Goal: Task Accomplishment & Management: Use online tool/utility

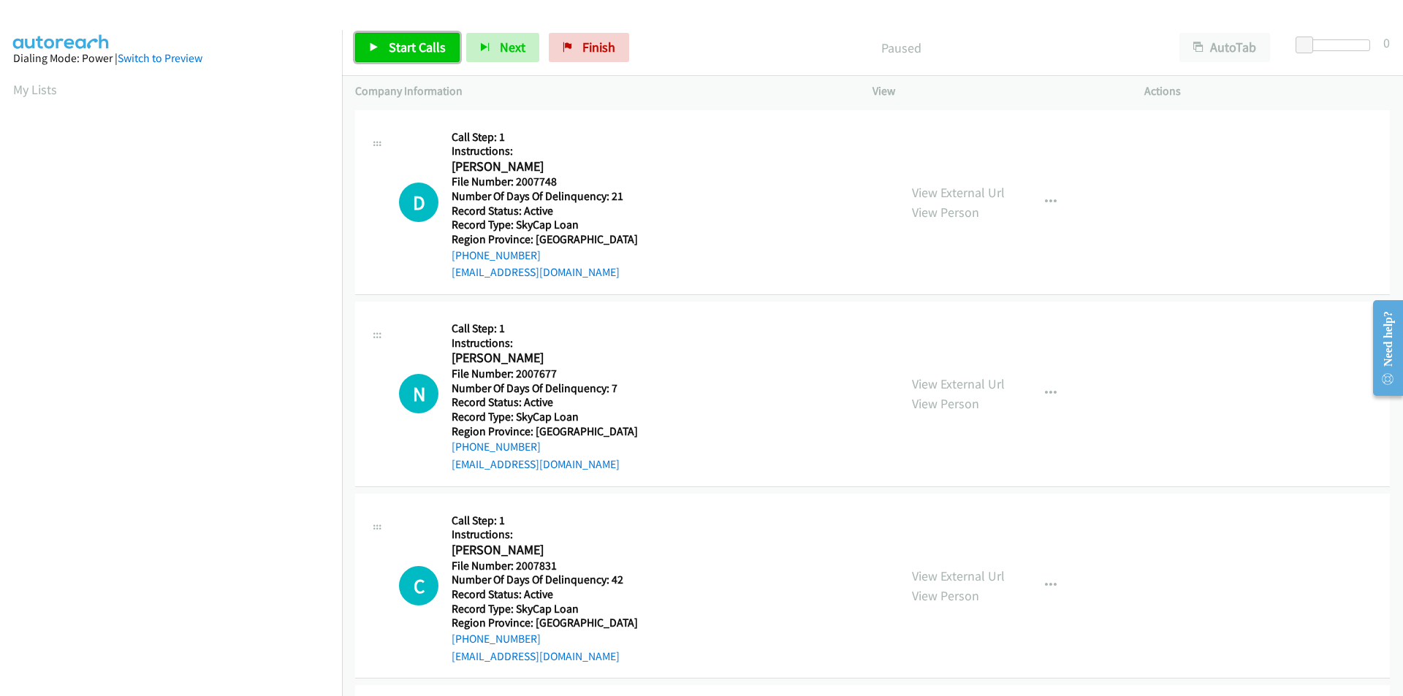
click at [400, 45] on span "Start Calls" at bounding box center [417, 47] width 57 height 17
click at [400, 45] on span "Pause" at bounding box center [405, 47] width 33 height 17
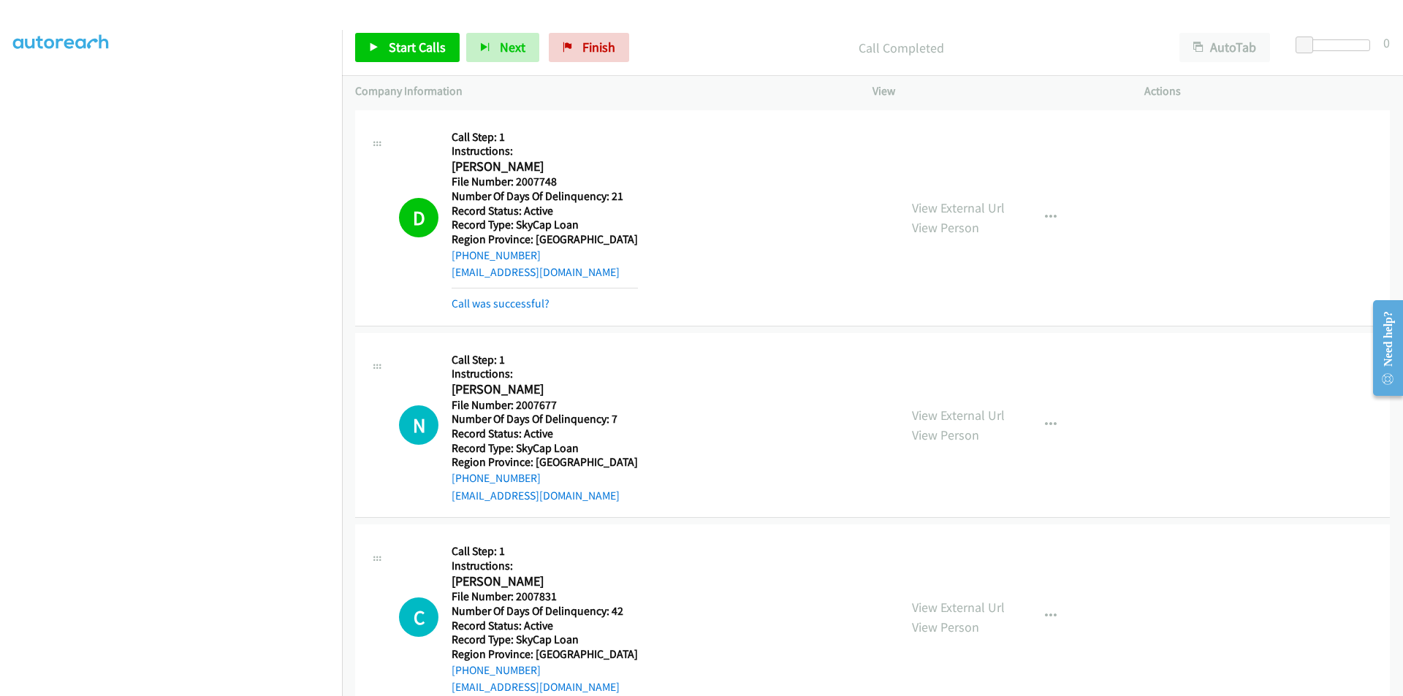
scroll to position [219, 0]
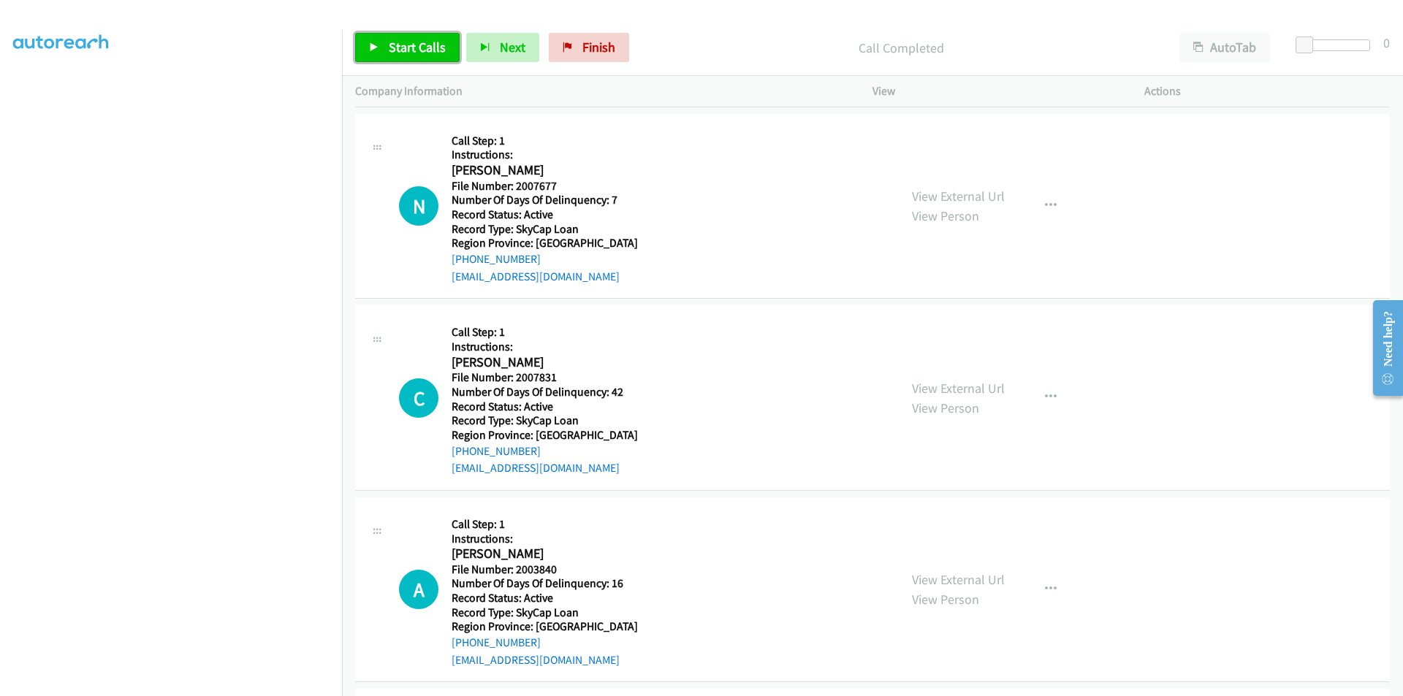
click at [410, 48] on span "Start Calls" at bounding box center [417, 47] width 57 height 17
click at [410, 48] on span "Pause" at bounding box center [405, 47] width 33 height 17
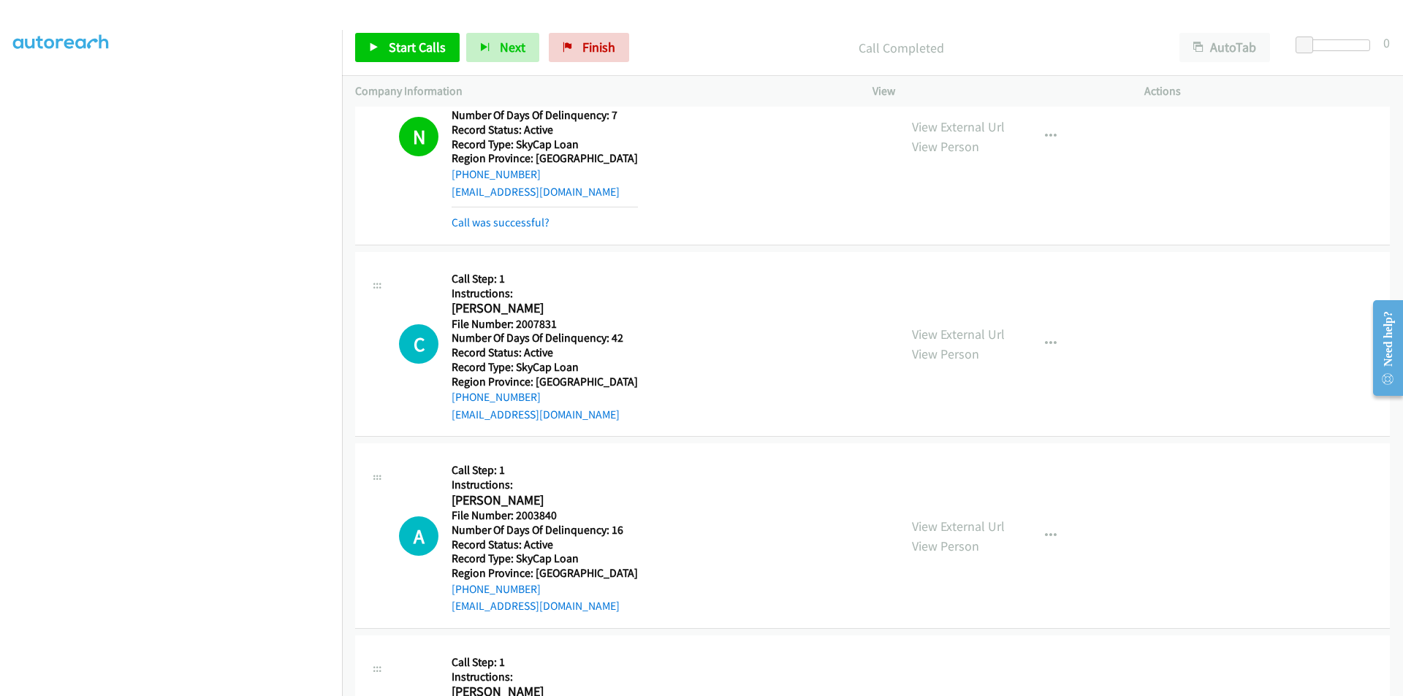
scroll to position [438, 0]
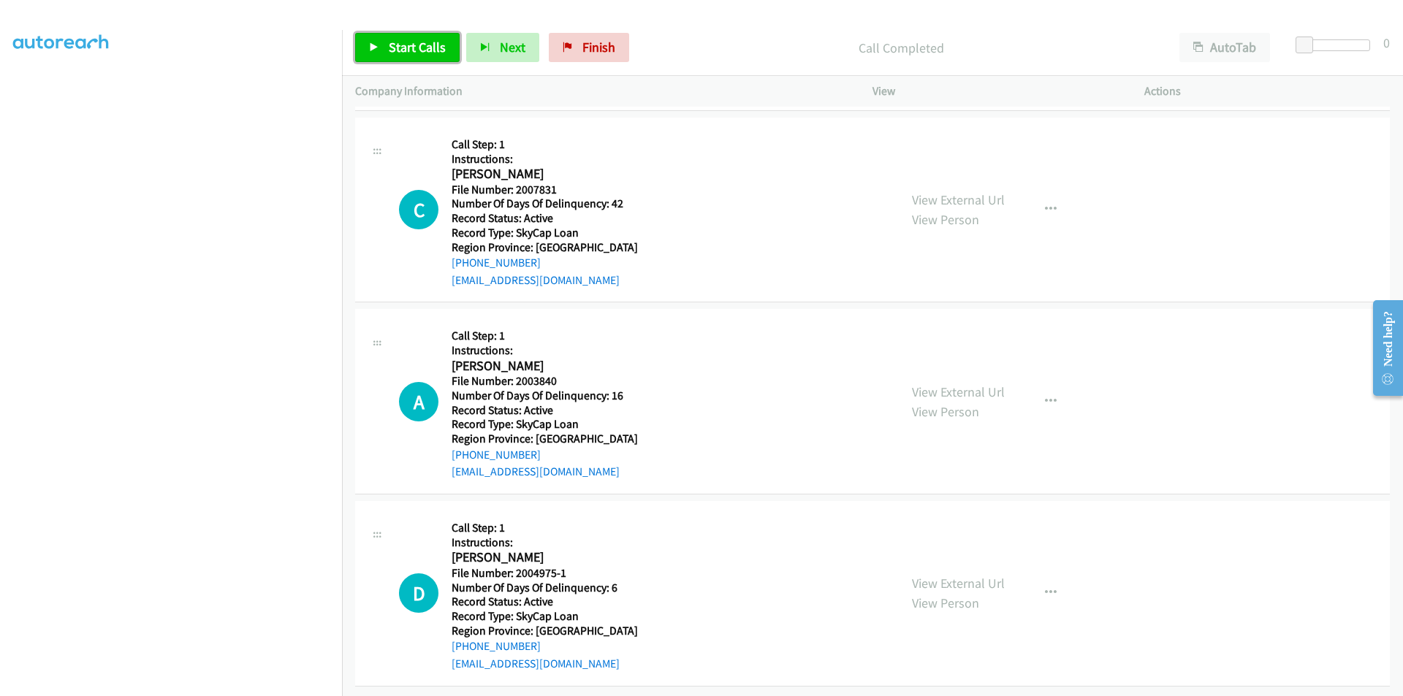
click at [413, 47] on span "Start Calls" at bounding box center [417, 47] width 57 height 17
click at [413, 47] on span "Pause" at bounding box center [405, 47] width 33 height 17
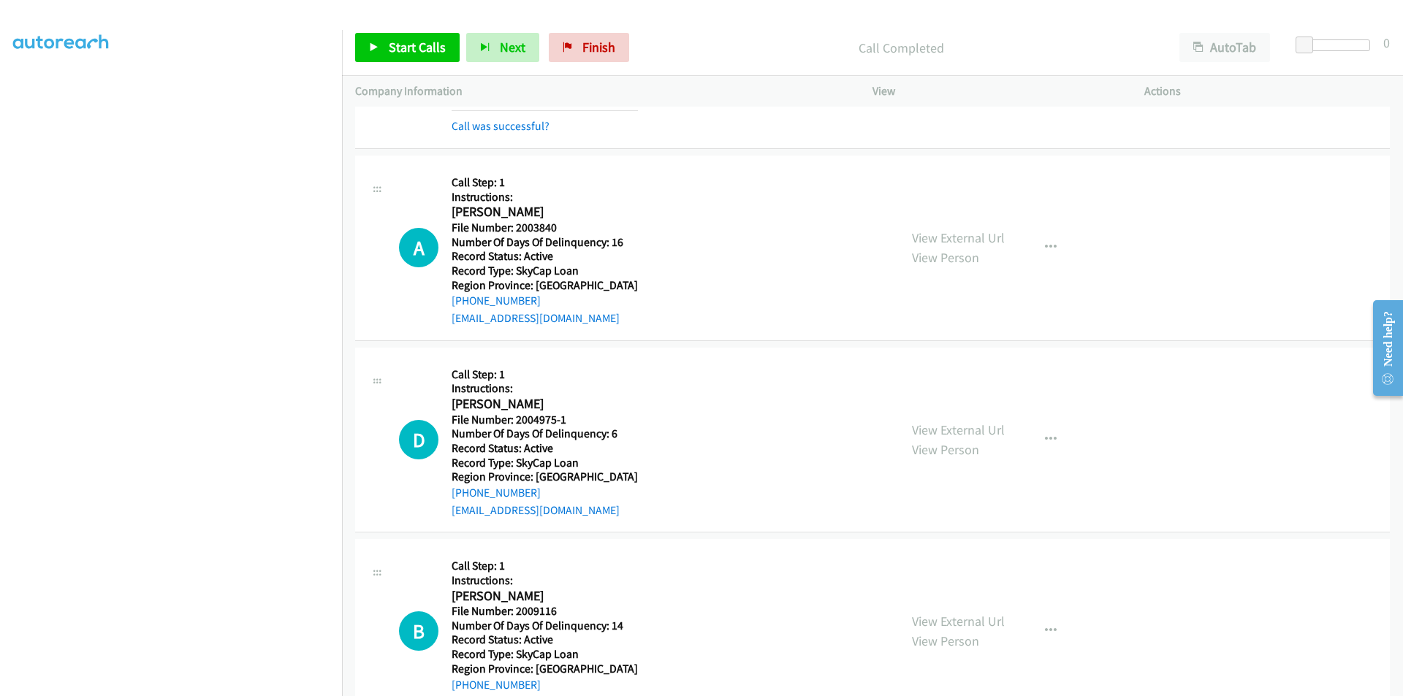
scroll to position [658, 0]
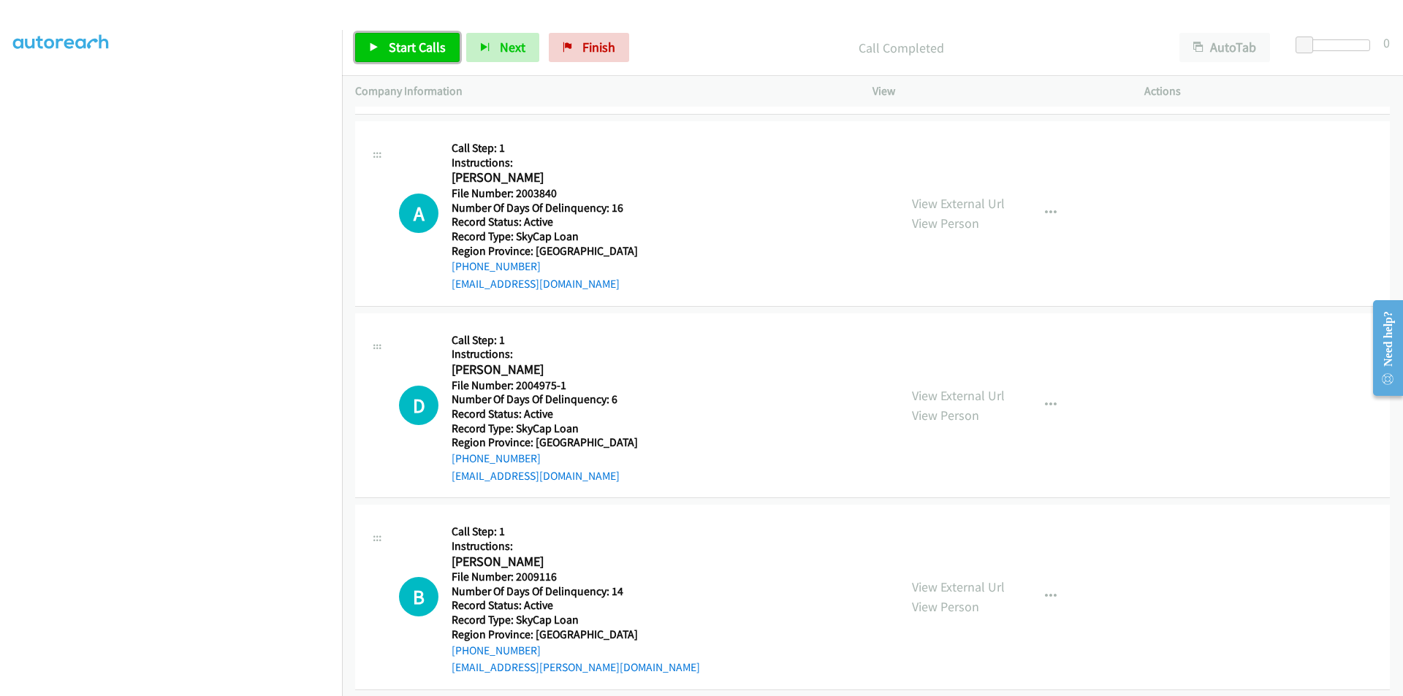
click at [419, 47] on span "Start Calls" at bounding box center [417, 47] width 57 height 17
click at [419, 47] on span "Pause" at bounding box center [405, 47] width 33 height 17
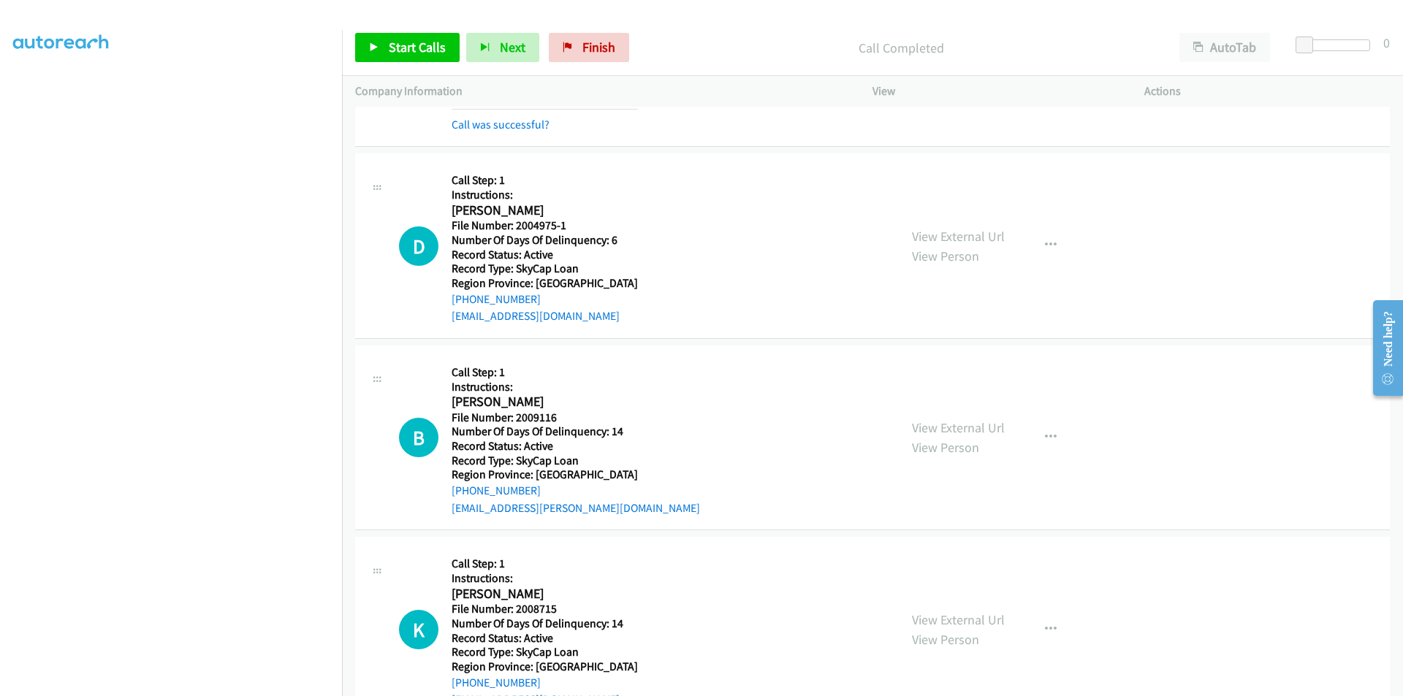
scroll to position [877, 0]
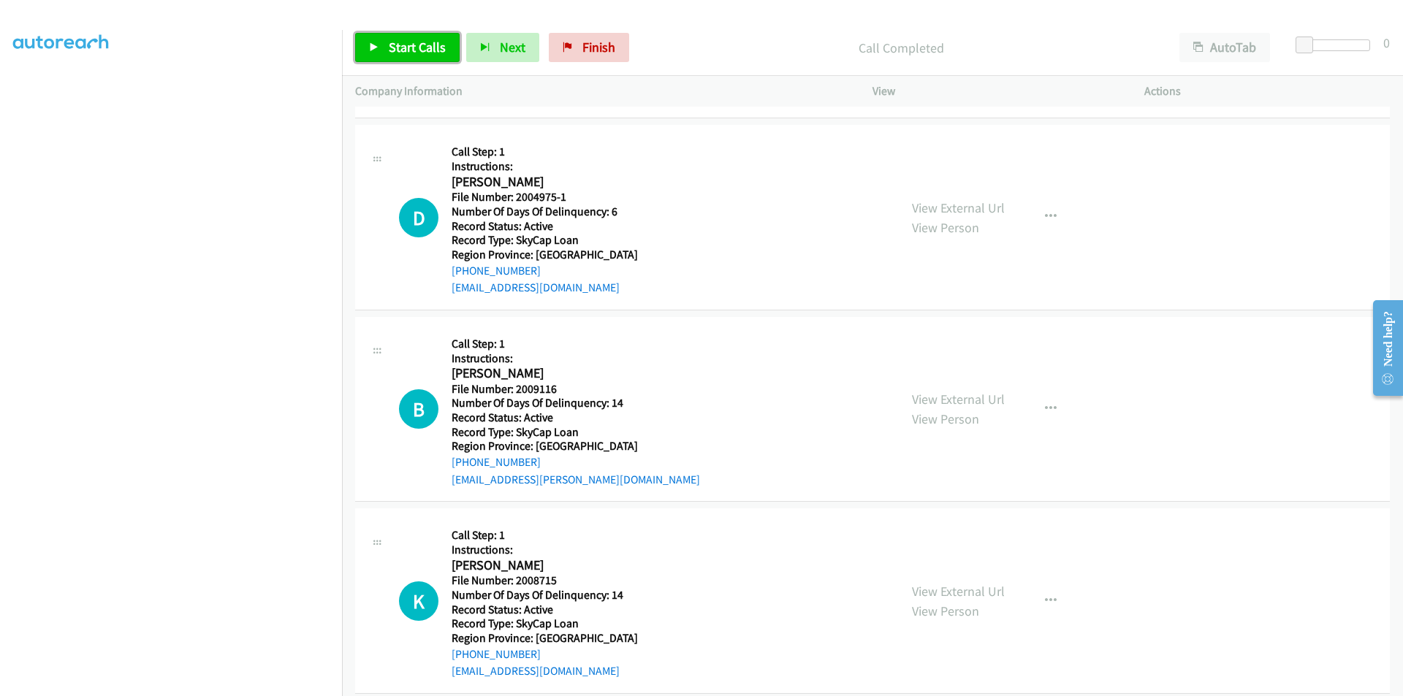
click at [418, 51] on span "Start Calls" at bounding box center [417, 47] width 57 height 17
click at [416, 49] on span "Pause" at bounding box center [405, 47] width 33 height 17
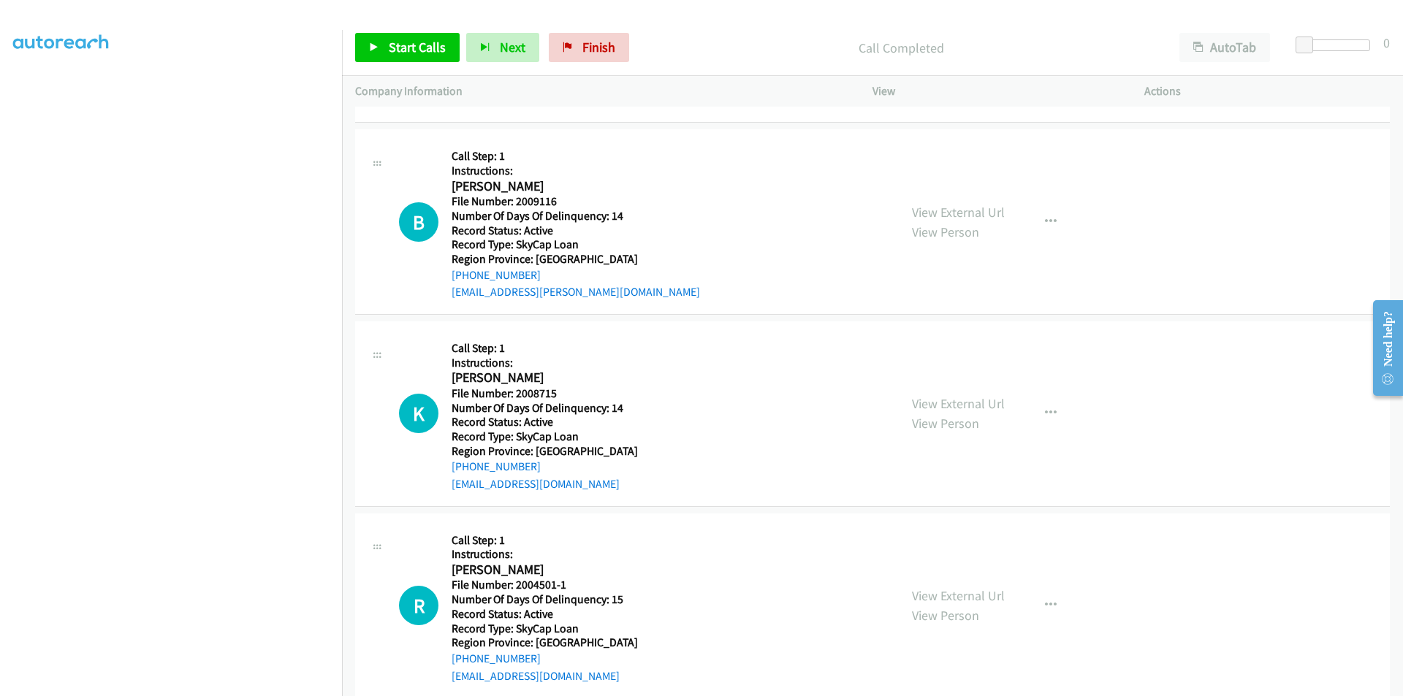
scroll to position [1096, 0]
click at [422, 47] on span "Start Calls" at bounding box center [417, 47] width 57 height 17
click at [413, 51] on span "Pause" at bounding box center [405, 47] width 33 height 17
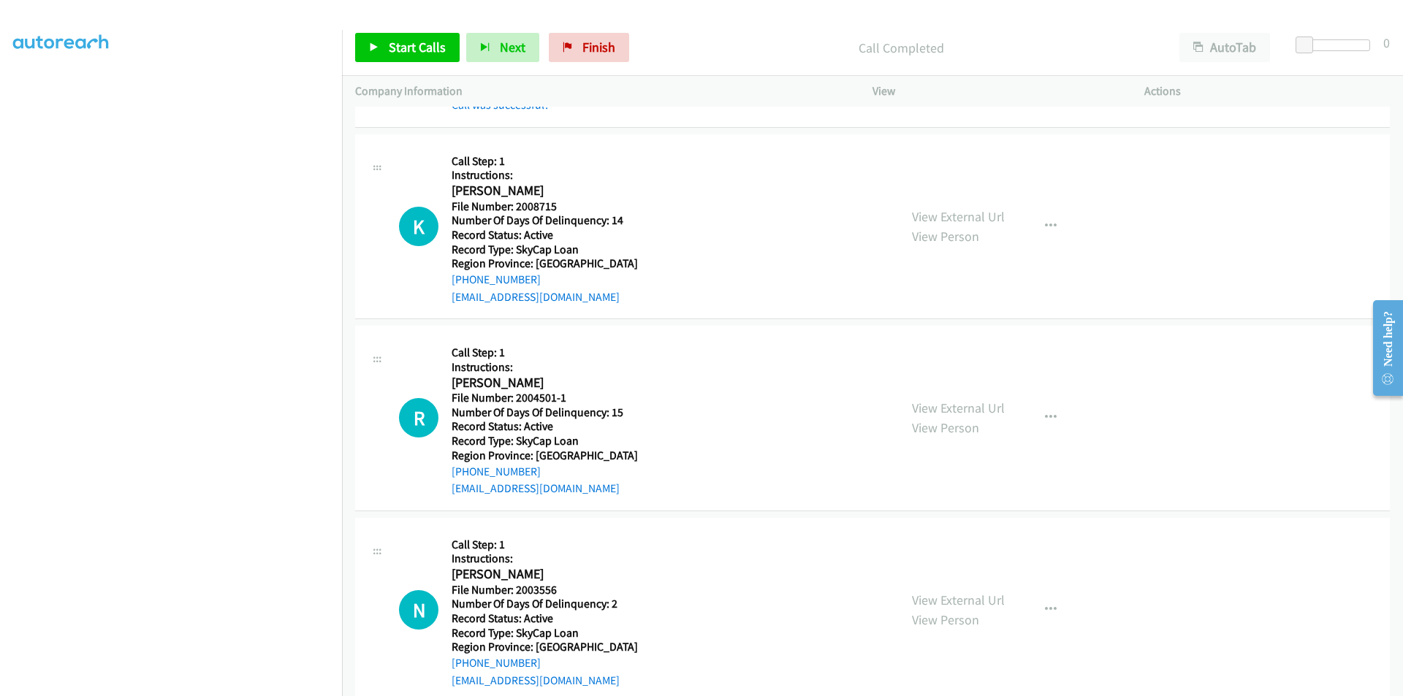
scroll to position [1315, 0]
click at [404, 50] on span "Start Calls" at bounding box center [417, 47] width 57 height 17
click at [404, 50] on span "Pause" at bounding box center [405, 47] width 33 height 17
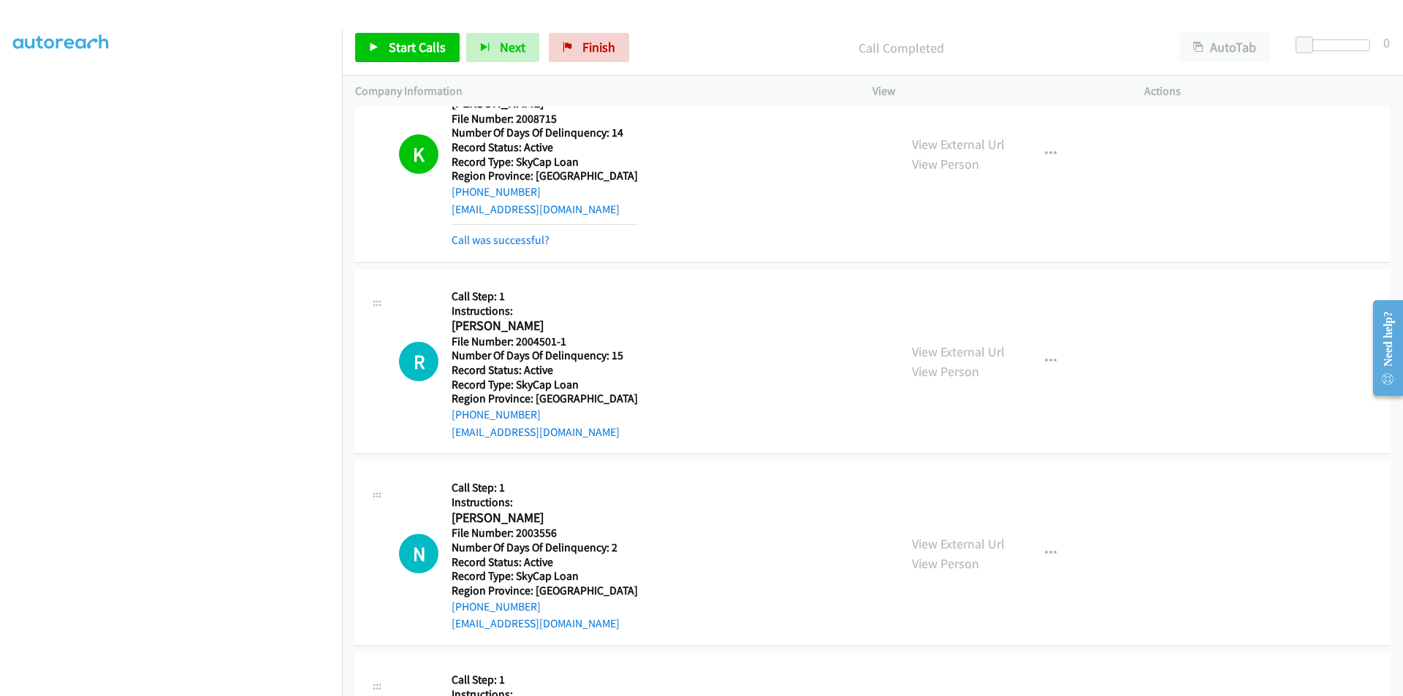
scroll to position [1534, 0]
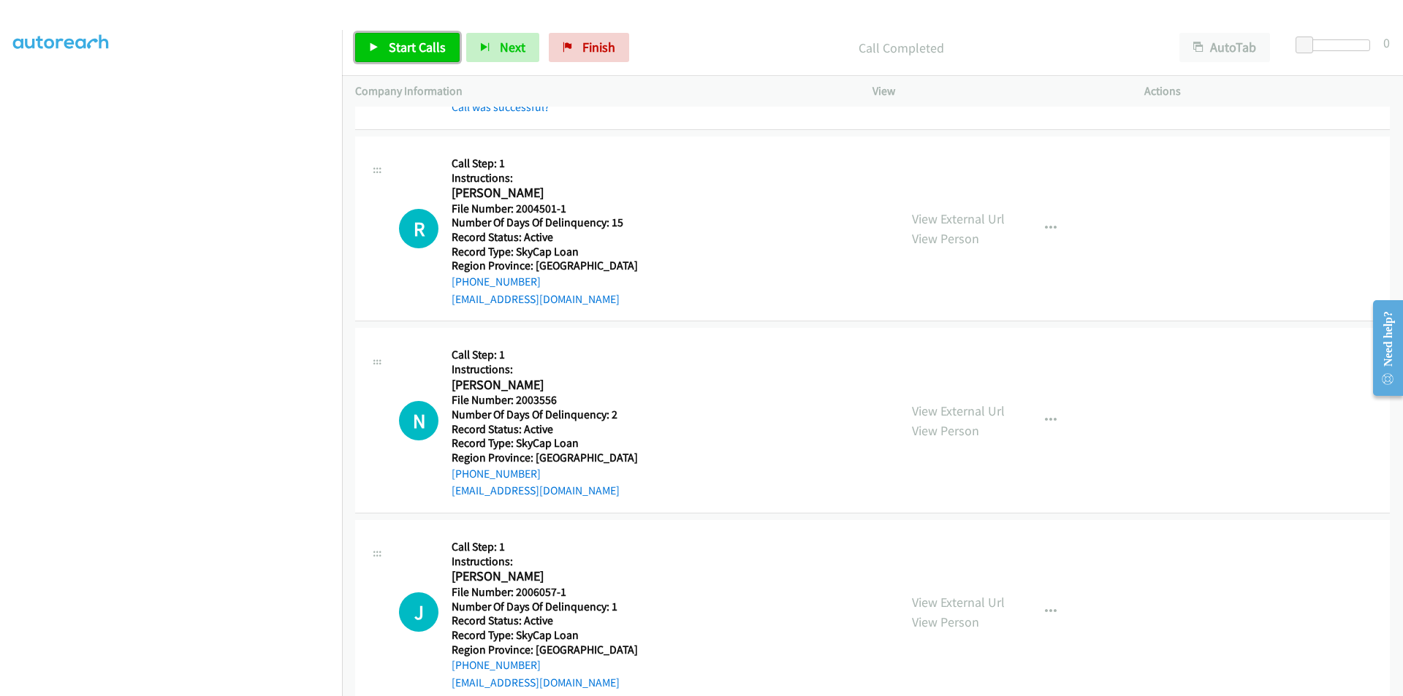
click at [410, 41] on span "Start Calls" at bounding box center [417, 47] width 57 height 17
click at [410, 41] on span "Pause" at bounding box center [405, 47] width 33 height 17
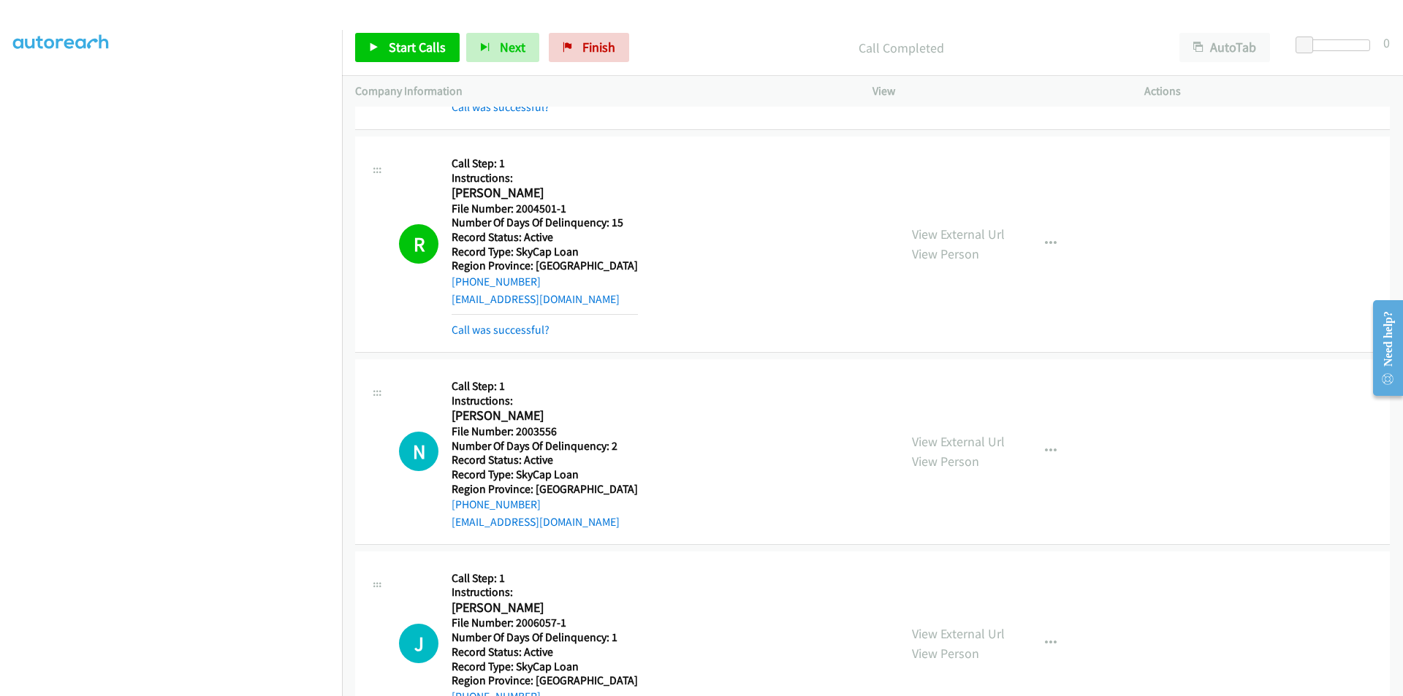
scroll to position [1754, 0]
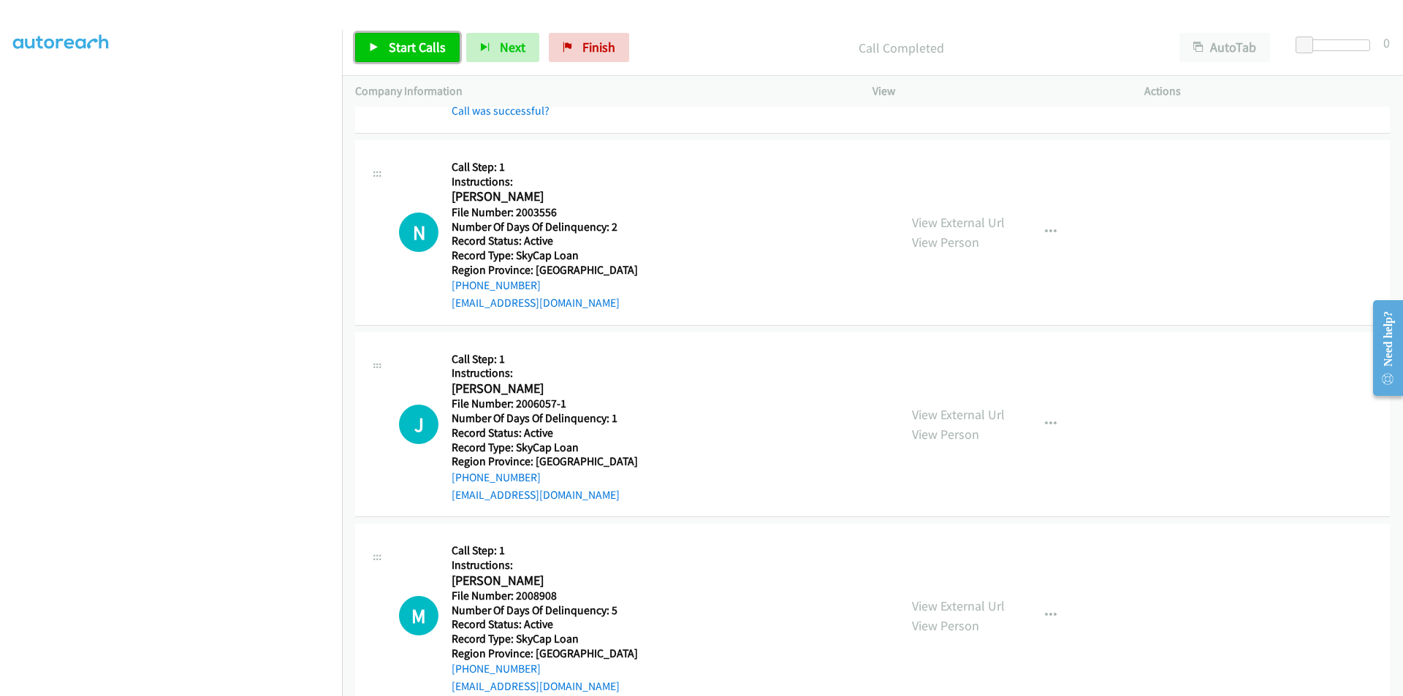
click at [397, 39] on span "Start Calls" at bounding box center [417, 47] width 57 height 17
click at [397, 39] on span "Pause" at bounding box center [405, 47] width 33 height 17
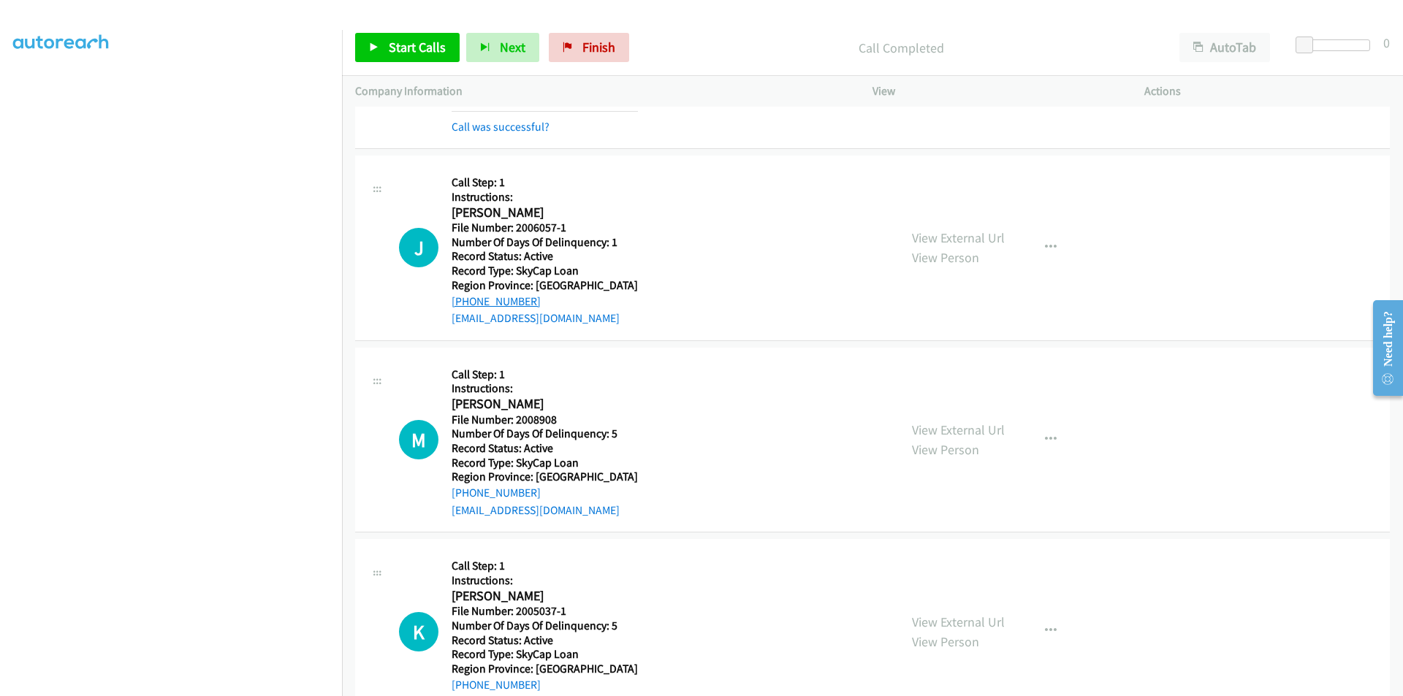
scroll to position [2046, 0]
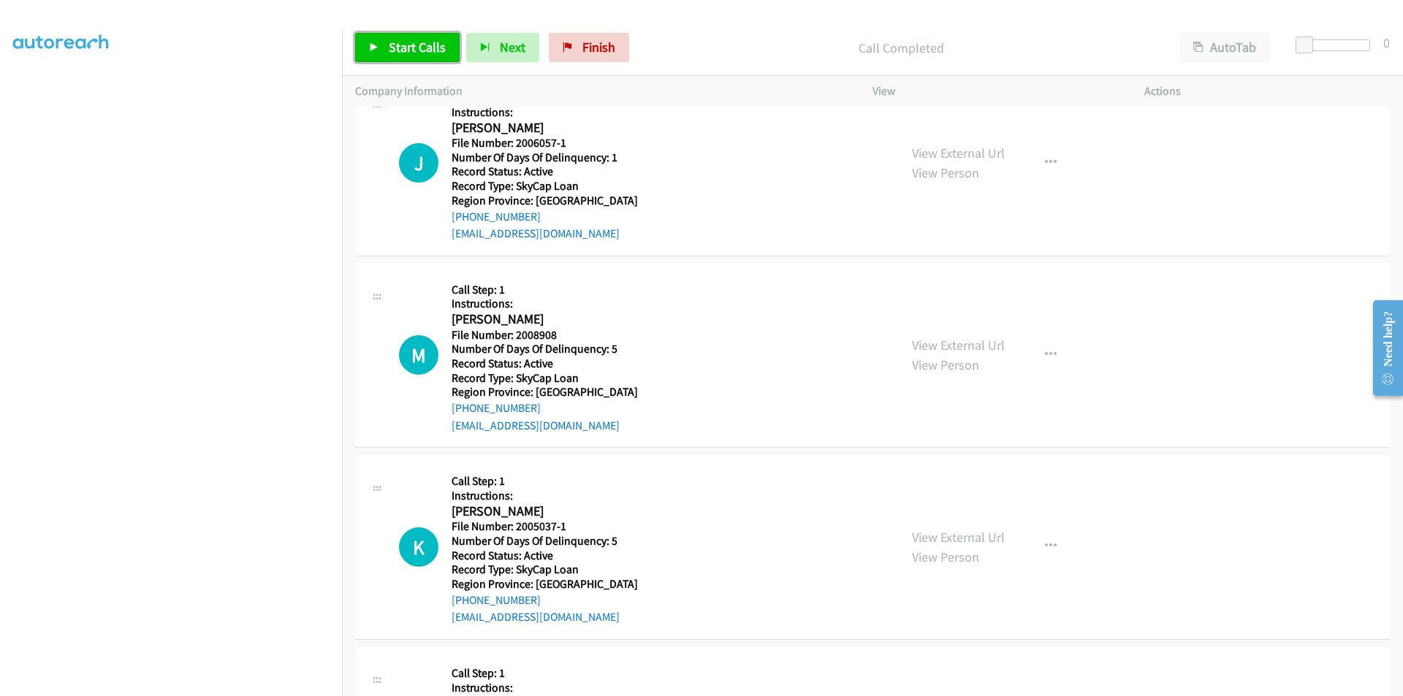
click at [425, 47] on span "Start Calls" at bounding box center [417, 47] width 57 height 17
click at [412, 46] on span "Pause" at bounding box center [405, 47] width 33 height 17
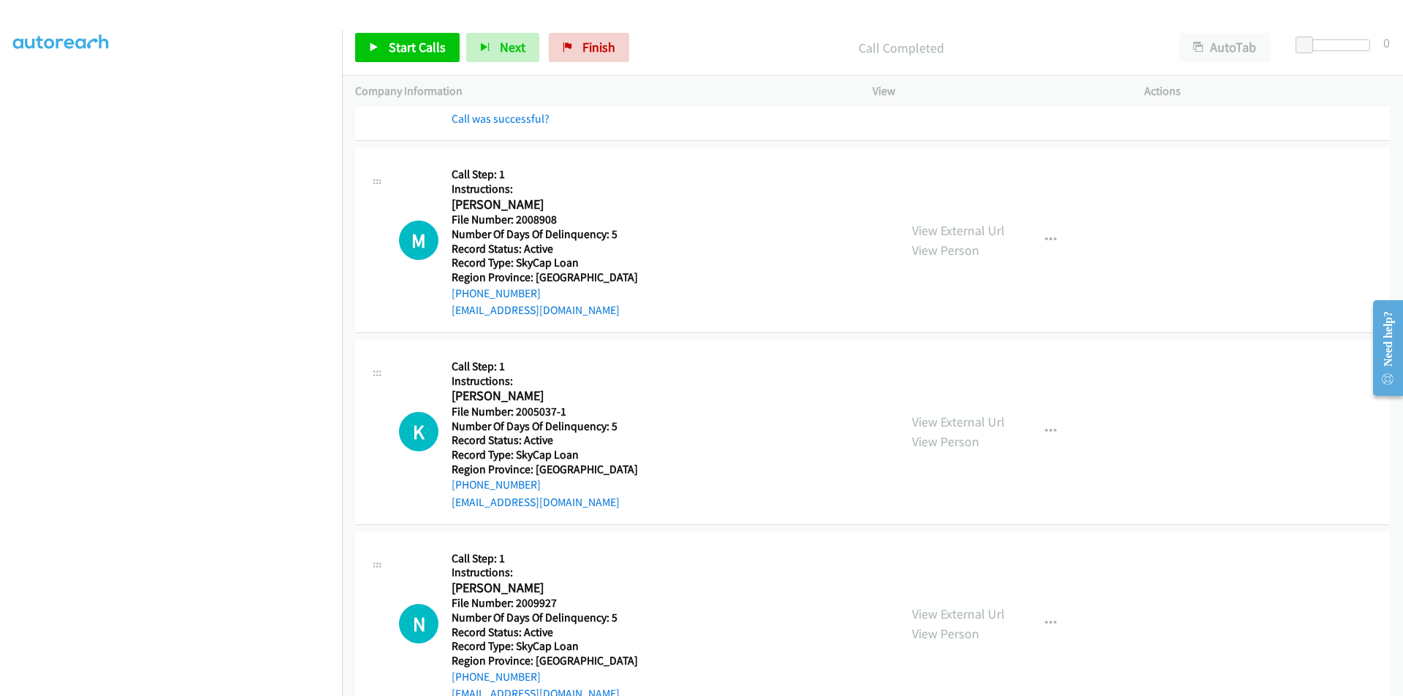
scroll to position [2265, 0]
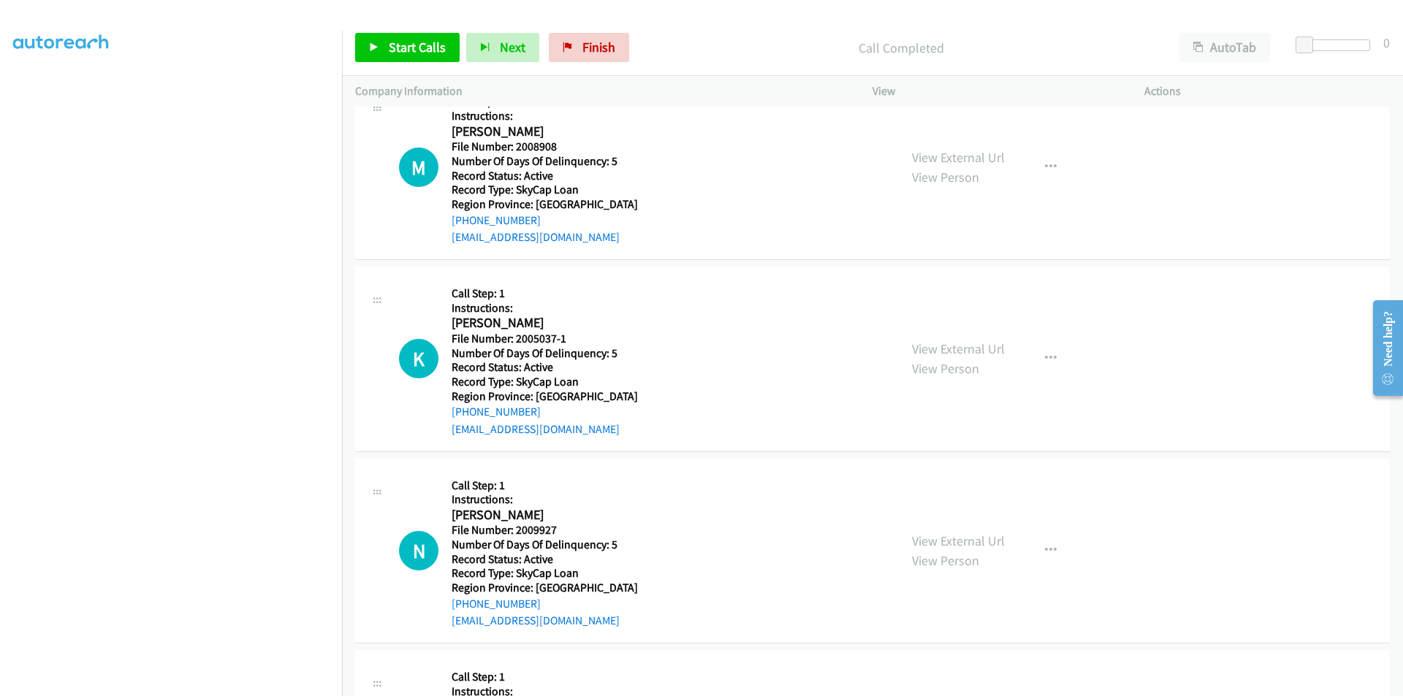
click at [1027, 184] on div "View External Url View Person View External Url Email Schedule/Manage Callback …" at bounding box center [1041, 167] width 285 height 159
click at [1047, 153] on button "button" at bounding box center [1050, 167] width 39 height 29
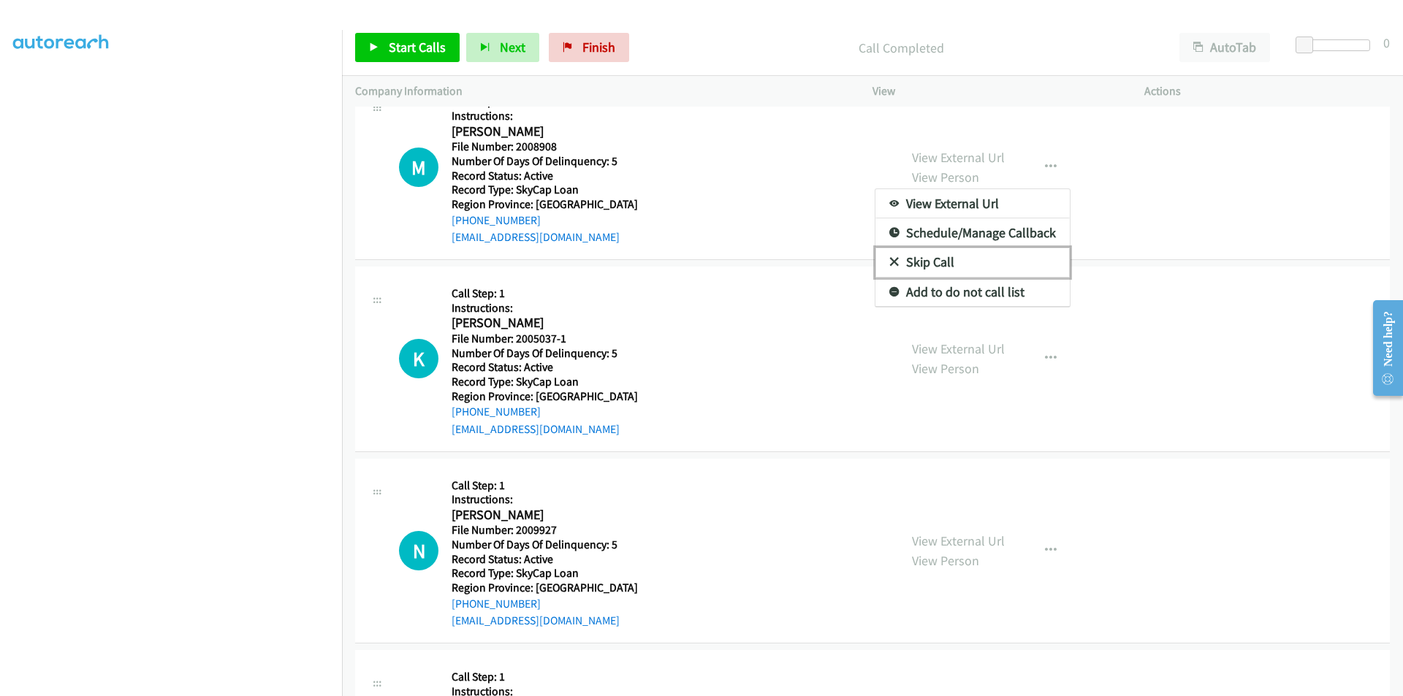
click at [913, 259] on link "Skip Call" at bounding box center [972, 262] width 194 height 29
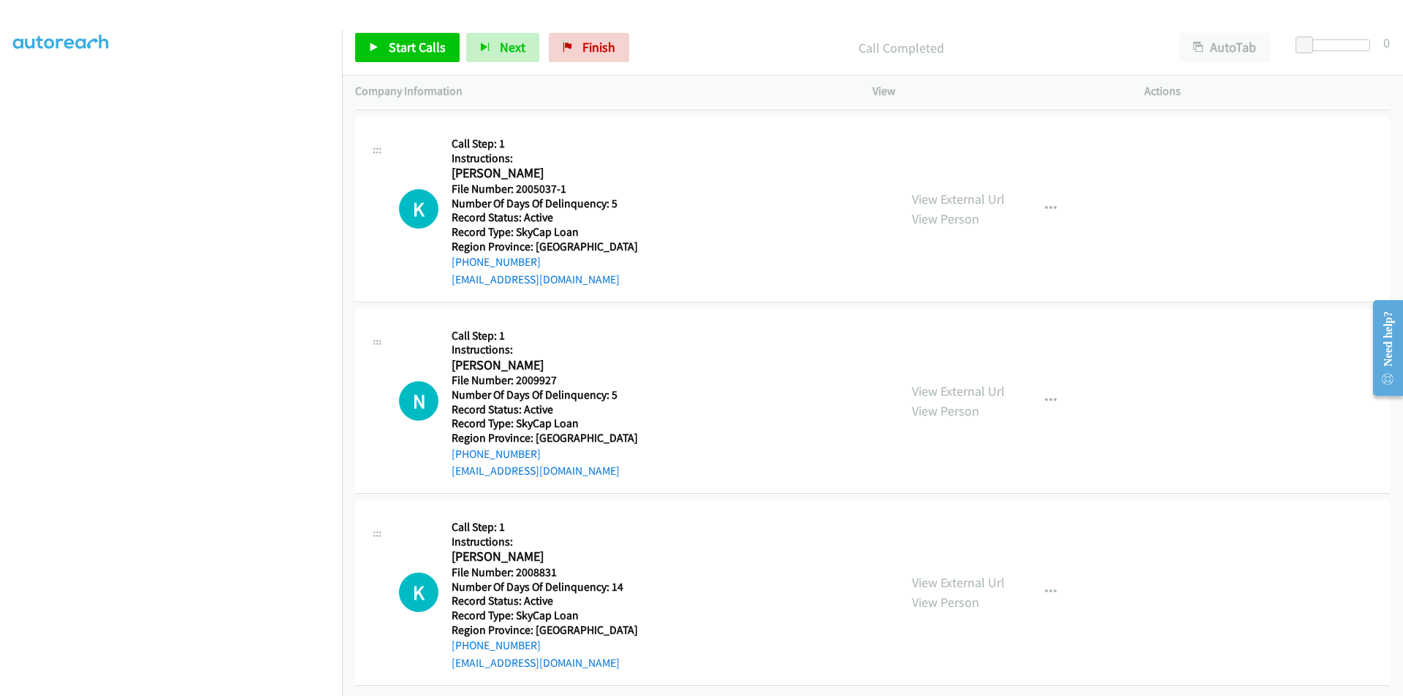
scroll to position [2426, 0]
click at [408, 46] on span "Start Calls" at bounding box center [417, 47] width 57 height 17
click at [408, 46] on span "Pause" at bounding box center [405, 47] width 33 height 17
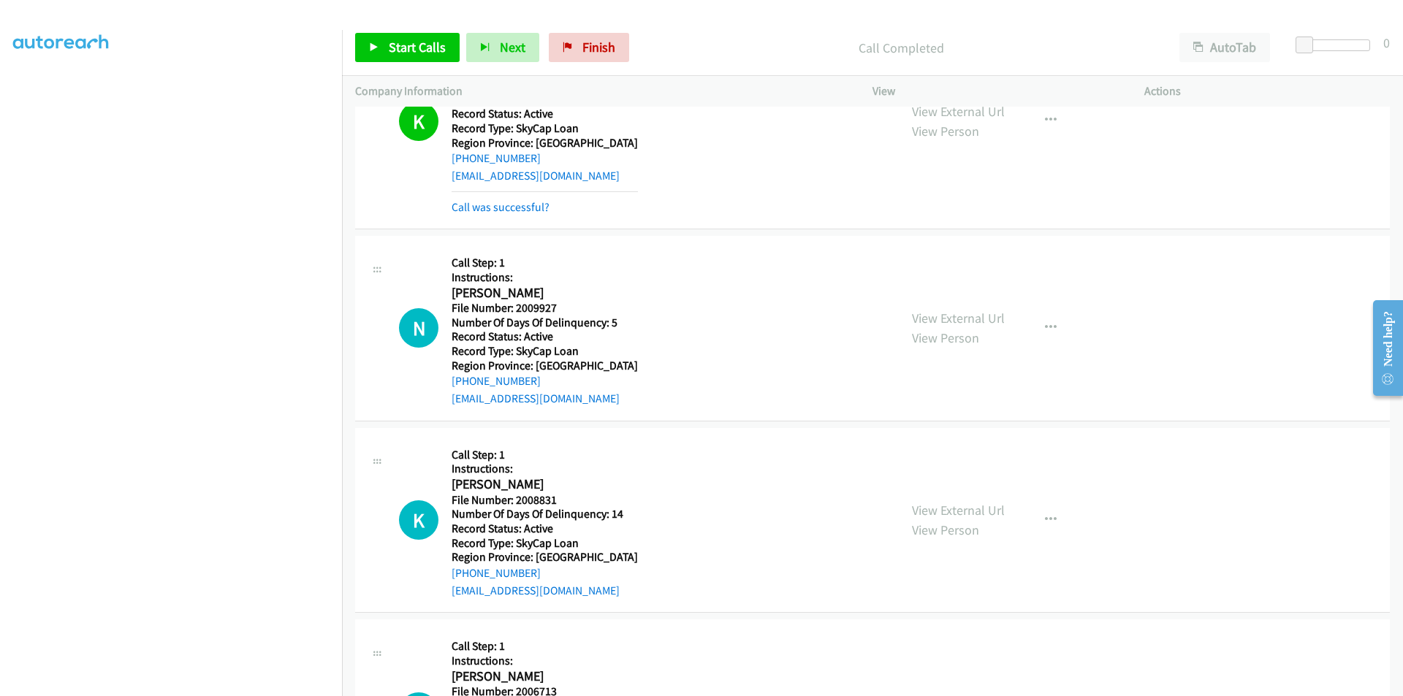
scroll to position [2645, 0]
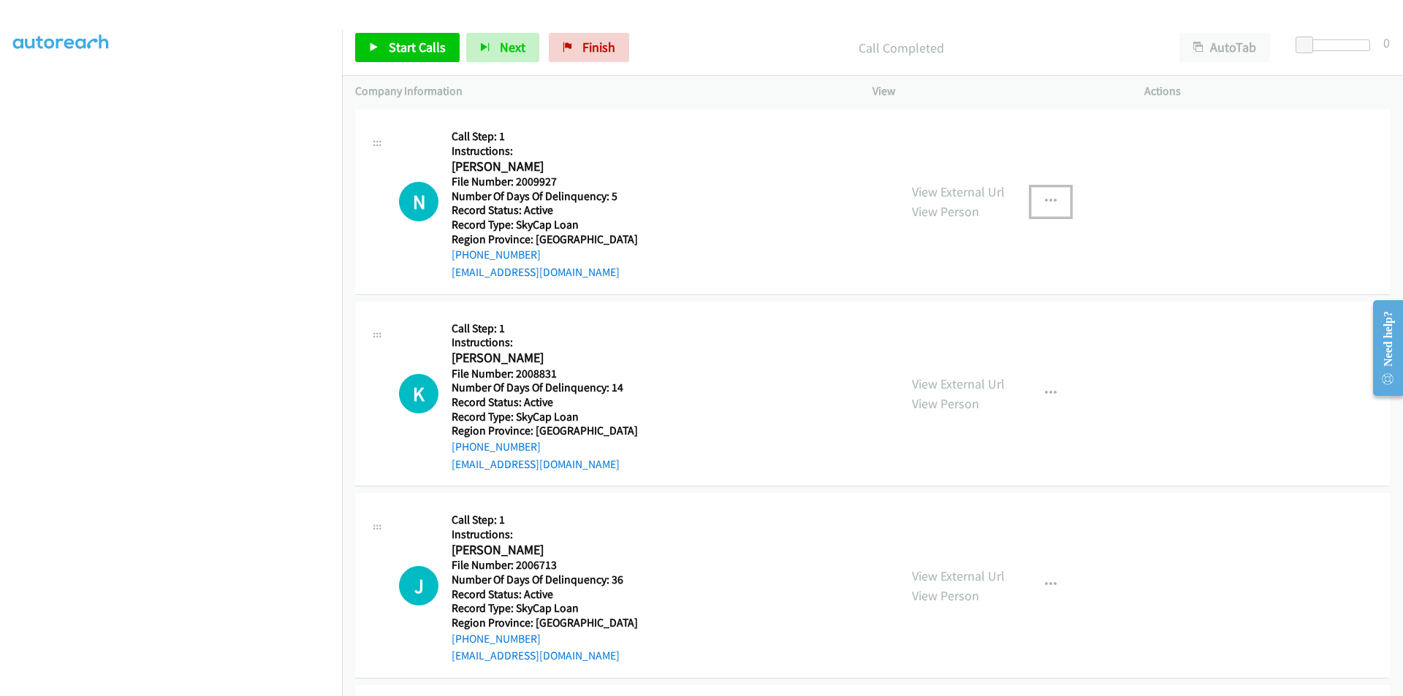
click at [1053, 202] on button "button" at bounding box center [1050, 201] width 39 height 29
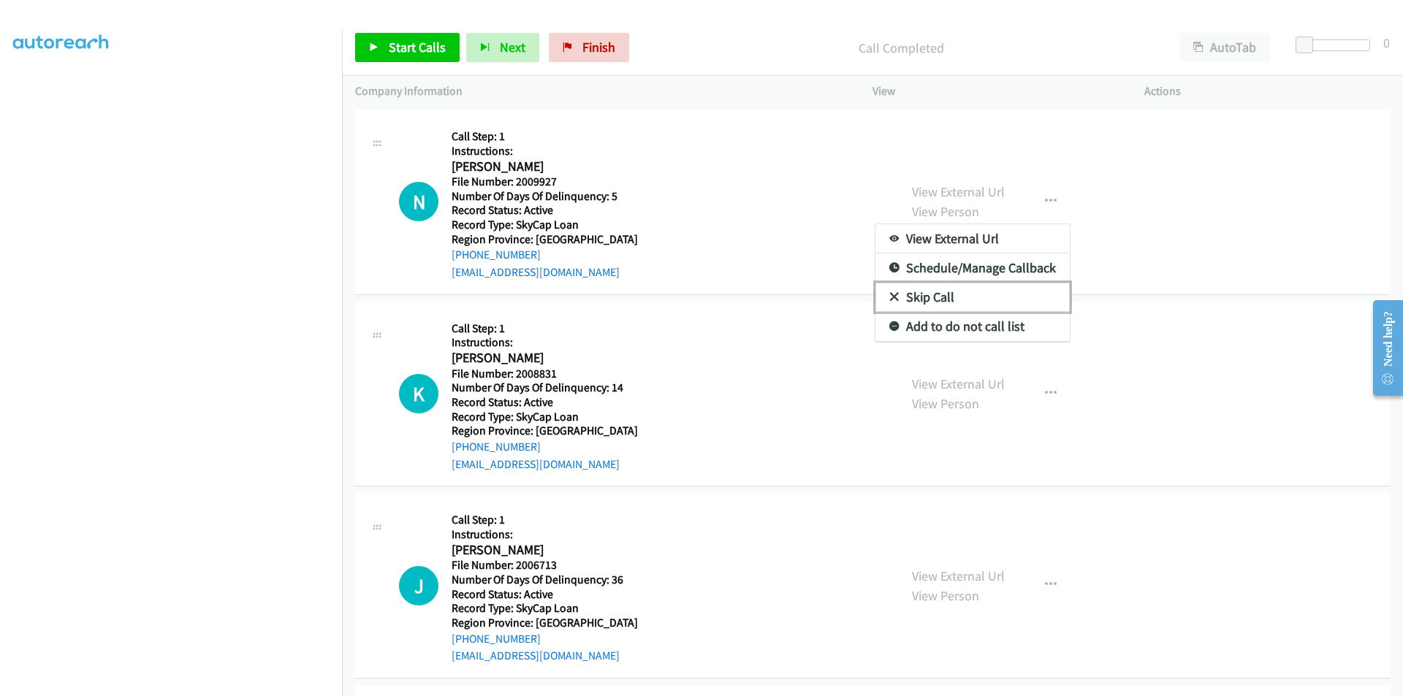
click at [986, 296] on link "Skip Call" at bounding box center [972, 297] width 194 height 29
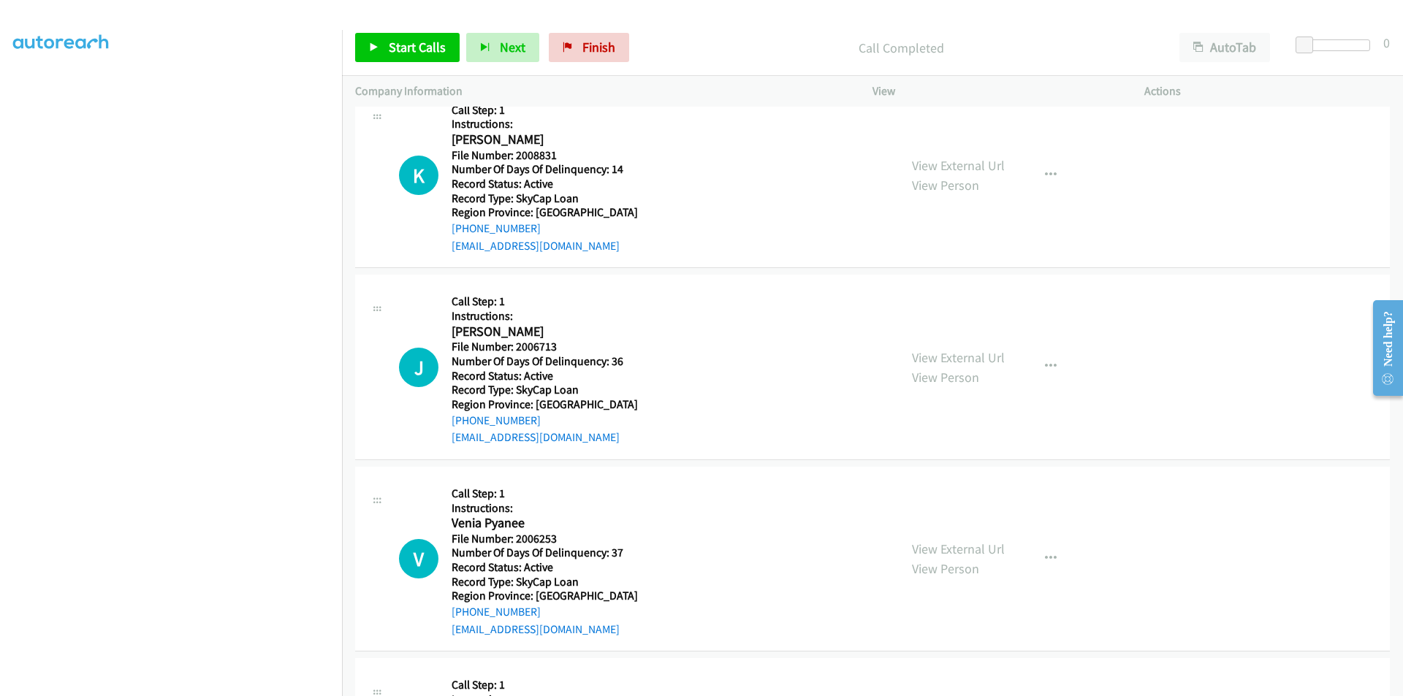
scroll to position [2864, 0]
click at [416, 37] on link "Start Calls" at bounding box center [407, 47] width 104 height 29
click at [407, 45] on span "Pause" at bounding box center [405, 47] width 33 height 17
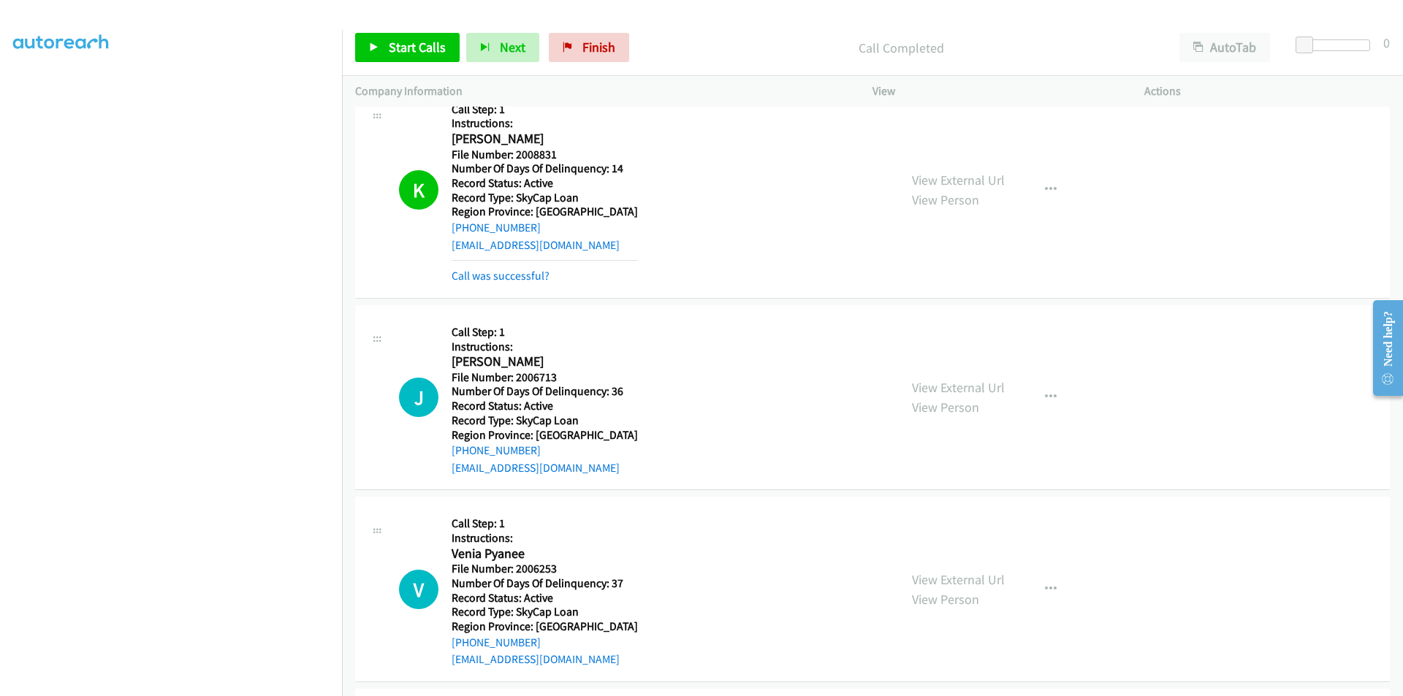
scroll to position [3064, 0]
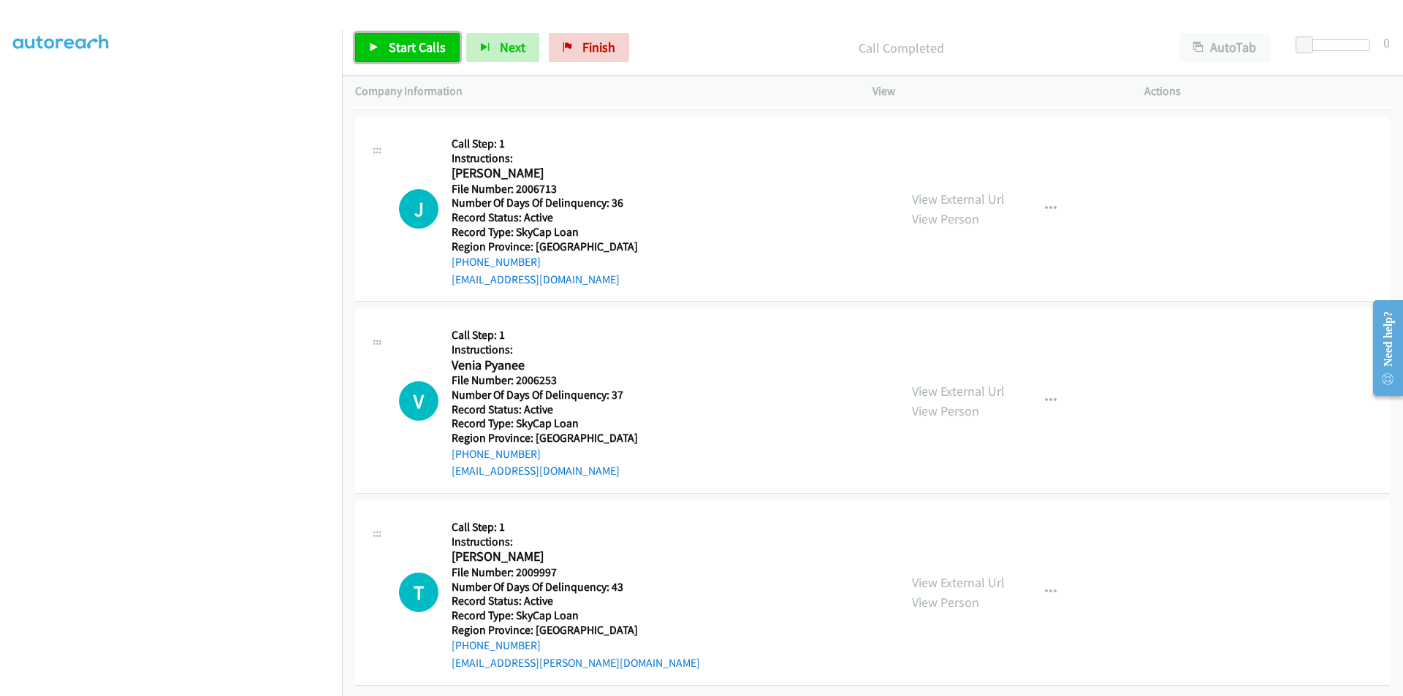
click at [420, 45] on span "Start Calls" at bounding box center [417, 47] width 57 height 17
click at [420, 45] on span "Pause" at bounding box center [405, 47] width 33 height 17
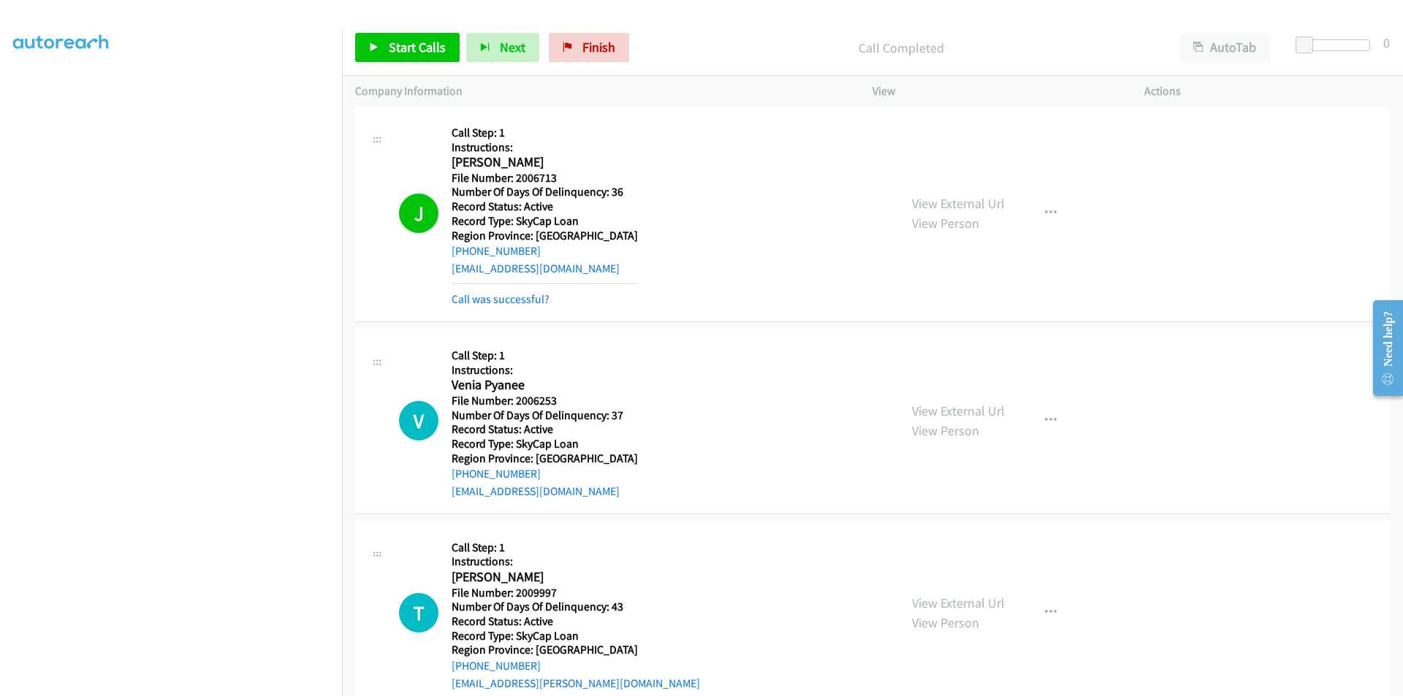
scroll to position [3283, 0]
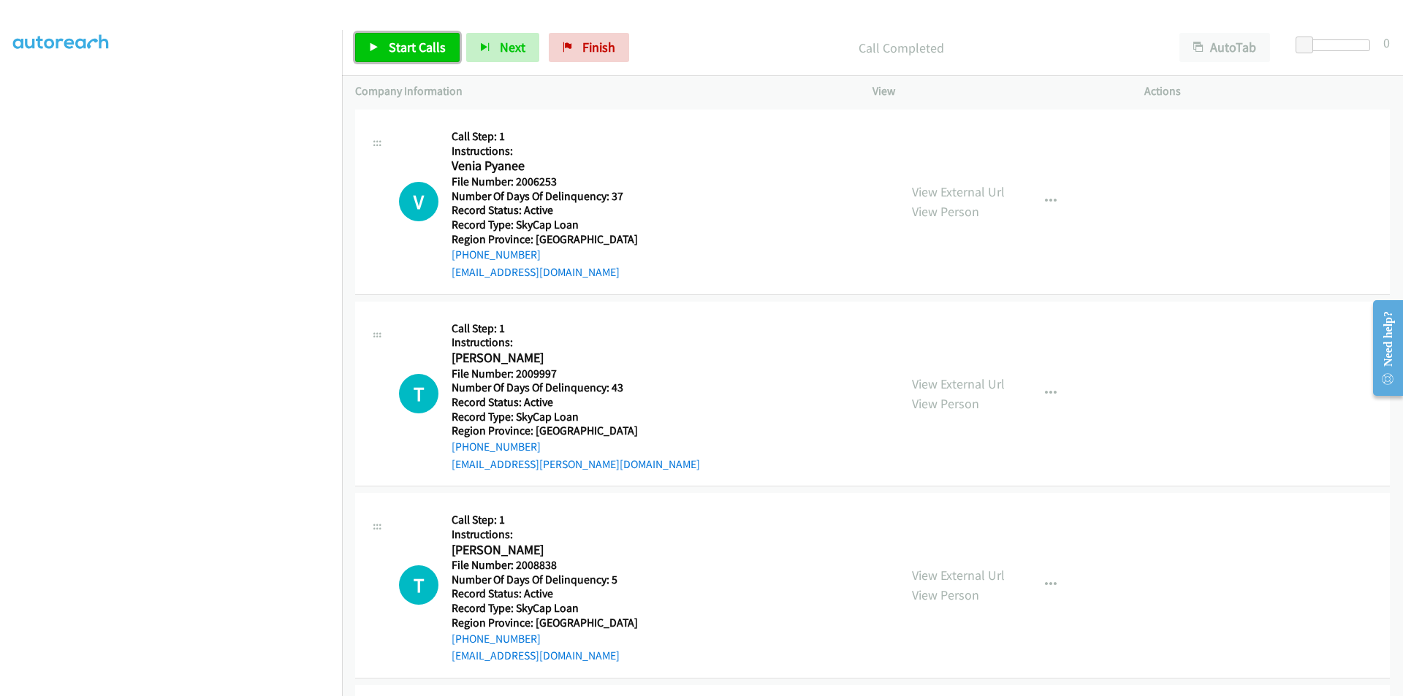
click at [400, 53] on span "Start Calls" at bounding box center [417, 47] width 57 height 17
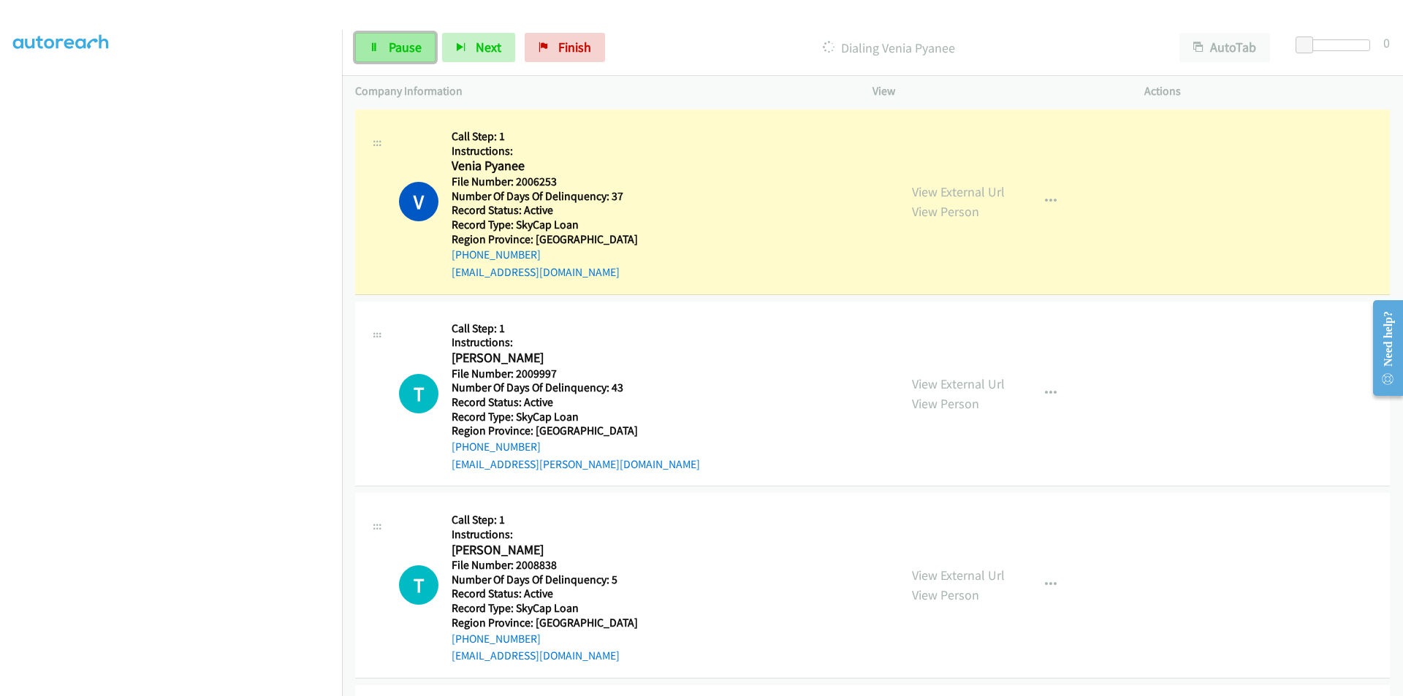
click at [400, 51] on span "Pause" at bounding box center [405, 47] width 33 height 17
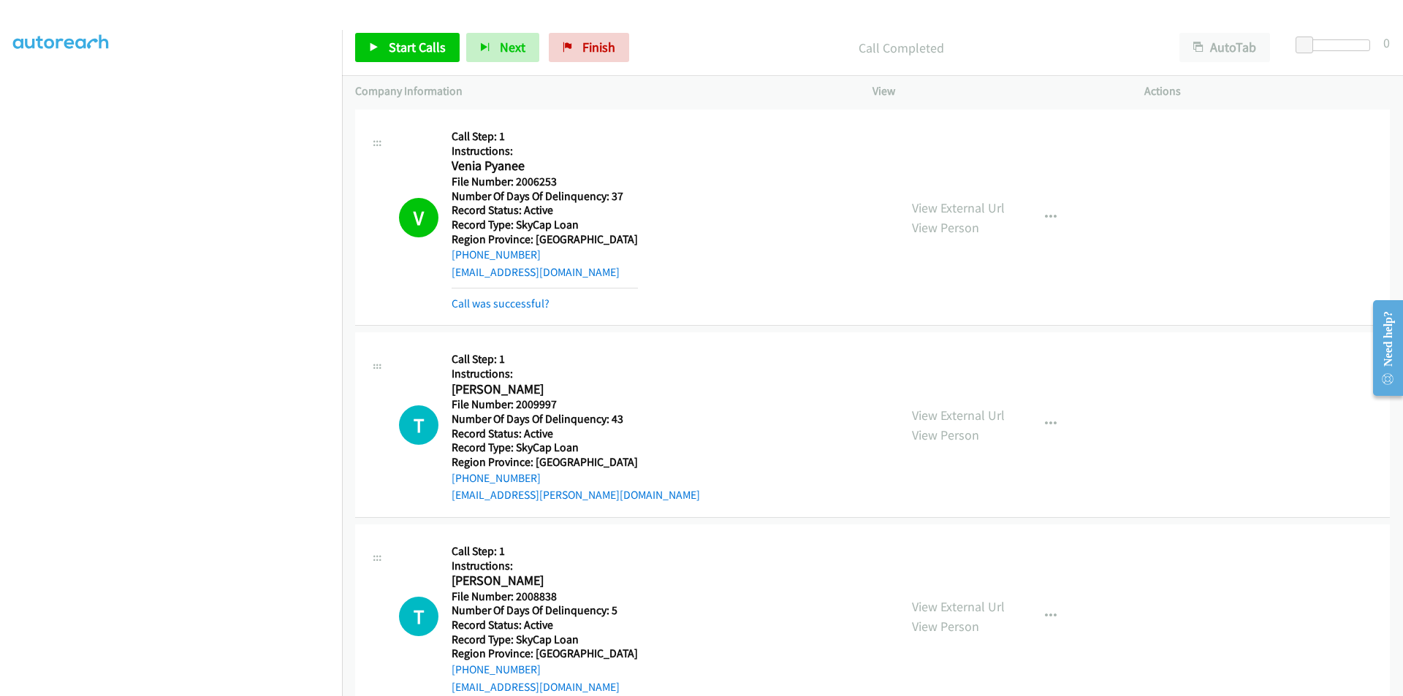
scroll to position [3502, 0]
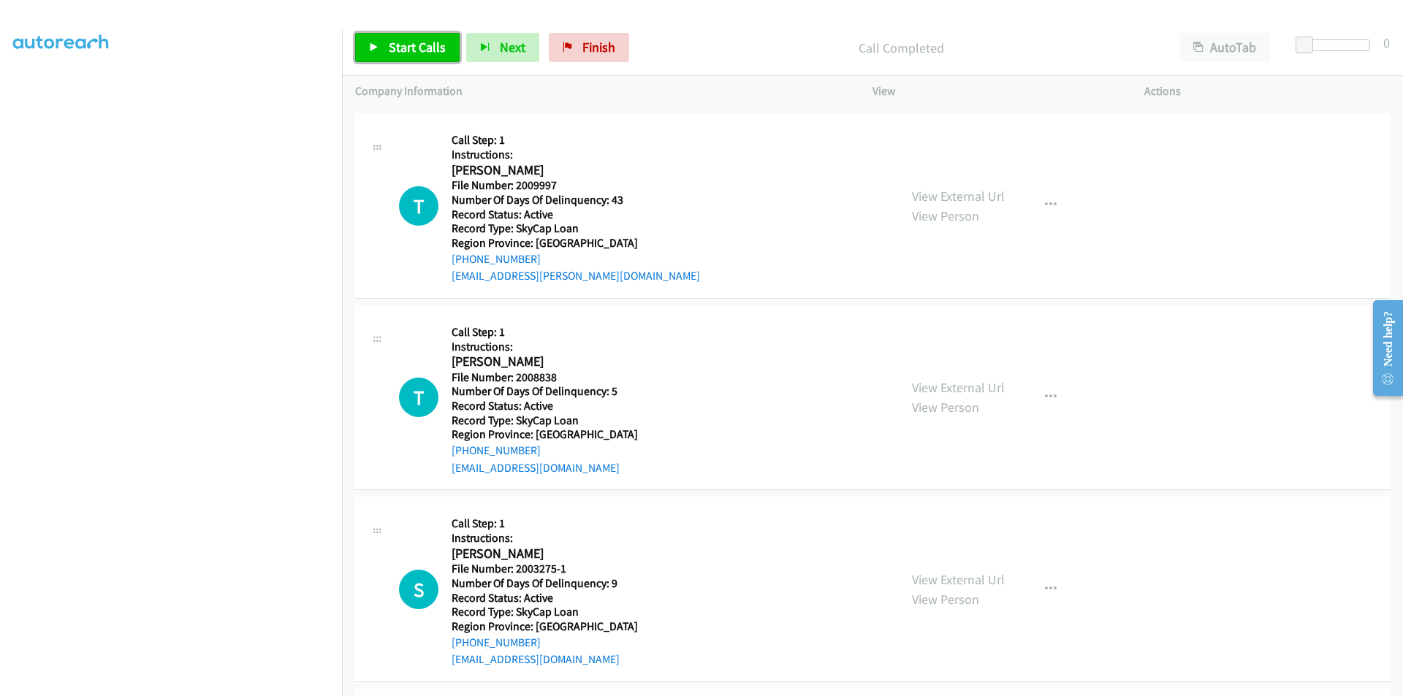
click at [414, 36] on link "Start Calls" at bounding box center [407, 47] width 104 height 29
click at [414, 36] on link "Pause" at bounding box center [395, 47] width 80 height 29
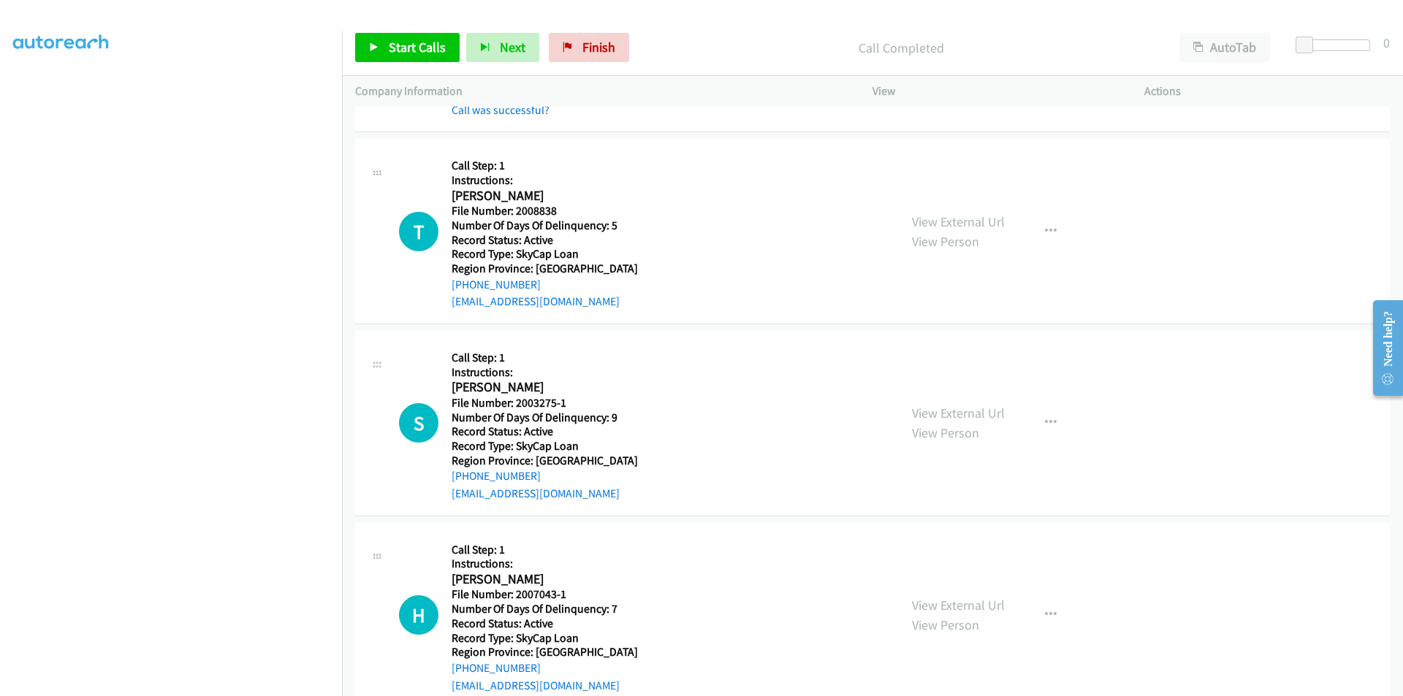
scroll to position [3721, 0]
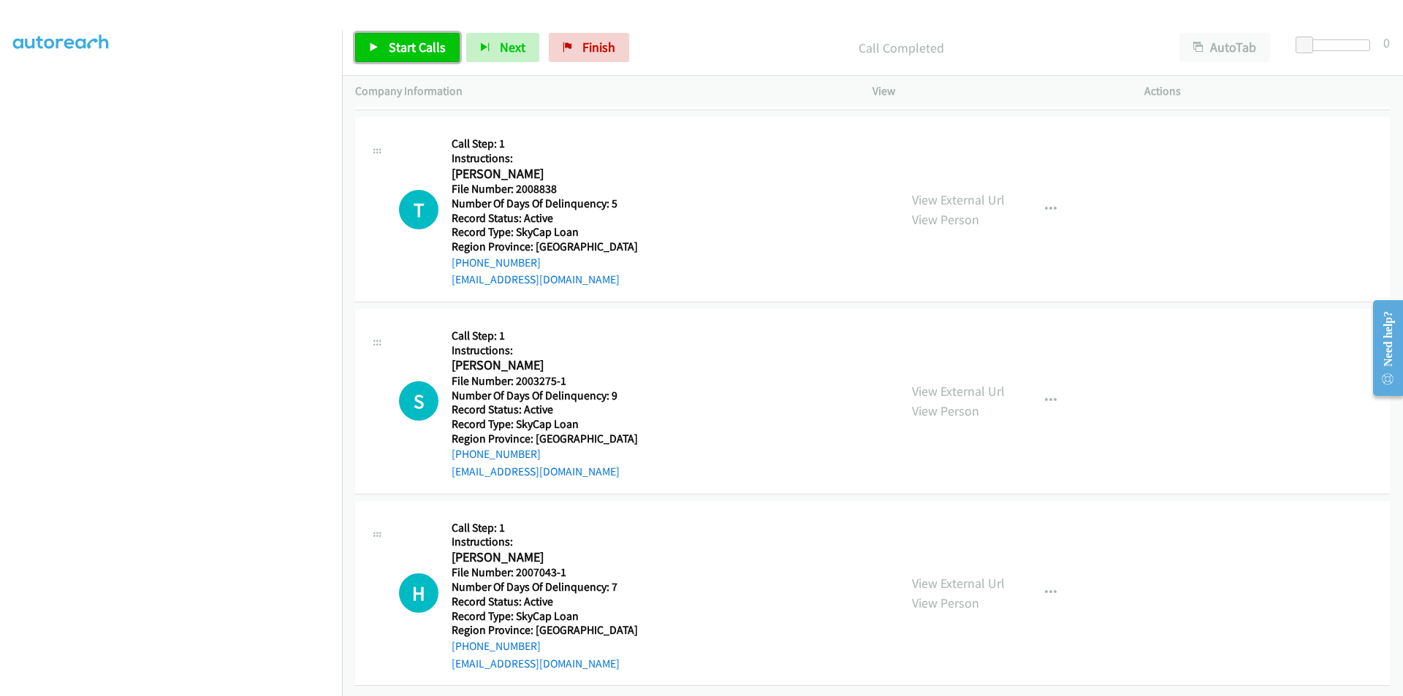
click at [387, 50] on link "Start Calls" at bounding box center [407, 47] width 104 height 29
click at [399, 50] on span "Pause" at bounding box center [405, 47] width 33 height 17
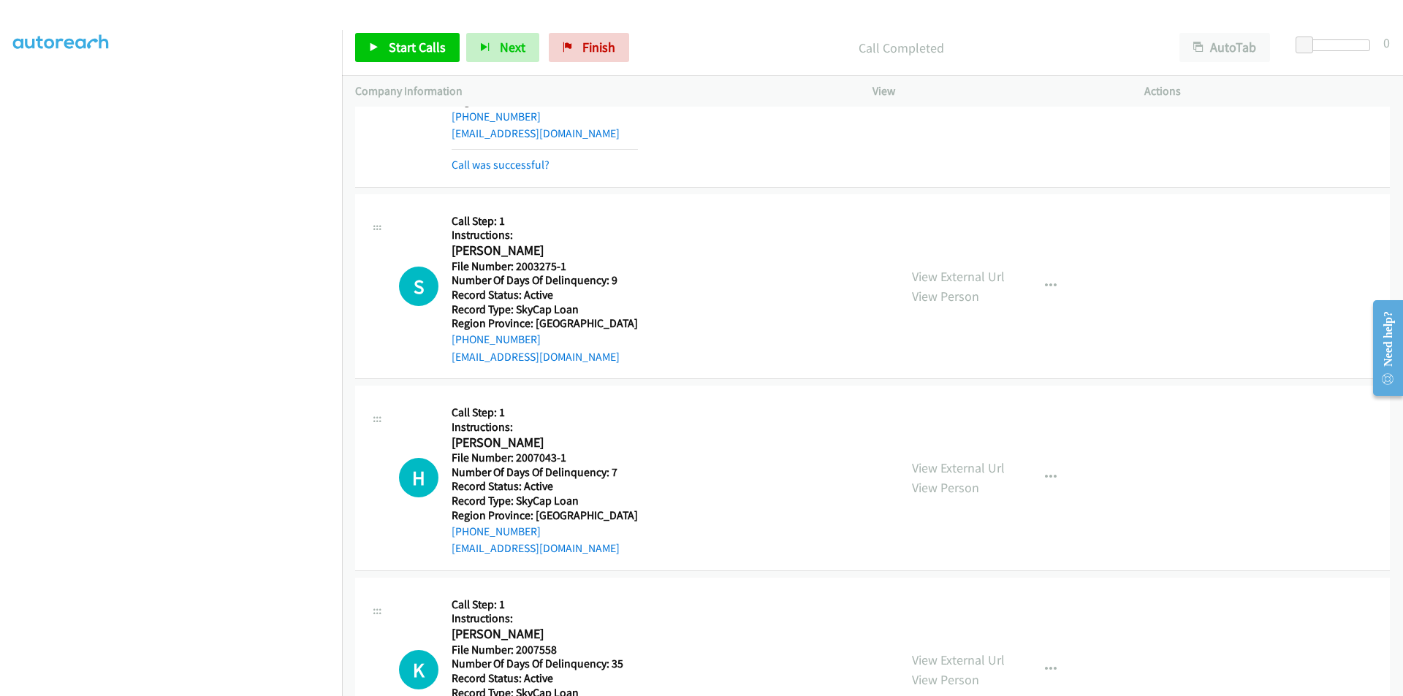
scroll to position [3940, 0]
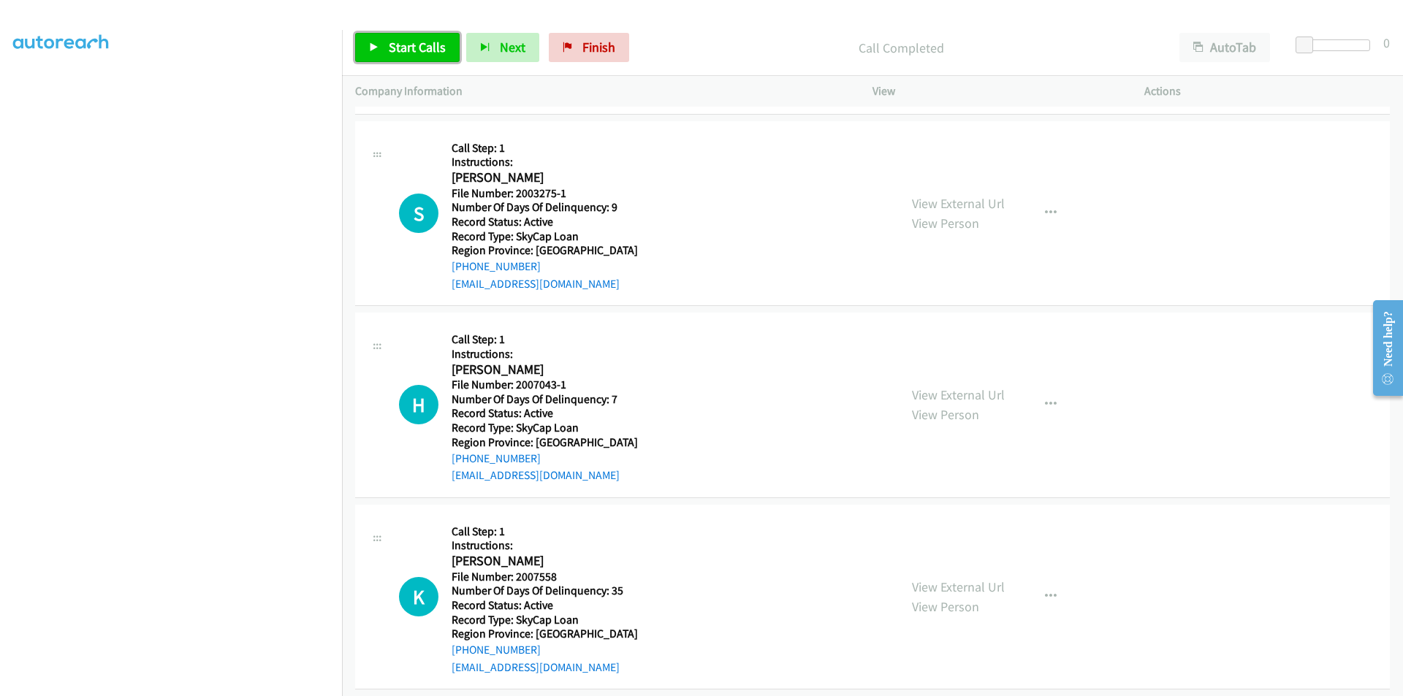
click at [412, 48] on span "Start Calls" at bounding box center [417, 47] width 57 height 17
click at [412, 48] on span "Pause" at bounding box center [405, 47] width 33 height 17
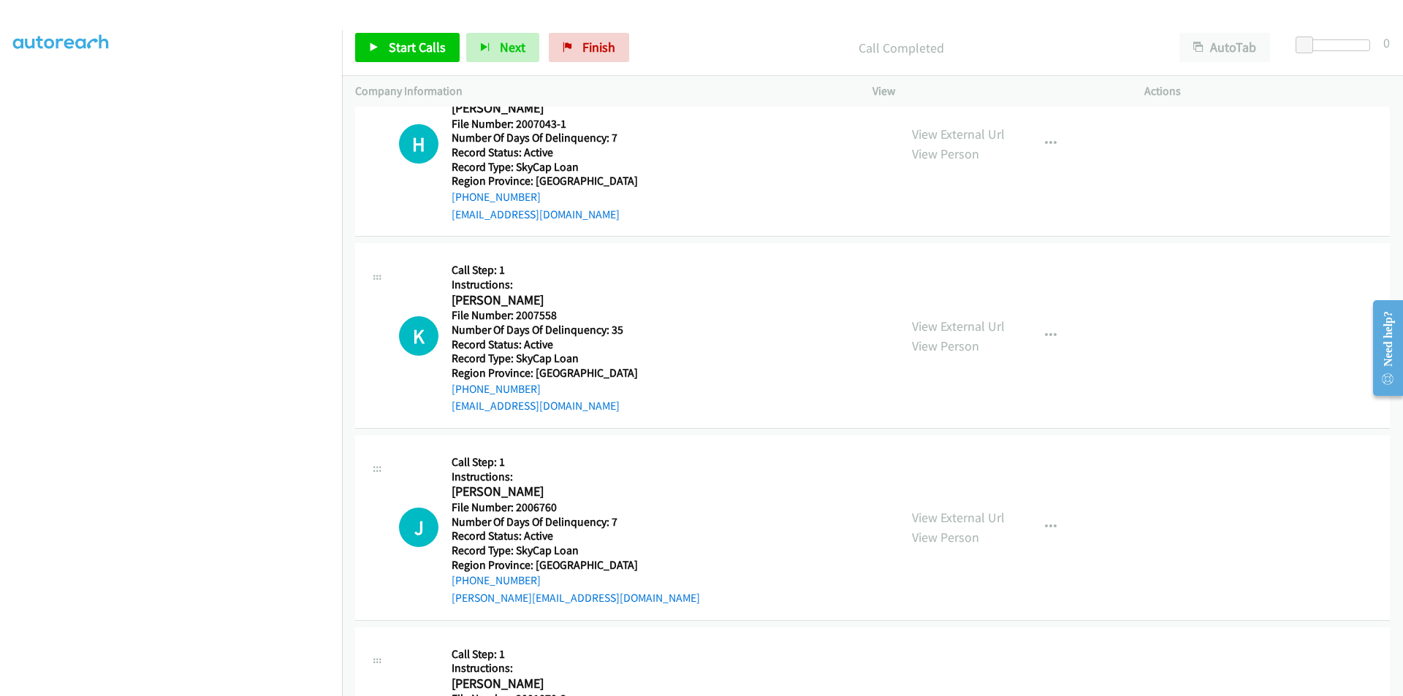
scroll to position [4160, 0]
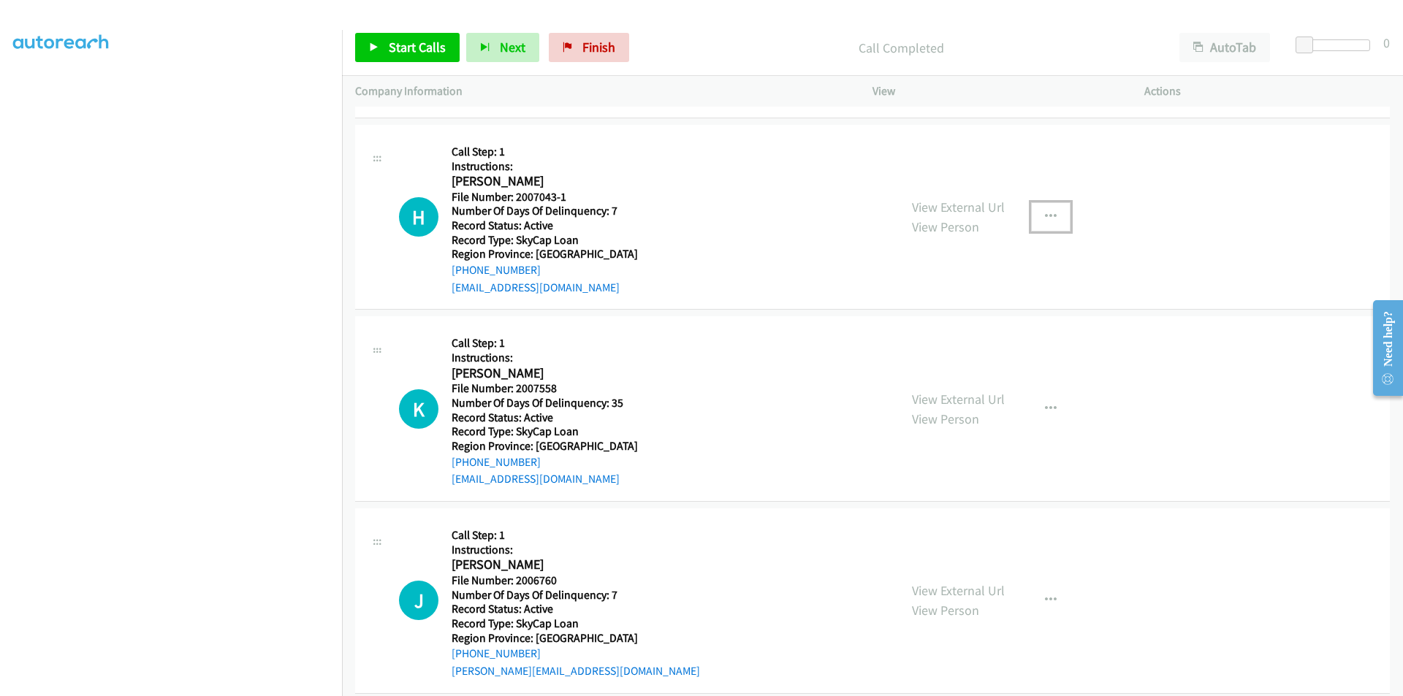
click at [1048, 211] on icon "button" at bounding box center [1051, 217] width 12 height 12
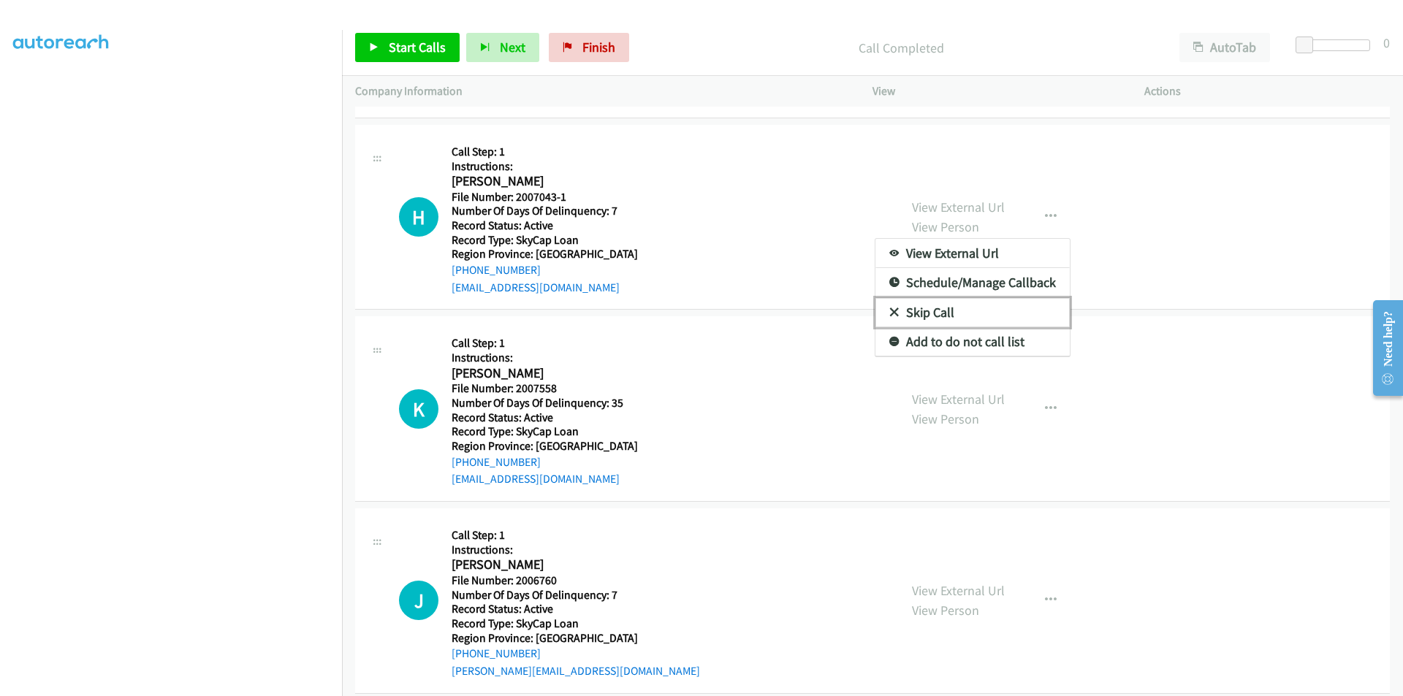
click at [934, 312] on link "Skip Call" at bounding box center [972, 312] width 194 height 29
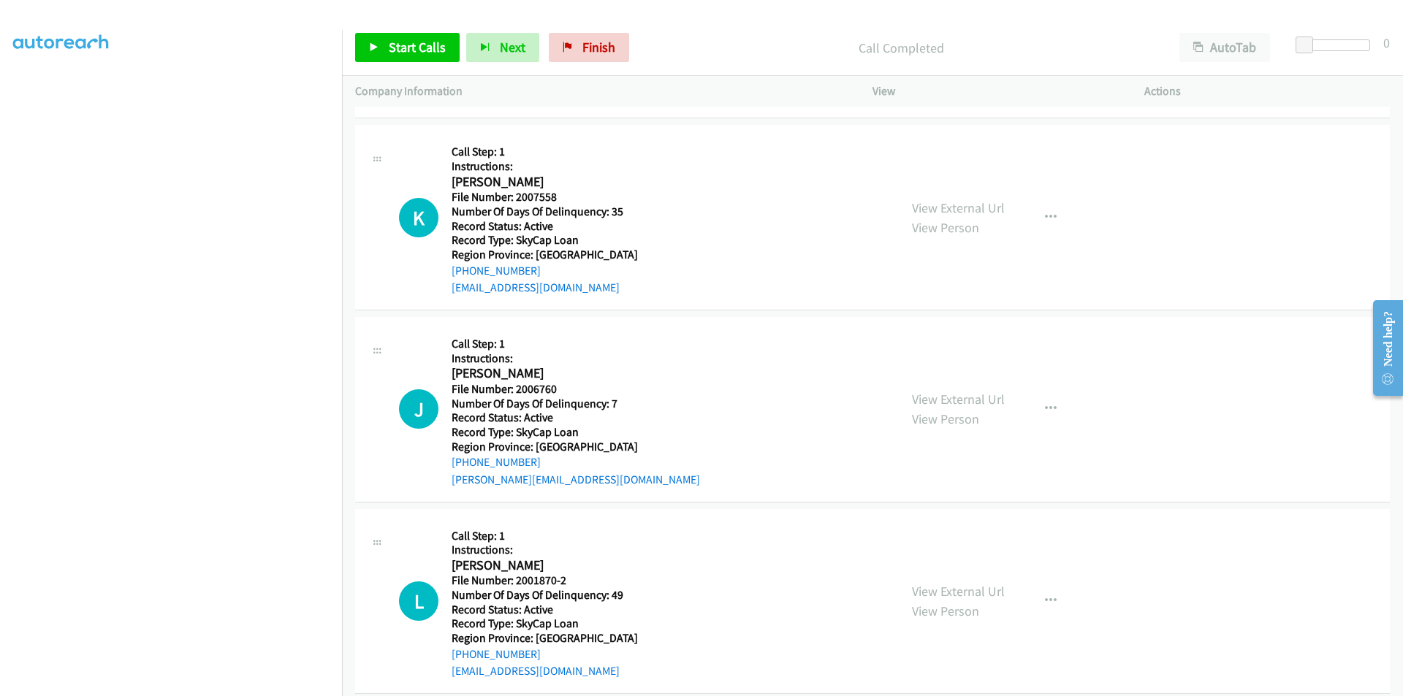
scroll to position [4371, 0]
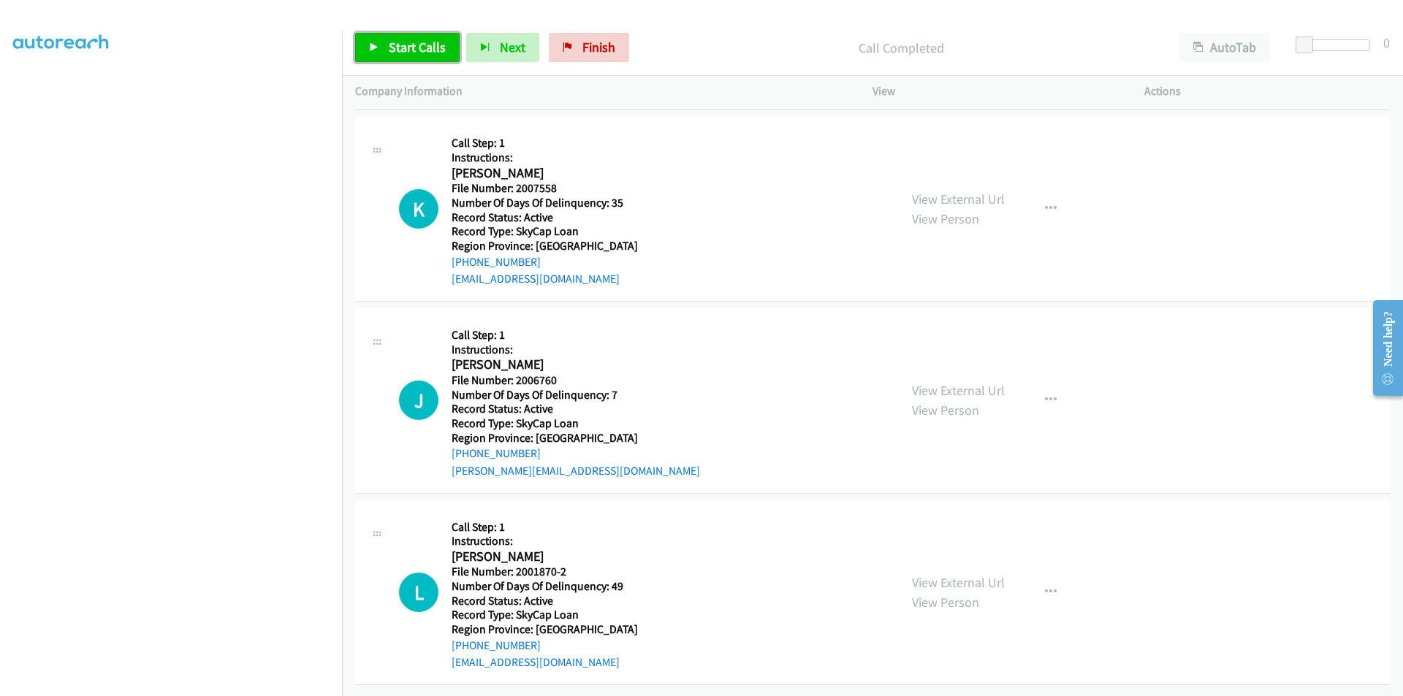
click at [404, 51] on span "Start Calls" at bounding box center [417, 47] width 57 height 17
click at [405, 48] on span "Pause" at bounding box center [405, 47] width 33 height 17
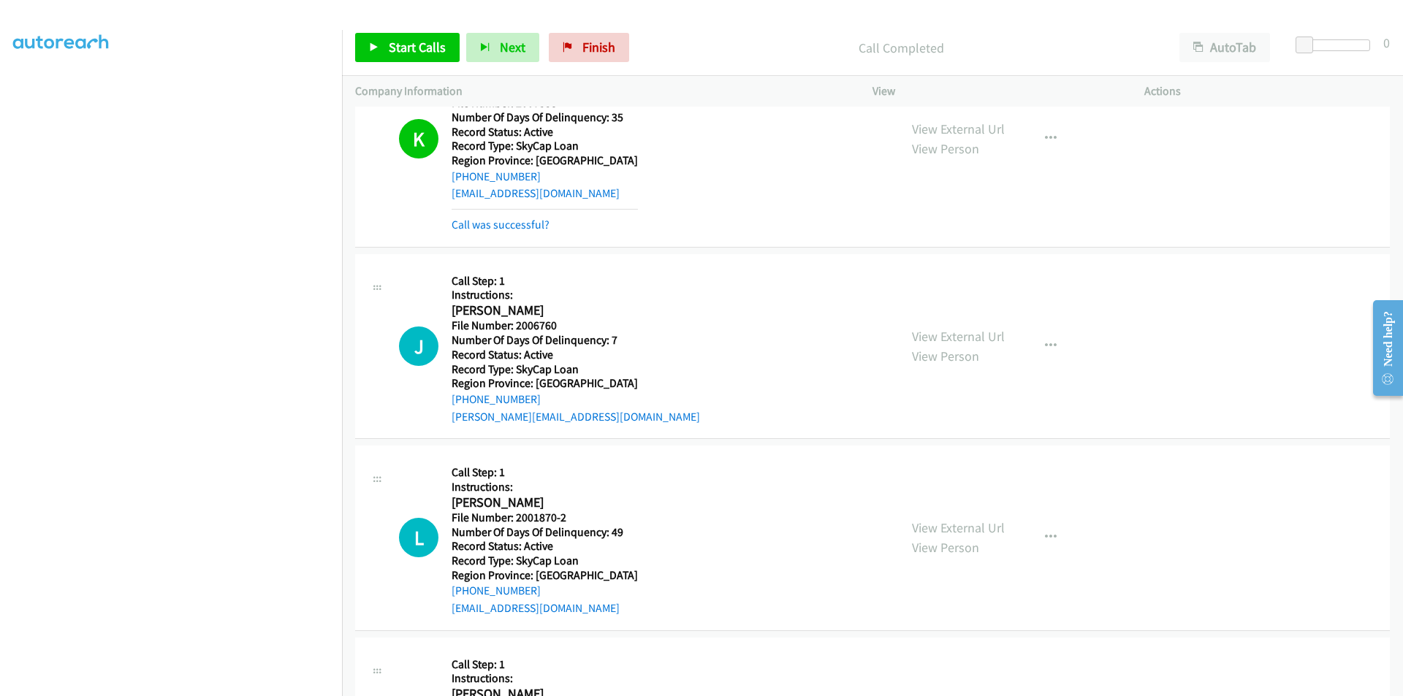
scroll to position [4590, 0]
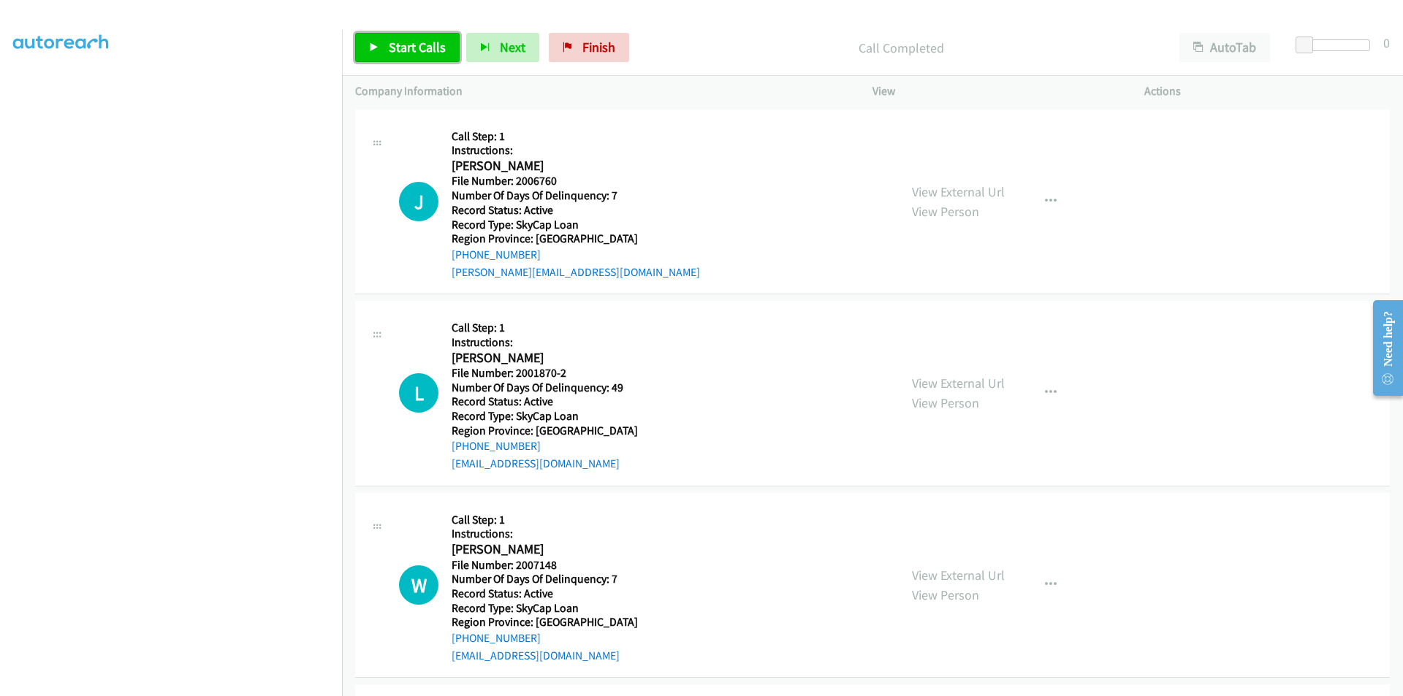
click at [396, 38] on link "Start Calls" at bounding box center [407, 47] width 104 height 29
click at [407, 47] on span "Pause" at bounding box center [405, 47] width 33 height 17
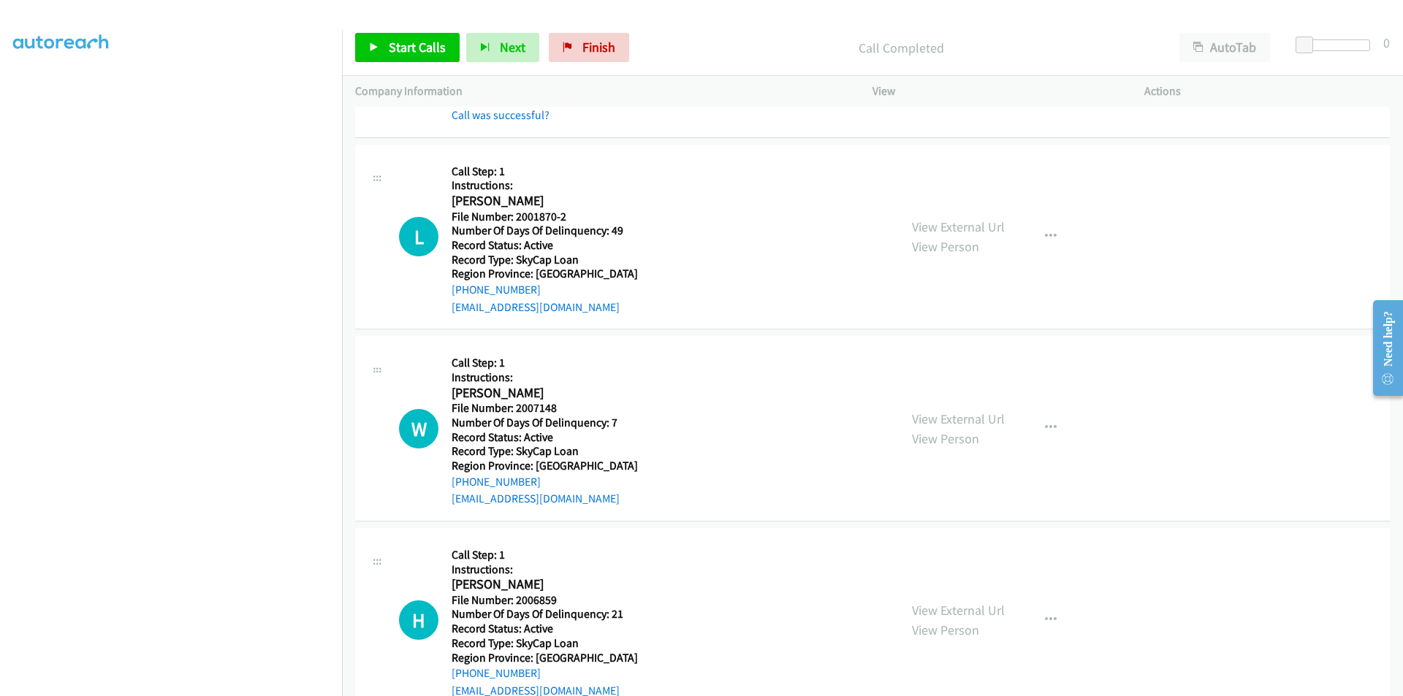
scroll to position [4809, 0]
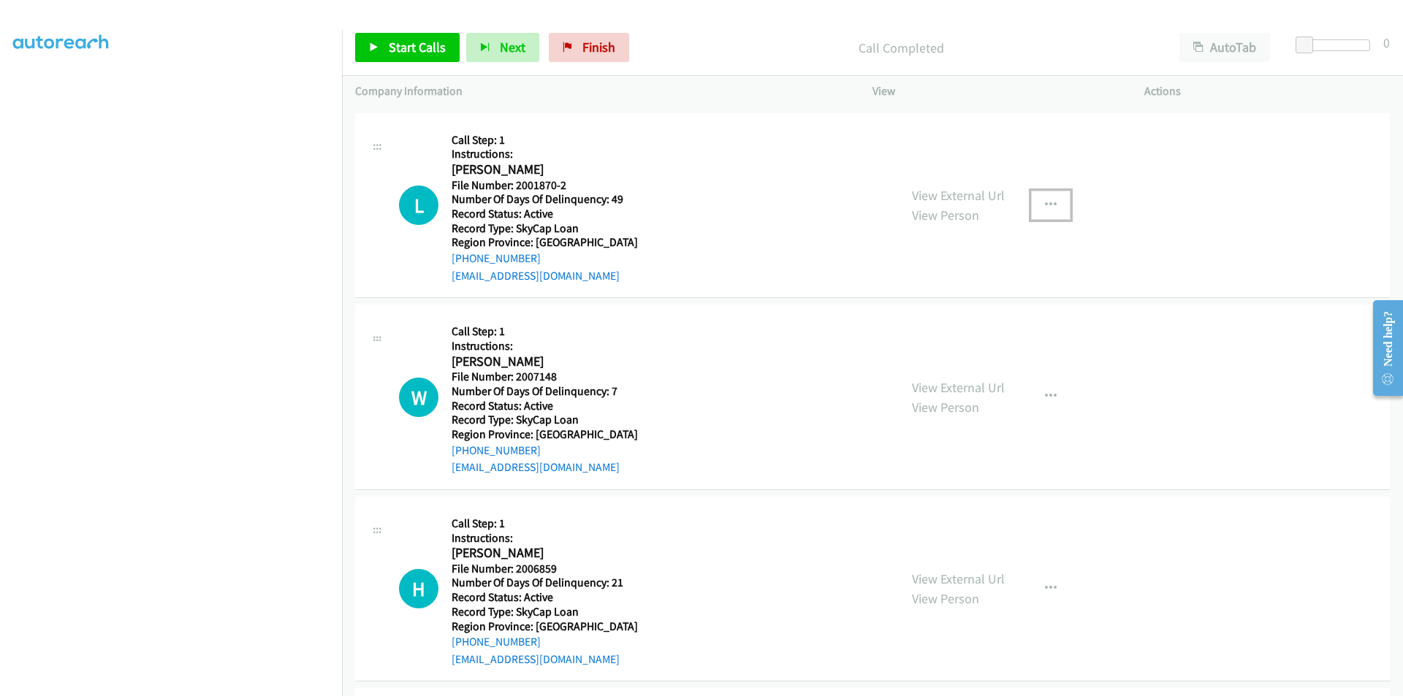
click at [1051, 203] on button "button" at bounding box center [1050, 205] width 39 height 29
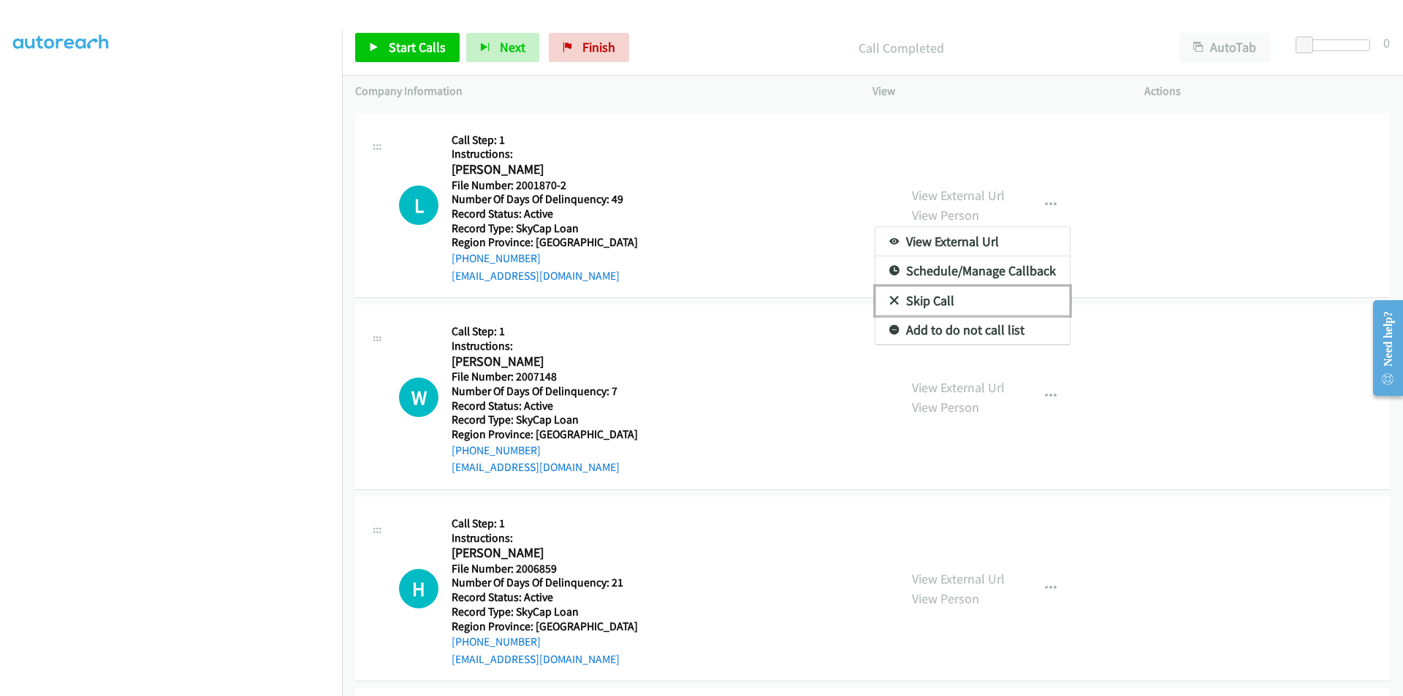
click at [954, 299] on link "Skip Call" at bounding box center [972, 300] width 194 height 29
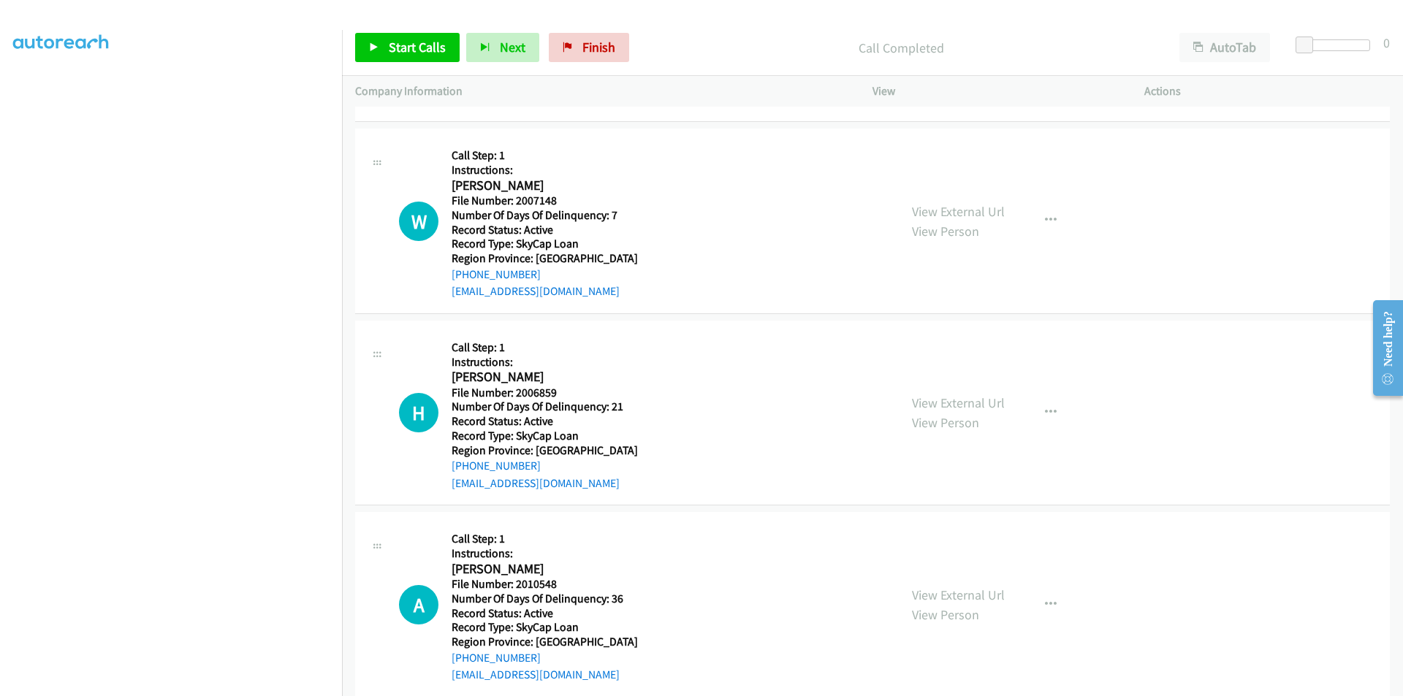
scroll to position [5009, 0]
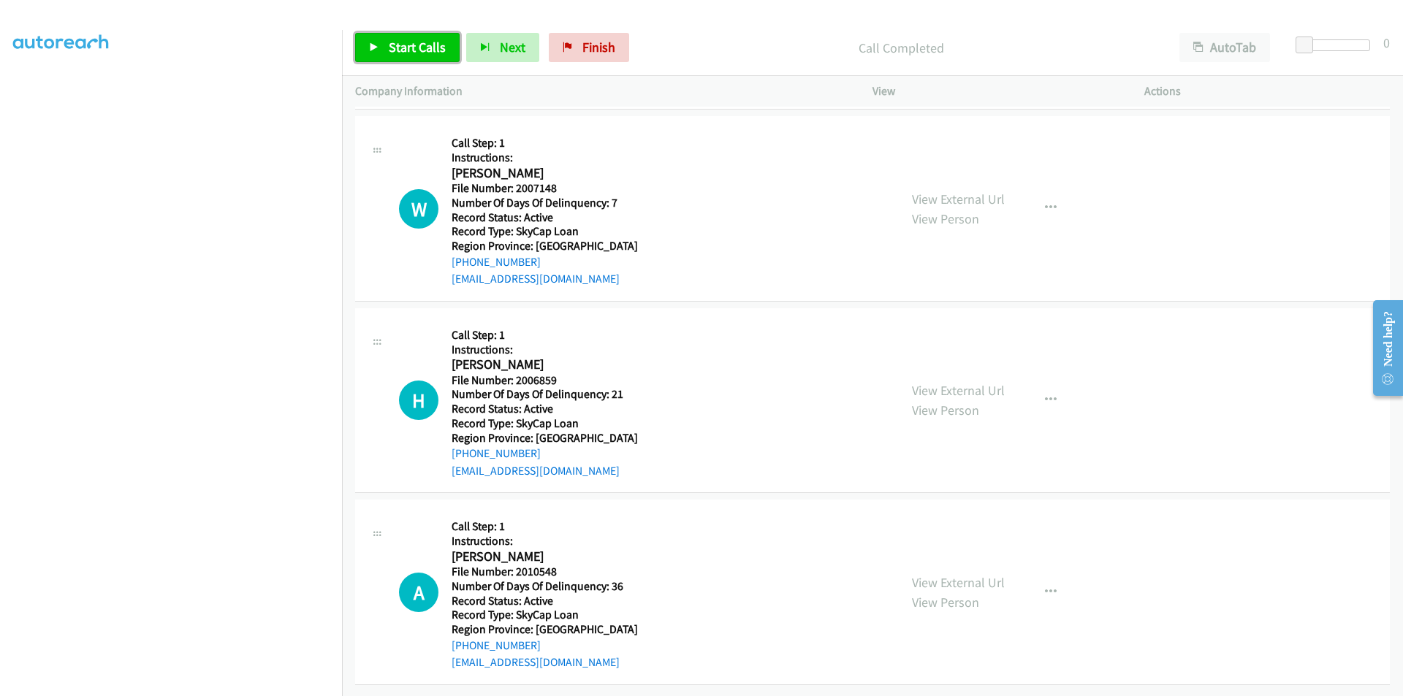
click at [403, 46] on span "Start Calls" at bounding box center [417, 47] width 57 height 17
click at [403, 46] on span "Pause" at bounding box center [405, 47] width 33 height 17
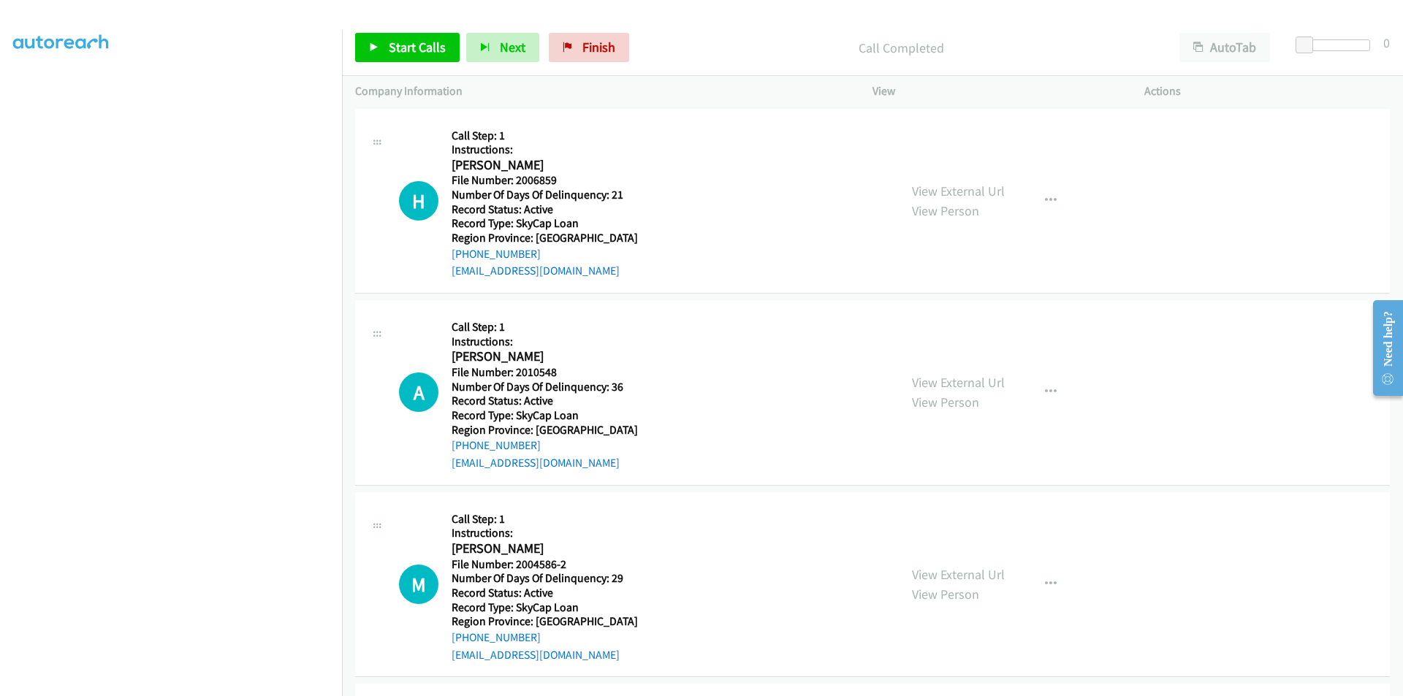
scroll to position [5228, 0]
click at [402, 45] on span "Start Calls" at bounding box center [417, 47] width 57 height 17
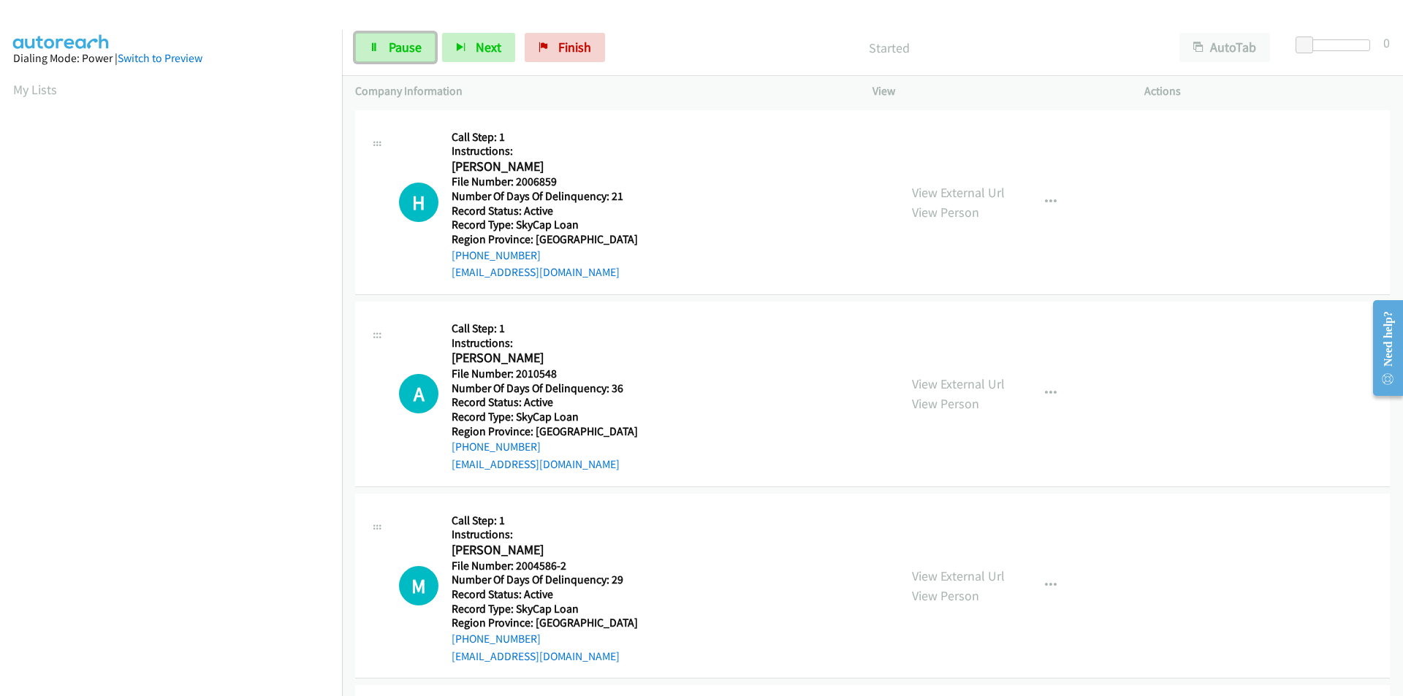
click at [402, 45] on span "Pause" at bounding box center [405, 47] width 33 height 17
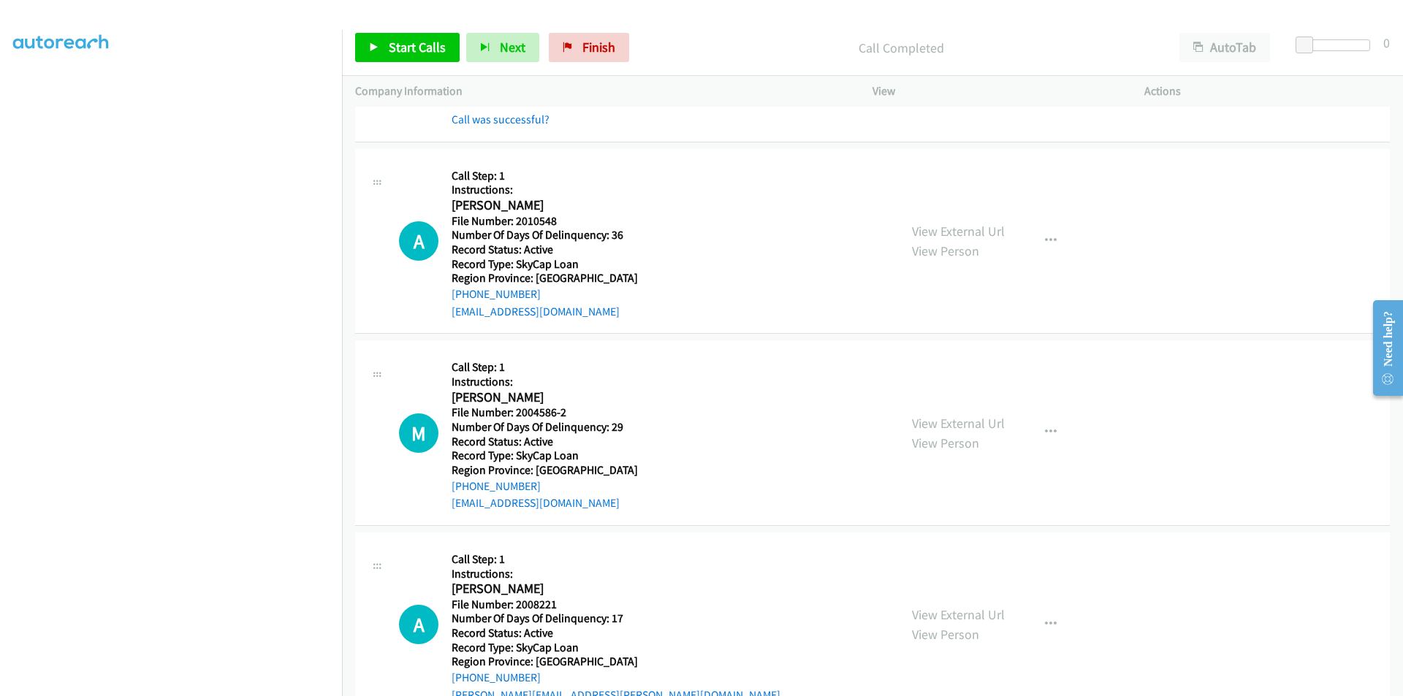
scroll to position [219, 0]
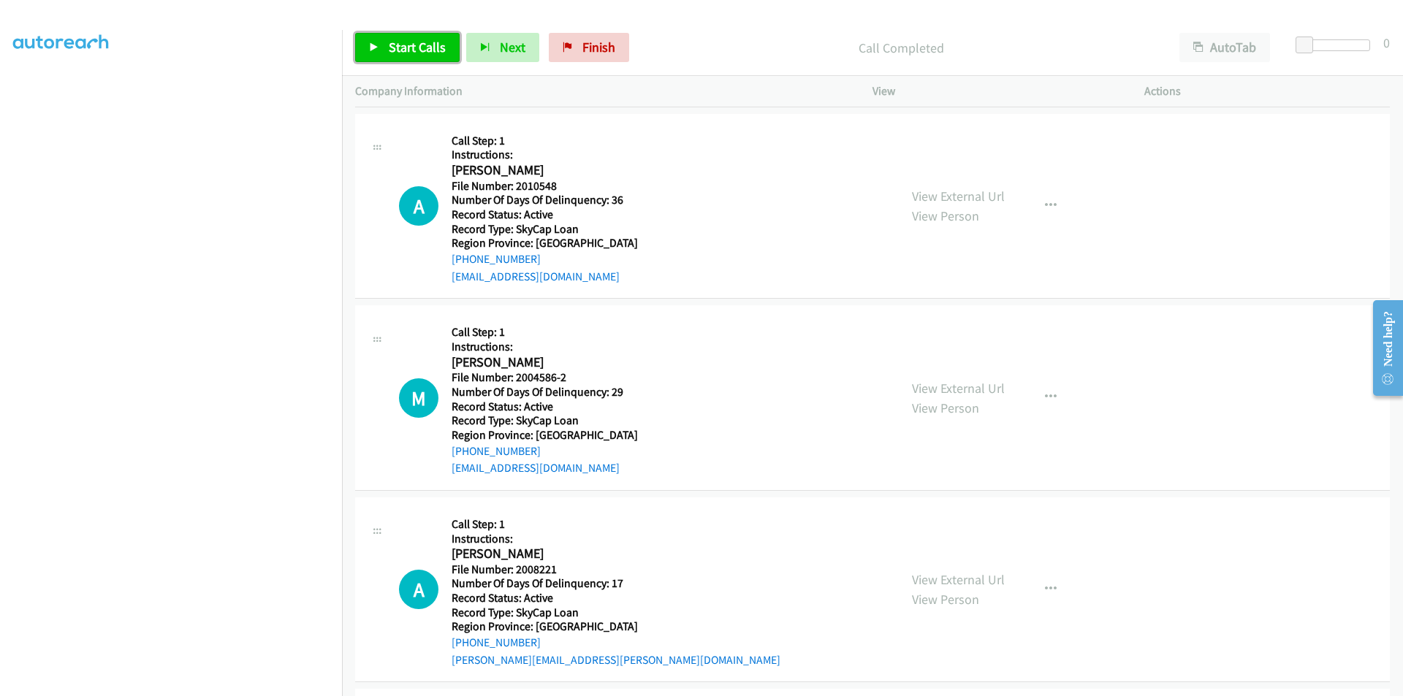
click at [402, 42] on span "Start Calls" at bounding box center [417, 47] width 57 height 17
click at [402, 42] on span "Pause" at bounding box center [405, 47] width 33 height 17
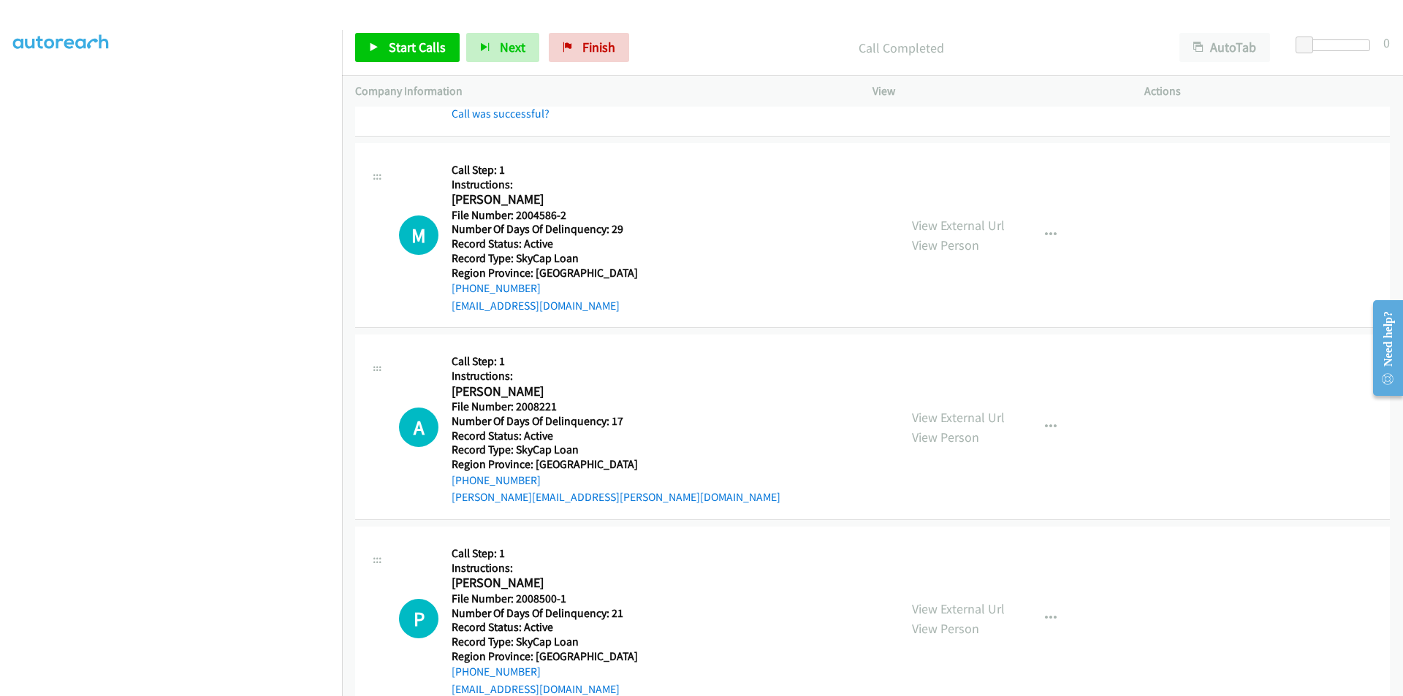
scroll to position [438, 0]
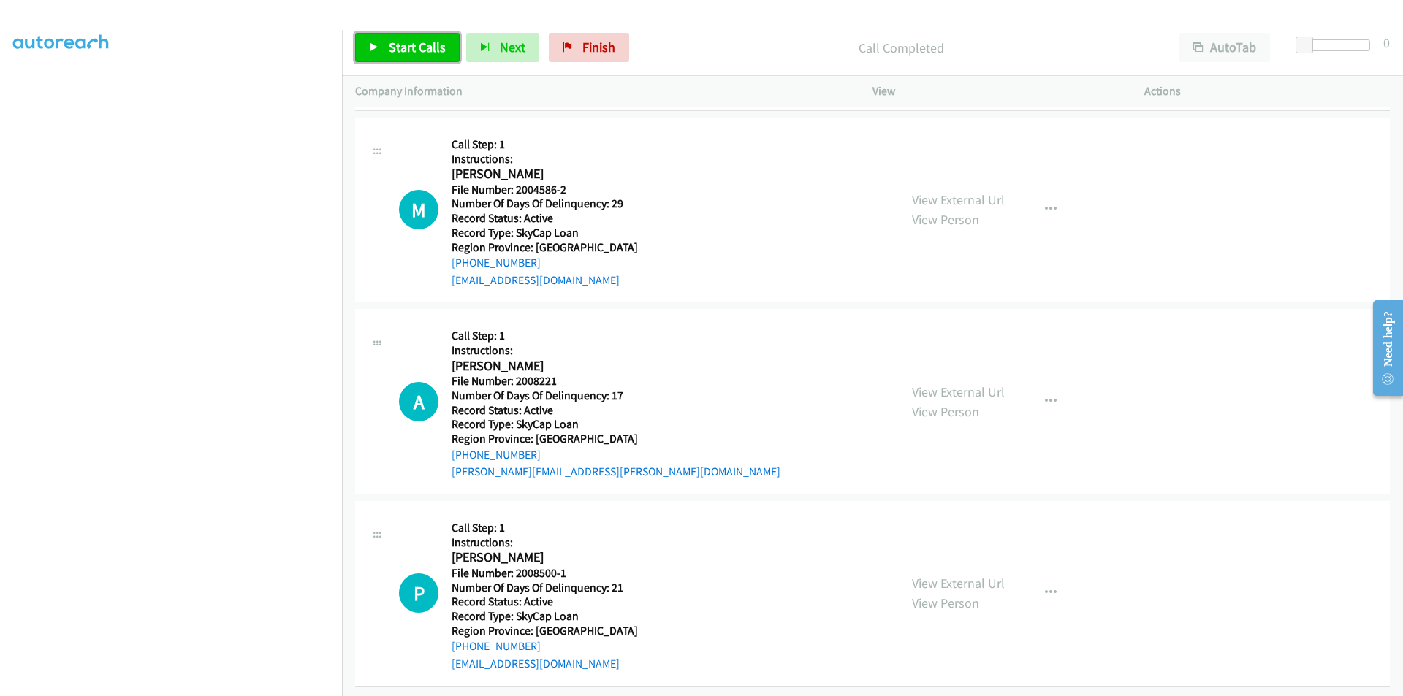
click at [397, 42] on span "Start Calls" at bounding box center [417, 47] width 57 height 17
click at [397, 42] on span "Pause" at bounding box center [405, 47] width 33 height 17
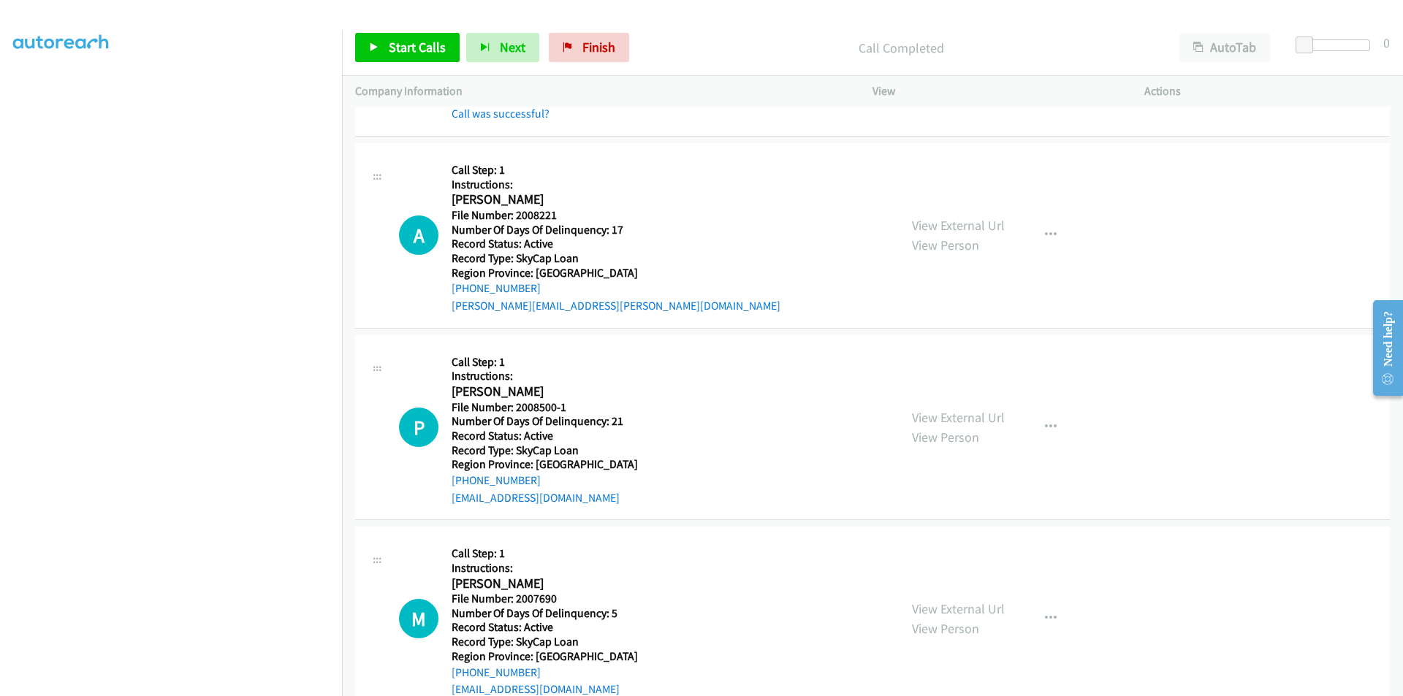
scroll to position [658, 0]
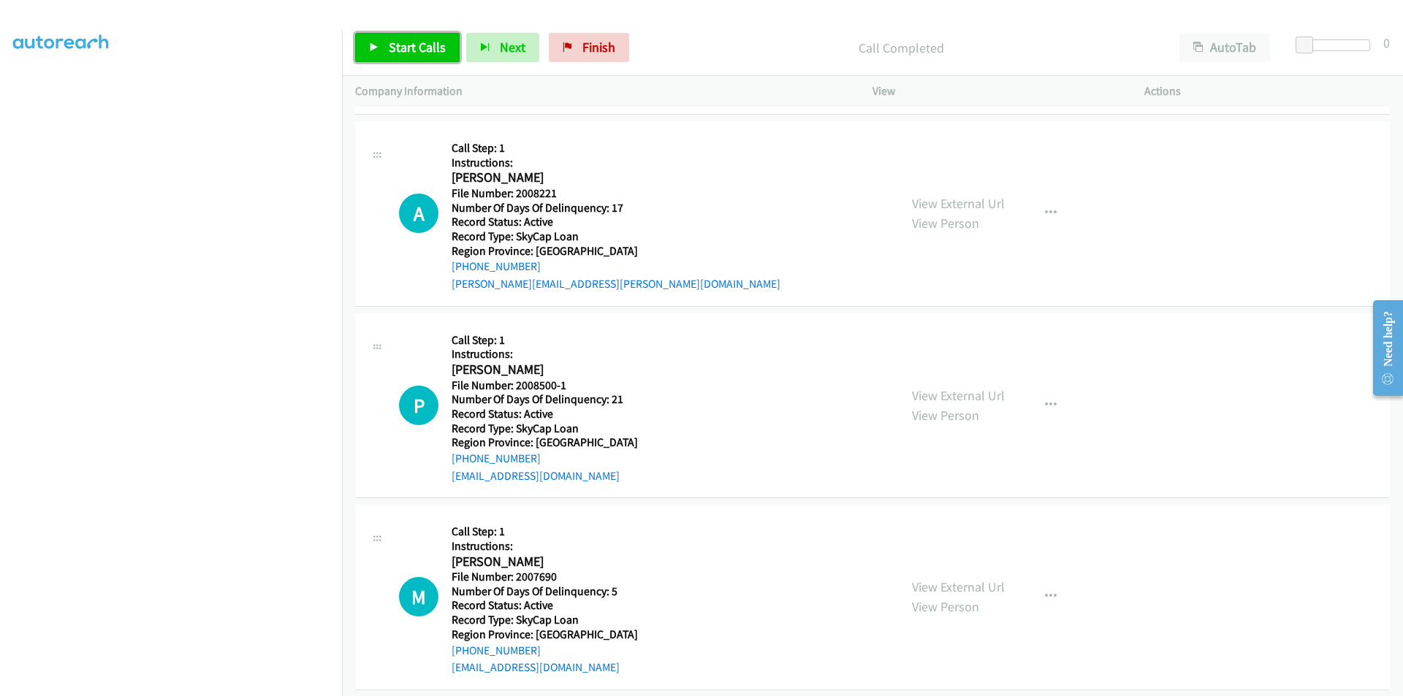
click at [414, 40] on span "Start Calls" at bounding box center [417, 47] width 57 height 17
click at [414, 40] on span "Pause" at bounding box center [405, 47] width 33 height 17
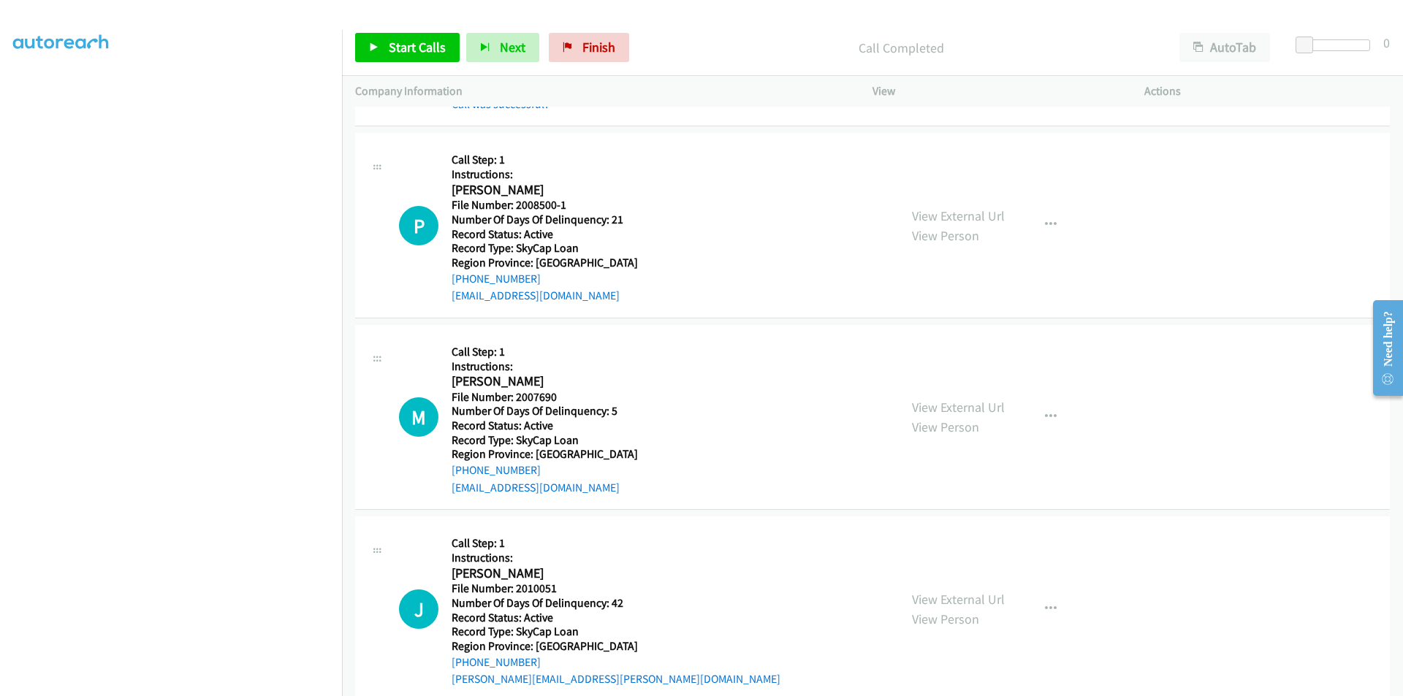
scroll to position [877, 0]
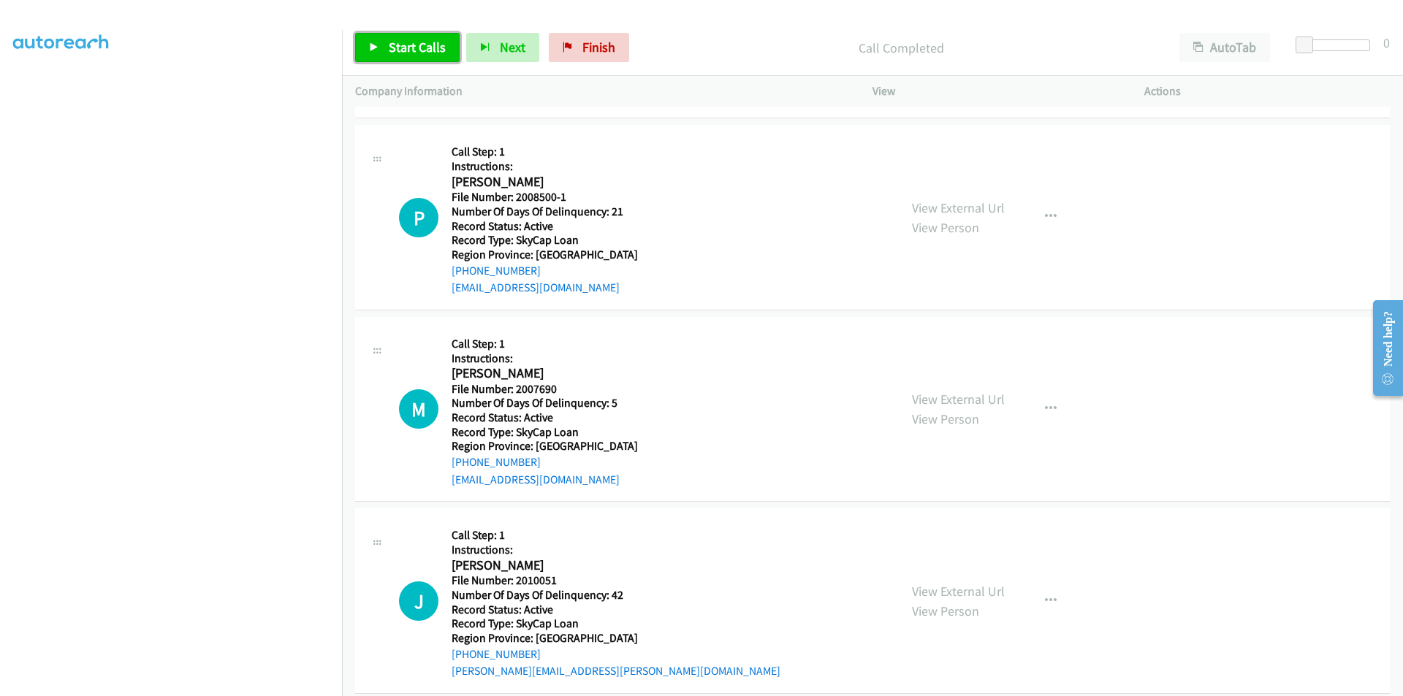
click at [397, 35] on link "Start Calls" at bounding box center [407, 47] width 104 height 29
click at [401, 37] on link "Pause" at bounding box center [395, 47] width 80 height 29
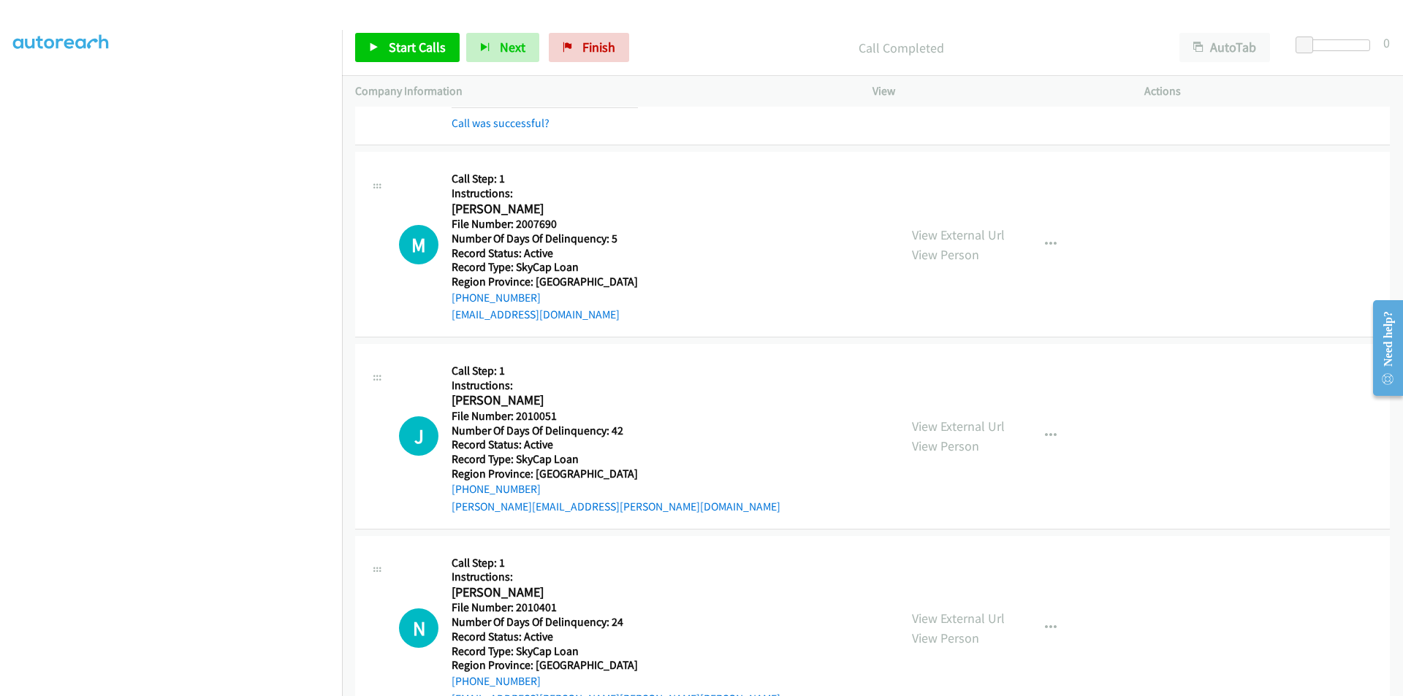
scroll to position [1119, 0]
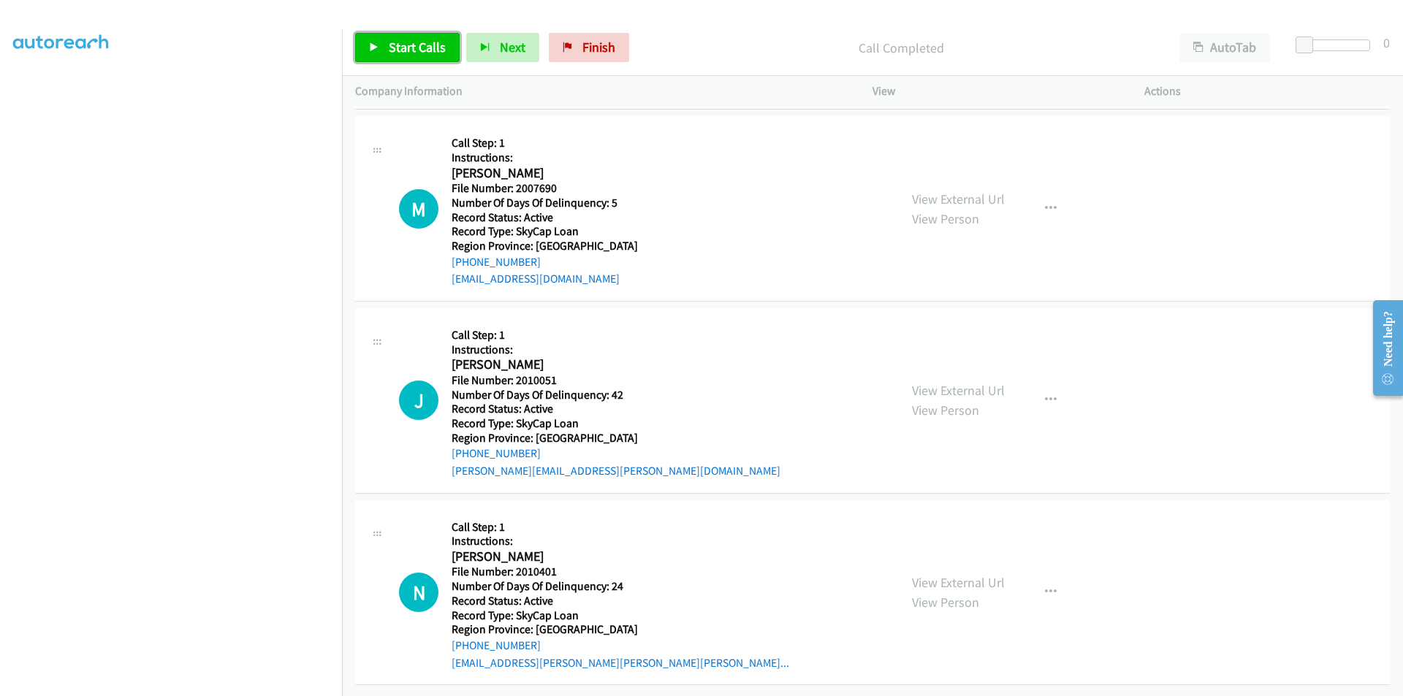
click at [402, 44] on span "Start Calls" at bounding box center [417, 47] width 57 height 17
click at [389, 45] on span "Pause" at bounding box center [405, 47] width 33 height 17
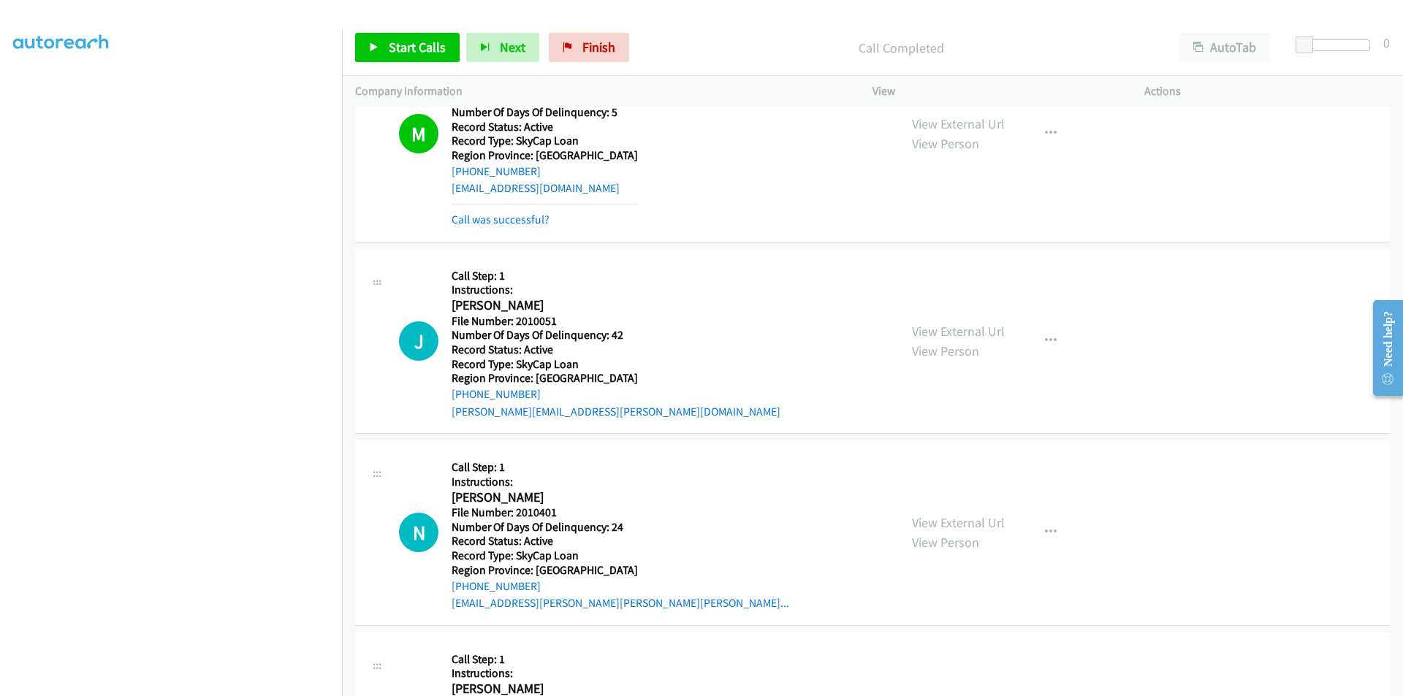
scroll to position [1339, 0]
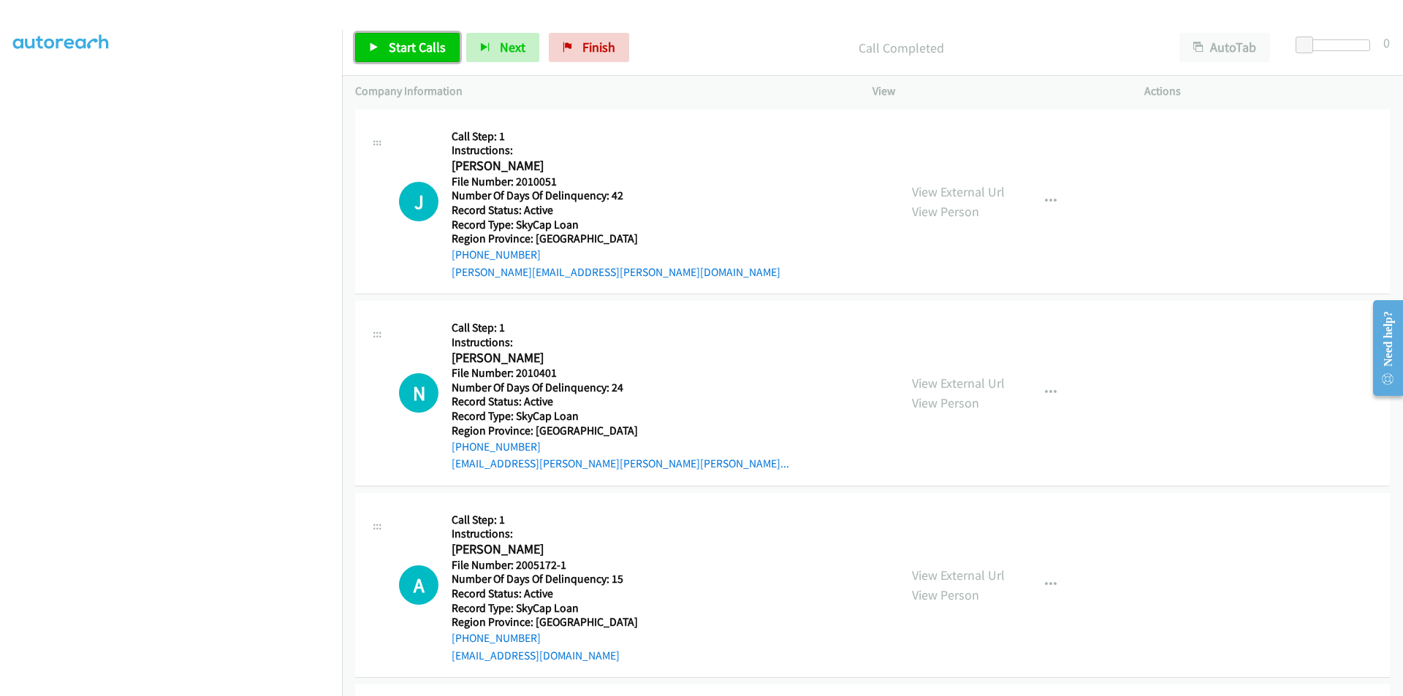
click at [421, 47] on span "Start Calls" at bounding box center [417, 47] width 57 height 17
click at [407, 42] on span "Pause" at bounding box center [405, 47] width 33 height 17
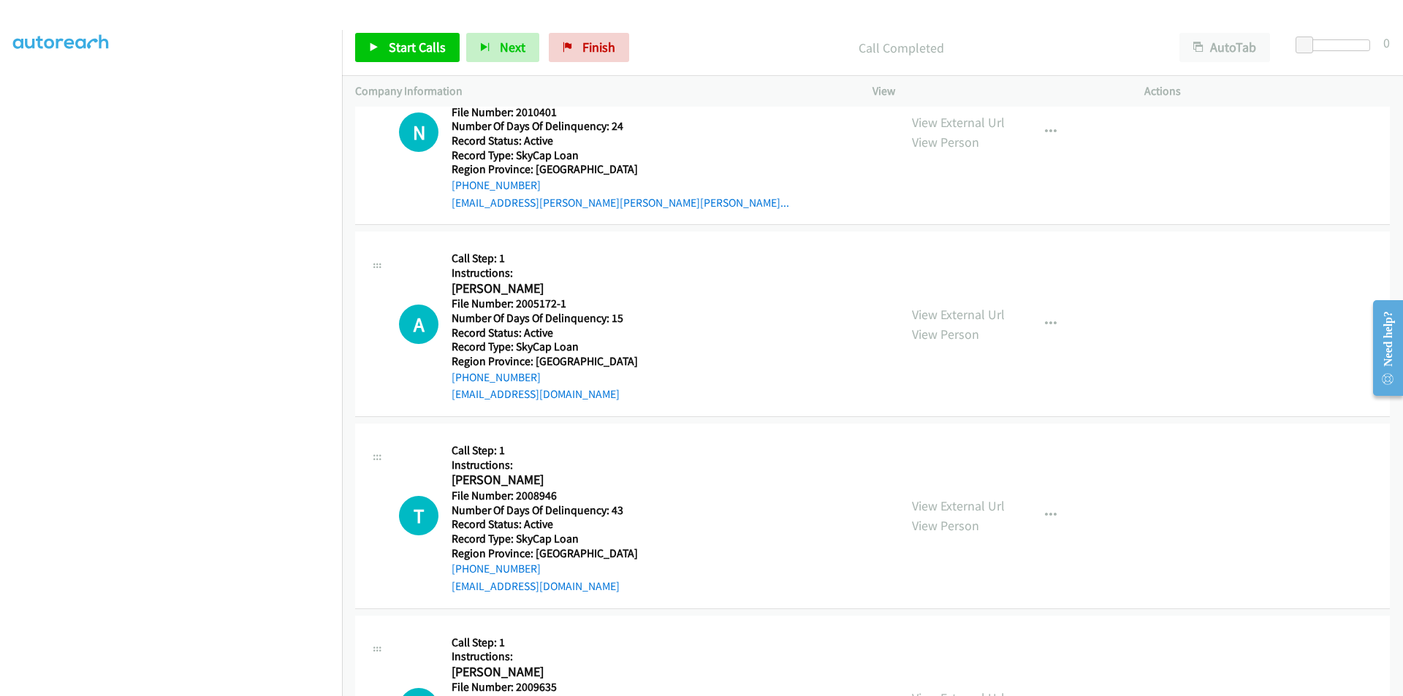
scroll to position [1558, 0]
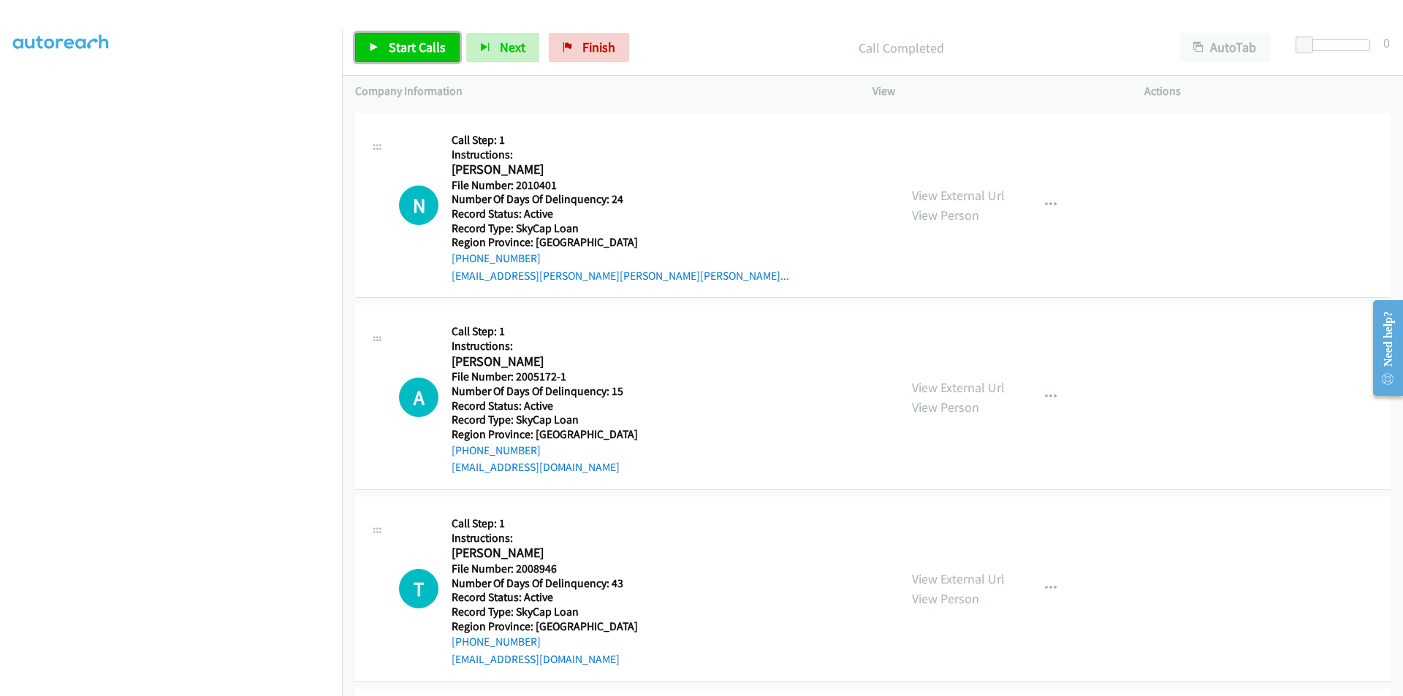
click at [408, 45] on span "Start Calls" at bounding box center [417, 47] width 57 height 17
click at [408, 45] on span "Pause" at bounding box center [405, 47] width 33 height 17
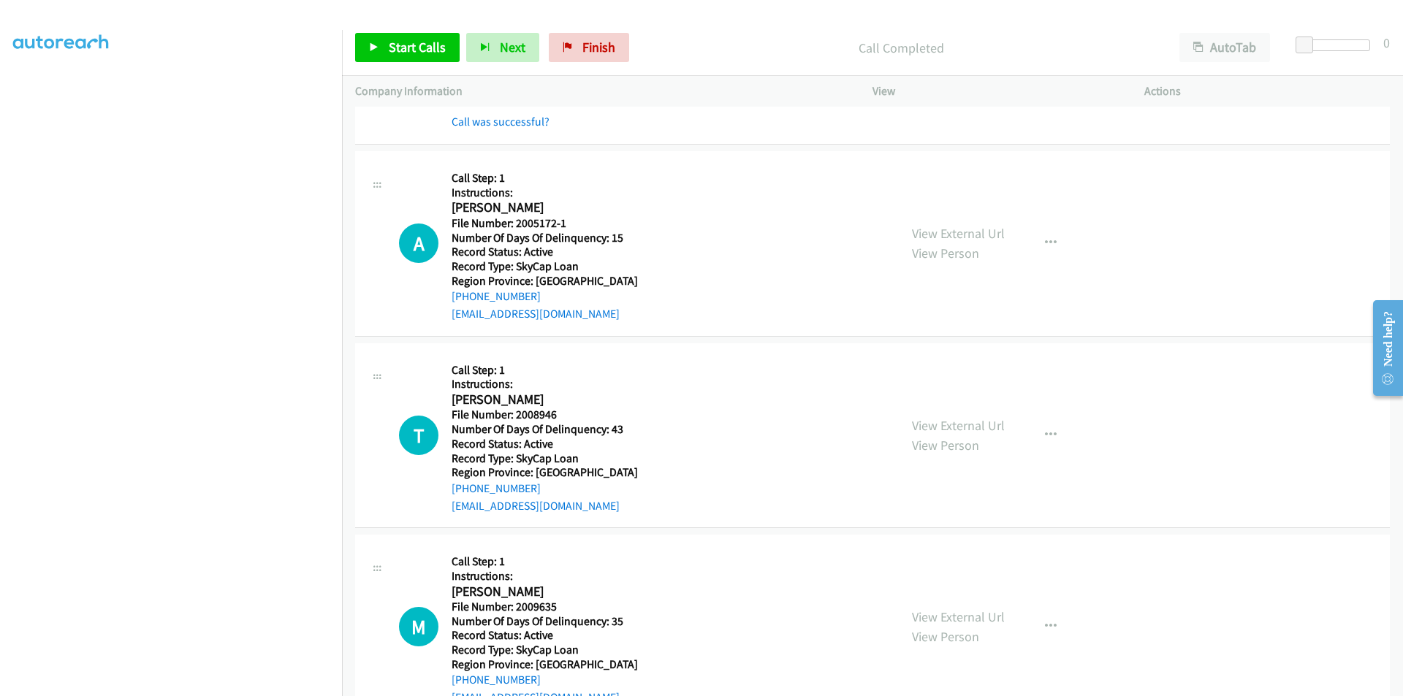
scroll to position [1777, 0]
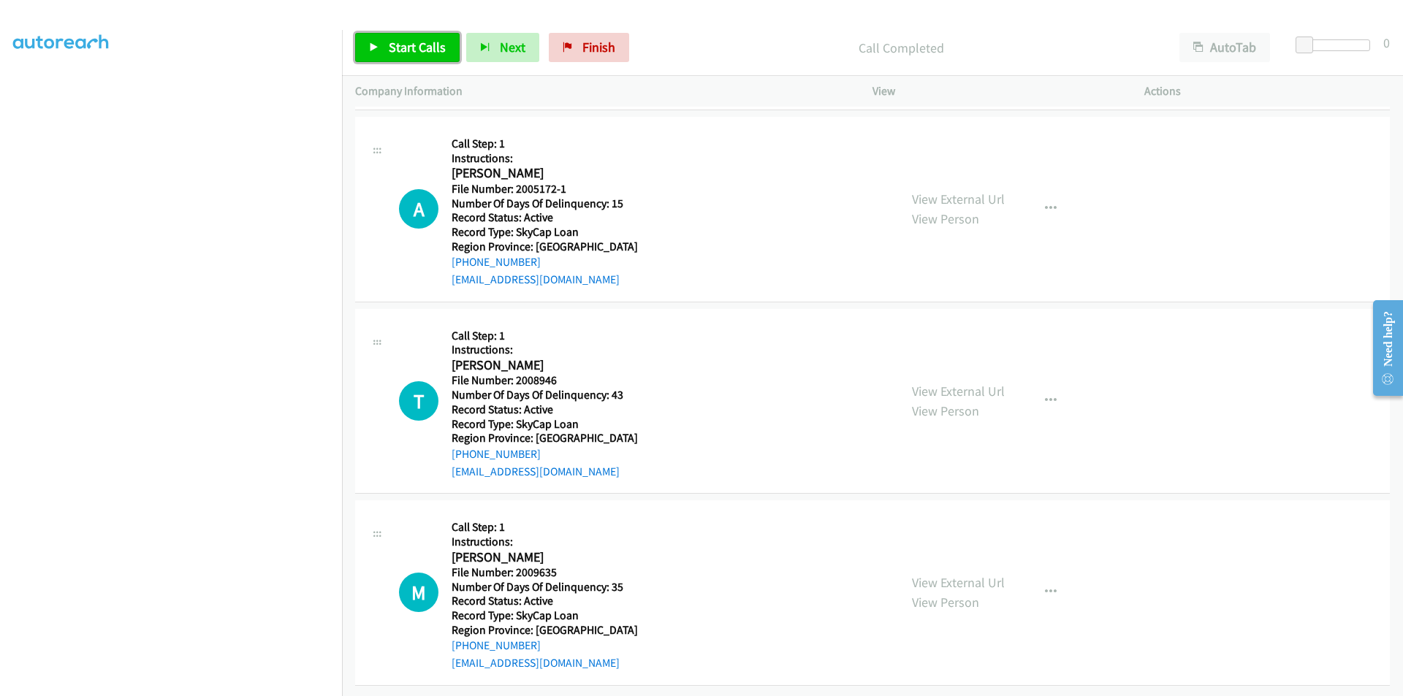
click at [423, 45] on span "Start Calls" at bounding box center [417, 47] width 57 height 17
click at [423, 45] on link "Pause" at bounding box center [395, 47] width 80 height 29
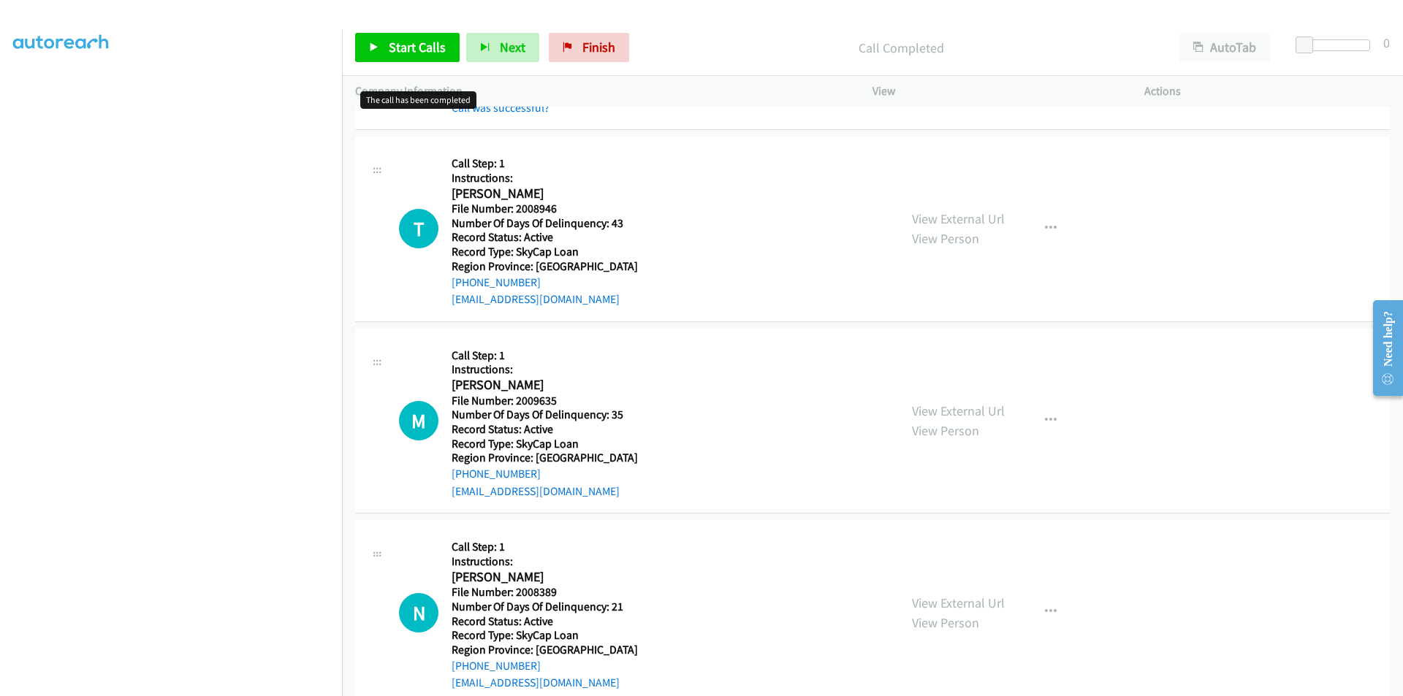
scroll to position [1996, 0]
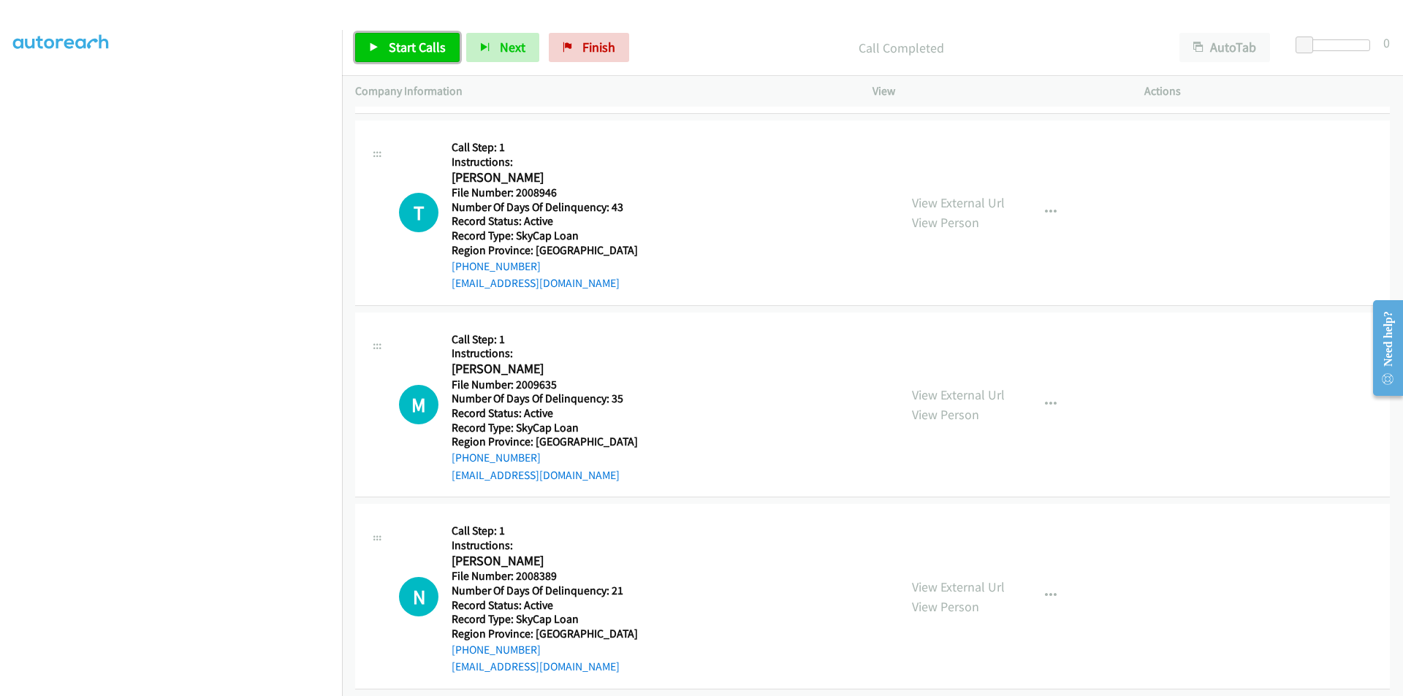
click at [411, 53] on span "Start Calls" at bounding box center [417, 47] width 57 height 17
click at [411, 42] on span "Pause" at bounding box center [405, 47] width 33 height 17
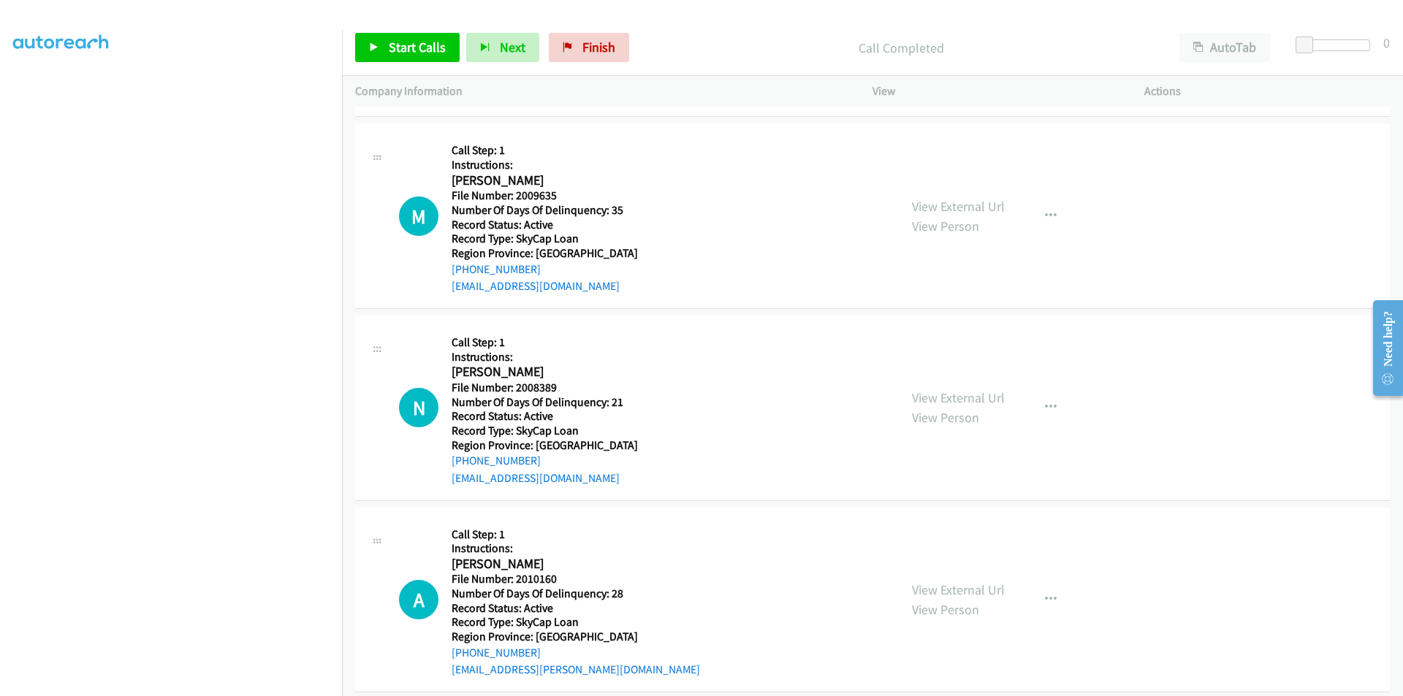
scroll to position [2215, 0]
click at [393, 45] on span "Start Calls" at bounding box center [417, 47] width 57 height 17
click at [408, 45] on span "Pause" at bounding box center [405, 47] width 33 height 17
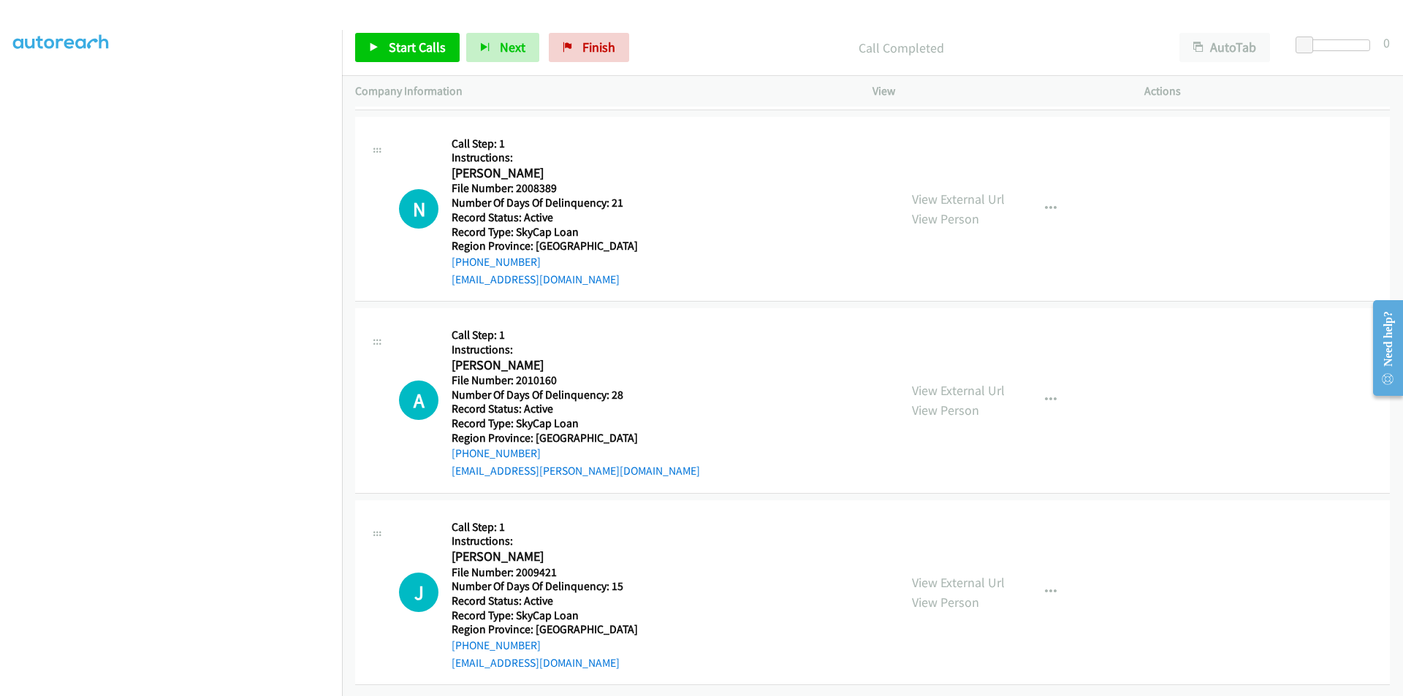
scroll to position [2457, 0]
click at [426, 50] on span "Start Calls" at bounding box center [417, 47] width 57 height 17
click at [421, 45] on link "Pause" at bounding box center [395, 47] width 80 height 29
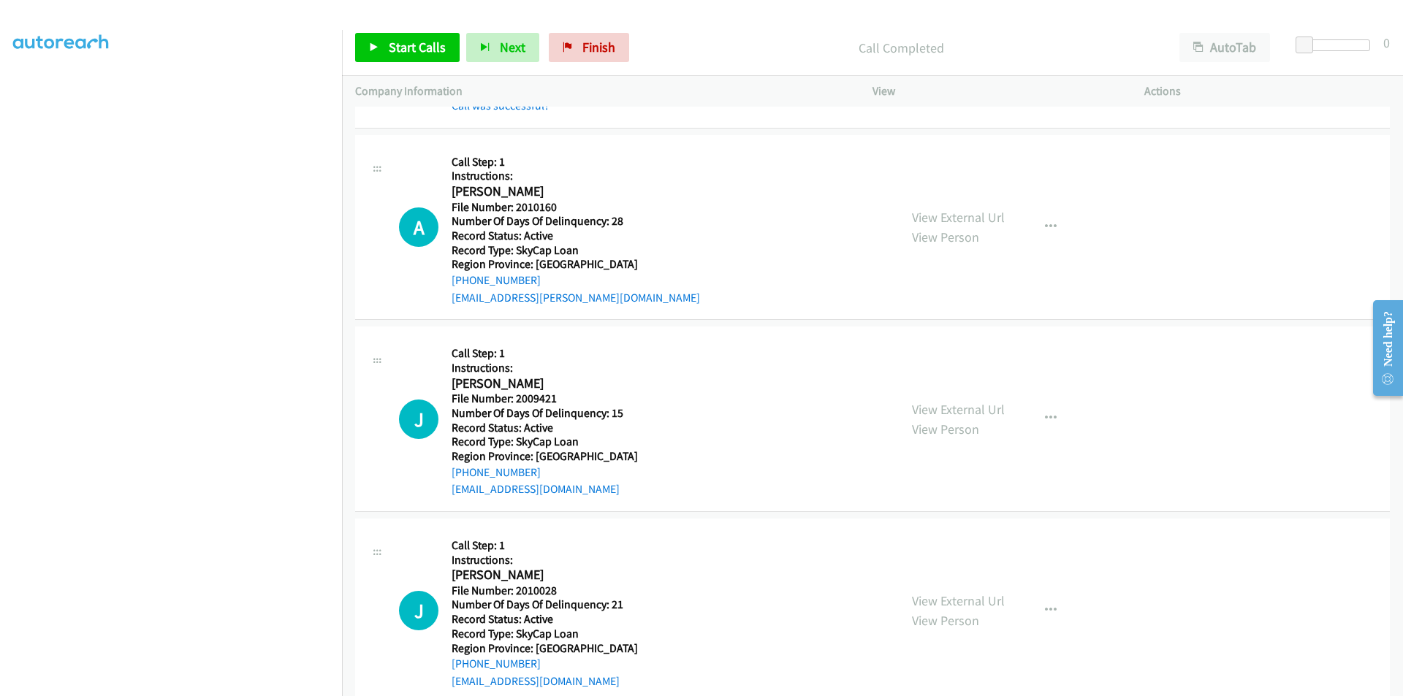
scroll to position [2676, 0]
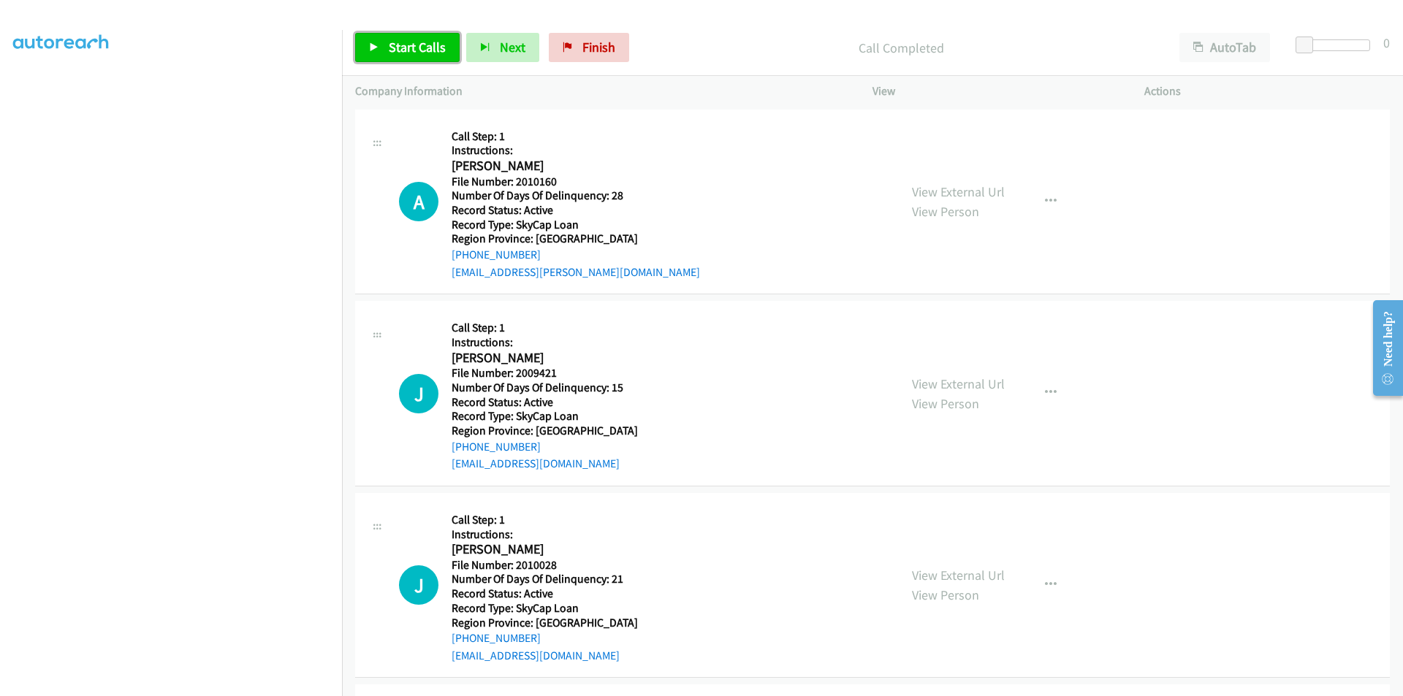
click at [398, 44] on span "Start Calls" at bounding box center [417, 47] width 57 height 17
click at [392, 44] on span "Pause" at bounding box center [405, 47] width 33 height 17
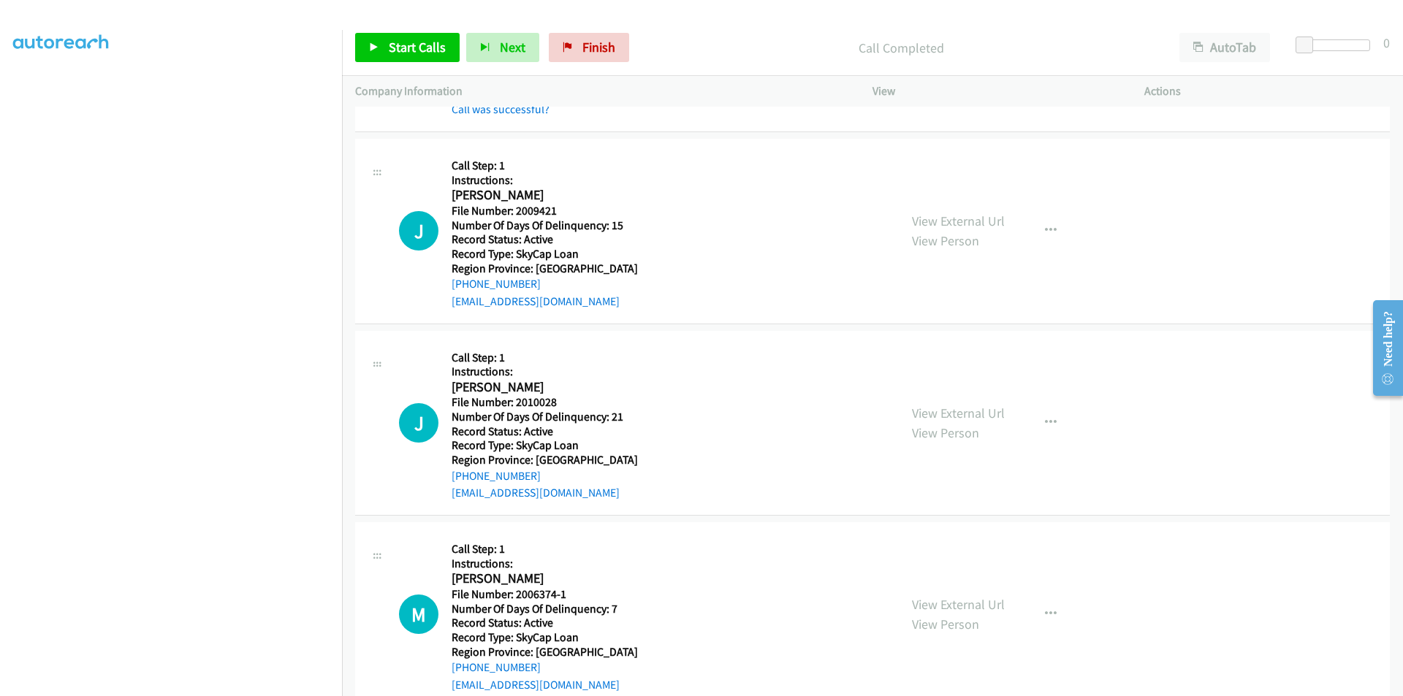
scroll to position [2896, 0]
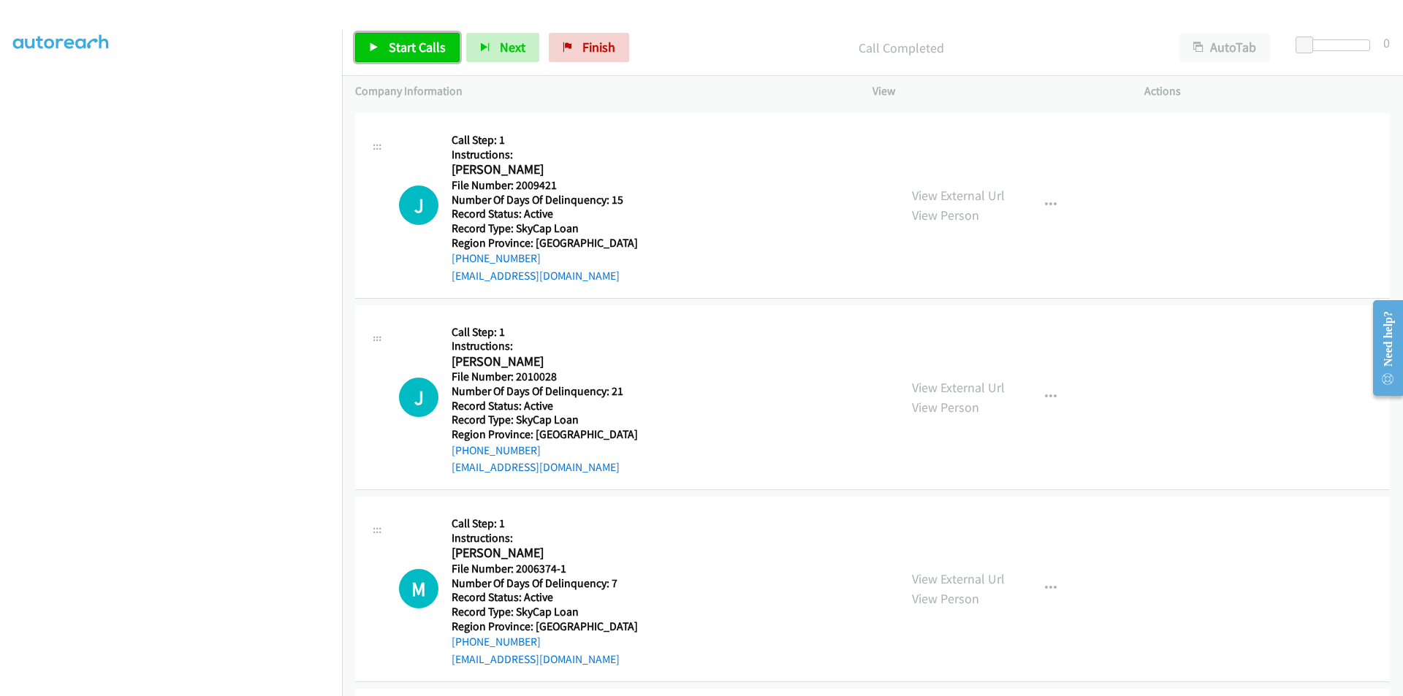
click at [426, 37] on link "Start Calls" at bounding box center [407, 47] width 104 height 29
click at [403, 37] on link "Pause" at bounding box center [395, 47] width 80 height 29
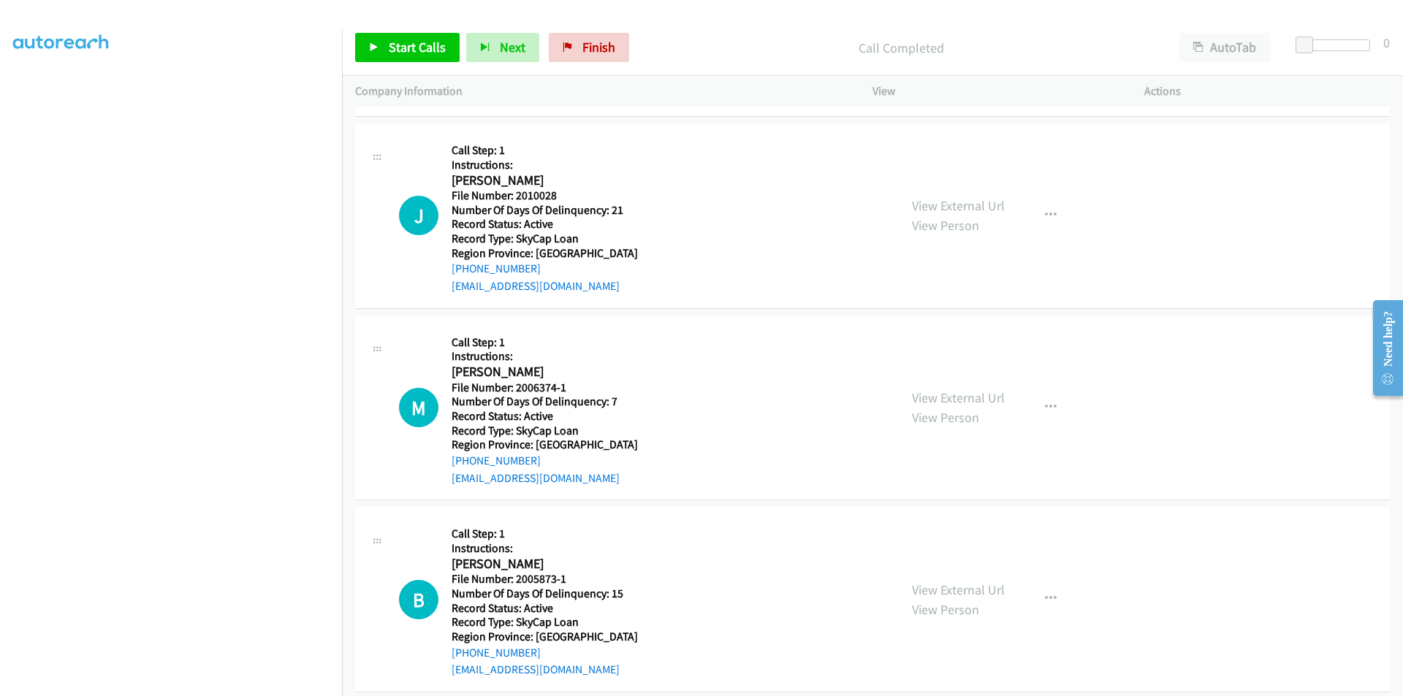
scroll to position [3115, 0]
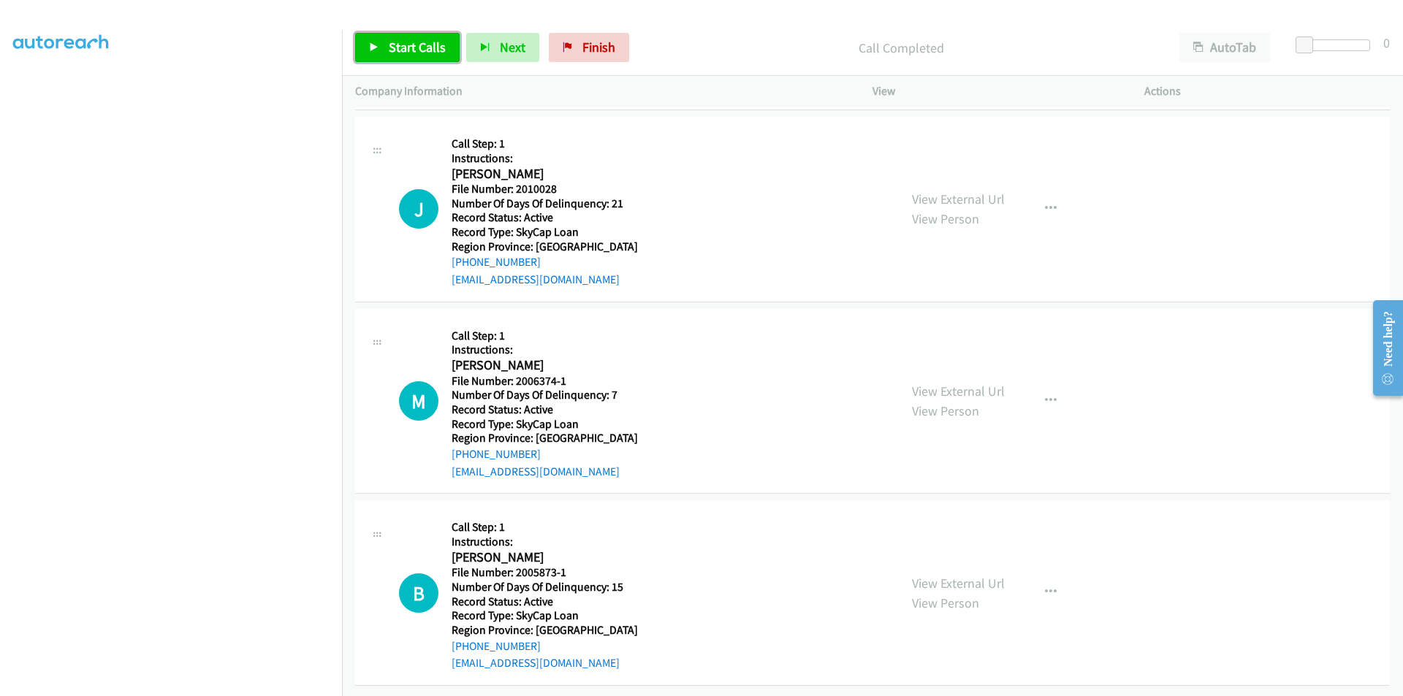
click at [411, 39] on span "Start Calls" at bounding box center [417, 47] width 57 height 17
click at [409, 37] on link "Pause" at bounding box center [395, 47] width 80 height 29
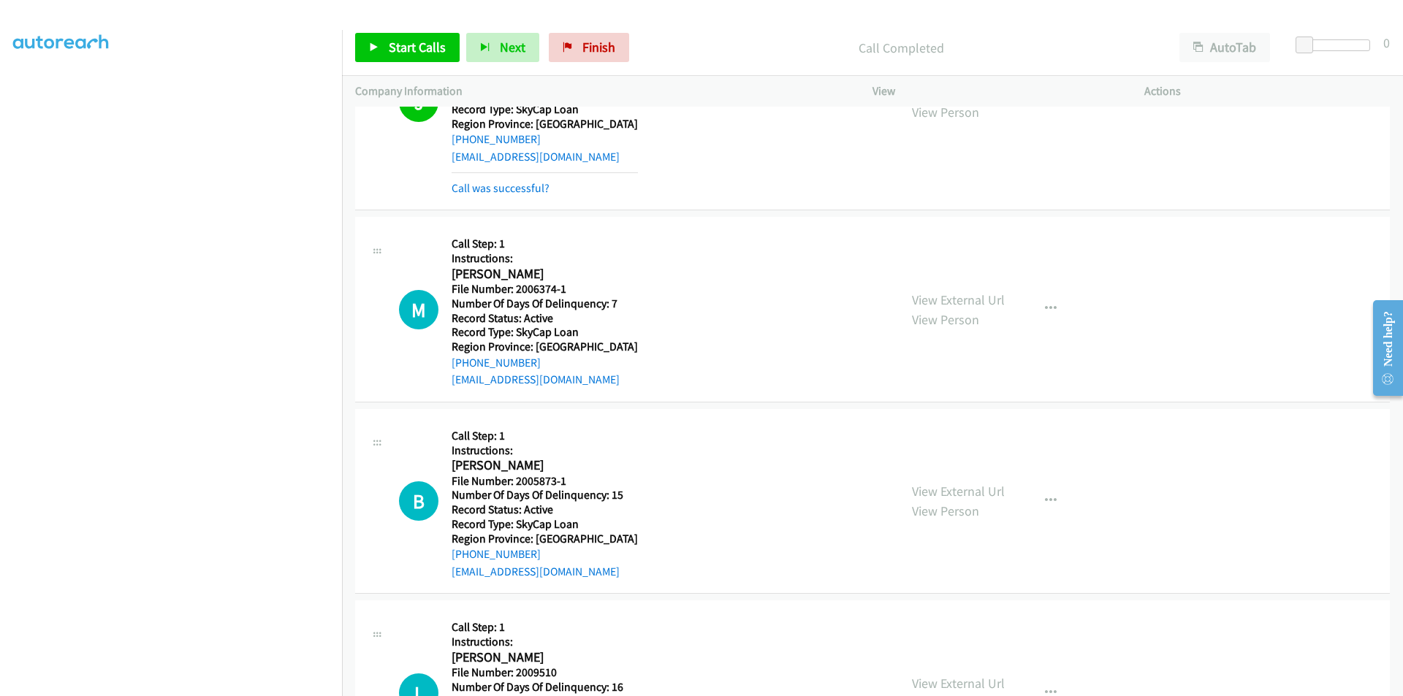
scroll to position [3334, 0]
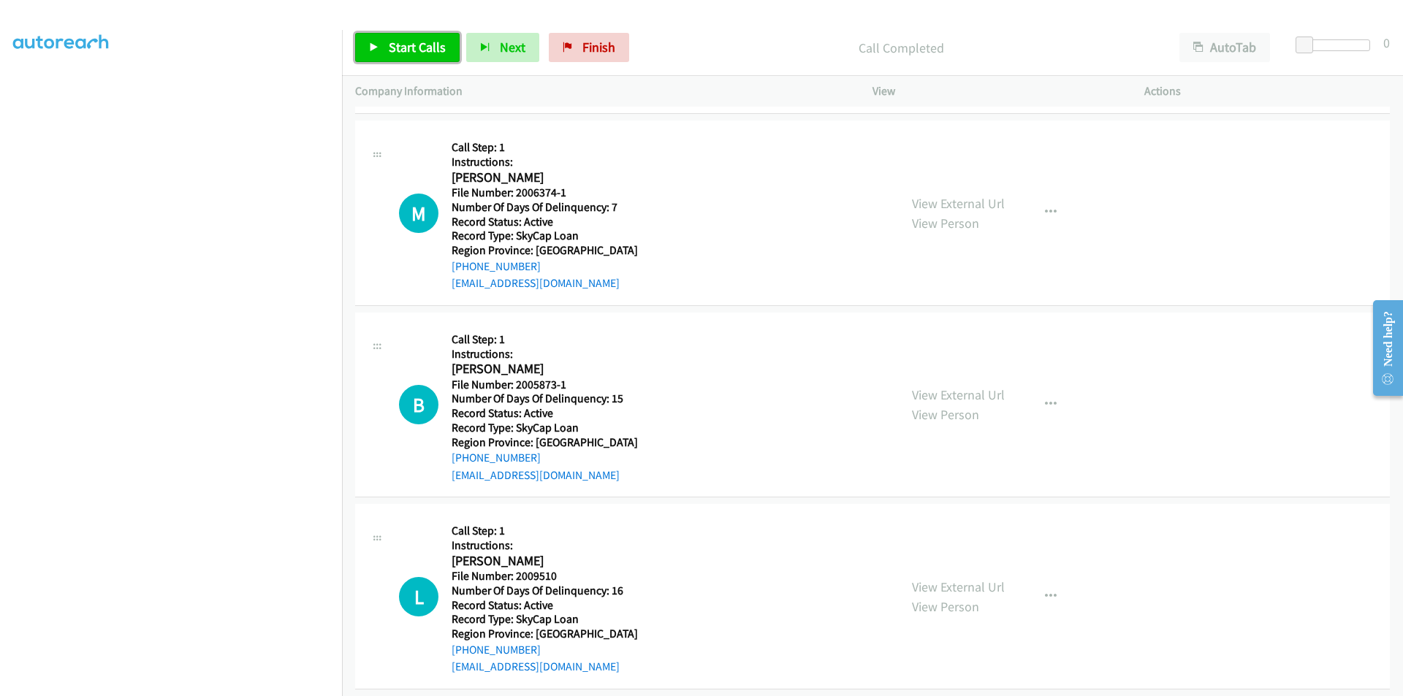
click at [391, 50] on span "Start Calls" at bounding box center [417, 47] width 57 height 17
click at [391, 50] on span "Pause" at bounding box center [405, 47] width 33 height 17
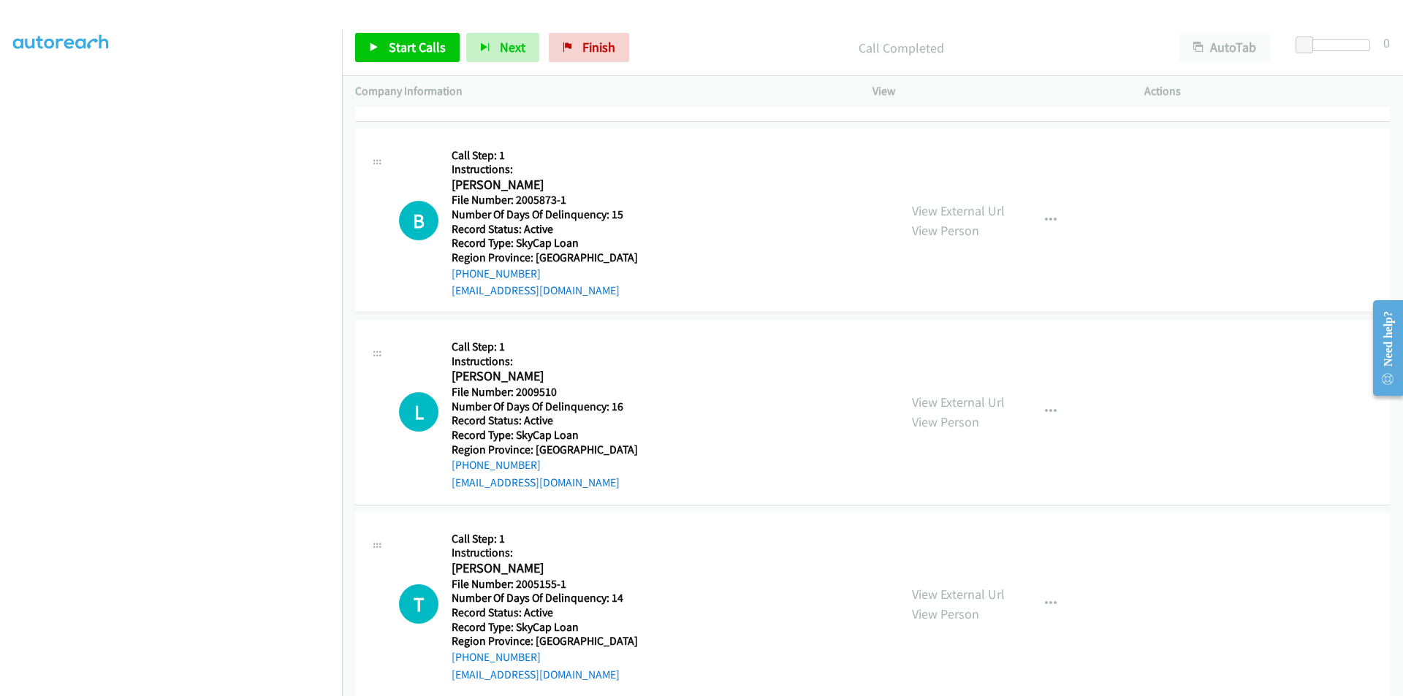
scroll to position [3553, 0]
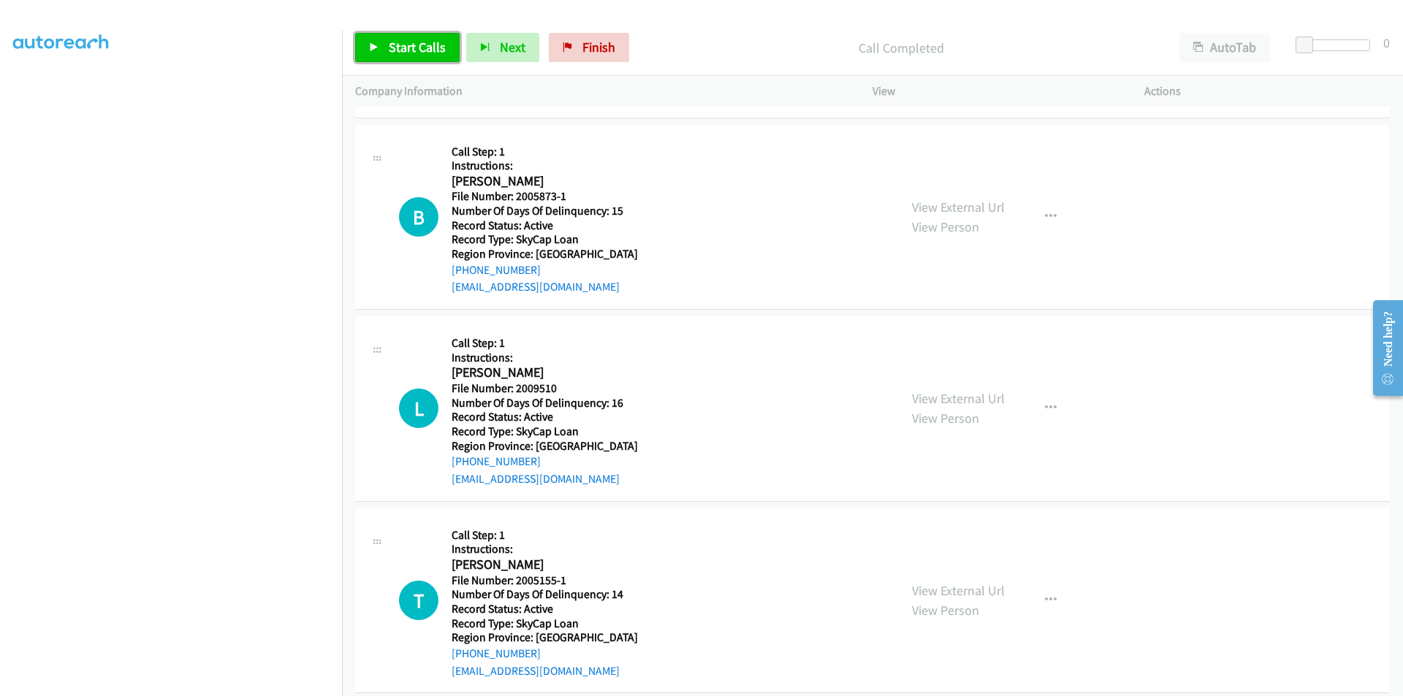
click at [414, 51] on span "Start Calls" at bounding box center [417, 47] width 57 height 17
click at [400, 43] on span "Pause" at bounding box center [405, 47] width 33 height 17
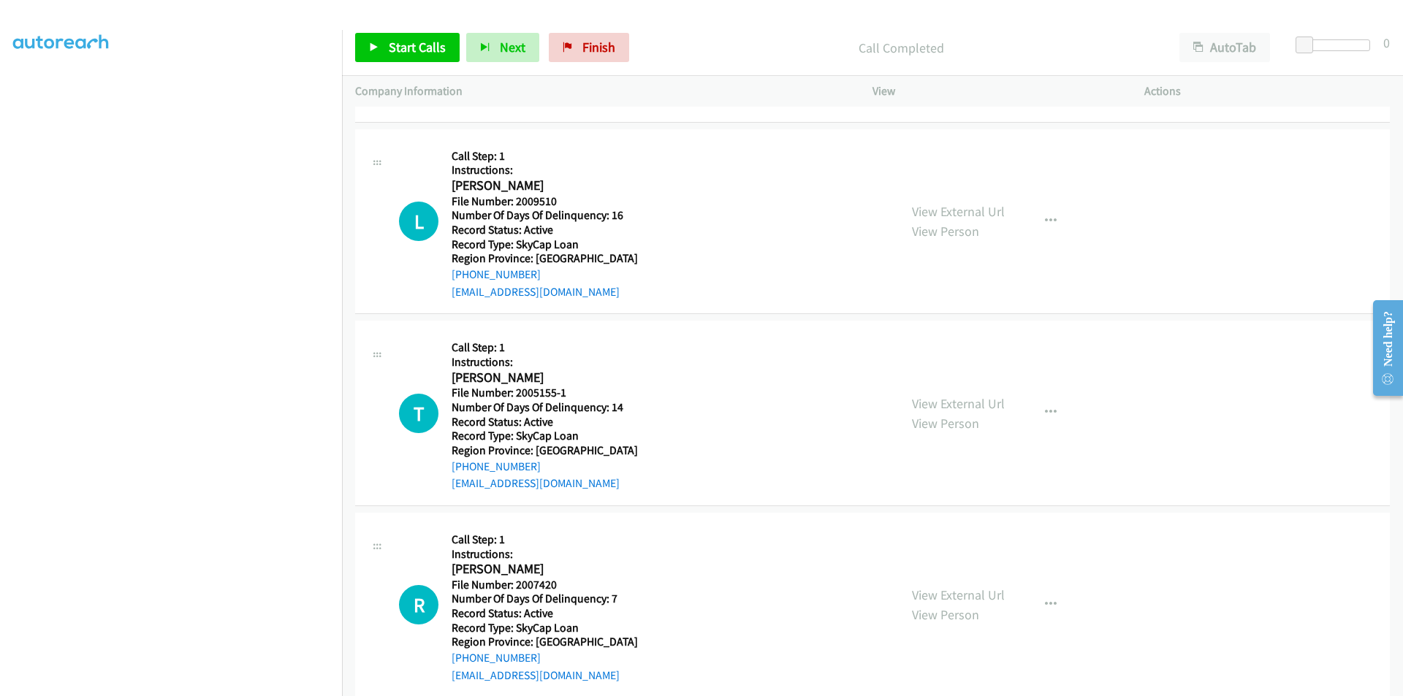
scroll to position [3772, 0]
click at [393, 45] on span "Start Calls" at bounding box center [417, 47] width 57 height 17
click at [393, 45] on span "Pause" at bounding box center [405, 47] width 33 height 17
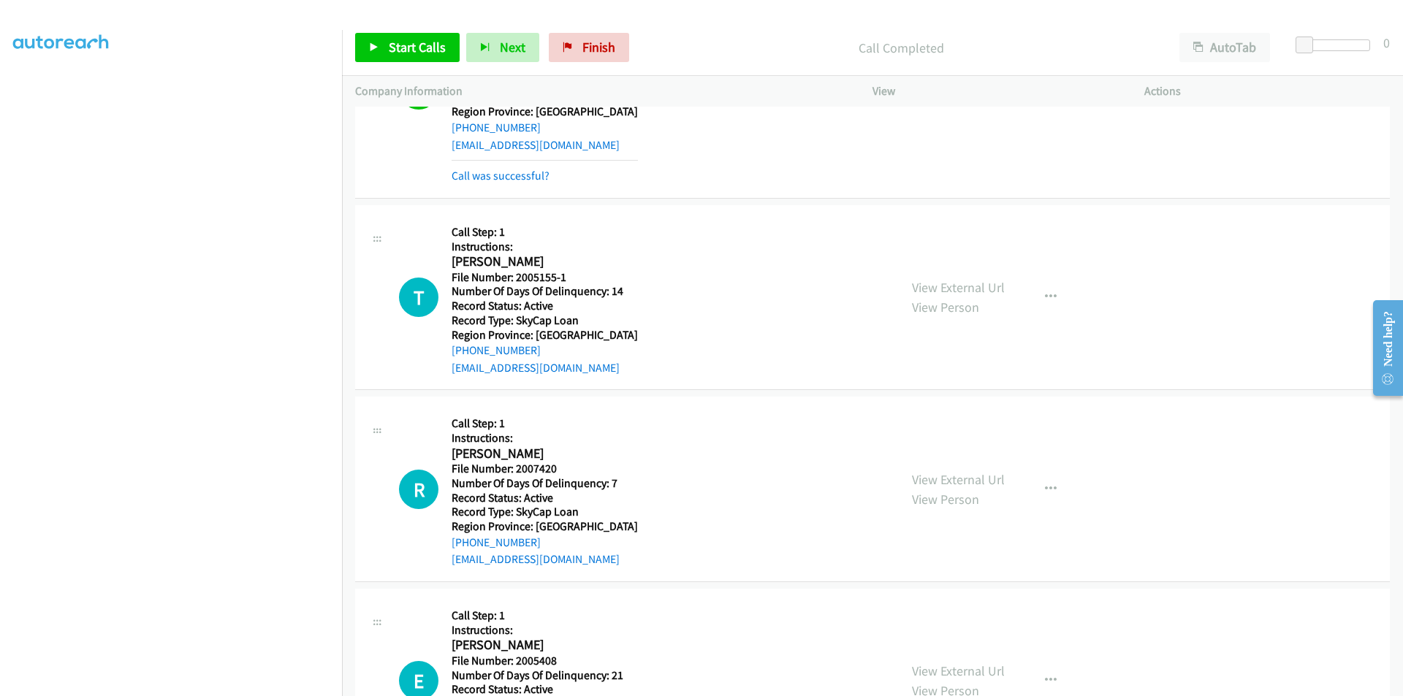
scroll to position [3992, 0]
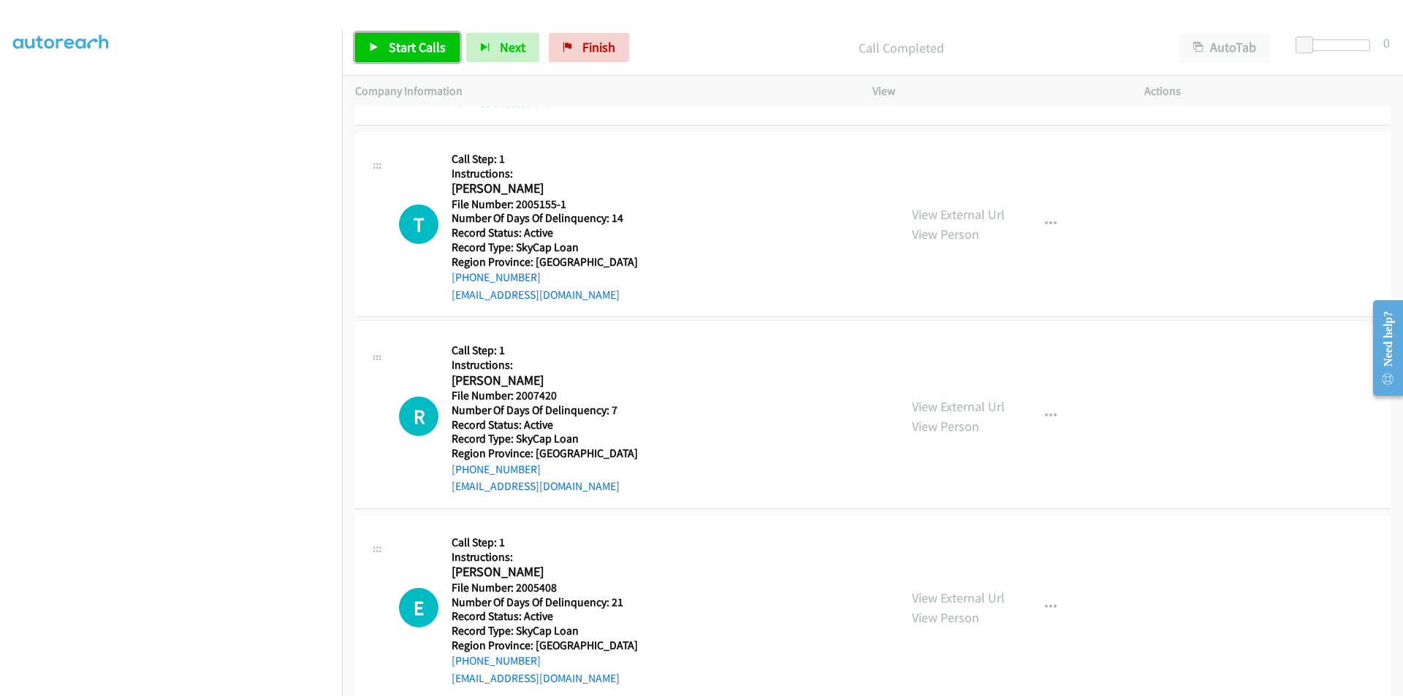
click at [403, 42] on span "Start Calls" at bounding box center [417, 47] width 57 height 17
click at [403, 42] on span "Pause" at bounding box center [405, 47] width 33 height 17
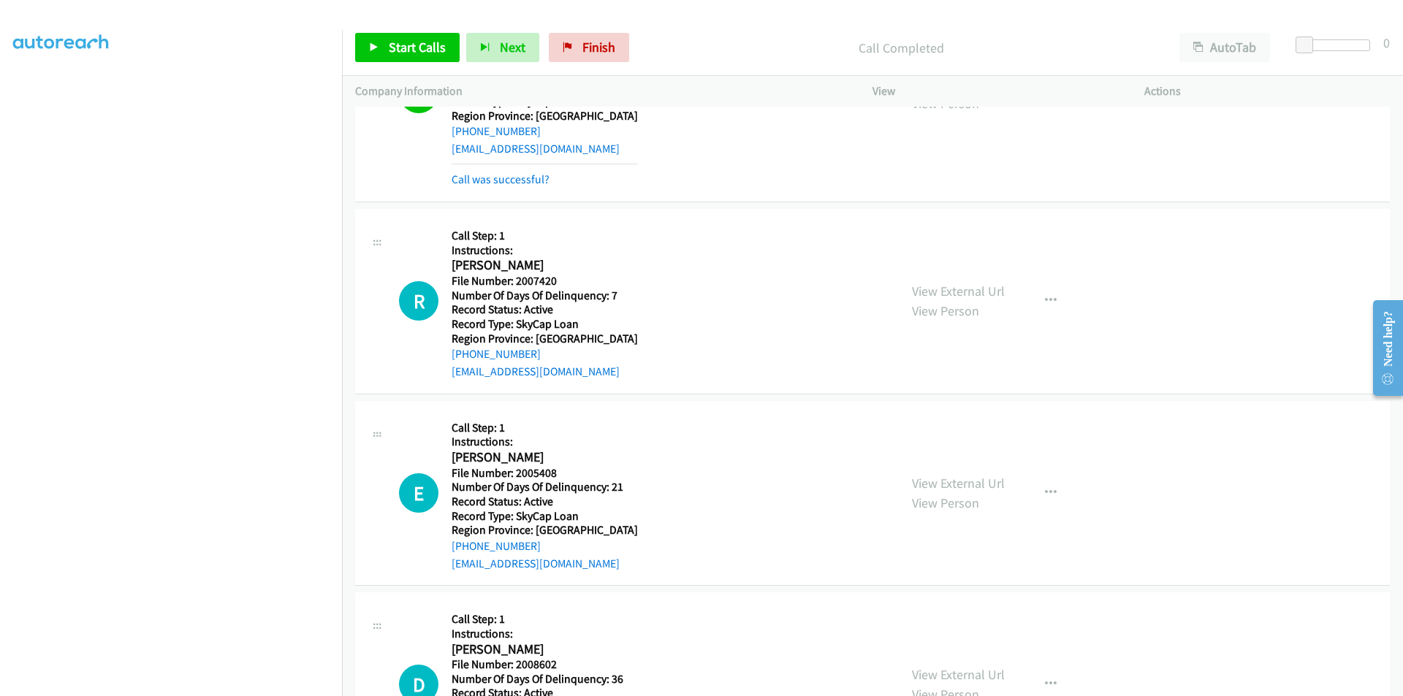
scroll to position [4211, 0]
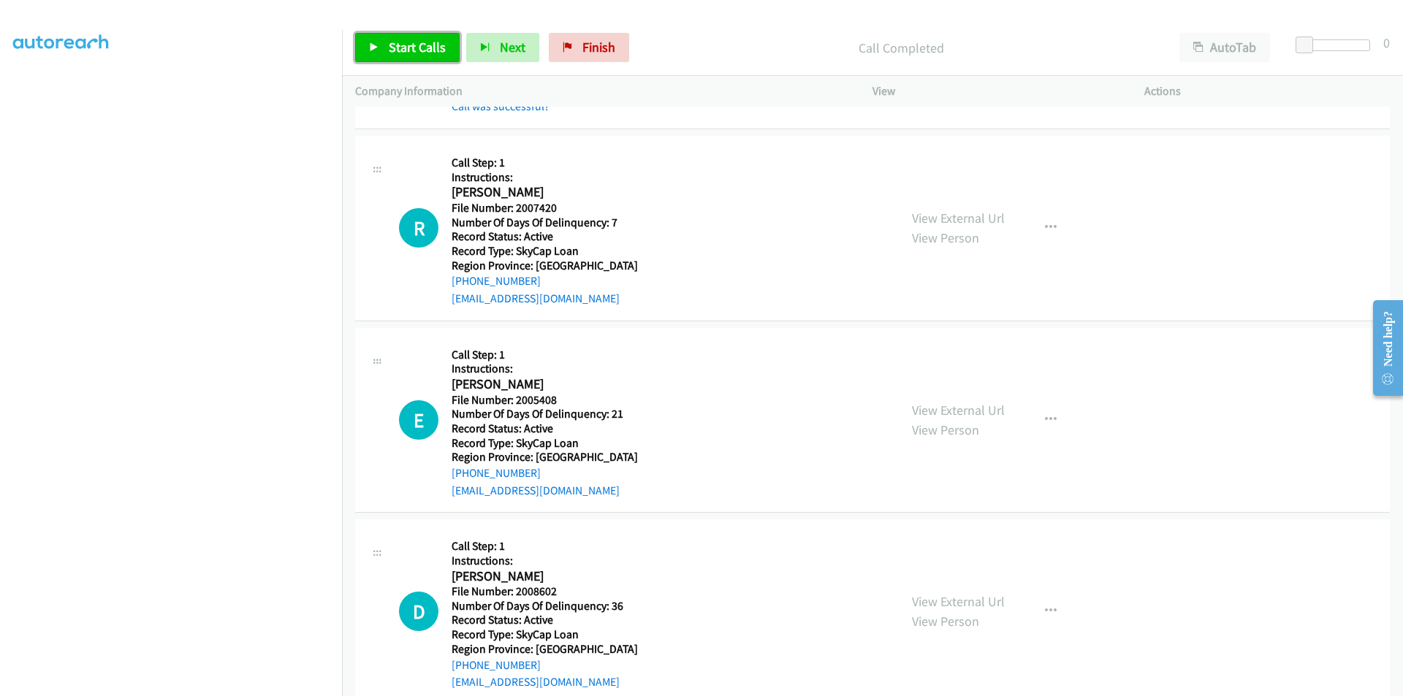
click at [411, 44] on span "Start Calls" at bounding box center [417, 47] width 57 height 17
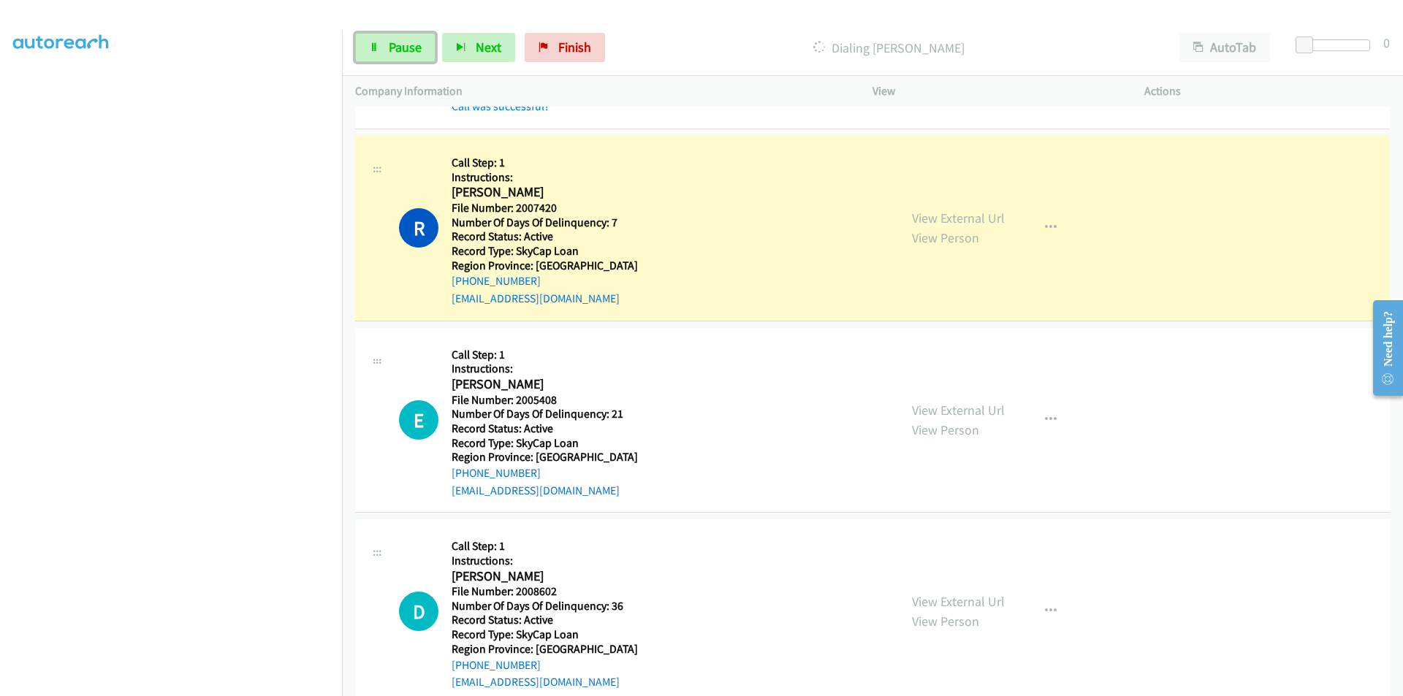
click at [411, 44] on span "Pause" at bounding box center [405, 47] width 33 height 17
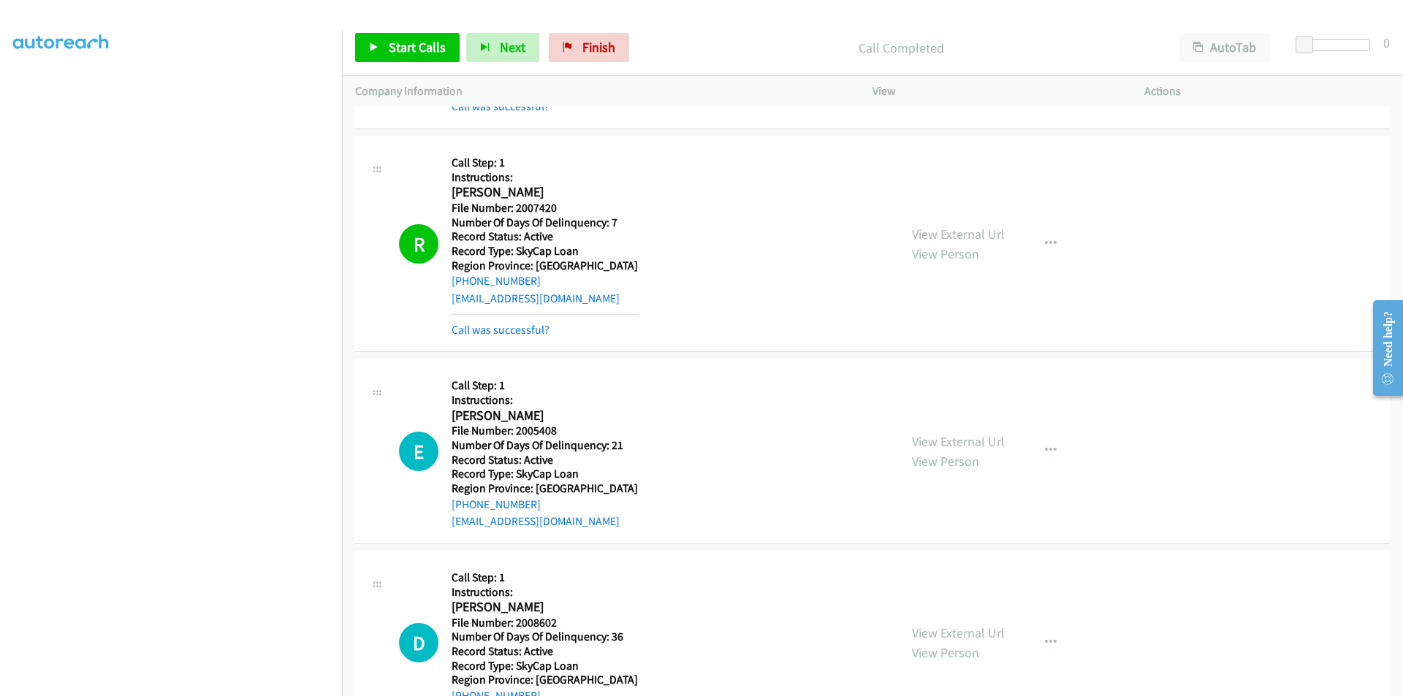
scroll to position [4430, 0]
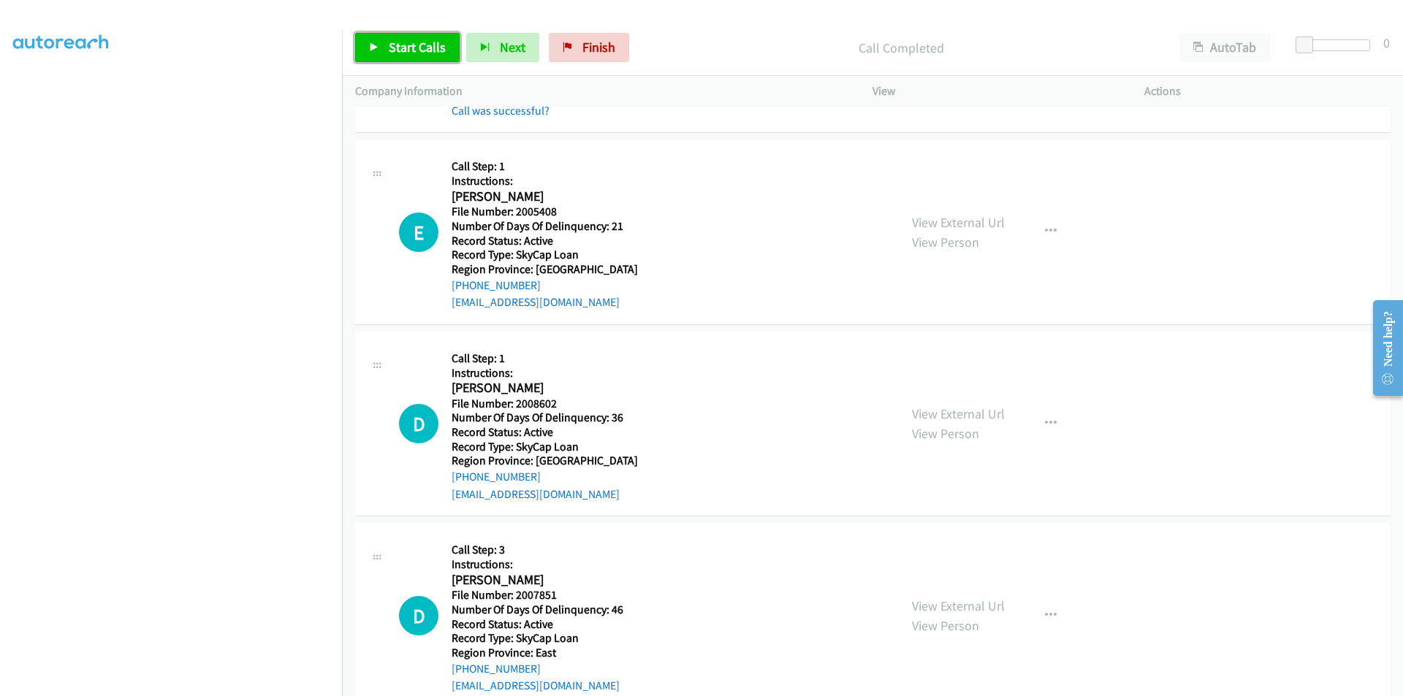
click at [406, 42] on span "Start Calls" at bounding box center [417, 47] width 57 height 17
click at [406, 42] on span "Pause" at bounding box center [405, 47] width 33 height 17
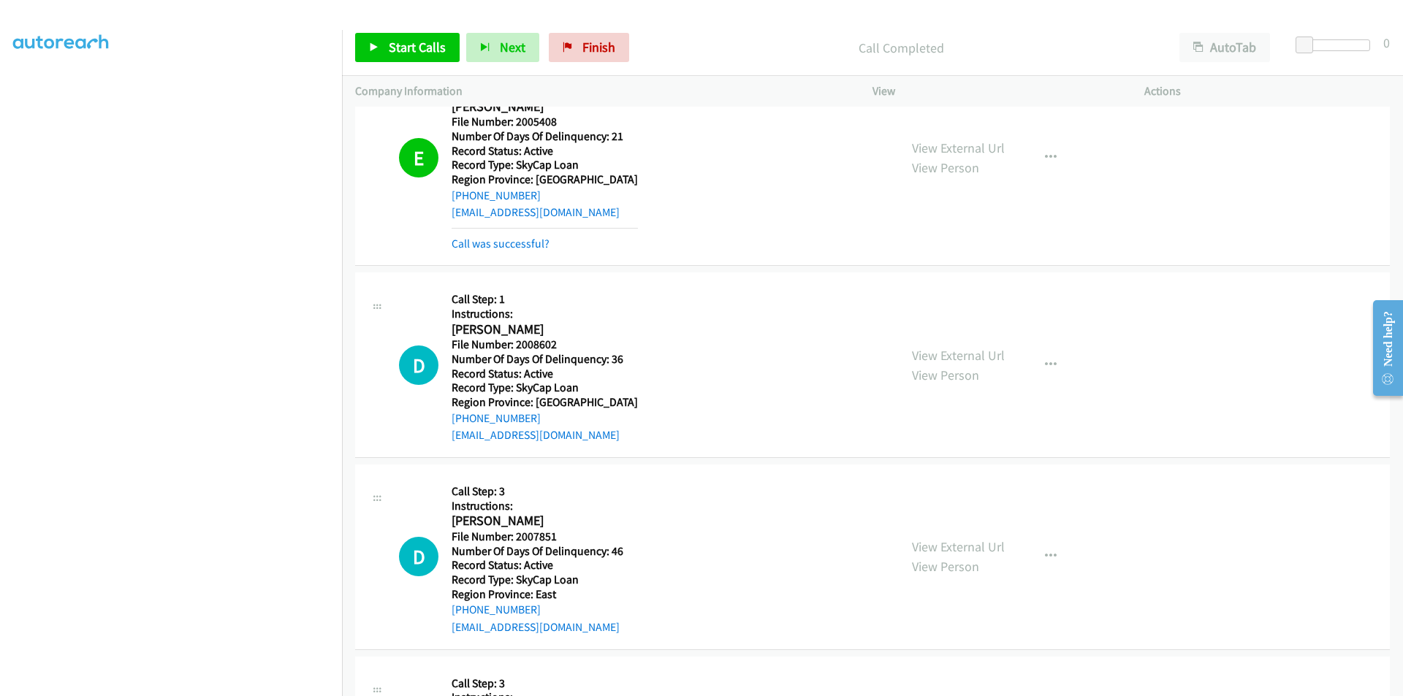
scroll to position [4649, 0]
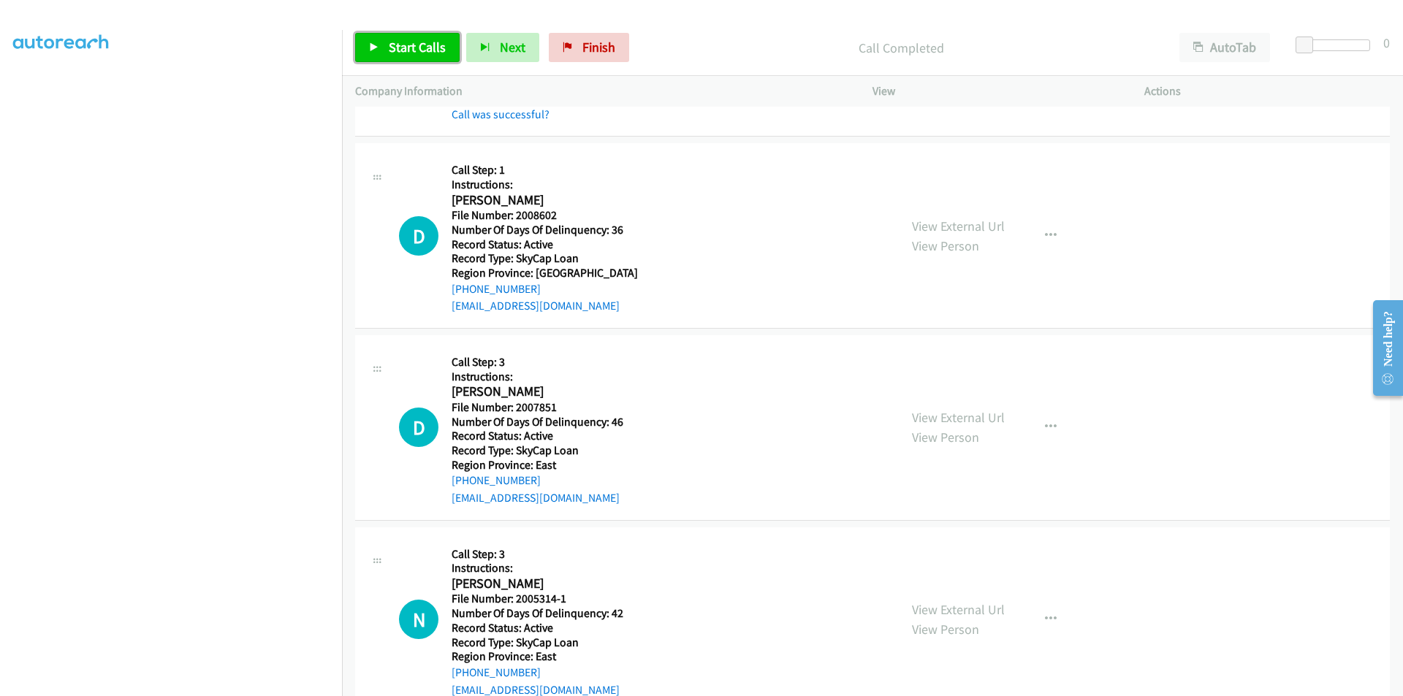
click at [416, 51] on span "Start Calls" at bounding box center [417, 47] width 57 height 17
click at [408, 48] on span "Pause" at bounding box center [405, 47] width 33 height 17
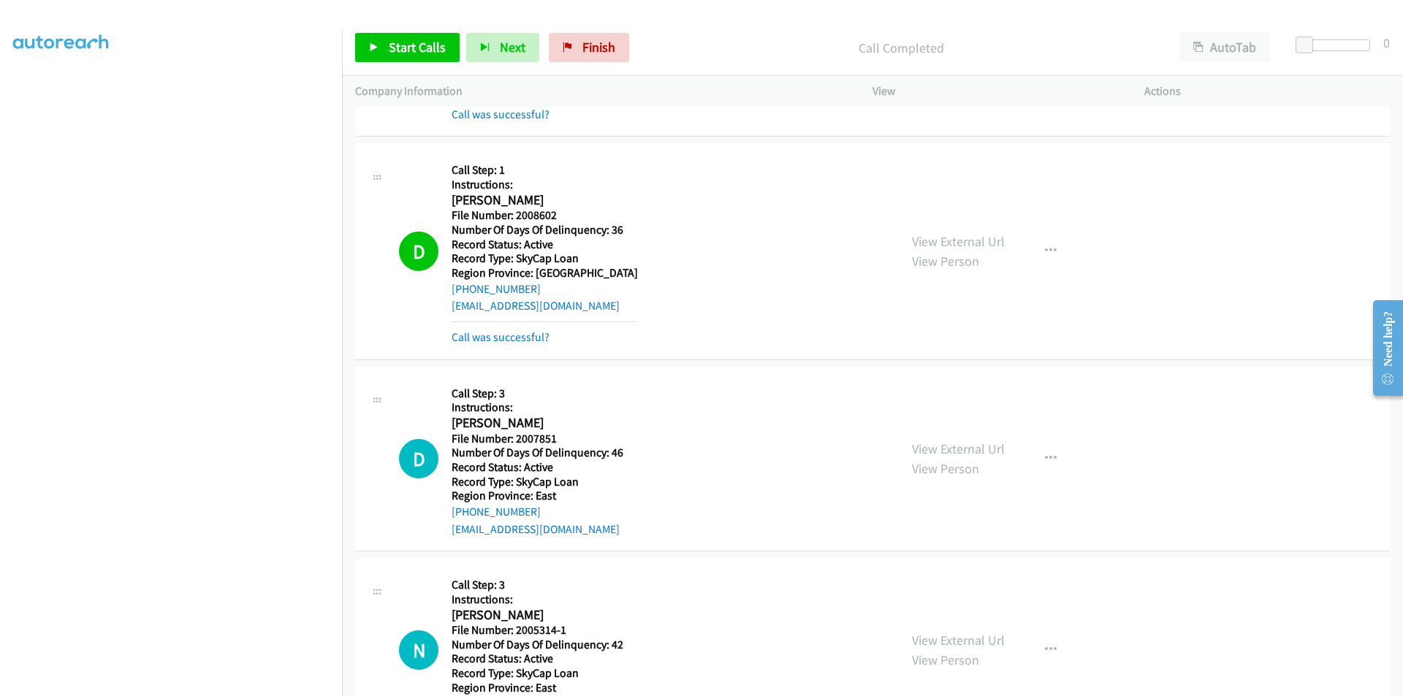
scroll to position [4868, 0]
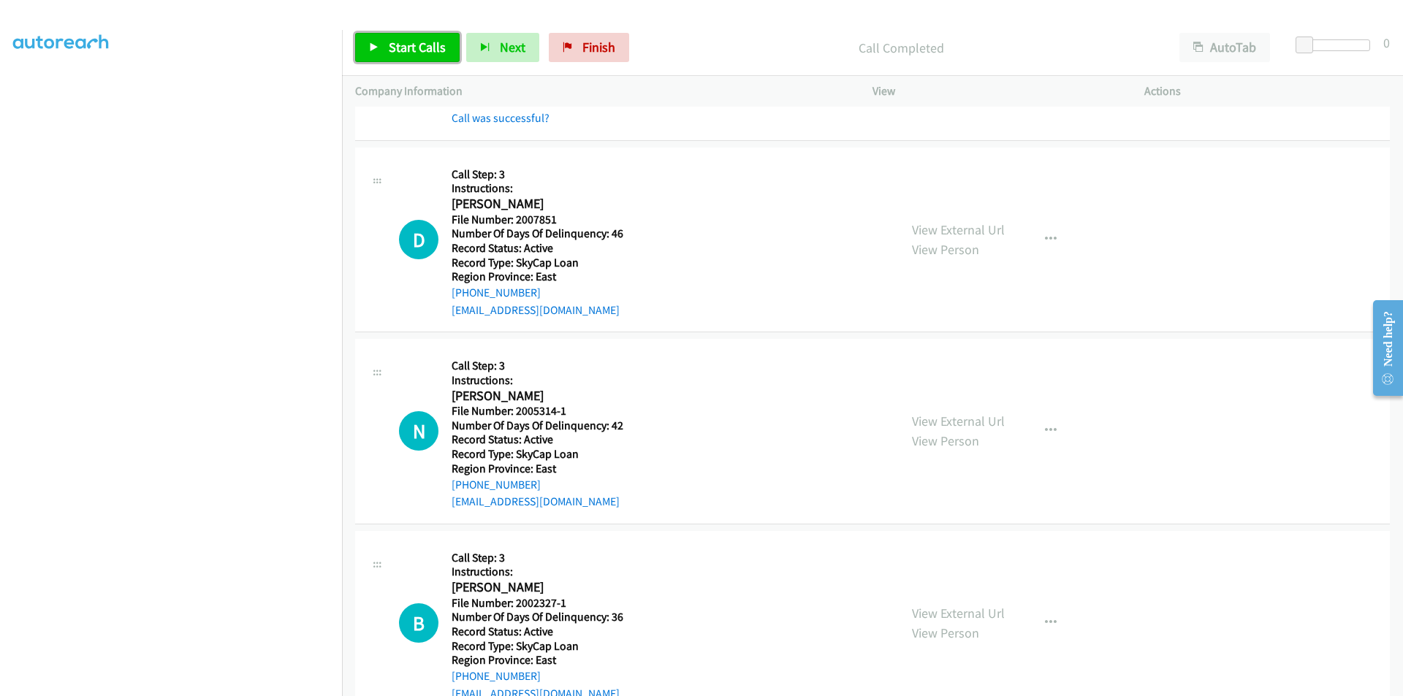
click at [418, 38] on link "Start Calls" at bounding box center [407, 47] width 104 height 29
click at [411, 38] on link "Pause" at bounding box center [395, 47] width 80 height 29
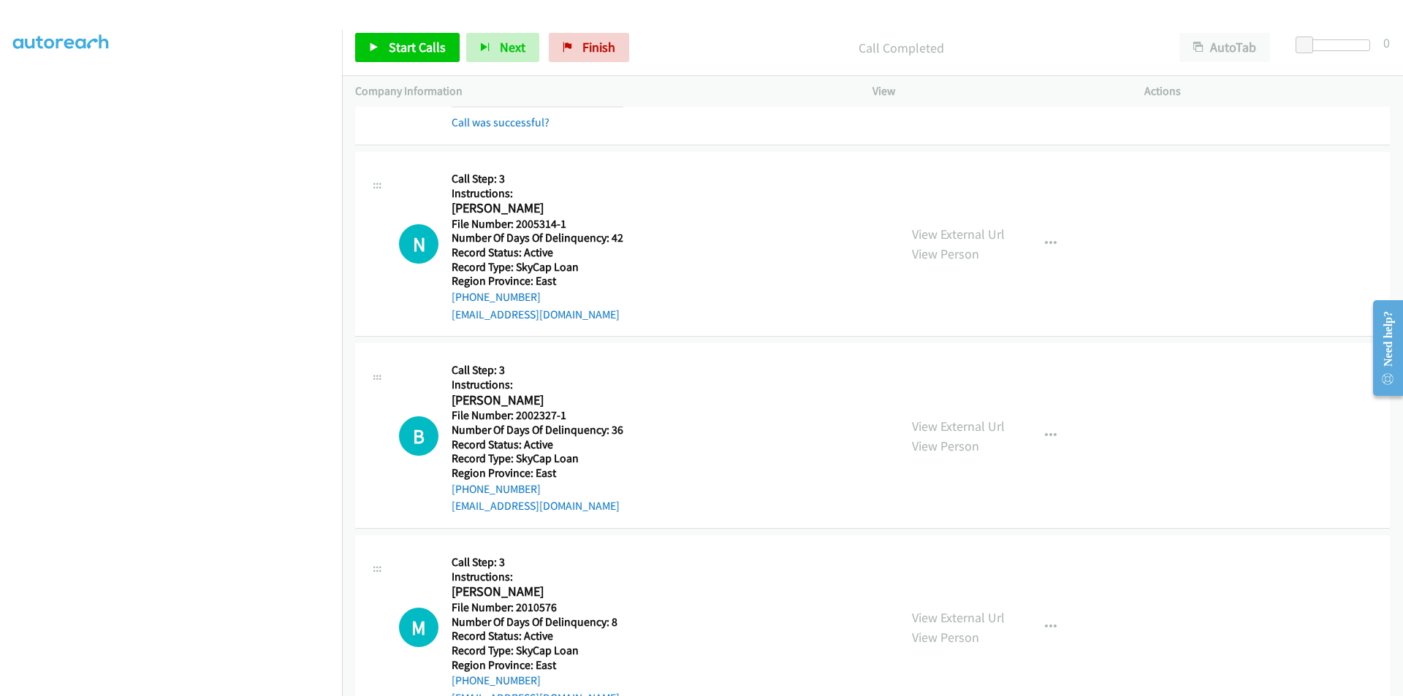
scroll to position [5088, 0]
click at [424, 48] on span "Start Calls" at bounding box center [417, 47] width 57 height 17
click at [406, 45] on span "Pause" at bounding box center [405, 47] width 33 height 17
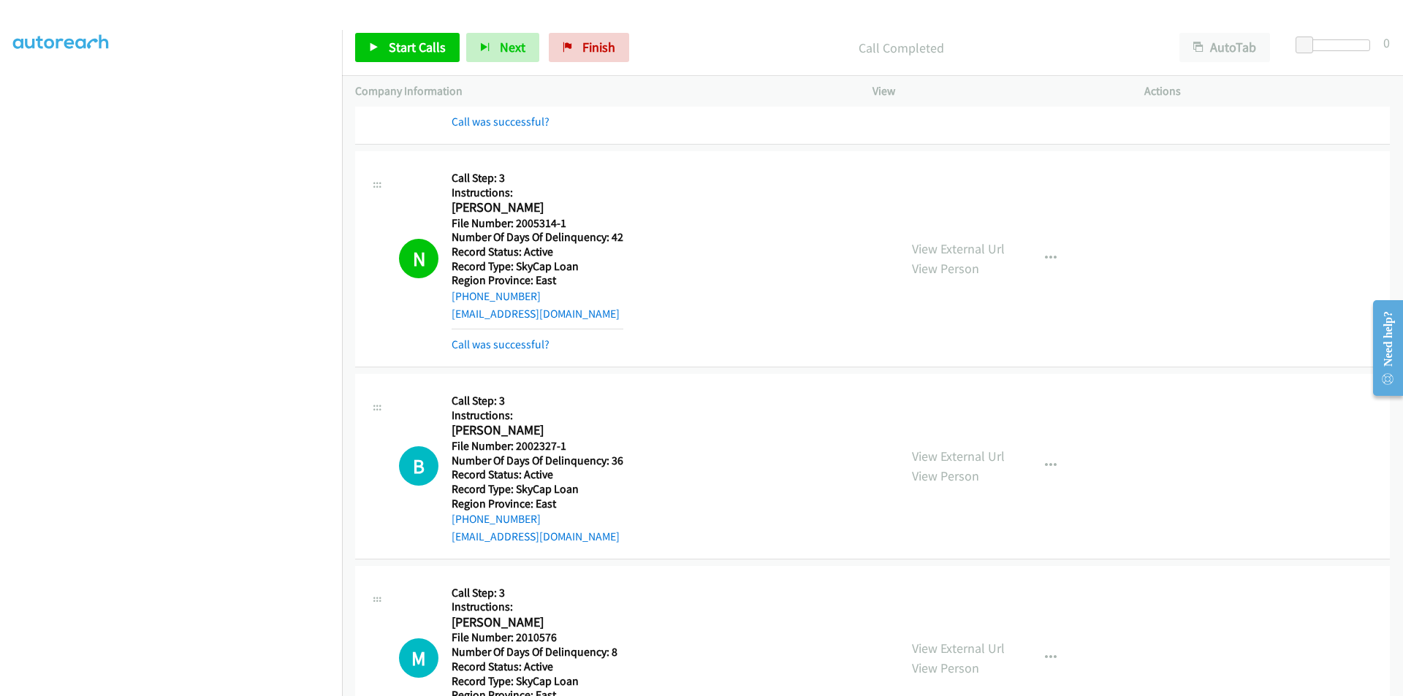
scroll to position [5307, 0]
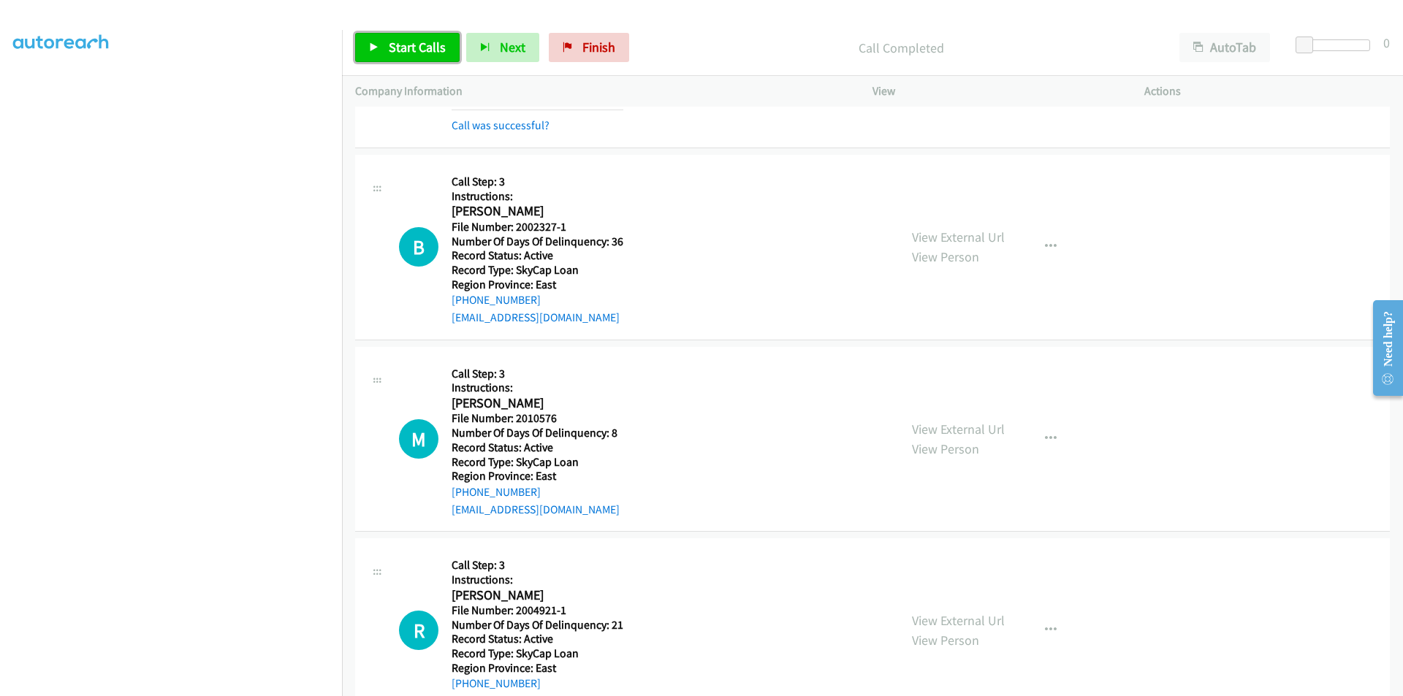
click at [415, 41] on span "Start Calls" at bounding box center [417, 47] width 57 height 17
click at [414, 40] on span "Pause" at bounding box center [405, 47] width 33 height 17
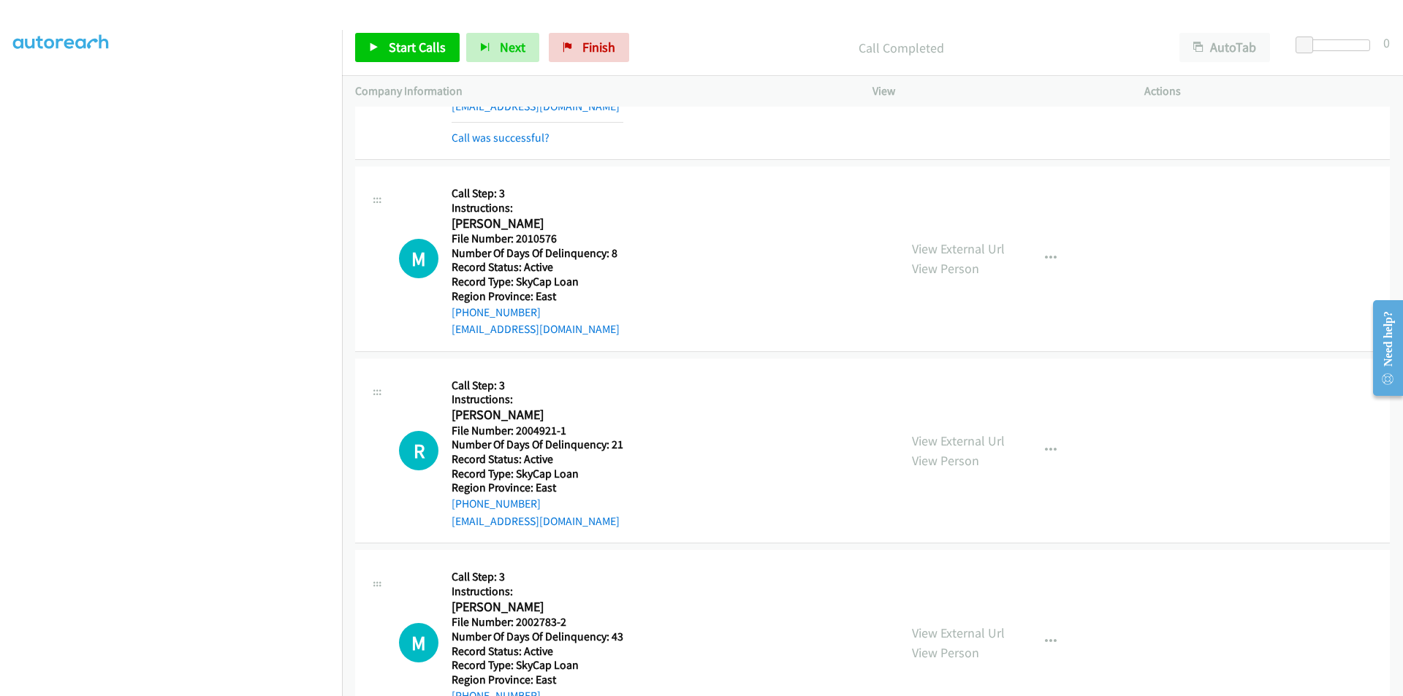
scroll to position [5526, 0]
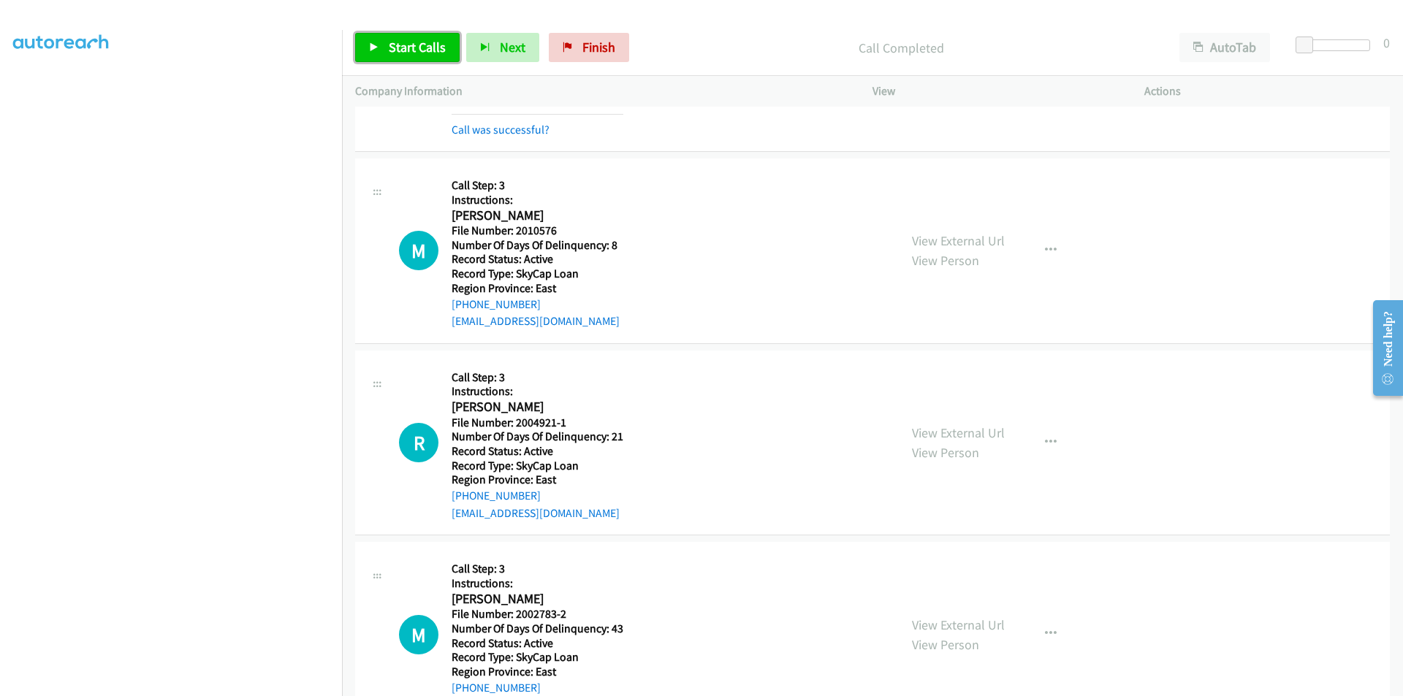
click at [399, 42] on span "Start Calls" at bounding box center [417, 47] width 57 height 17
click at [397, 43] on span "Pause" at bounding box center [405, 47] width 33 height 17
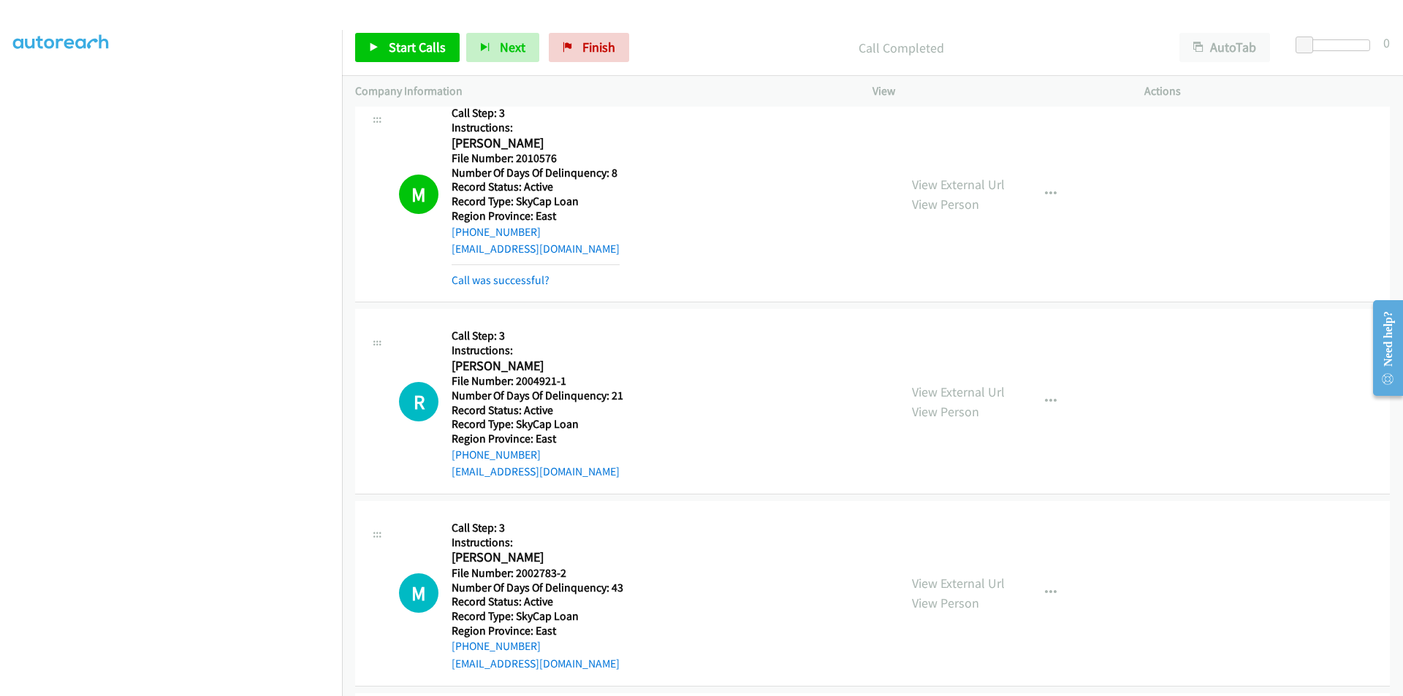
scroll to position [5745, 0]
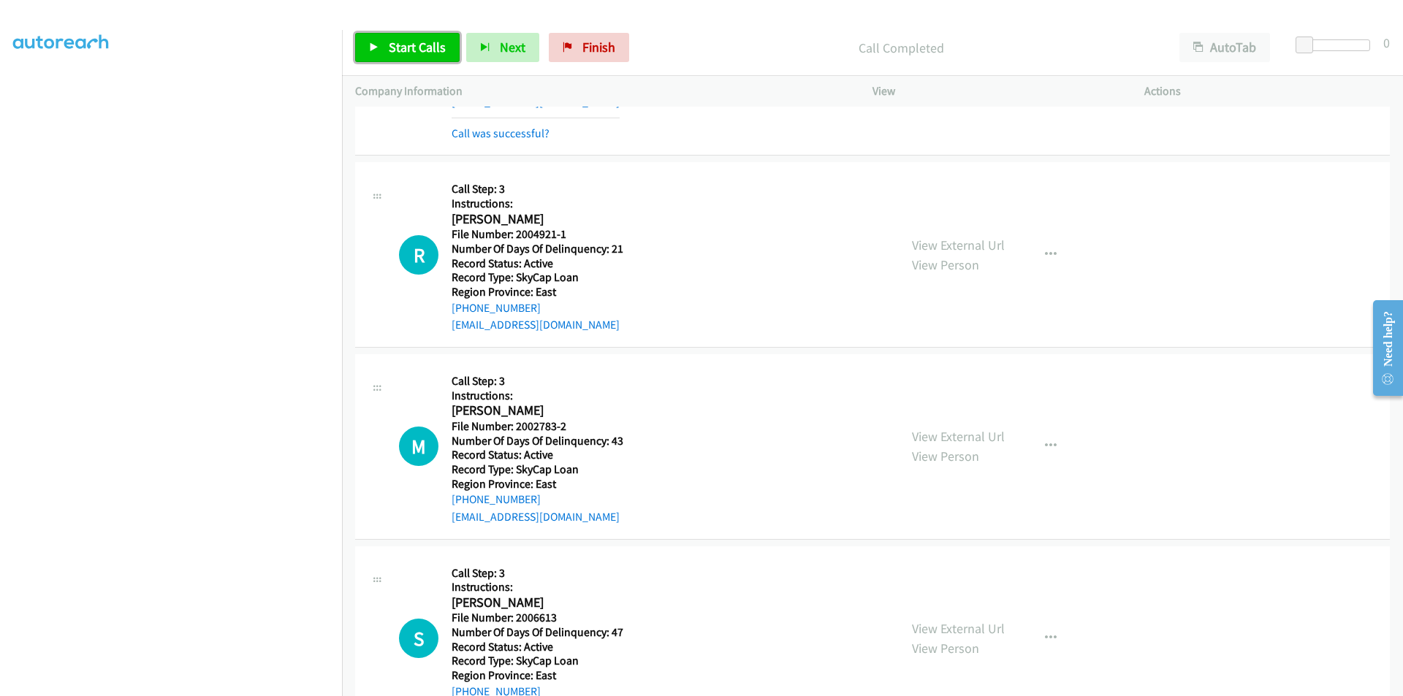
click at [401, 39] on span "Start Calls" at bounding box center [417, 47] width 57 height 17
click at [406, 42] on span "Pause" at bounding box center [405, 47] width 33 height 17
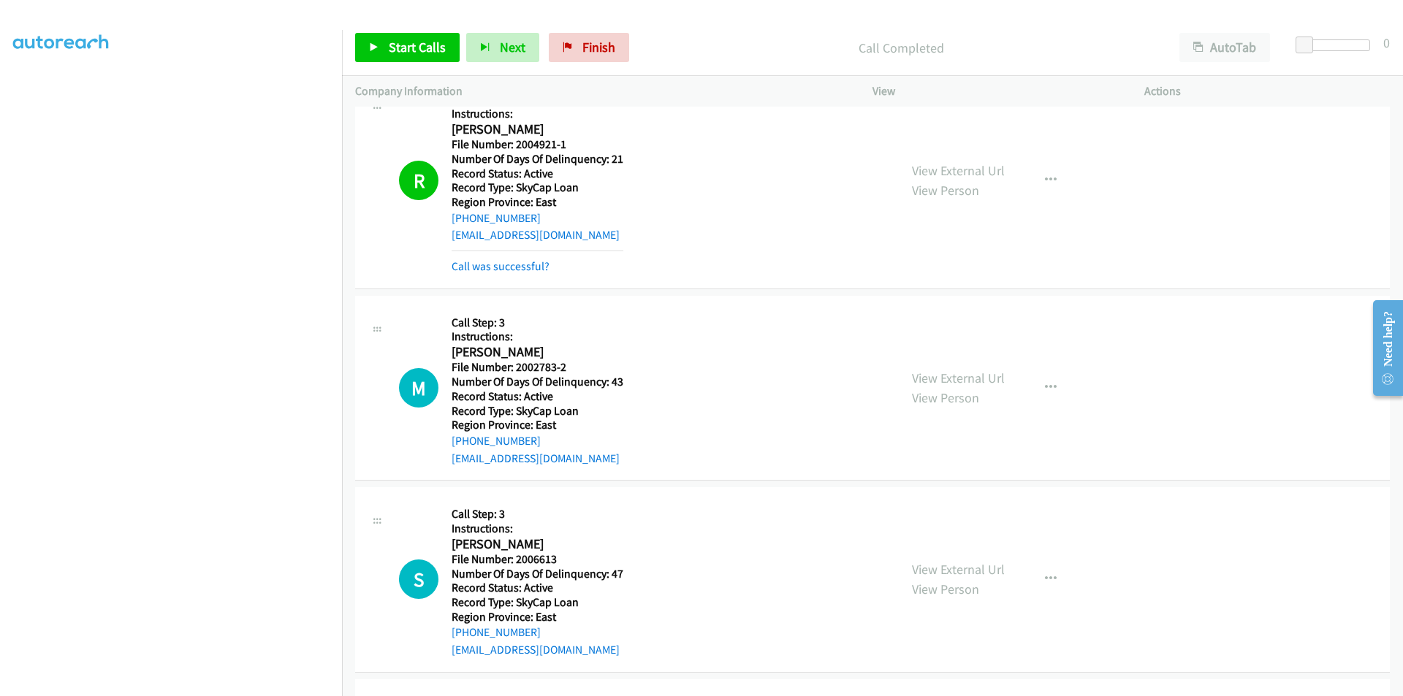
scroll to position [5964, 0]
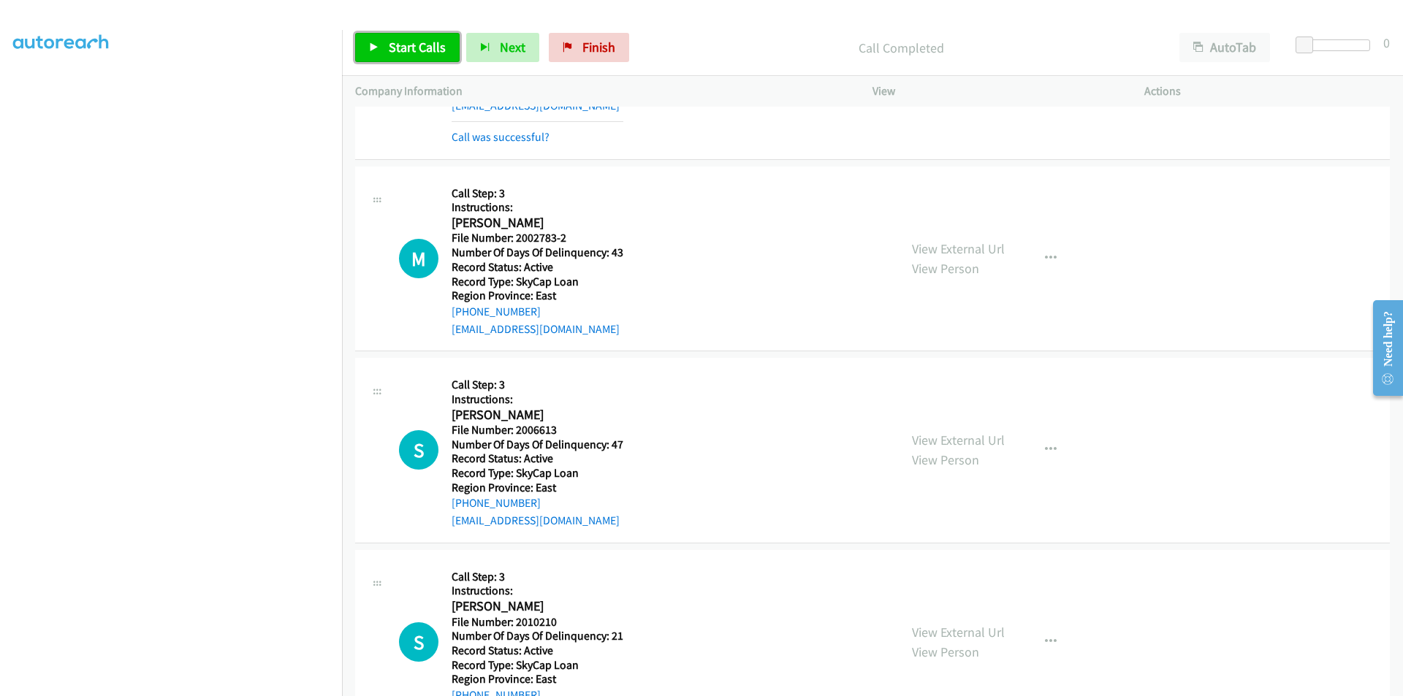
click at [391, 42] on span "Start Calls" at bounding box center [417, 47] width 57 height 17
click at [402, 47] on span "Pause" at bounding box center [405, 47] width 33 height 17
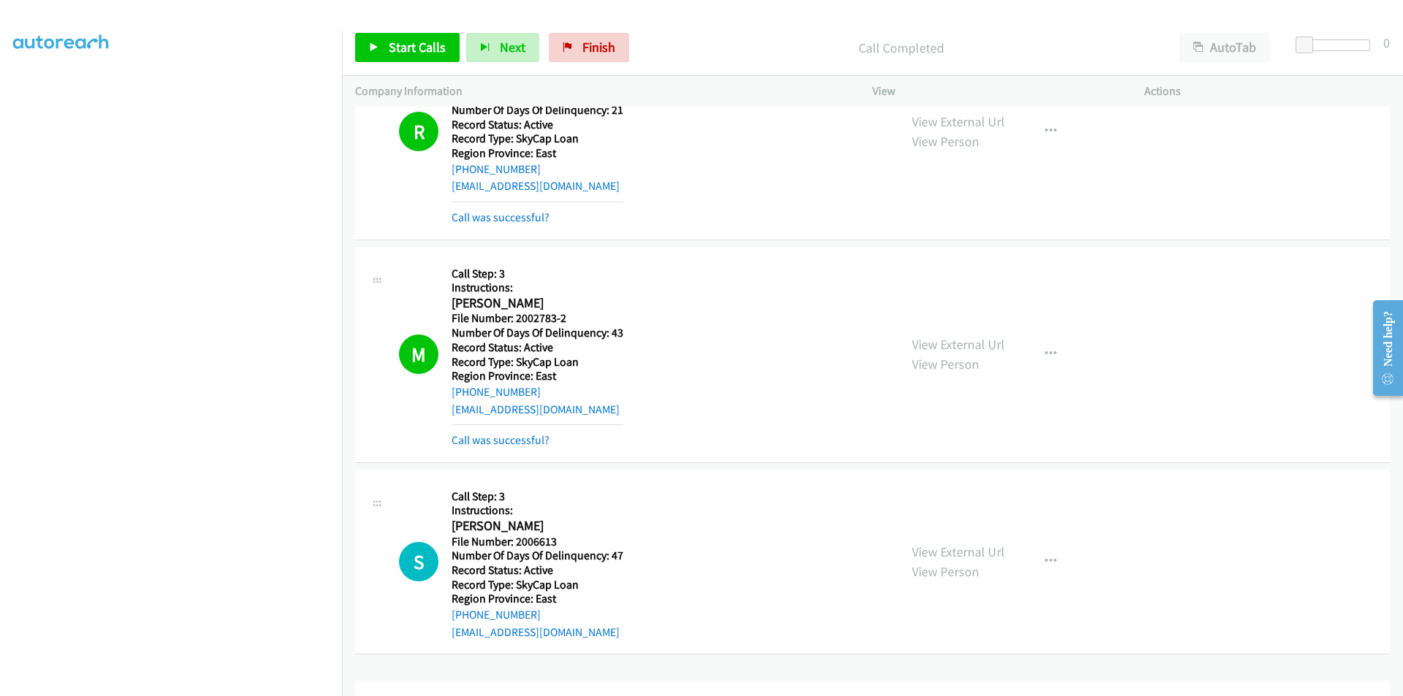
scroll to position [6257, 0]
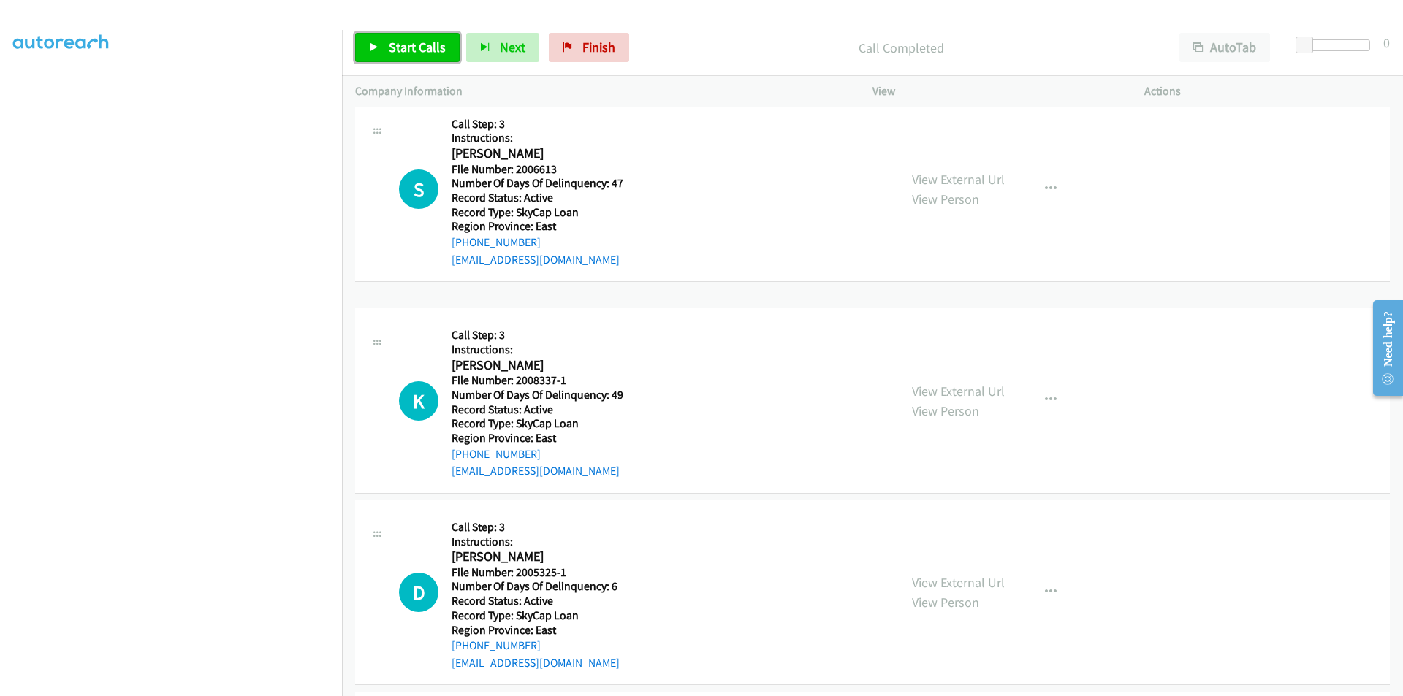
click at [400, 47] on span "Start Calls" at bounding box center [417, 47] width 57 height 17
click at [400, 47] on span "Pause" at bounding box center [405, 47] width 33 height 17
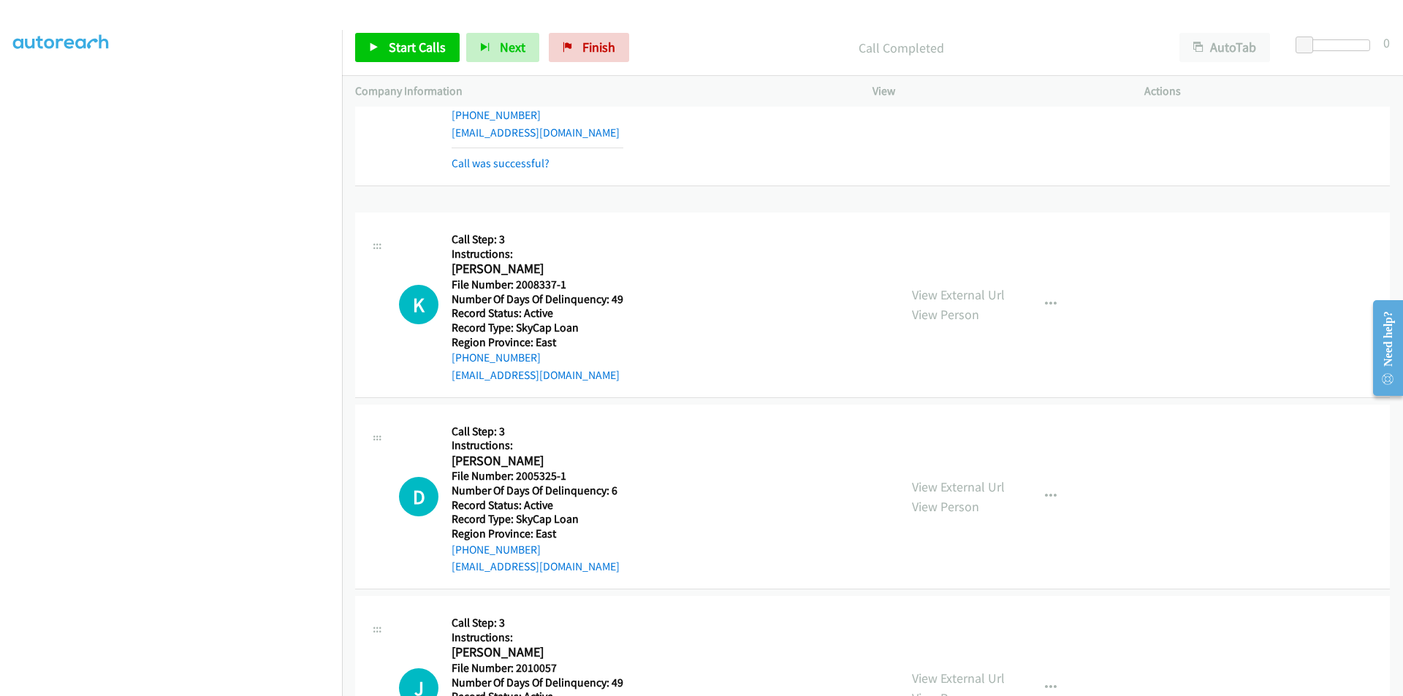
scroll to position [6476, 0]
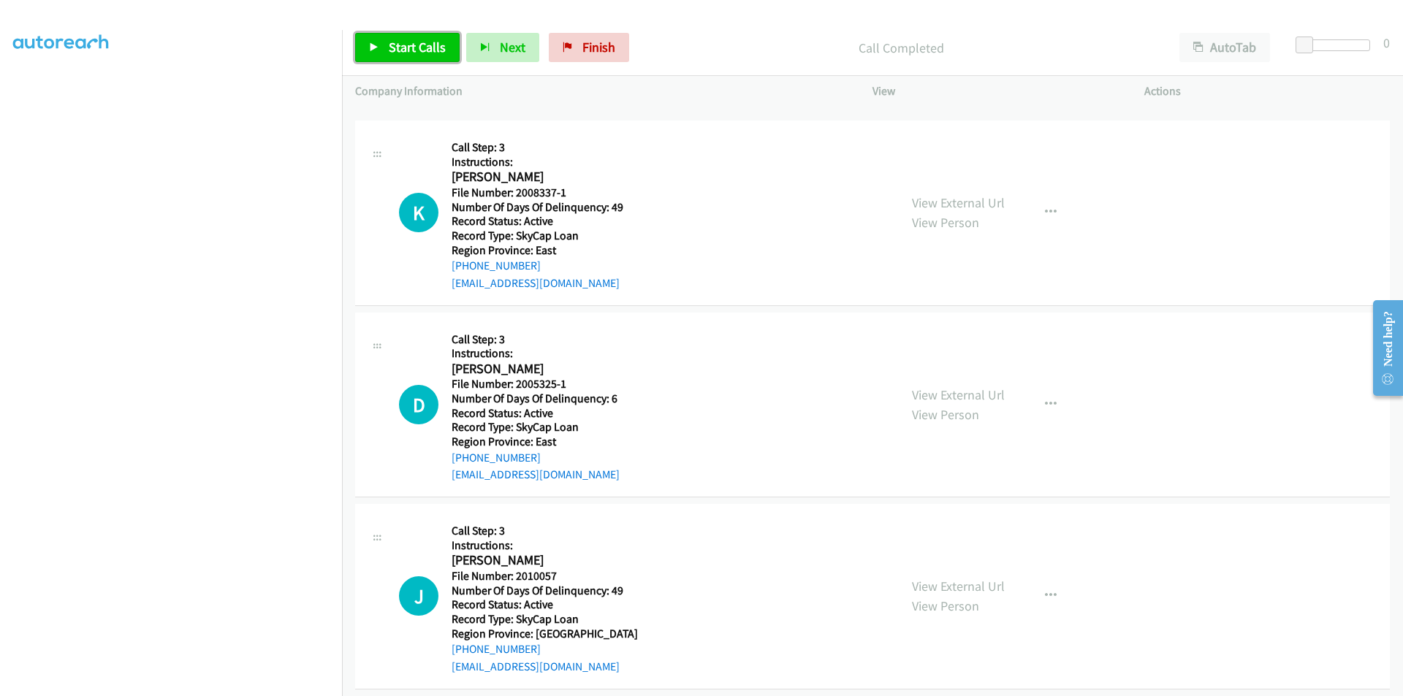
click at [416, 45] on span "Start Calls" at bounding box center [417, 47] width 57 height 17
click at [416, 45] on span "Pause" at bounding box center [405, 47] width 33 height 17
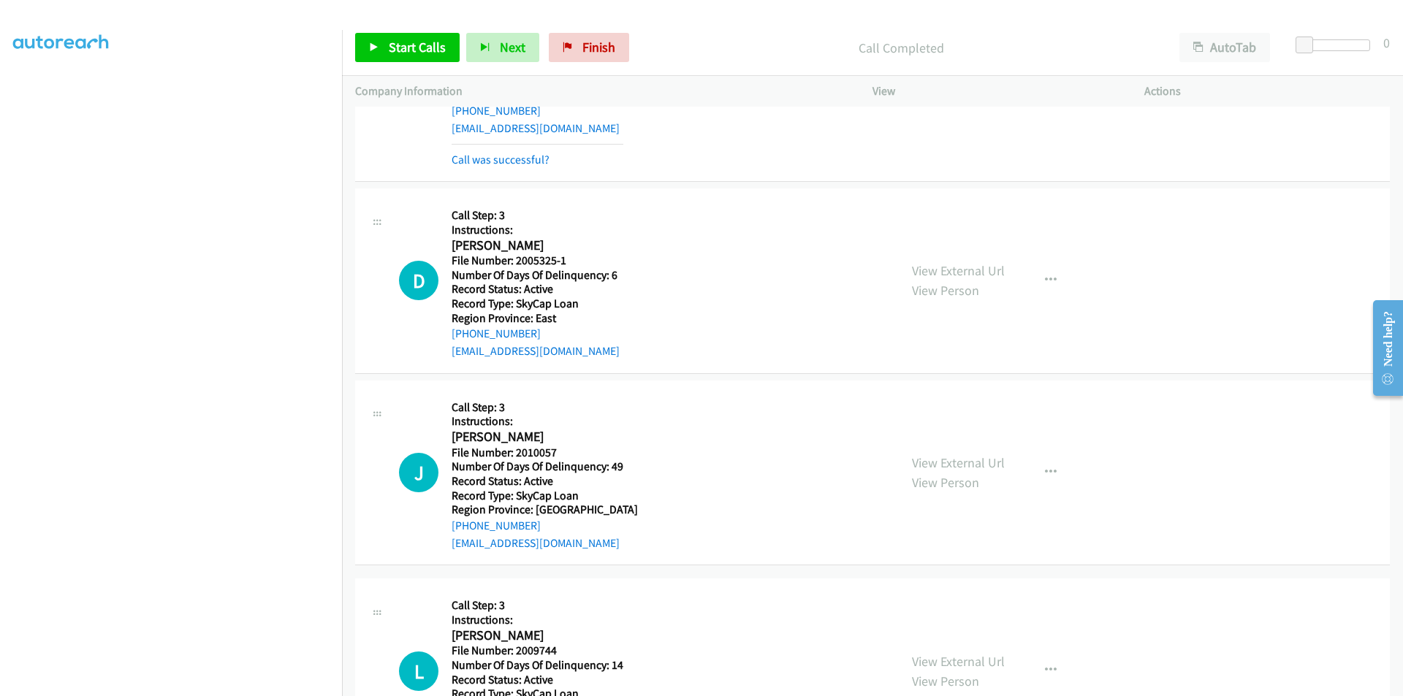
scroll to position [6695, 0]
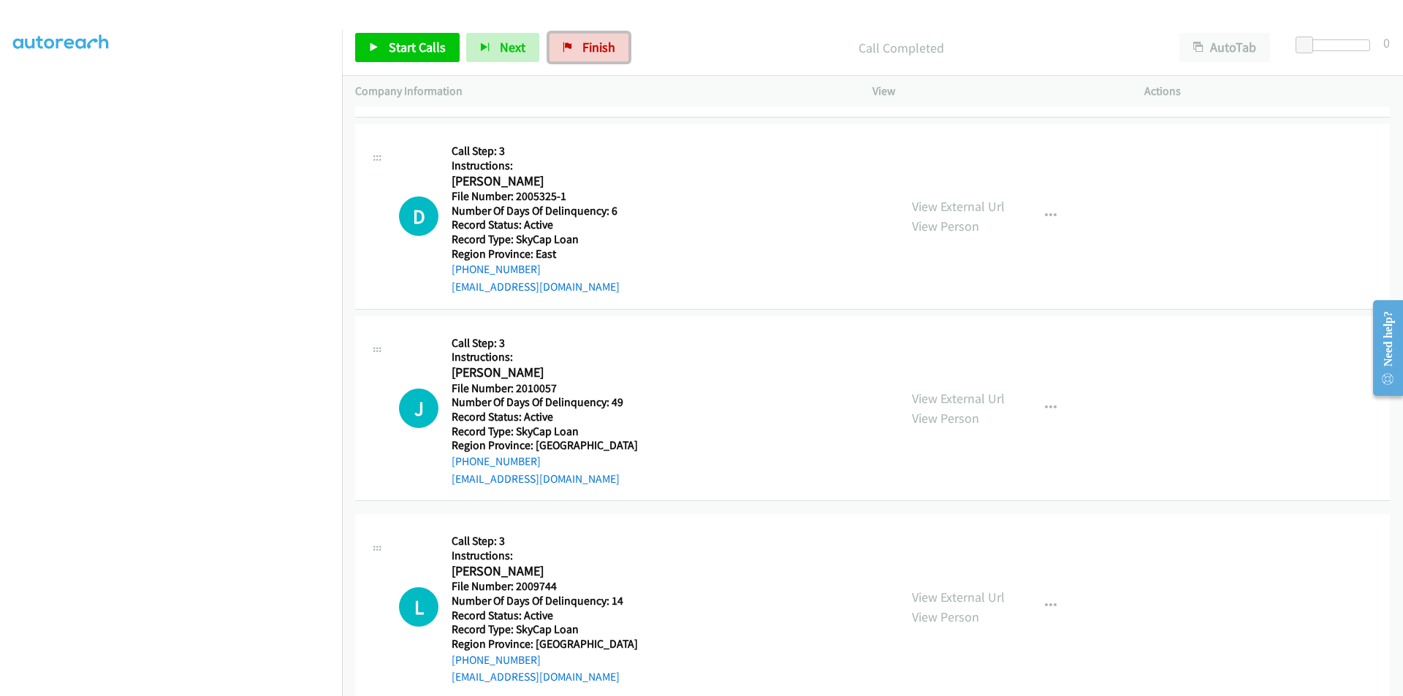
drag, startPoint x: 587, startPoint y: 51, endPoint x: 775, endPoint y: 77, distance: 190.2
click at [587, 51] on span "Finish" at bounding box center [598, 47] width 33 height 17
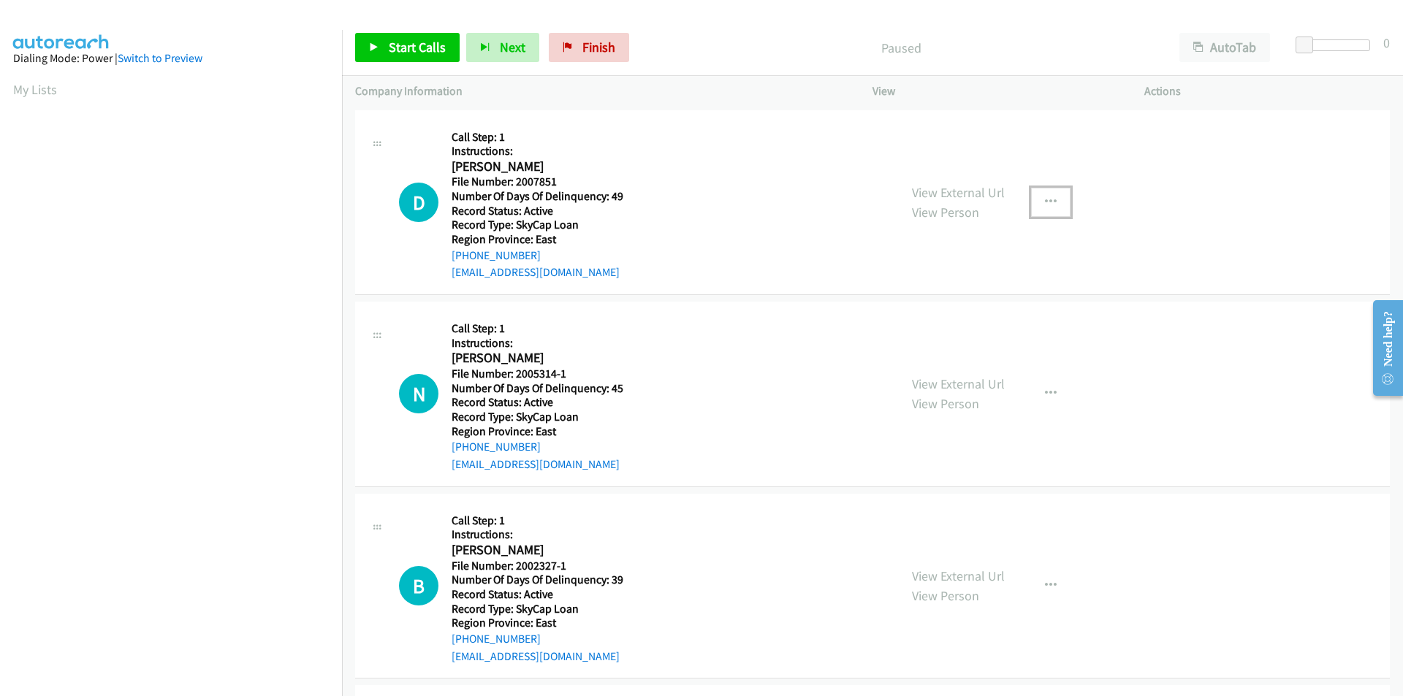
click at [1045, 197] on icon "button" at bounding box center [1051, 203] width 12 height 12
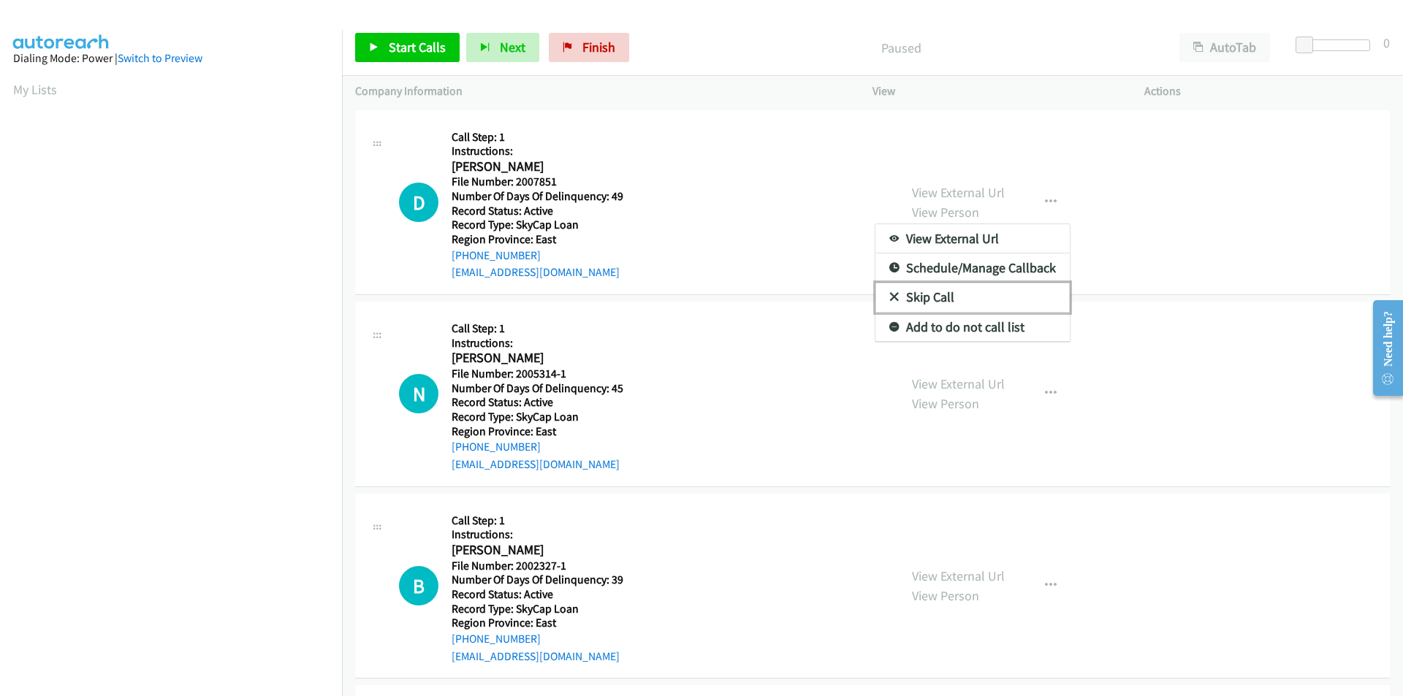
click at [916, 301] on link "Skip Call" at bounding box center [972, 297] width 194 height 29
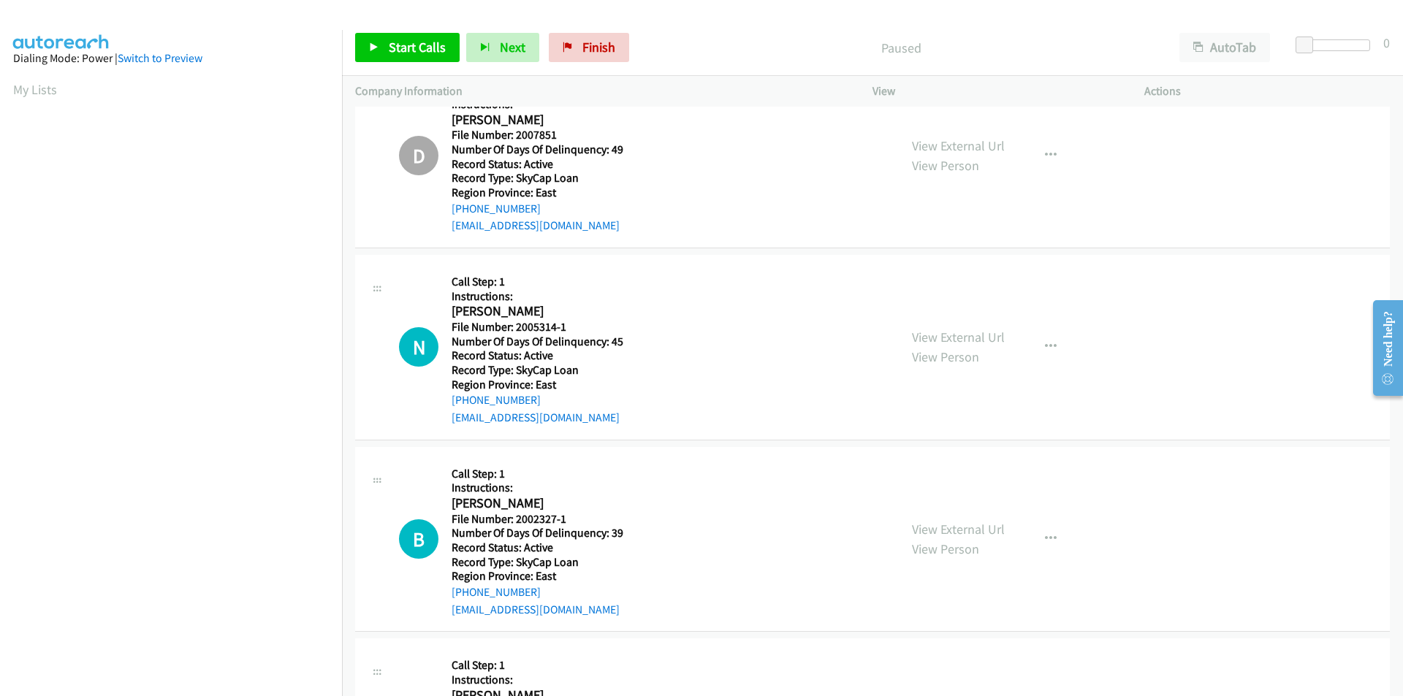
scroll to position [219, 0]
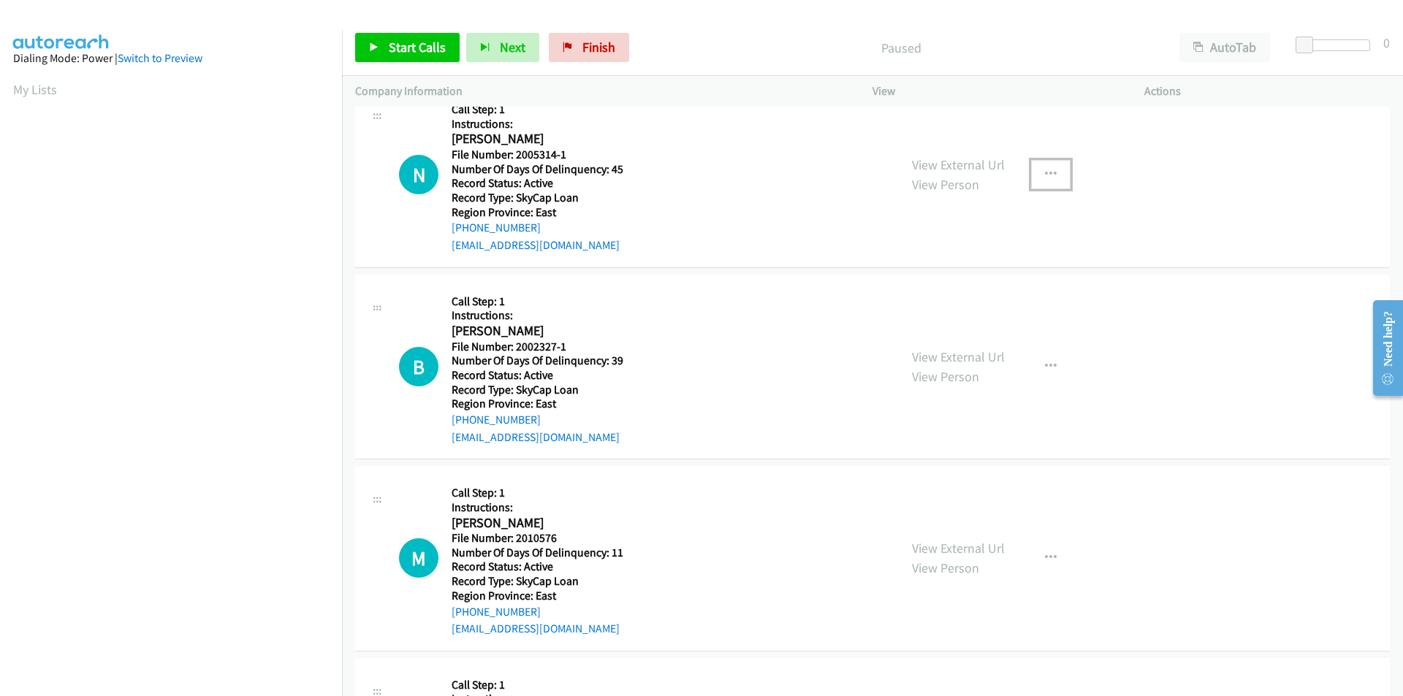
click at [1047, 167] on button "button" at bounding box center [1050, 174] width 39 height 29
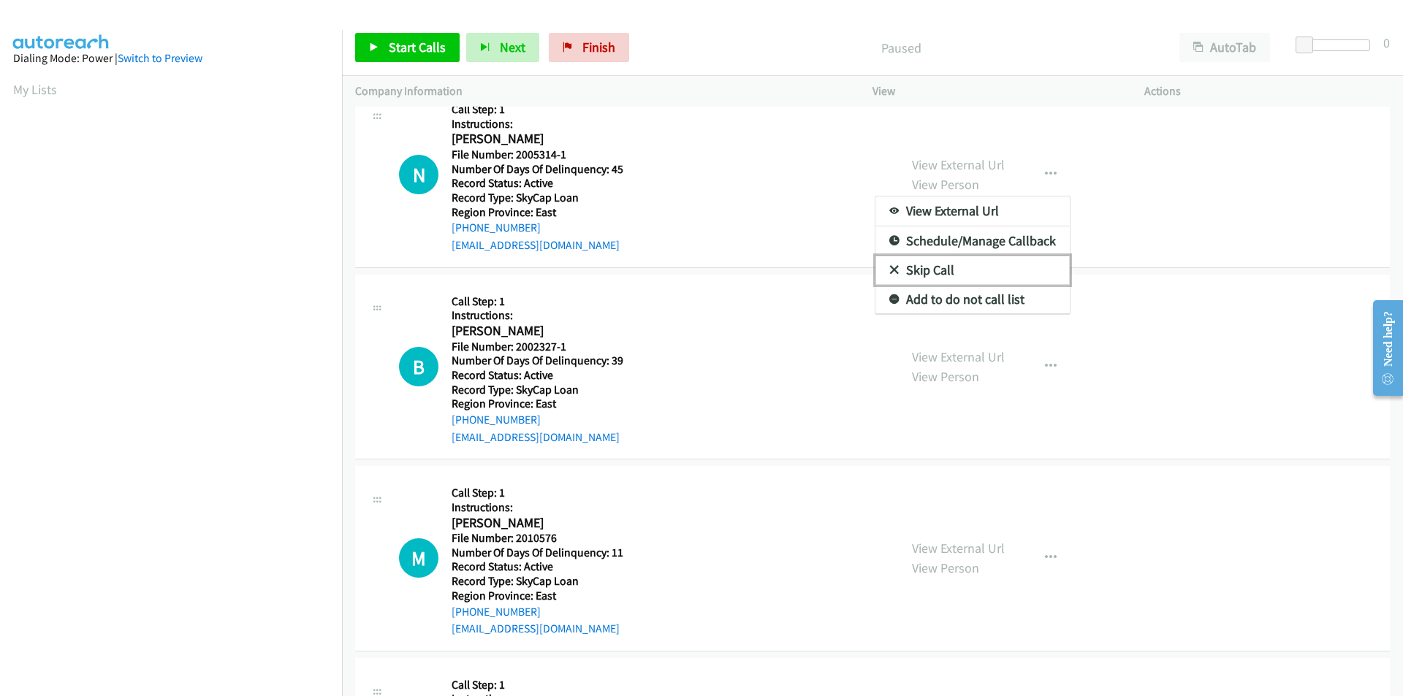
click at [948, 273] on link "Skip Call" at bounding box center [972, 270] width 194 height 29
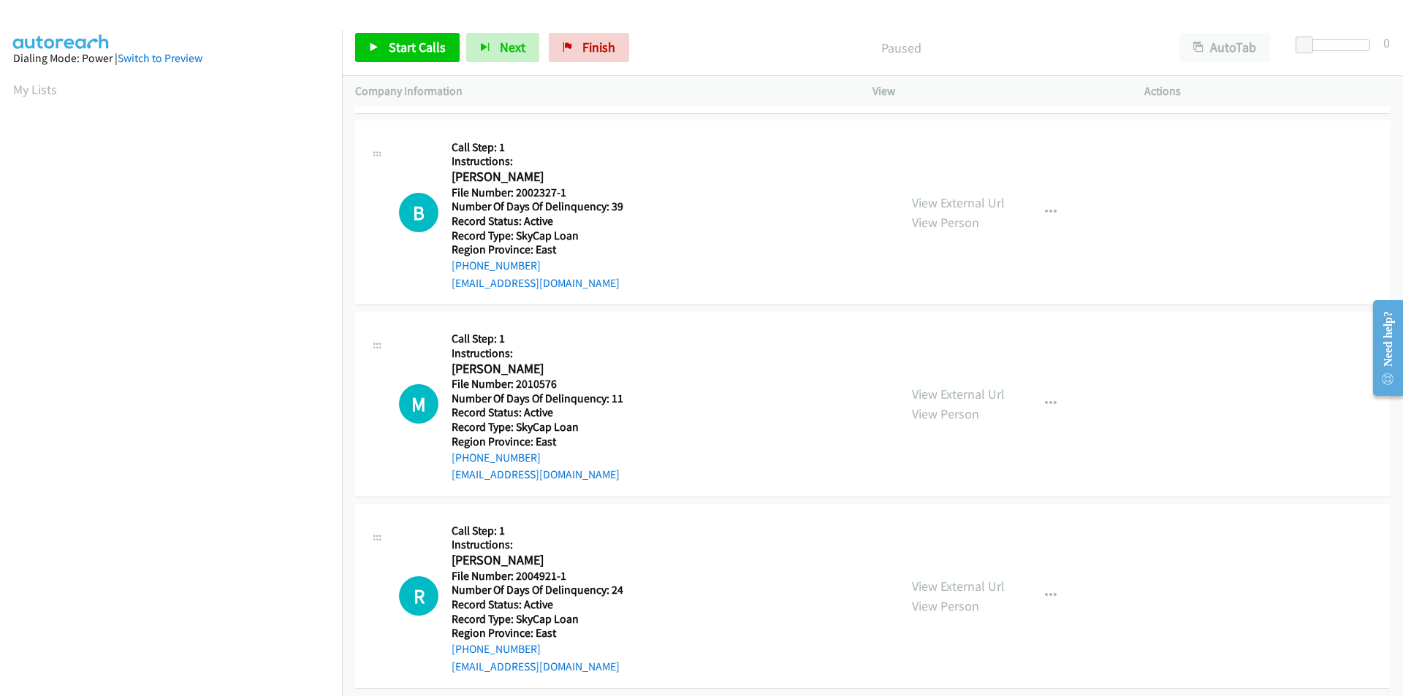
scroll to position [388, 0]
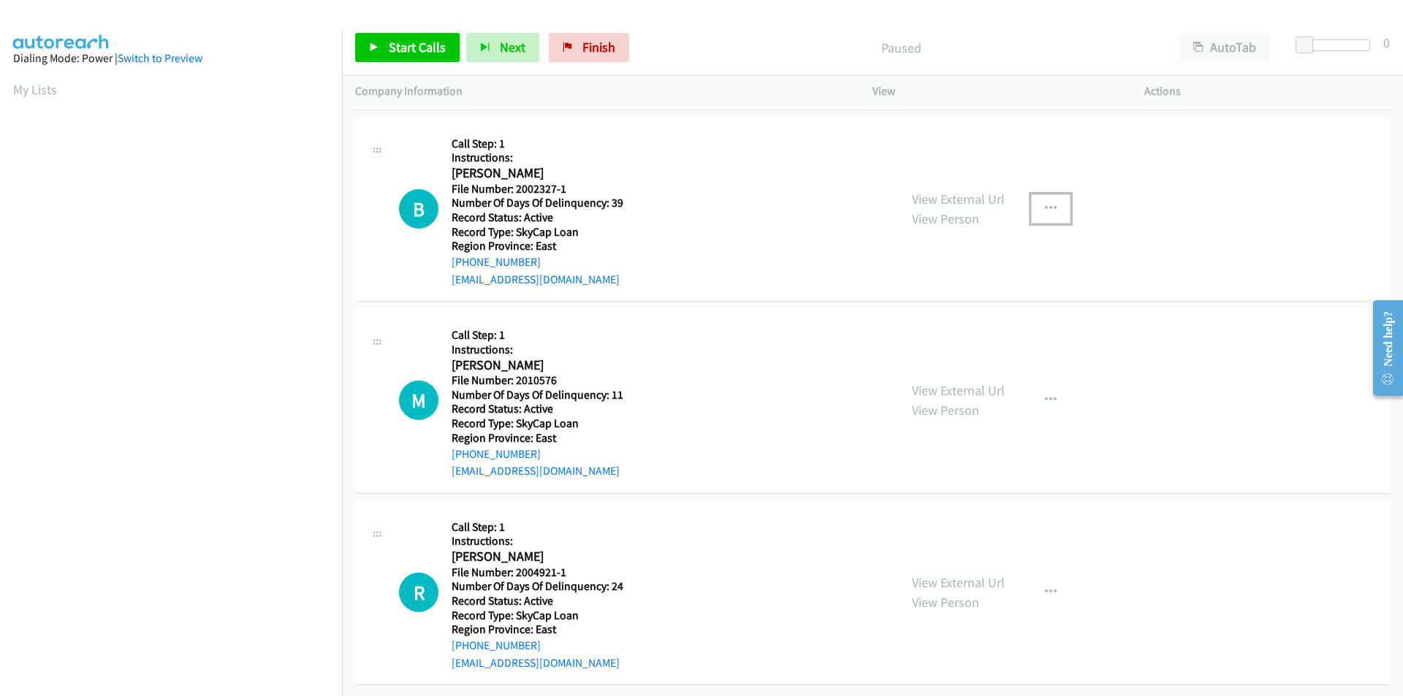
click at [1045, 203] on icon "button" at bounding box center [1051, 209] width 12 height 12
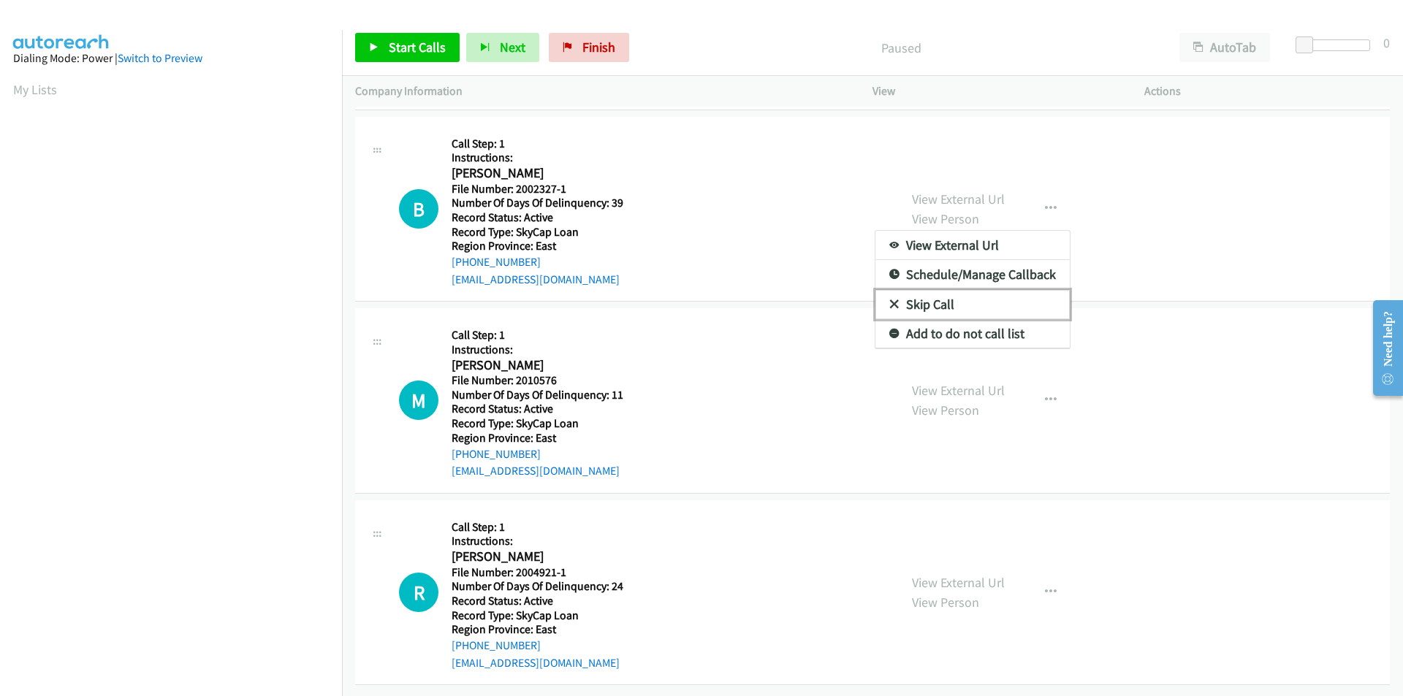
click at [901, 290] on link "Skip Call" at bounding box center [972, 304] width 194 height 29
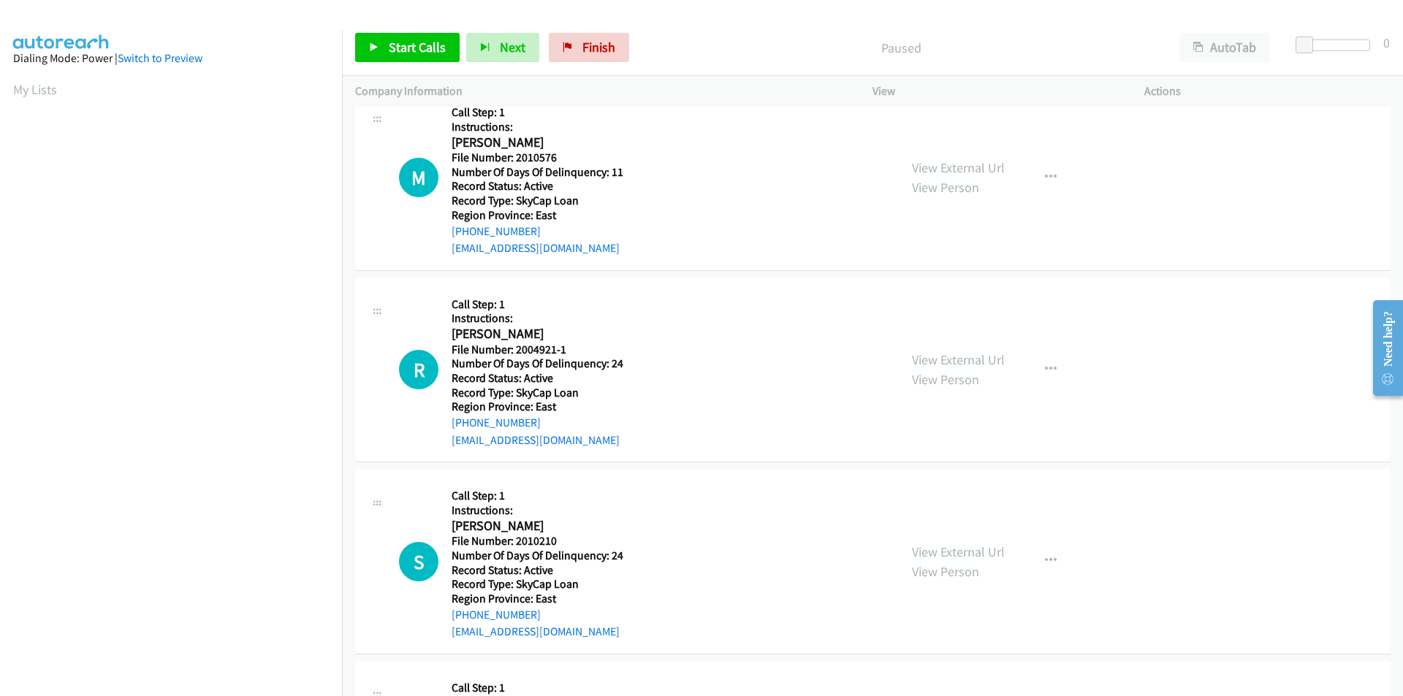
scroll to position [607, 0]
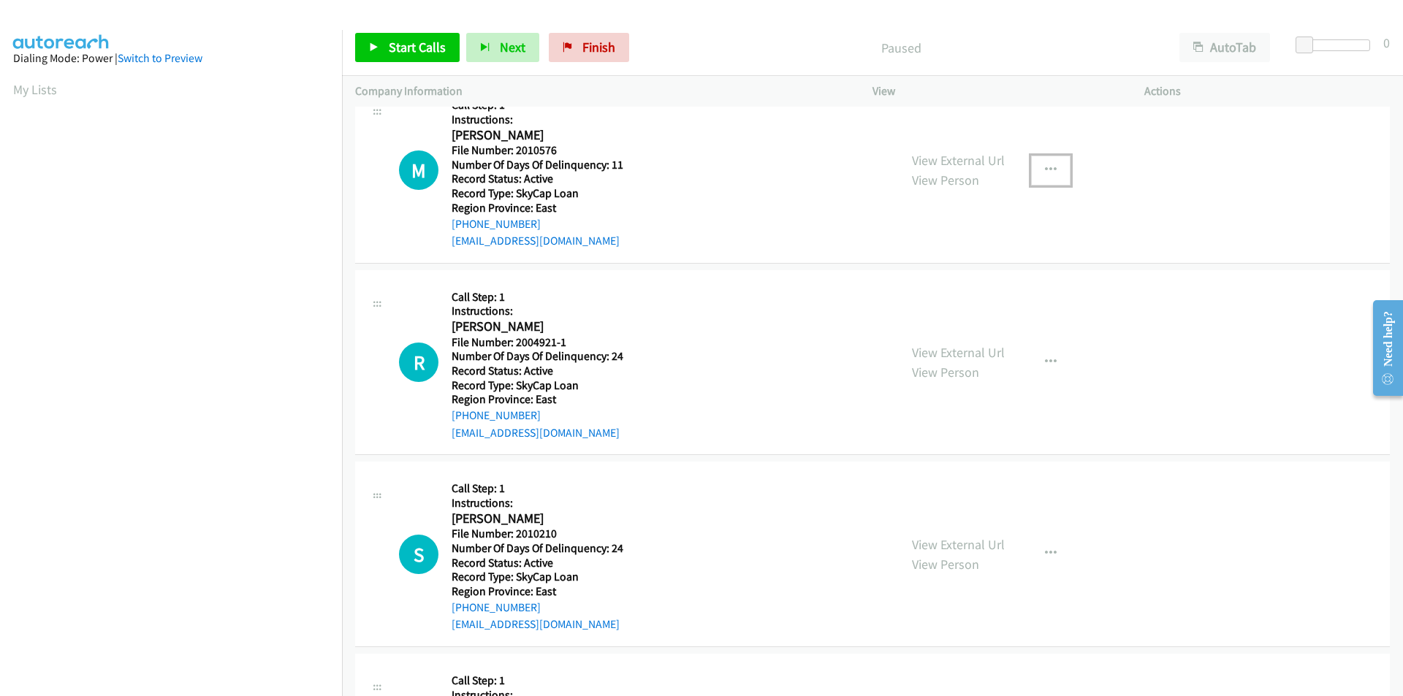
click at [1045, 167] on icon "button" at bounding box center [1051, 170] width 12 height 12
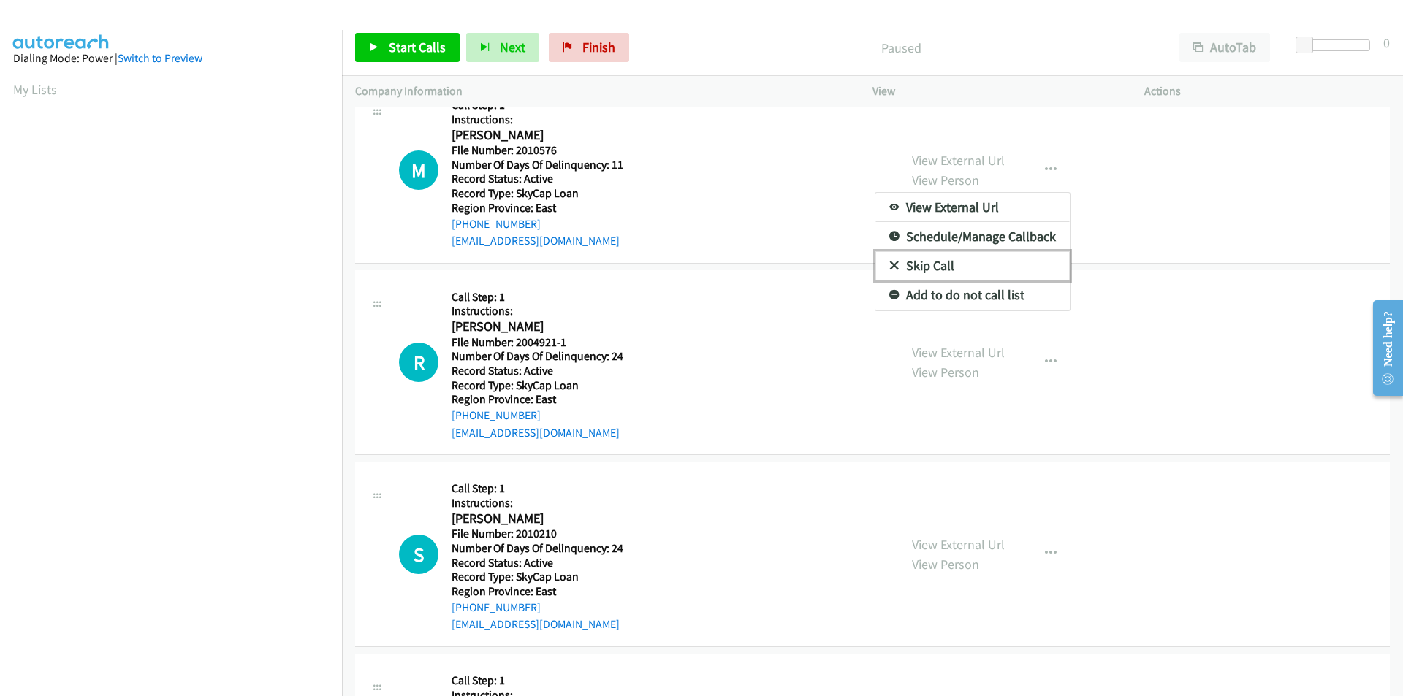
click at [964, 259] on link "Skip Call" at bounding box center [972, 265] width 194 height 29
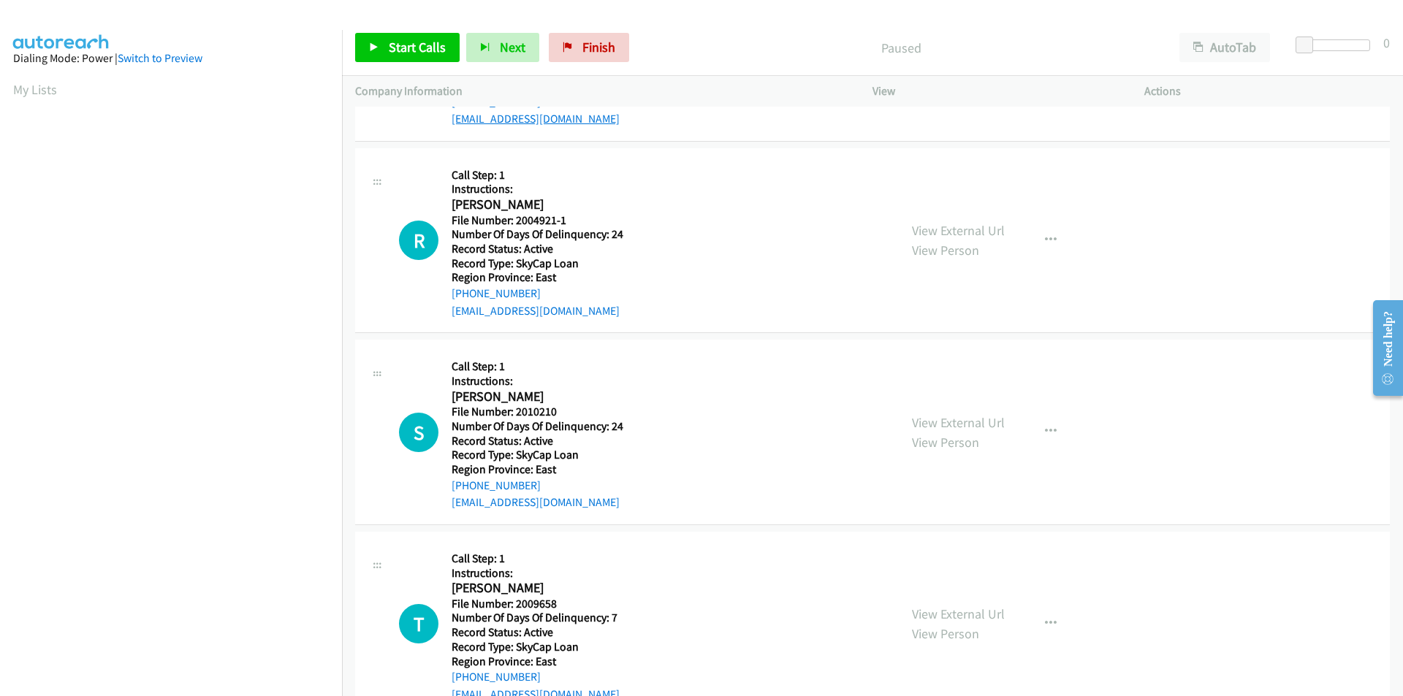
scroll to position [753, 0]
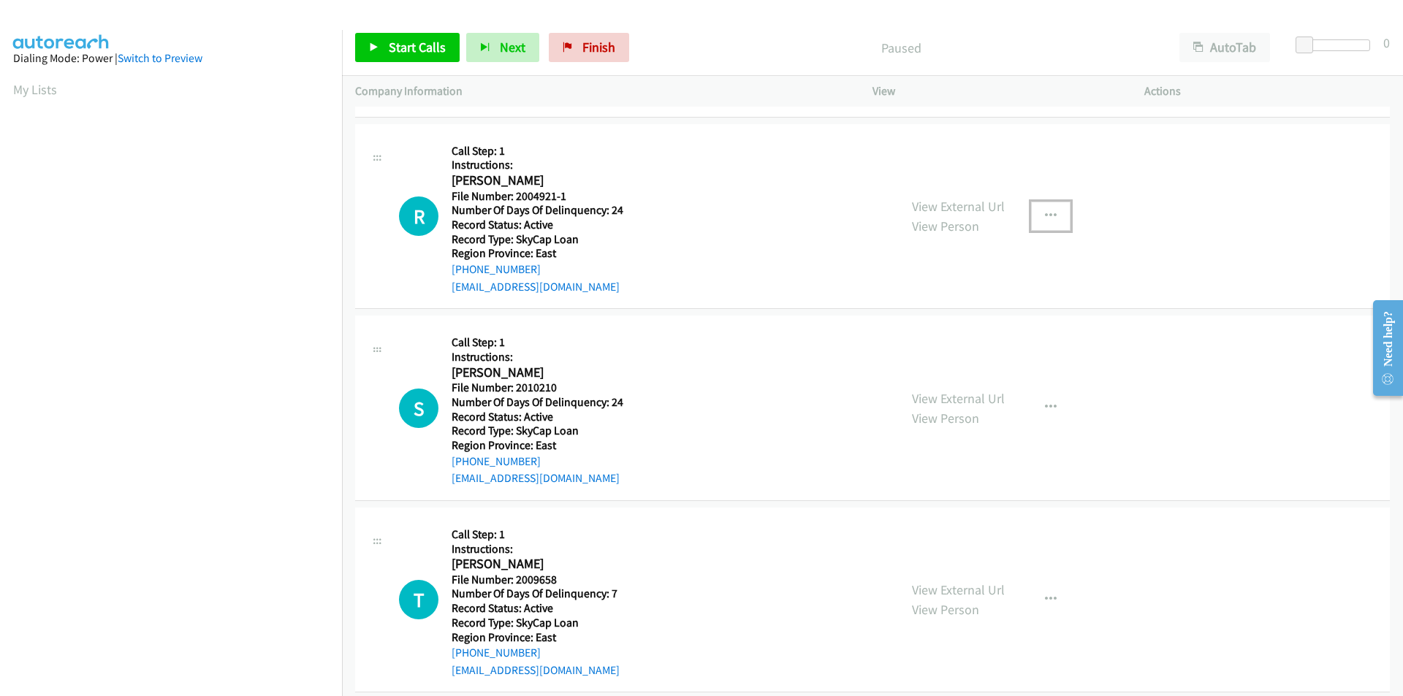
click at [1053, 210] on button "button" at bounding box center [1050, 216] width 39 height 29
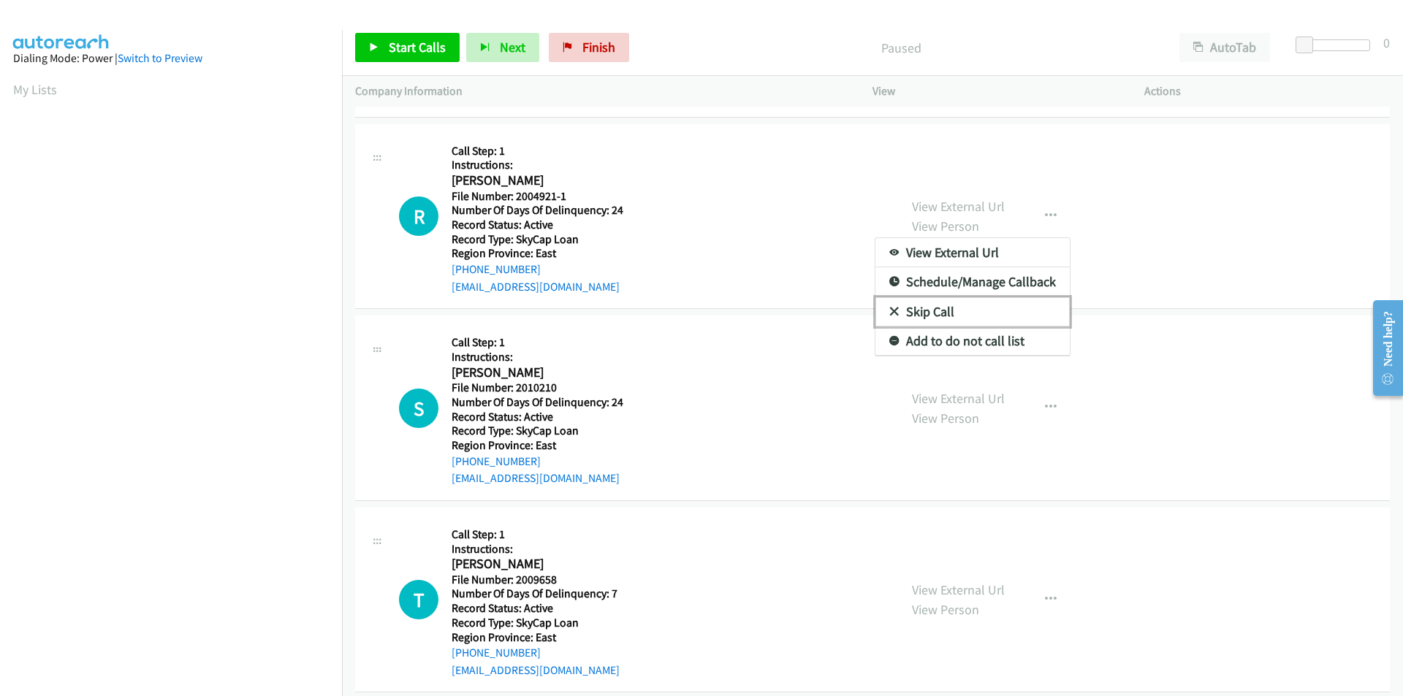
click at [915, 309] on link "Skip Call" at bounding box center [972, 311] width 194 height 29
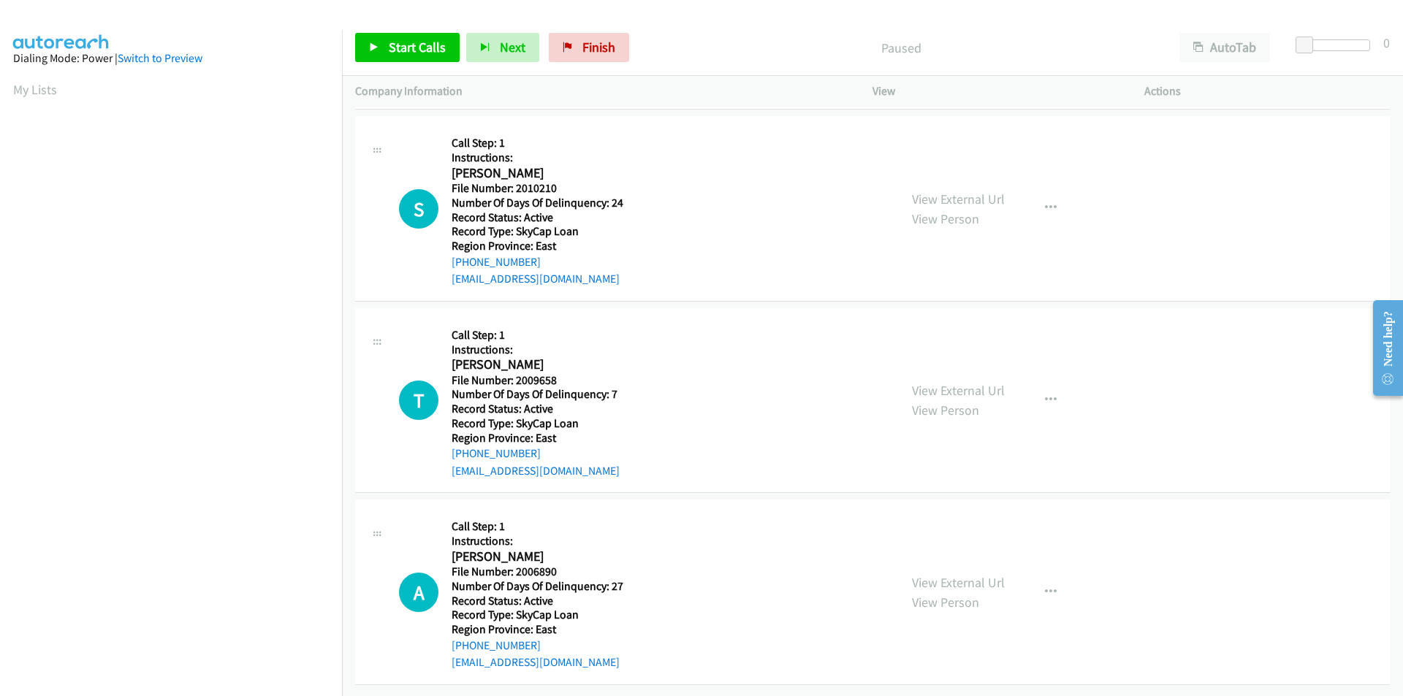
scroll to position [964, 0]
click at [422, 45] on span "Start Calls" at bounding box center [417, 47] width 57 height 17
click at [419, 45] on span "Pause" at bounding box center [405, 47] width 33 height 17
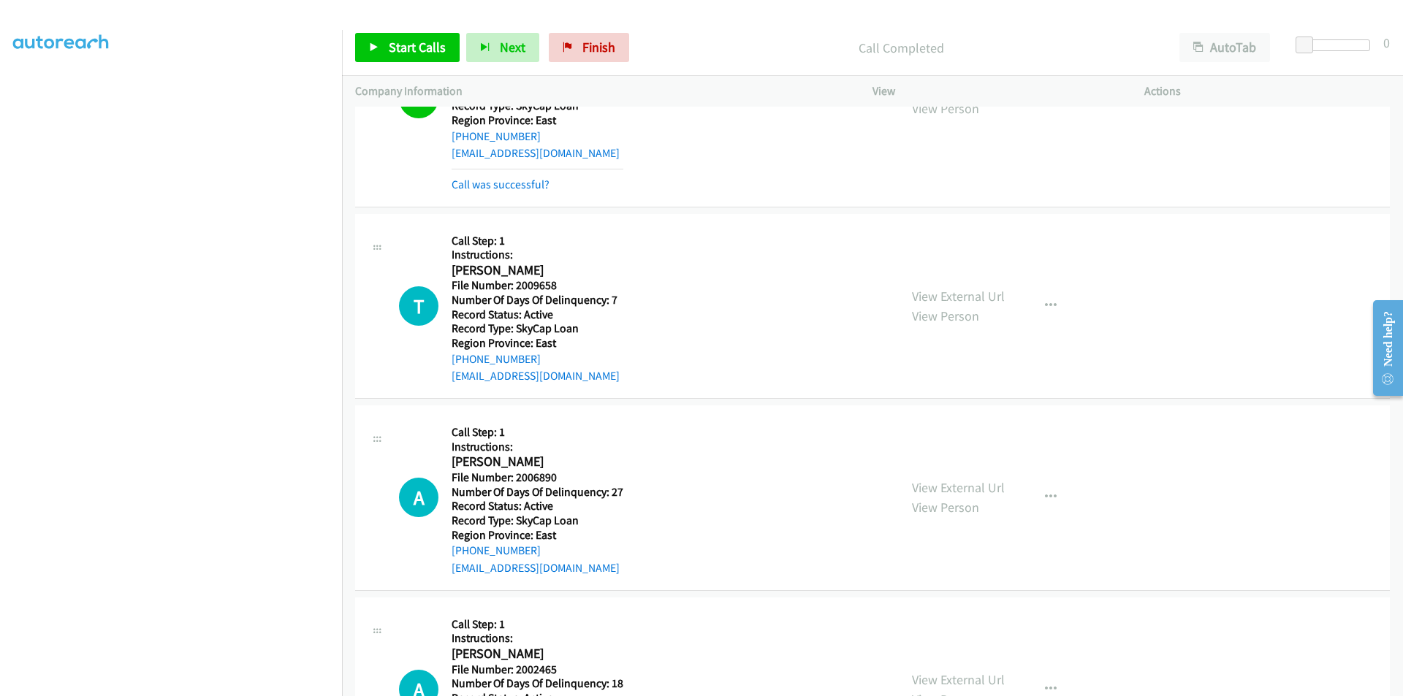
scroll to position [1183, 0]
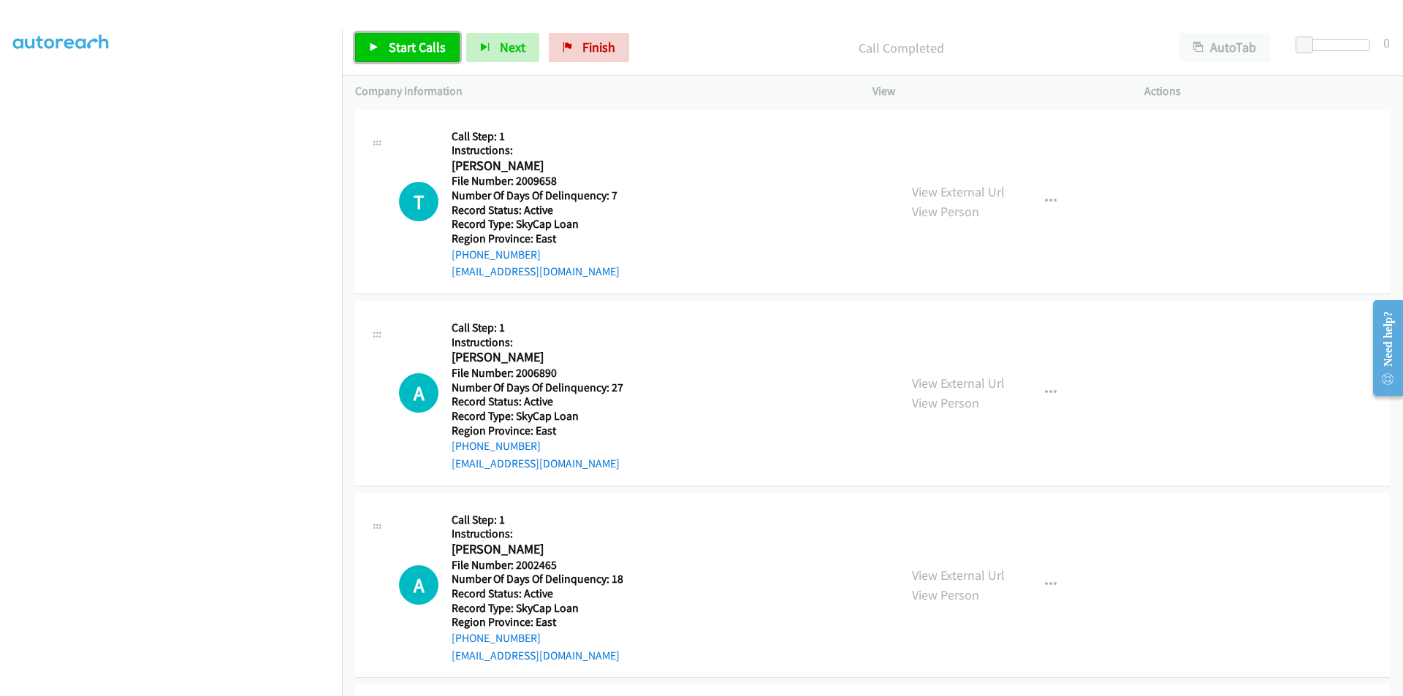
click at [389, 40] on span "Start Calls" at bounding box center [417, 47] width 57 height 17
click at [389, 40] on span "Pause" at bounding box center [405, 47] width 33 height 17
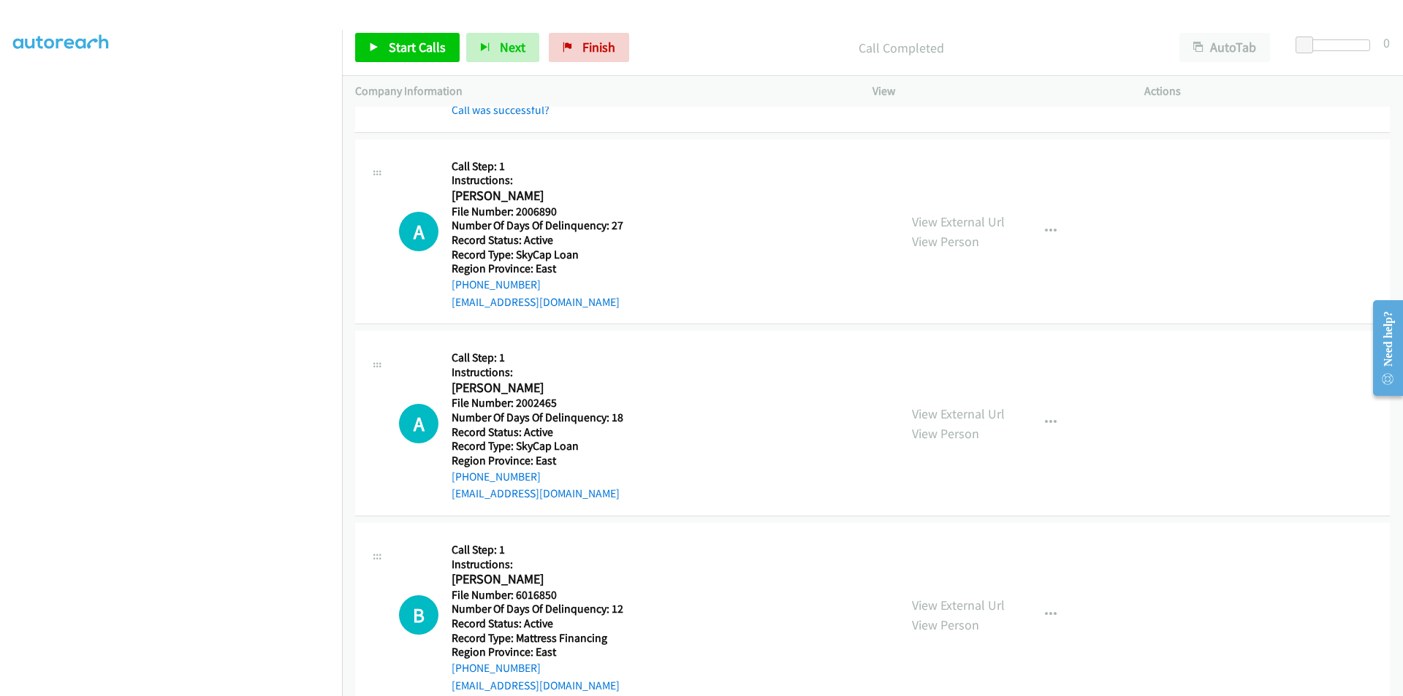
scroll to position [1402, 0]
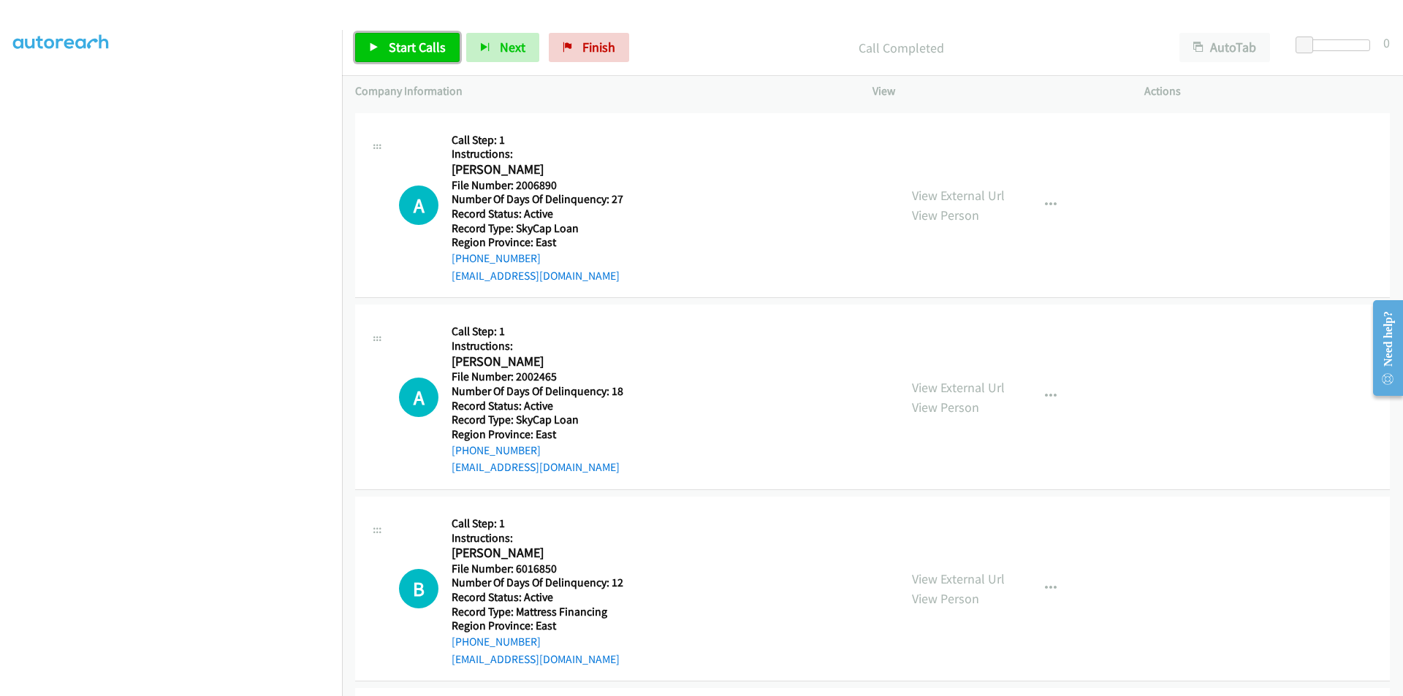
click at [395, 51] on span "Start Calls" at bounding box center [417, 47] width 57 height 17
click at [395, 51] on span "Pause" at bounding box center [405, 47] width 33 height 17
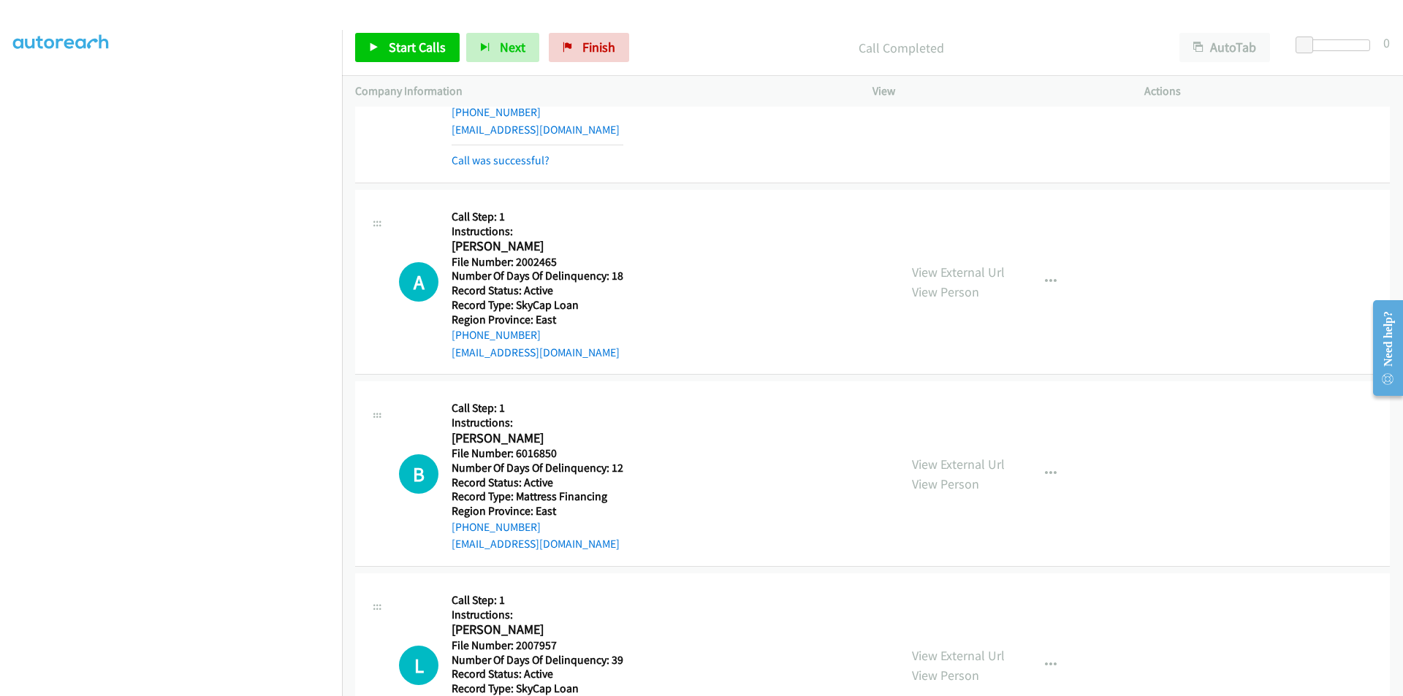
scroll to position [1621, 0]
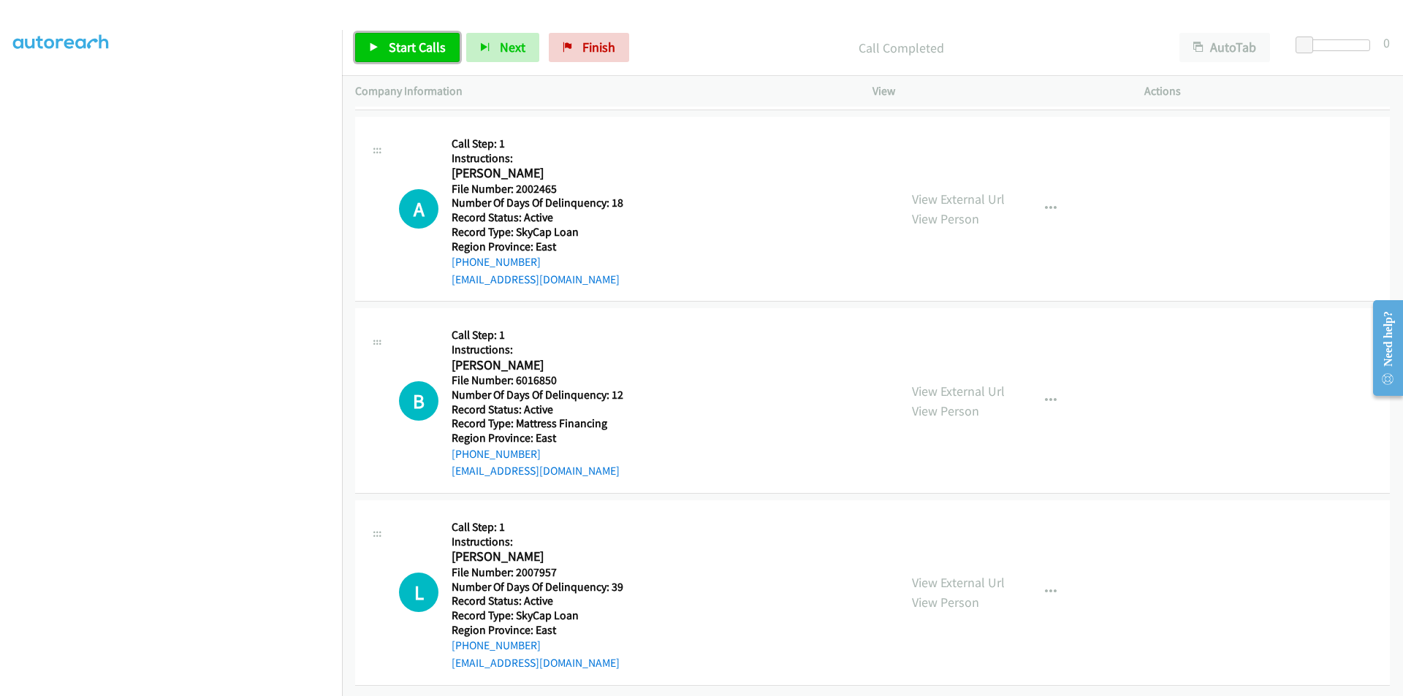
click at [421, 45] on span "Start Calls" at bounding box center [417, 47] width 57 height 17
click at [421, 45] on link "Pause" at bounding box center [395, 47] width 80 height 29
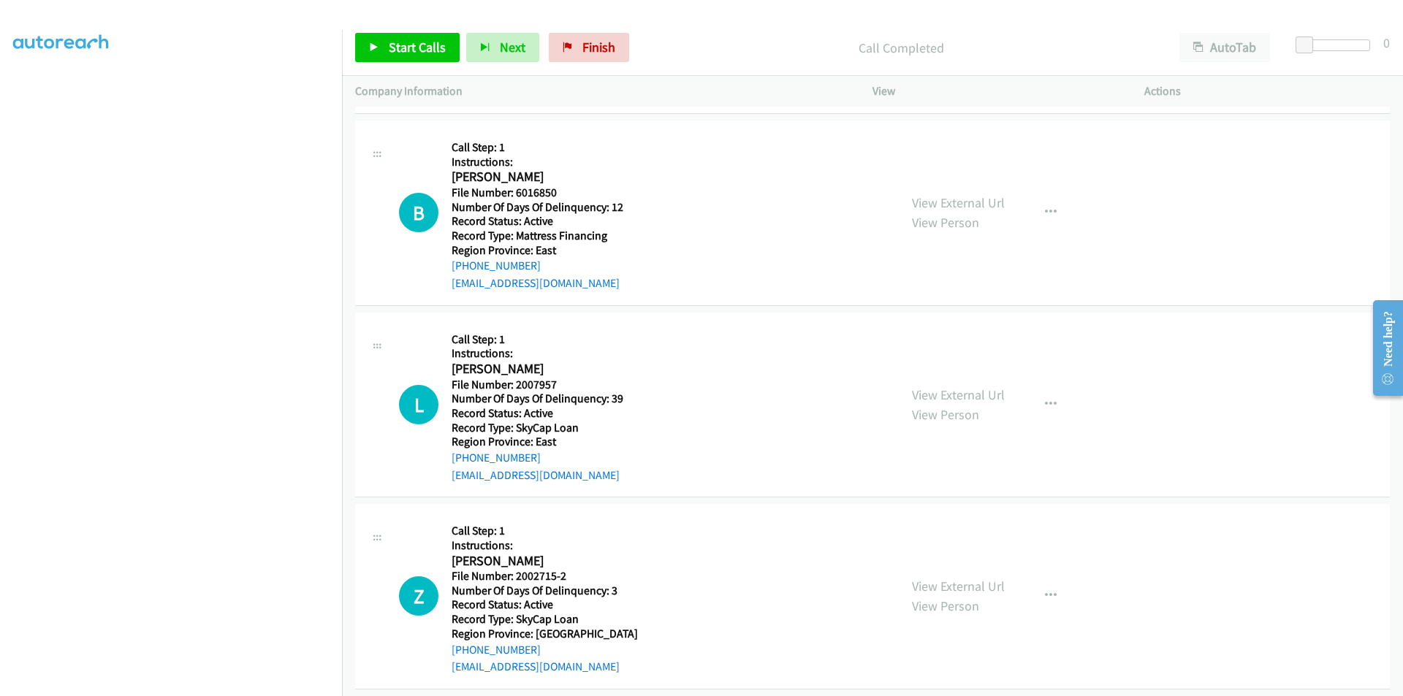
scroll to position [0, 0]
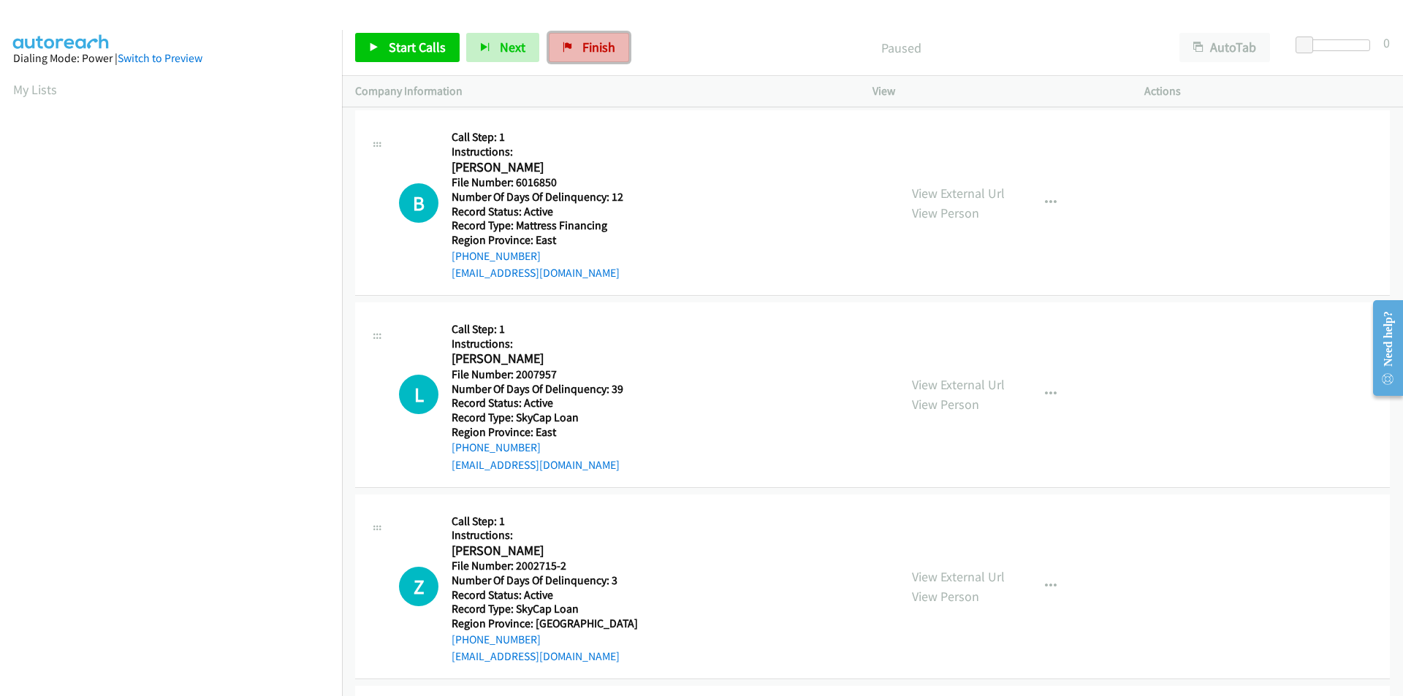
click at [599, 51] on span "Finish" at bounding box center [598, 47] width 33 height 17
click at [415, 48] on span "Start Calls" at bounding box center [417, 47] width 57 height 17
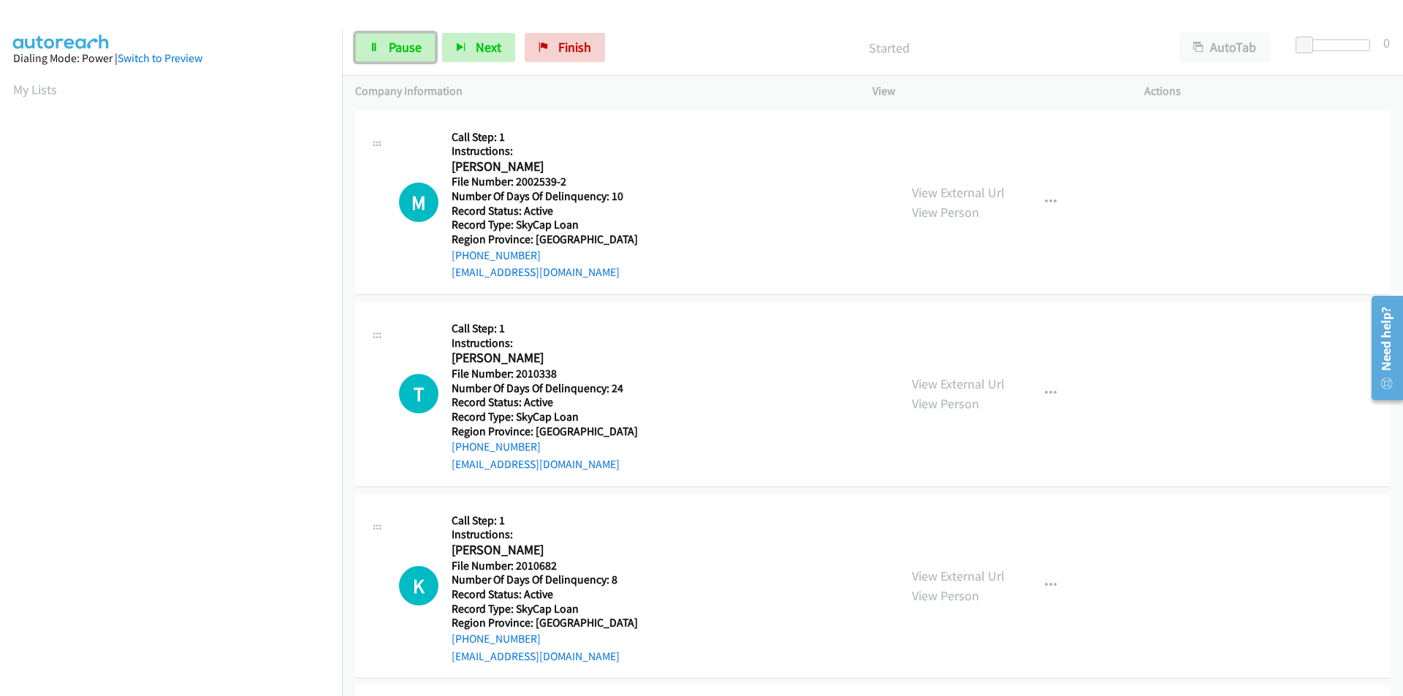
click at [415, 48] on span "Pause" at bounding box center [405, 47] width 33 height 17
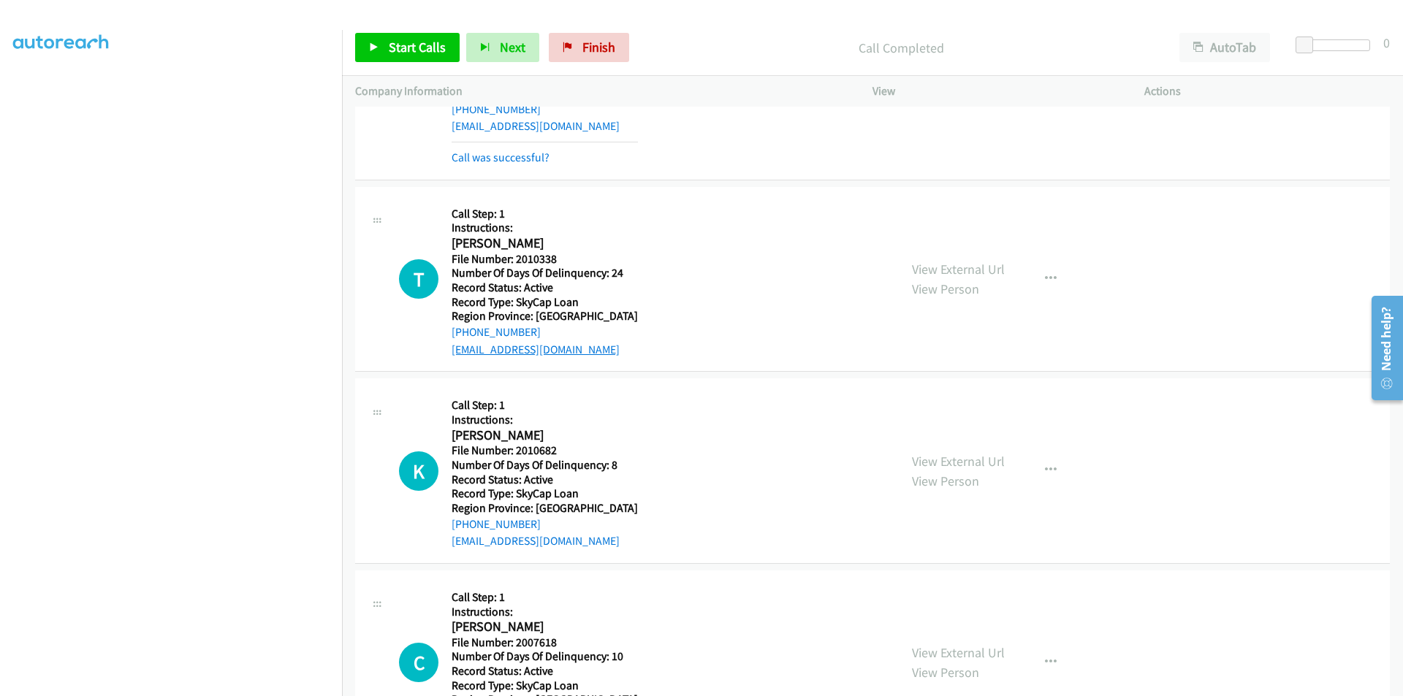
scroll to position [219, 0]
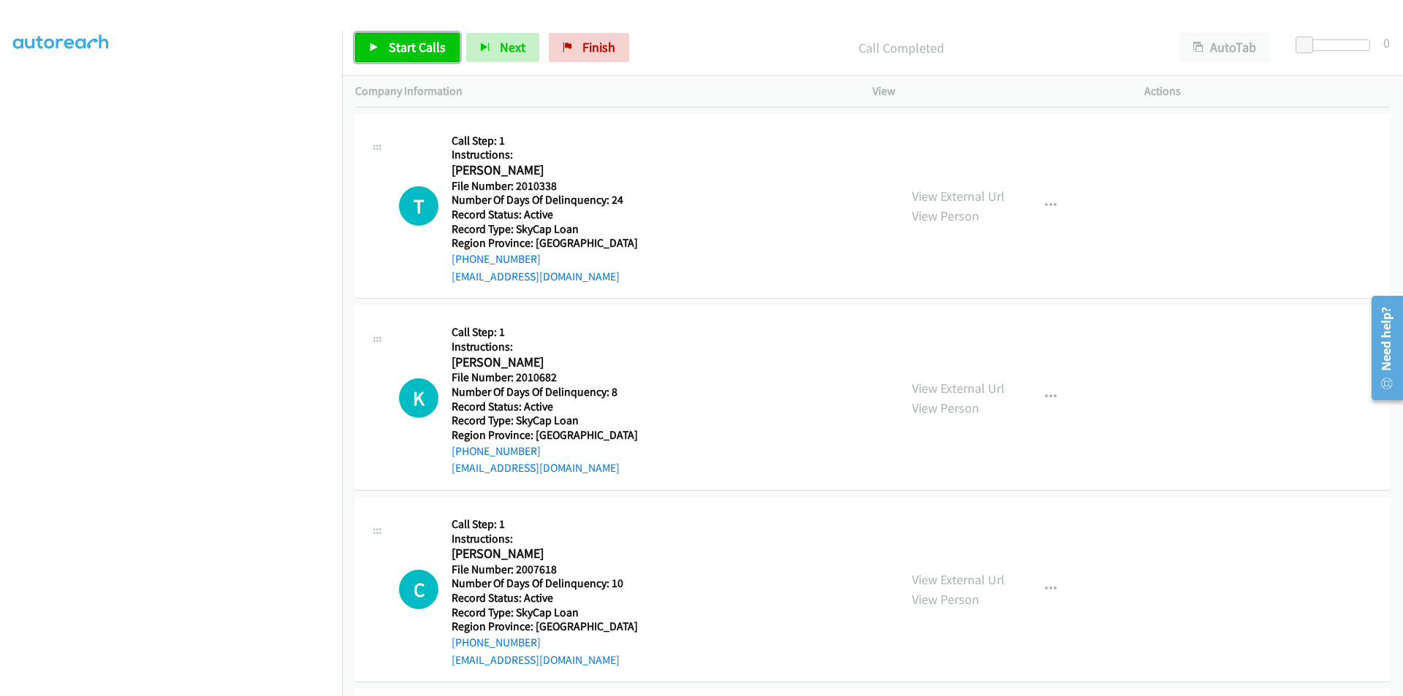
click at [417, 45] on span "Start Calls" at bounding box center [417, 47] width 57 height 17
click at [417, 45] on span "Pause" at bounding box center [405, 47] width 33 height 17
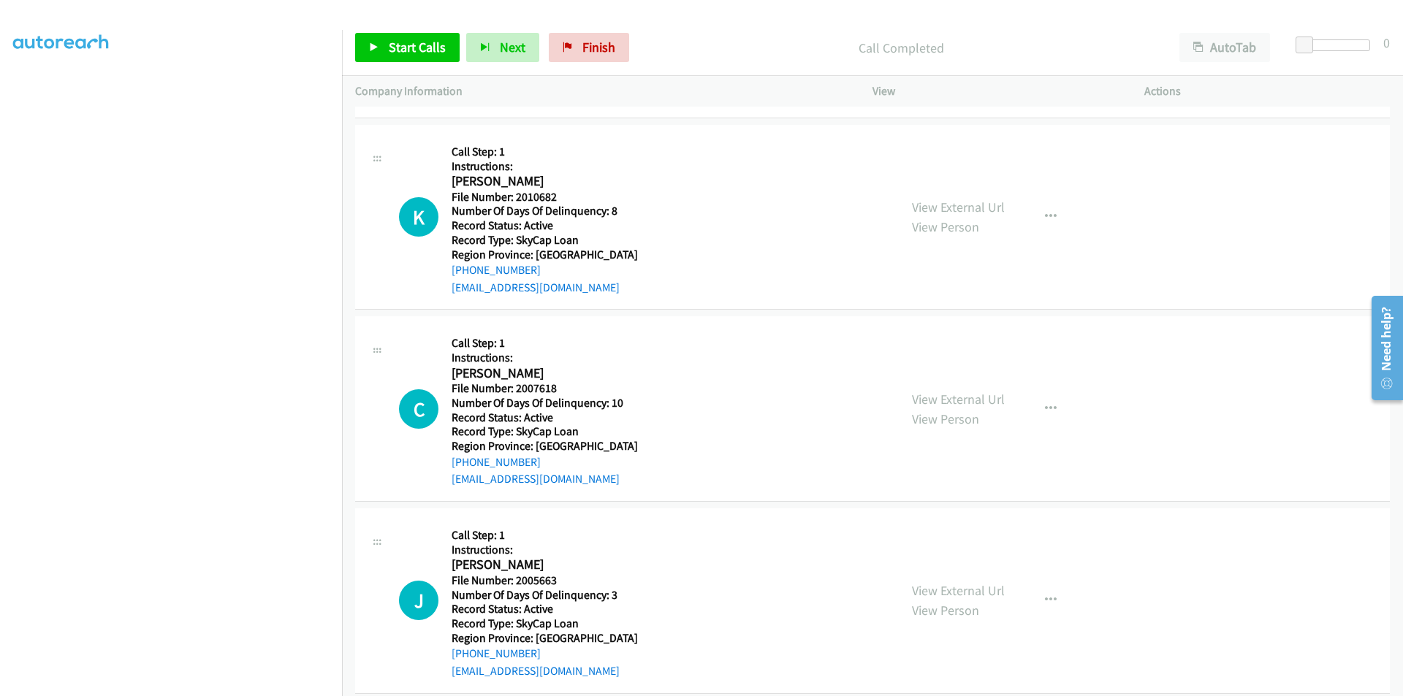
scroll to position [438, 0]
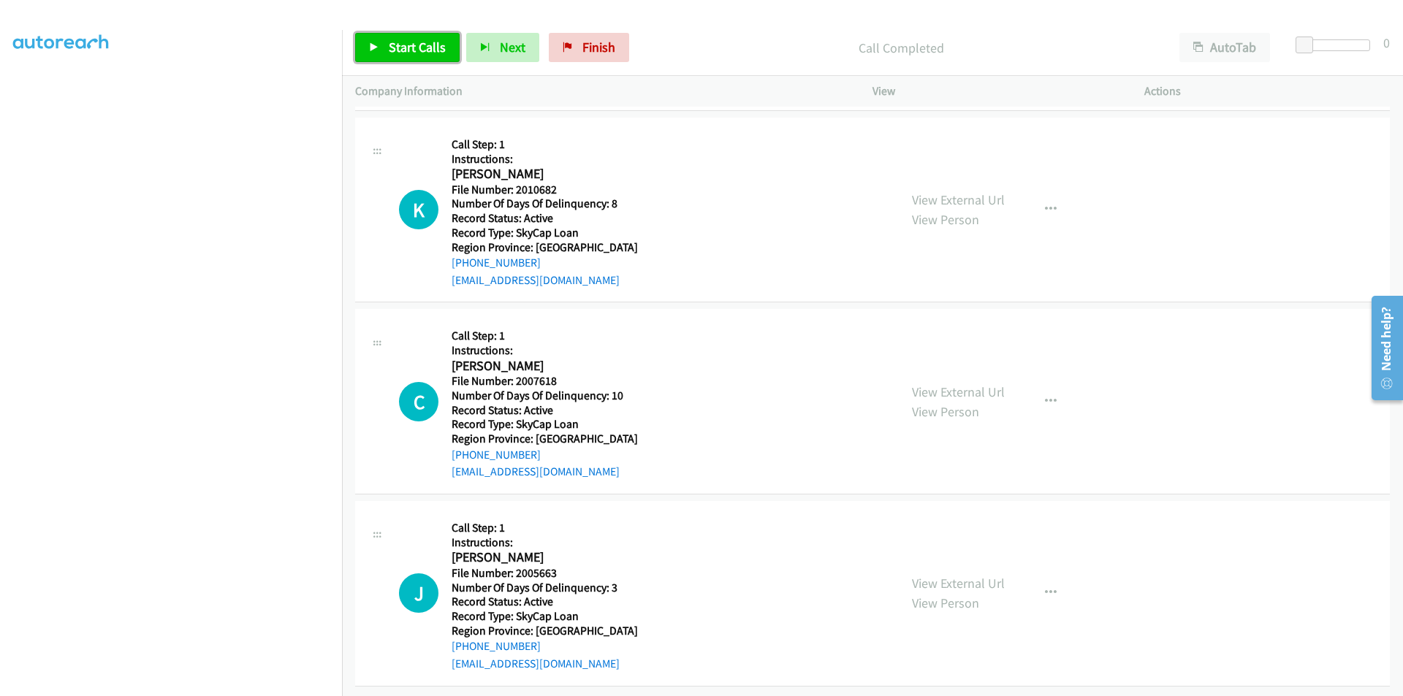
click at [399, 50] on span "Start Calls" at bounding box center [417, 47] width 57 height 17
click at [395, 48] on span "Pause" at bounding box center [405, 47] width 33 height 17
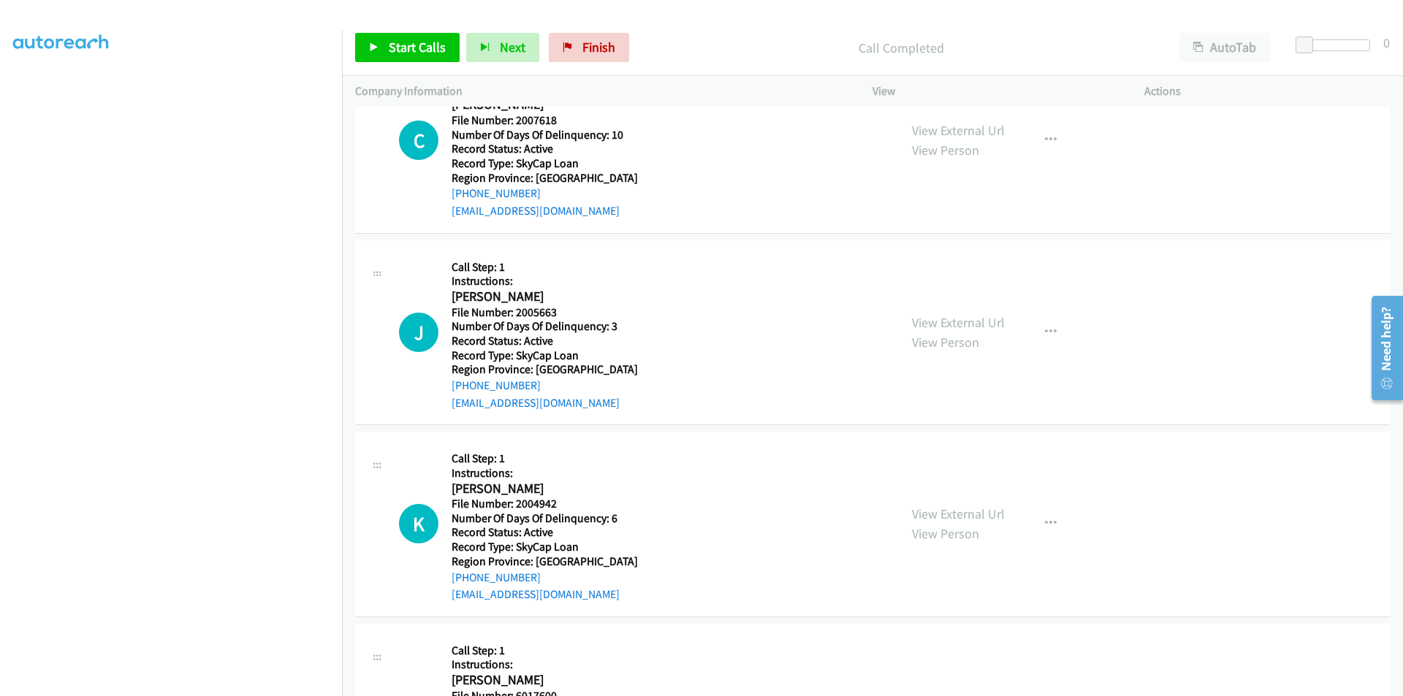
scroll to position [658, 0]
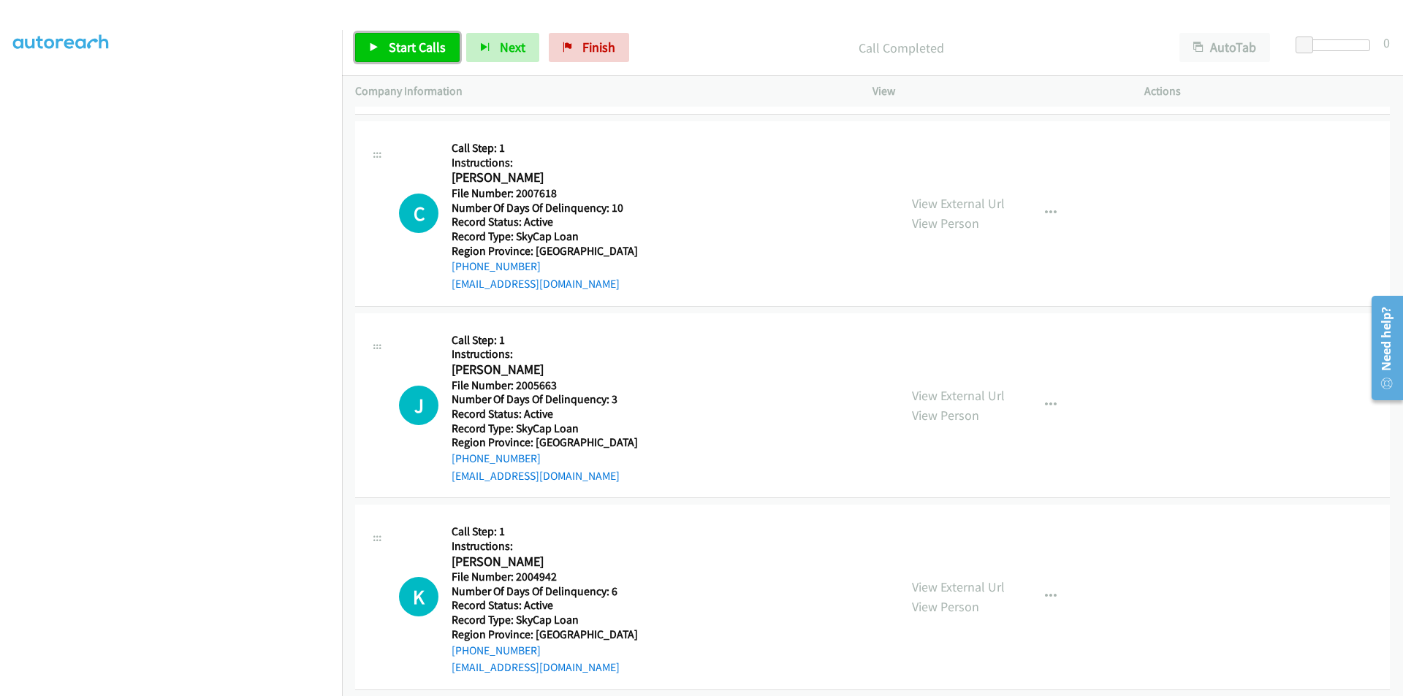
click at [421, 42] on span "Start Calls" at bounding box center [417, 47] width 57 height 17
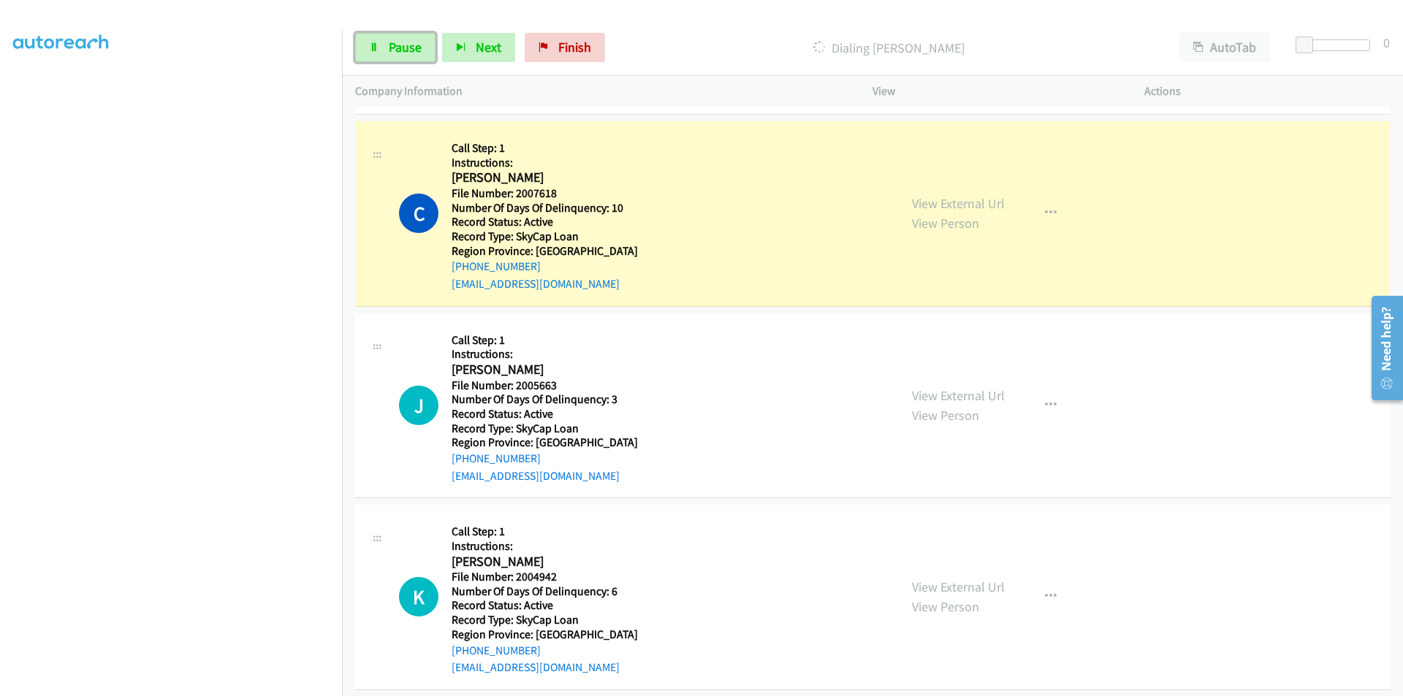
click at [421, 42] on link "Pause" at bounding box center [395, 47] width 80 height 29
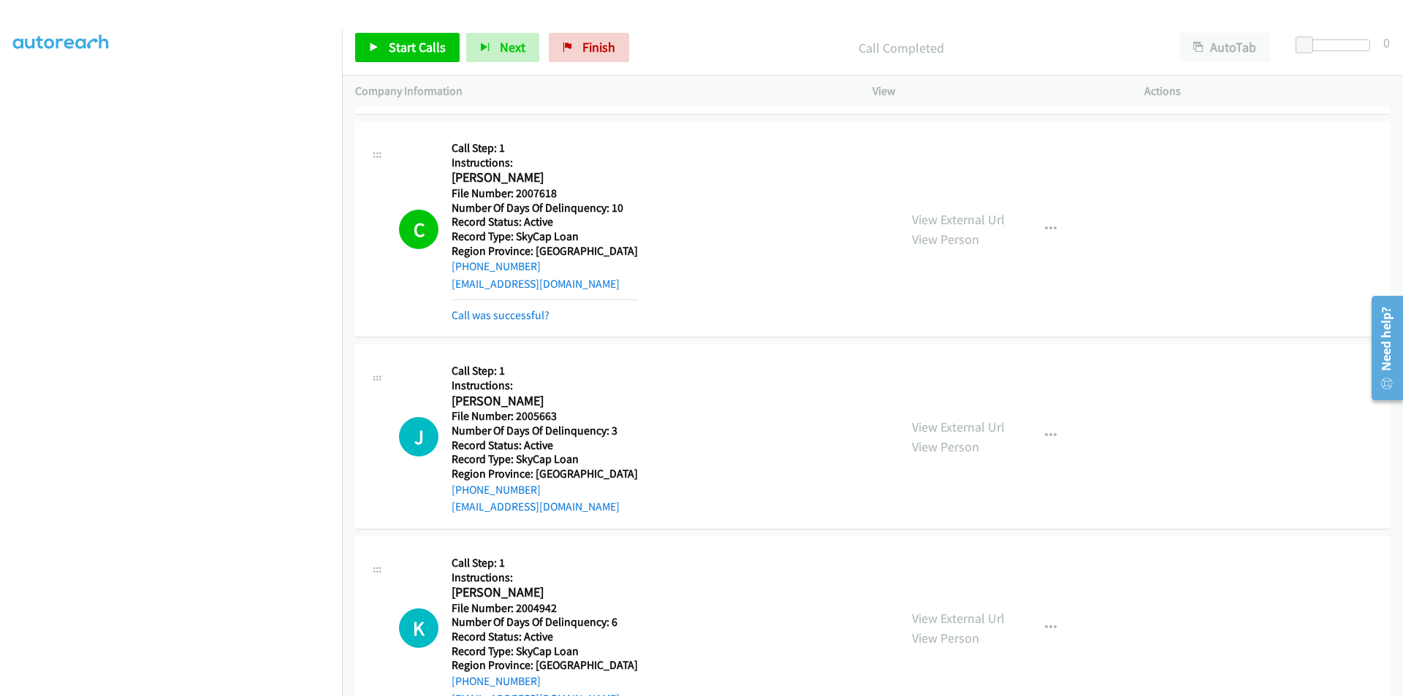
scroll to position [877, 0]
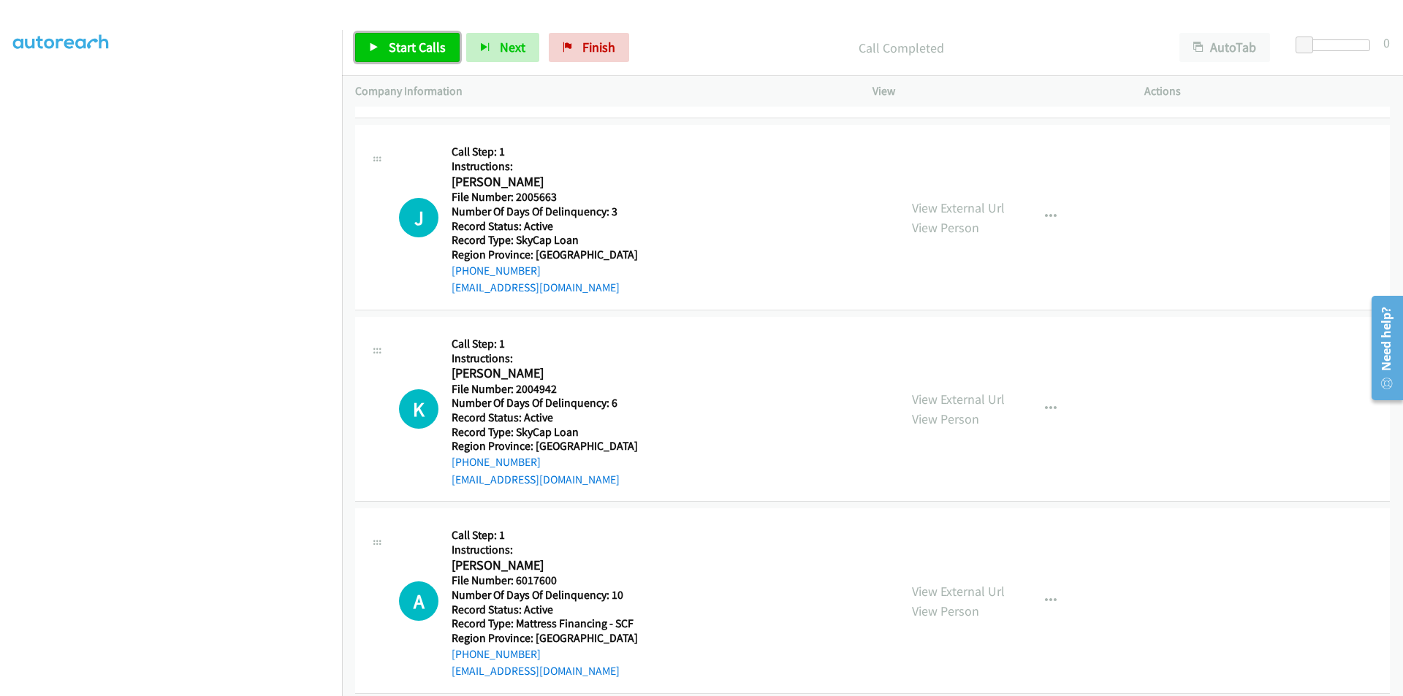
click at [411, 47] on span "Start Calls" at bounding box center [417, 47] width 57 height 17
click at [411, 47] on span "Pause" at bounding box center [405, 47] width 33 height 17
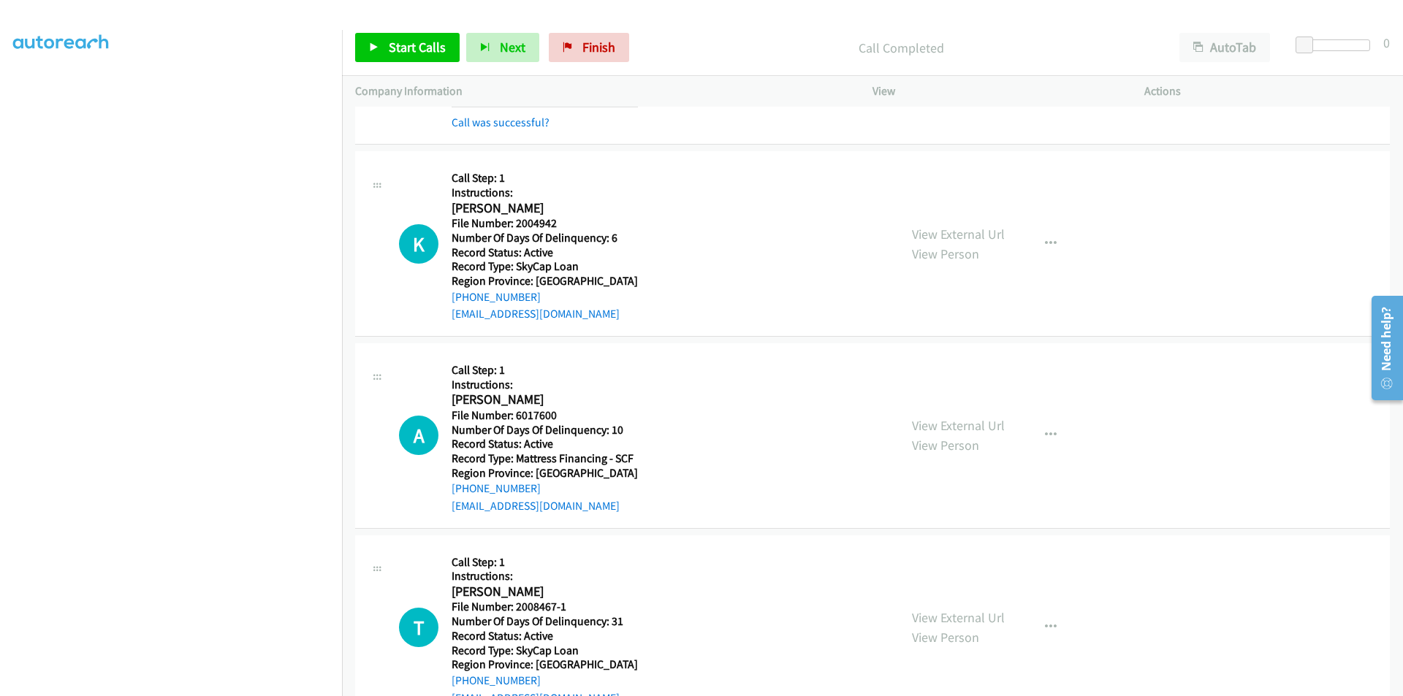
scroll to position [1096, 0]
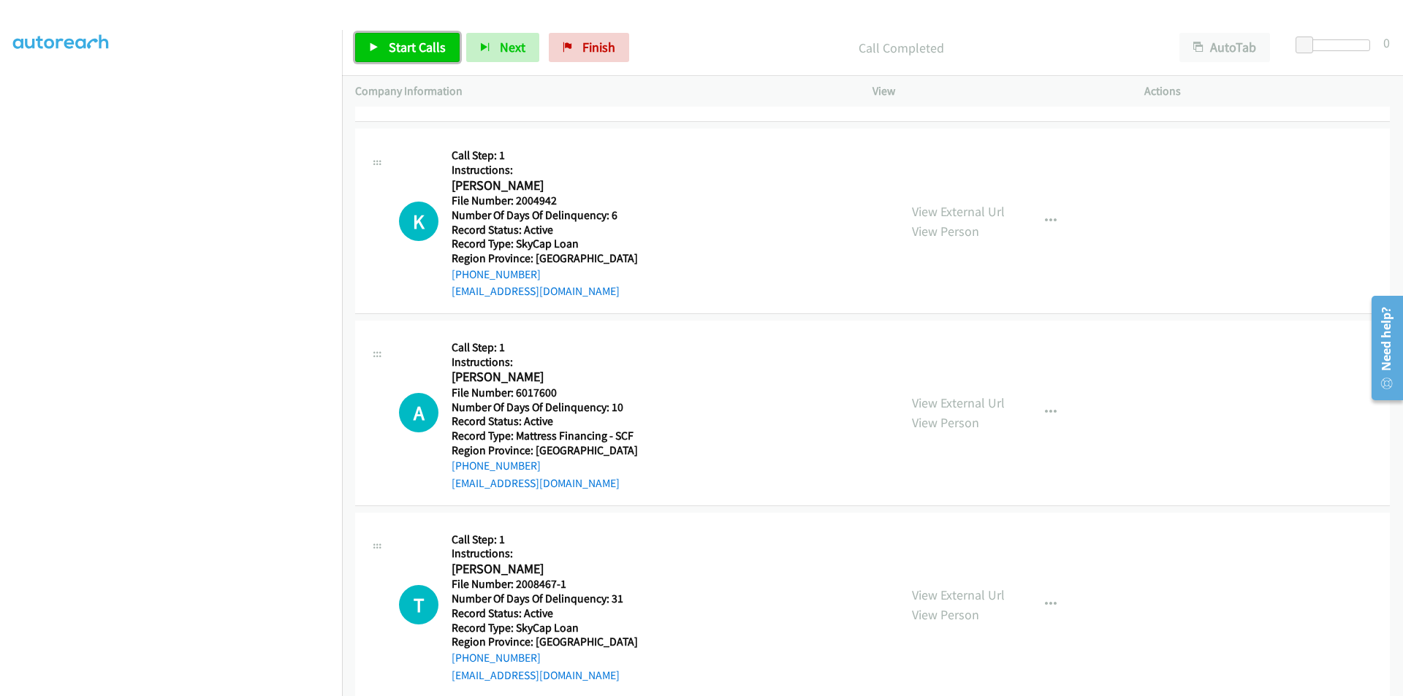
click at [395, 49] on span "Start Calls" at bounding box center [417, 47] width 57 height 17
click at [393, 48] on span "Pause" at bounding box center [405, 47] width 33 height 17
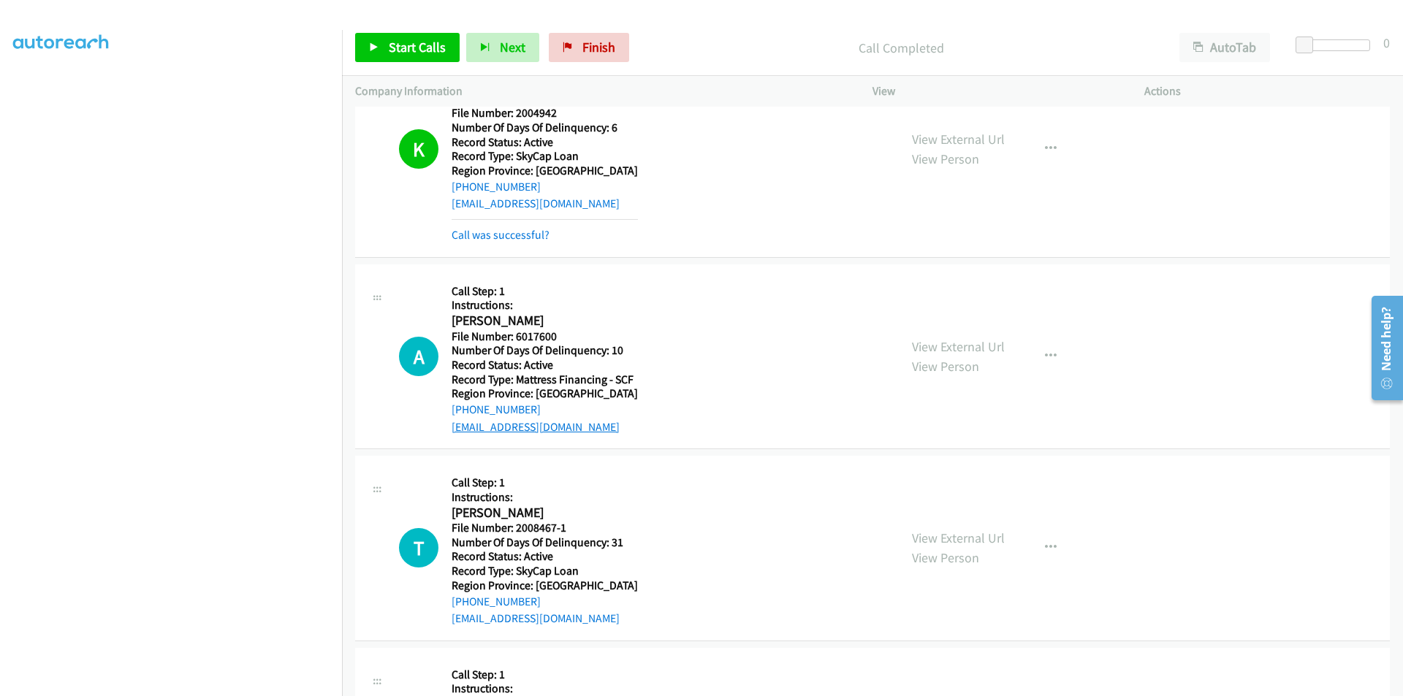
scroll to position [1315, 0]
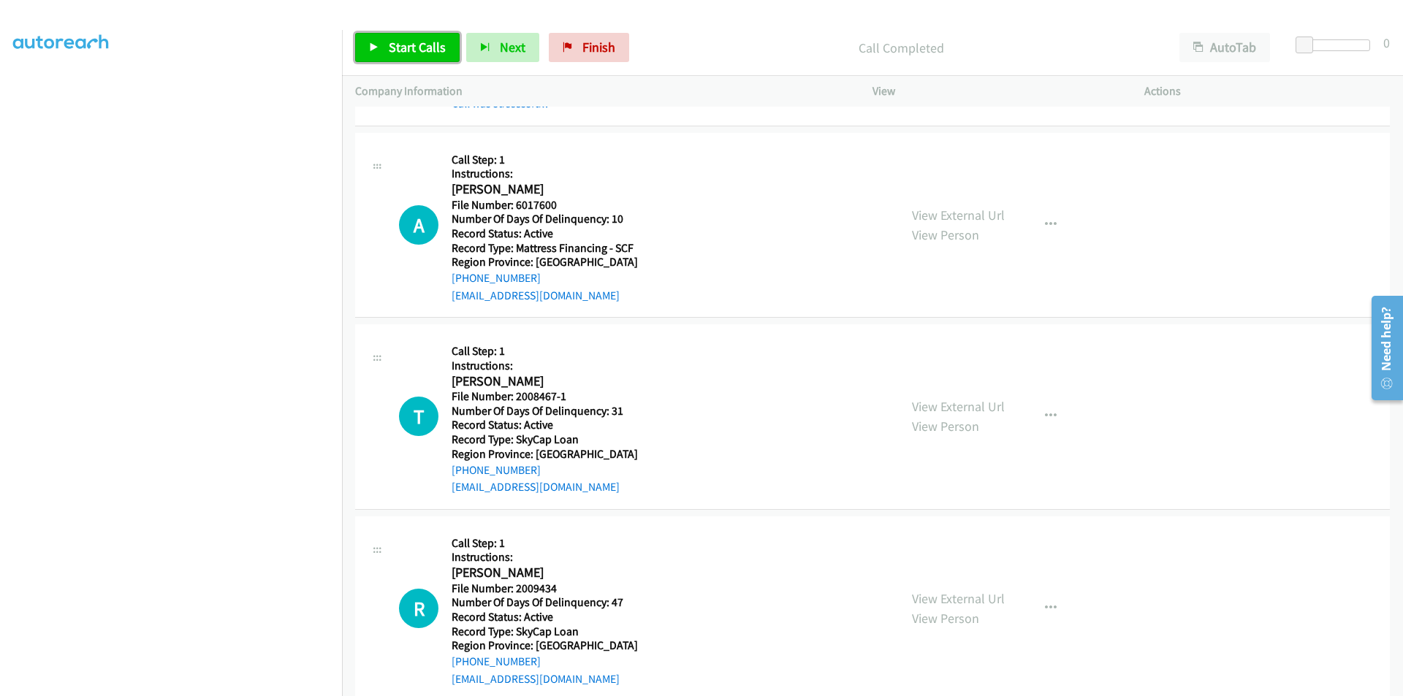
click at [390, 56] on link "Start Calls" at bounding box center [407, 47] width 104 height 29
click at [406, 47] on span "Pause" at bounding box center [405, 47] width 33 height 17
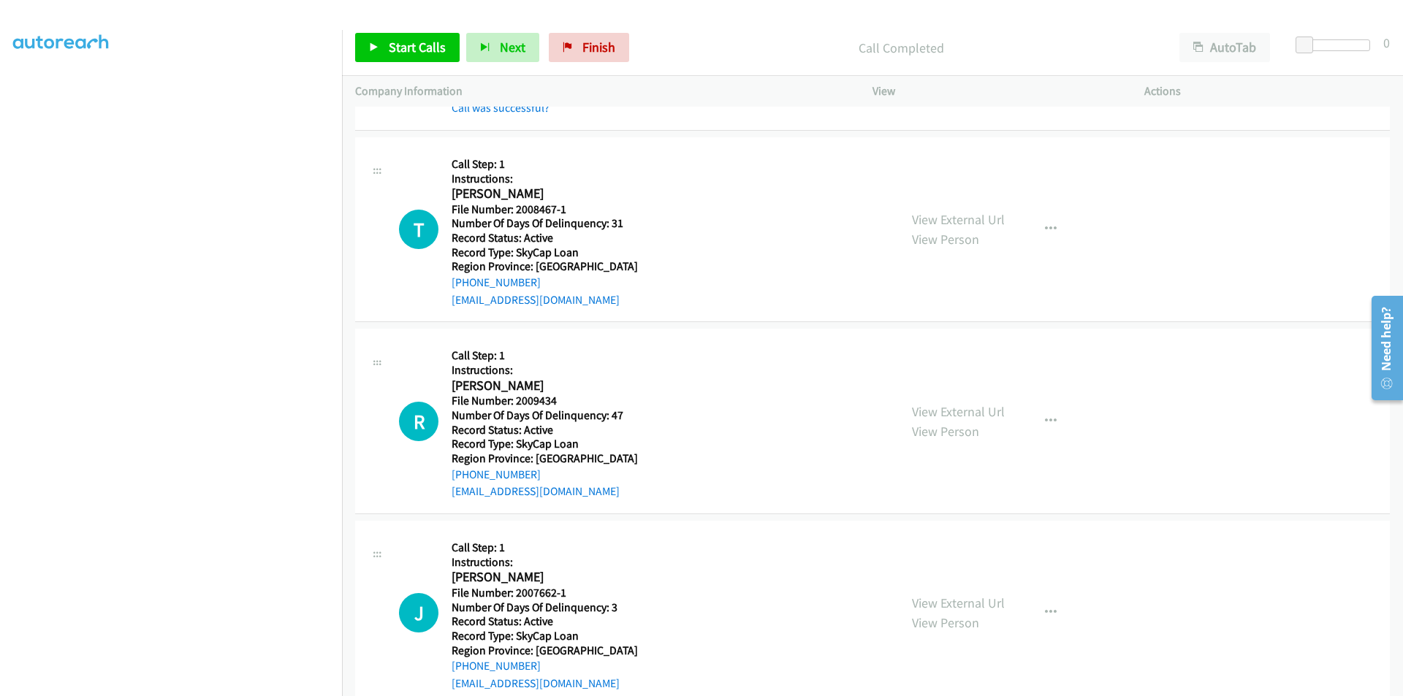
scroll to position [1534, 0]
click at [393, 47] on span "Start Calls" at bounding box center [417, 47] width 57 height 17
click at [393, 47] on span "Pause" at bounding box center [405, 47] width 33 height 17
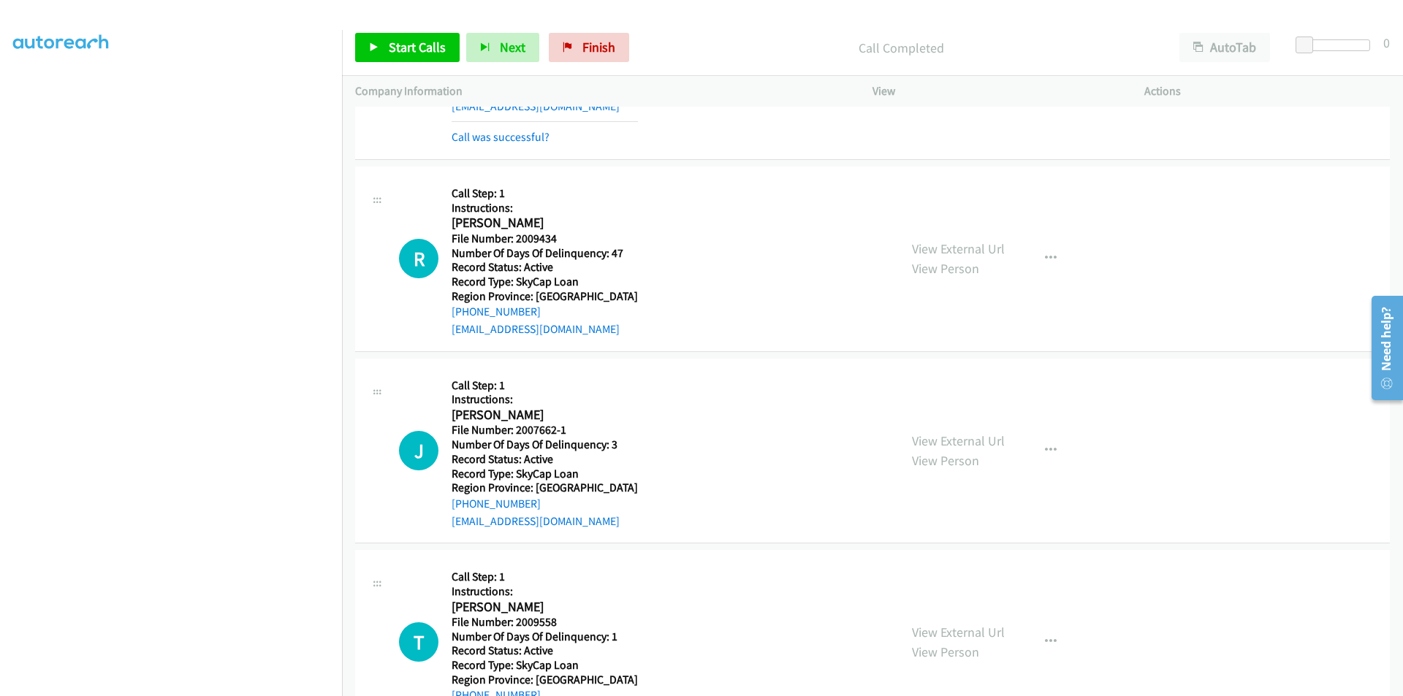
scroll to position [1754, 0]
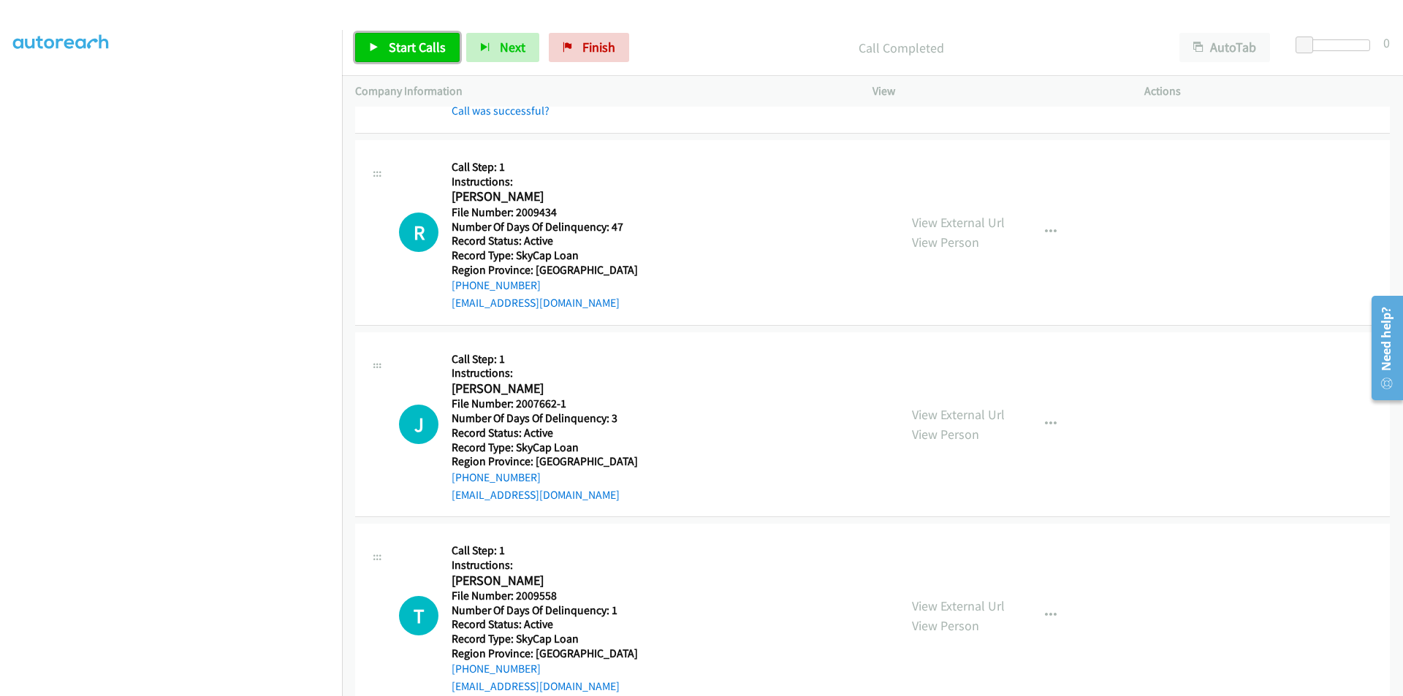
click at [427, 43] on span "Start Calls" at bounding box center [417, 47] width 57 height 17
click at [427, 43] on link "Pause" at bounding box center [395, 47] width 80 height 29
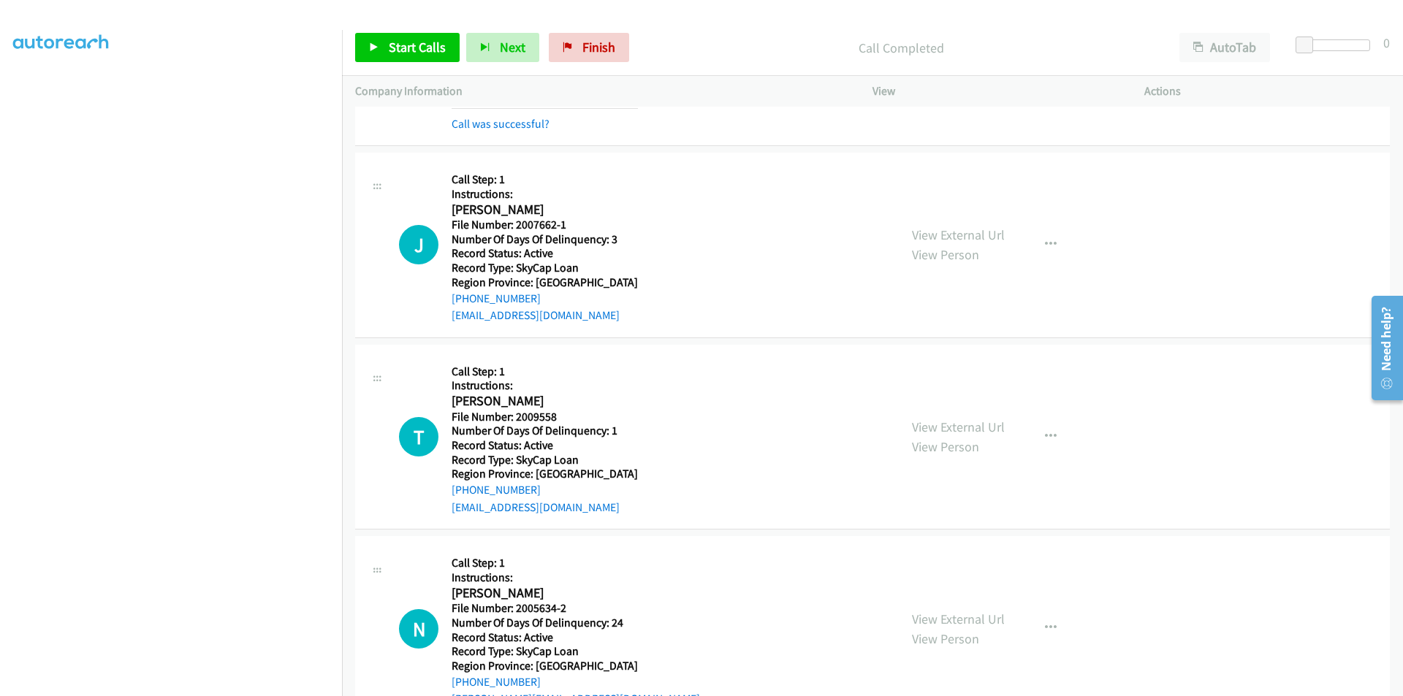
scroll to position [1973, 0]
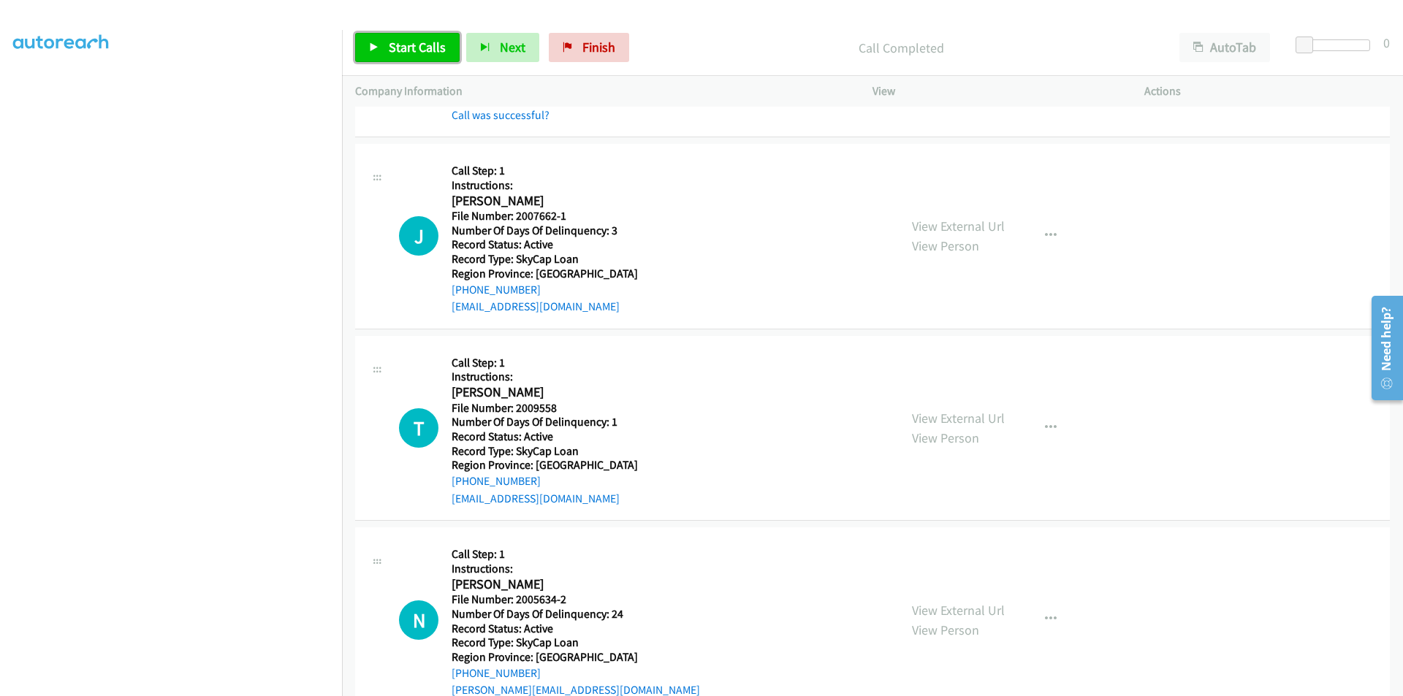
click at [422, 50] on span "Start Calls" at bounding box center [417, 47] width 57 height 17
click at [410, 45] on span "Pause" at bounding box center [405, 47] width 33 height 17
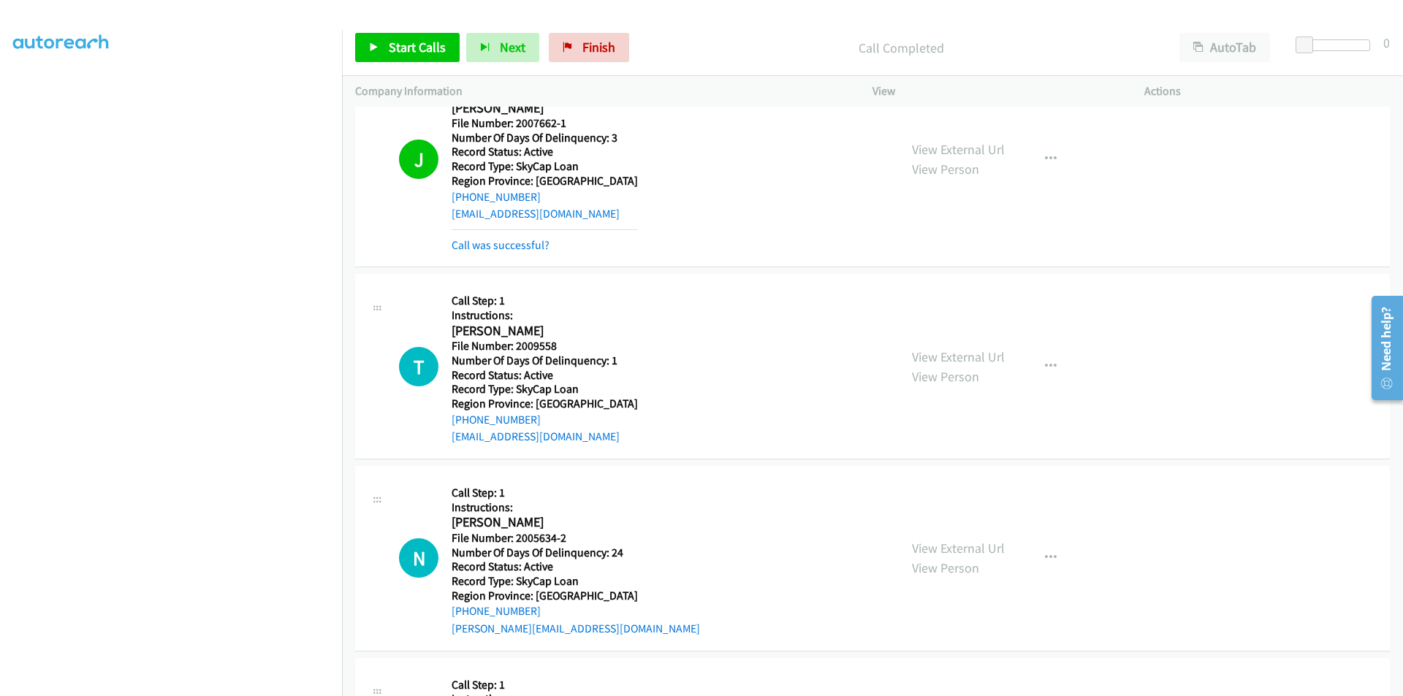
scroll to position [2192, 0]
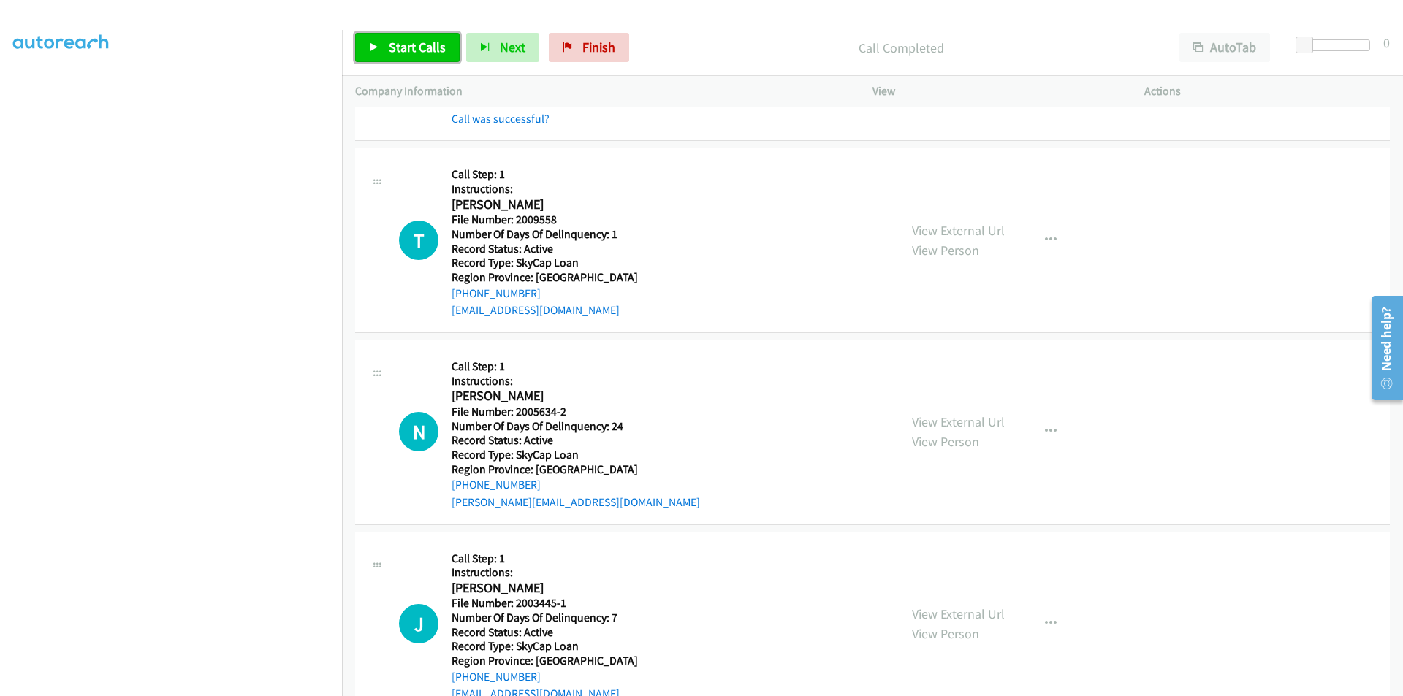
click at [407, 39] on span "Start Calls" at bounding box center [417, 47] width 57 height 17
click at [406, 43] on span "Pause" at bounding box center [405, 47] width 33 height 17
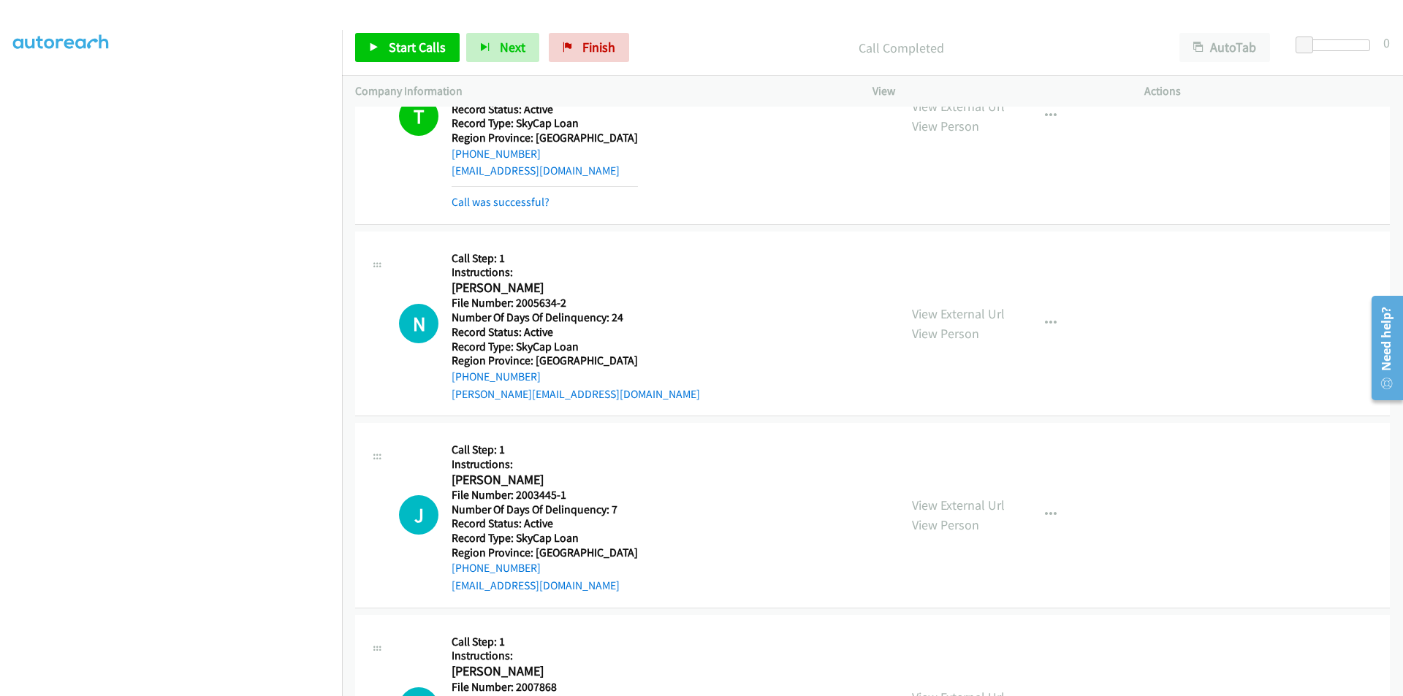
scroll to position [2411, 0]
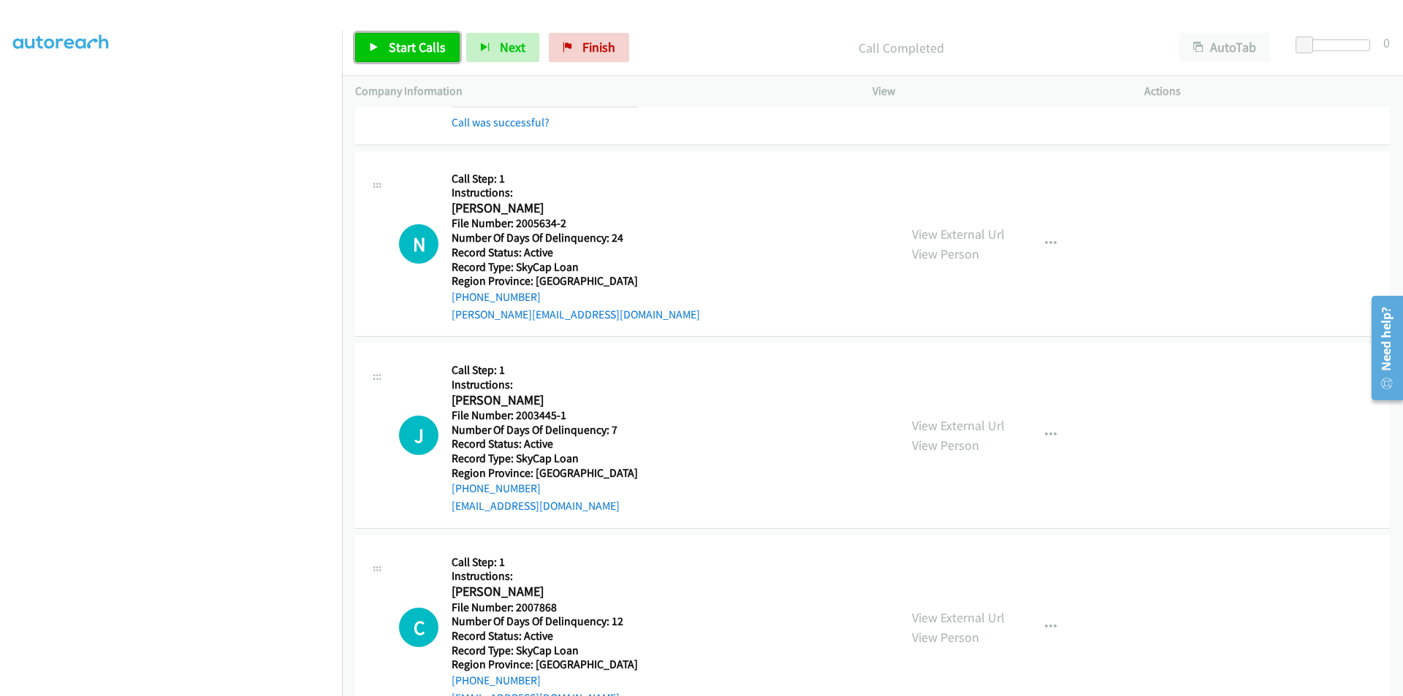
click at [409, 53] on span "Start Calls" at bounding box center [417, 47] width 57 height 17
click at [408, 50] on span "Pause" at bounding box center [405, 47] width 33 height 17
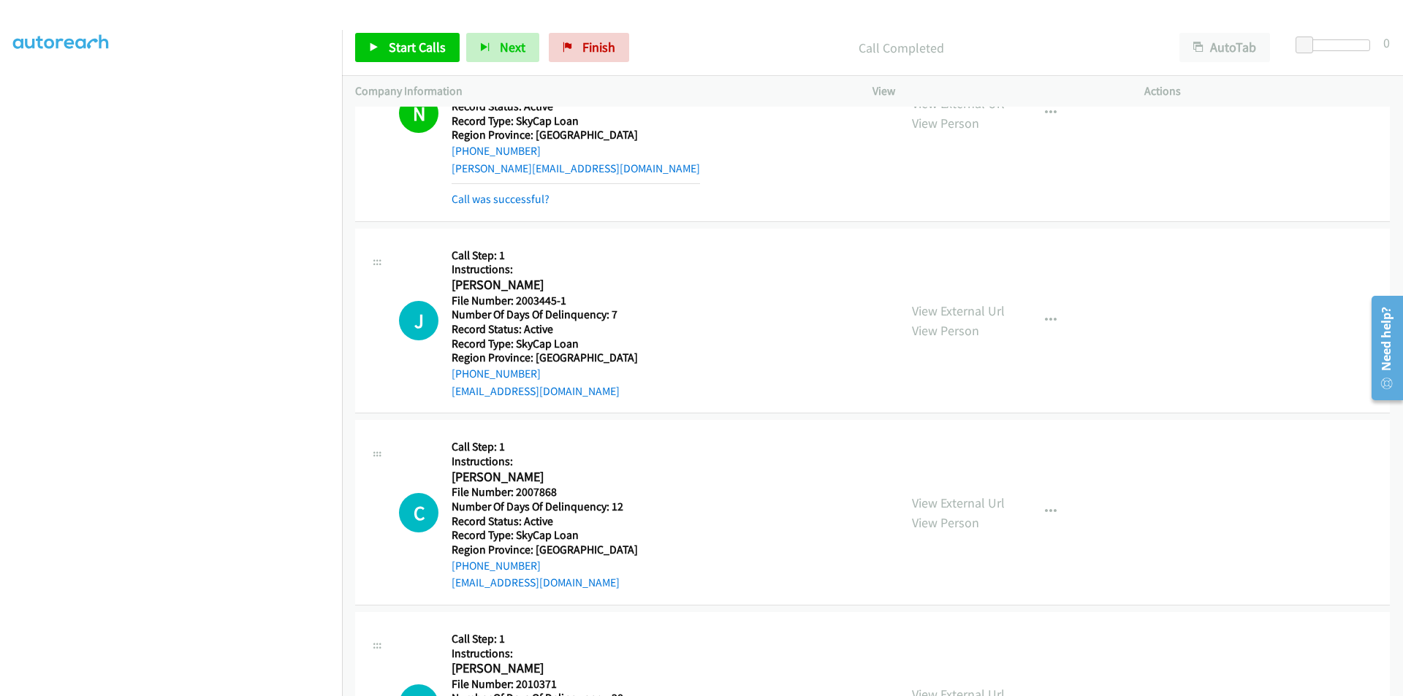
scroll to position [2630, 0]
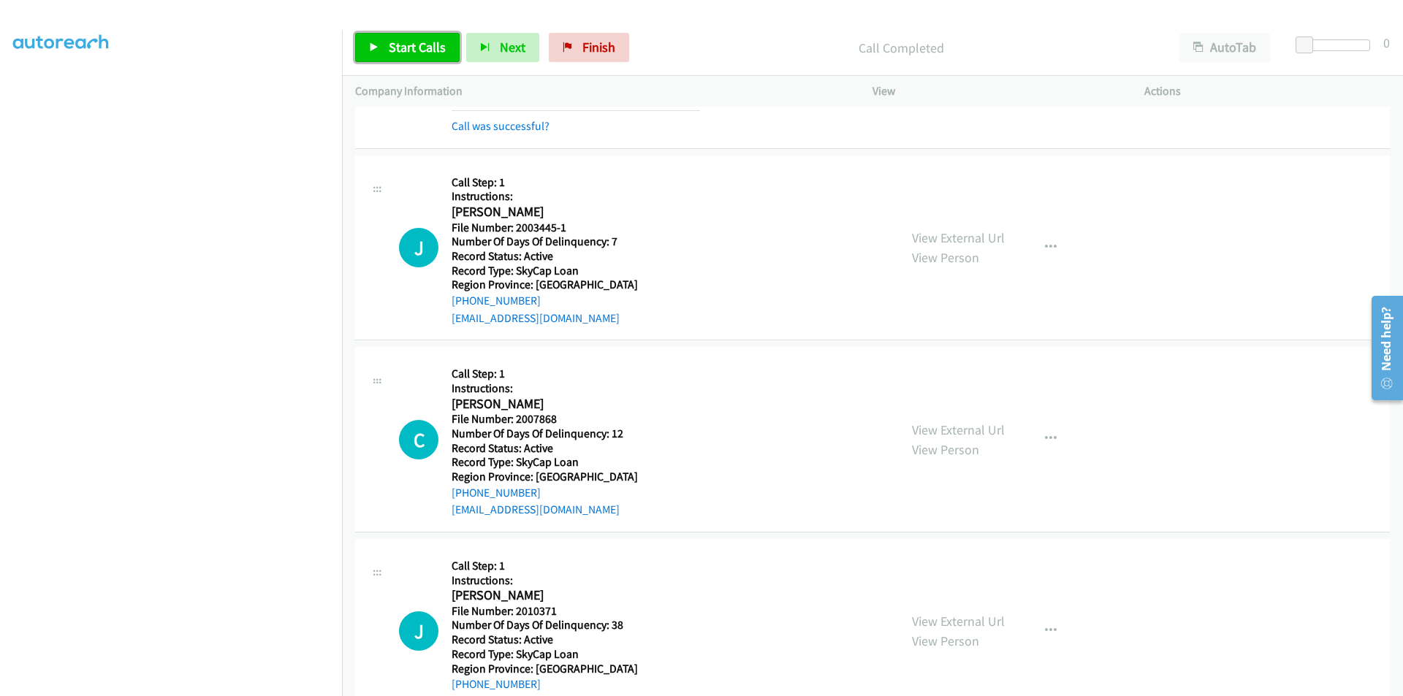
click at [388, 38] on link "Start Calls" at bounding box center [407, 47] width 104 height 29
click at [387, 38] on link "Pause" at bounding box center [395, 47] width 80 height 29
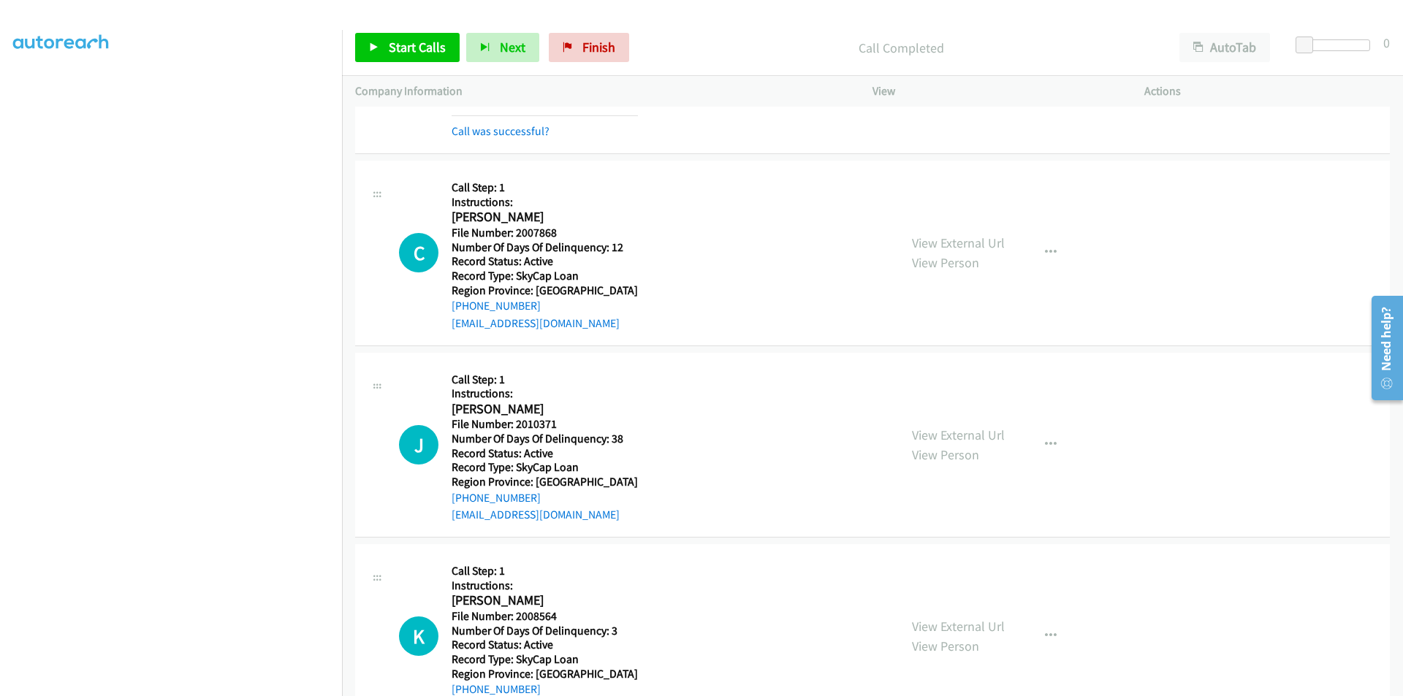
scroll to position [2850, 0]
click at [408, 52] on span "Start Calls" at bounding box center [417, 47] width 57 height 17
click at [408, 52] on span "Pause" at bounding box center [405, 47] width 33 height 17
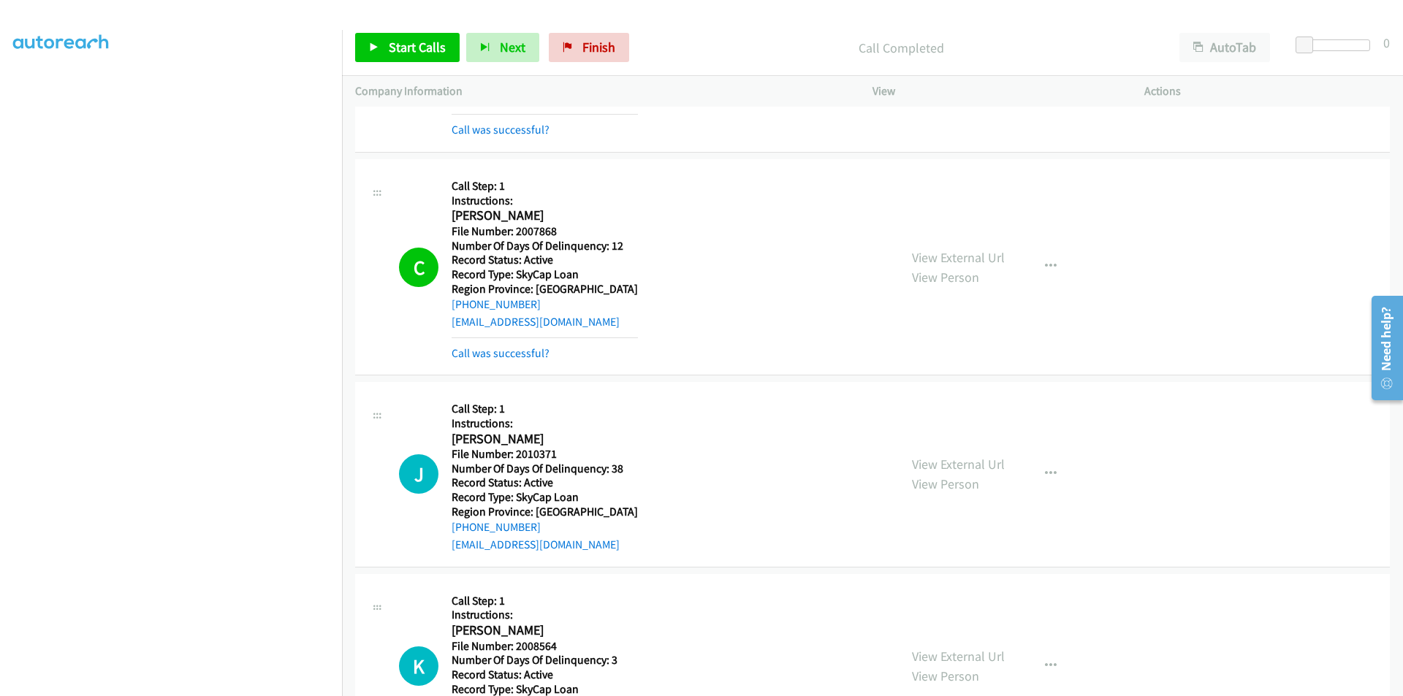
scroll to position [3069, 0]
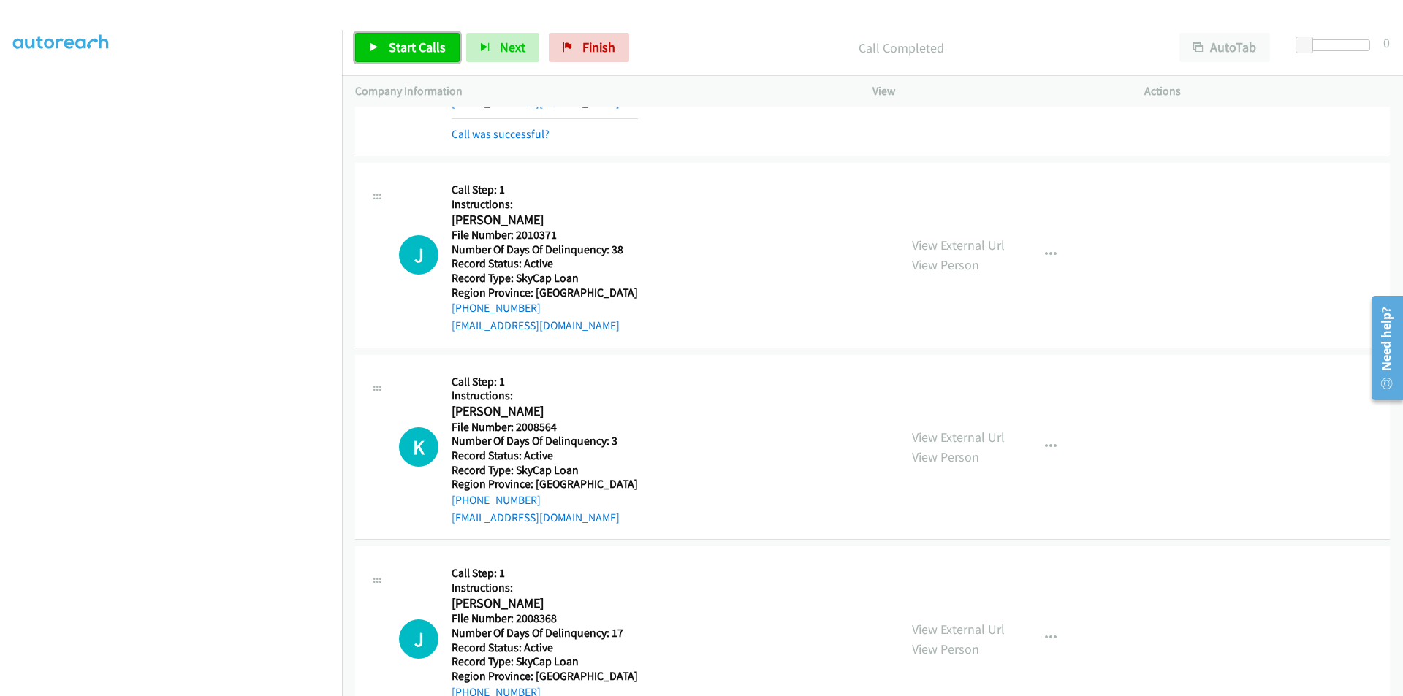
click at [400, 38] on link "Start Calls" at bounding box center [407, 47] width 104 height 29
click at [402, 43] on span "Pause" at bounding box center [405, 47] width 33 height 17
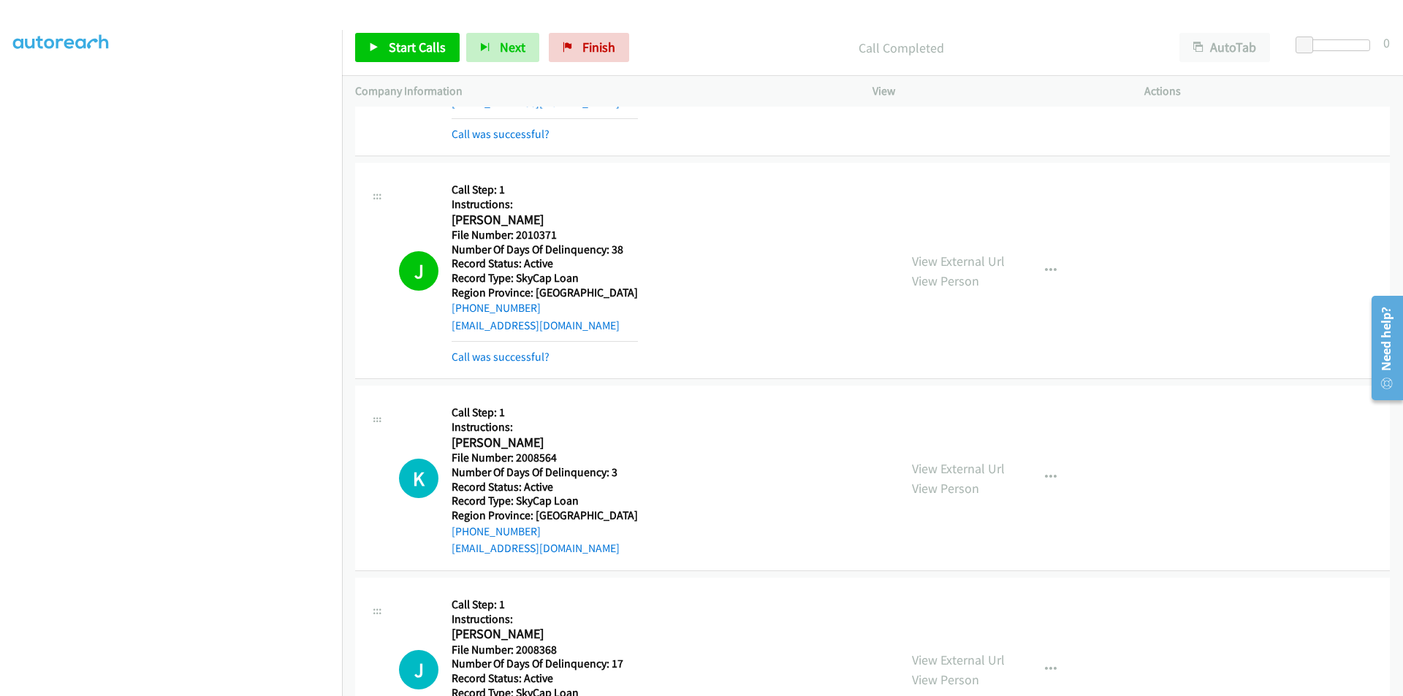
scroll to position [3288, 0]
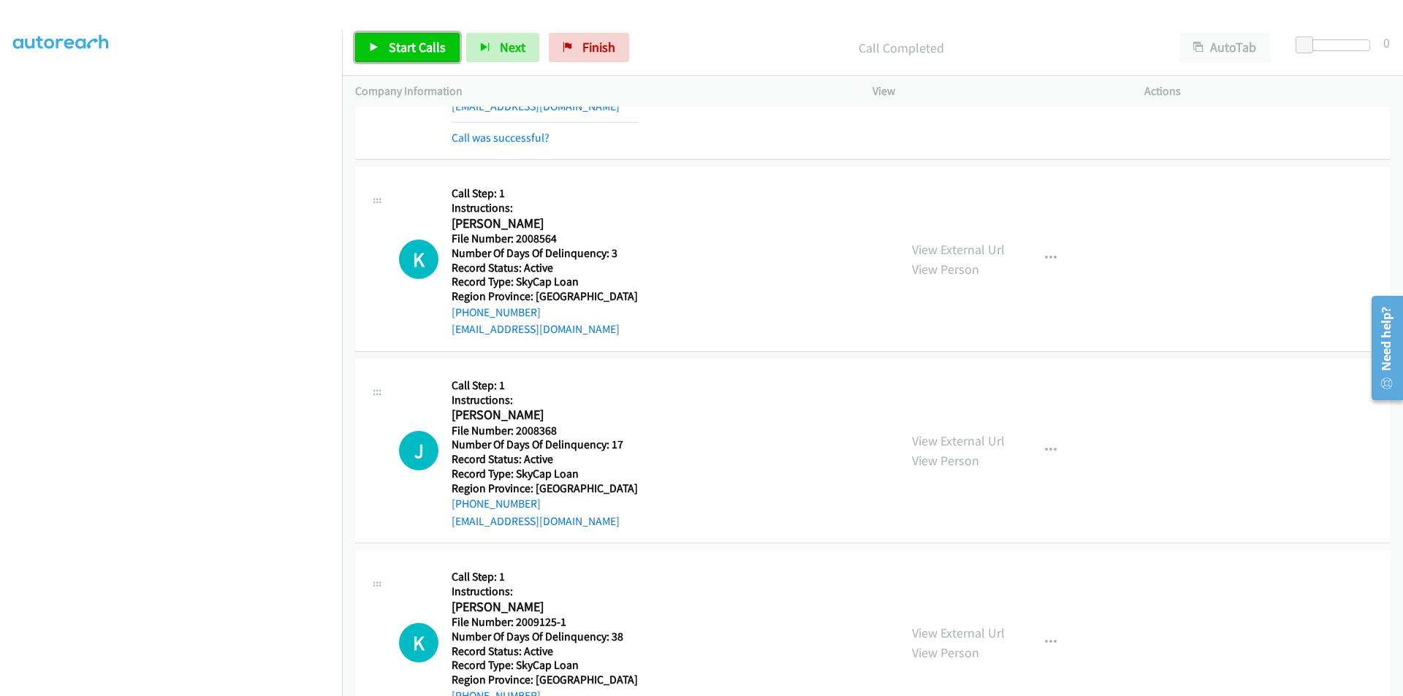
click at [417, 53] on span "Start Calls" at bounding box center [417, 47] width 57 height 17
click at [417, 45] on span "Pause" at bounding box center [405, 47] width 33 height 17
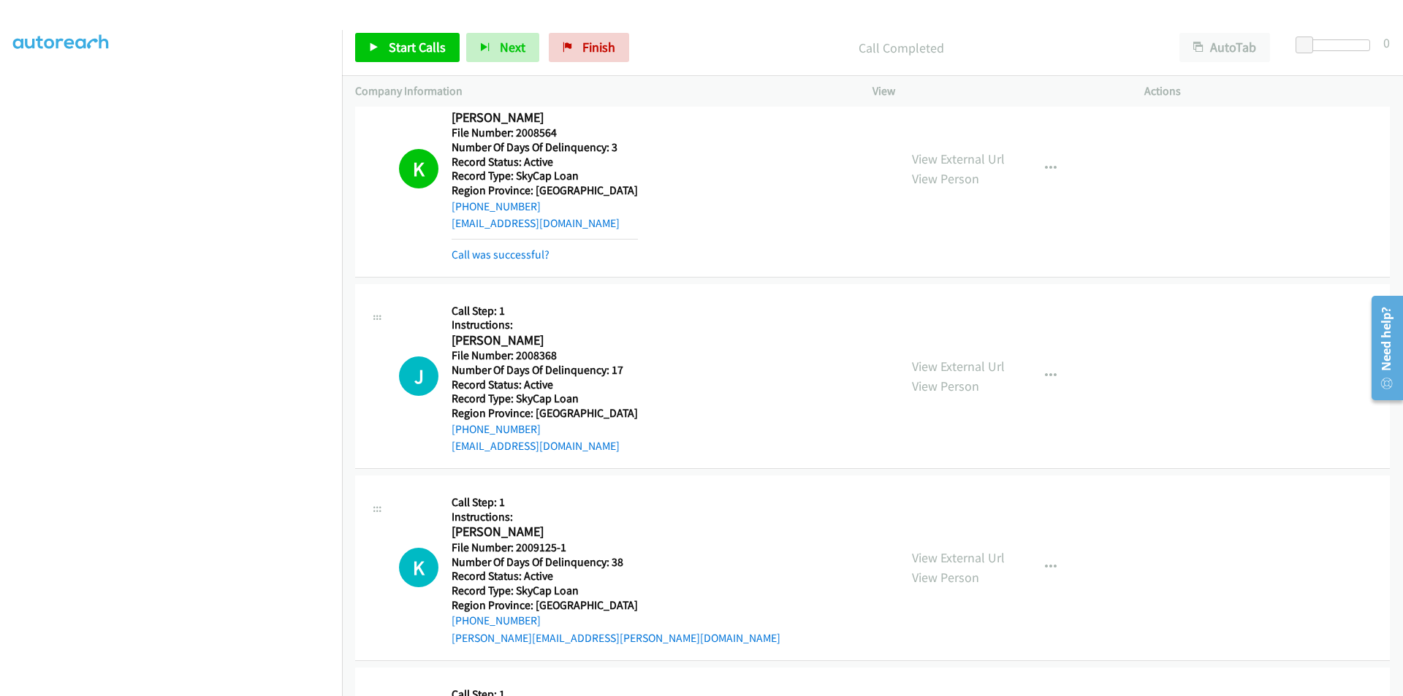
scroll to position [3507, 0]
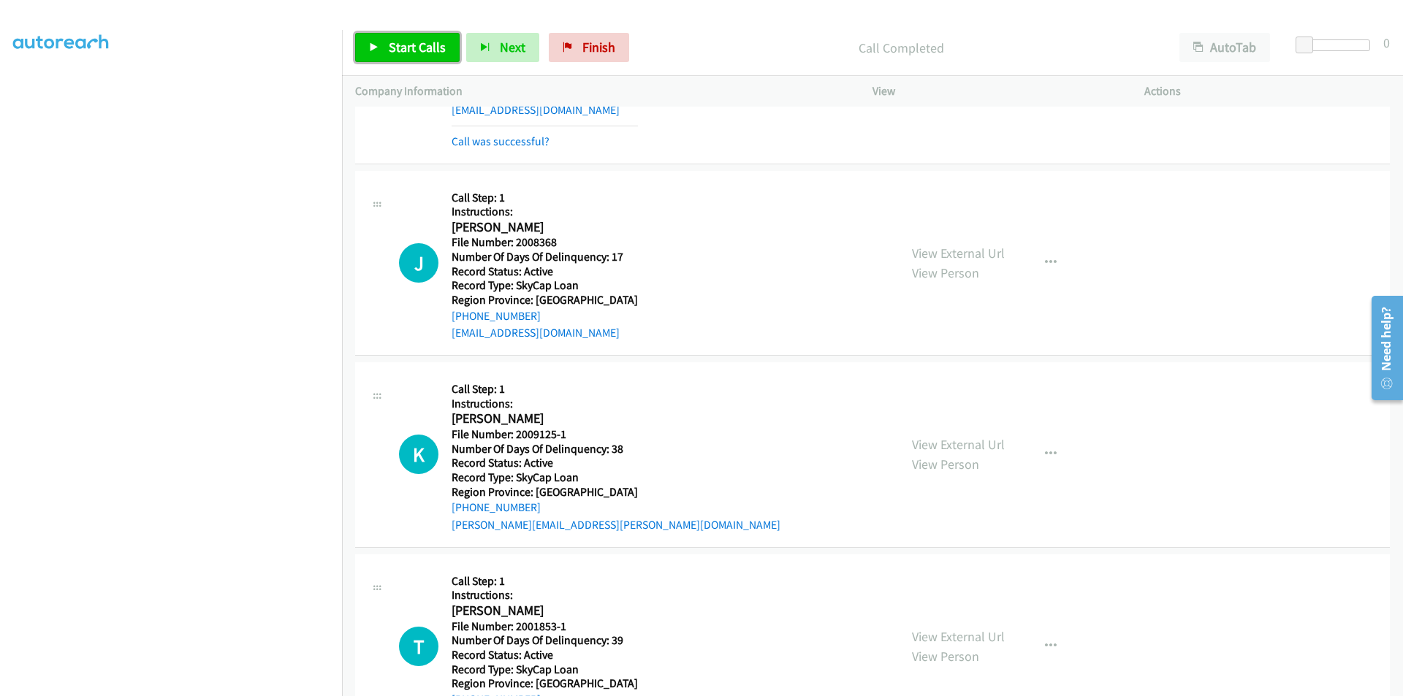
click at [407, 47] on span "Start Calls" at bounding box center [417, 47] width 57 height 17
click at [403, 42] on span "Pause" at bounding box center [405, 47] width 33 height 17
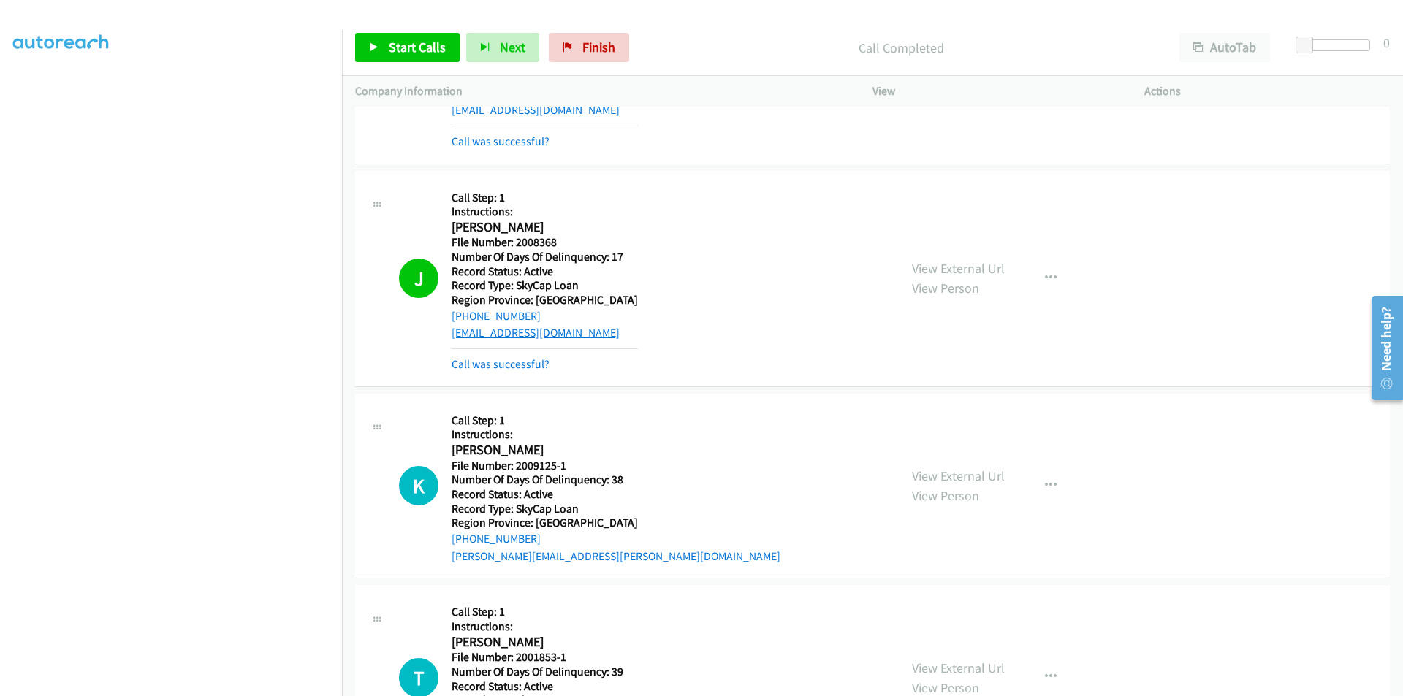
scroll to position [3726, 0]
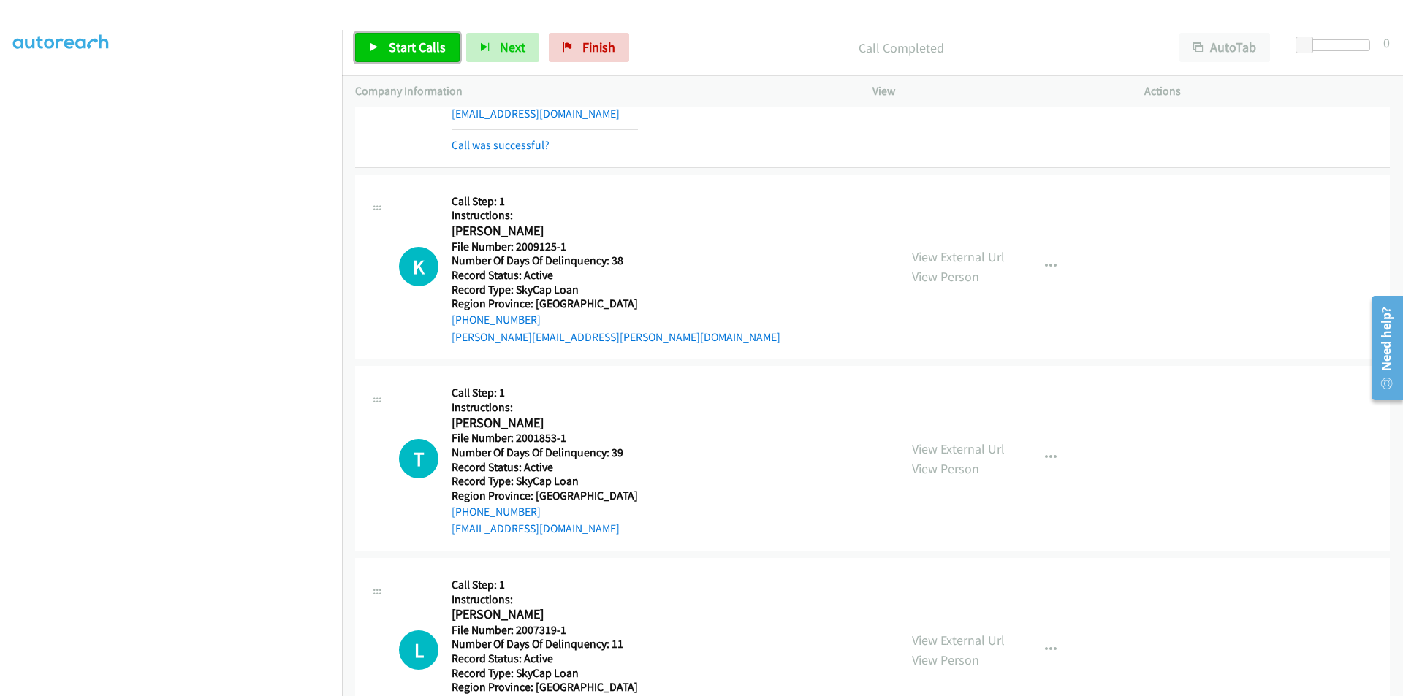
click at [419, 45] on span "Start Calls" at bounding box center [417, 47] width 57 height 17
click at [405, 45] on span "Pause" at bounding box center [405, 47] width 33 height 17
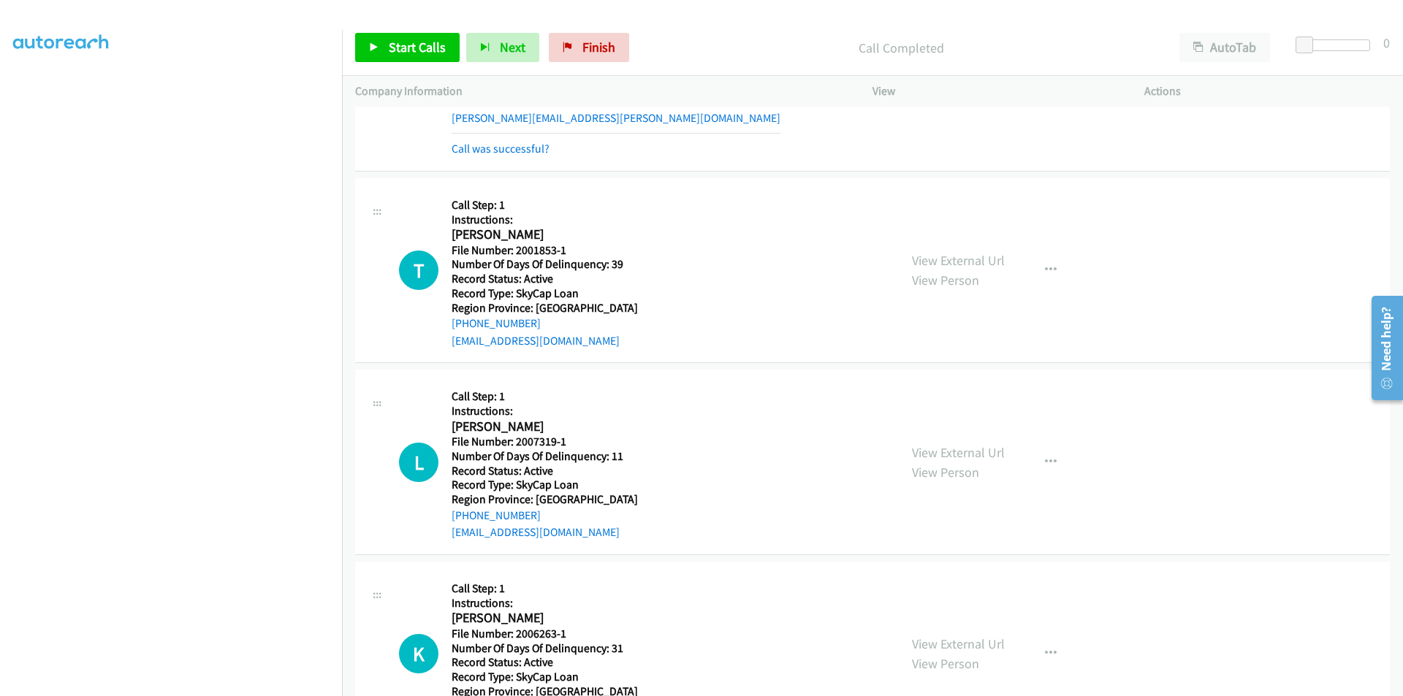
scroll to position [4019, 0]
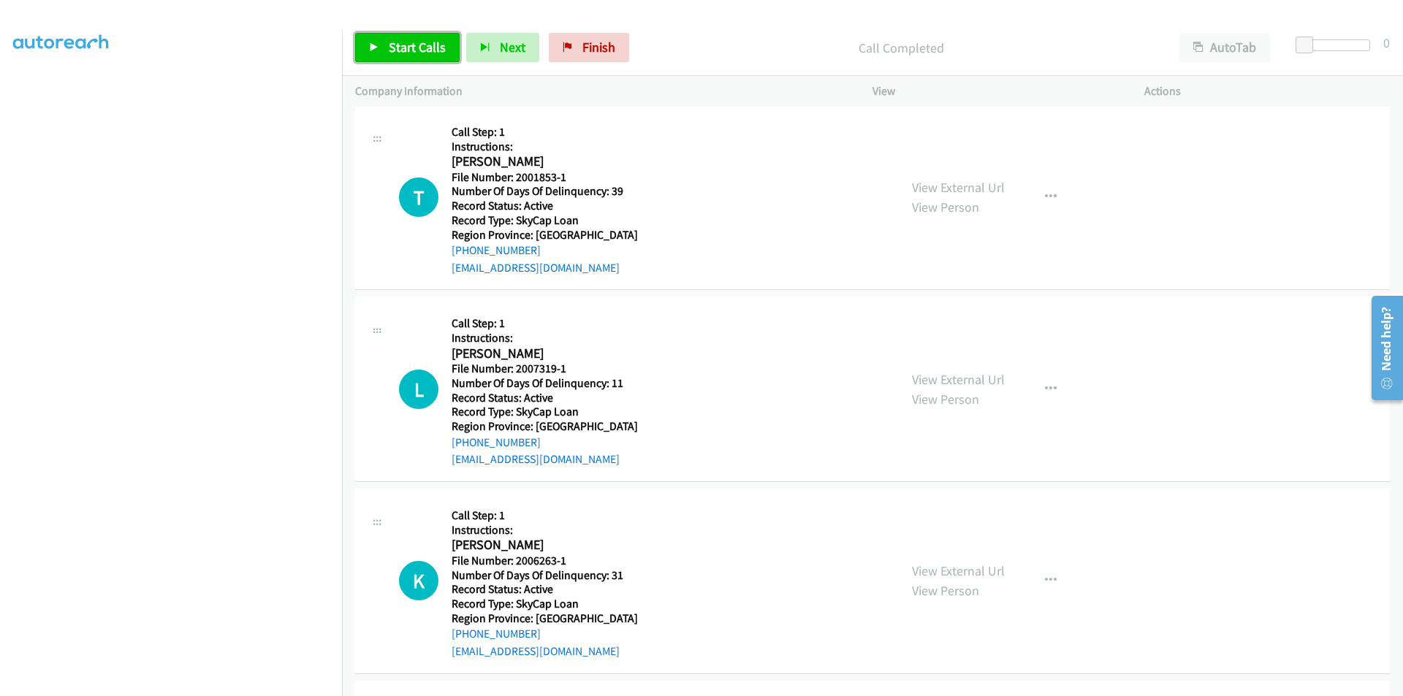
click at [400, 45] on span "Start Calls" at bounding box center [417, 47] width 57 height 17
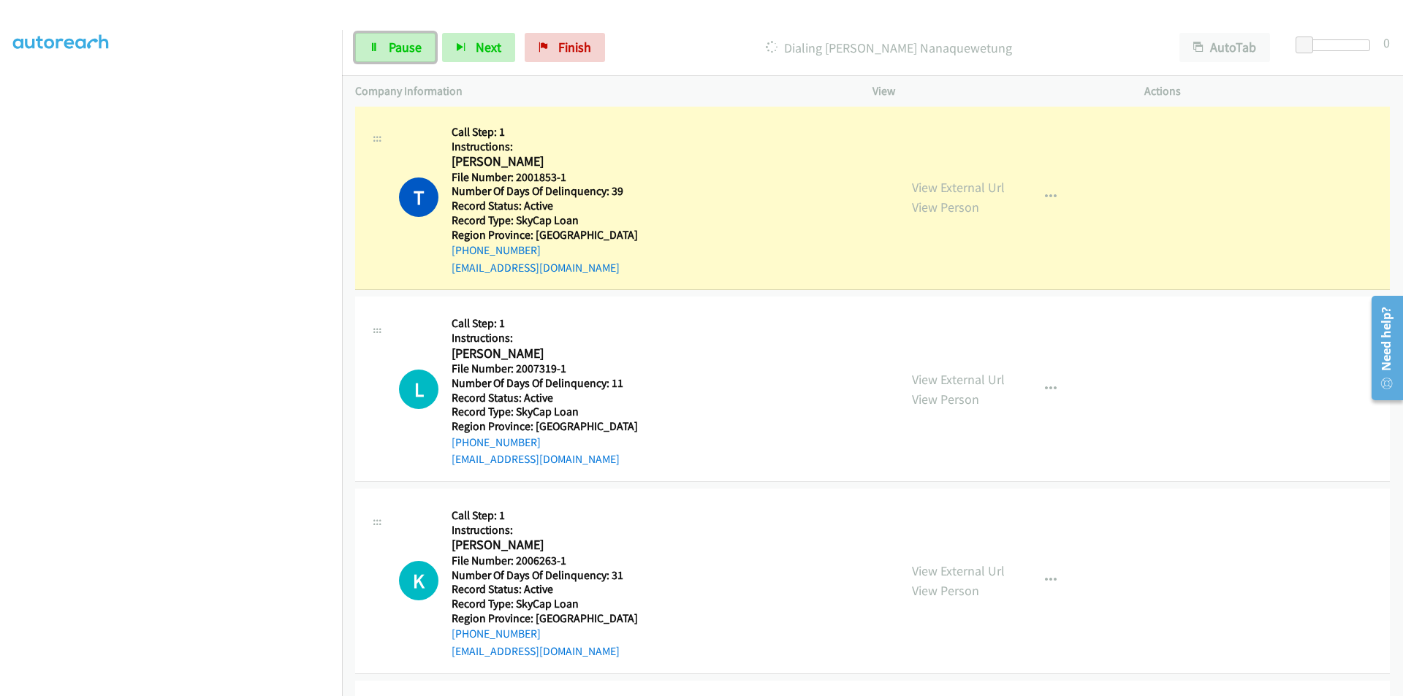
click at [400, 45] on span "Pause" at bounding box center [405, 47] width 33 height 17
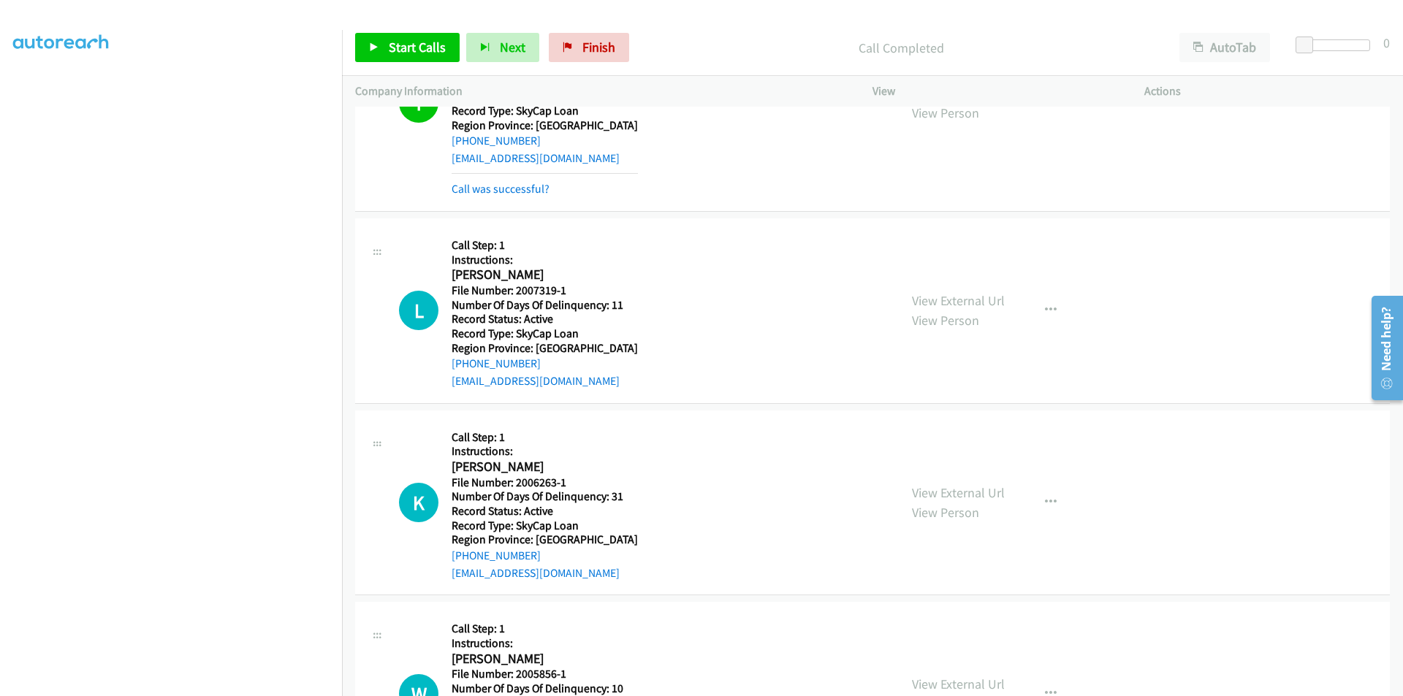
scroll to position [4238, 0]
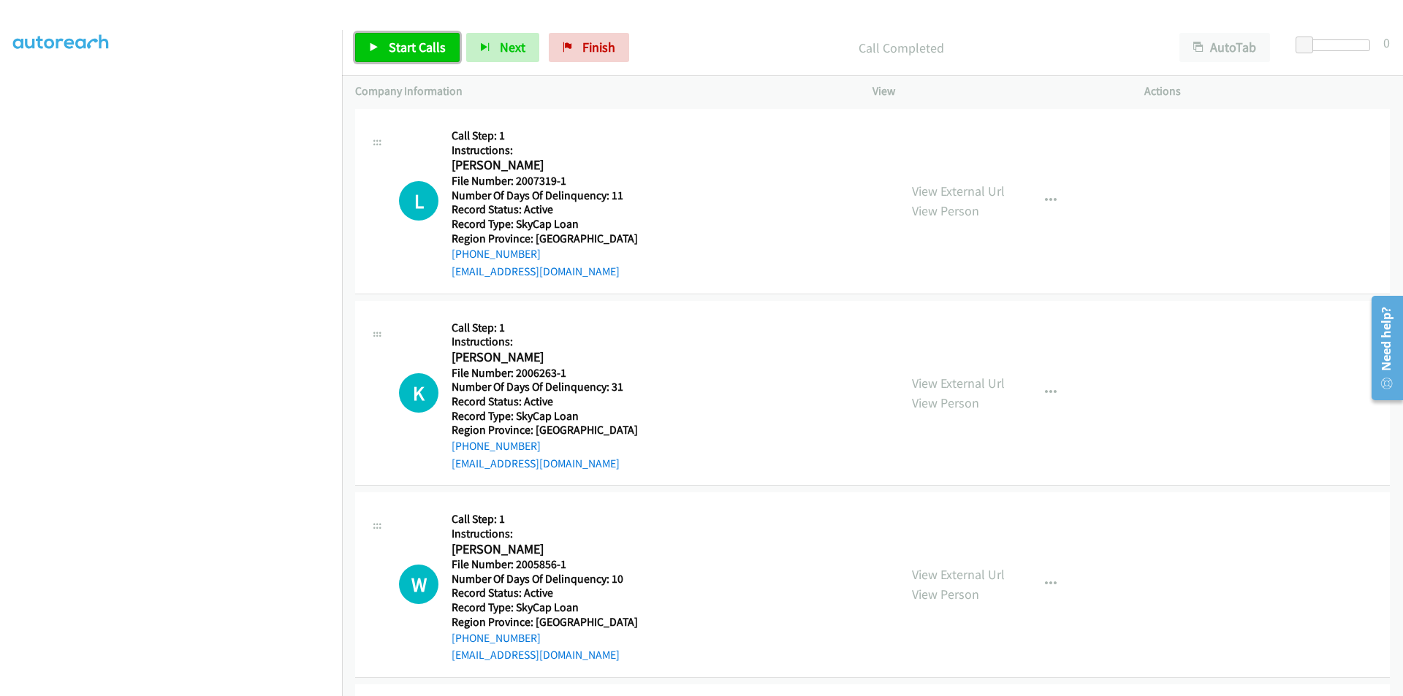
click at [406, 42] on span "Start Calls" at bounding box center [417, 47] width 57 height 17
click at [406, 42] on span "Pause" at bounding box center [405, 47] width 33 height 17
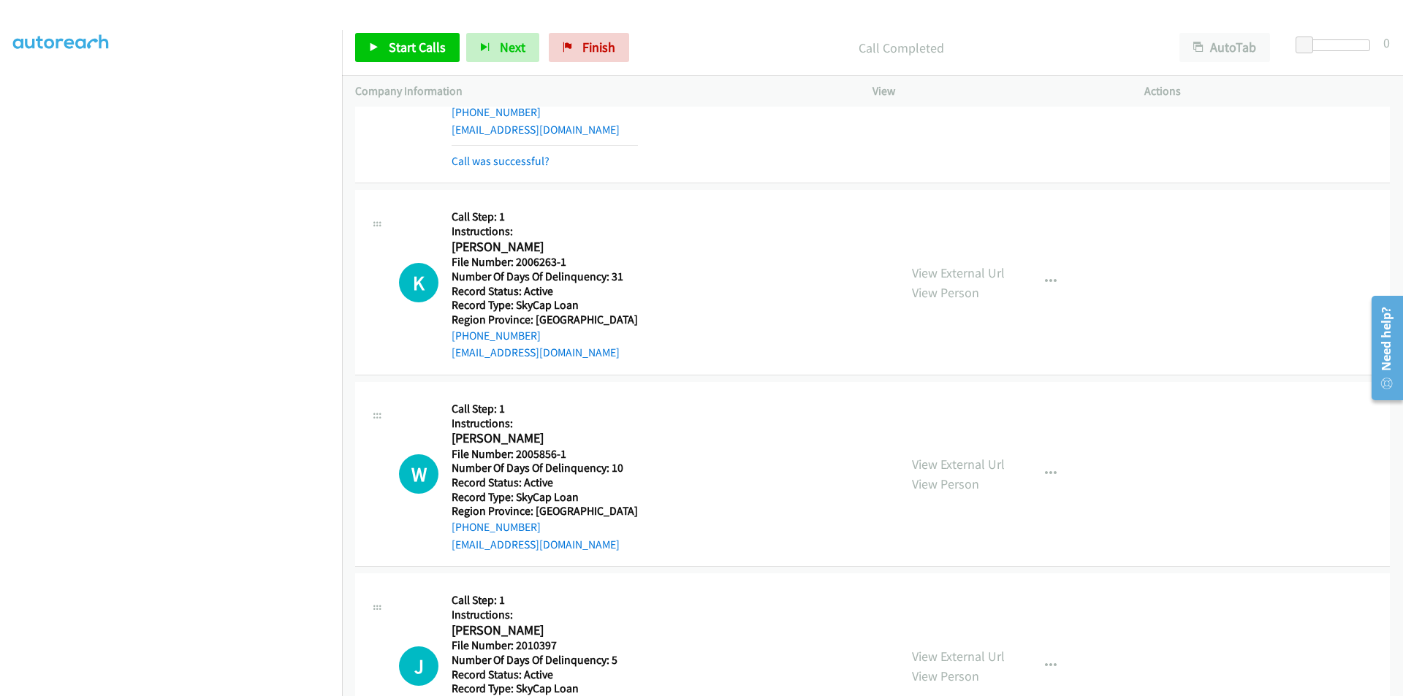
scroll to position [4464, 0]
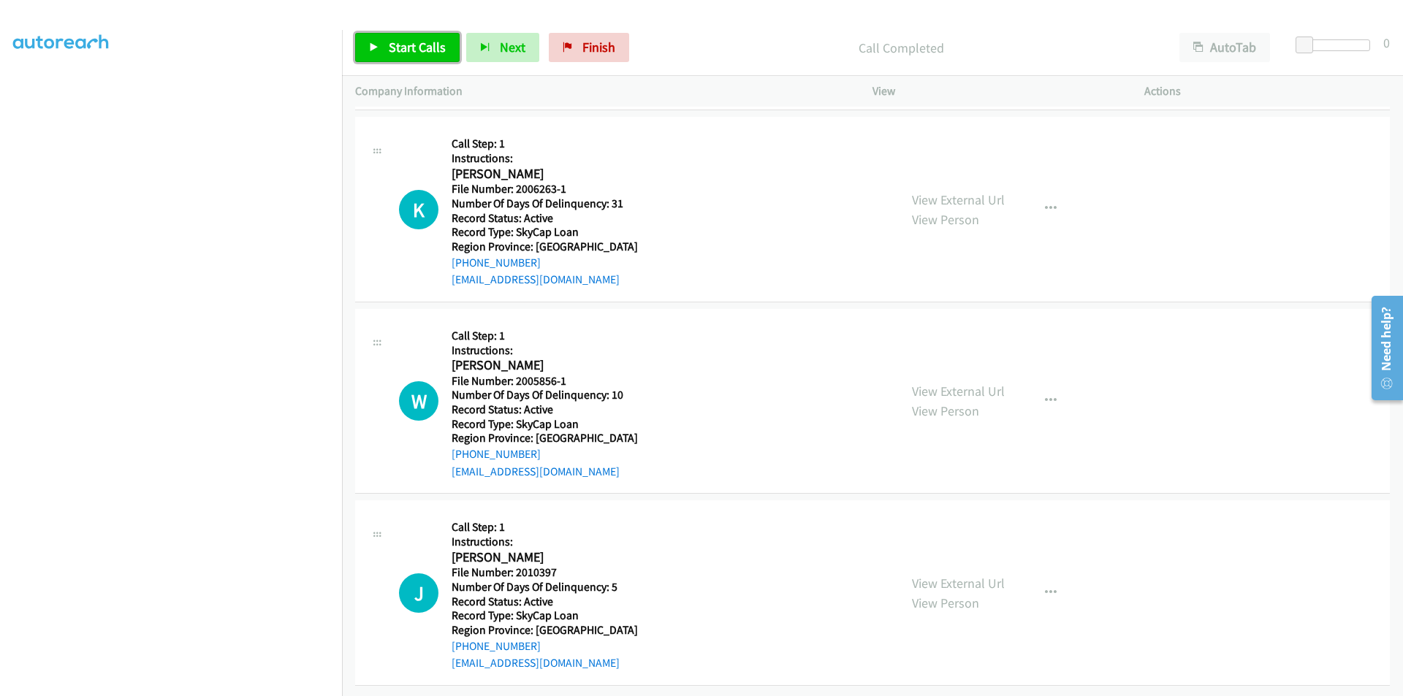
click at [401, 41] on span "Start Calls" at bounding box center [417, 47] width 57 height 17
click at [401, 41] on span "Pause" at bounding box center [405, 47] width 33 height 17
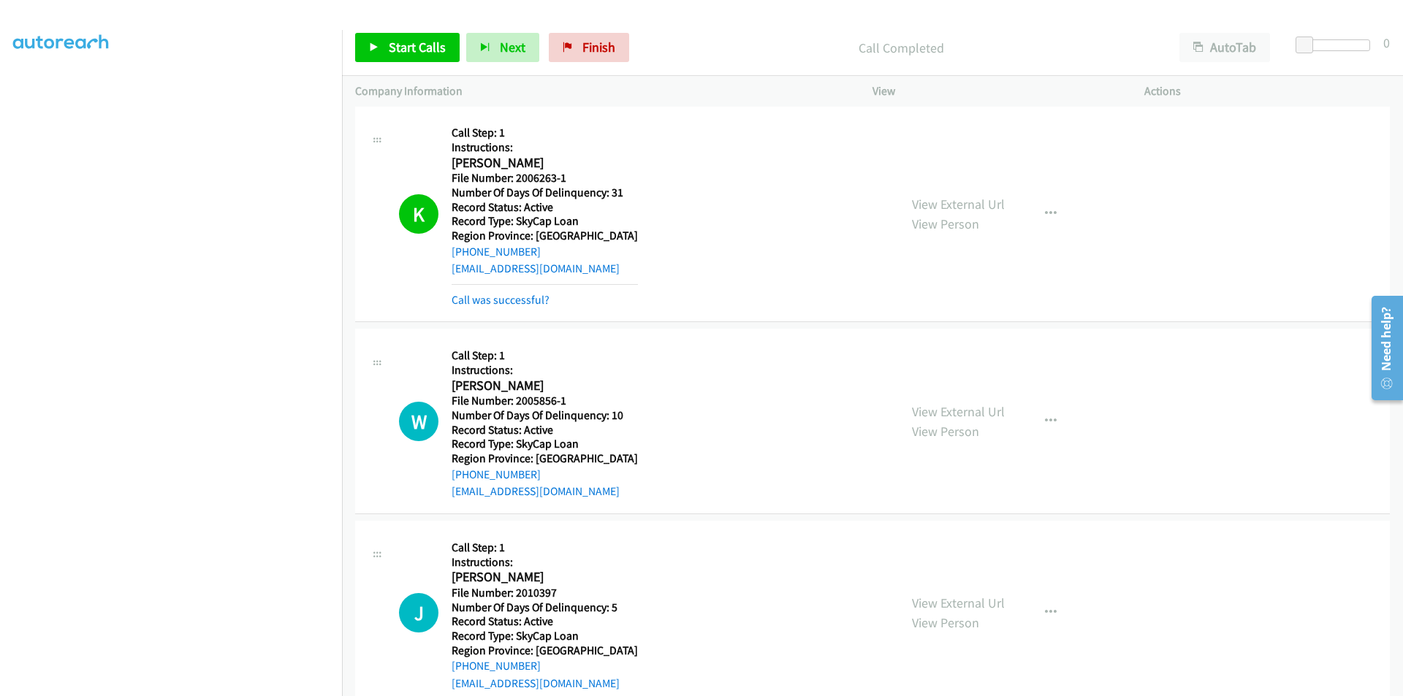
scroll to position [4683, 0]
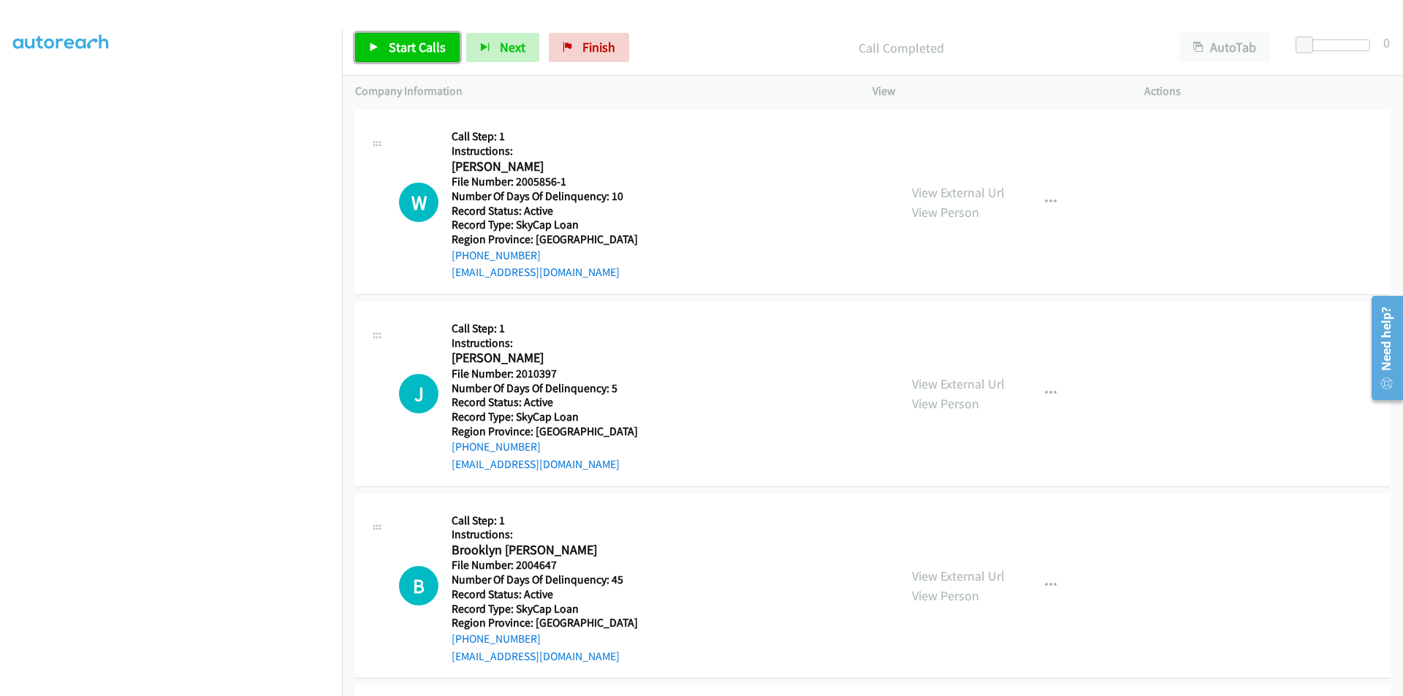
click at [425, 56] on link "Start Calls" at bounding box center [407, 47] width 104 height 29
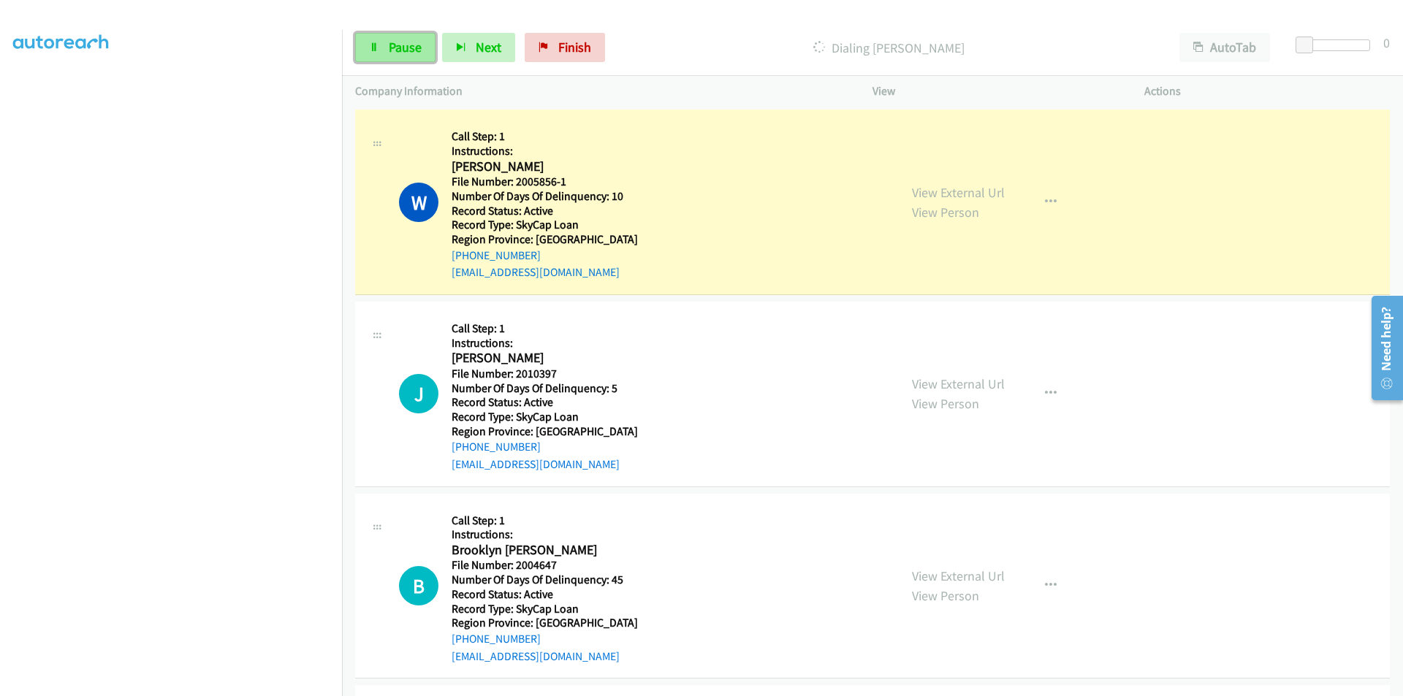
click at [403, 53] on span "Pause" at bounding box center [405, 47] width 33 height 17
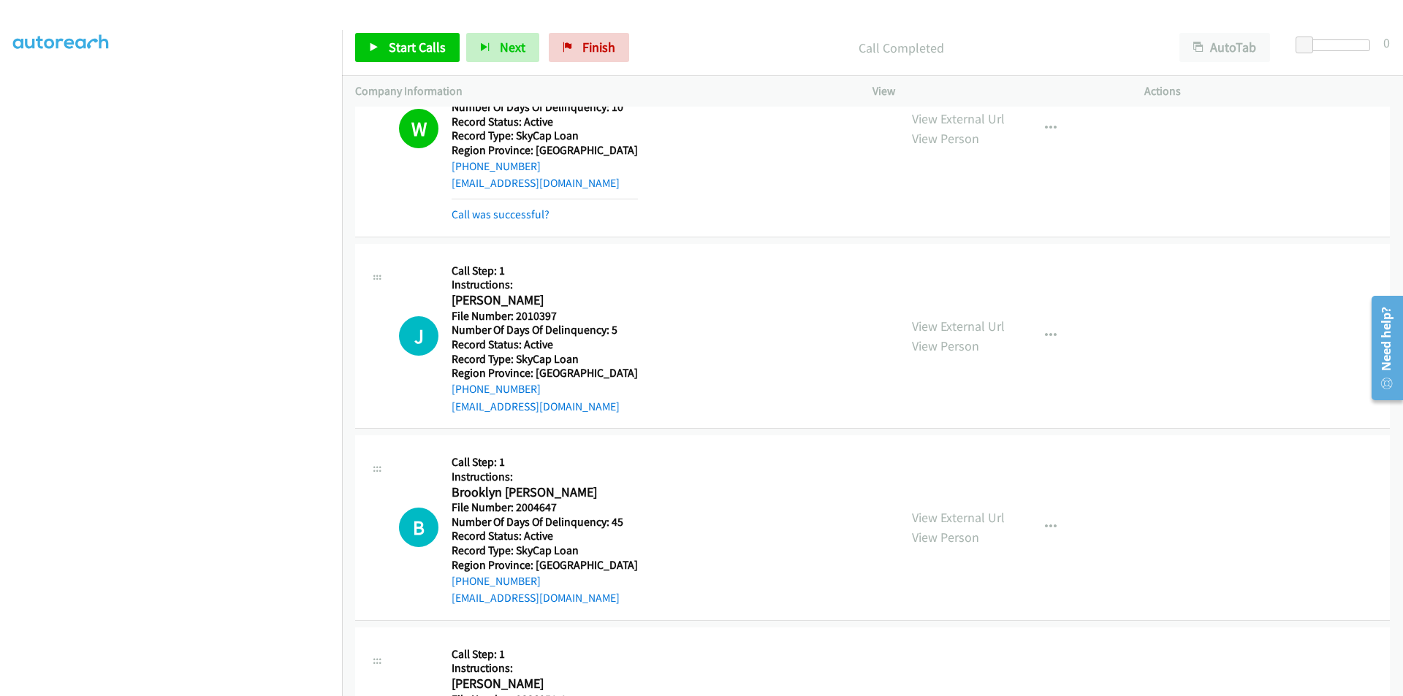
scroll to position [4902, 0]
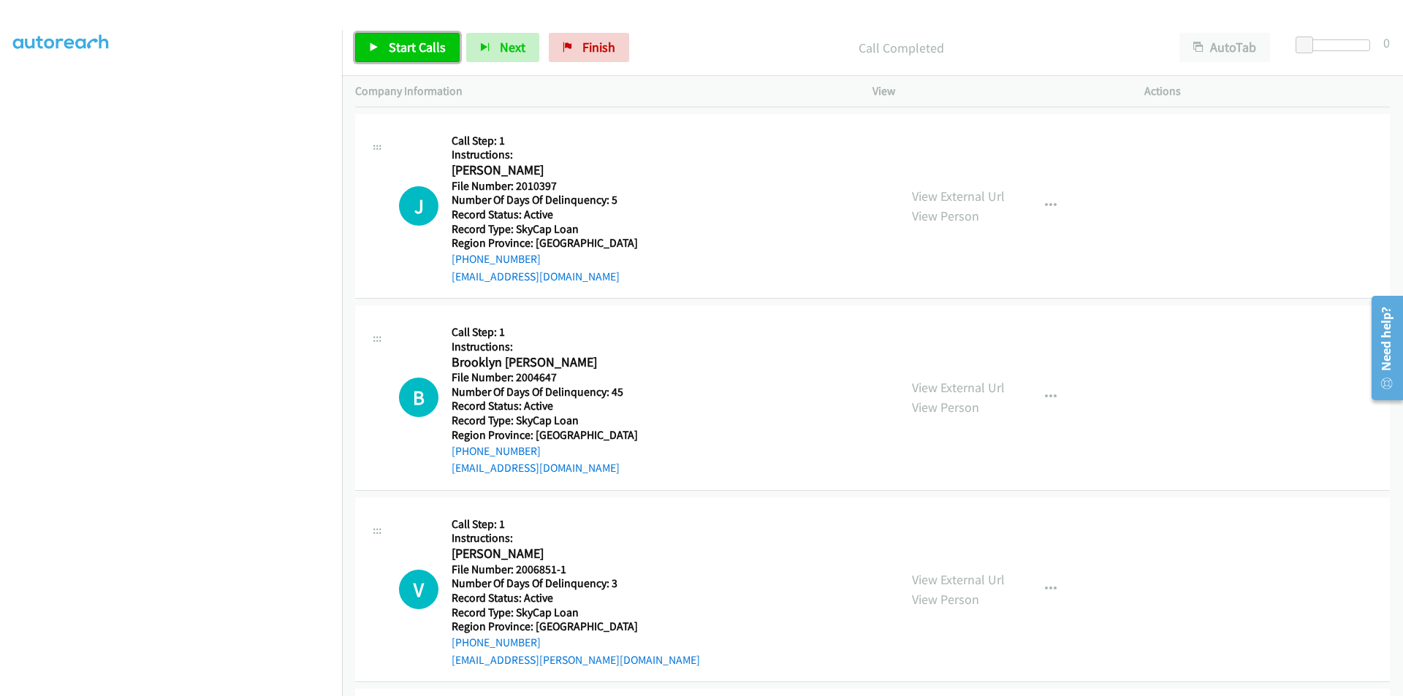
click at [414, 46] on span "Start Calls" at bounding box center [417, 47] width 57 height 17
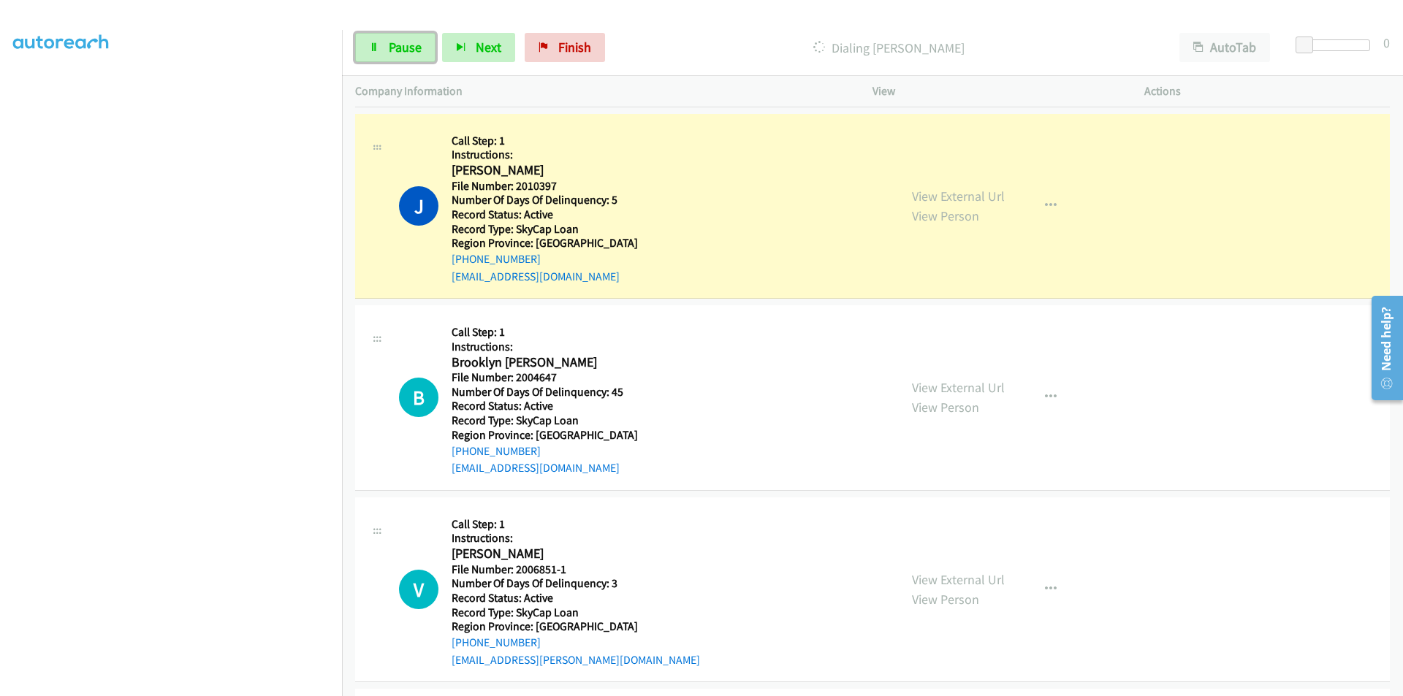
click at [414, 46] on span "Pause" at bounding box center [405, 47] width 33 height 17
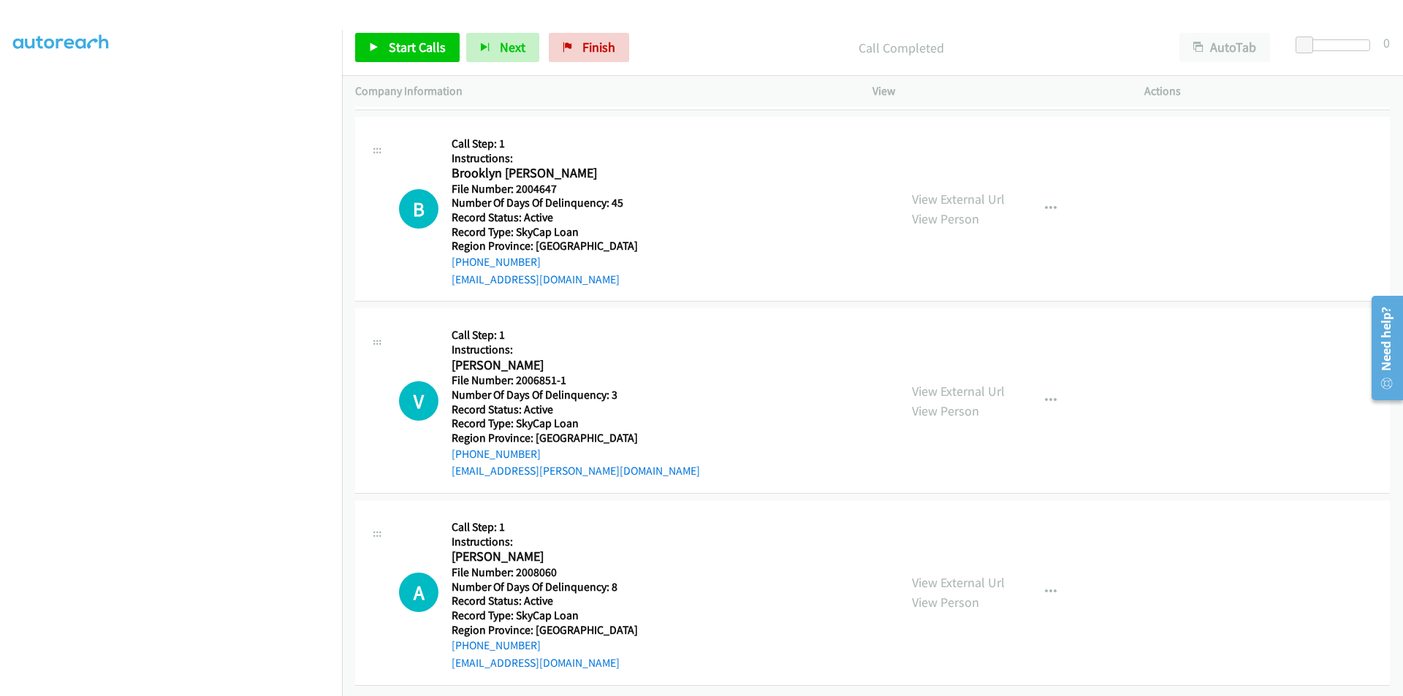
scroll to position [5133, 0]
click at [419, 43] on span "Start Calls" at bounding box center [417, 47] width 57 height 17
click at [400, 39] on span "Pause" at bounding box center [405, 47] width 33 height 17
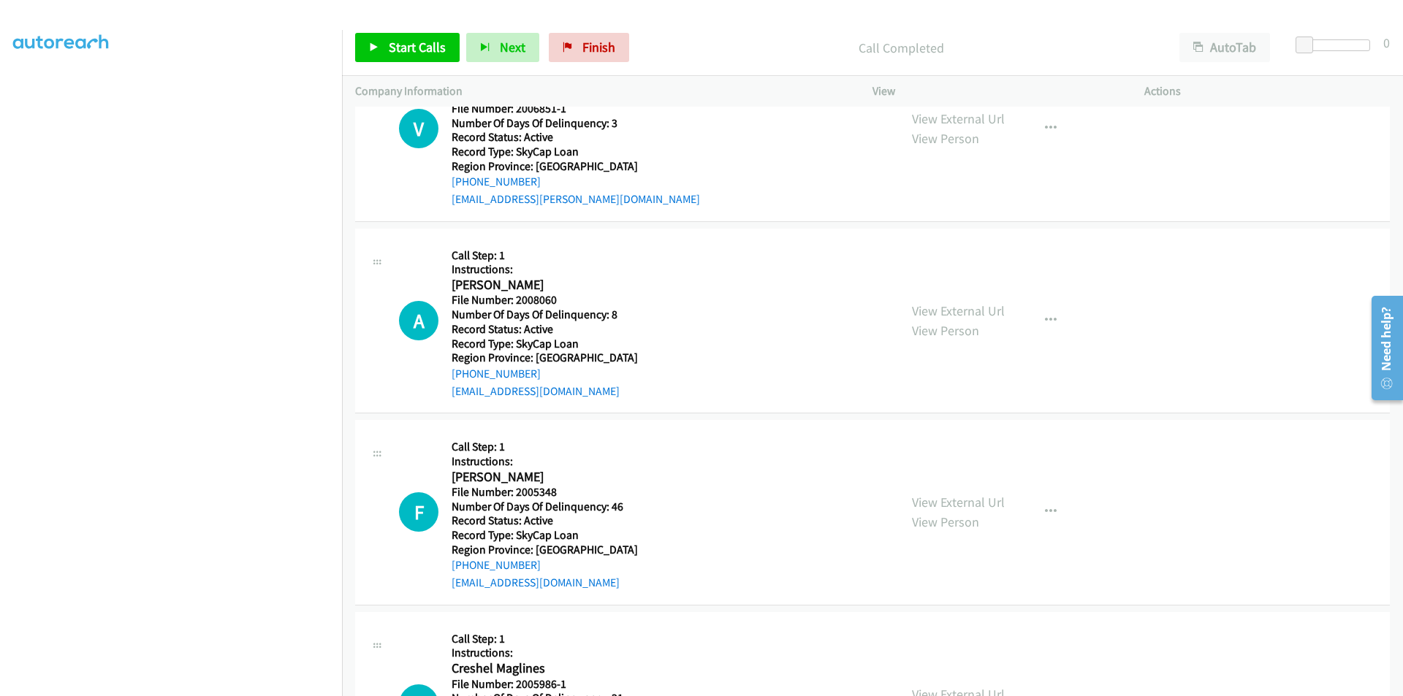
scroll to position [5352, 0]
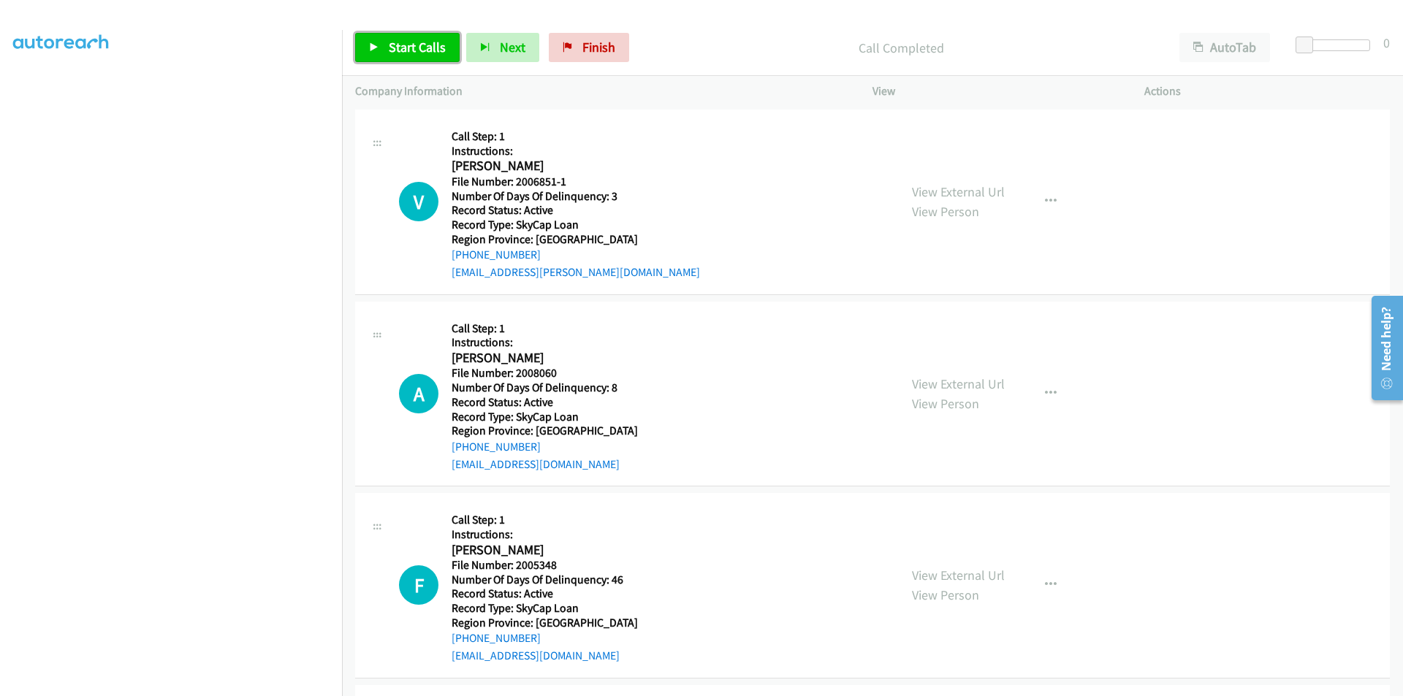
click at [444, 47] on span "Start Calls" at bounding box center [417, 47] width 57 height 17
click at [419, 44] on span "Pause" at bounding box center [405, 47] width 33 height 17
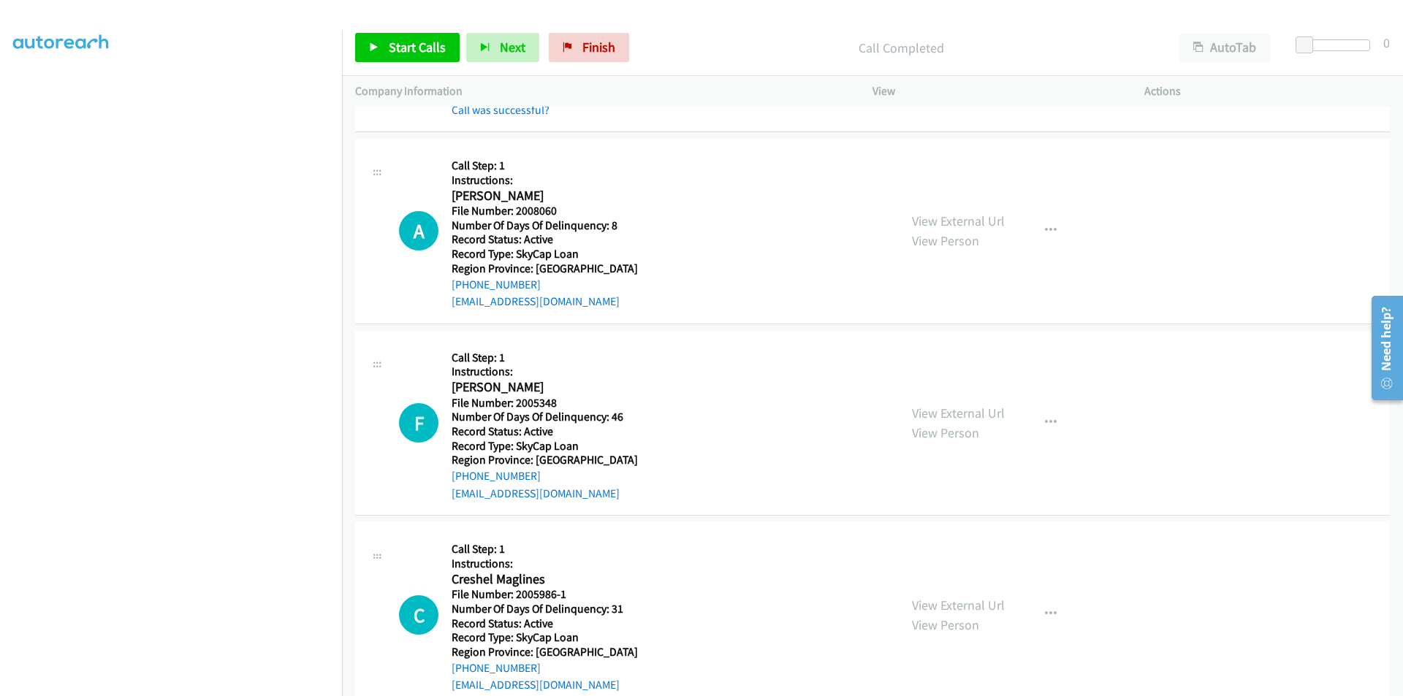
scroll to position [5571, 0]
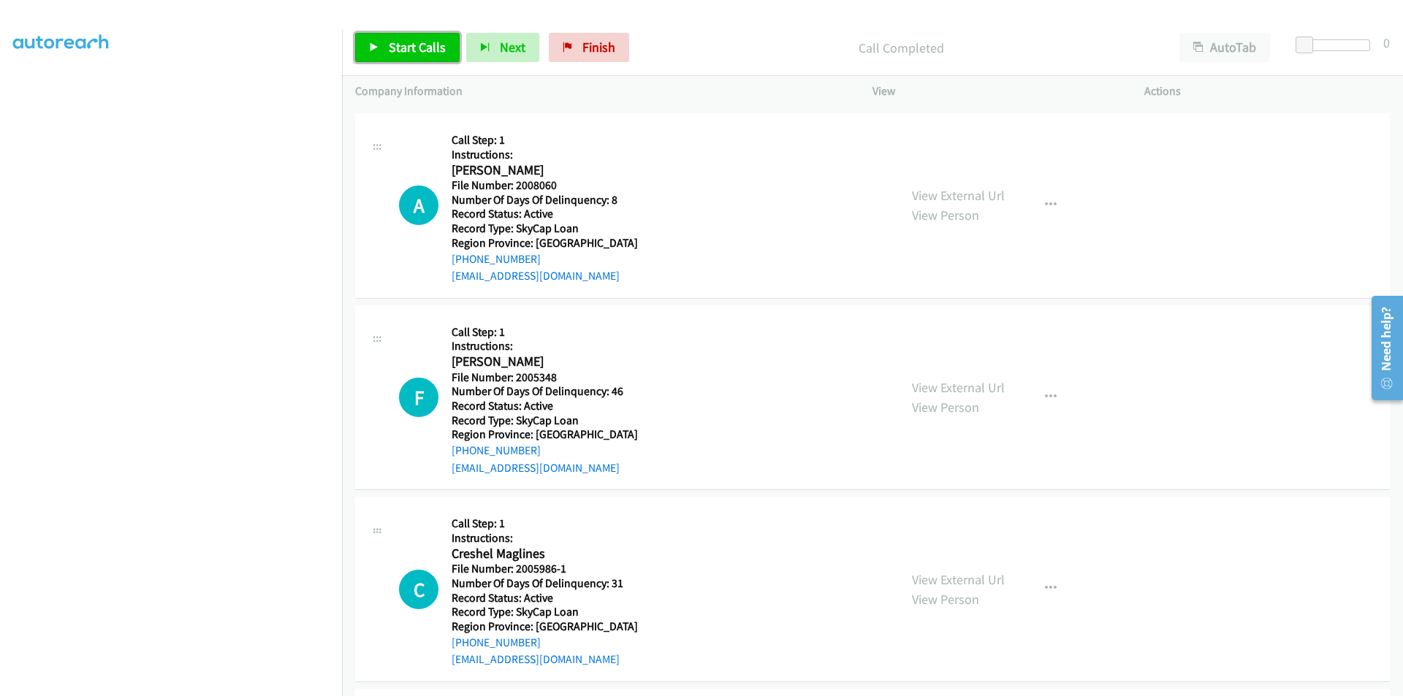
click at [394, 46] on span "Start Calls" at bounding box center [417, 47] width 57 height 17
click at [394, 46] on span "Pause" at bounding box center [405, 47] width 33 height 17
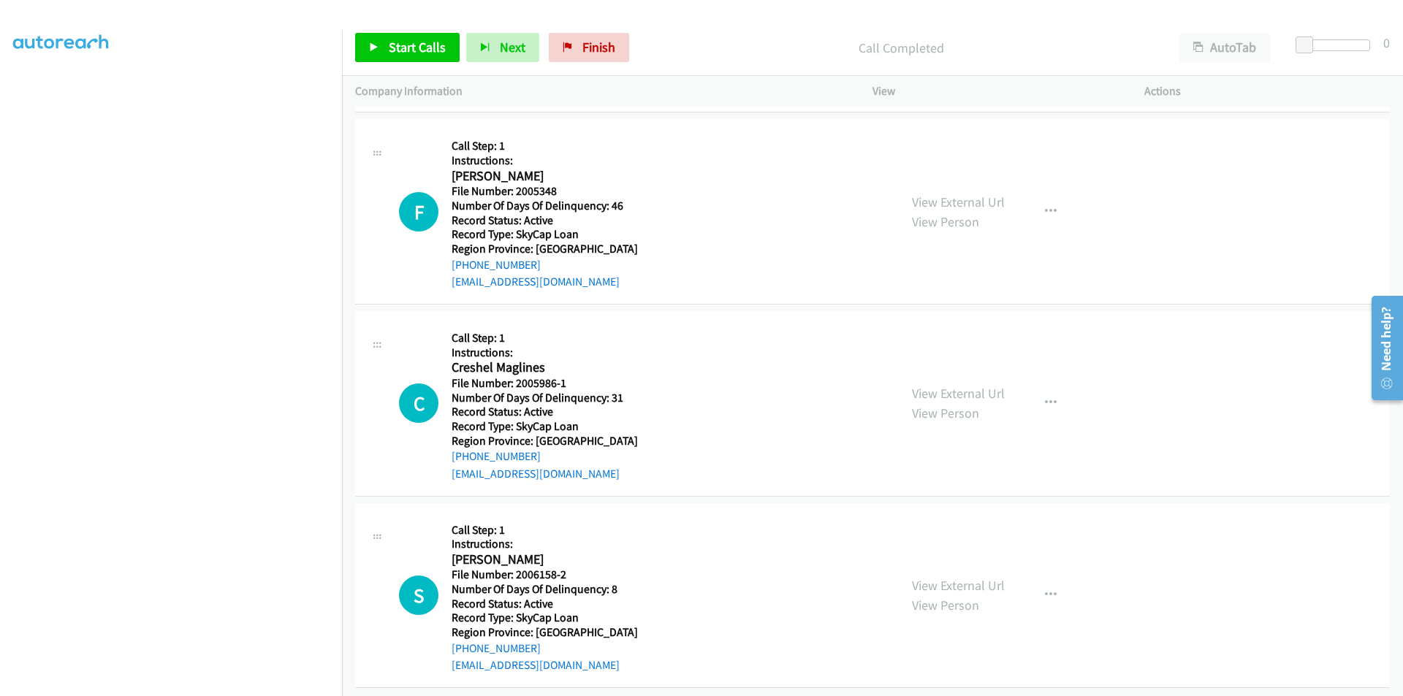
scroll to position [5790, 0]
click at [387, 53] on link "Start Calls" at bounding box center [407, 47] width 104 height 29
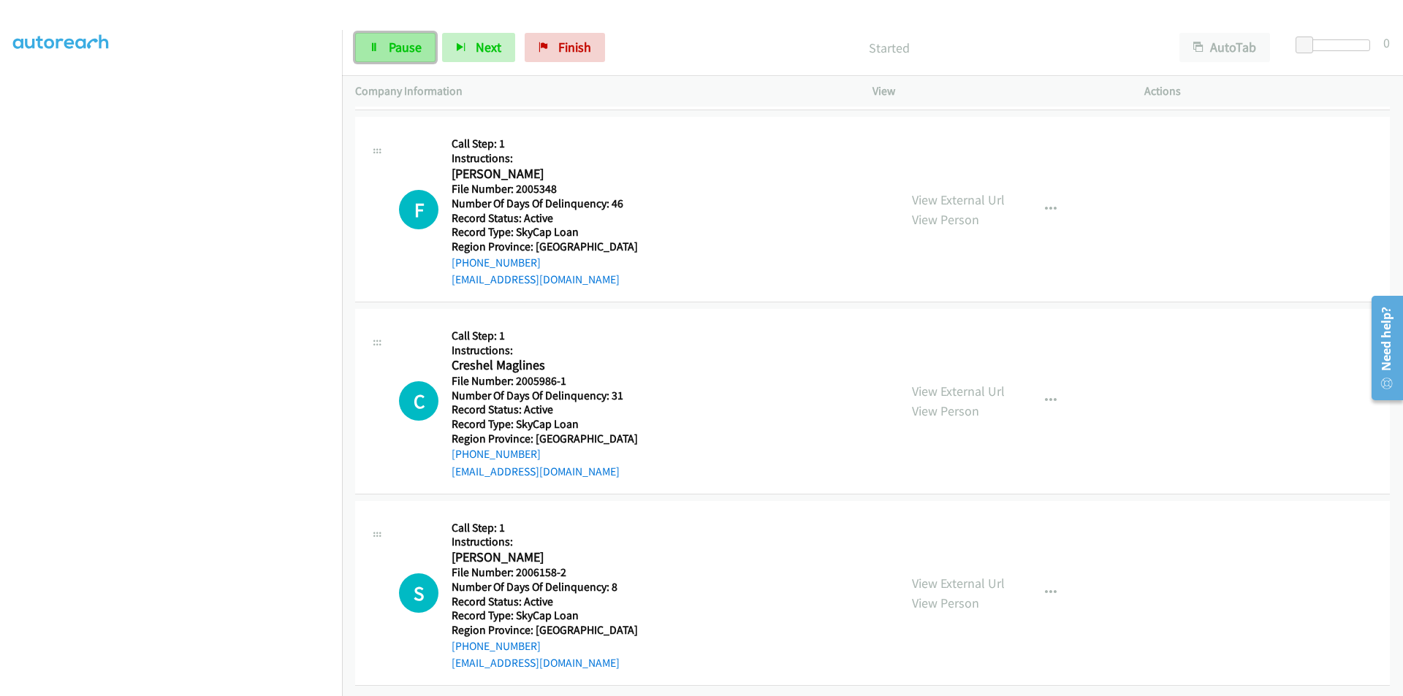
click at [389, 47] on span "Pause" at bounding box center [405, 47] width 33 height 17
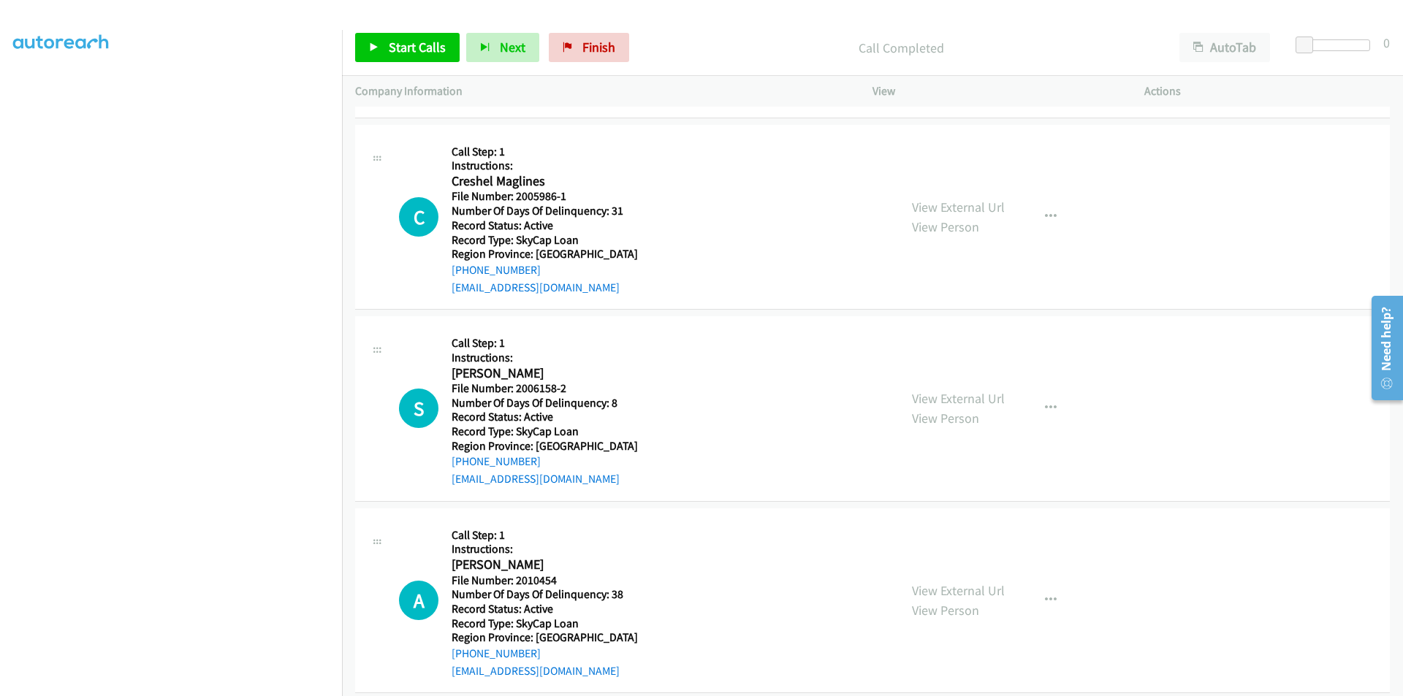
scroll to position [6010, 0]
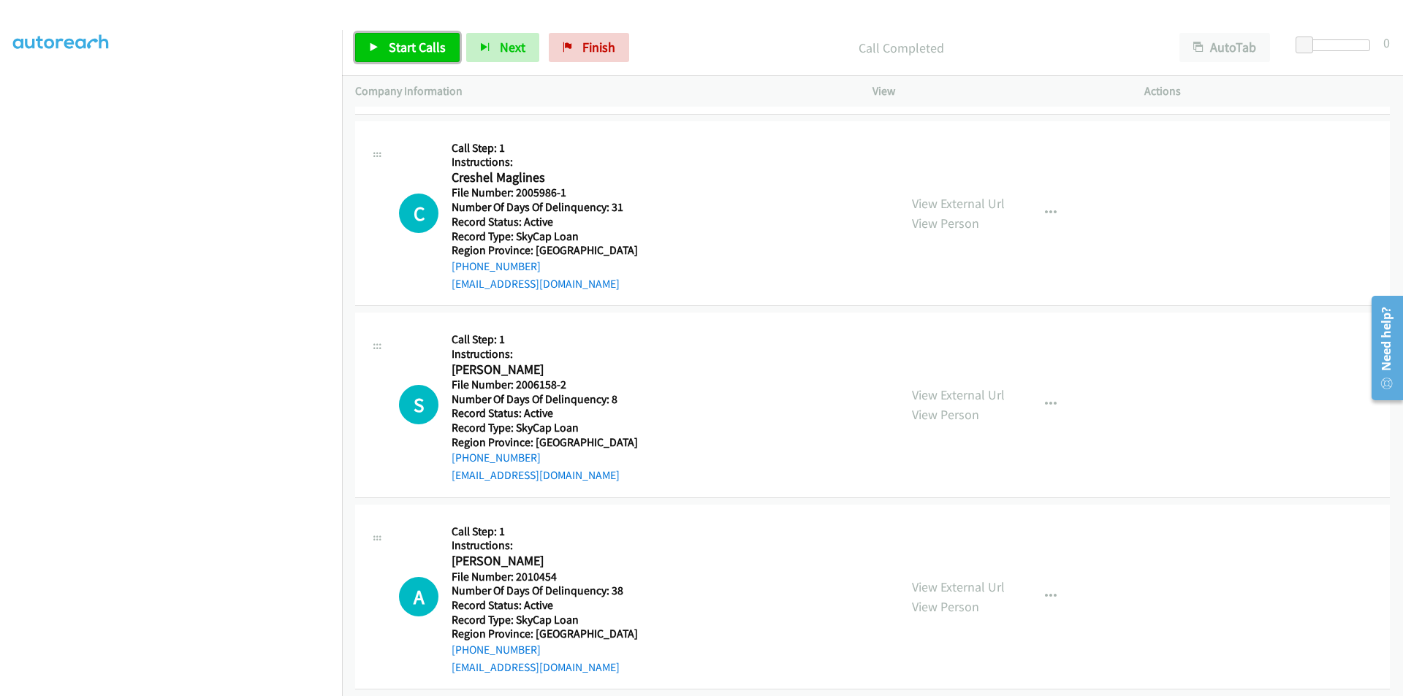
click at [427, 44] on span "Start Calls" at bounding box center [417, 47] width 57 height 17
click at [401, 45] on span "Pause" at bounding box center [405, 47] width 33 height 17
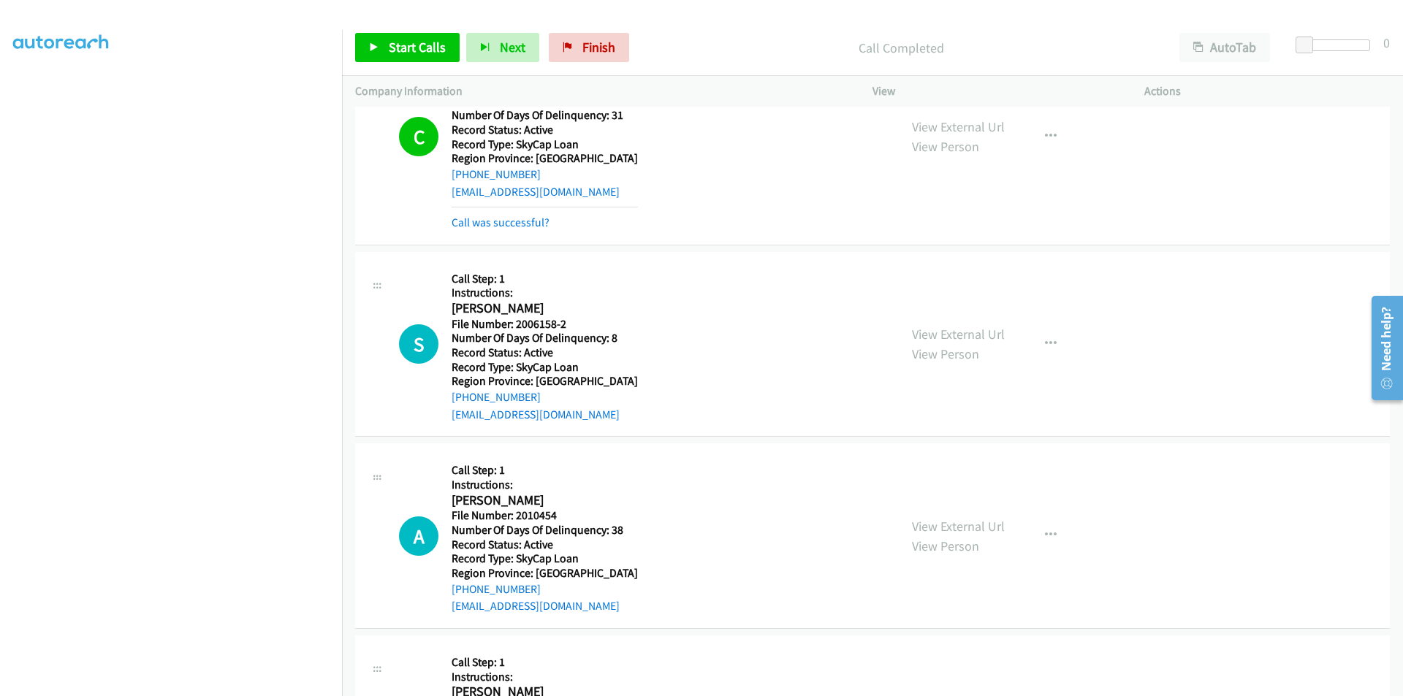
scroll to position [6229, 0]
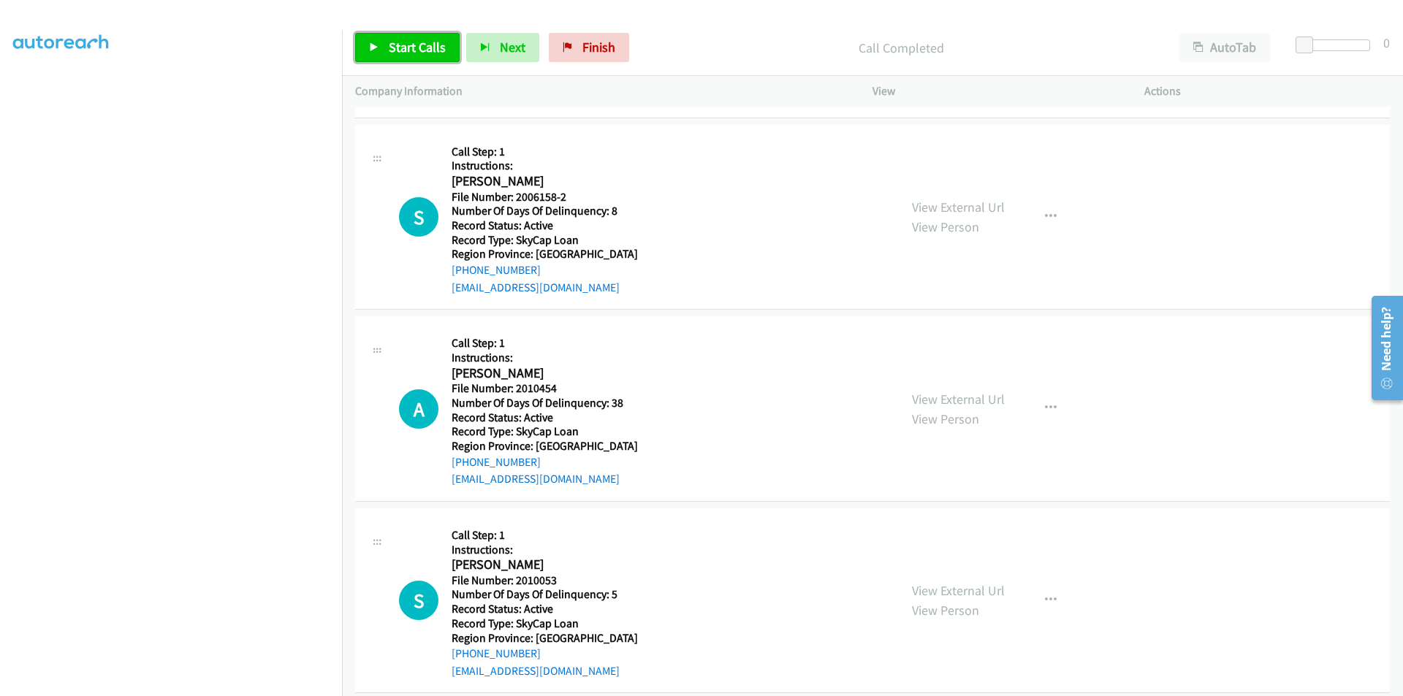
click at [398, 48] on span "Start Calls" at bounding box center [417, 47] width 57 height 17
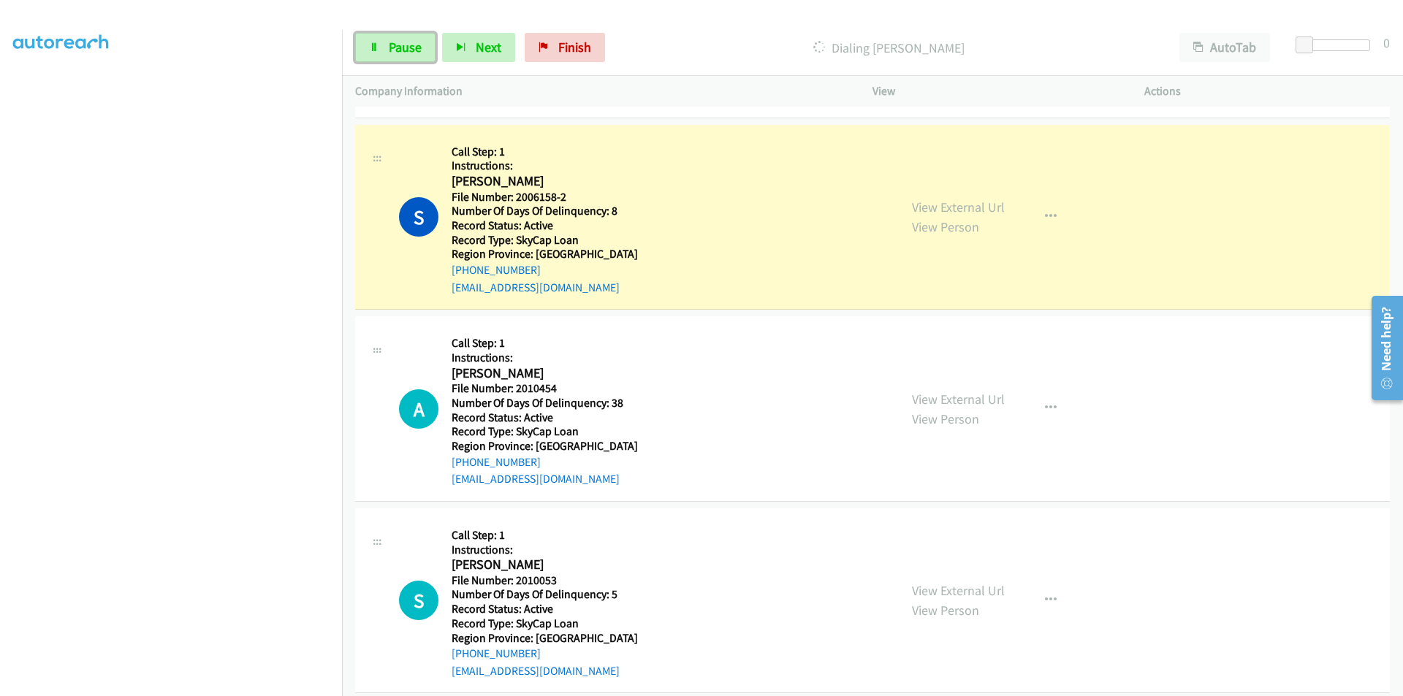
click at [398, 48] on span "Pause" at bounding box center [405, 47] width 33 height 17
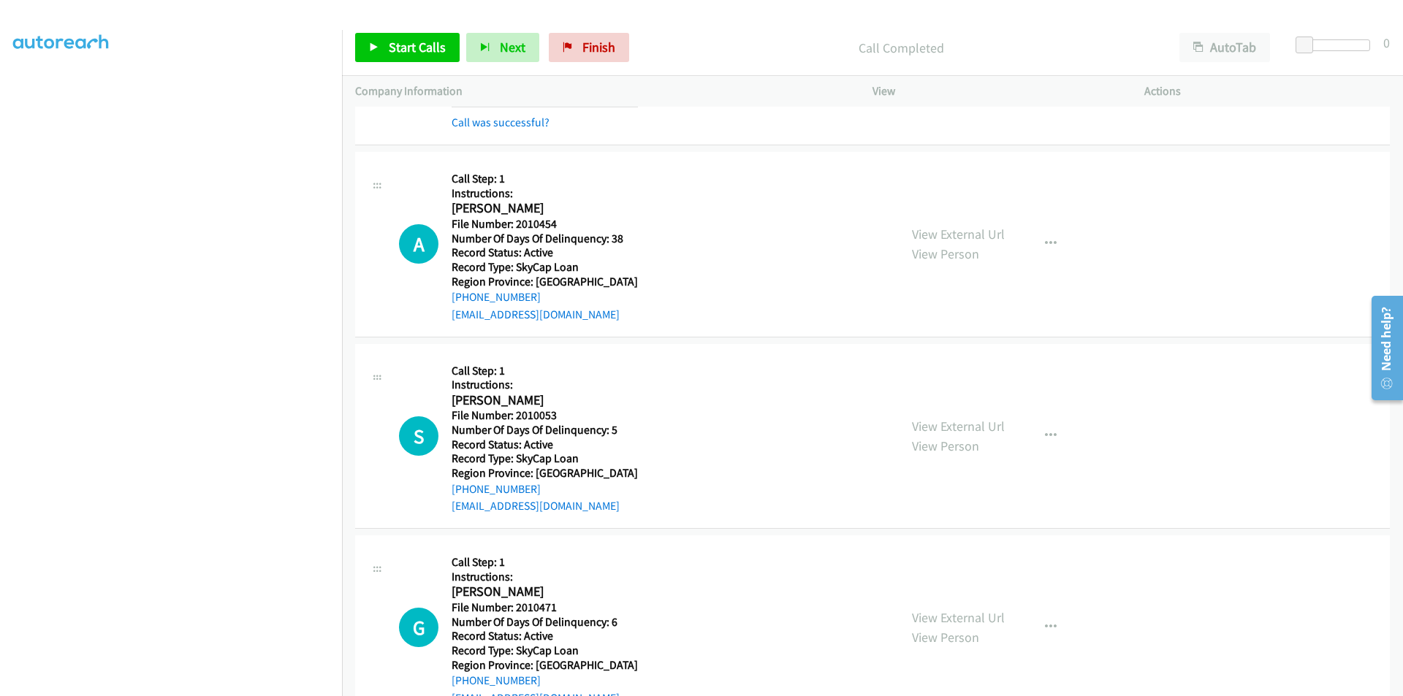
scroll to position [6448, 0]
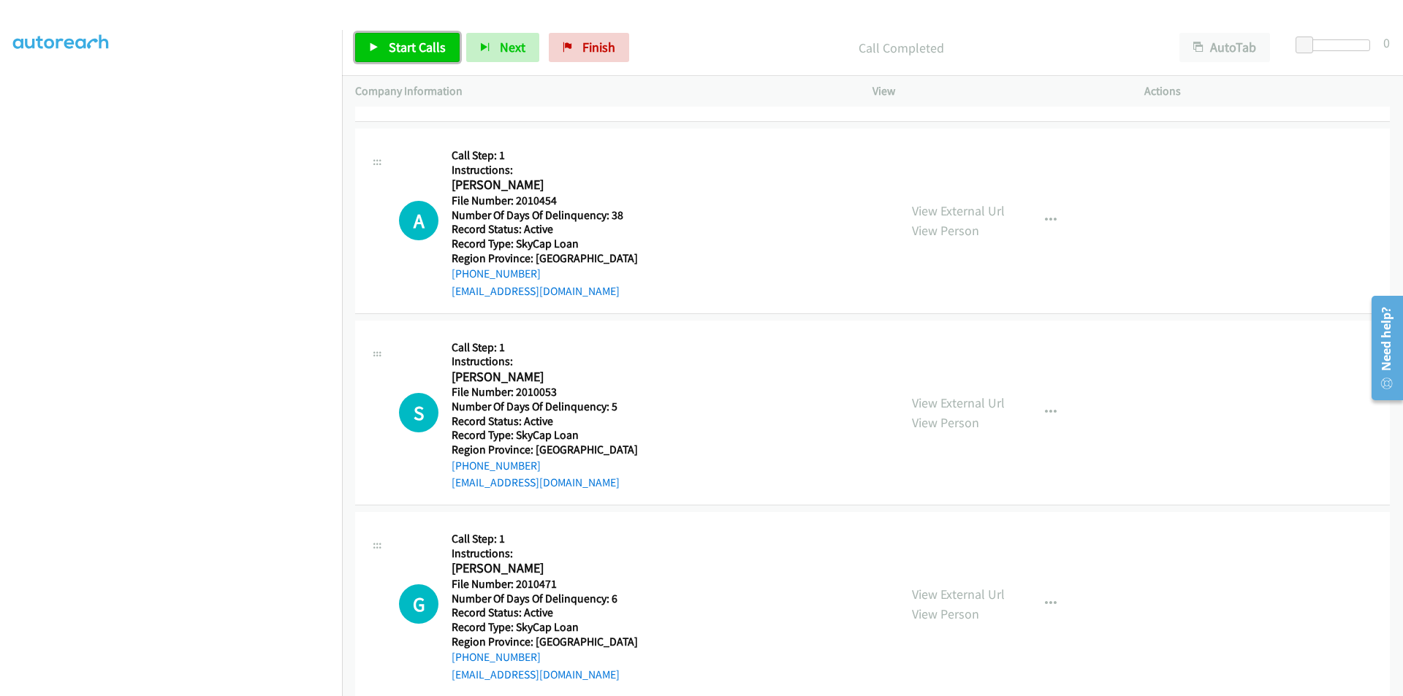
click at [408, 46] on span "Start Calls" at bounding box center [417, 47] width 57 height 17
click at [408, 44] on span "Pause" at bounding box center [405, 47] width 33 height 17
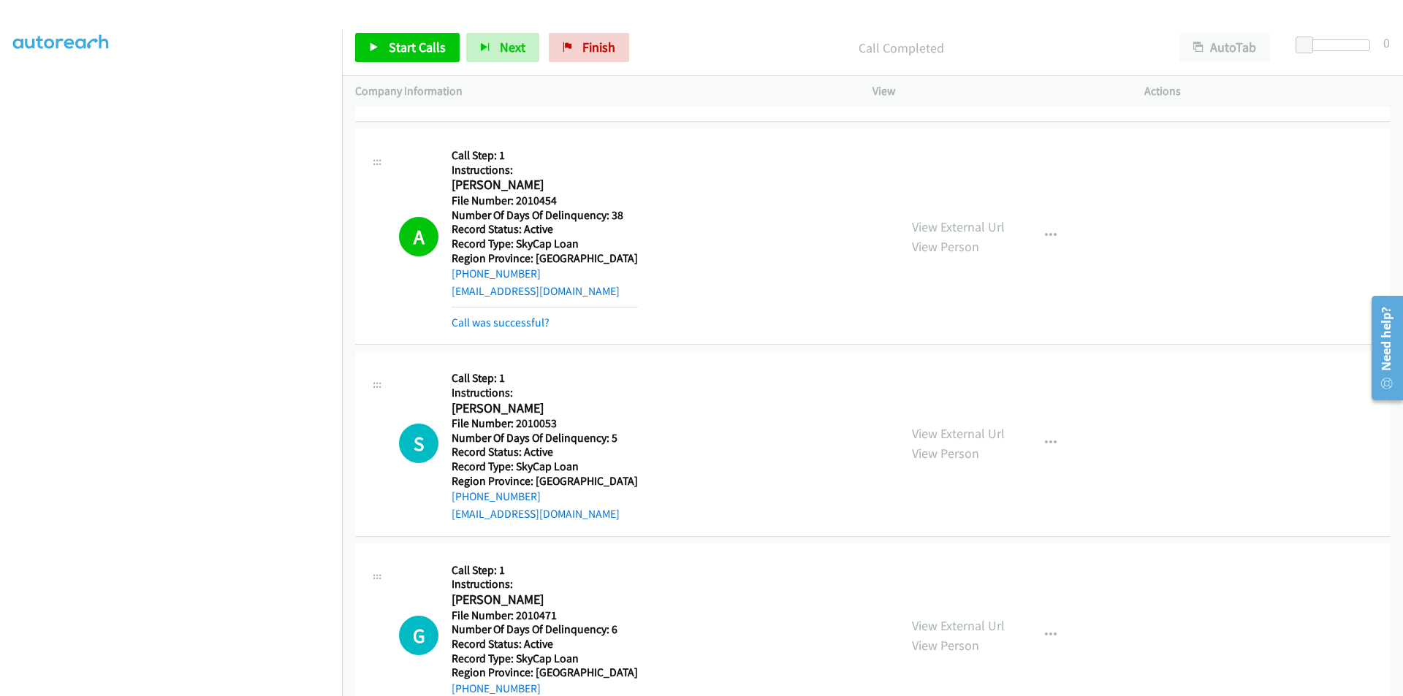
scroll to position [6667, 0]
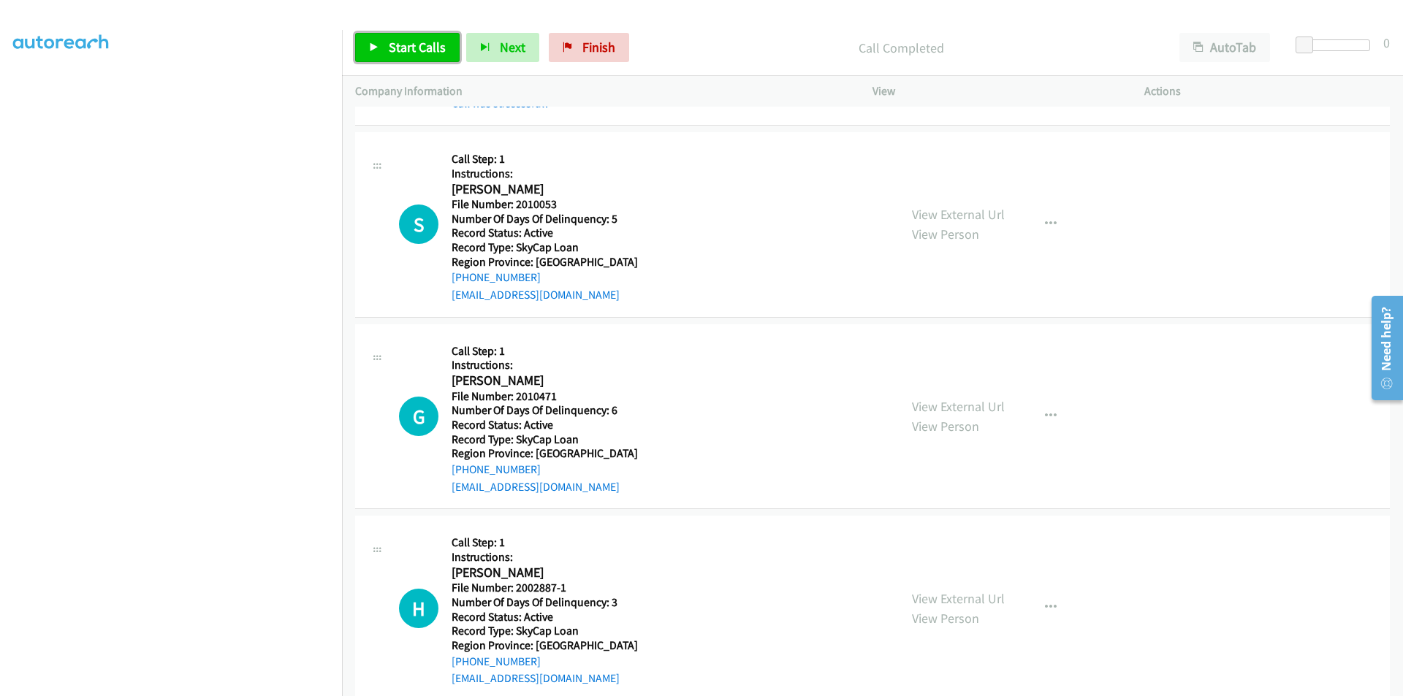
click at [397, 41] on span "Start Calls" at bounding box center [417, 47] width 57 height 17
click at [400, 47] on span "Pause" at bounding box center [405, 47] width 33 height 17
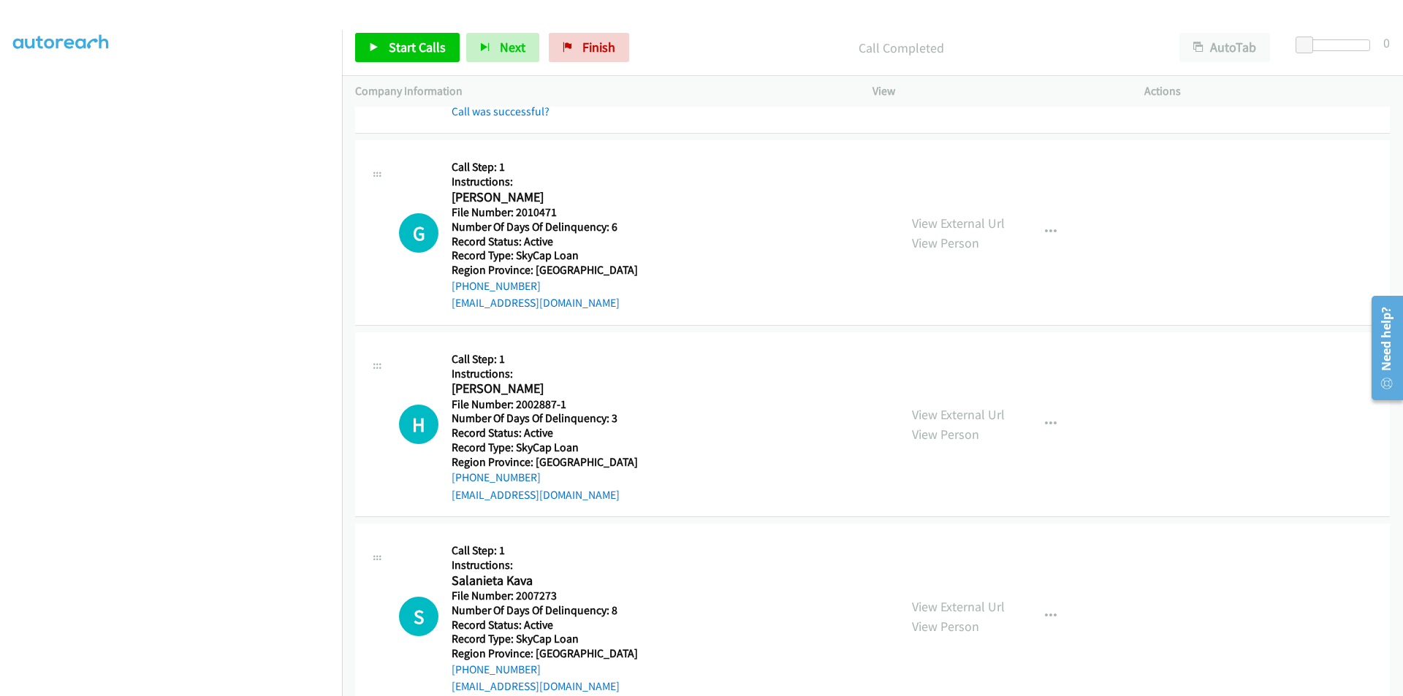
scroll to position [6886, 0]
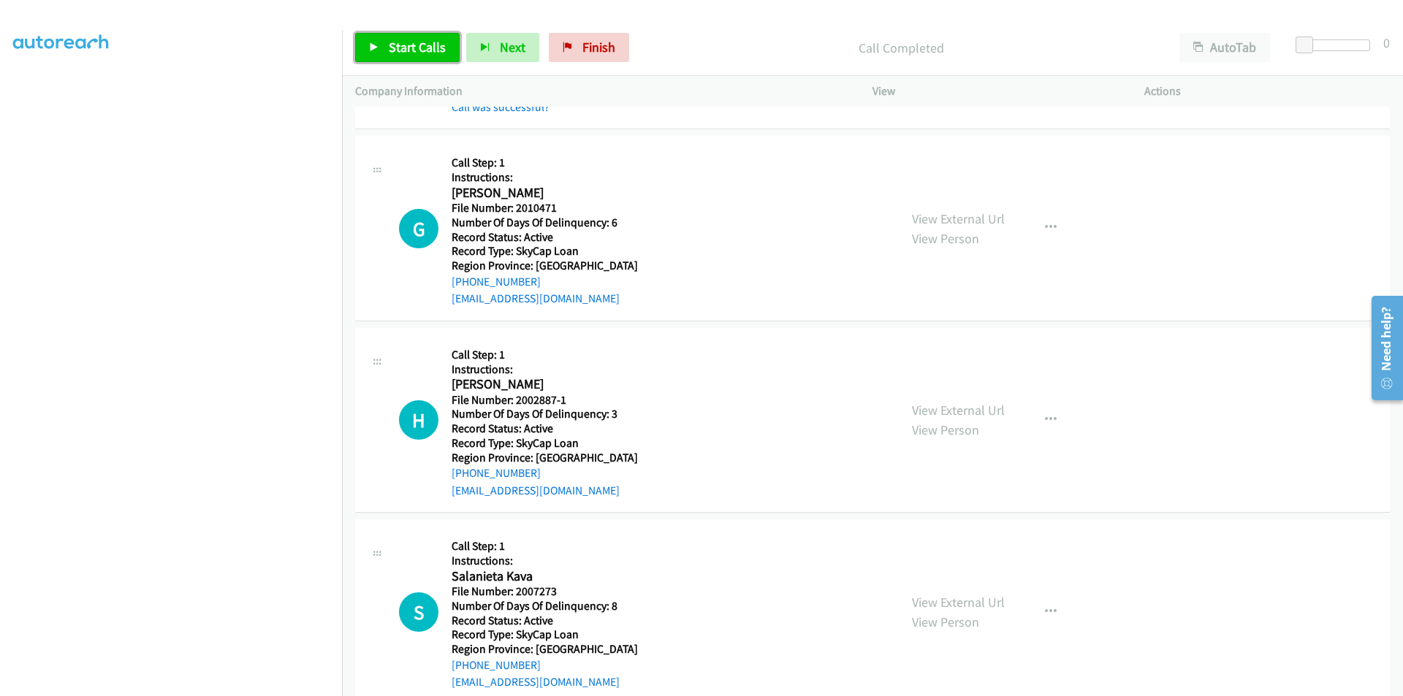
click at [392, 42] on span "Start Calls" at bounding box center [417, 47] width 57 height 17
click at [411, 40] on span "Pause" at bounding box center [405, 47] width 33 height 17
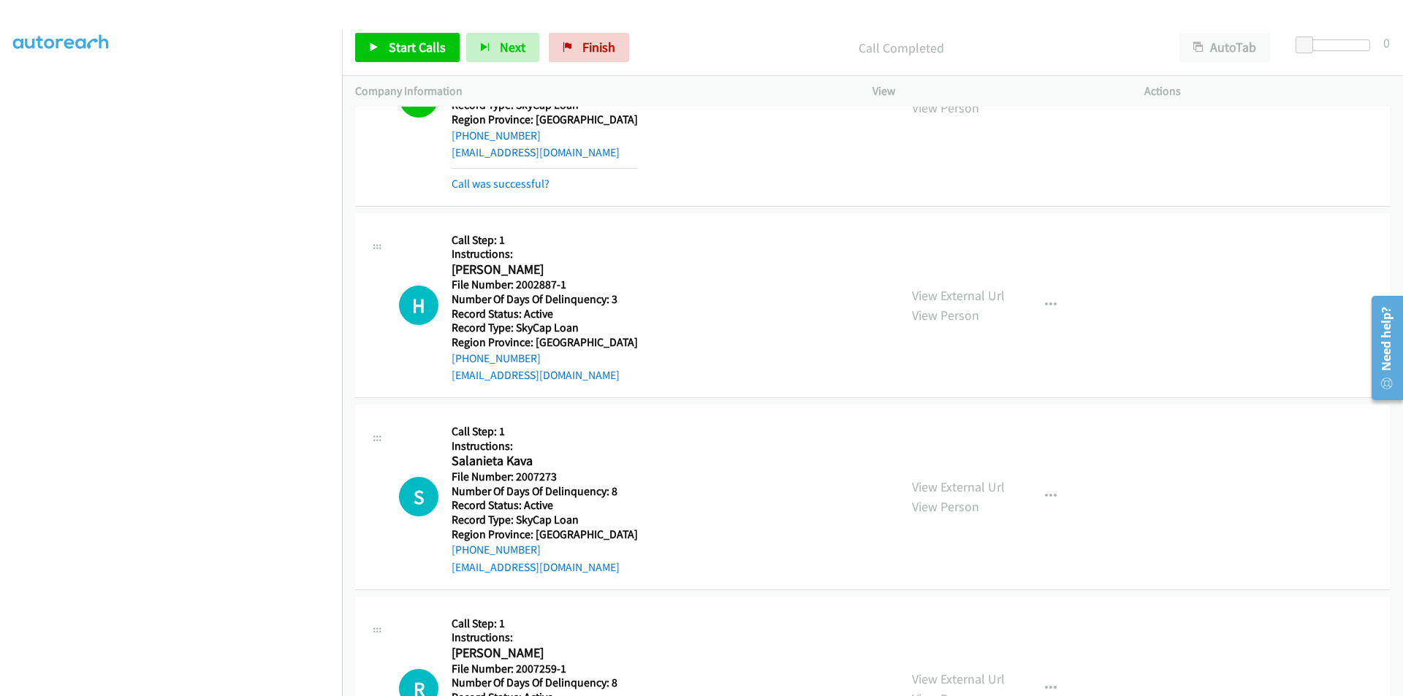
scroll to position [7106, 0]
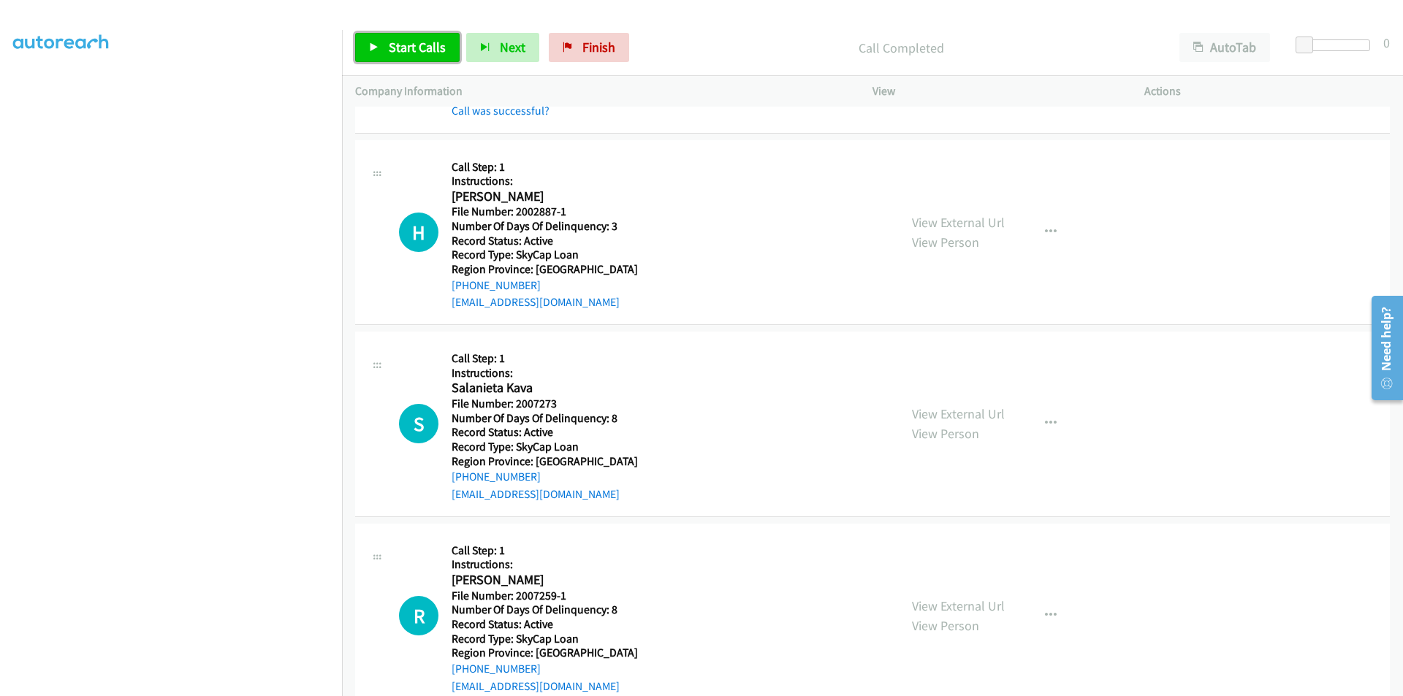
click at [436, 41] on span "Start Calls" at bounding box center [417, 47] width 57 height 17
click at [412, 43] on span "Pause" at bounding box center [405, 47] width 33 height 17
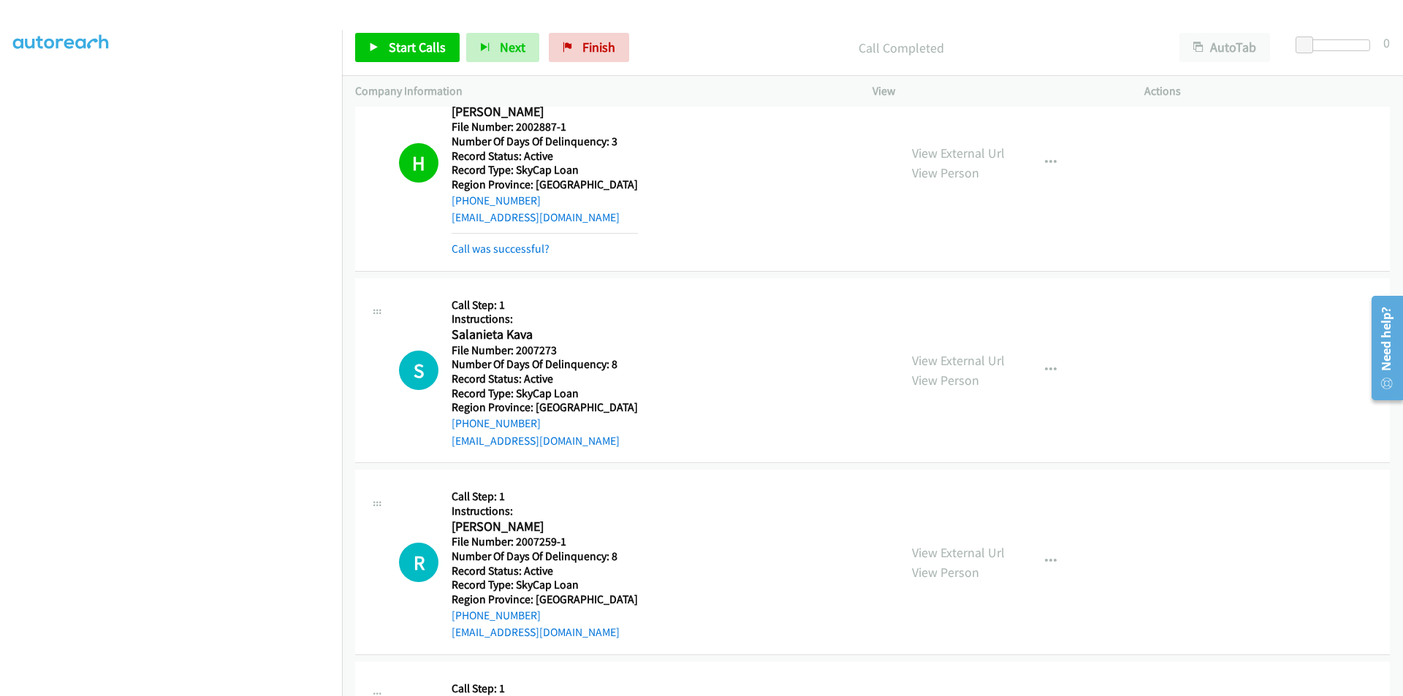
scroll to position [7325, 0]
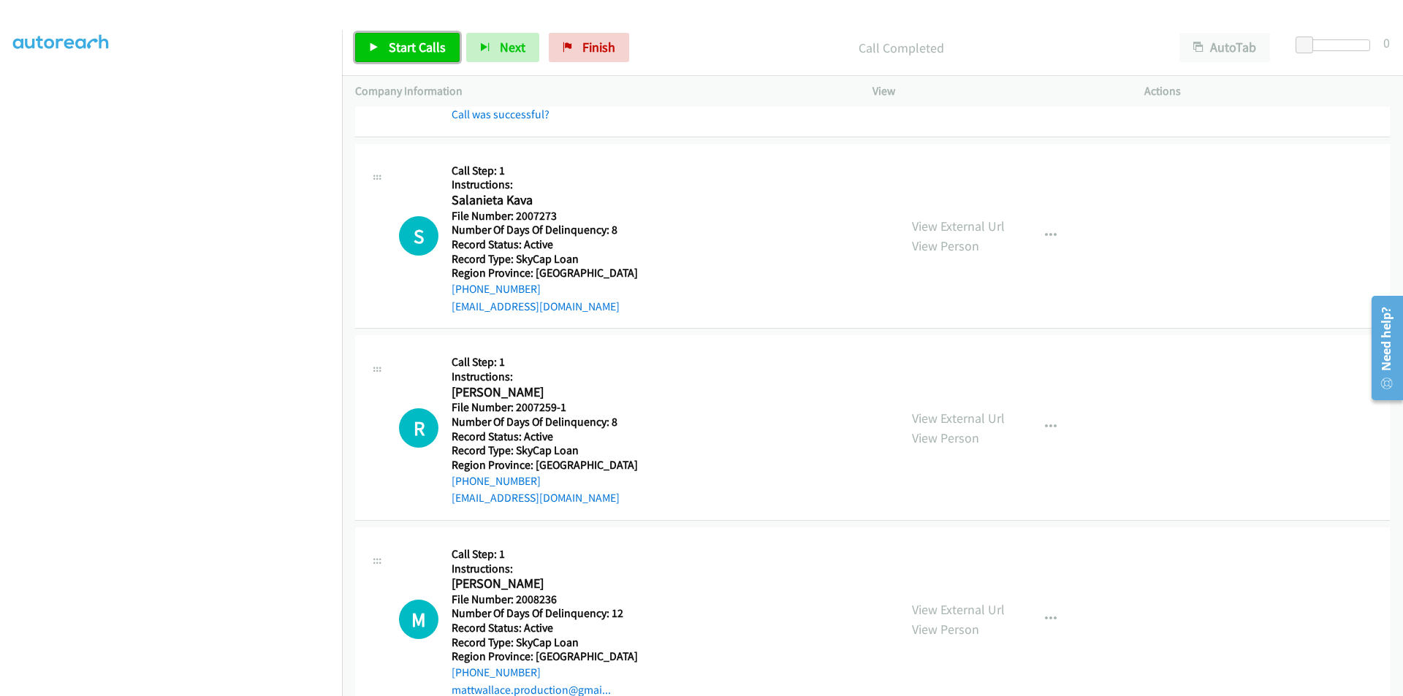
click at [422, 45] on span "Start Calls" at bounding box center [417, 47] width 57 height 17
click at [421, 45] on link "Pause" at bounding box center [395, 47] width 80 height 29
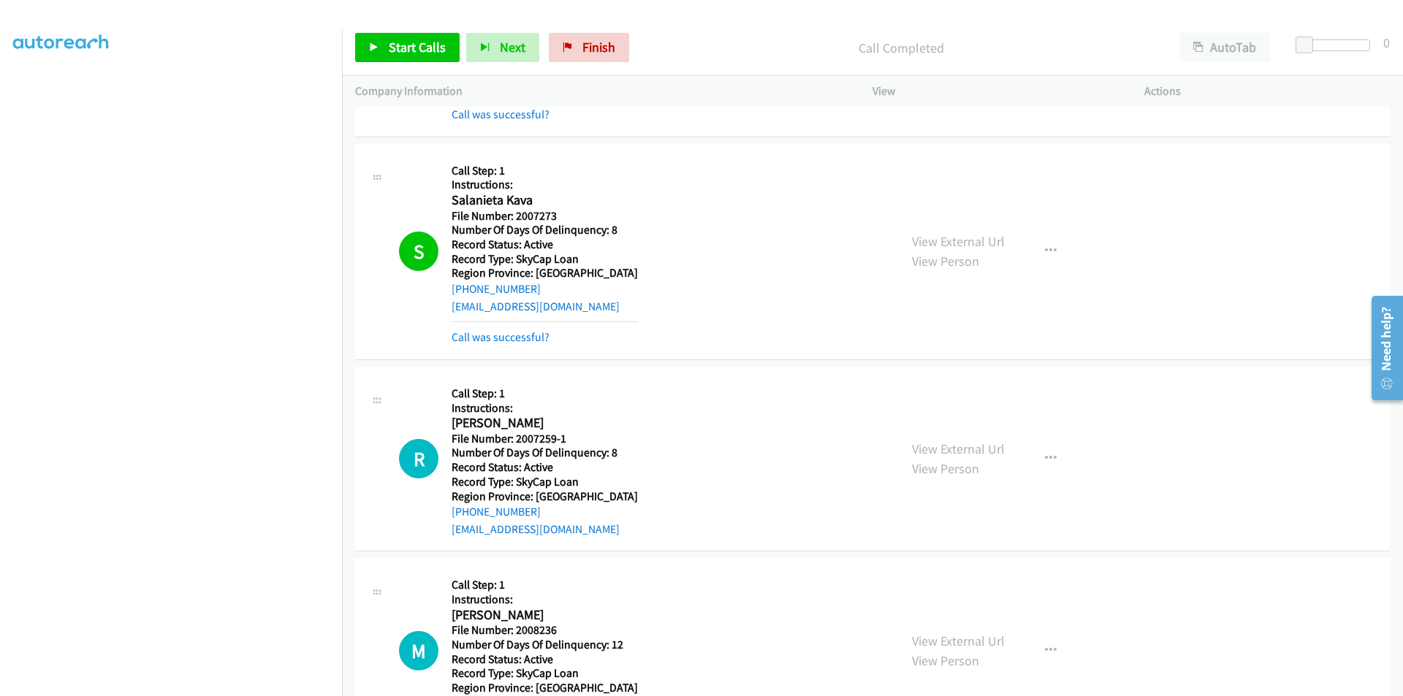
scroll to position [7544, 0]
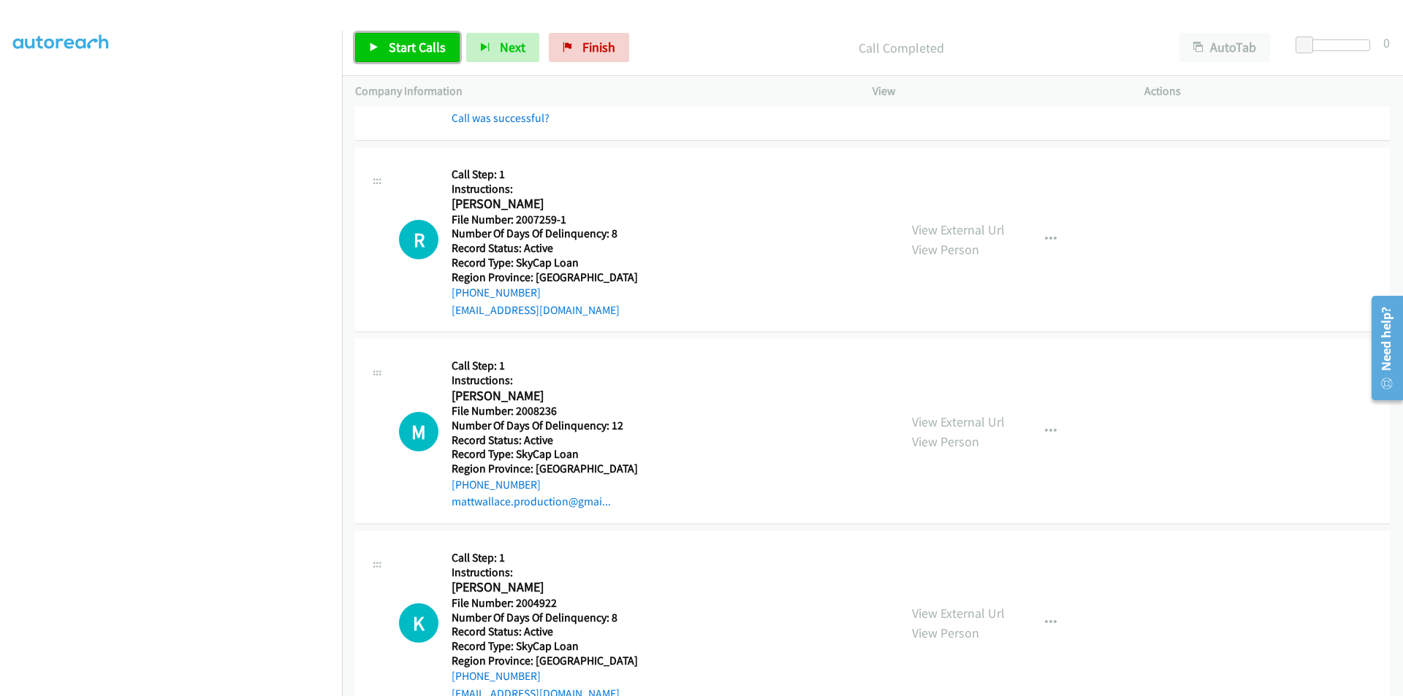
click at [399, 46] on span "Start Calls" at bounding box center [417, 47] width 57 height 17
click at [399, 46] on span "Pause" at bounding box center [405, 47] width 33 height 17
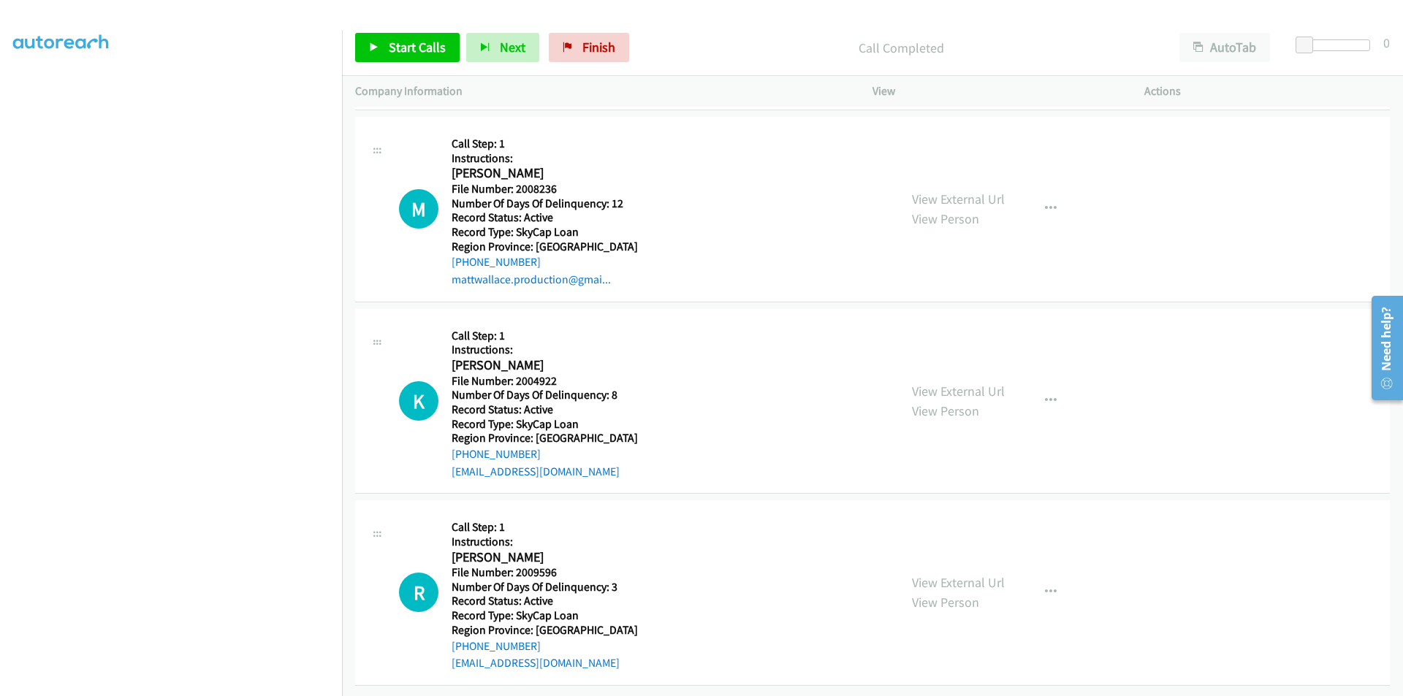
scroll to position [7809, 0]
click at [427, 53] on span "Start Calls" at bounding box center [417, 47] width 57 height 17
click at [405, 45] on span "Pause" at bounding box center [405, 47] width 33 height 17
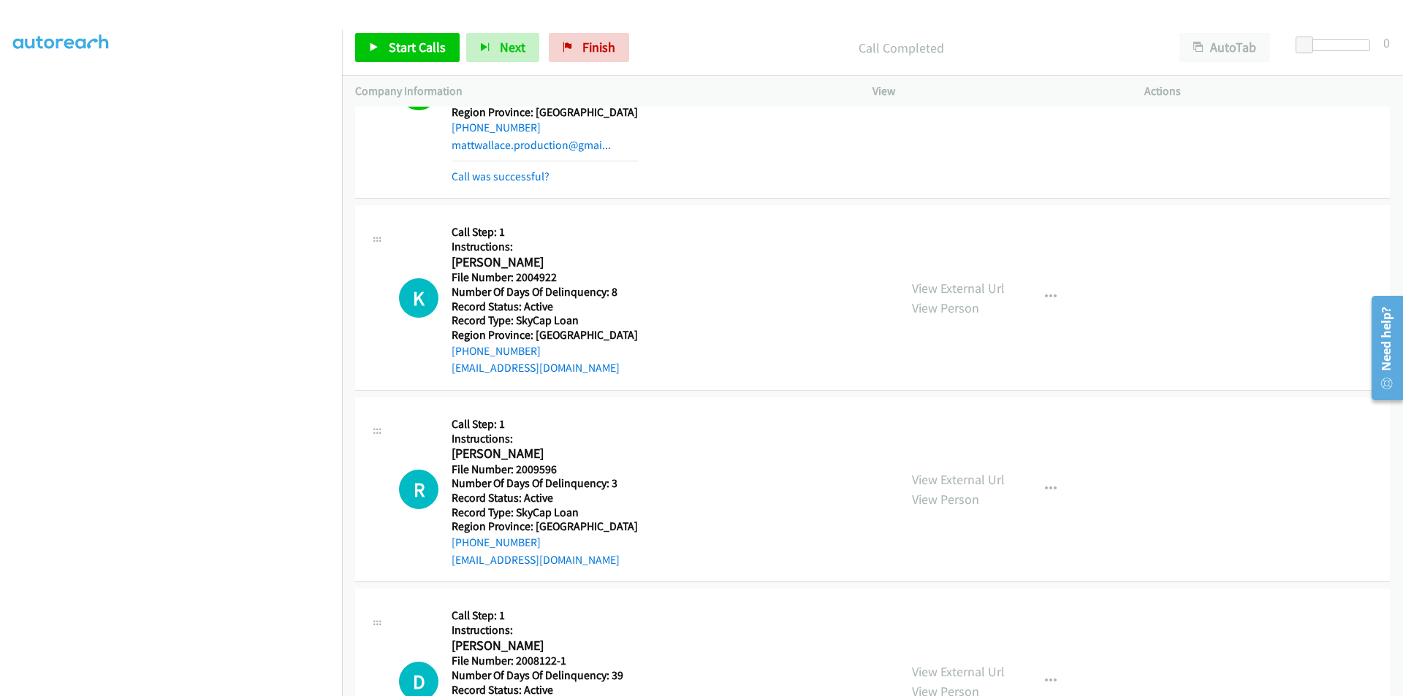
scroll to position [8028, 0]
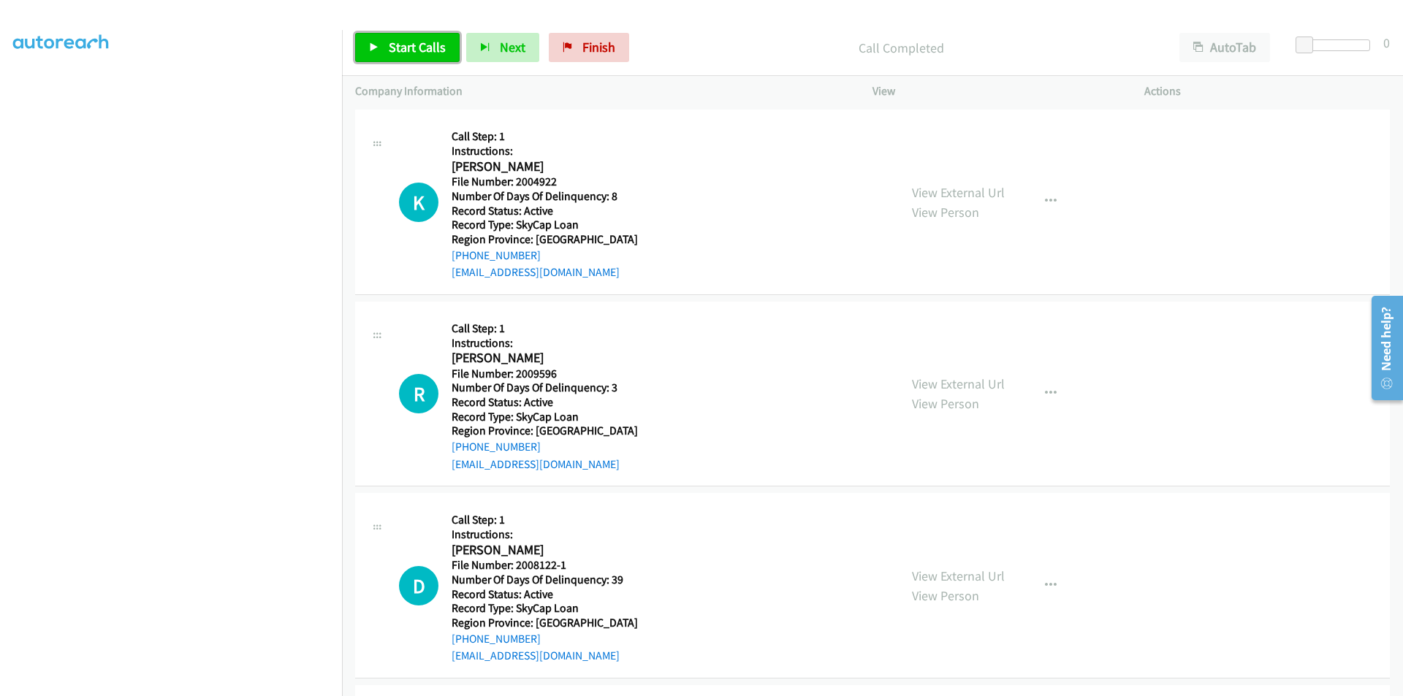
click at [396, 53] on span "Start Calls" at bounding box center [417, 47] width 57 height 17
click at [404, 42] on span "Pause" at bounding box center [405, 47] width 33 height 17
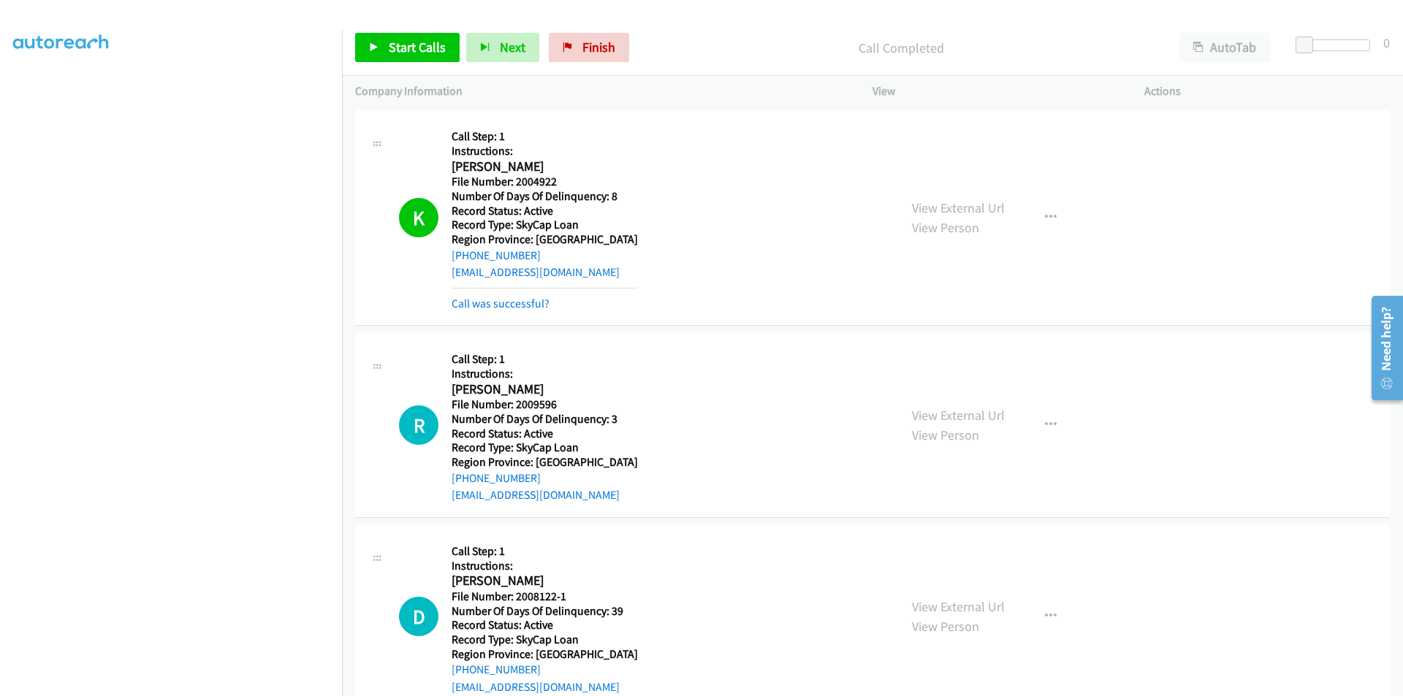
scroll to position [8247, 0]
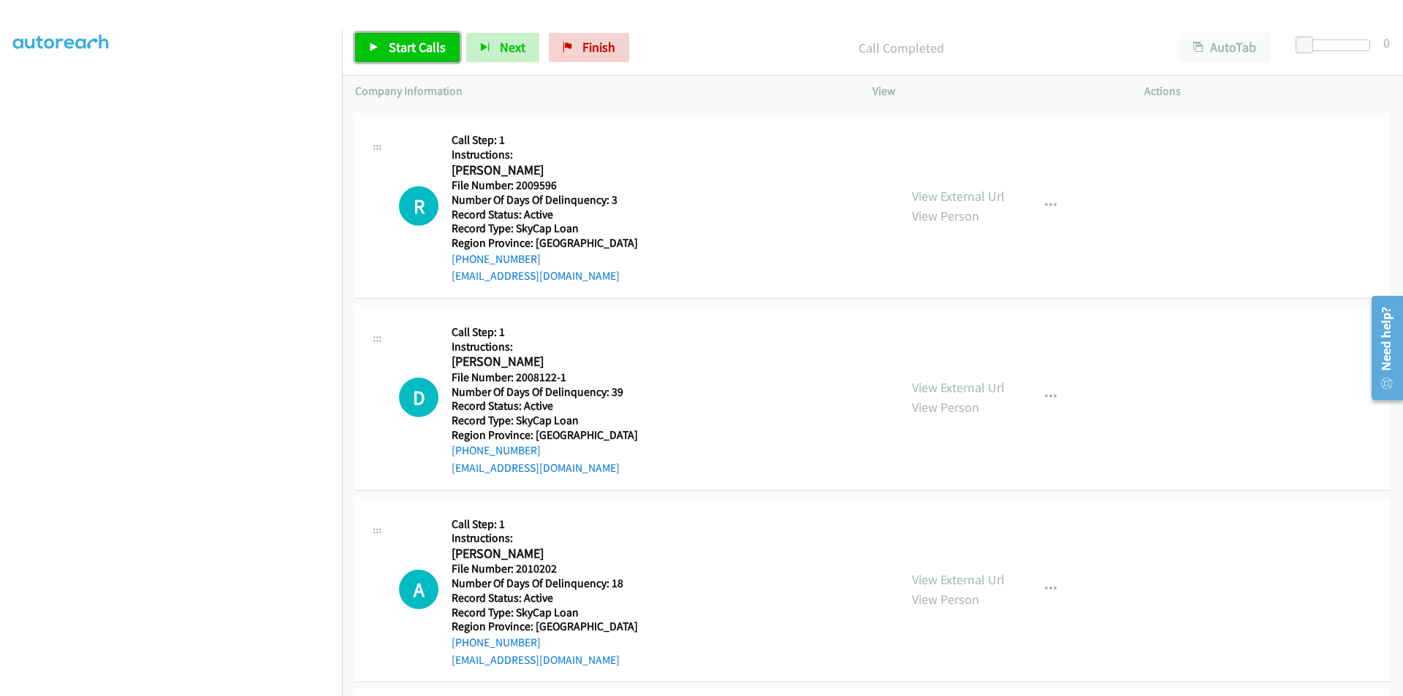
click at [414, 45] on span "Start Calls" at bounding box center [417, 47] width 57 height 17
click at [414, 45] on span "Pause" at bounding box center [405, 47] width 33 height 17
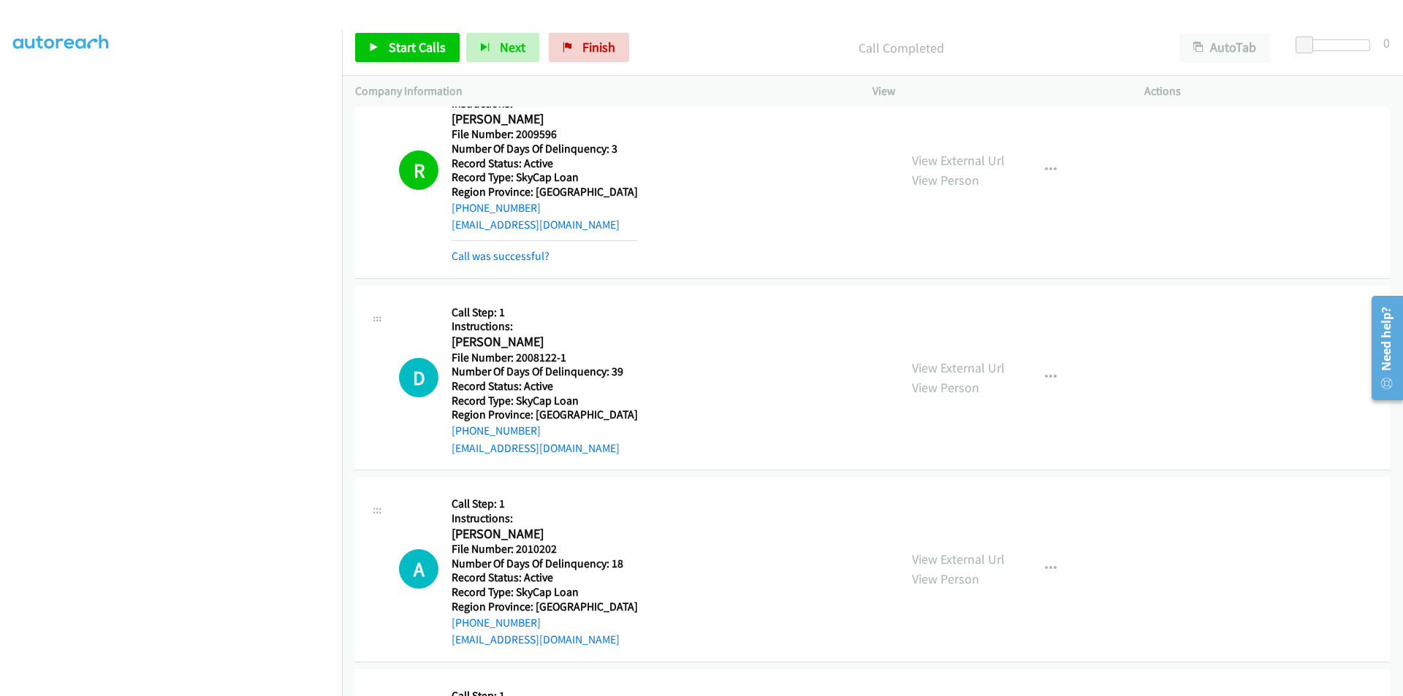
scroll to position [8466, 0]
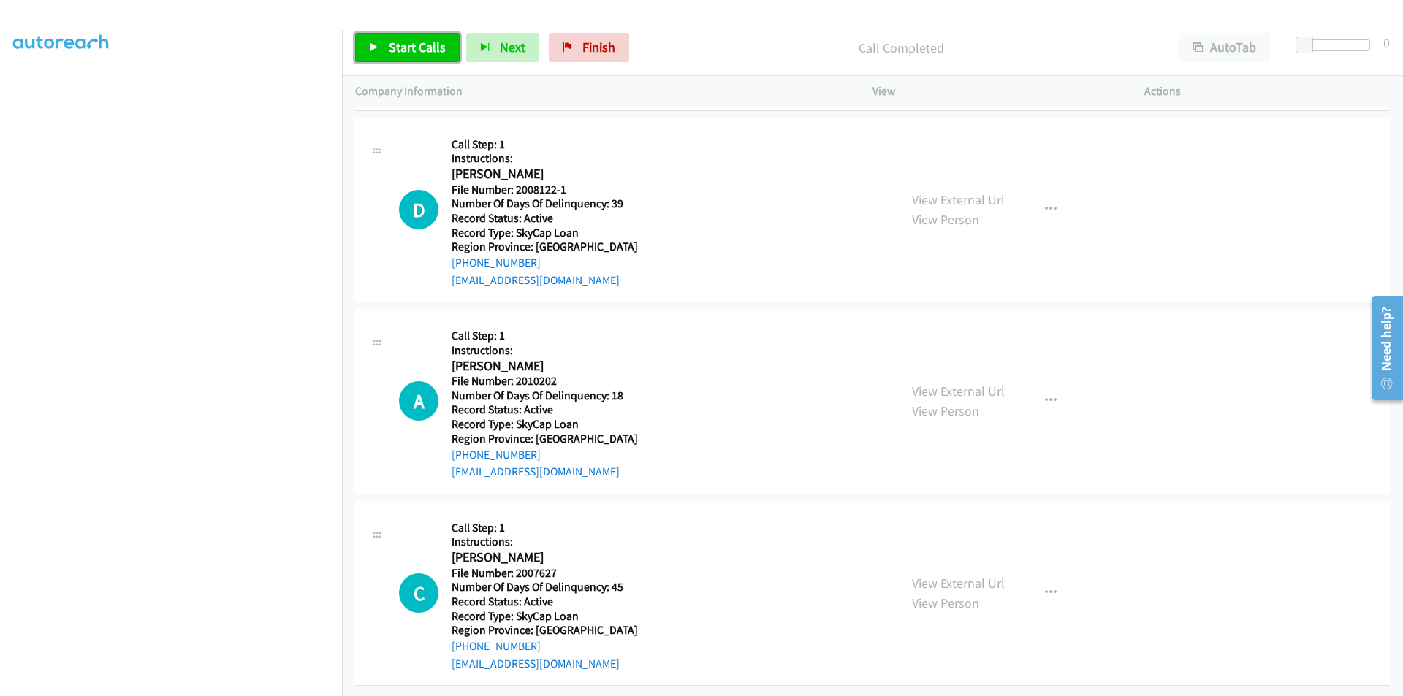
click at [420, 45] on span "Start Calls" at bounding box center [417, 47] width 57 height 17
click at [420, 45] on span "Pause" at bounding box center [405, 47] width 33 height 17
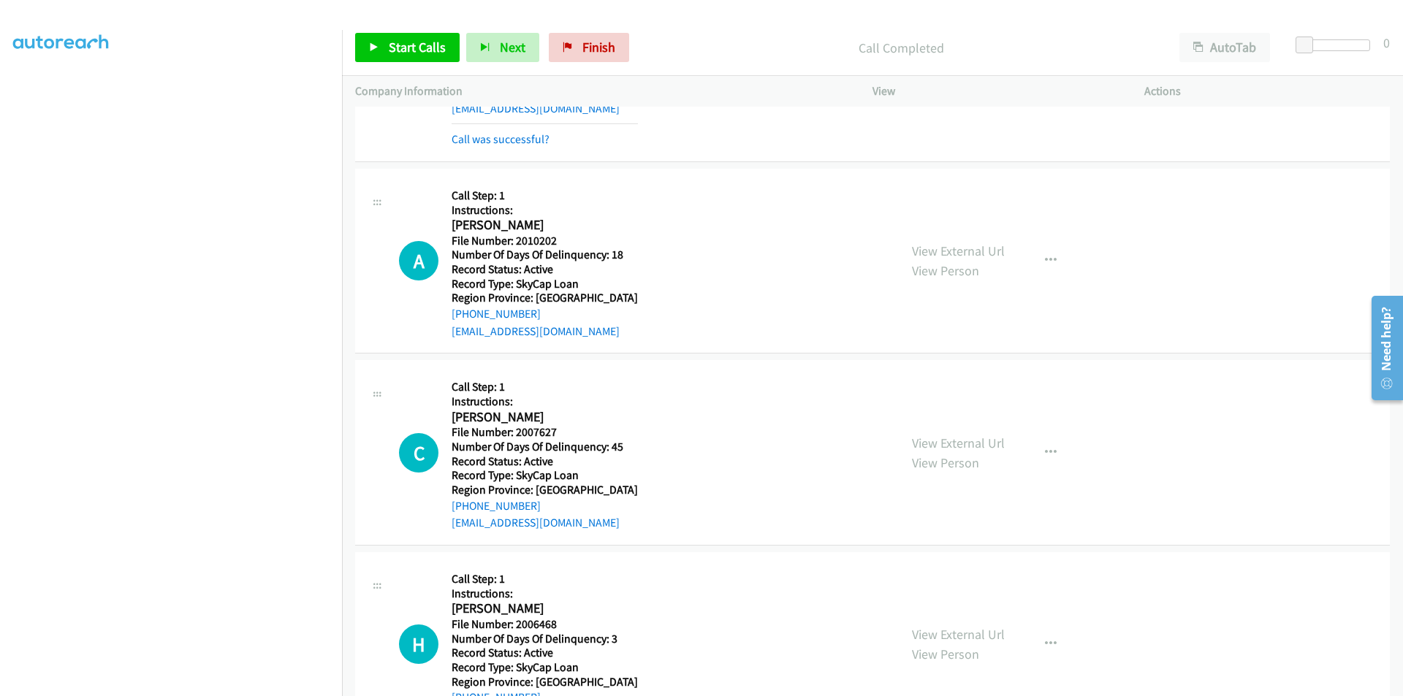
scroll to position [8685, 0]
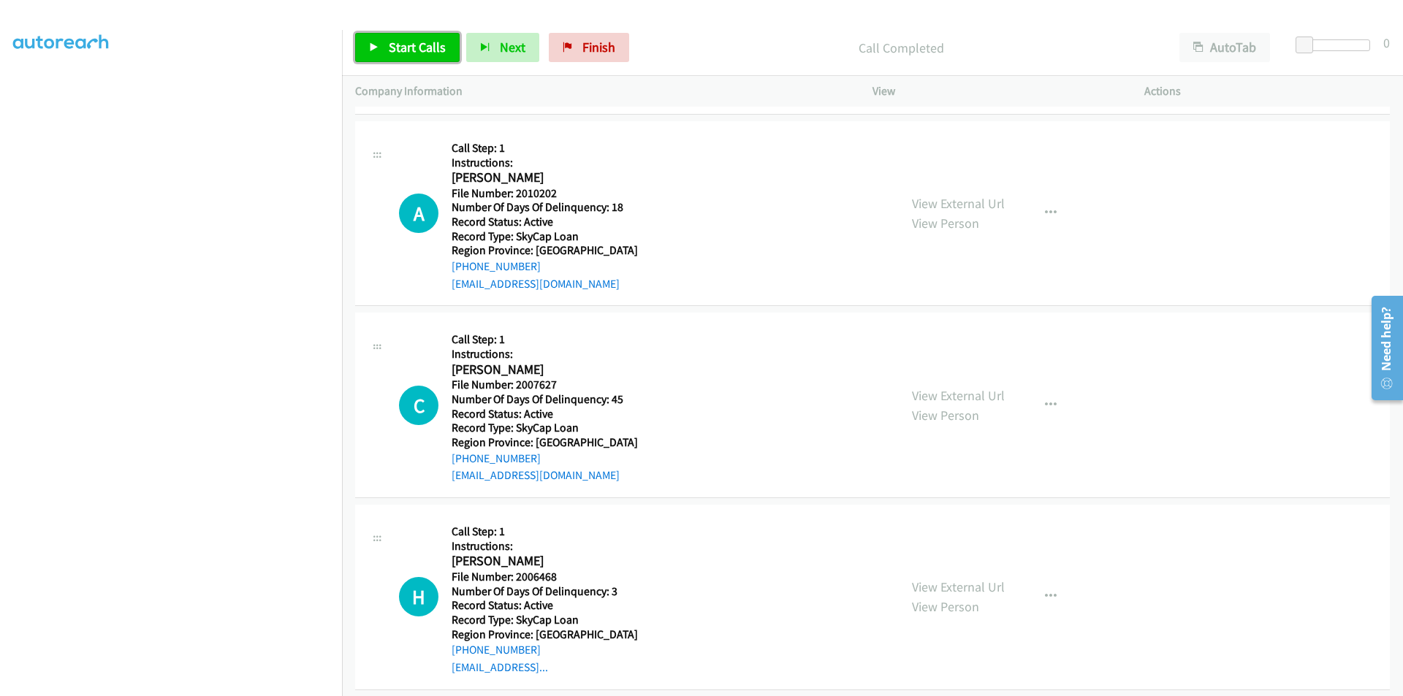
click at [412, 46] on span "Start Calls" at bounding box center [417, 47] width 57 height 17
click at [412, 46] on span "Pause" at bounding box center [405, 47] width 33 height 17
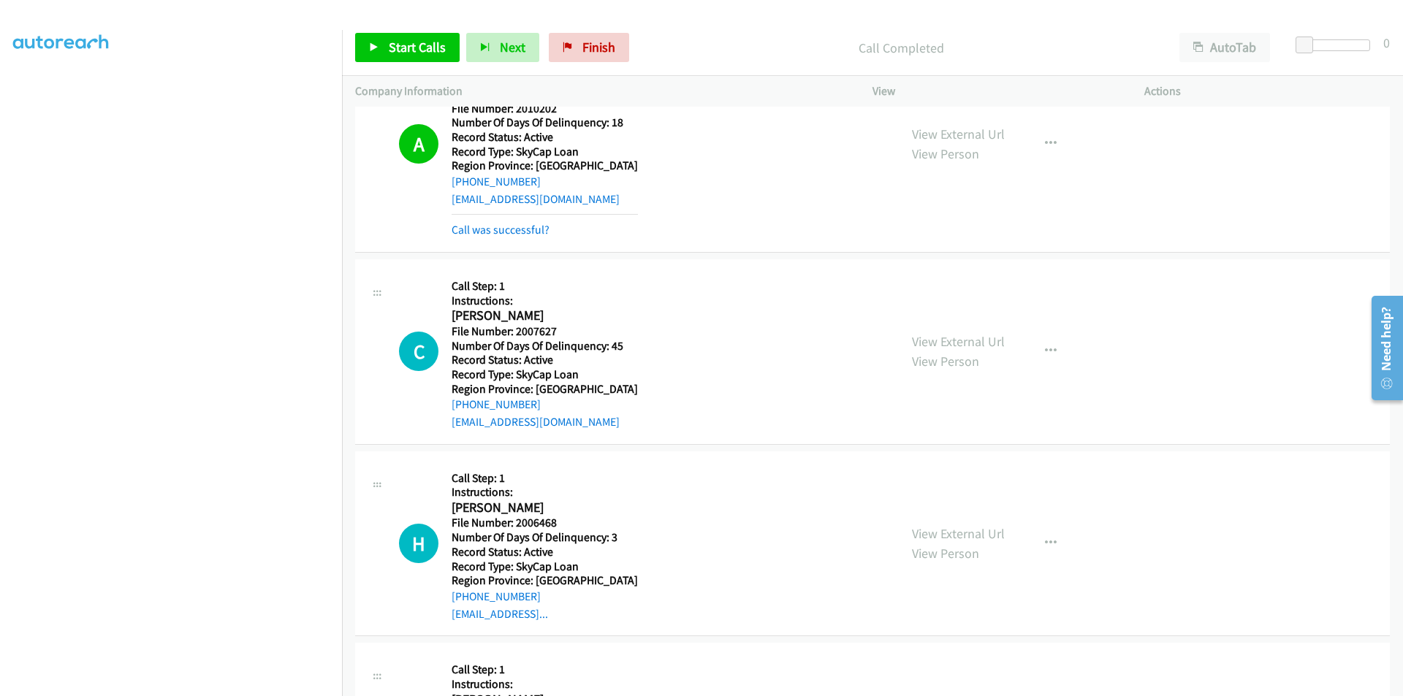
scroll to position [8904, 0]
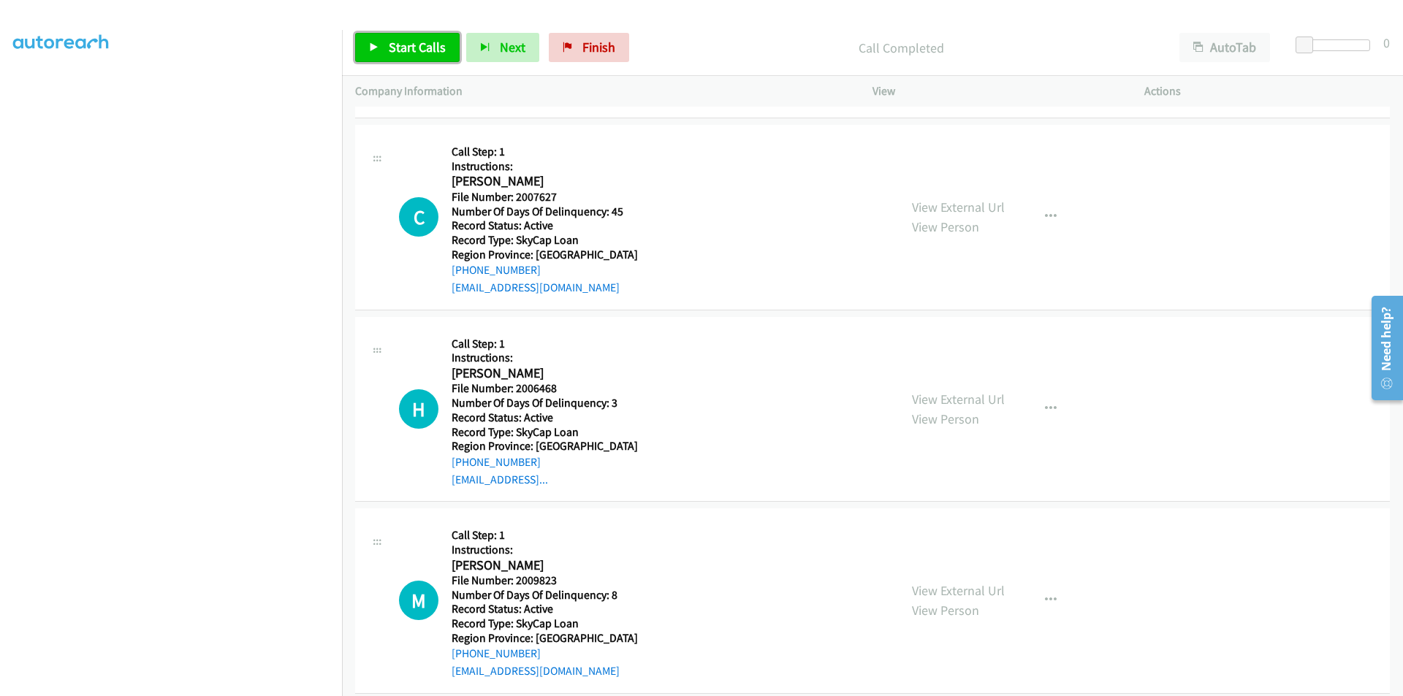
click at [427, 42] on span "Start Calls" at bounding box center [417, 47] width 57 height 17
click at [414, 45] on span "Pause" at bounding box center [405, 47] width 33 height 17
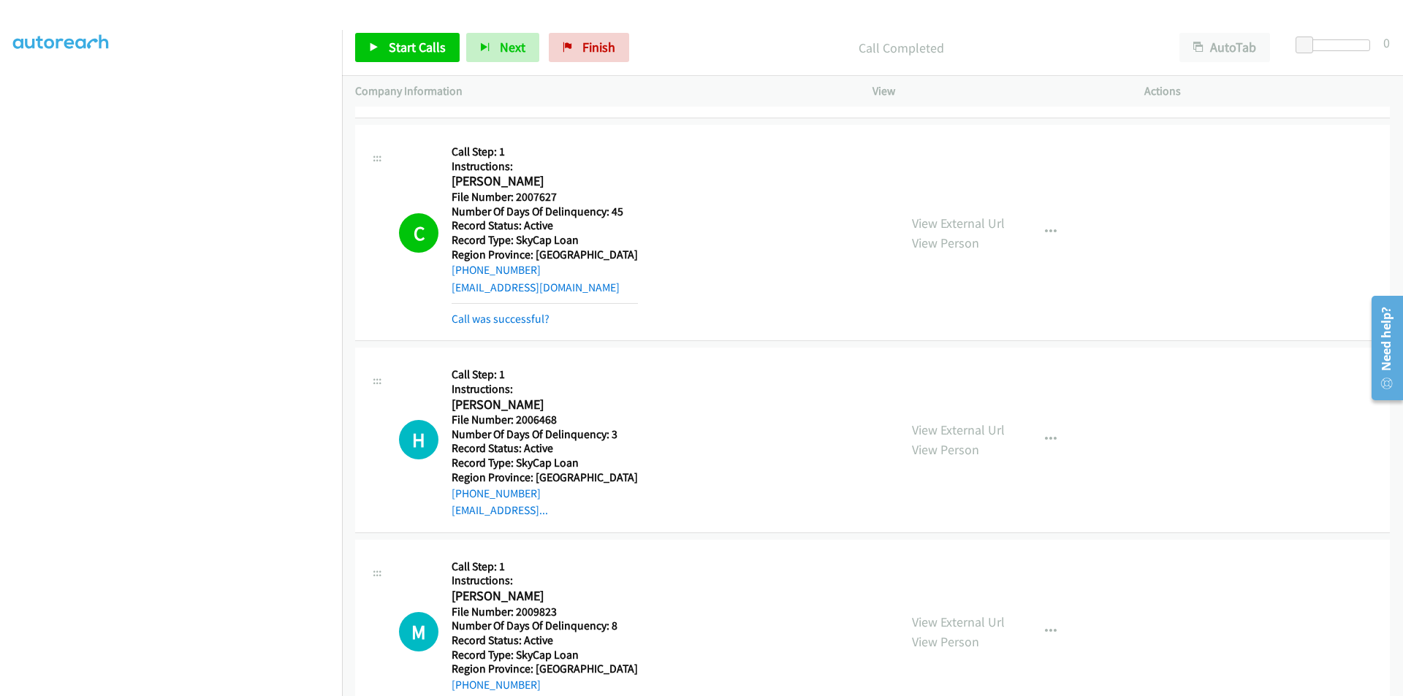
scroll to position [9124, 0]
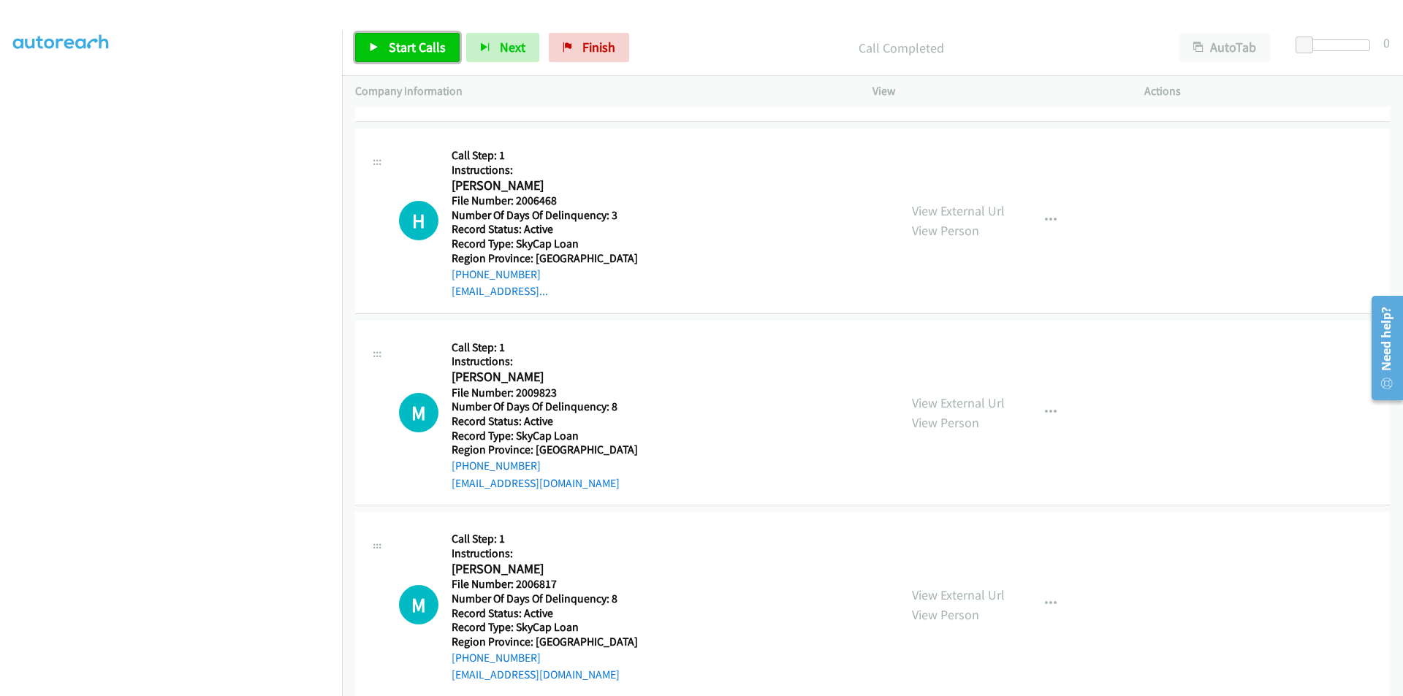
click at [419, 39] on span "Start Calls" at bounding box center [417, 47] width 57 height 17
click at [414, 39] on span "Pause" at bounding box center [405, 47] width 33 height 17
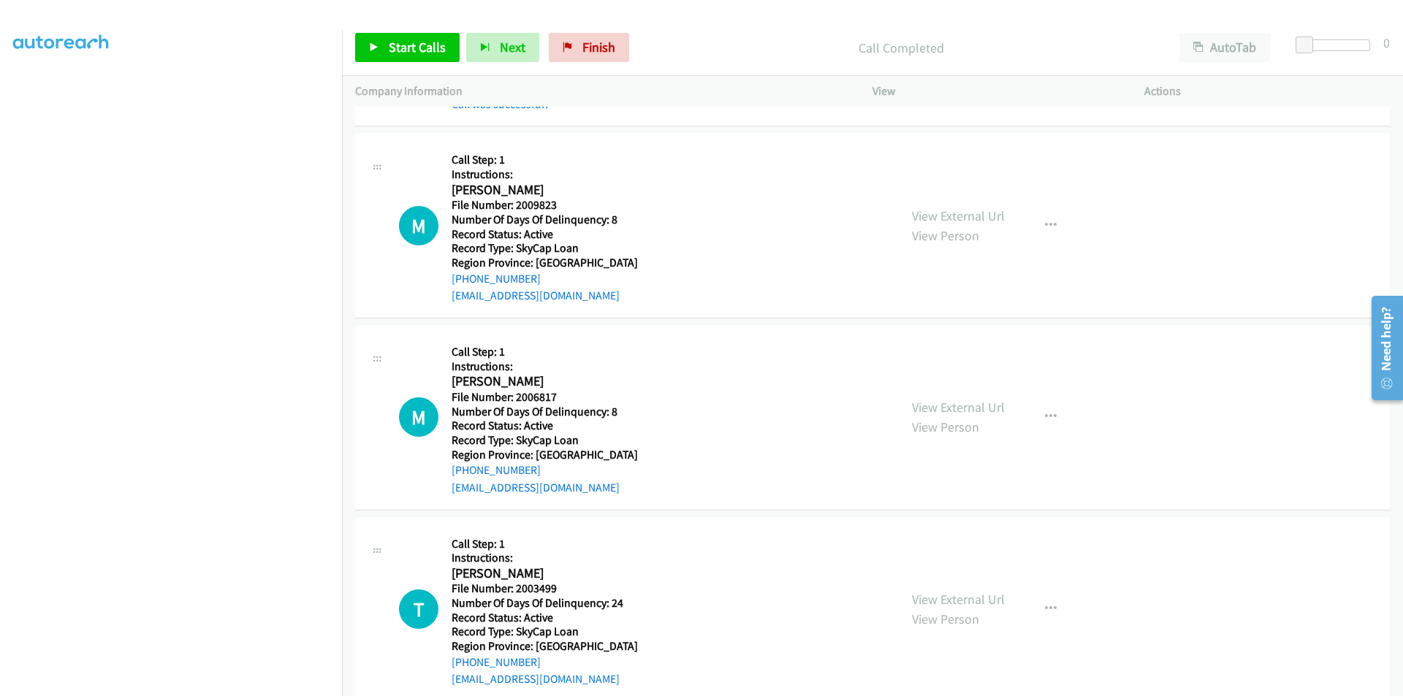
scroll to position [9343, 0]
click at [399, 49] on span "Start Calls" at bounding box center [417, 47] width 57 height 17
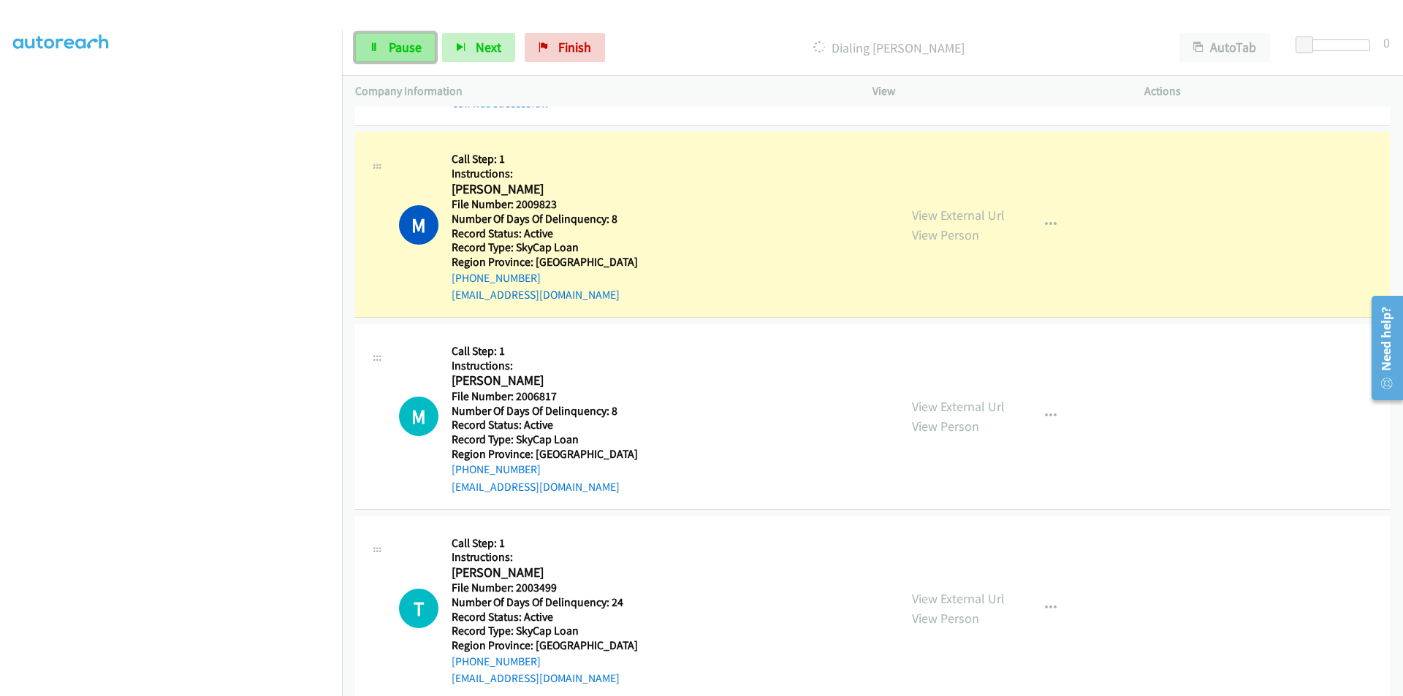
click at [399, 47] on span "Pause" at bounding box center [405, 47] width 33 height 17
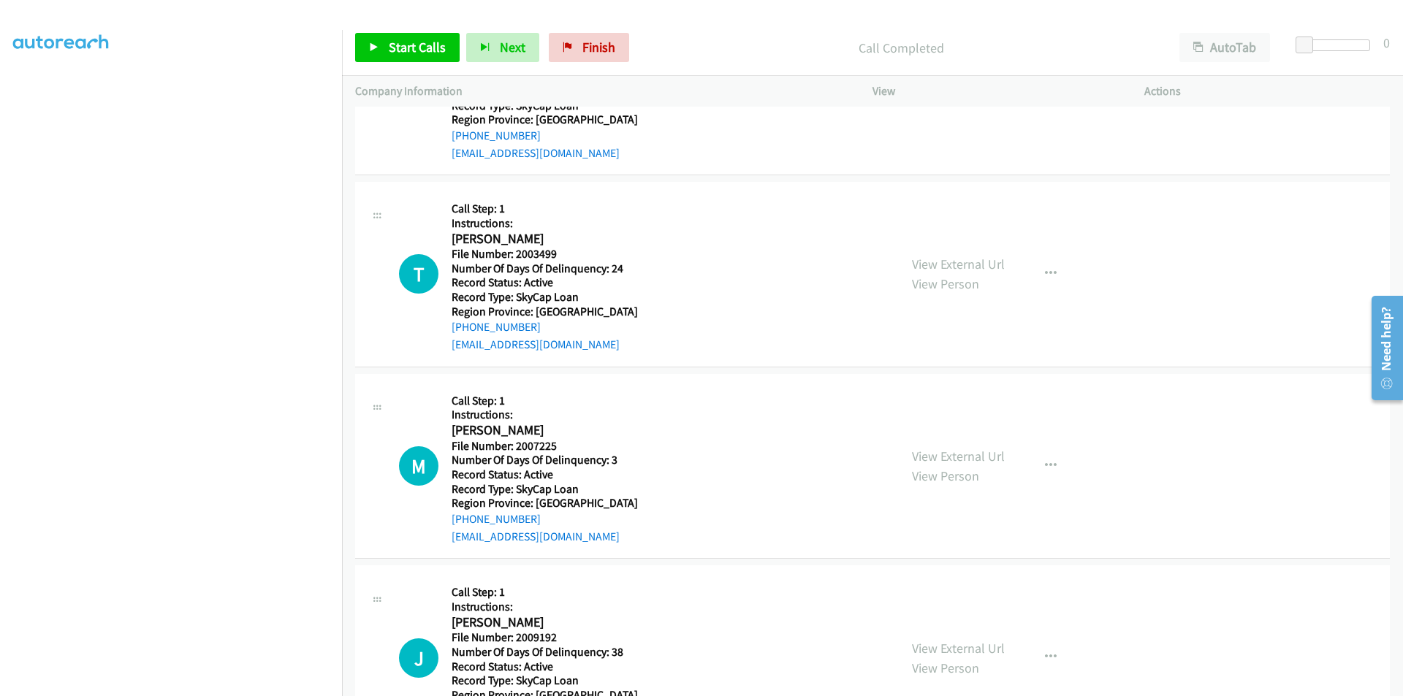
scroll to position [9562, 0]
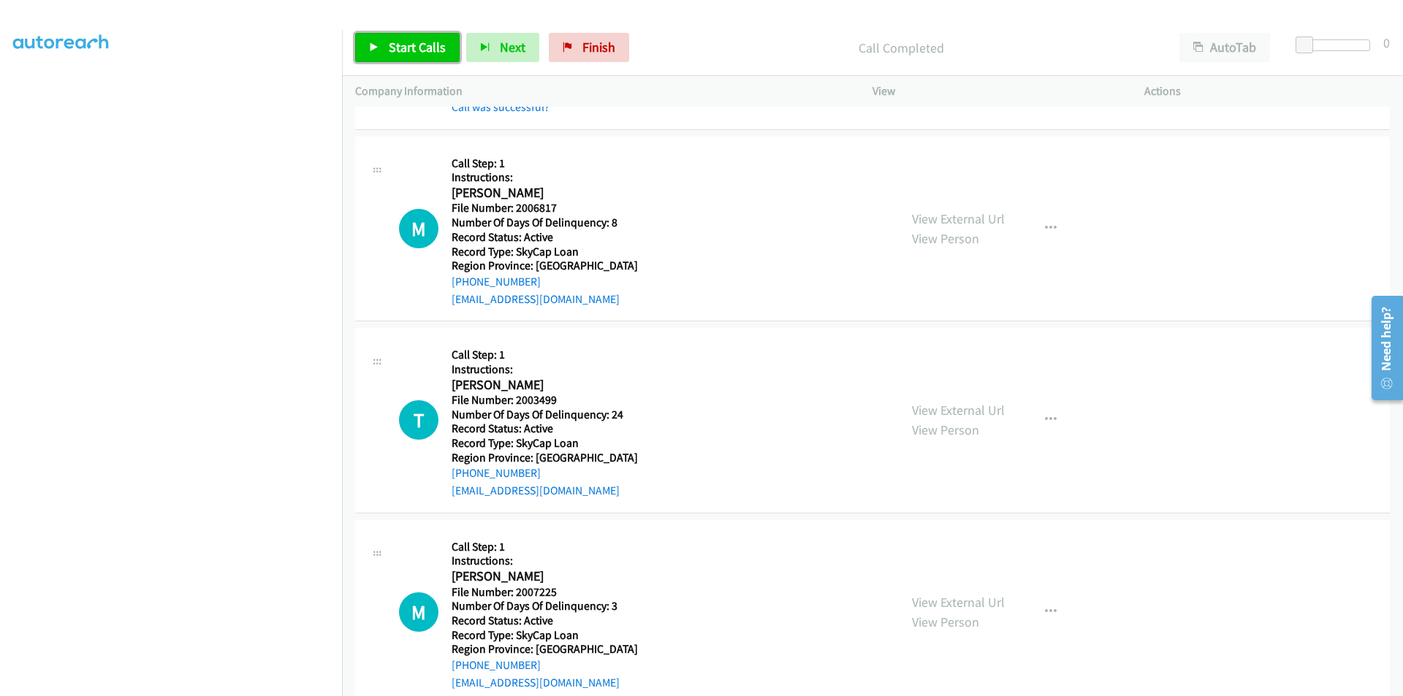
click at [412, 49] on span "Start Calls" at bounding box center [417, 47] width 57 height 17
click at [412, 49] on span "Pause" at bounding box center [405, 47] width 33 height 17
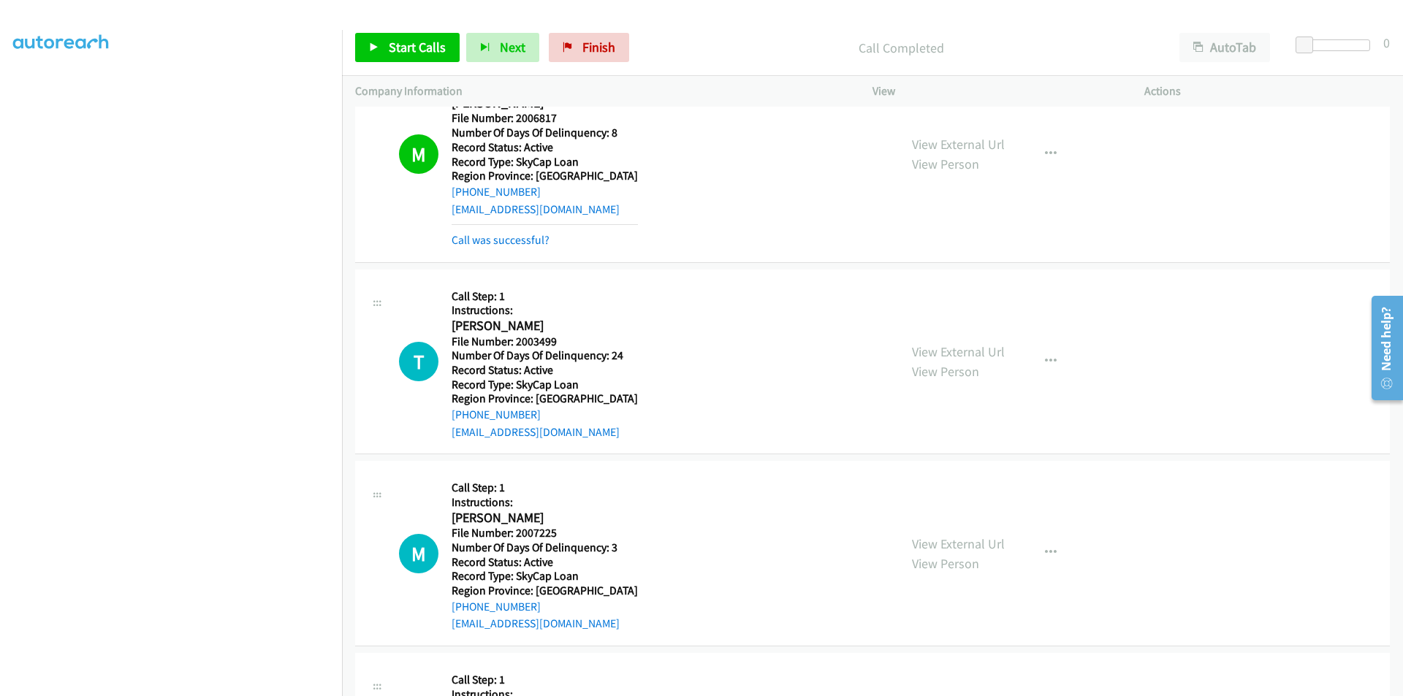
scroll to position [9781, 0]
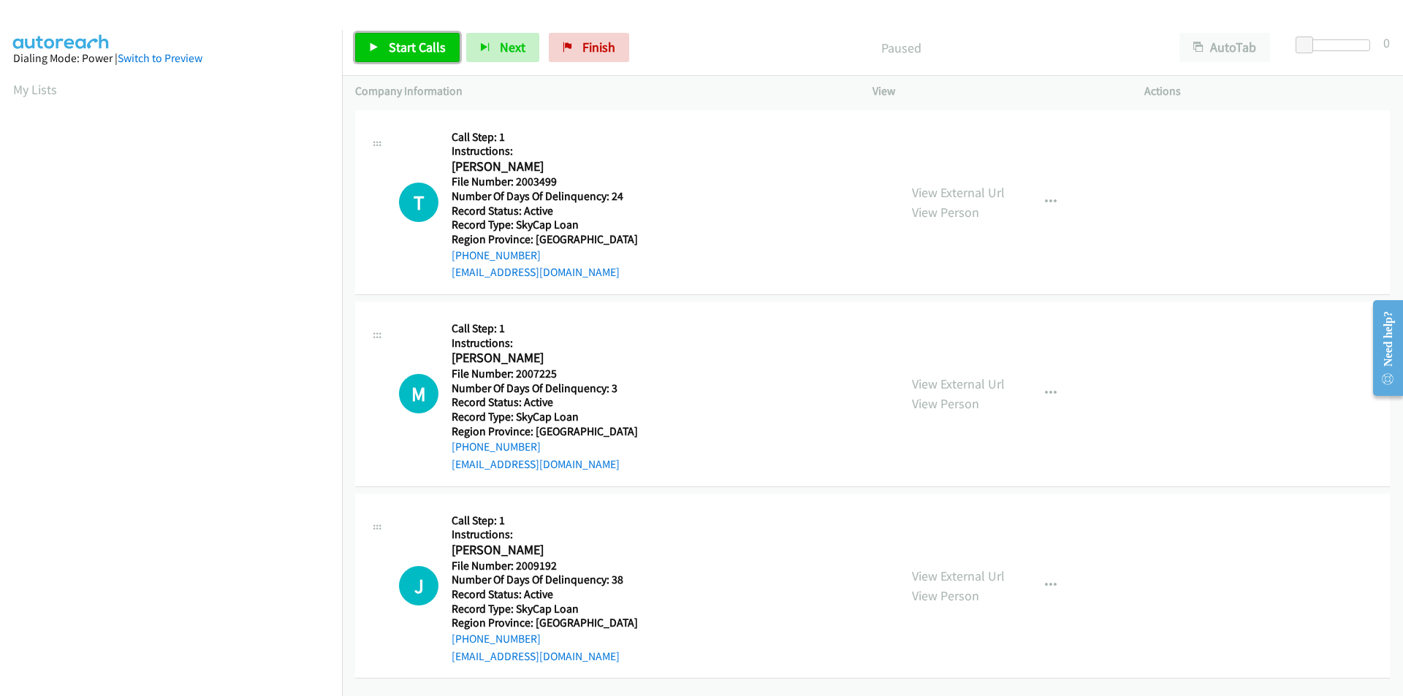
click at [430, 49] on span "Start Calls" at bounding box center [417, 47] width 57 height 17
click at [400, 53] on span "Pause" at bounding box center [405, 47] width 33 height 17
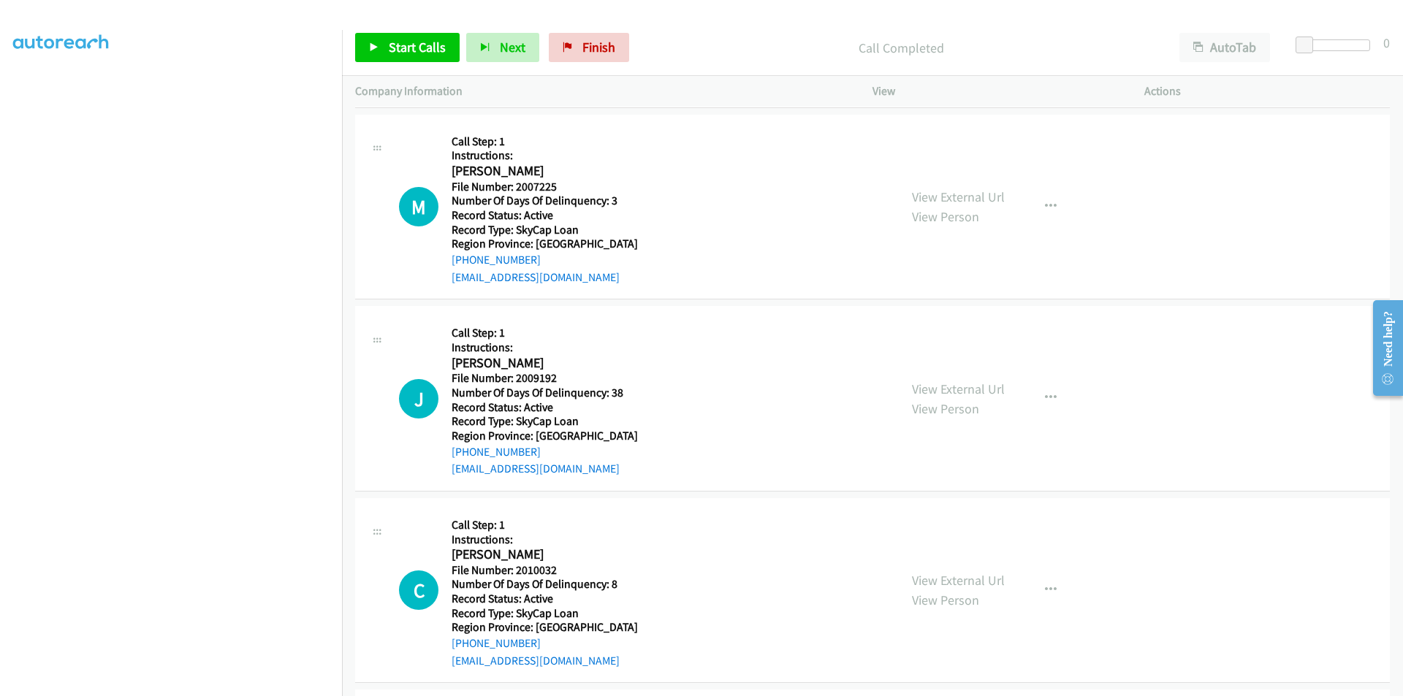
scroll to position [219, 0]
click at [381, 47] on link "Start Calls" at bounding box center [407, 47] width 104 height 29
click at [381, 47] on link "Pause" at bounding box center [395, 47] width 80 height 29
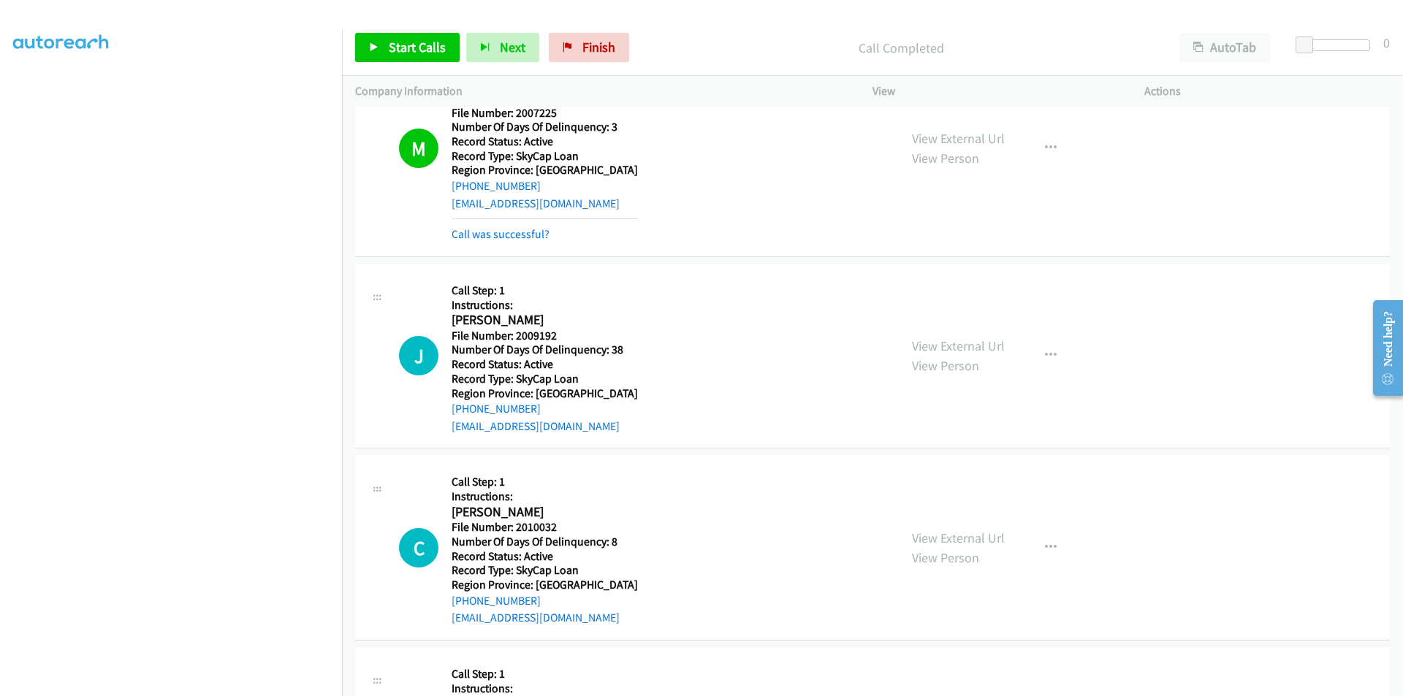
scroll to position [438, 0]
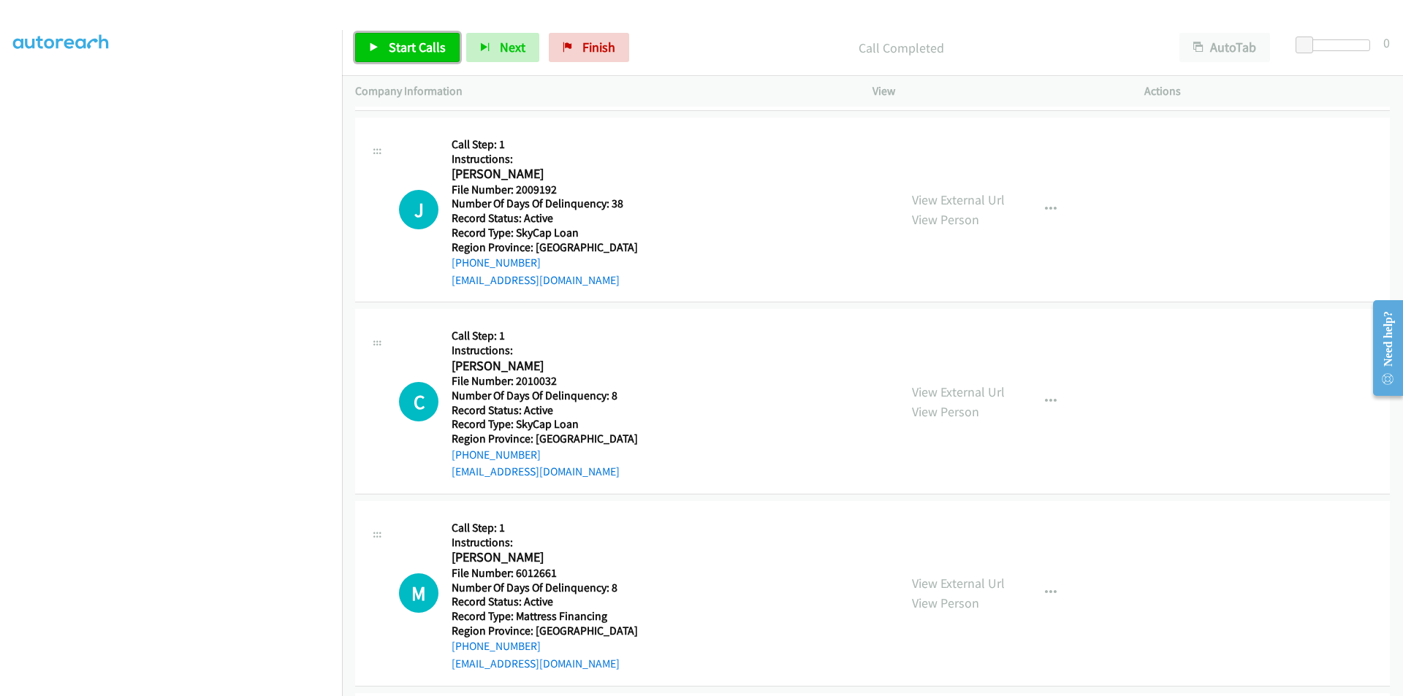
click at [428, 49] on span "Start Calls" at bounding box center [417, 47] width 57 height 17
click at [422, 46] on link "Pause" at bounding box center [395, 47] width 80 height 29
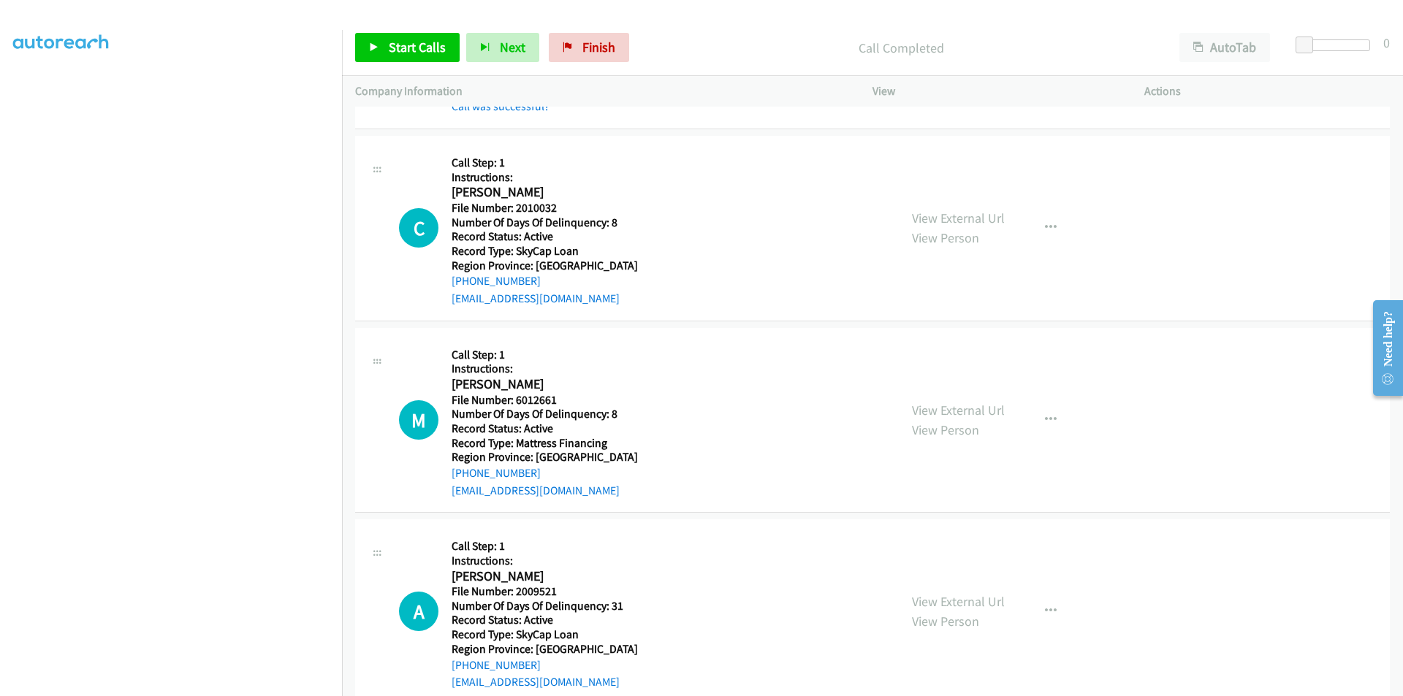
scroll to position [658, 0]
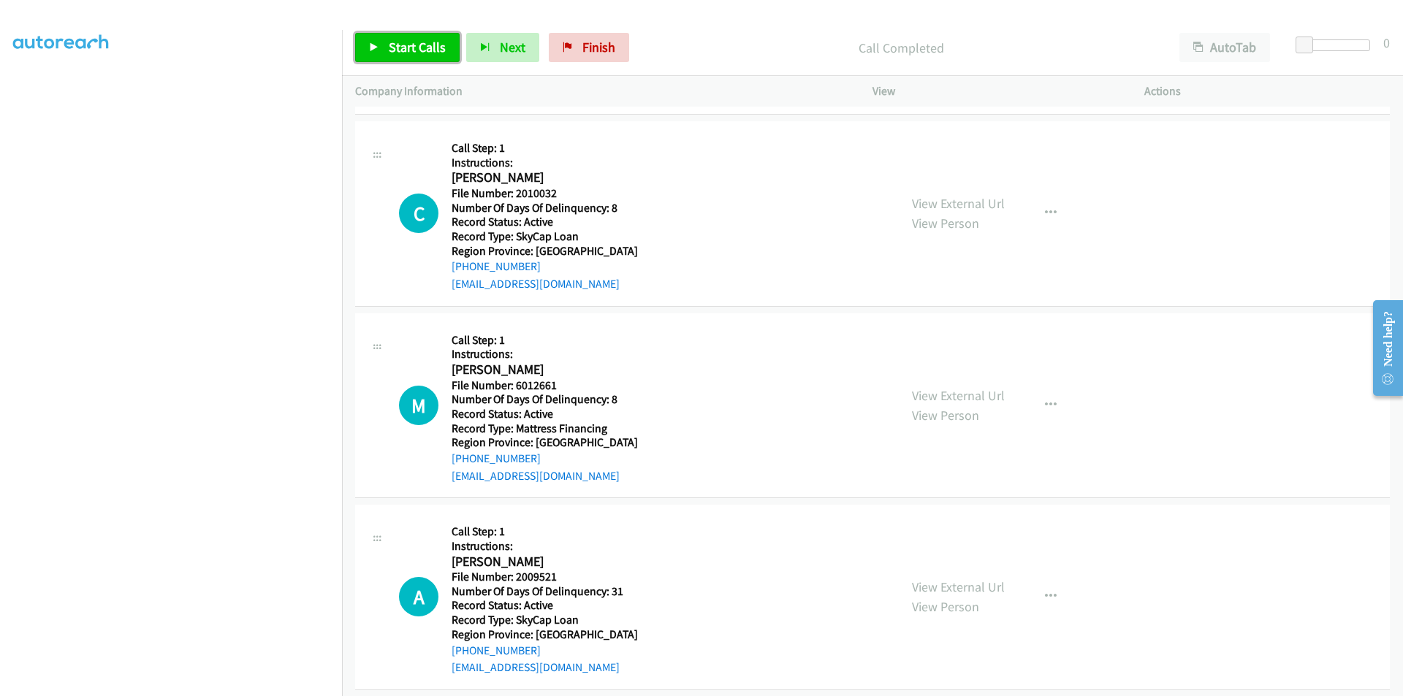
click at [414, 49] on span "Start Calls" at bounding box center [417, 47] width 57 height 17
click at [408, 48] on span "Pause" at bounding box center [405, 47] width 33 height 17
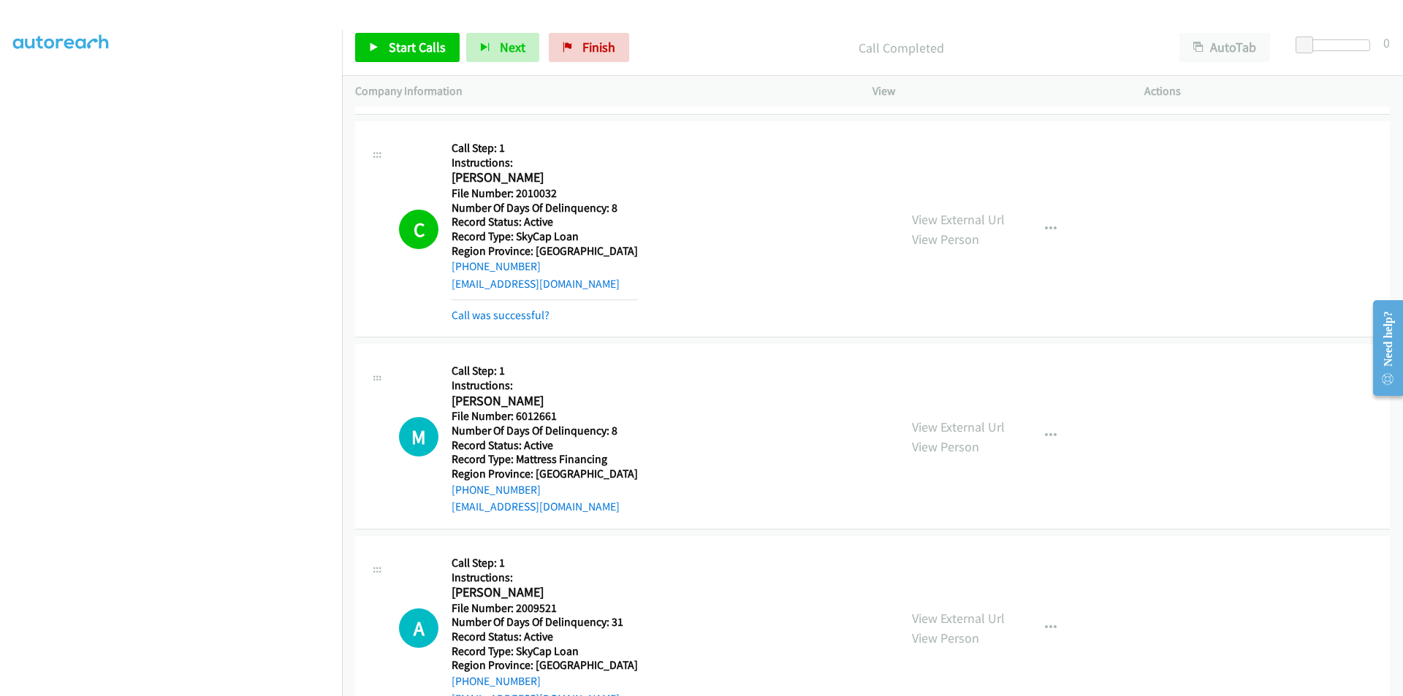
scroll to position [877, 0]
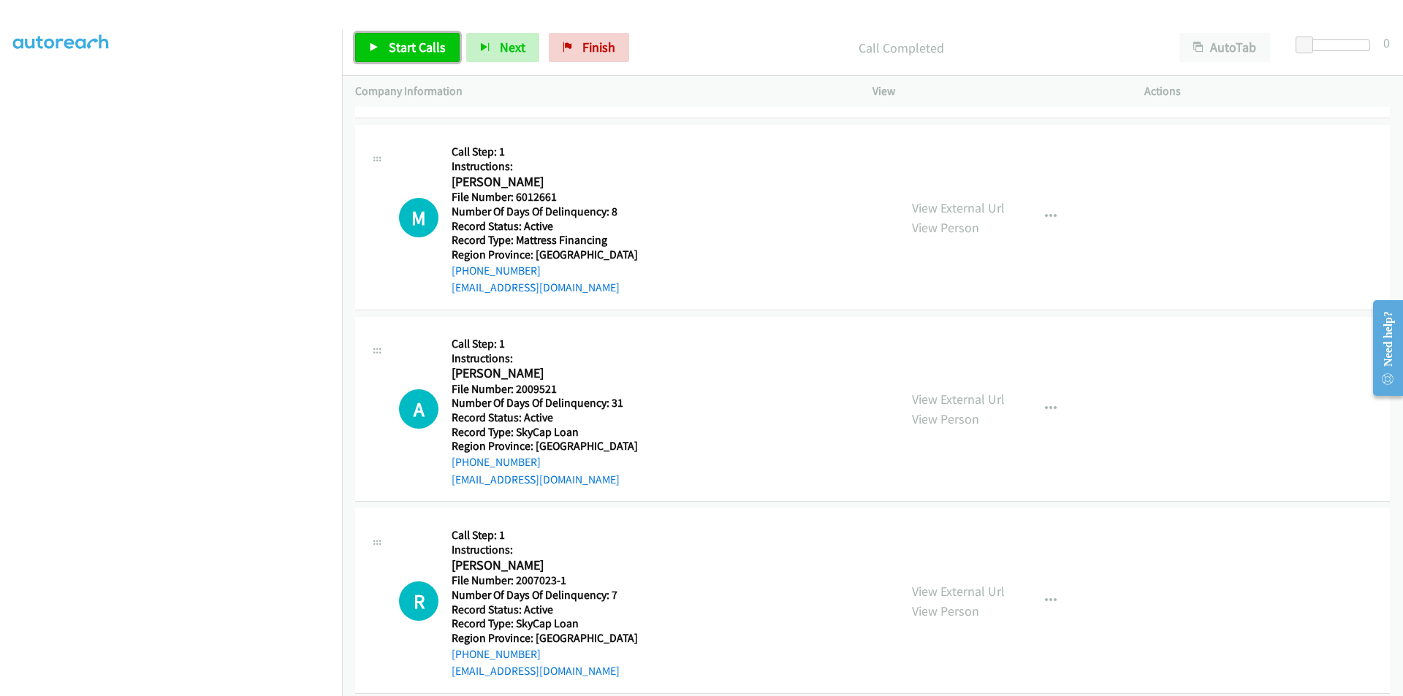
click at [408, 36] on link "Start Calls" at bounding box center [407, 47] width 104 height 29
click at [408, 36] on link "Pause" at bounding box center [395, 47] width 80 height 29
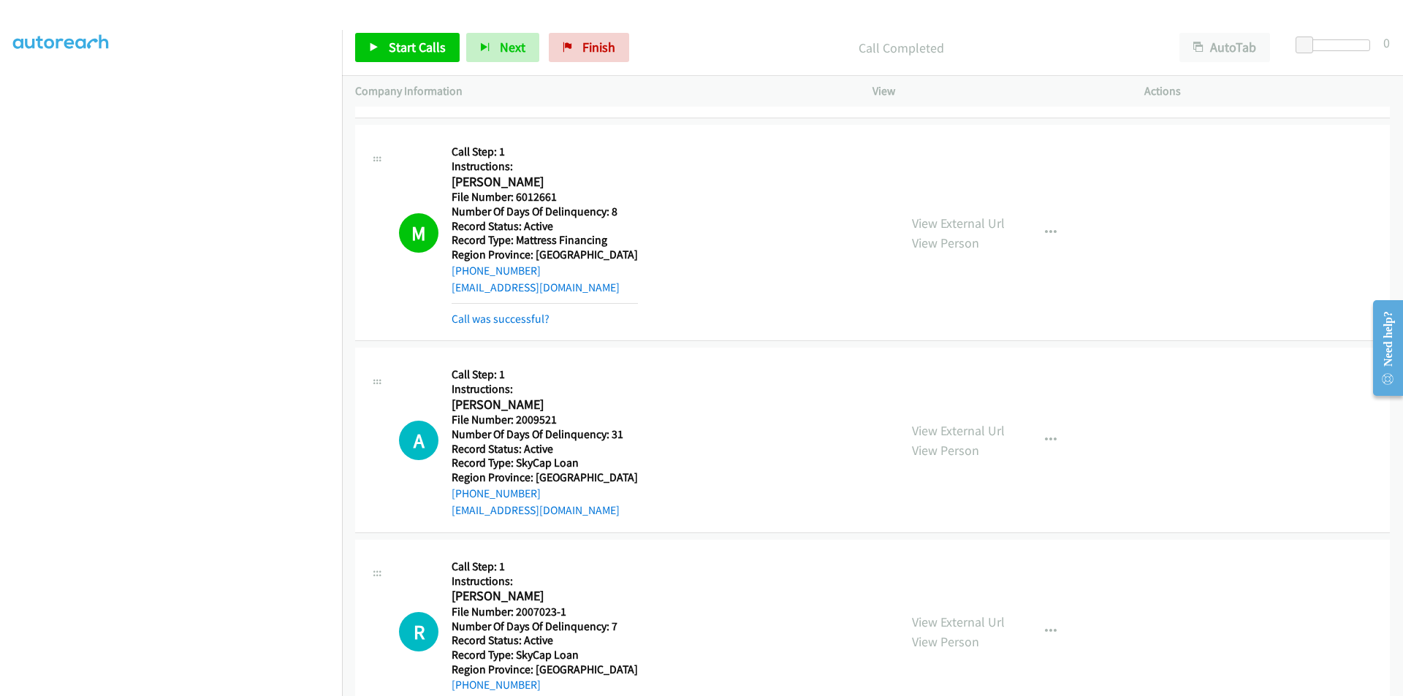
scroll to position [1096, 0]
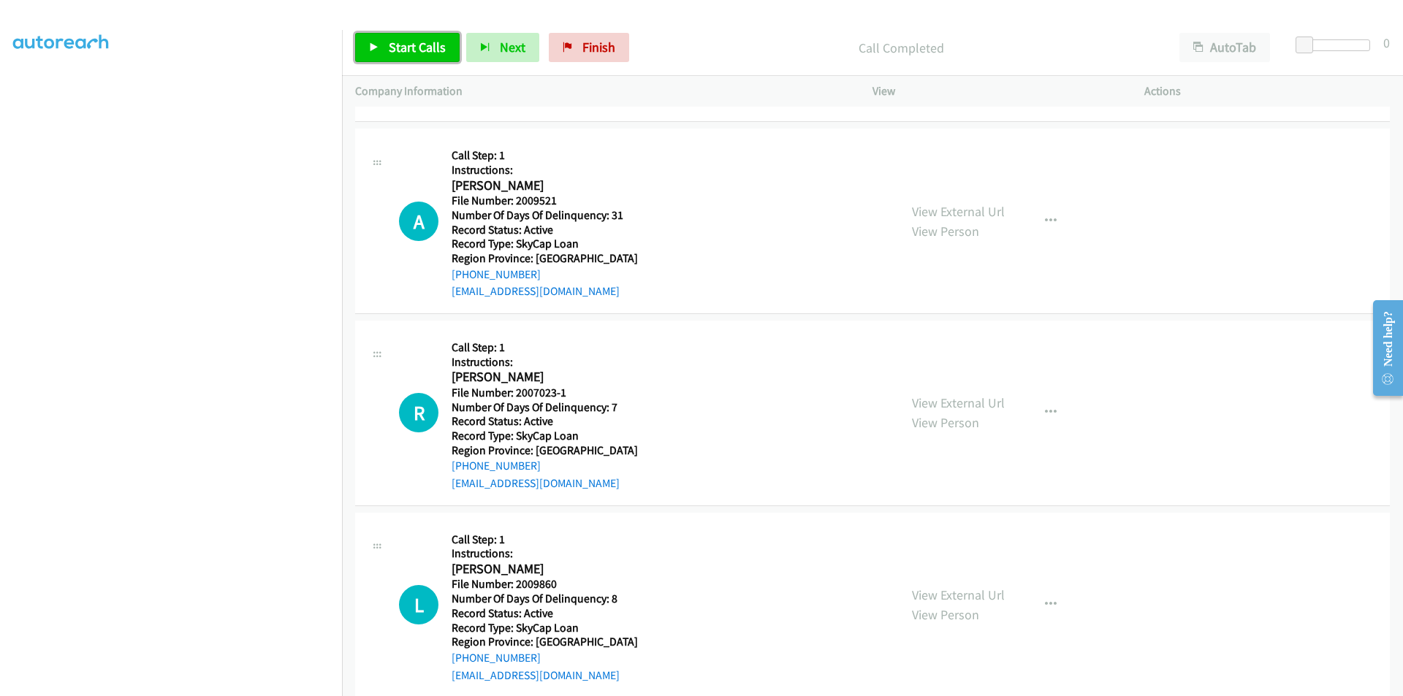
click at [400, 51] on span "Start Calls" at bounding box center [417, 47] width 57 height 17
click at [400, 49] on span "Pause" at bounding box center [405, 47] width 33 height 17
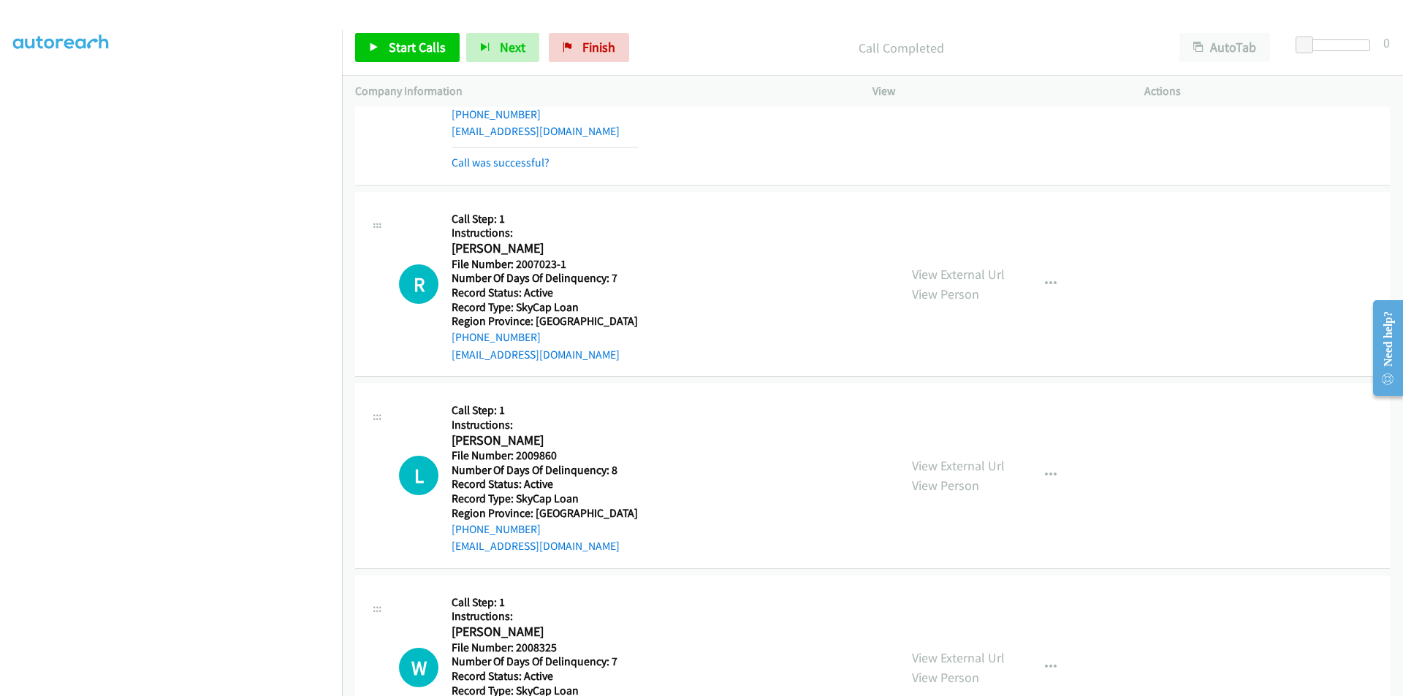
scroll to position [1315, 0]
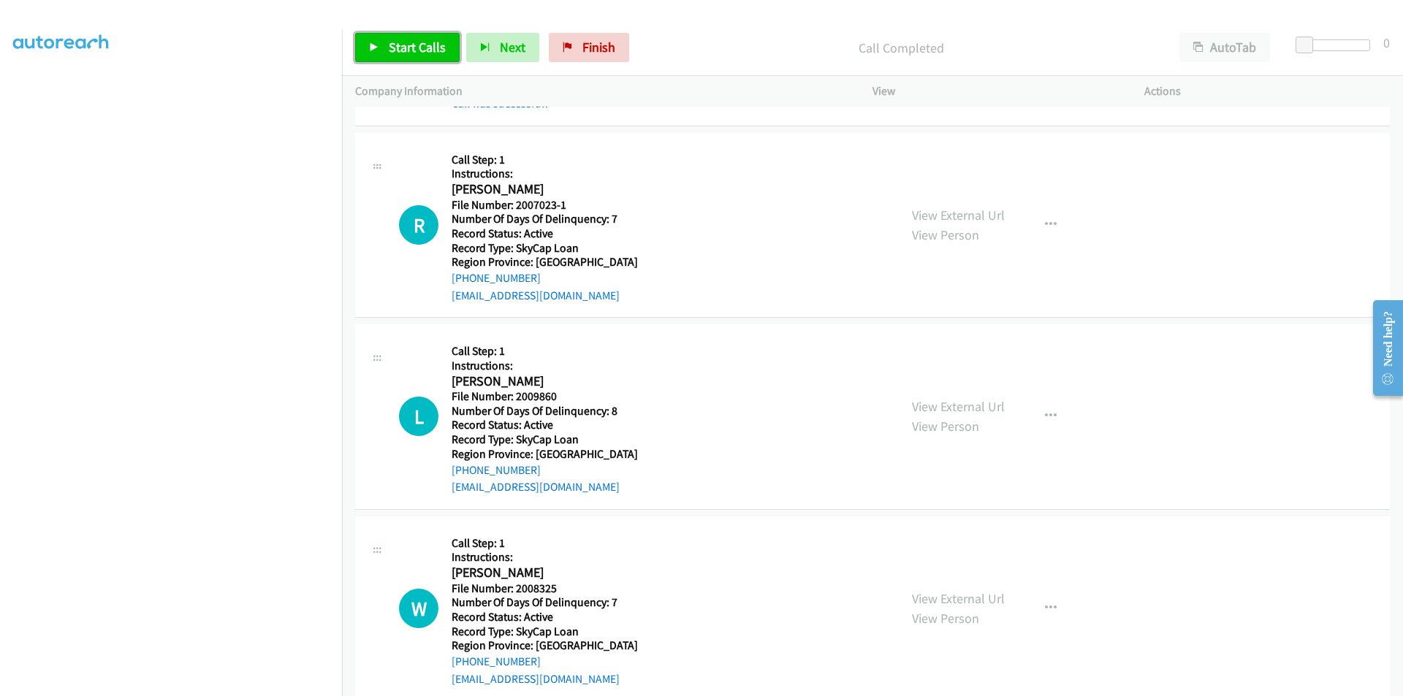
click at [428, 55] on span "Start Calls" at bounding box center [417, 47] width 57 height 17
click at [404, 48] on span "Pause" at bounding box center [405, 47] width 33 height 17
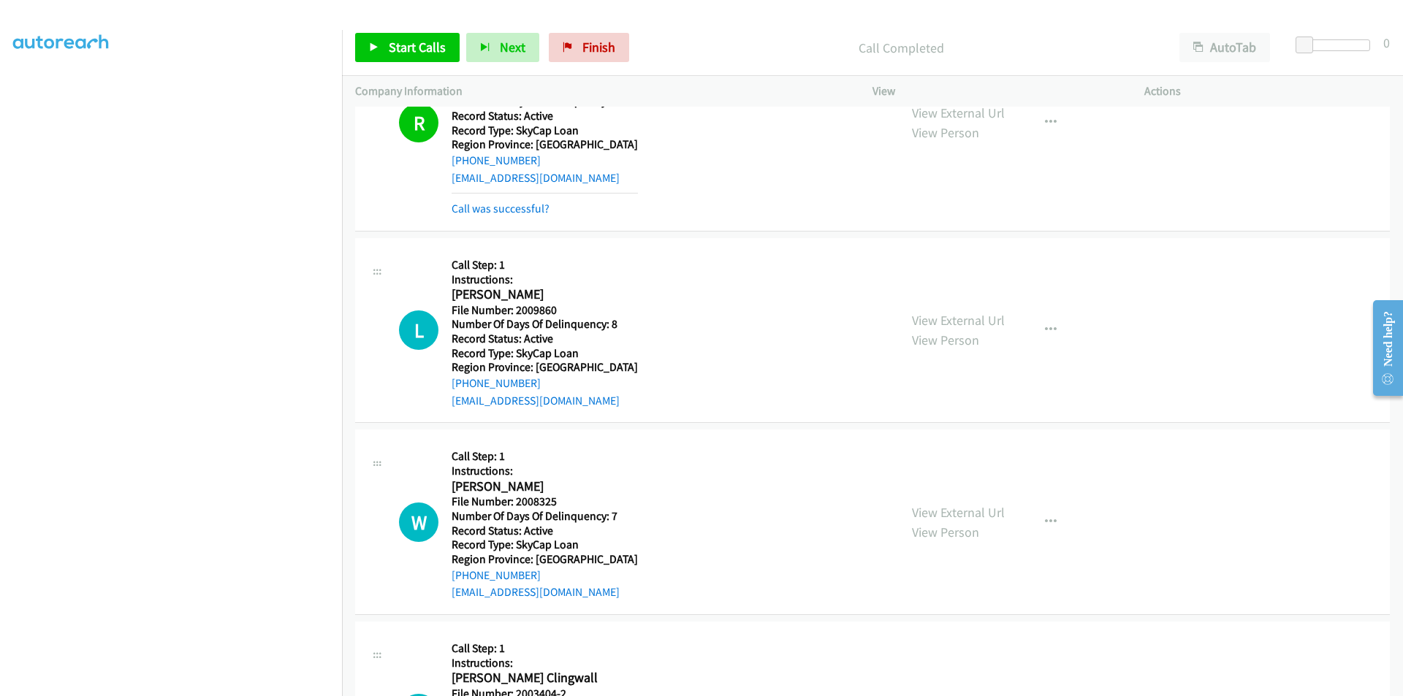
scroll to position [1534, 0]
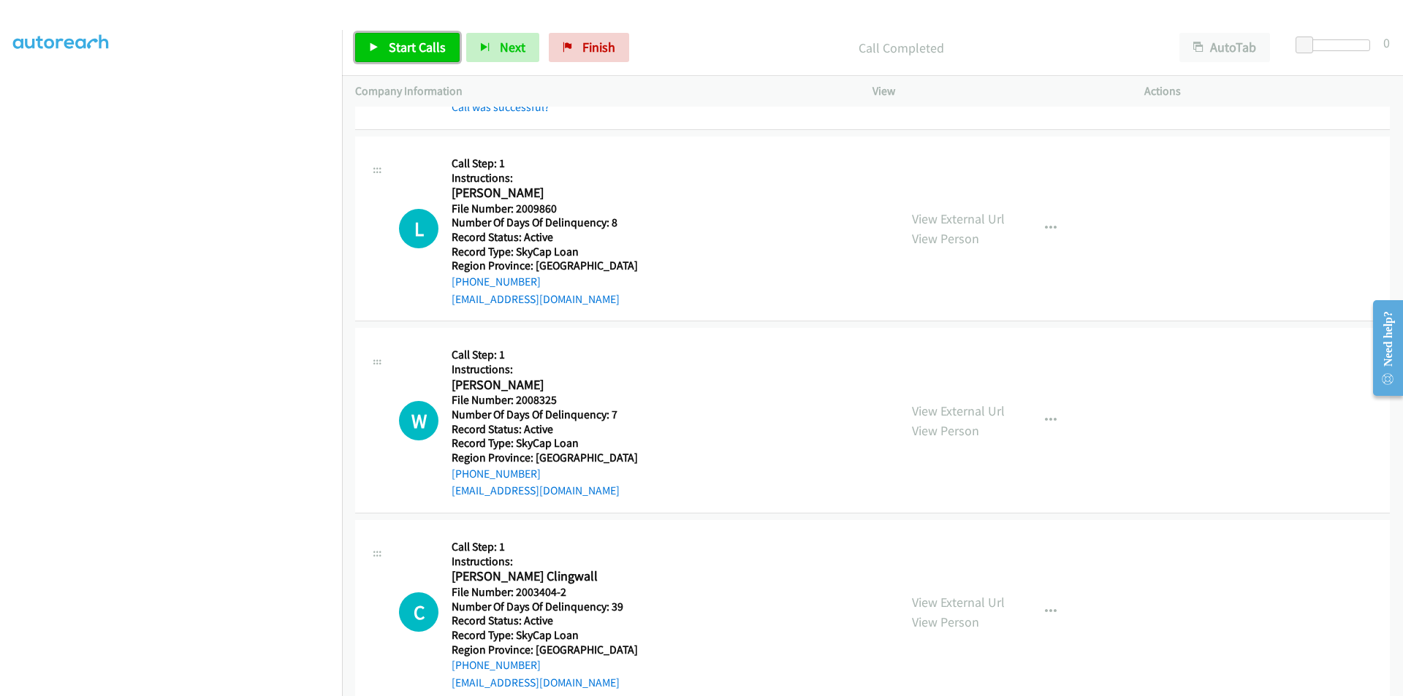
click at [415, 54] on span "Start Calls" at bounding box center [417, 47] width 57 height 17
click at [415, 46] on span "Pause" at bounding box center [405, 47] width 33 height 17
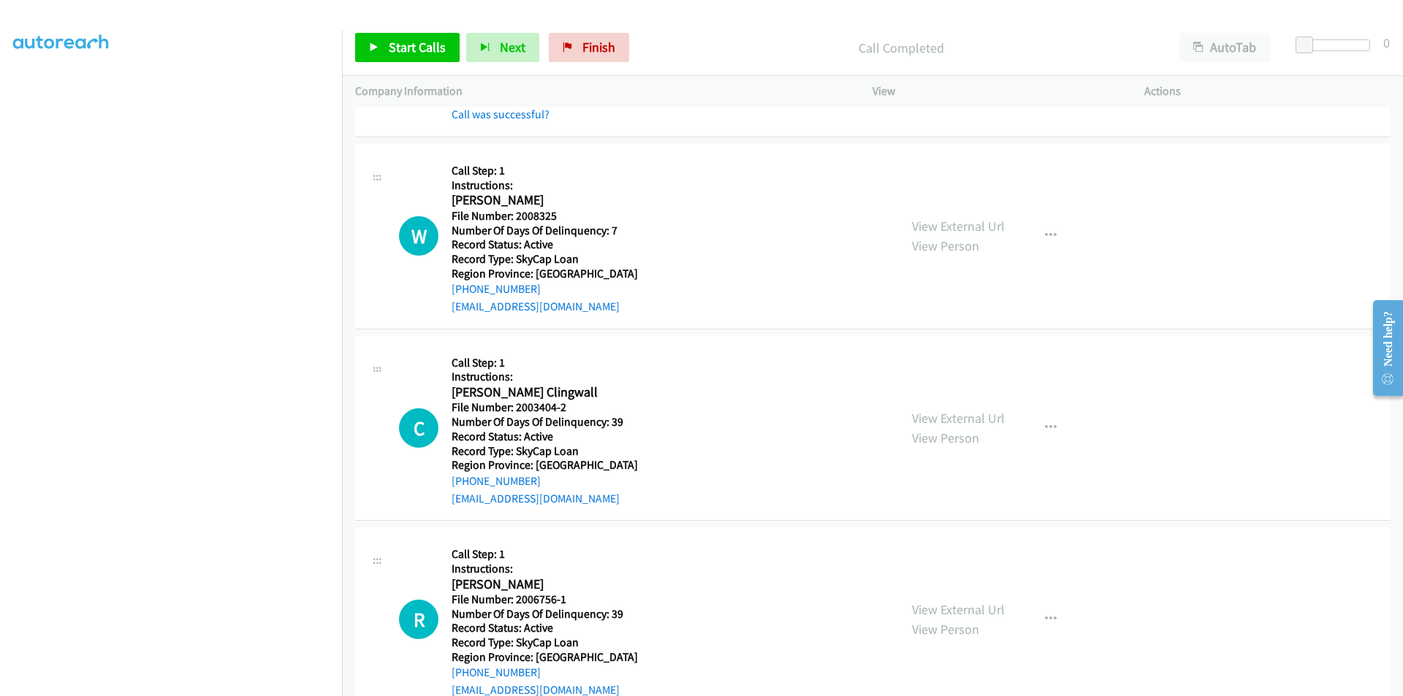
scroll to position [1754, 0]
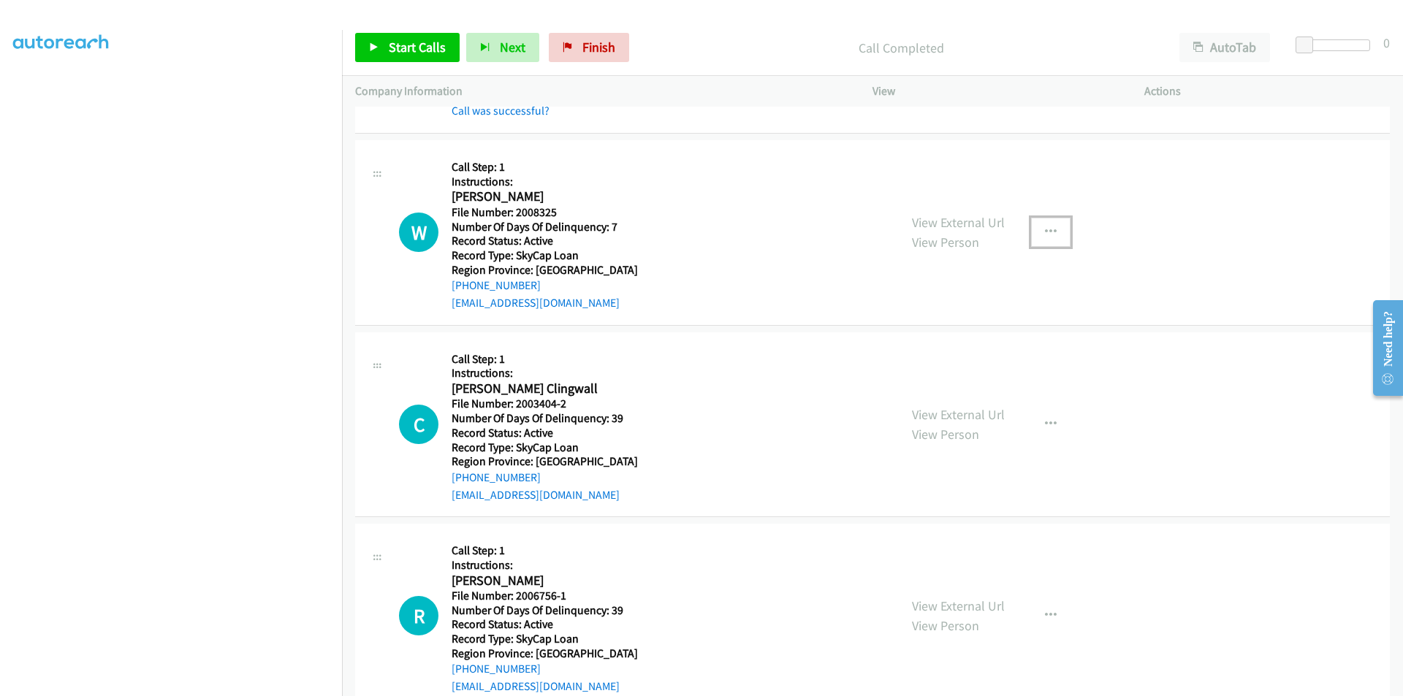
click at [1048, 228] on icon "button" at bounding box center [1051, 233] width 12 height 12
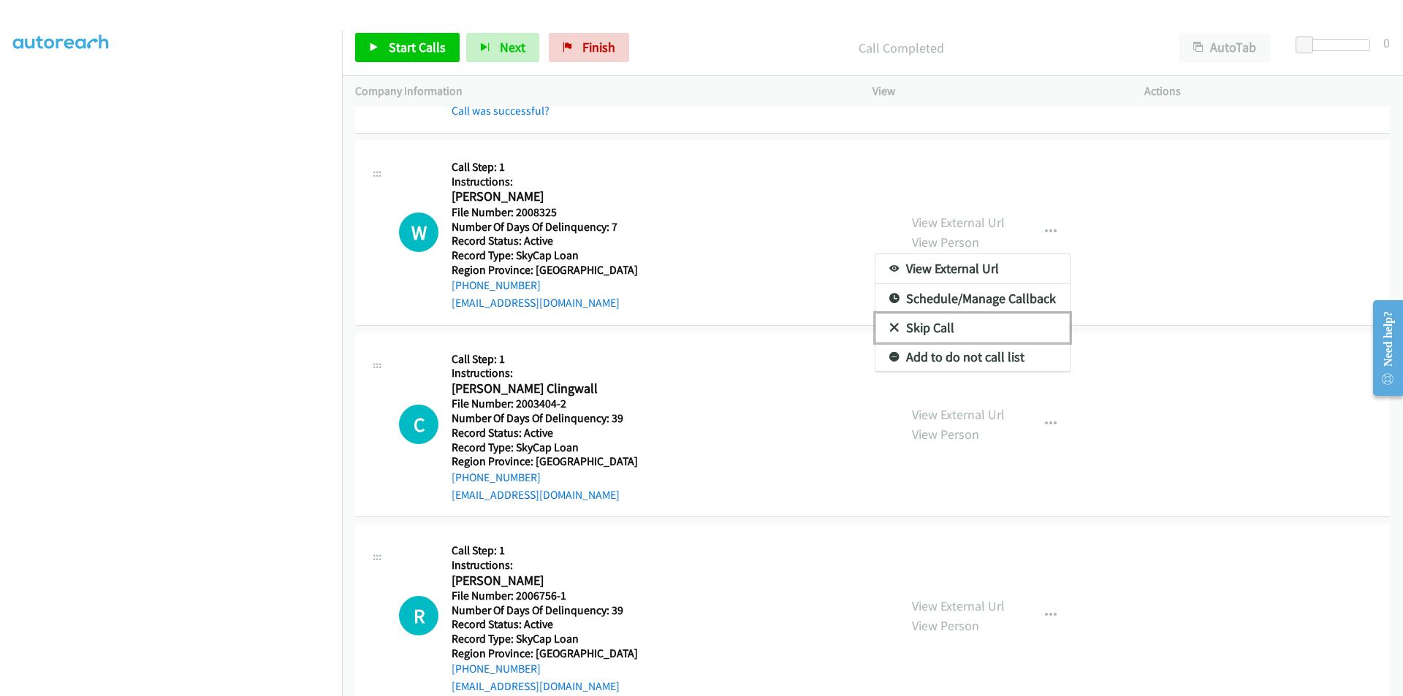
click at [976, 317] on link "Skip Call" at bounding box center [972, 327] width 194 height 29
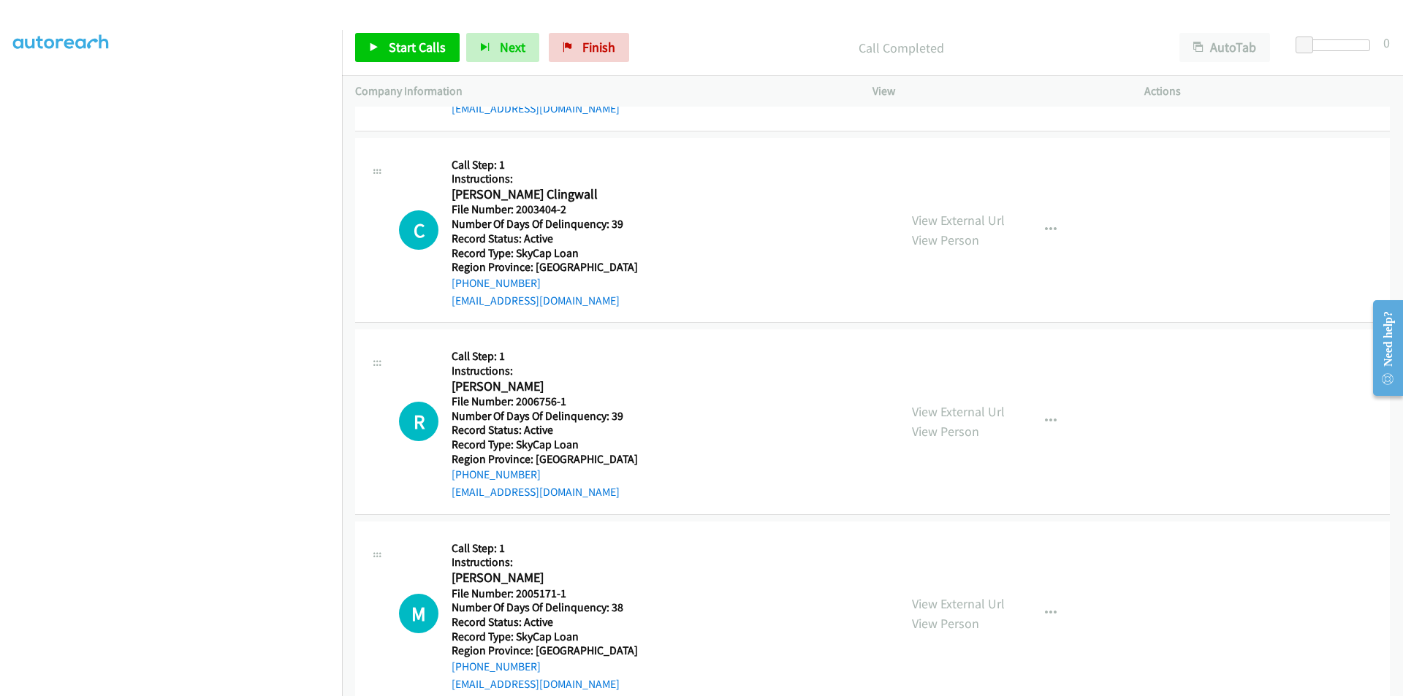
scroll to position [1973, 0]
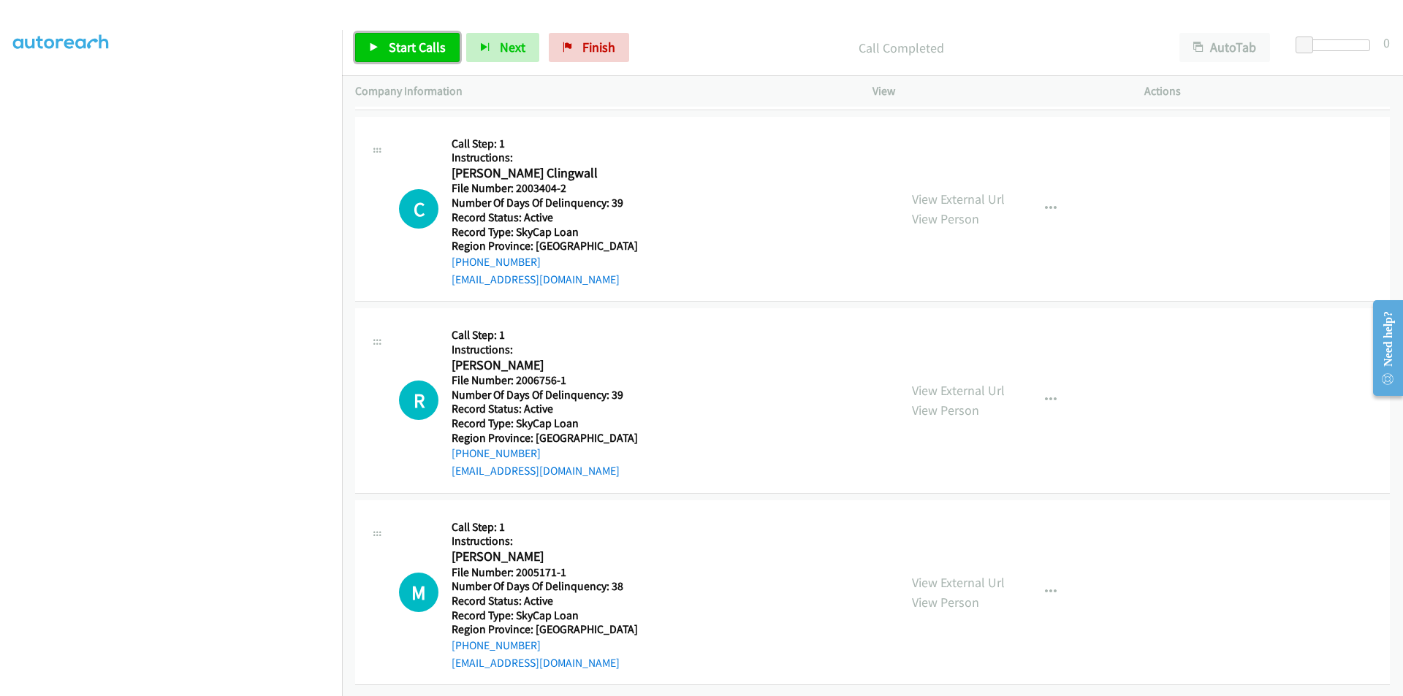
click at [387, 47] on link "Start Calls" at bounding box center [407, 47] width 104 height 29
click at [389, 47] on span "Pause" at bounding box center [405, 47] width 33 height 17
click at [398, 40] on span "Start Calls" at bounding box center [417, 47] width 57 height 17
click at [398, 40] on span "Pause" at bounding box center [405, 47] width 33 height 17
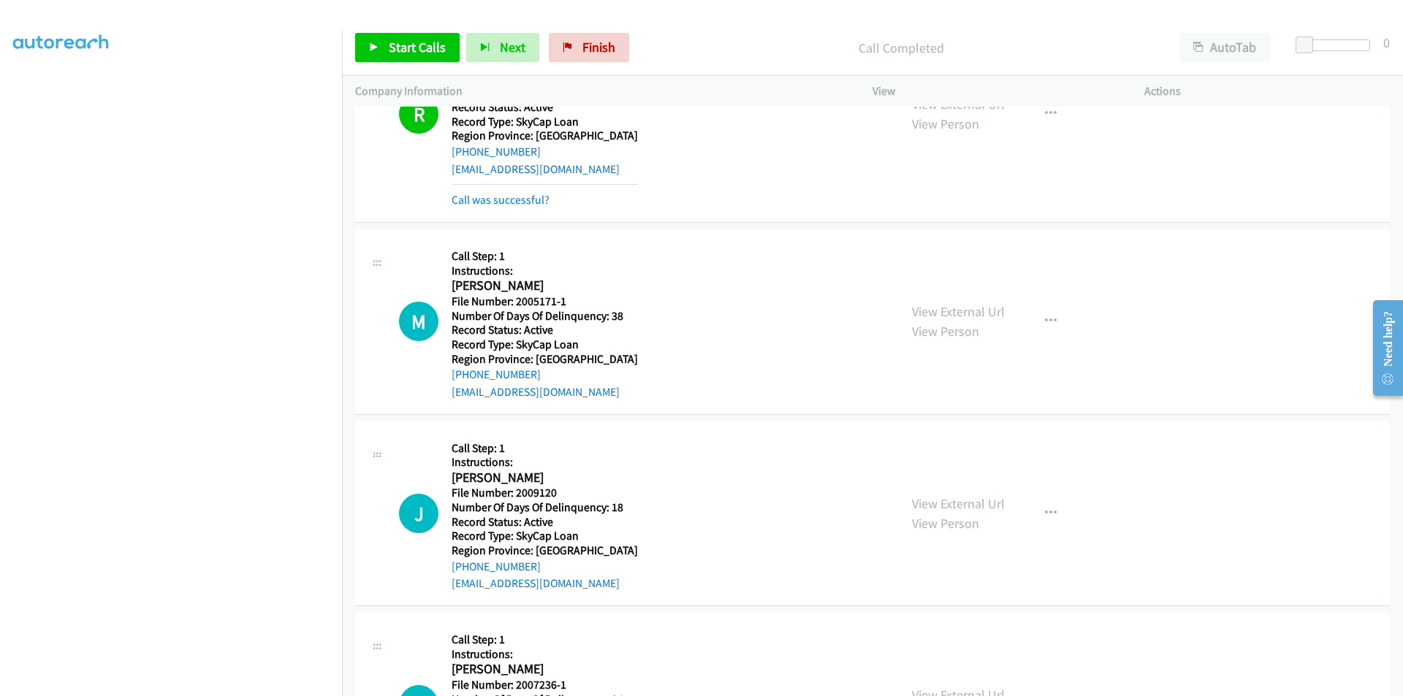
scroll to position [2411, 0]
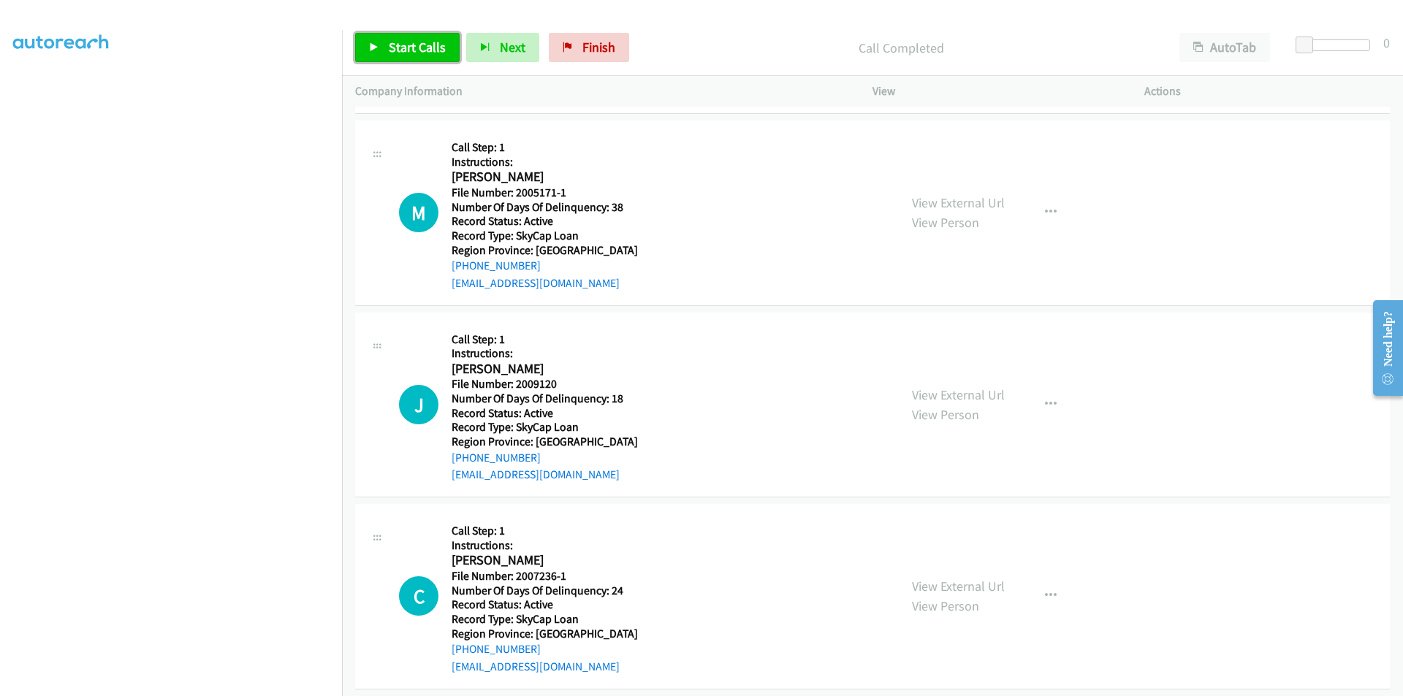
click at [402, 44] on span "Start Calls" at bounding box center [417, 47] width 57 height 17
click at [402, 44] on span "Pause" at bounding box center [405, 47] width 33 height 17
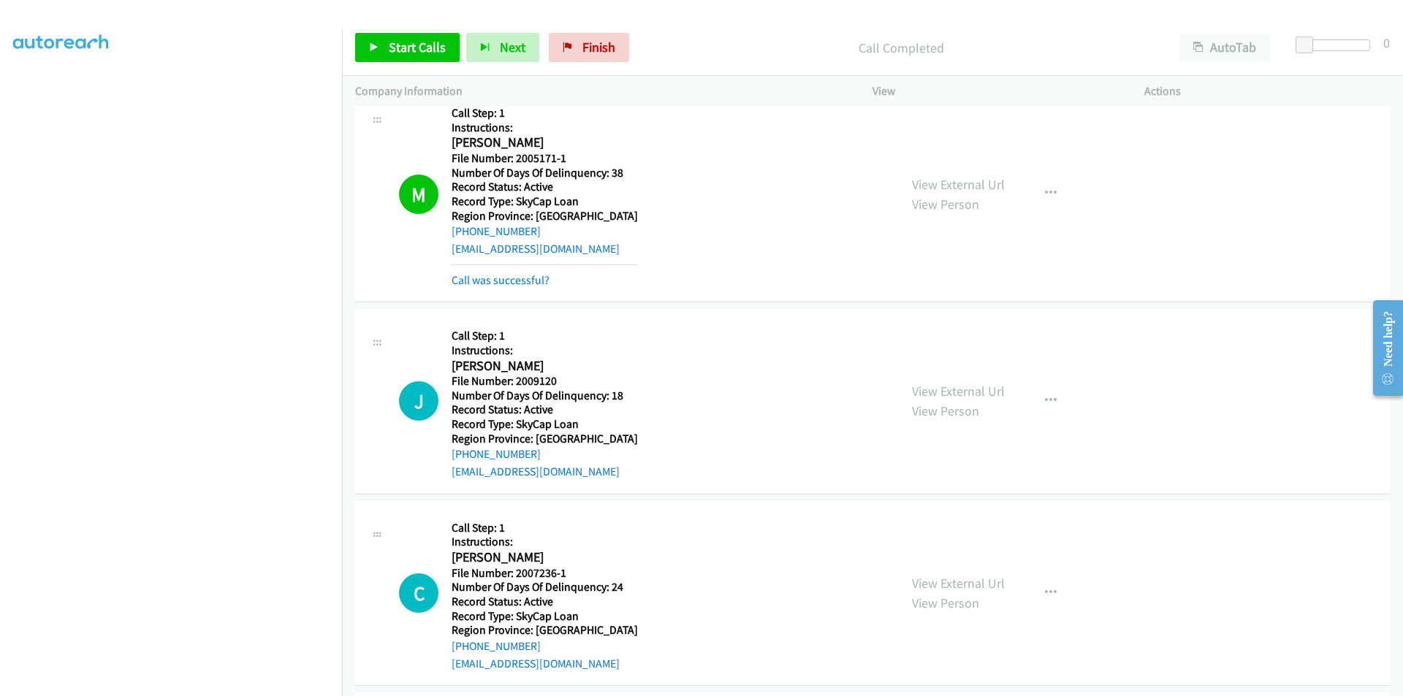
scroll to position [2630, 0]
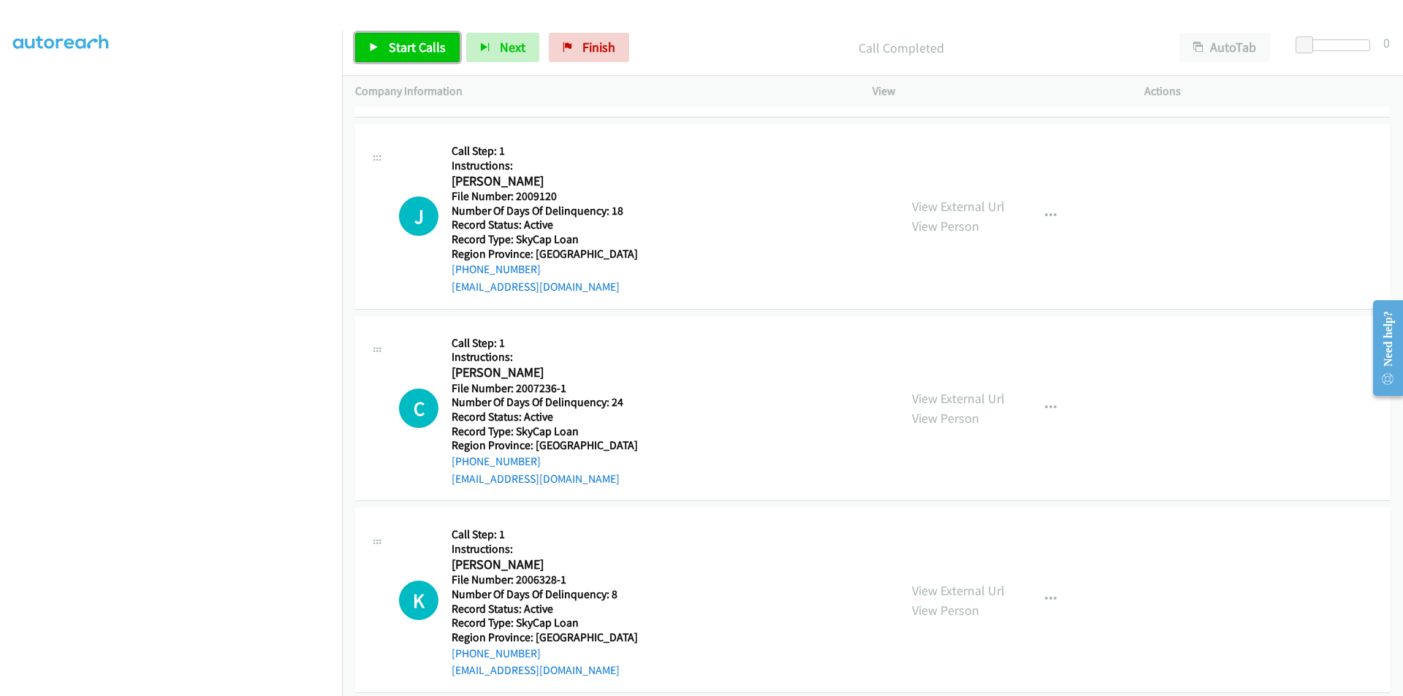
click at [416, 44] on span "Start Calls" at bounding box center [417, 47] width 57 height 17
click at [416, 44] on span "Pause" at bounding box center [405, 47] width 33 height 17
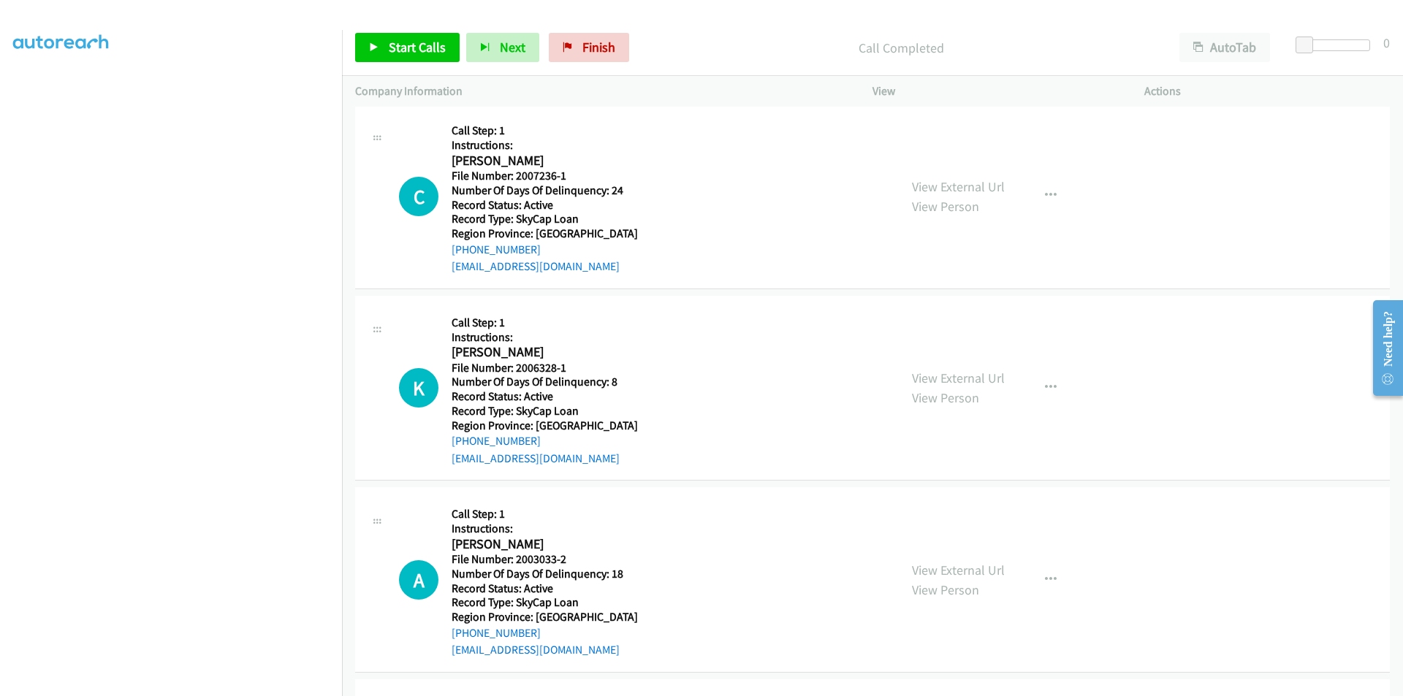
scroll to position [2850, 0]
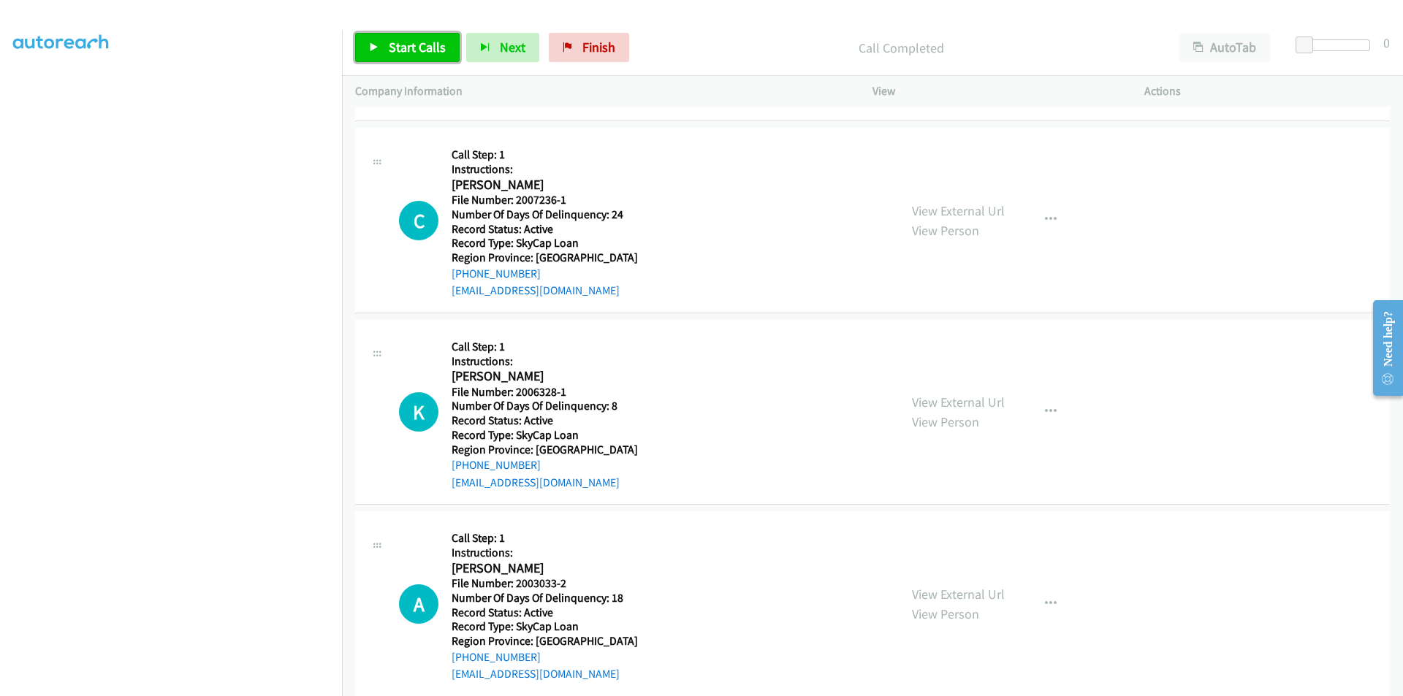
click at [414, 36] on link "Start Calls" at bounding box center [407, 47] width 104 height 29
click at [414, 36] on link "Pause" at bounding box center [395, 47] width 80 height 29
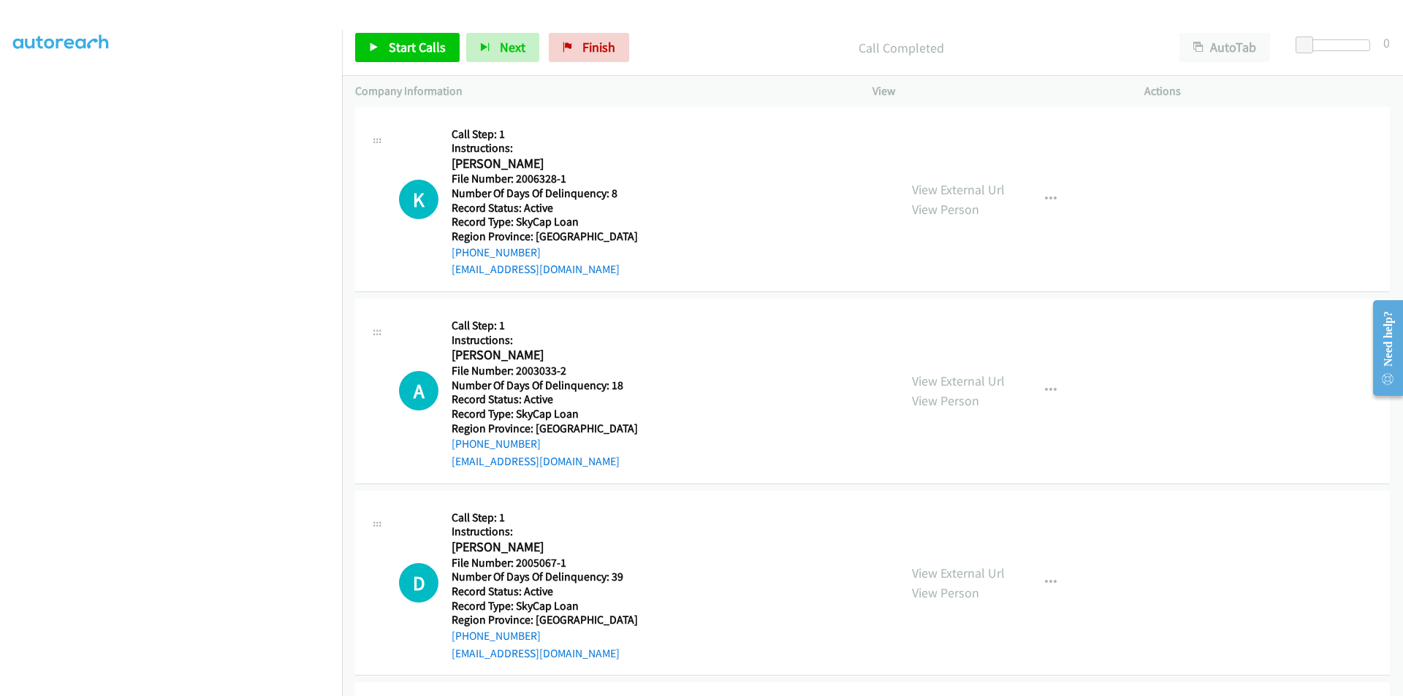
scroll to position [3142, 0]
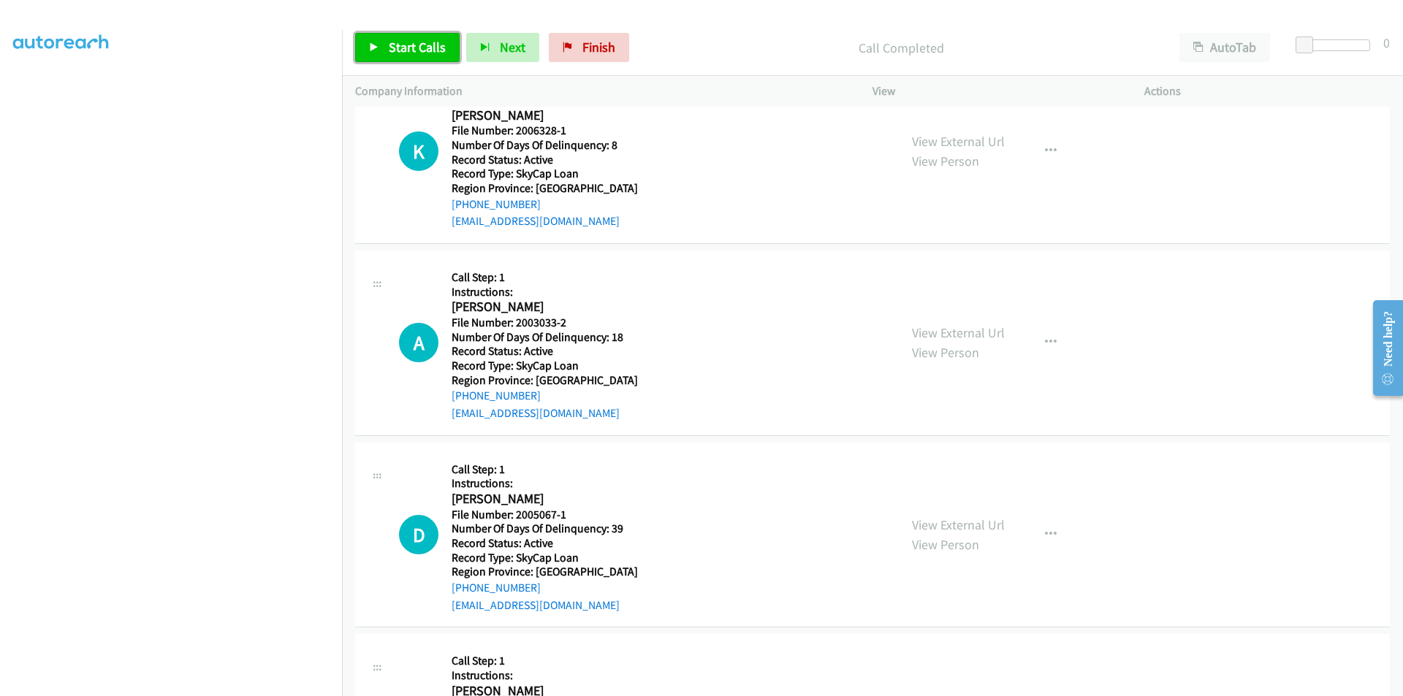
click at [428, 37] on link "Start Calls" at bounding box center [407, 47] width 104 height 29
click at [415, 42] on span "Pause" at bounding box center [405, 47] width 33 height 17
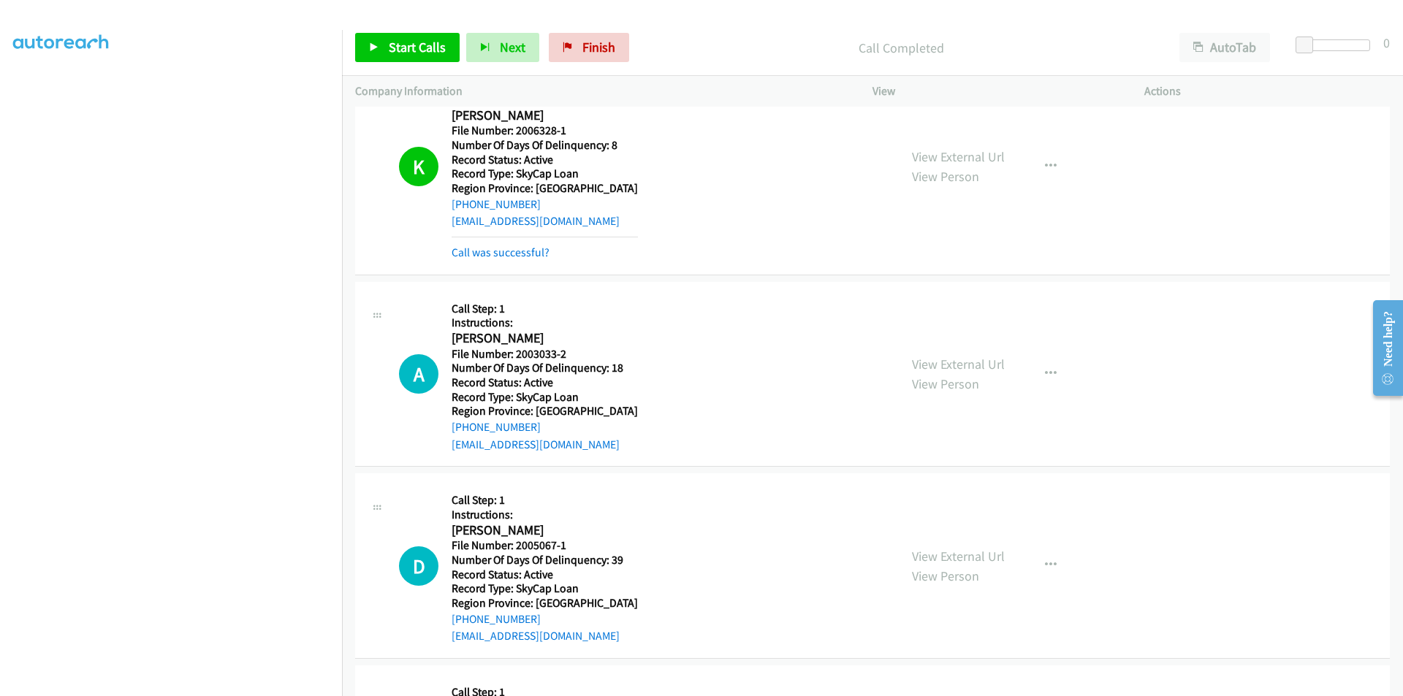
scroll to position [3318, 0]
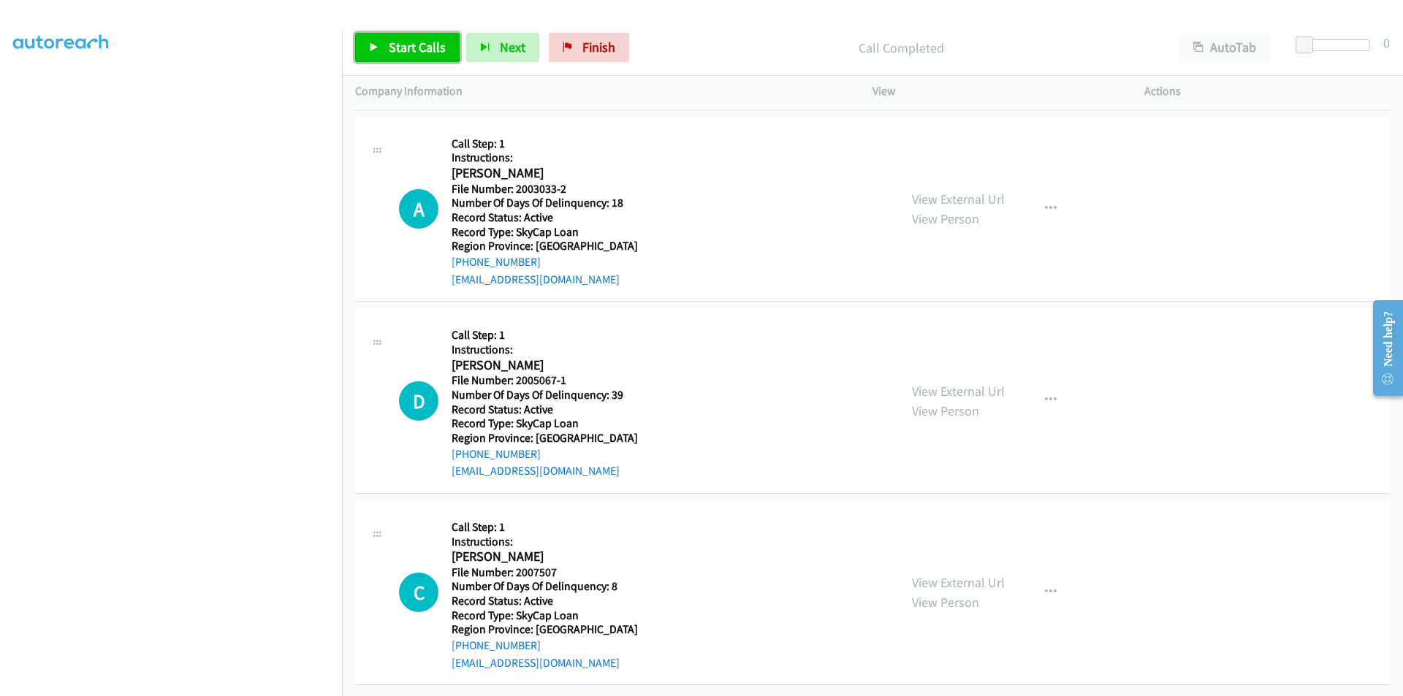
click at [415, 39] on span "Start Calls" at bounding box center [417, 47] width 57 height 17
click at [415, 39] on span "Pause" at bounding box center [405, 47] width 33 height 17
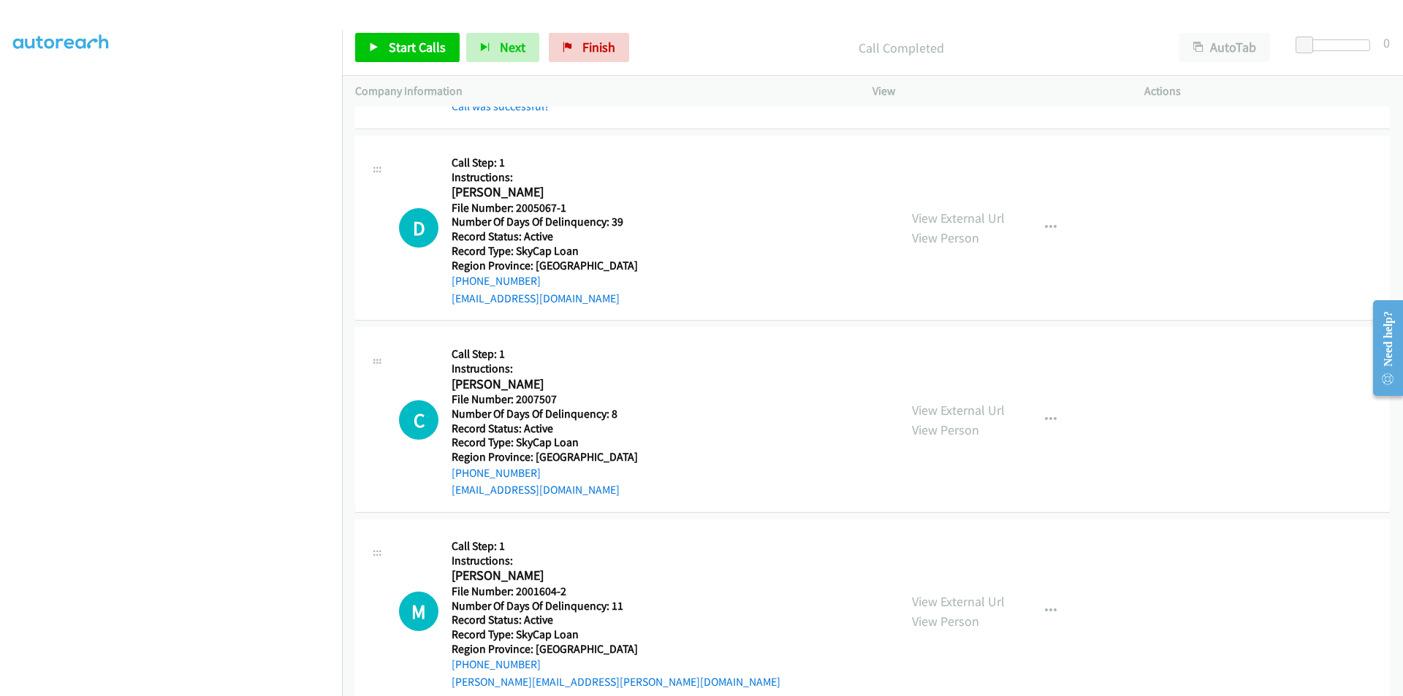
scroll to position [3537, 0]
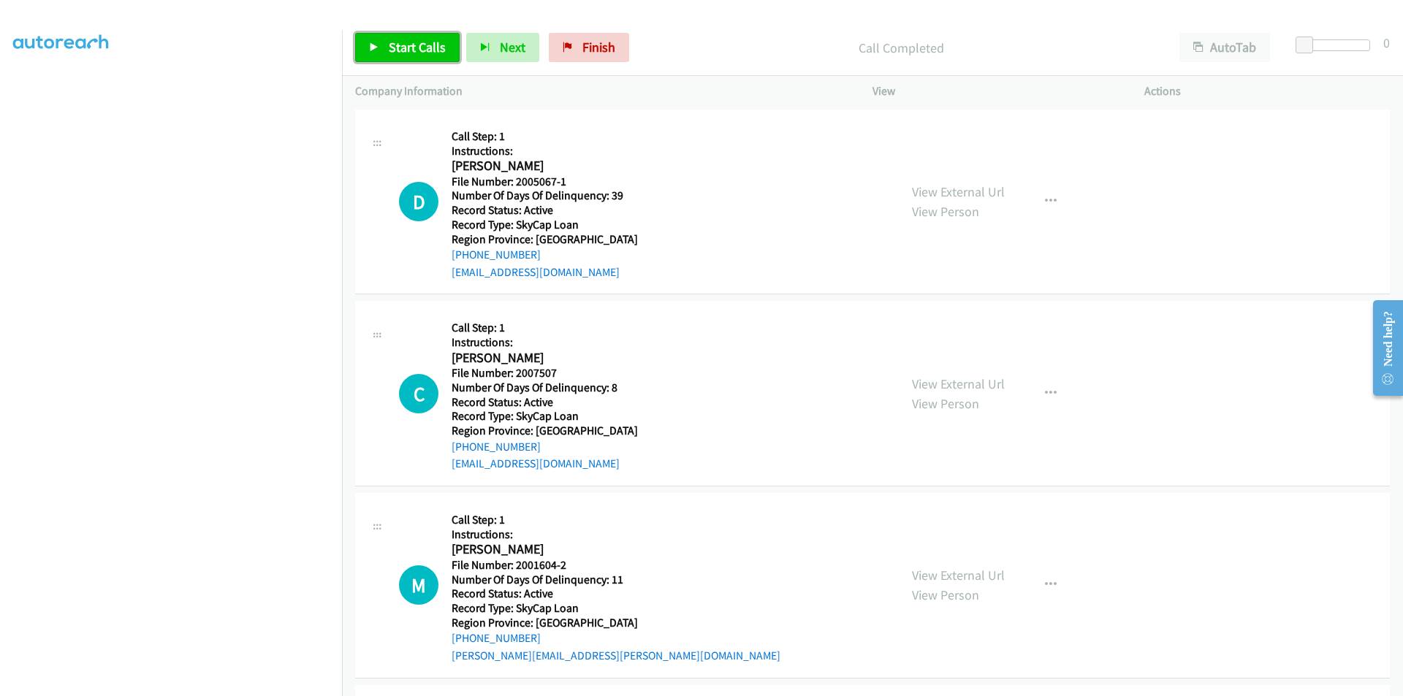
click at [401, 39] on span "Start Calls" at bounding box center [417, 47] width 57 height 17
click at [400, 44] on span "Pause" at bounding box center [405, 47] width 33 height 17
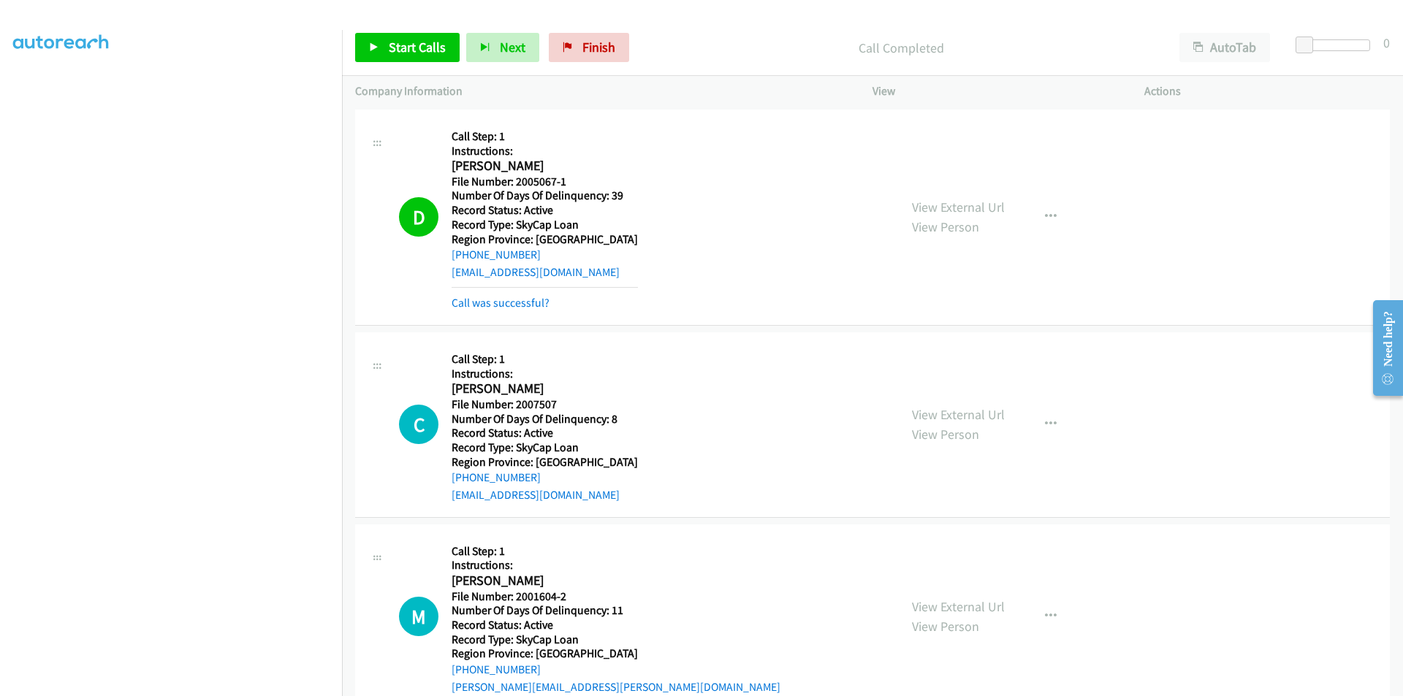
scroll to position [3756, 0]
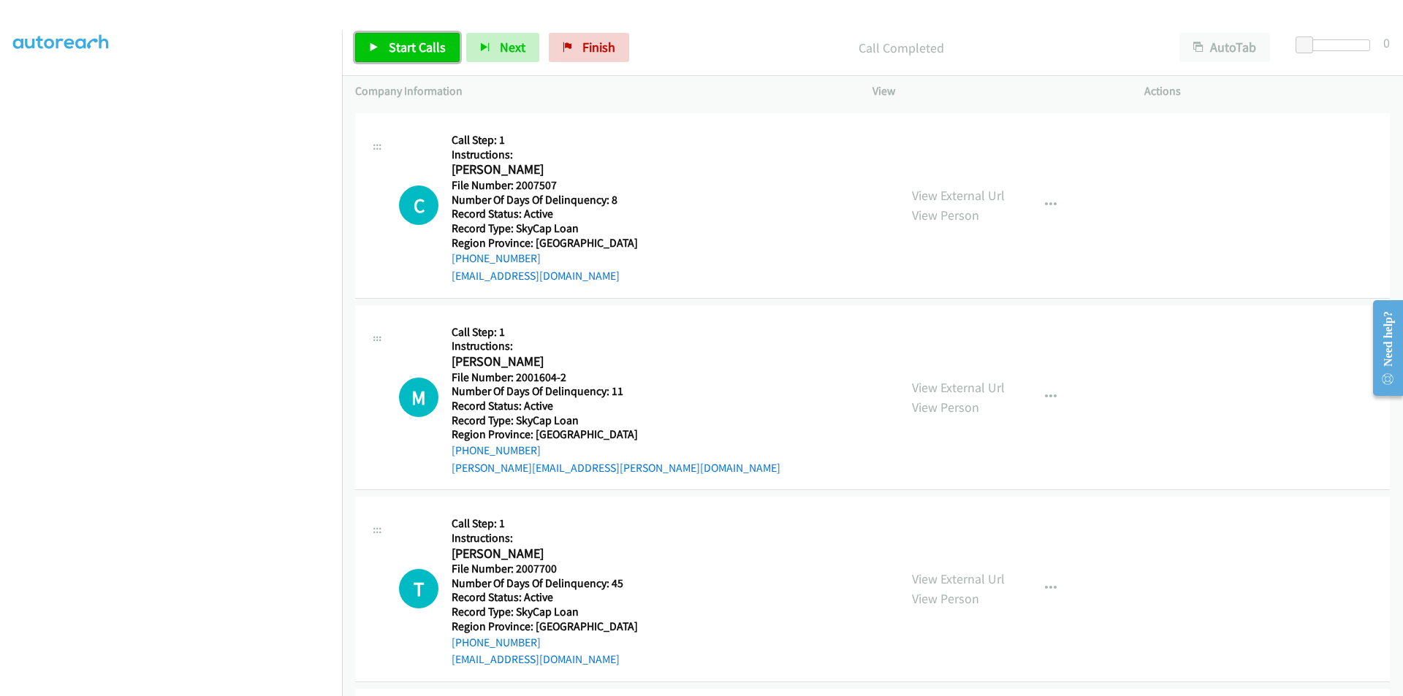
click at [403, 45] on span "Start Calls" at bounding box center [417, 47] width 57 height 17
click at [408, 48] on span "Pause" at bounding box center [405, 47] width 33 height 17
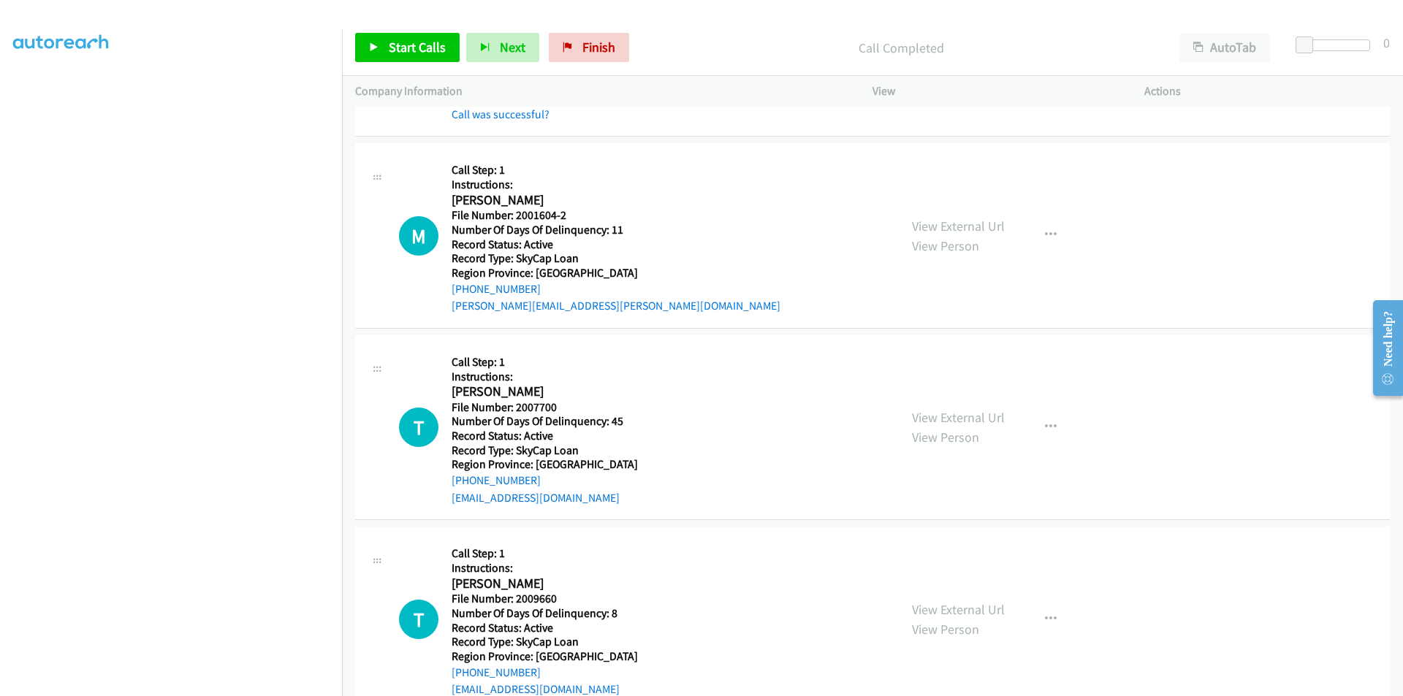
scroll to position [3975, 0]
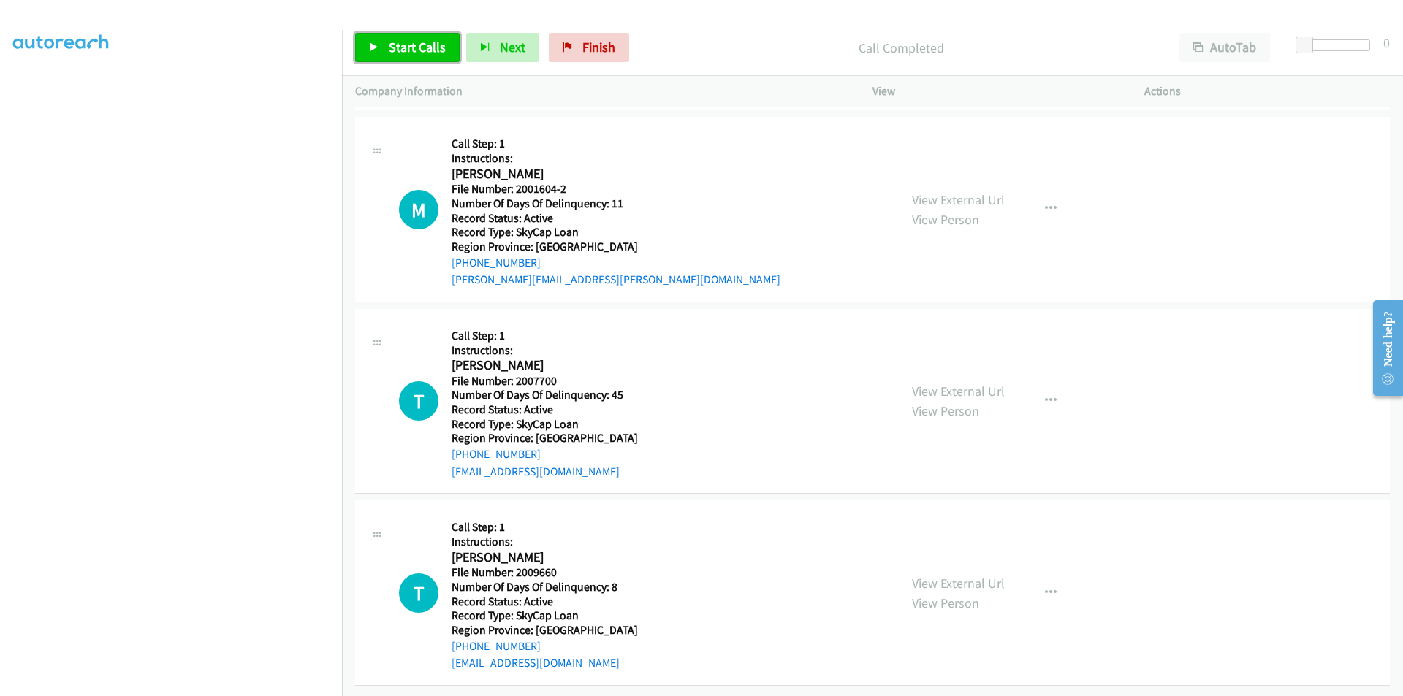
click at [394, 42] on span "Start Calls" at bounding box center [417, 47] width 57 height 17
click at [403, 49] on span "Pause" at bounding box center [405, 47] width 33 height 17
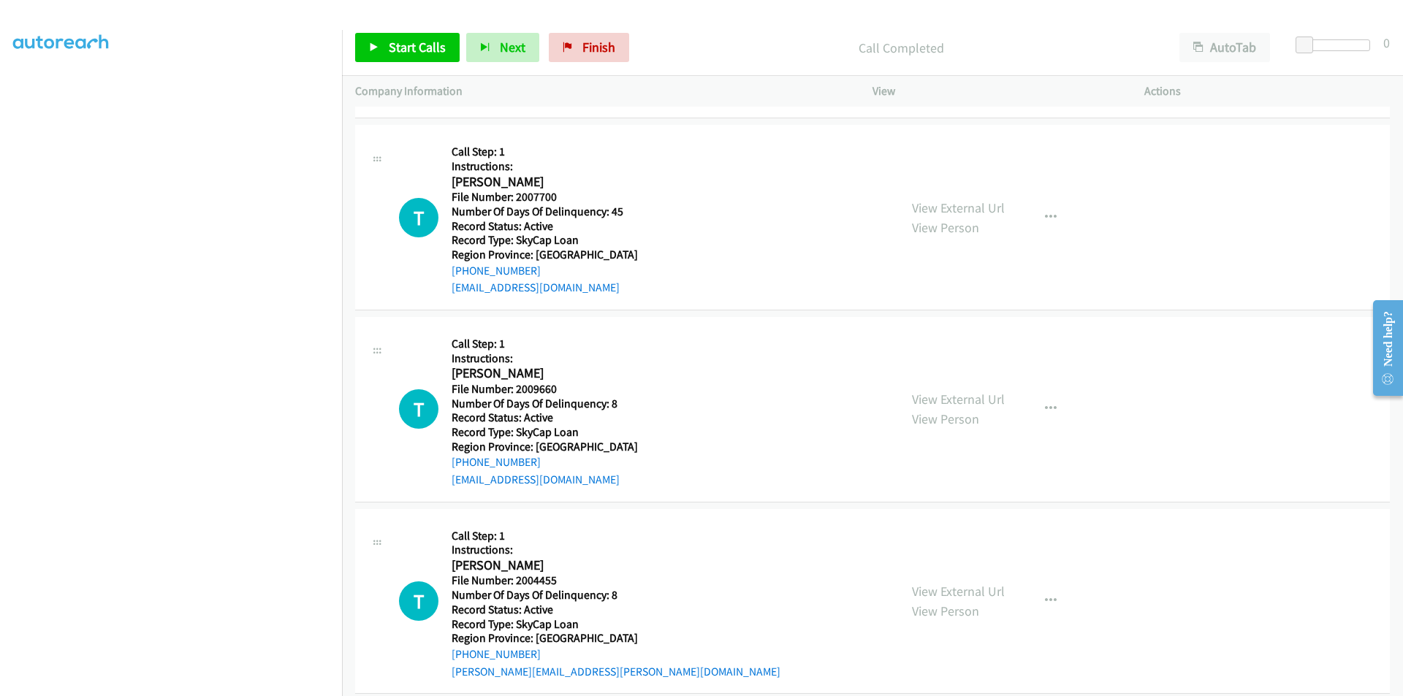
scroll to position [4195, 0]
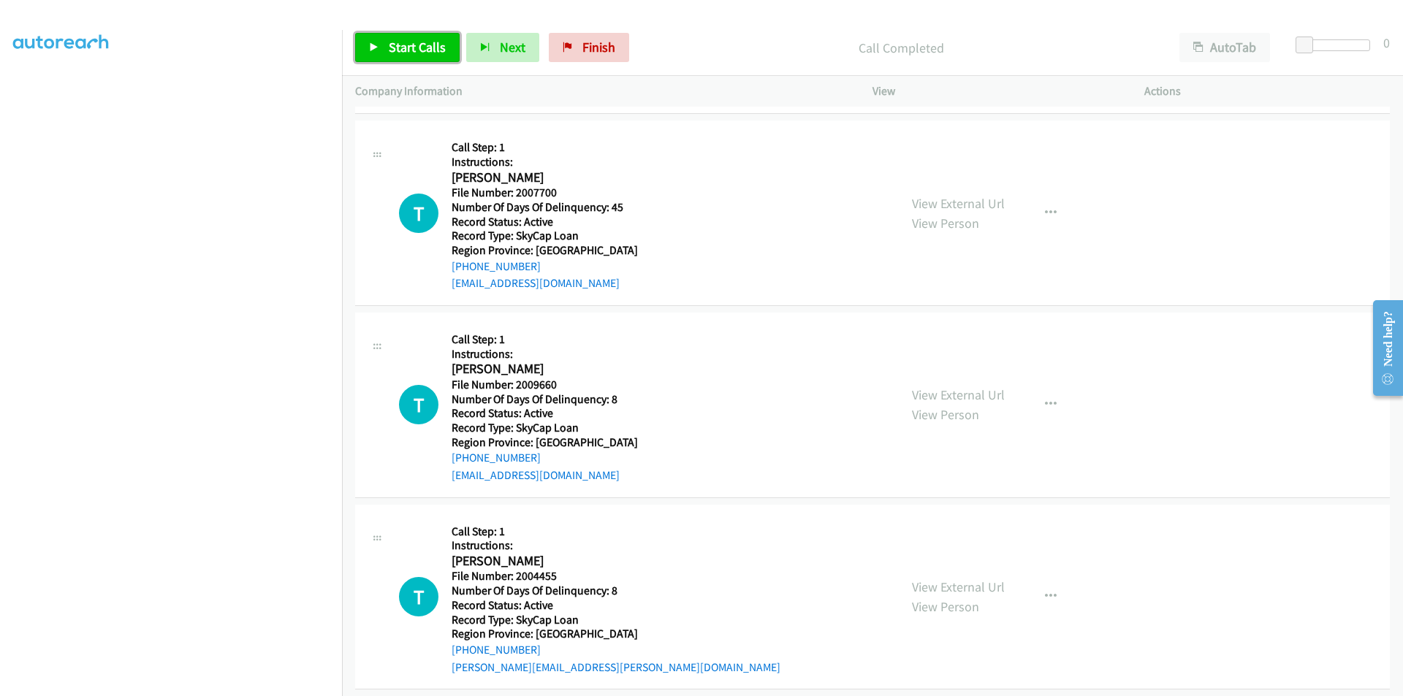
click at [436, 50] on span "Start Calls" at bounding box center [417, 47] width 57 height 17
click at [415, 50] on span "Pause" at bounding box center [405, 47] width 33 height 17
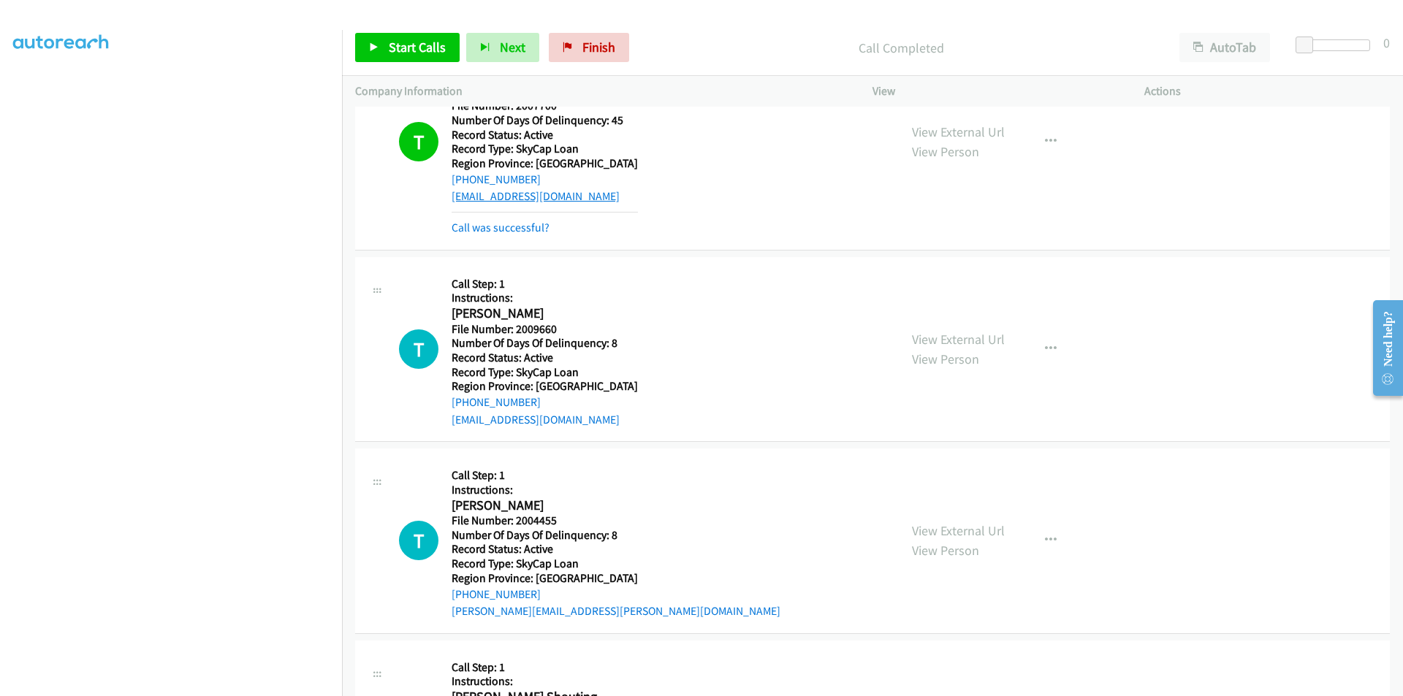
scroll to position [4414, 0]
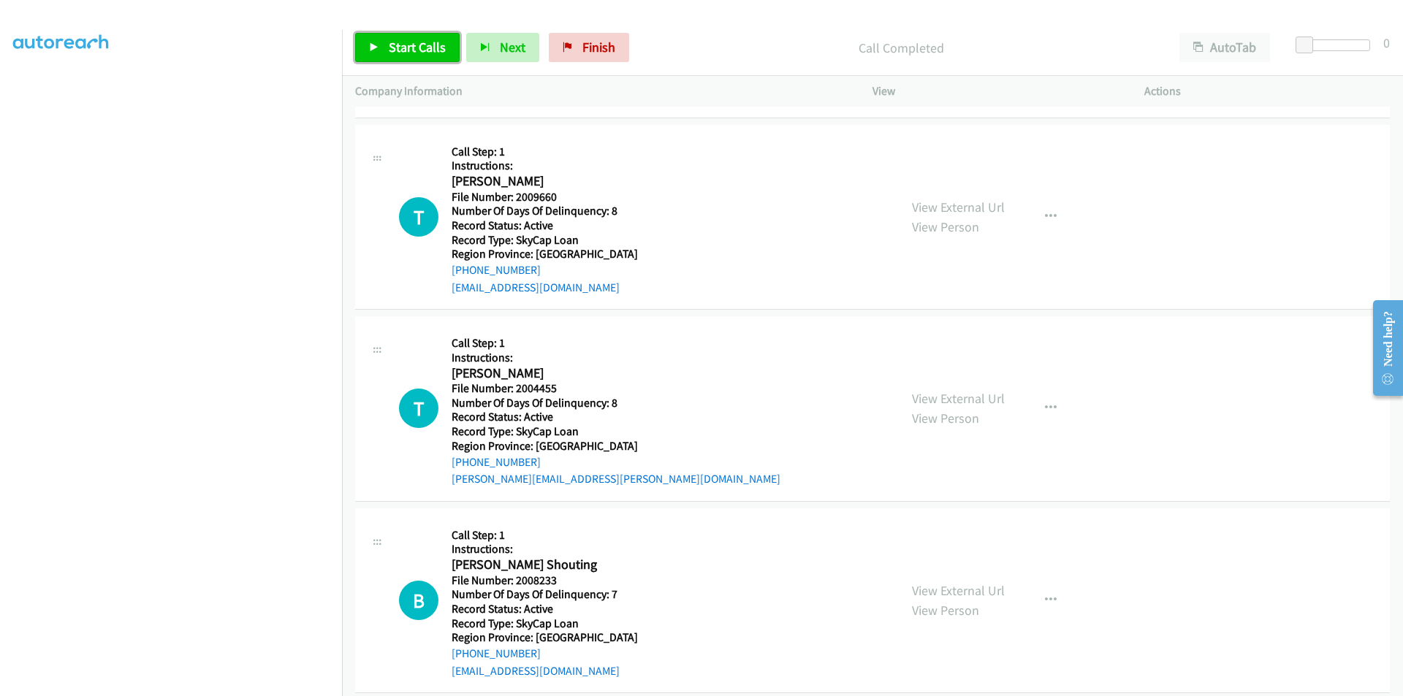
click at [407, 42] on span "Start Calls" at bounding box center [417, 47] width 57 height 17
click at [401, 45] on span "Pause" at bounding box center [405, 47] width 33 height 17
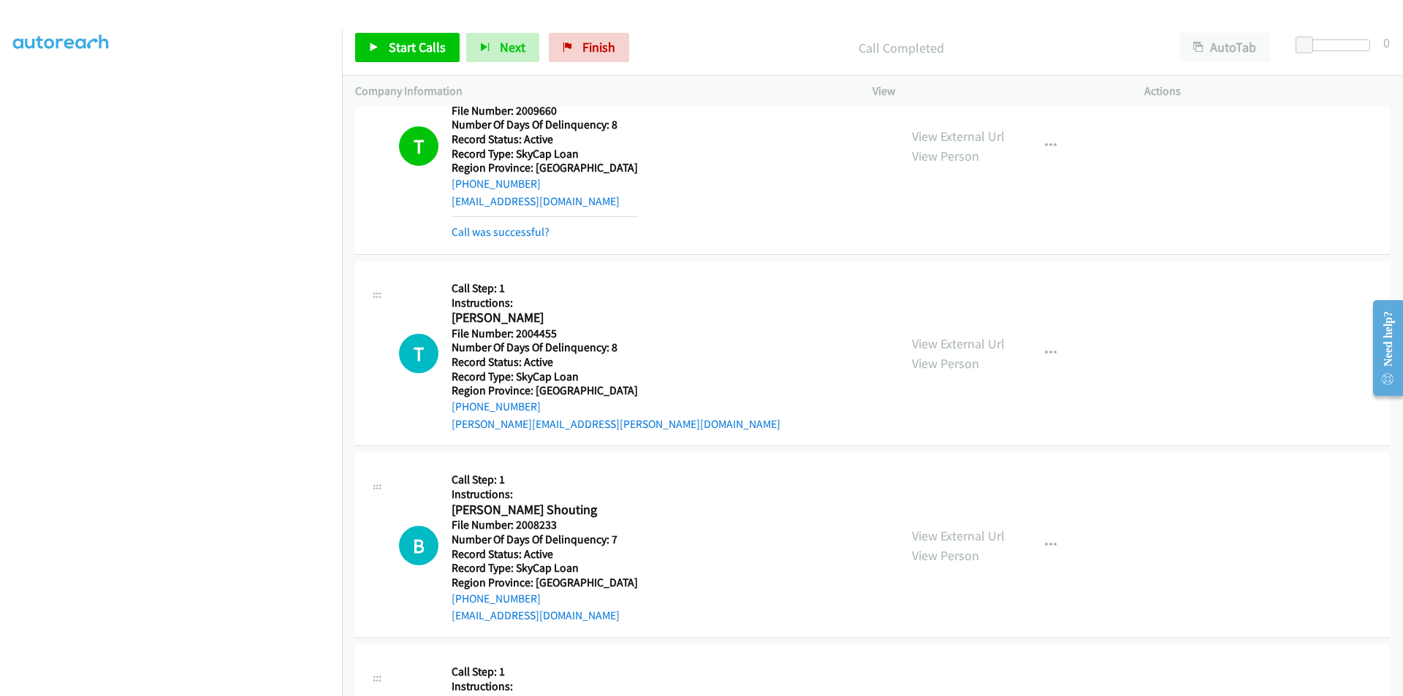
scroll to position [4633, 0]
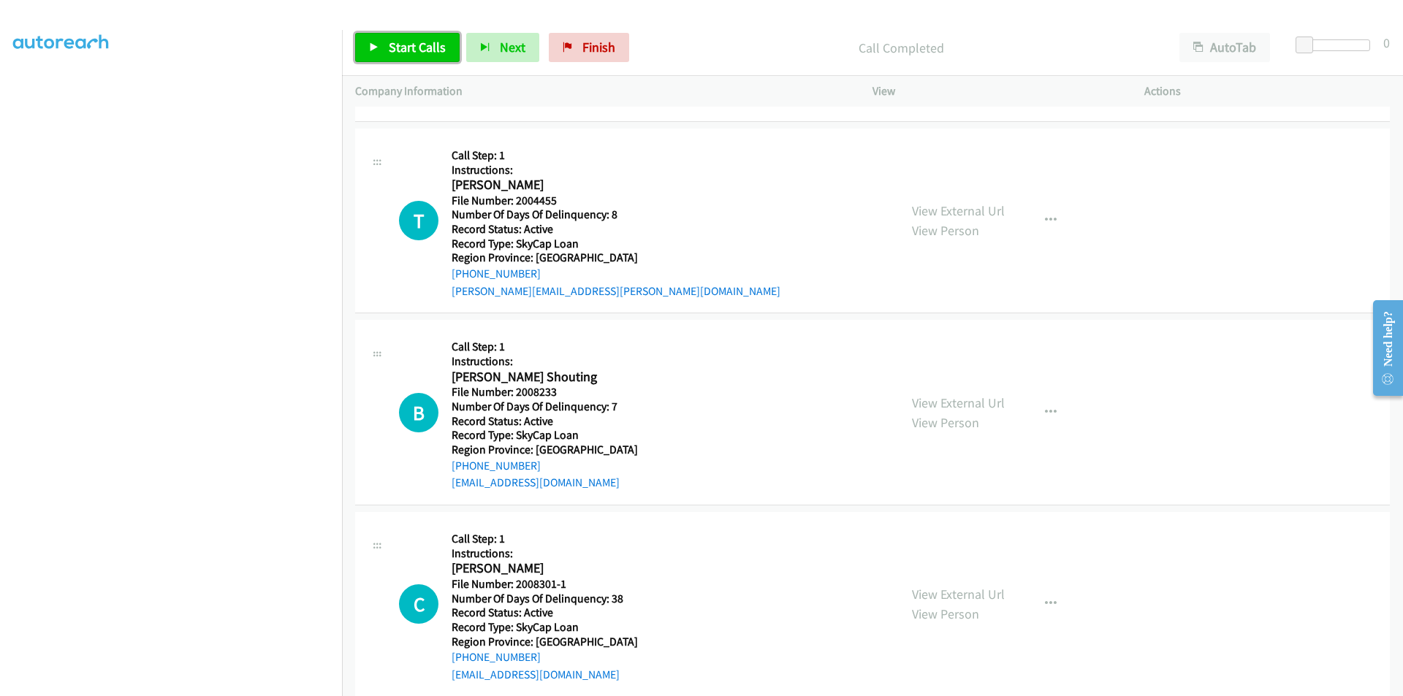
click at [403, 49] on span "Start Calls" at bounding box center [417, 47] width 57 height 17
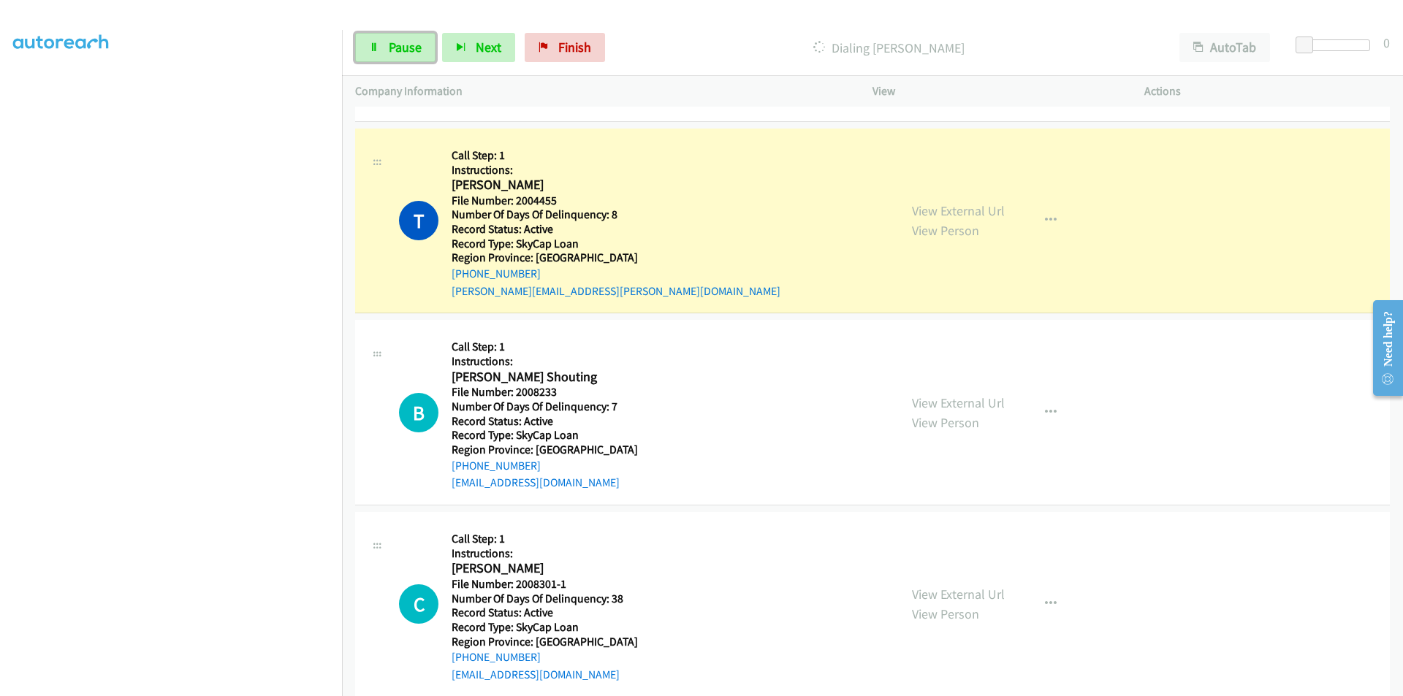
click at [403, 49] on span "Pause" at bounding box center [405, 47] width 33 height 17
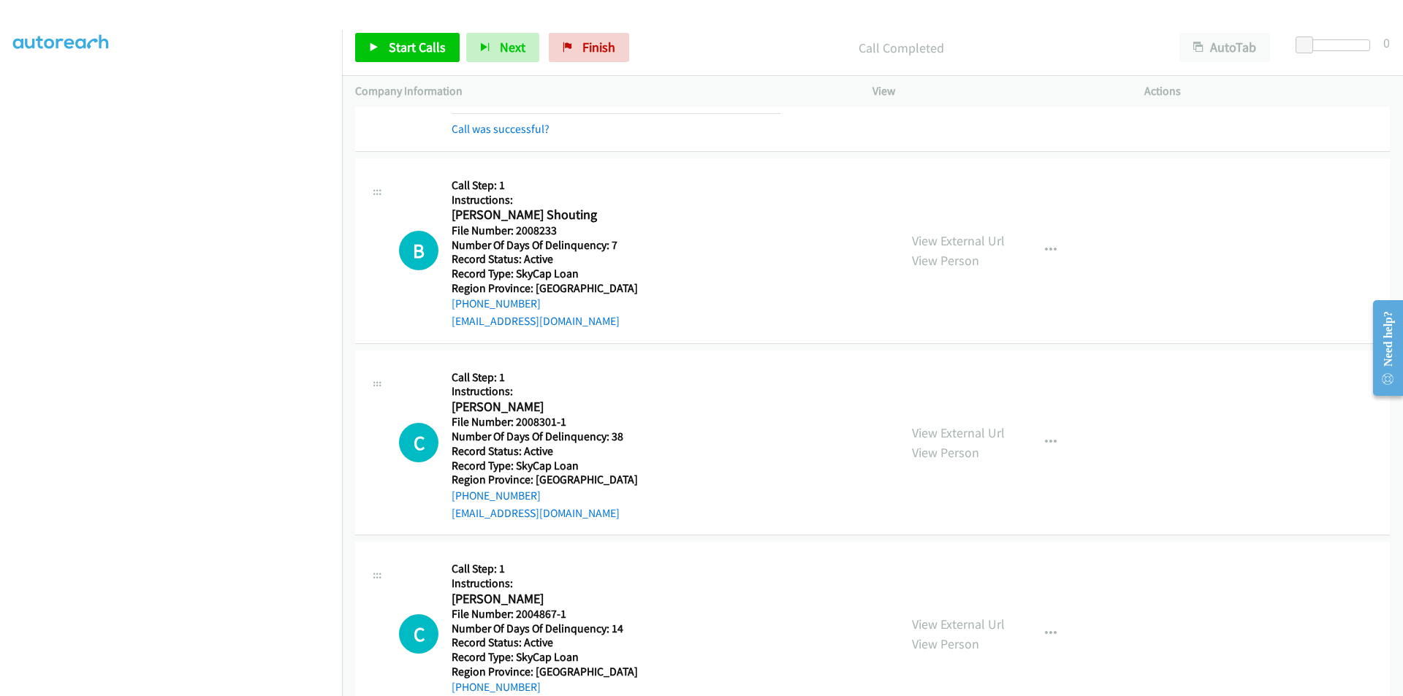
scroll to position [4852, 0]
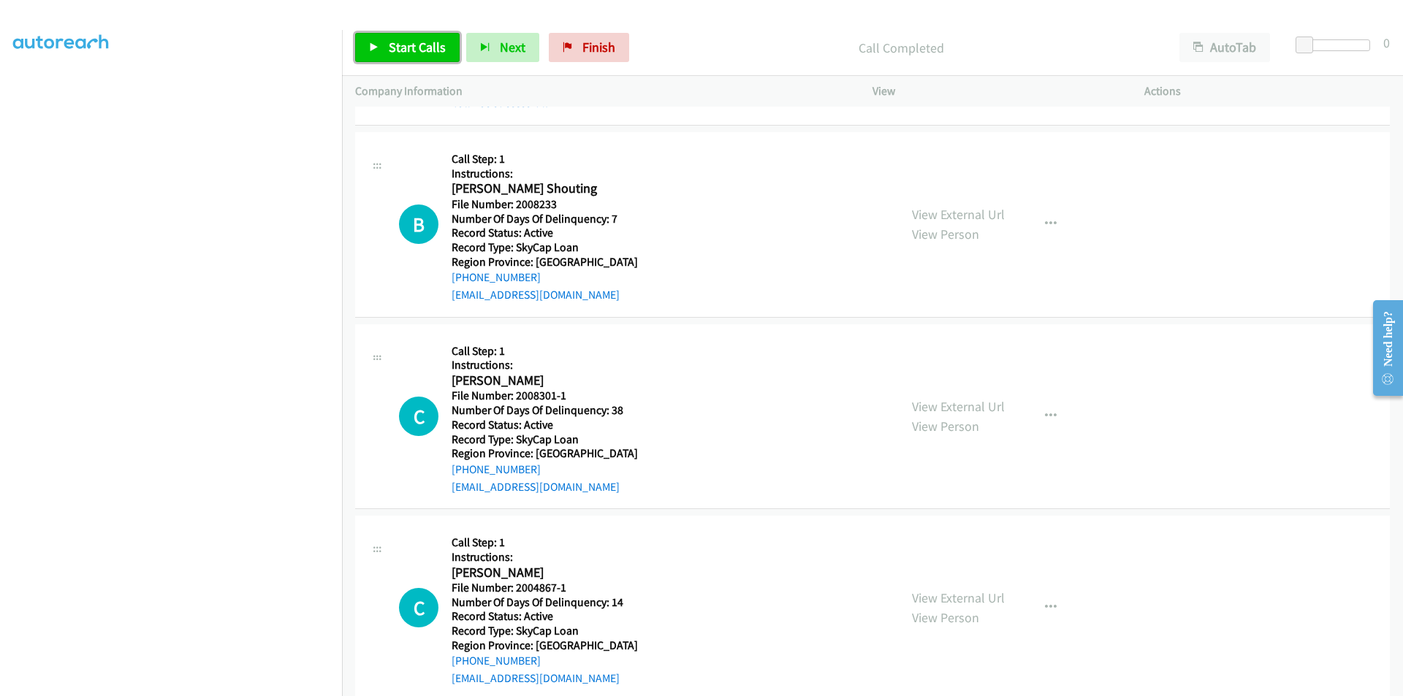
click at [395, 45] on span "Start Calls" at bounding box center [417, 47] width 57 height 17
click at [395, 45] on span "Pause" at bounding box center [405, 47] width 33 height 17
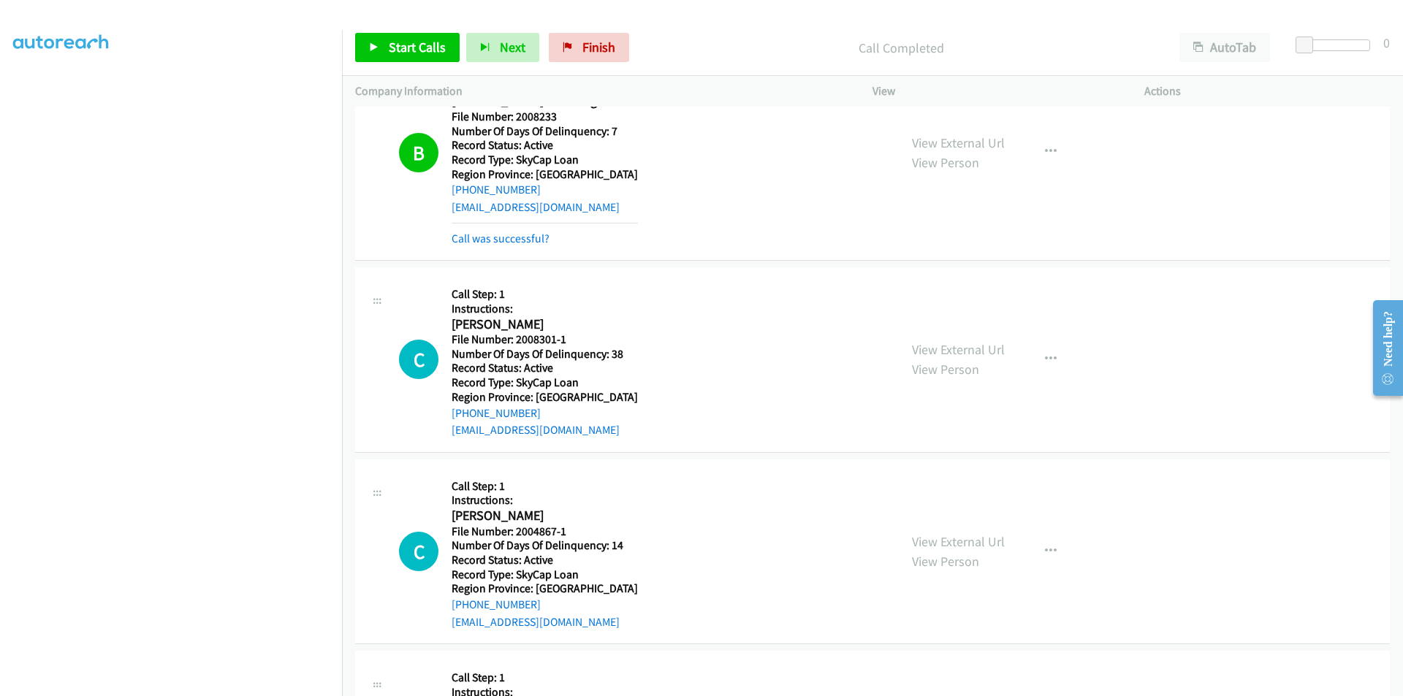
scroll to position [5071, 0]
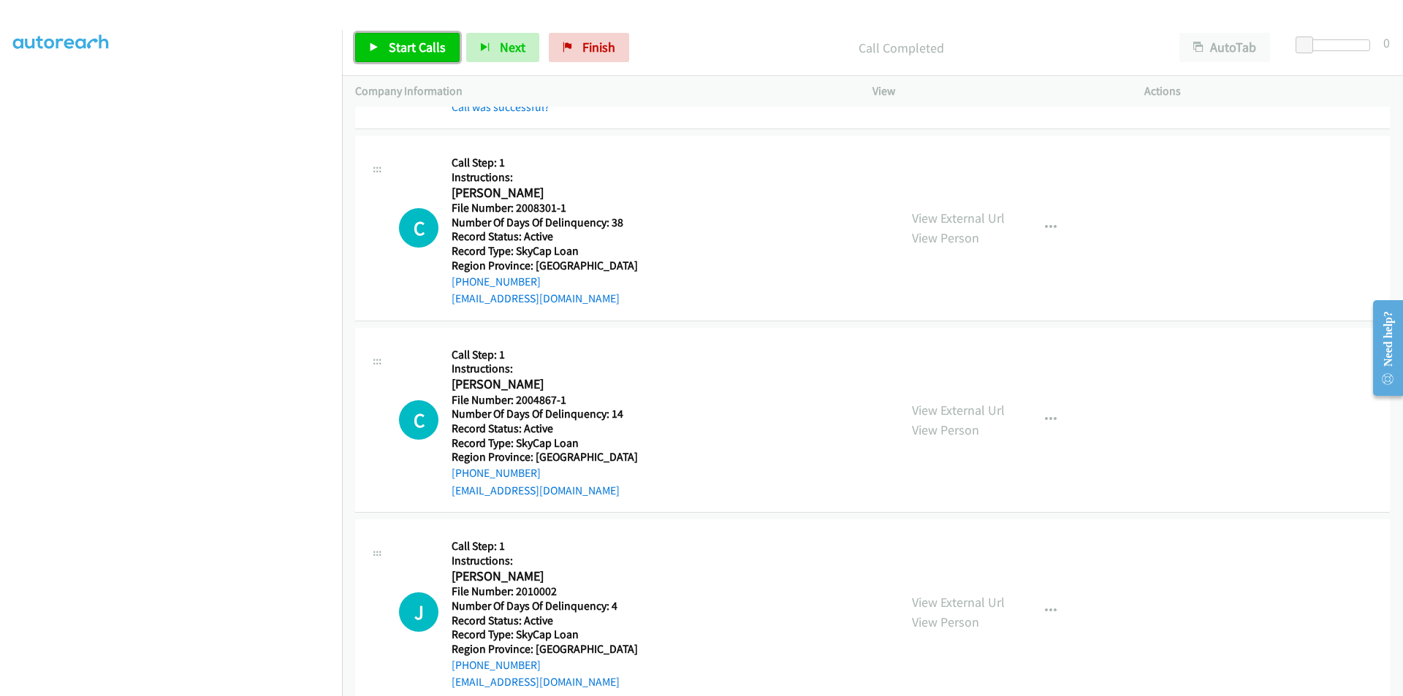
click at [416, 50] on span "Start Calls" at bounding box center [417, 47] width 57 height 17
click at [416, 50] on span "Pause" at bounding box center [405, 47] width 33 height 17
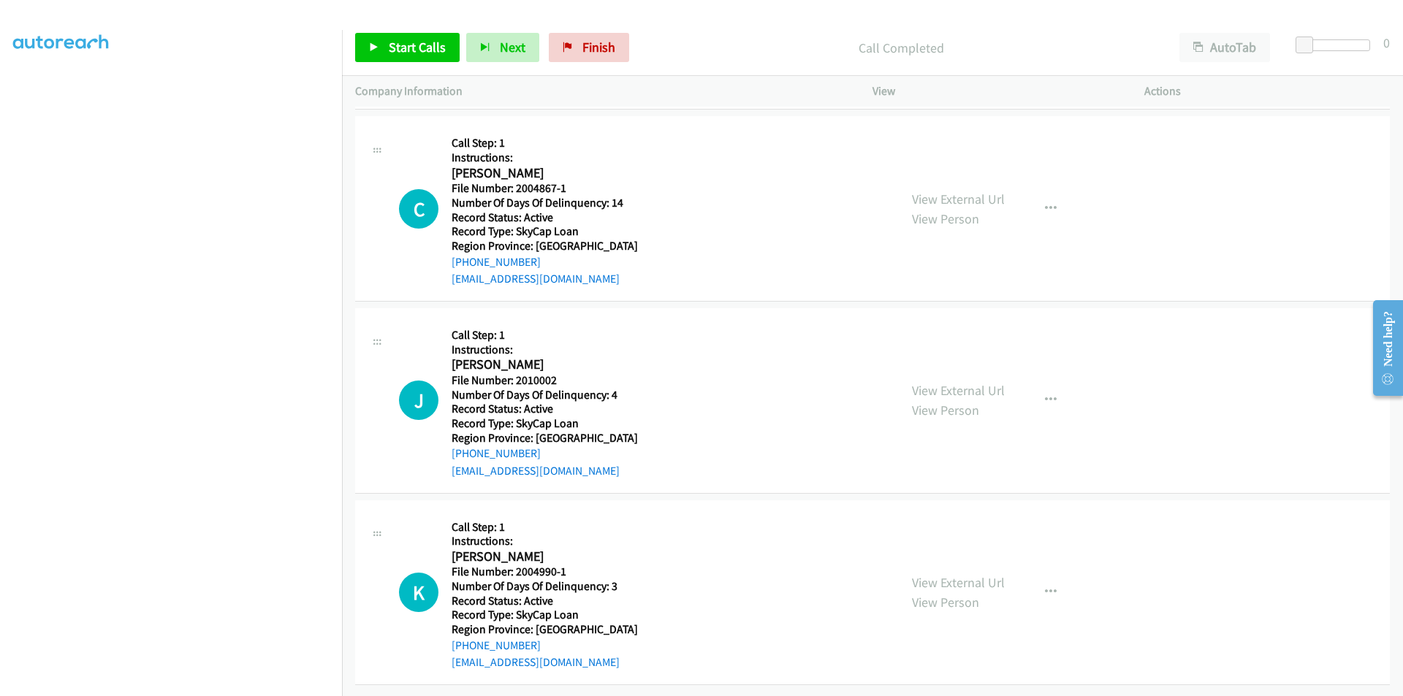
scroll to position [5325, 0]
click at [415, 56] on link "Start Calls" at bounding box center [407, 47] width 104 height 29
click at [407, 51] on span "Pause" at bounding box center [405, 47] width 33 height 17
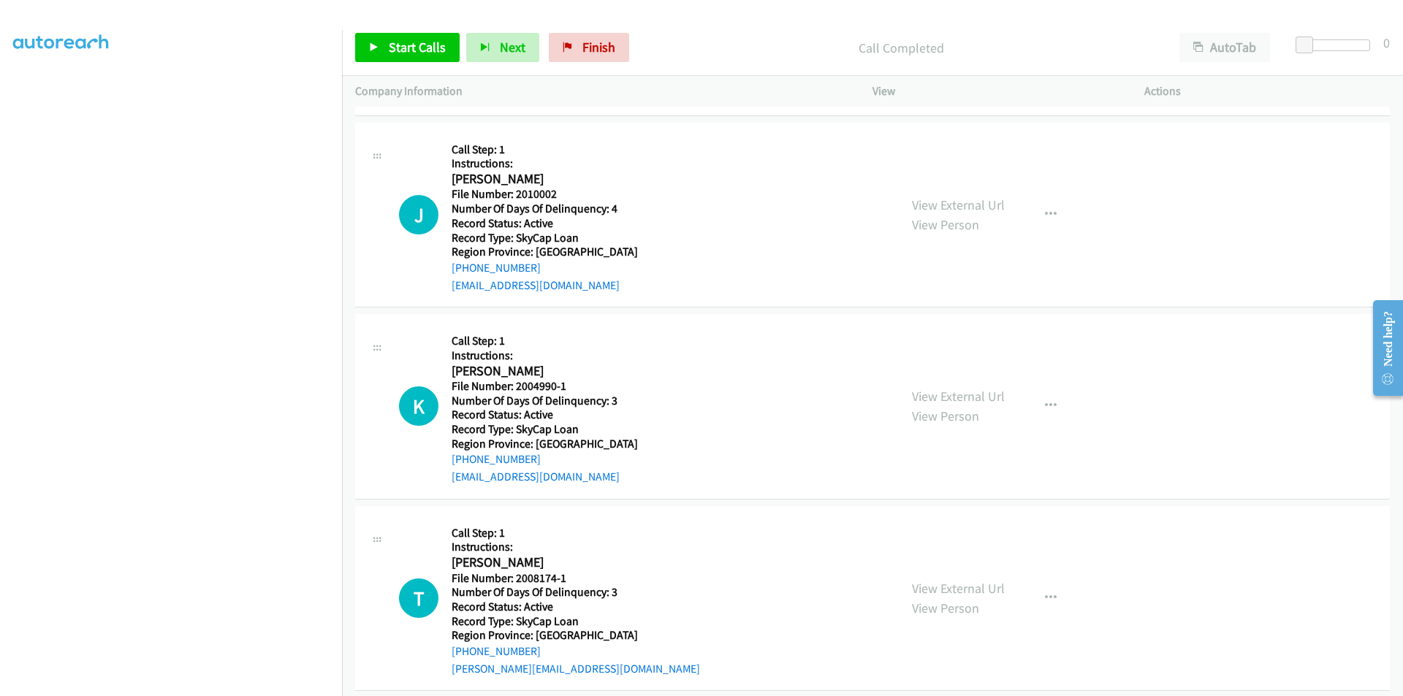
scroll to position [5557, 0]
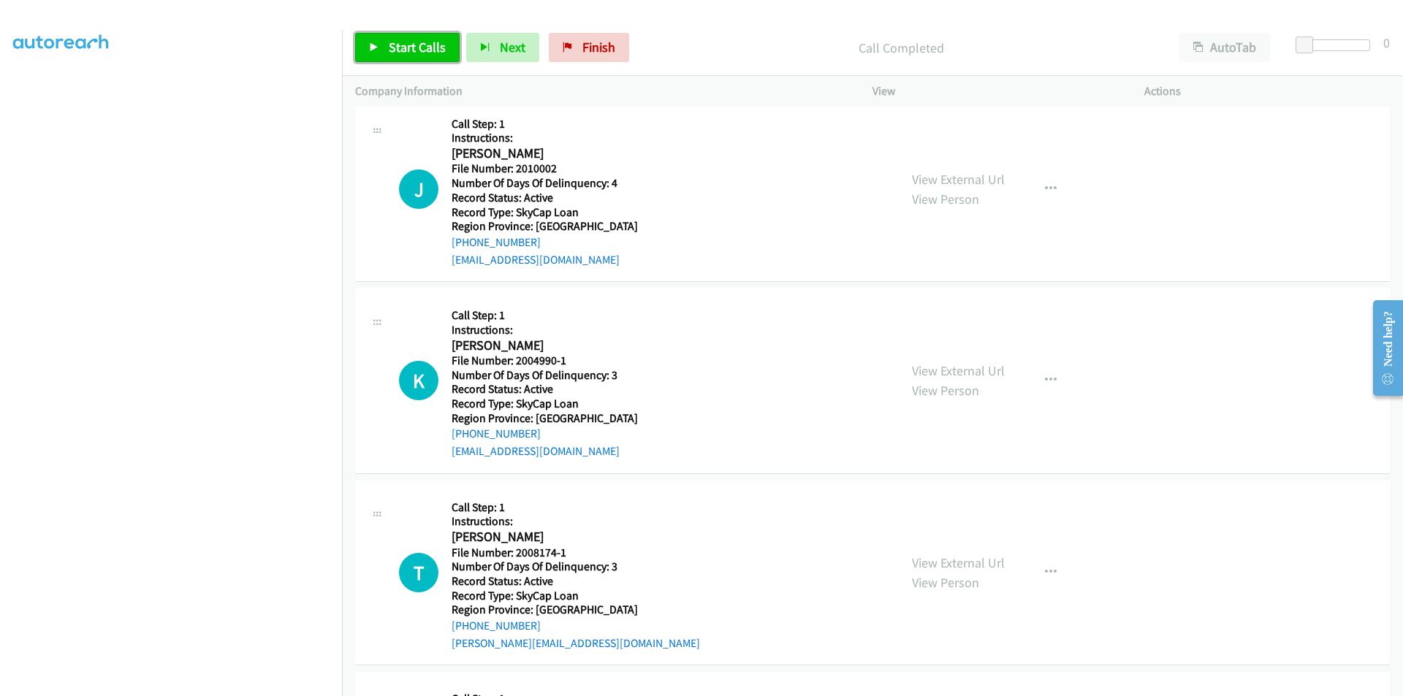
click at [407, 52] on span "Start Calls" at bounding box center [417, 47] width 57 height 17
click at [405, 49] on span "Pause" at bounding box center [405, 47] width 33 height 17
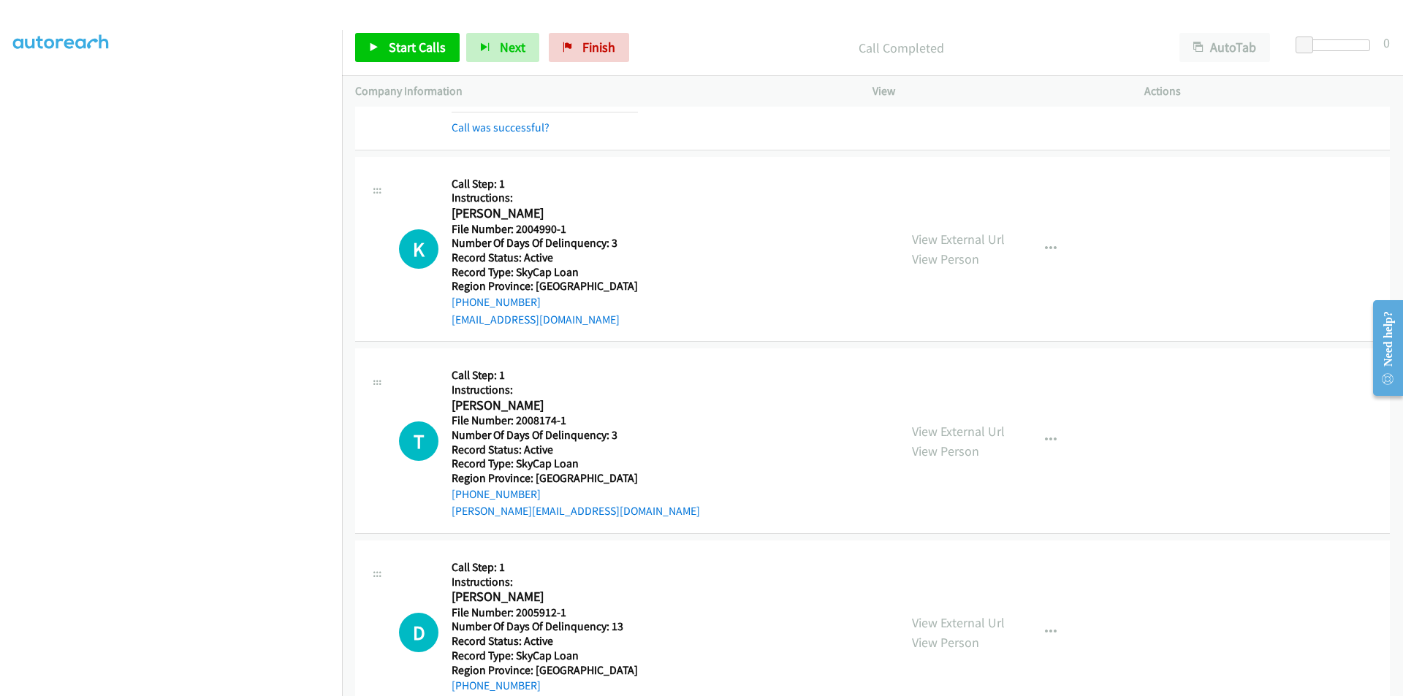
scroll to position [5776, 0]
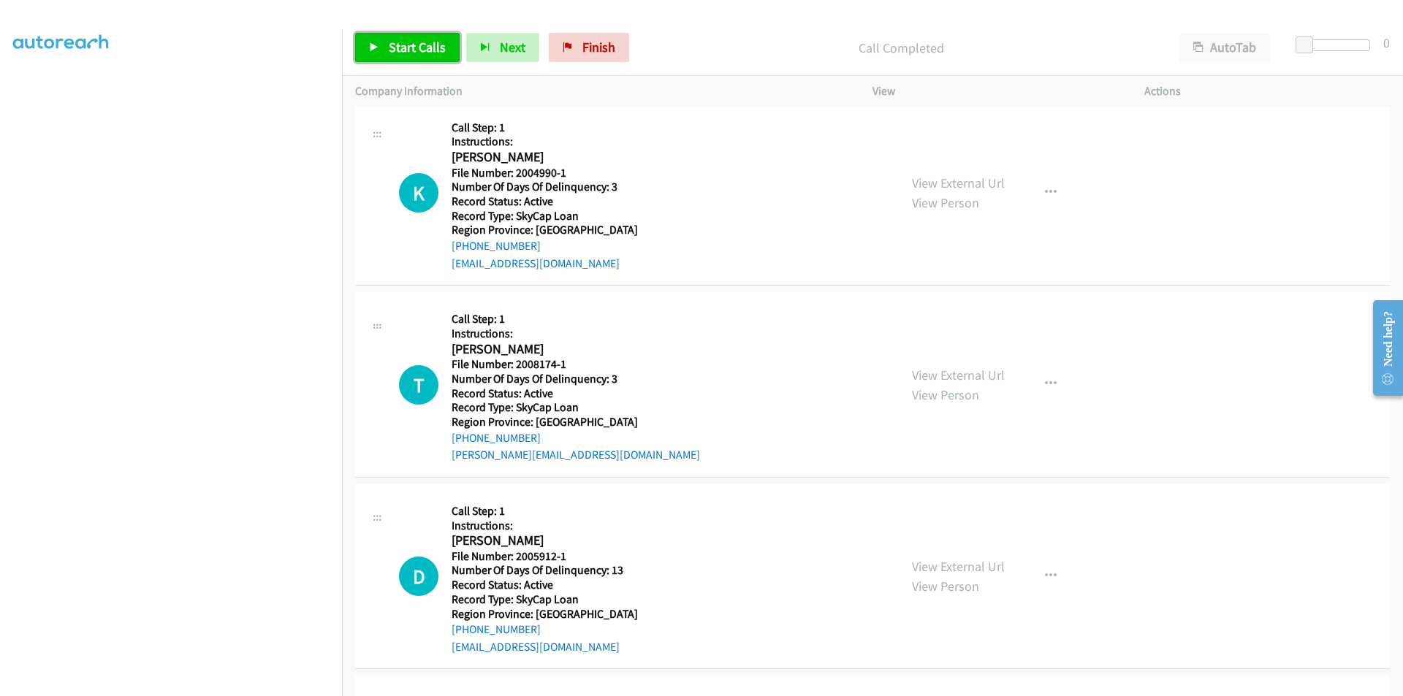
click at [411, 50] on span "Start Calls" at bounding box center [417, 47] width 57 height 17
click at [411, 49] on span "Pause" at bounding box center [405, 47] width 33 height 17
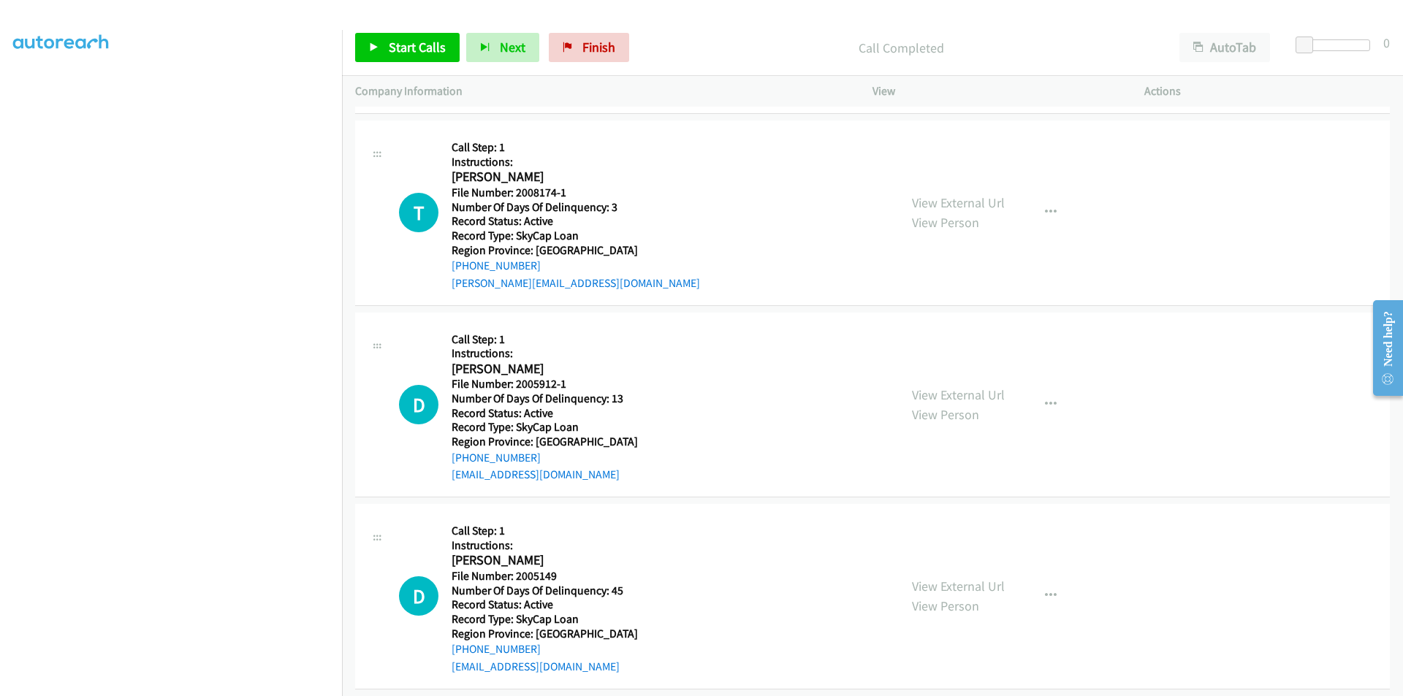
scroll to position [5994, 0]
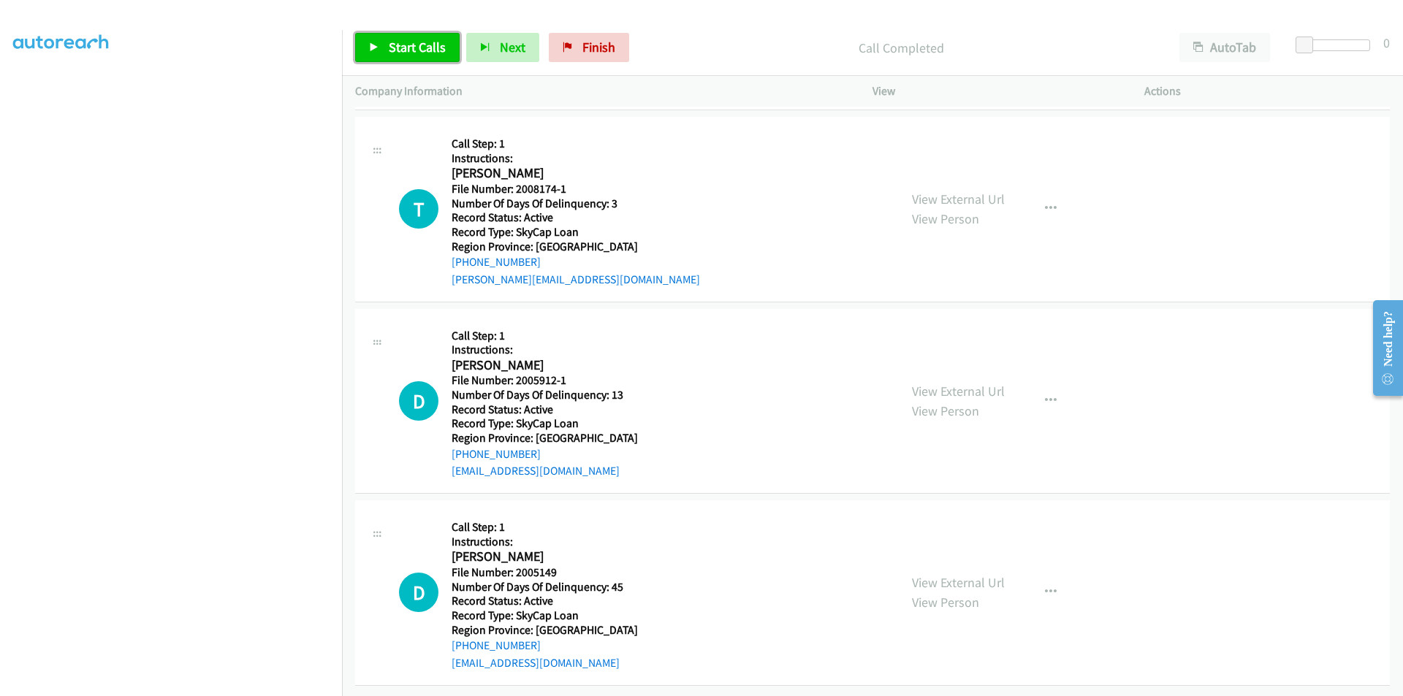
click at [397, 43] on span "Start Calls" at bounding box center [417, 47] width 57 height 17
click at [397, 43] on span "Pause" at bounding box center [405, 47] width 33 height 17
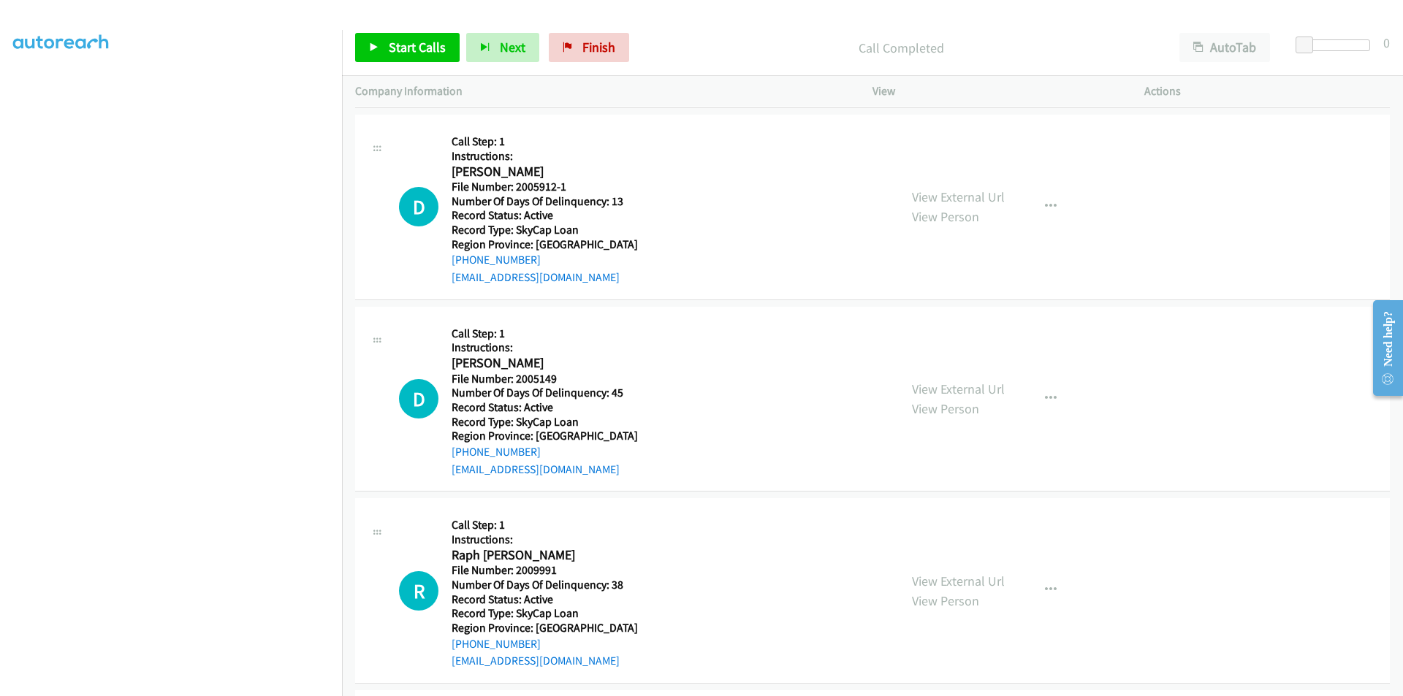
scroll to position [6213, 0]
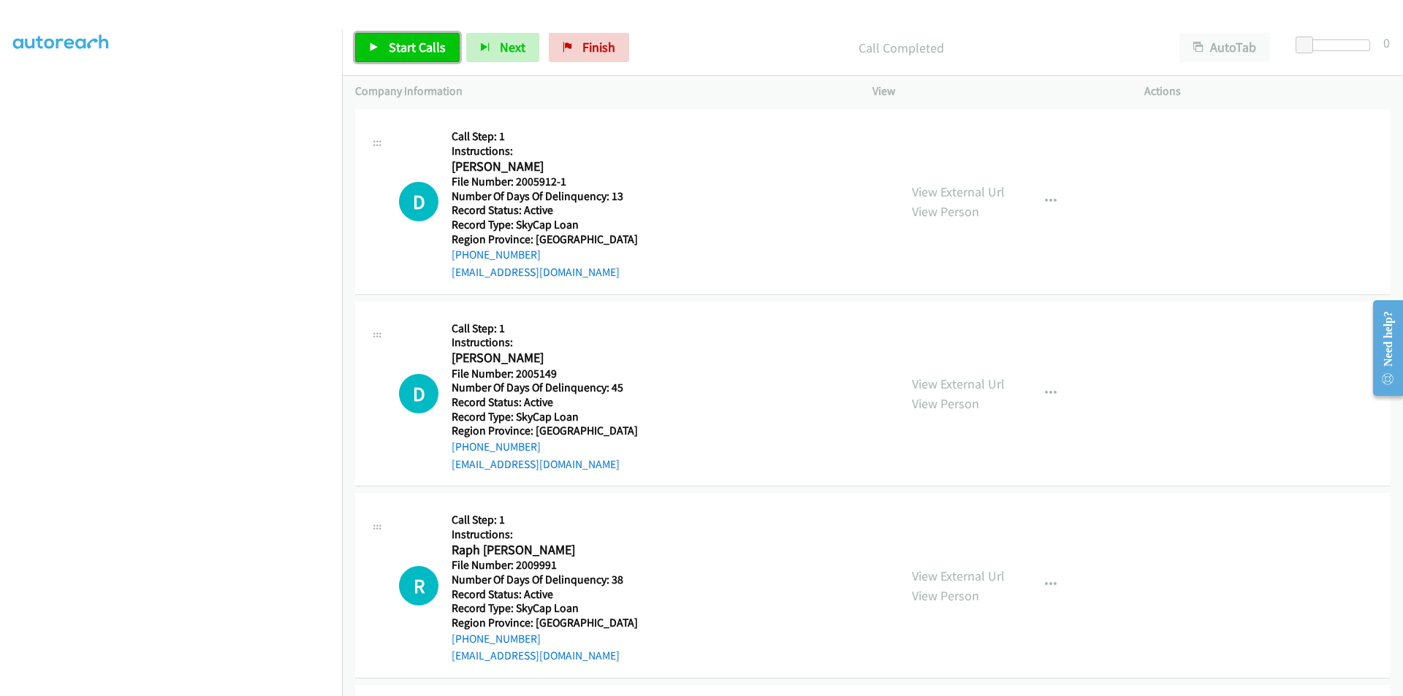
click at [395, 50] on span "Start Calls" at bounding box center [417, 47] width 57 height 17
click at [406, 47] on span "Pause" at bounding box center [405, 47] width 33 height 17
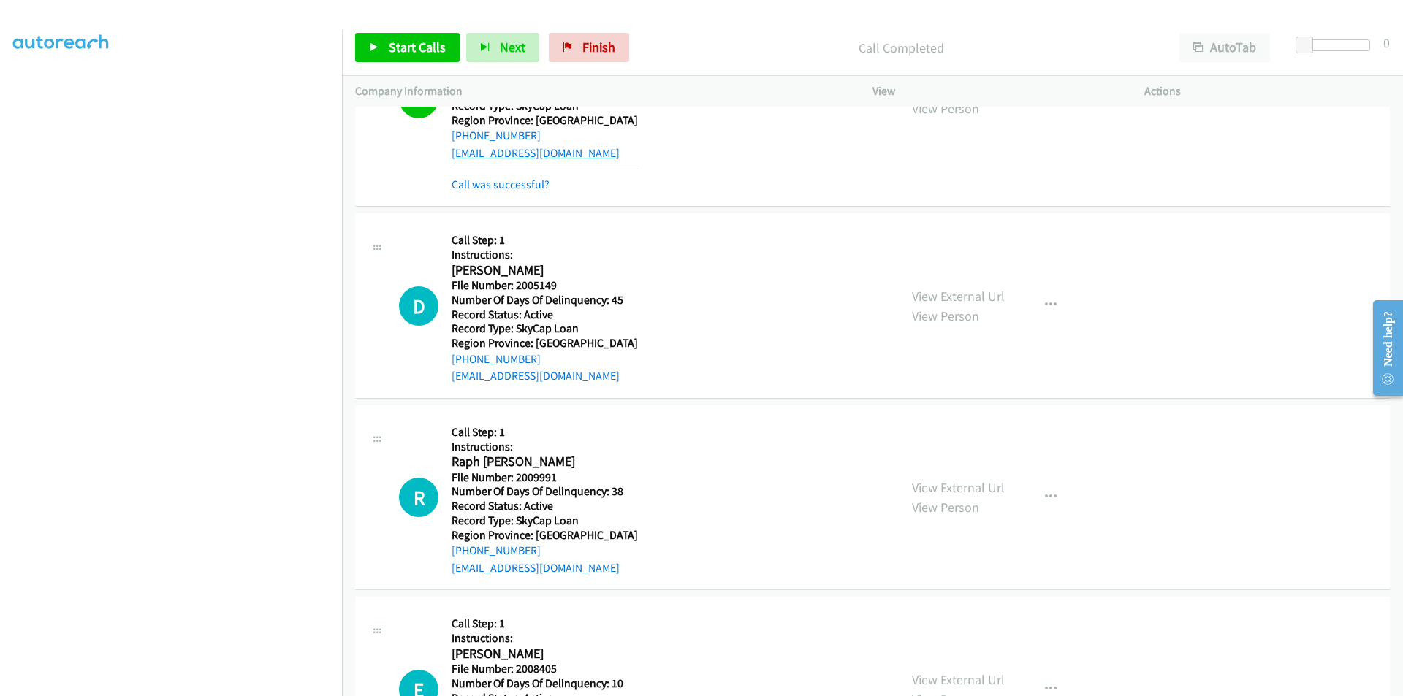
scroll to position [6432, 0]
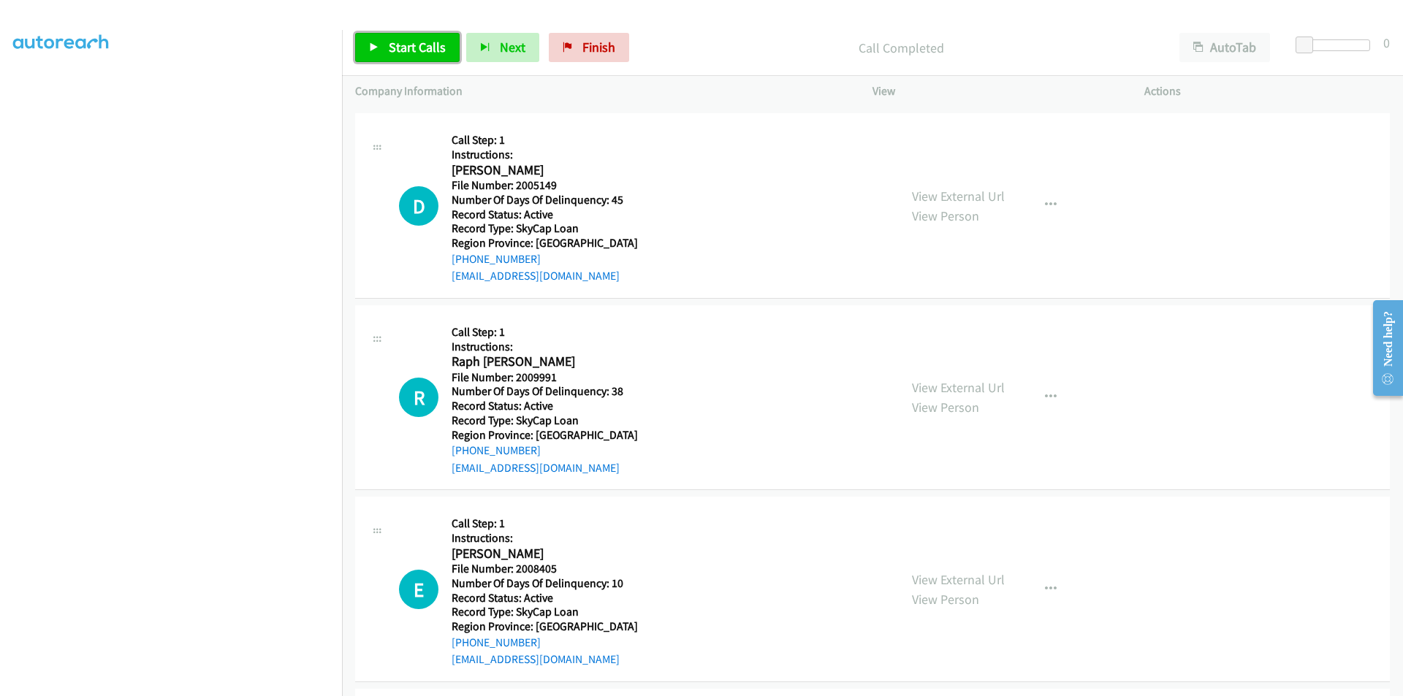
click at [410, 50] on span "Start Calls" at bounding box center [417, 47] width 57 height 17
drag, startPoint x: 410, startPoint y: 50, endPoint x: 320, endPoint y: 62, distance: 90.7
click at [408, 49] on span "Pause" at bounding box center [405, 47] width 33 height 17
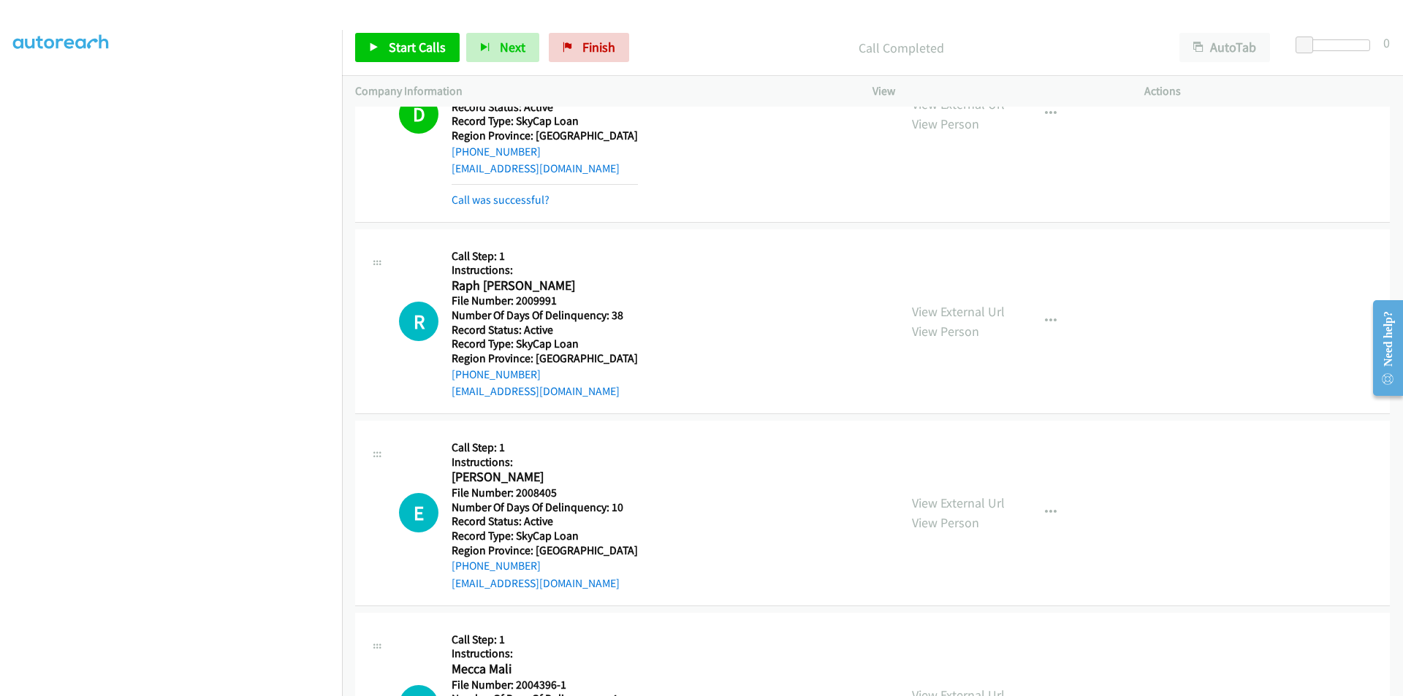
scroll to position [6651, 0]
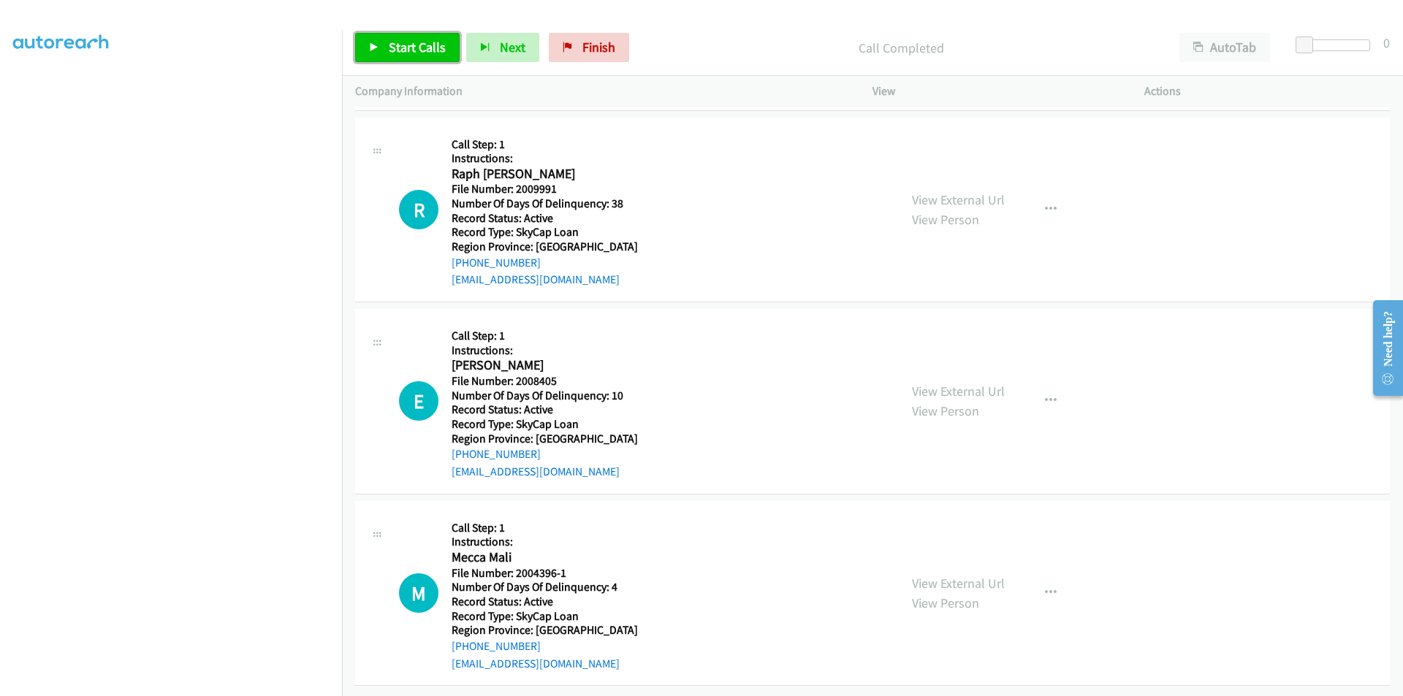
click at [385, 42] on link "Start Calls" at bounding box center [407, 47] width 104 height 29
click at [385, 42] on link "Pause" at bounding box center [395, 47] width 80 height 29
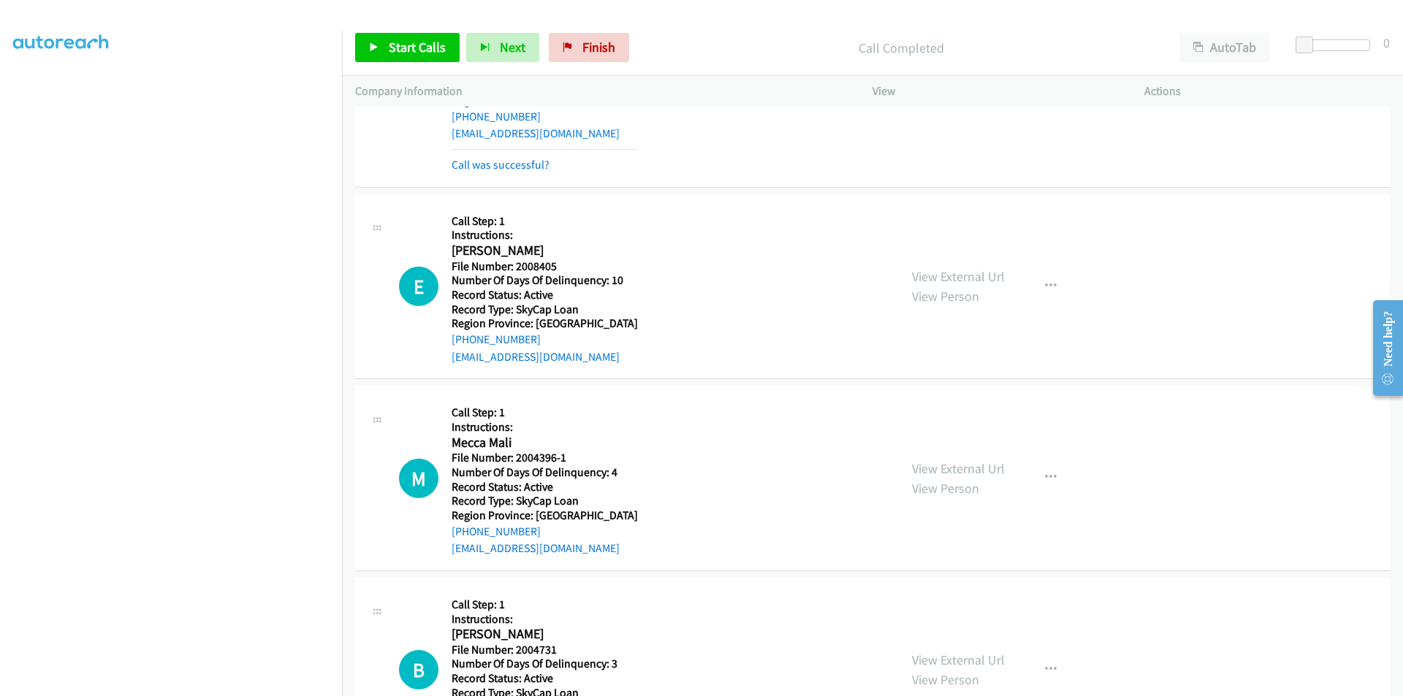
scroll to position [6870, 0]
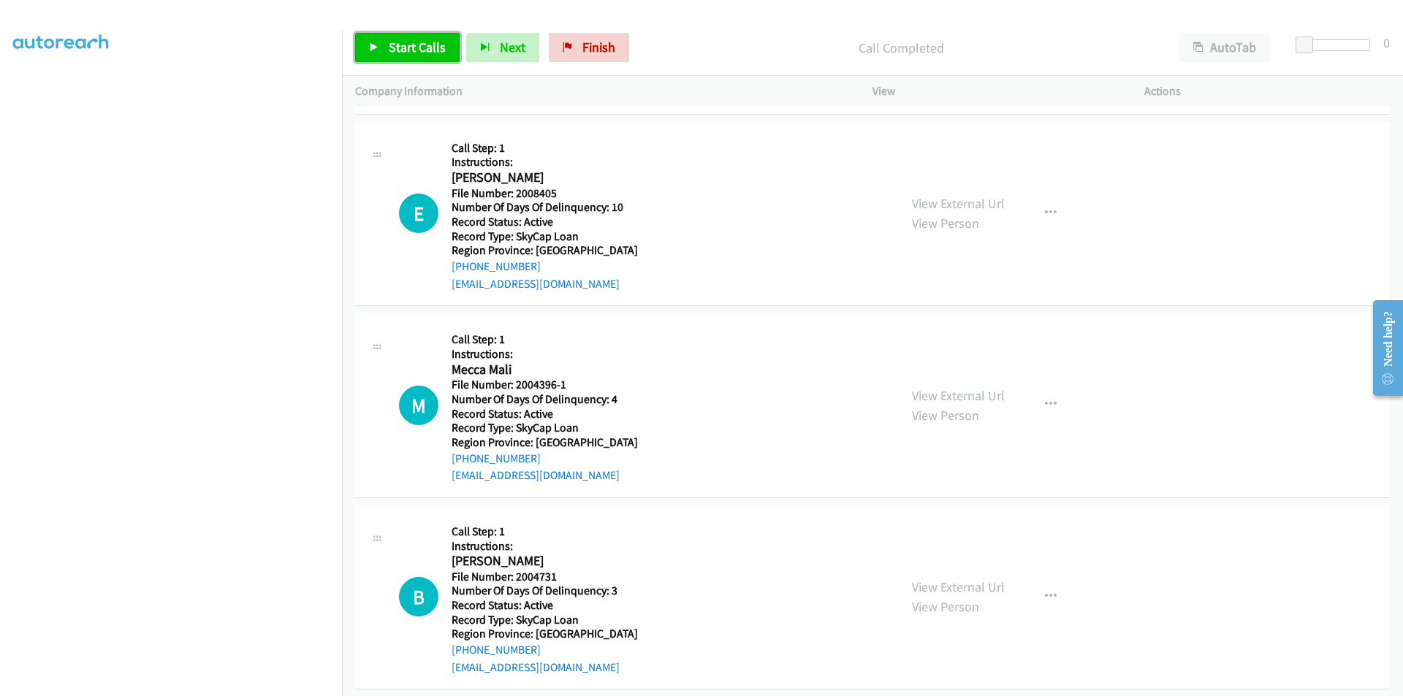
click at [411, 40] on span "Start Calls" at bounding box center [417, 47] width 57 height 17
click at [411, 40] on span "Pause" at bounding box center [405, 47] width 33 height 17
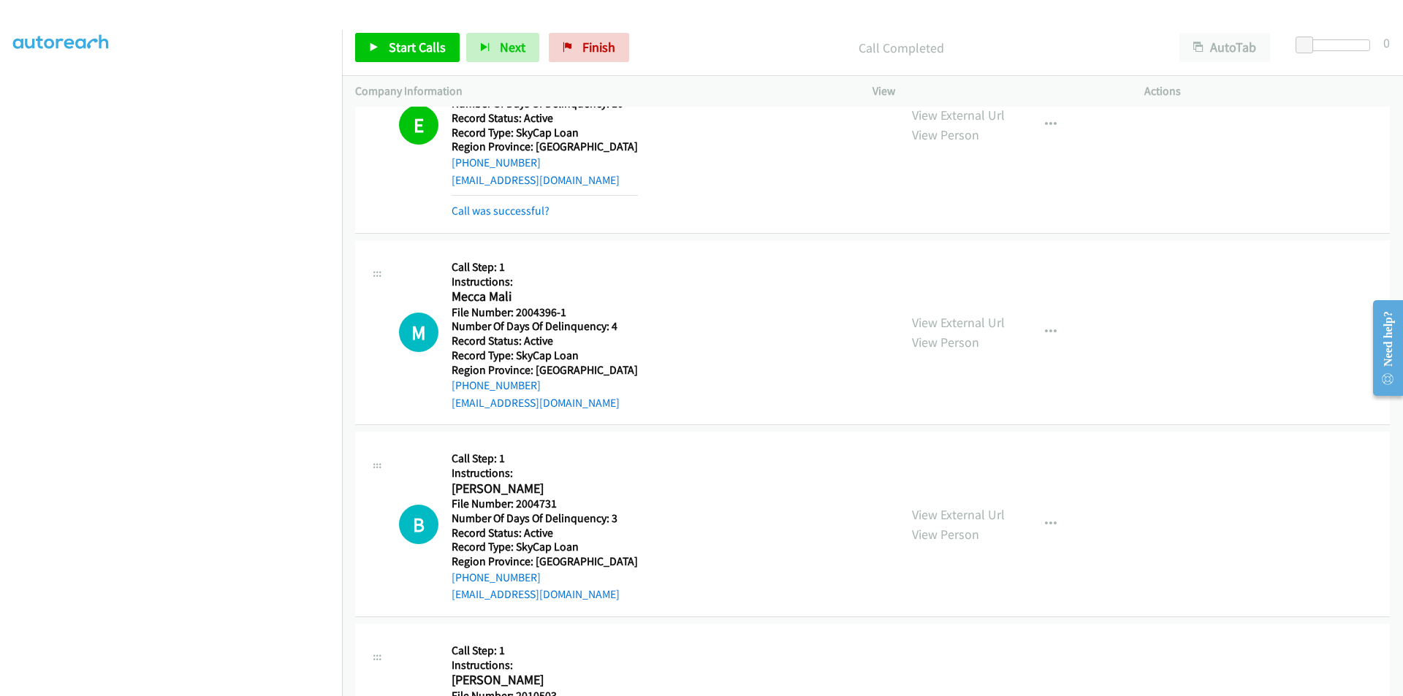
scroll to position [7090, 0]
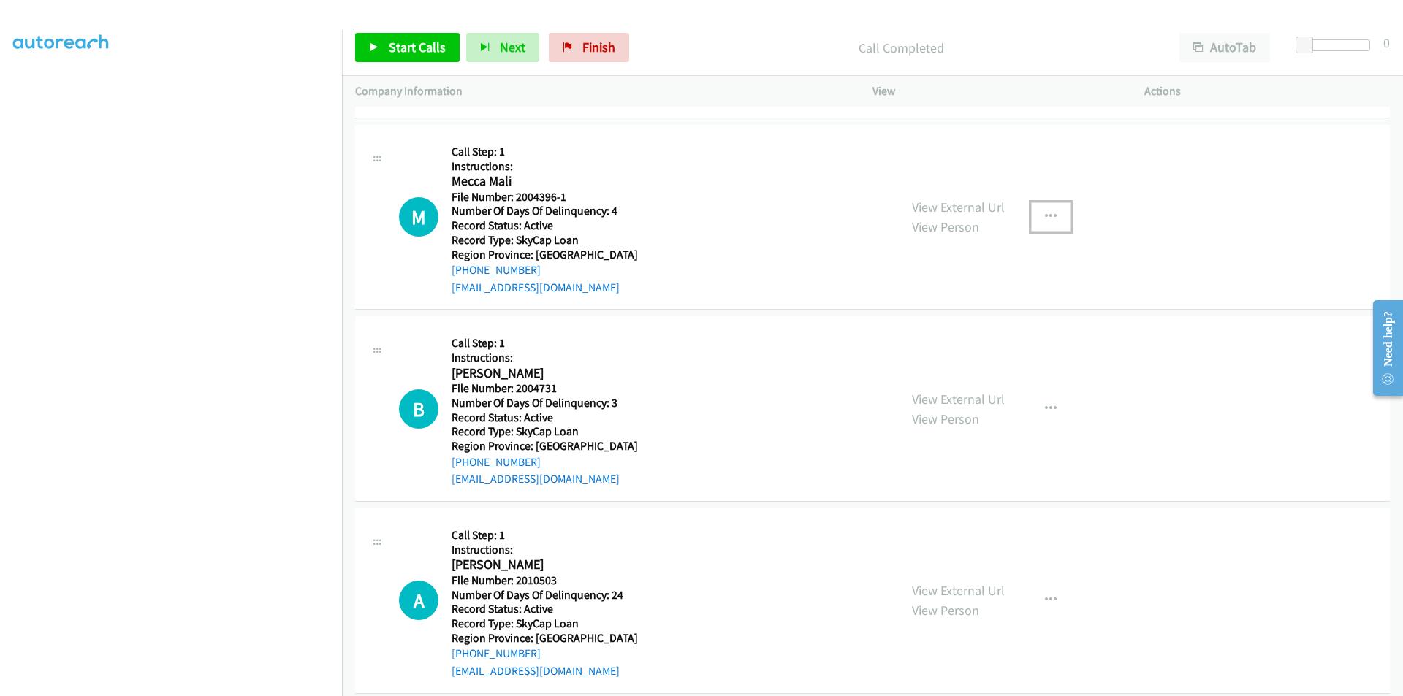
click at [1045, 213] on icon "button" at bounding box center [1051, 217] width 12 height 12
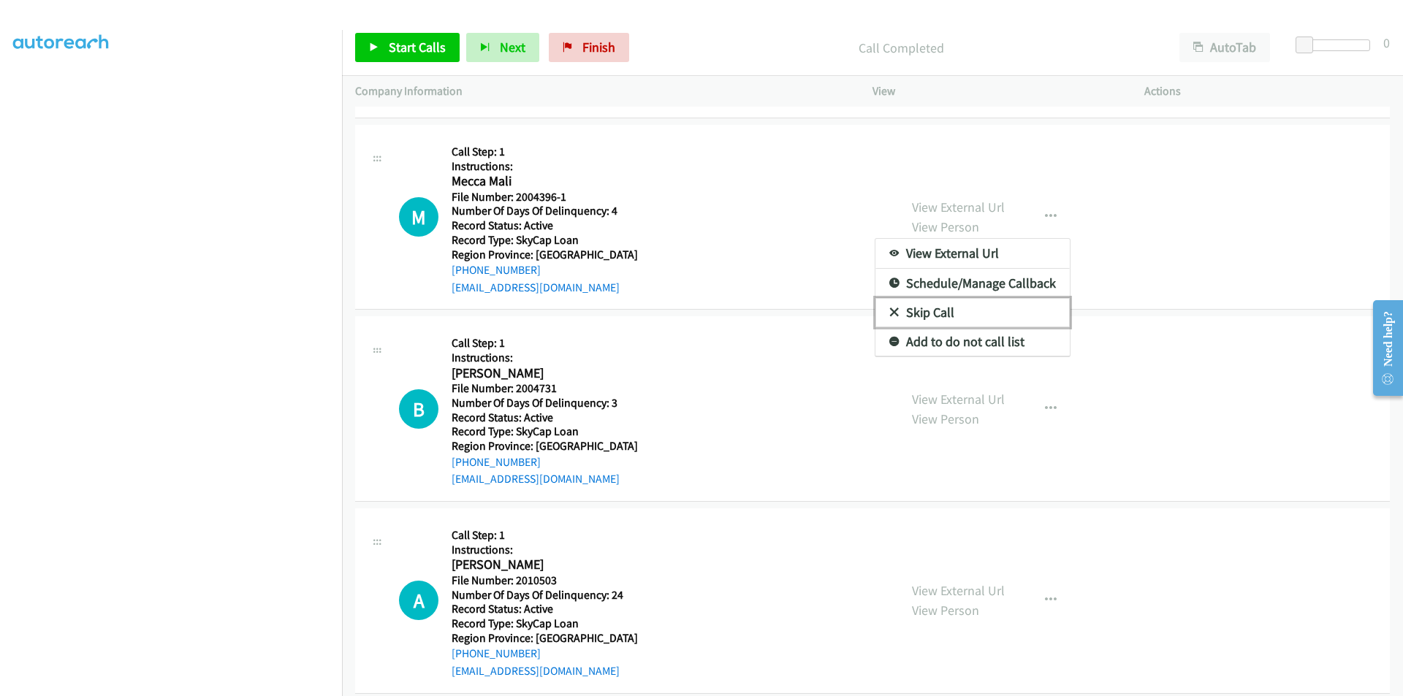
click at [915, 309] on link "Skip Call" at bounding box center [972, 312] width 194 height 29
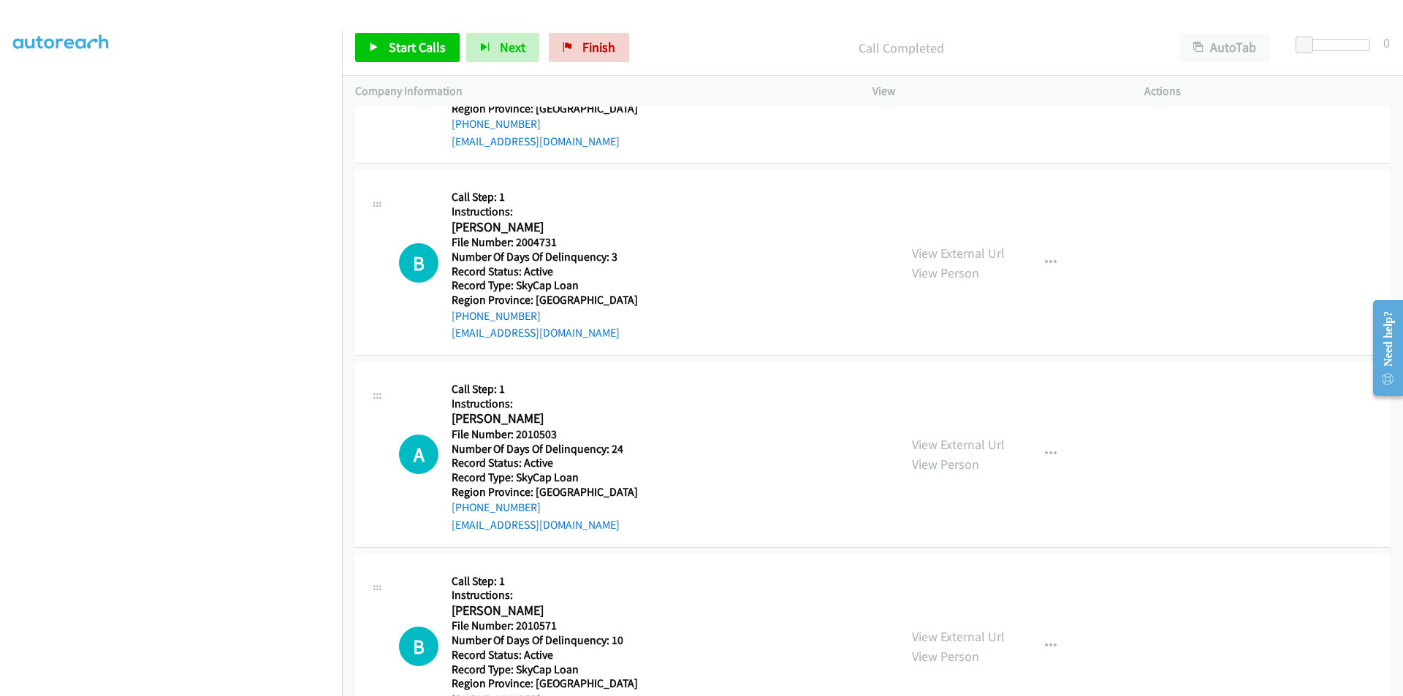
scroll to position [7301, 0]
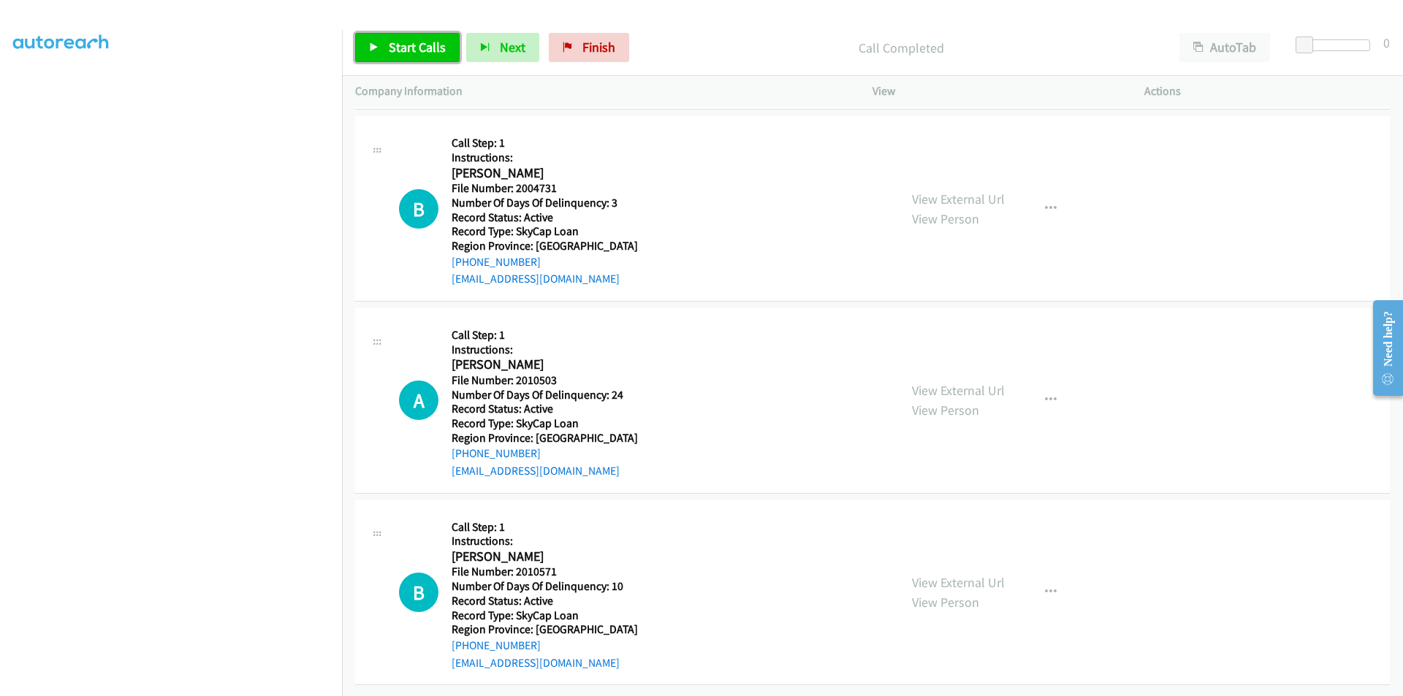
click at [424, 47] on span "Start Calls" at bounding box center [417, 47] width 57 height 17
click at [411, 45] on span "Pause" at bounding box center [405, 47] width 33 height 17
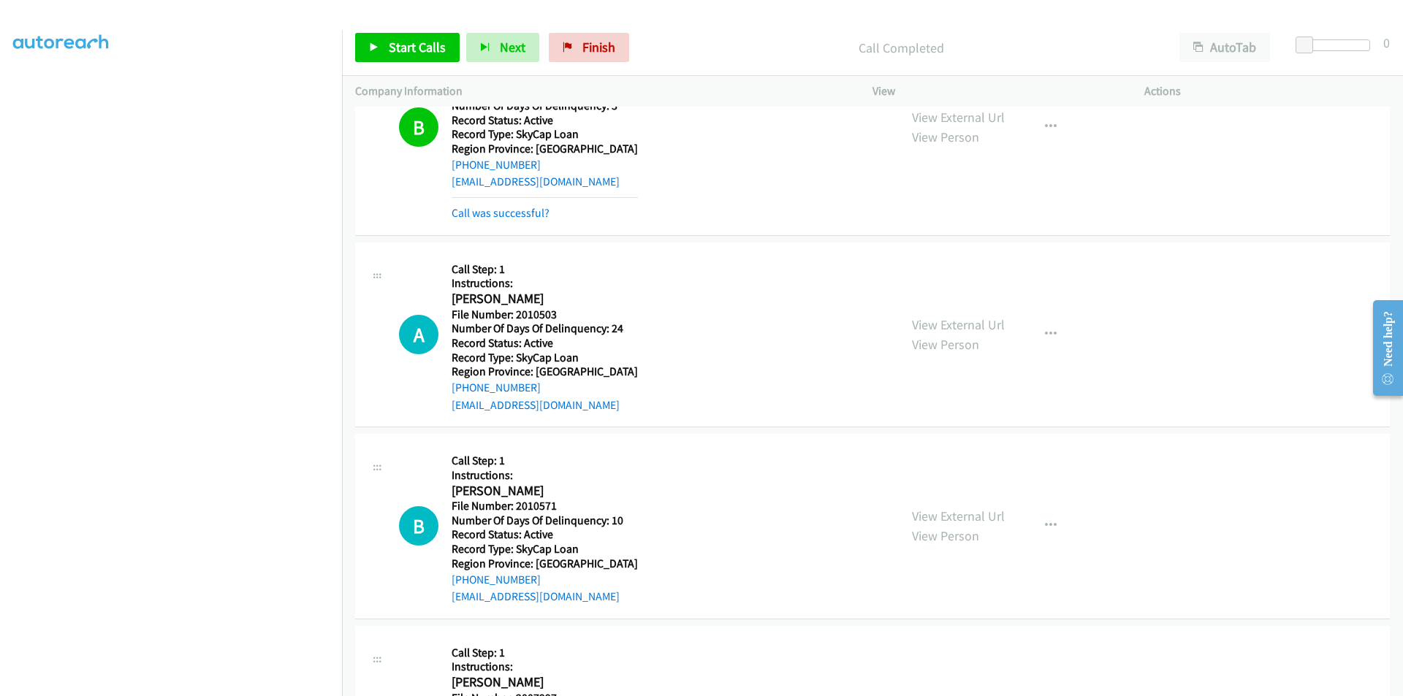
scroll to position [7520, 0]
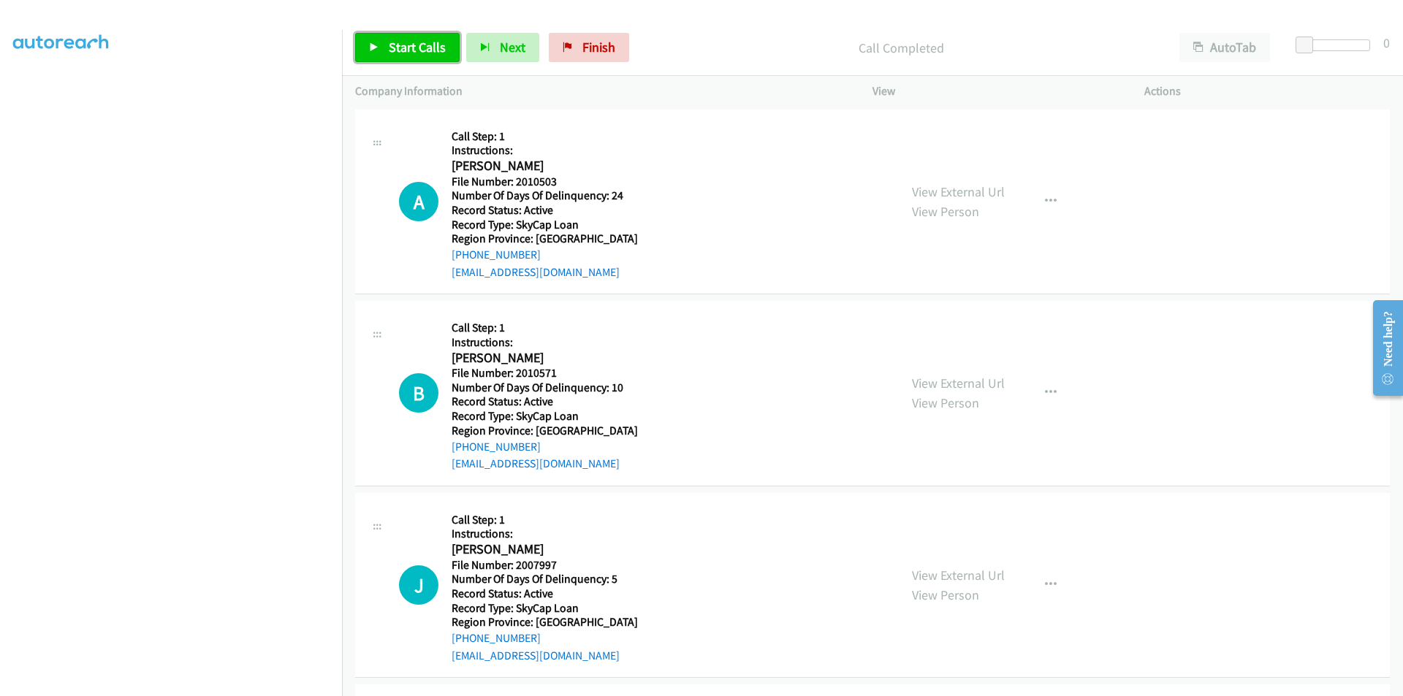
click at [400, 46] on span "Start Calls" at bounding box center [417, 47] width 57 height 17
click at [400, 46] on span "Pause" at bounding box center [405, 47] width 33 height 17
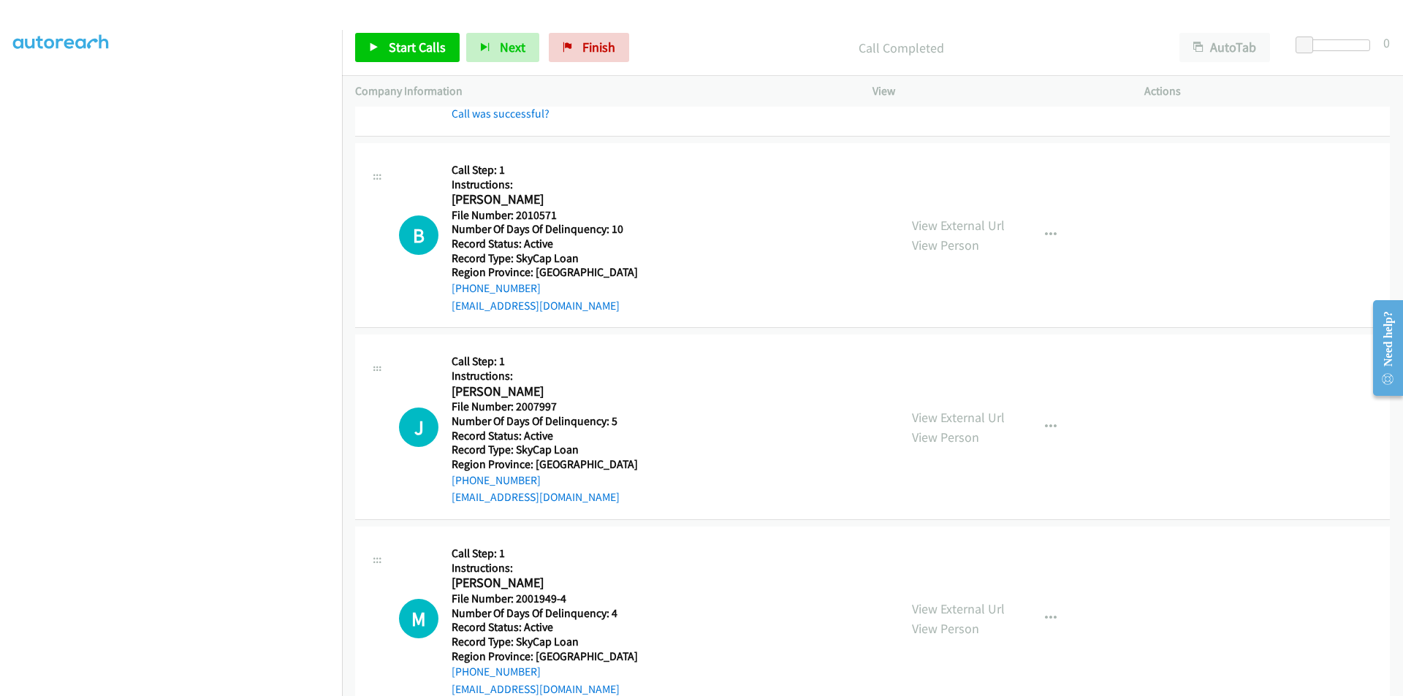
scroll to position [7739, 0]
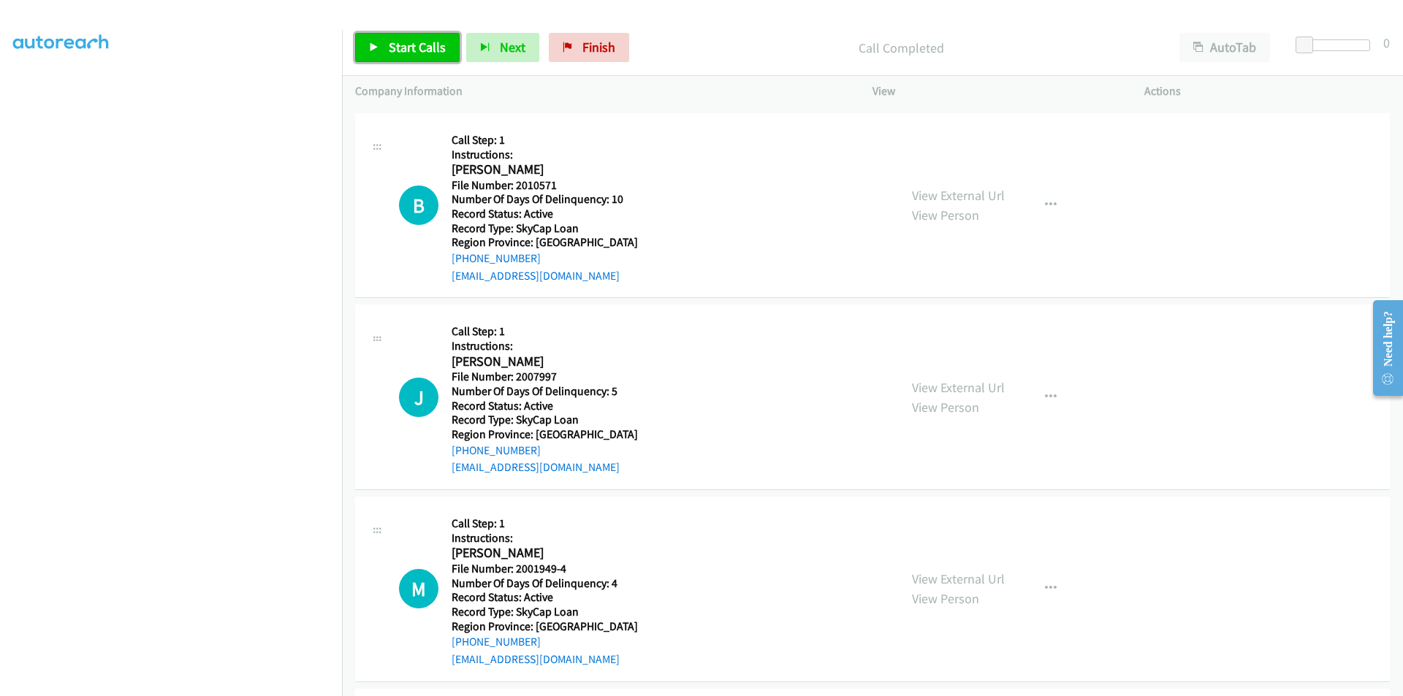
click at [389, 53] on span "Start Calls" at bounding box center [417, 47] width 57 height 17
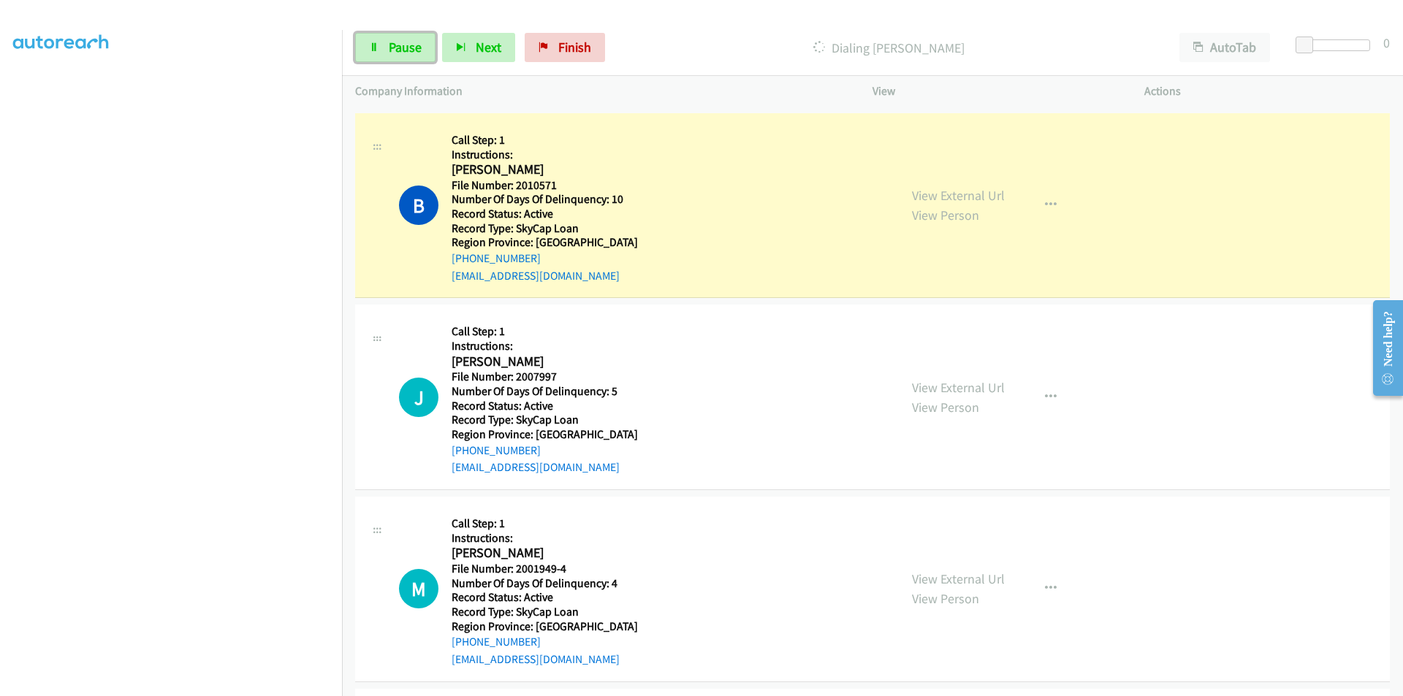
click at [389, 53] on span "Pause" at bounding box center [405, 47] width 33 height 17
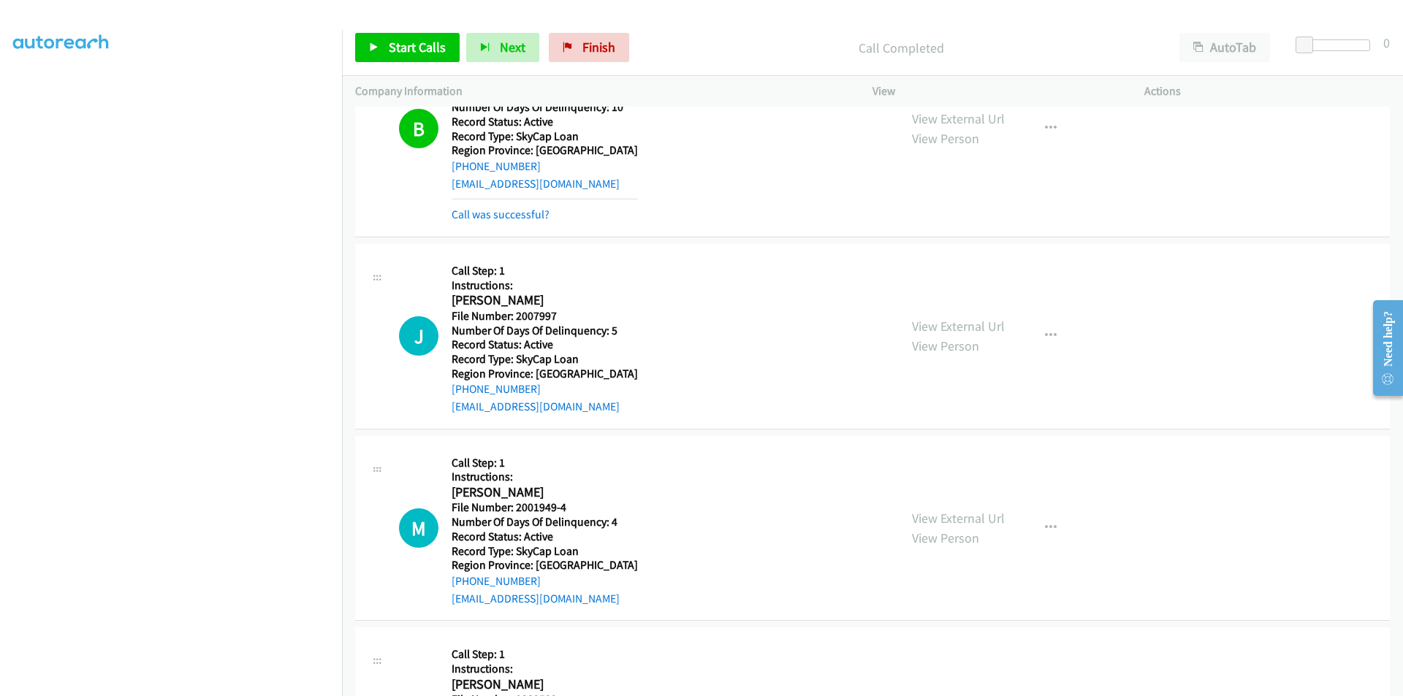
scroll to position [7958, 0]
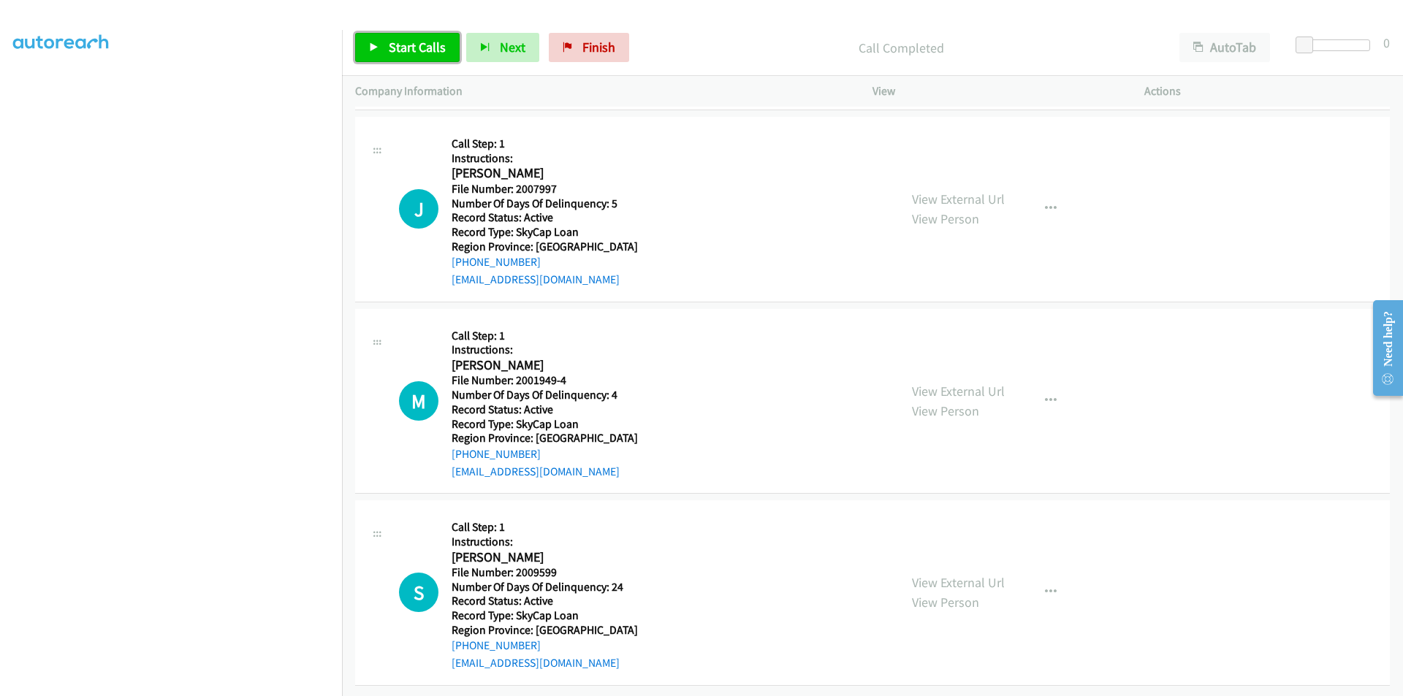
click at [433, 45] on span "Start Calls" at bounding box center [417, 47] width 57 height 17
click at [426, 44] on link "Pause" at bounding box center [395, 47] width 80 height 29
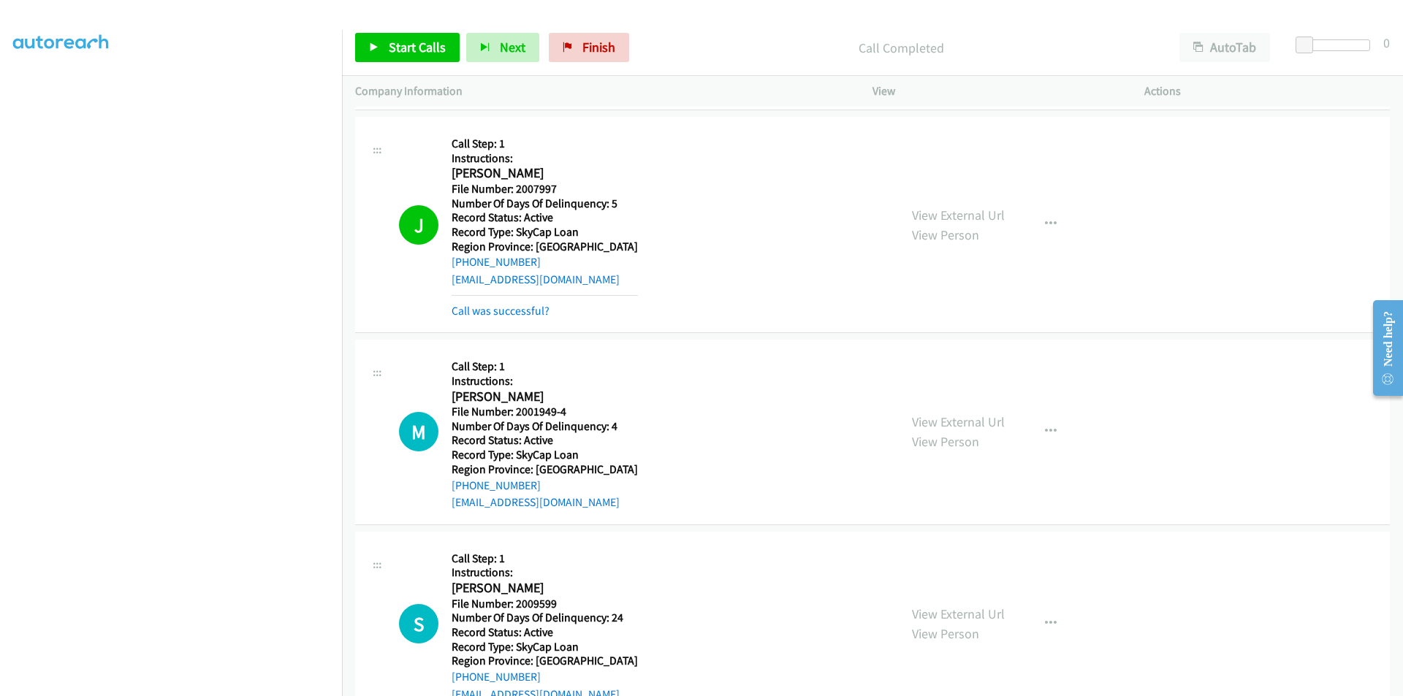
scroll to position [8177, 0]
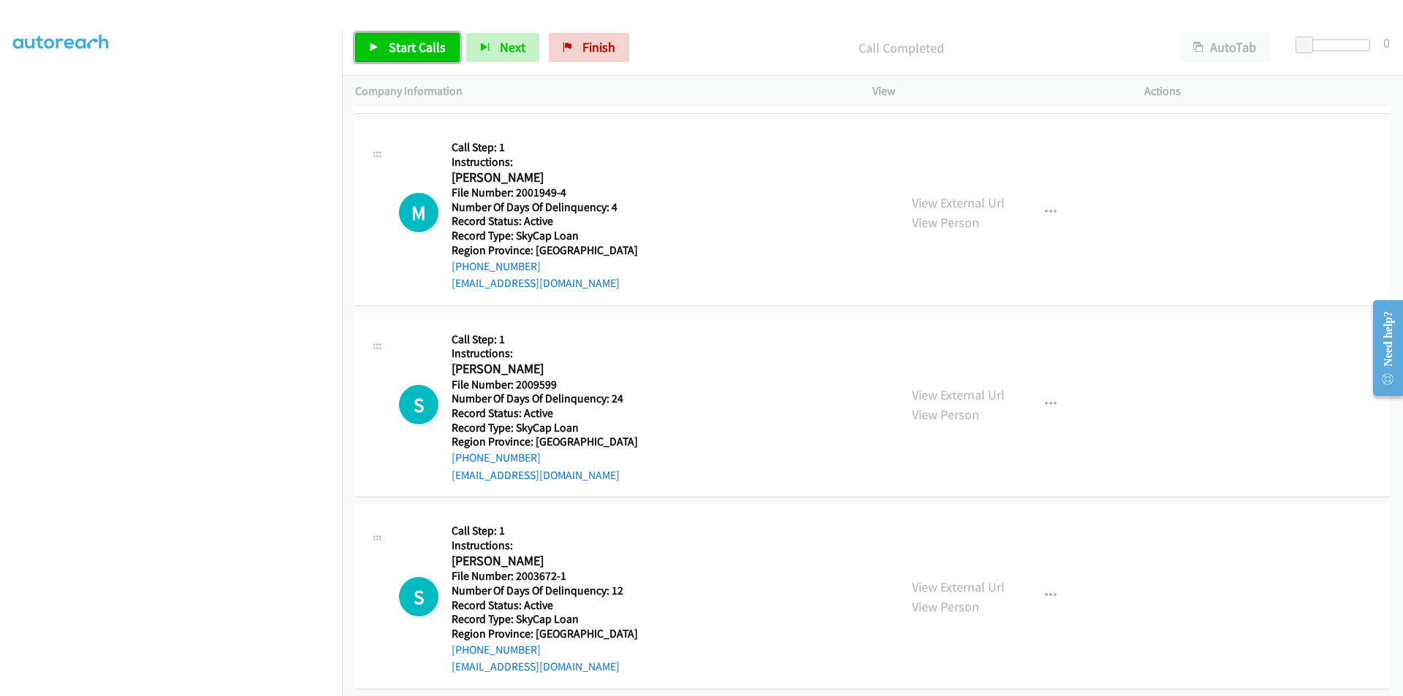
click at [397, 51] on span "Start Calls" at bounding box center [417, 47] width 57 height 17
click at [406, 47] on span "Pause" at bounding box center [405, 47] width 33 height 17
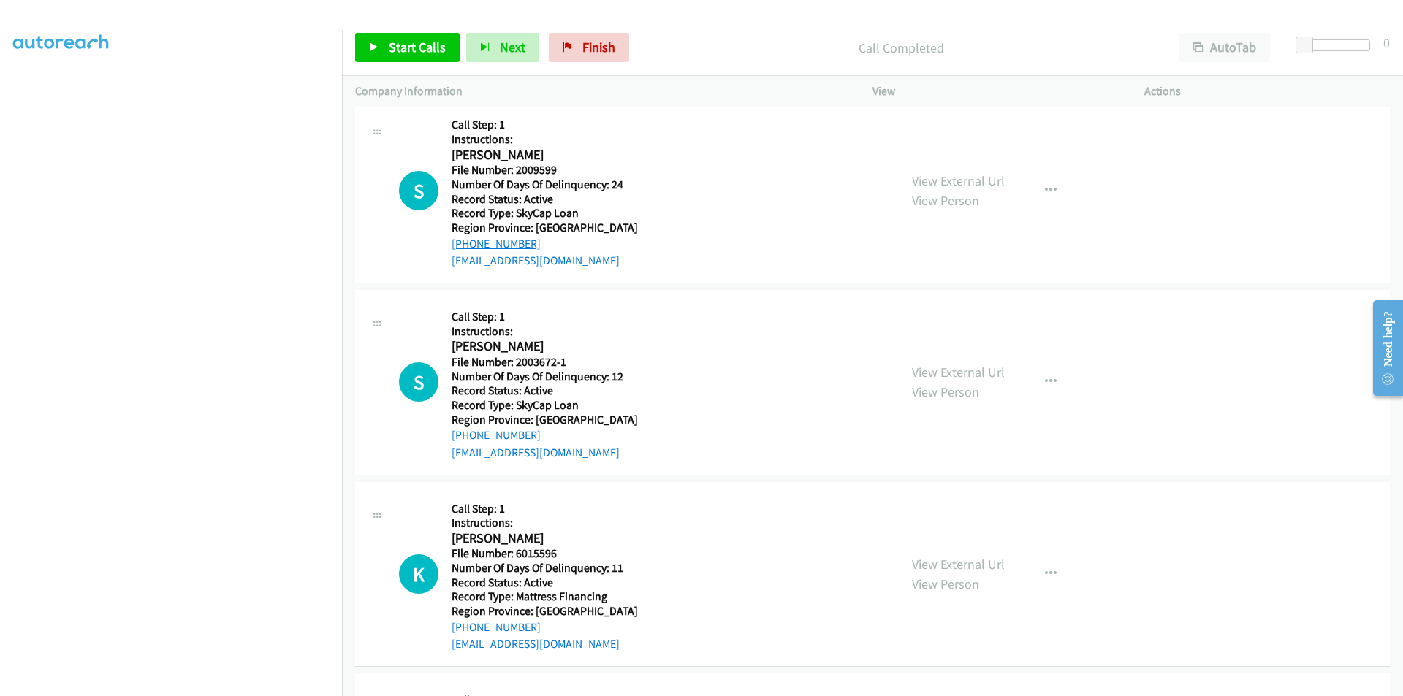
scroll to position [8397, 0]
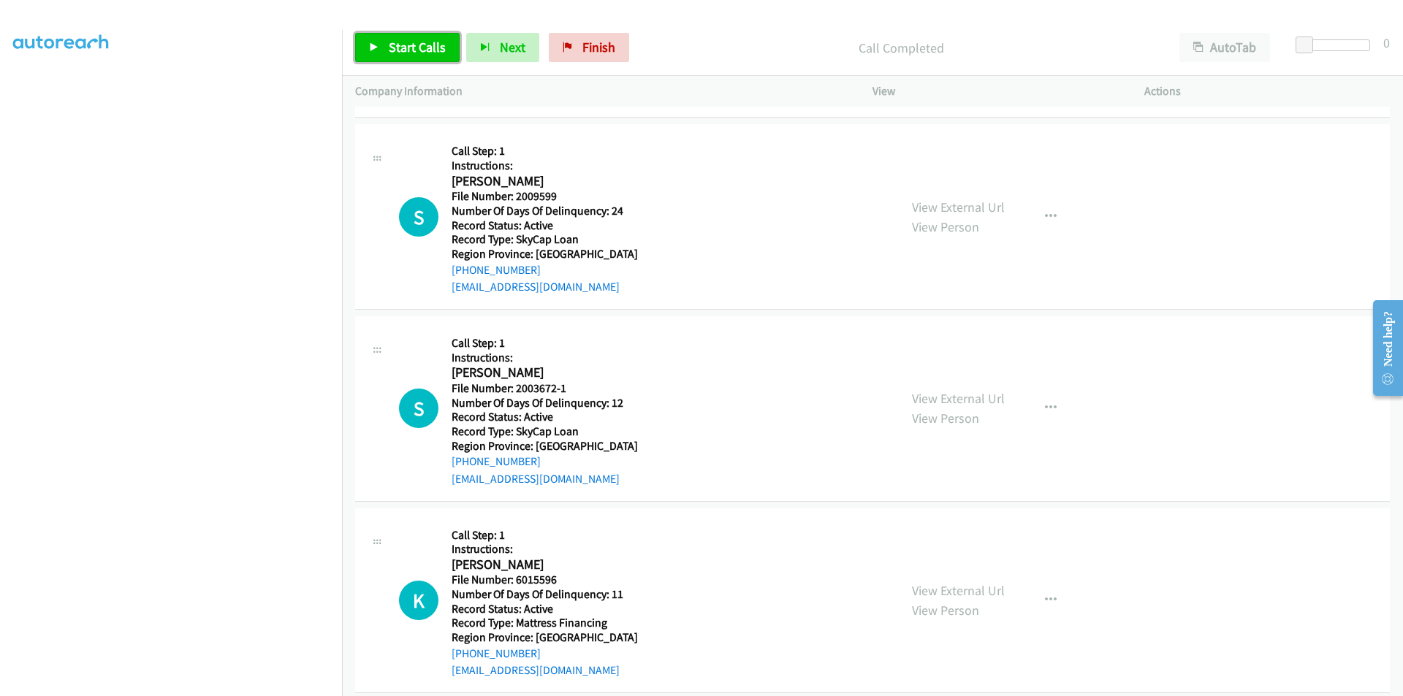
click at [429, 47] on span "Start Calls" at bounding box center [417, 47] width 57 height 17
click at [406, 45] on span "Pause" at bounding box center [405, 47] width 33 height 17
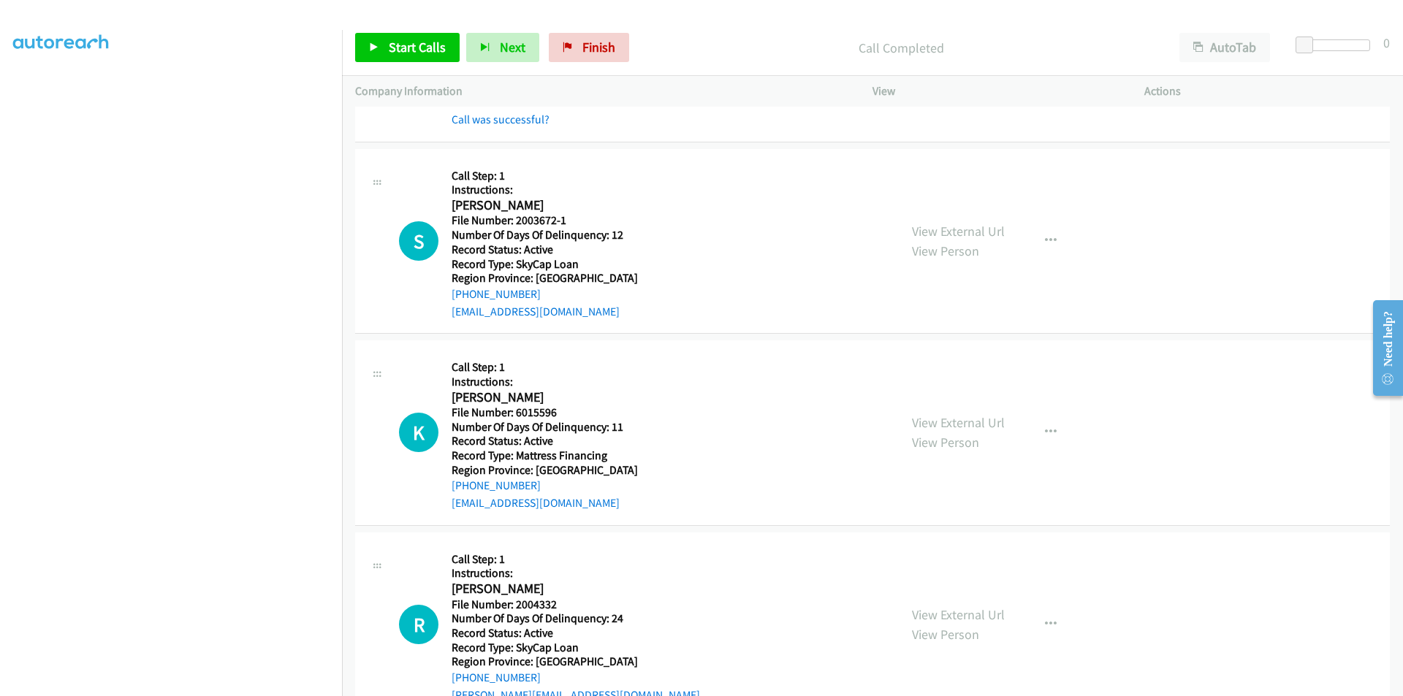
scroll to position [8616, 0]
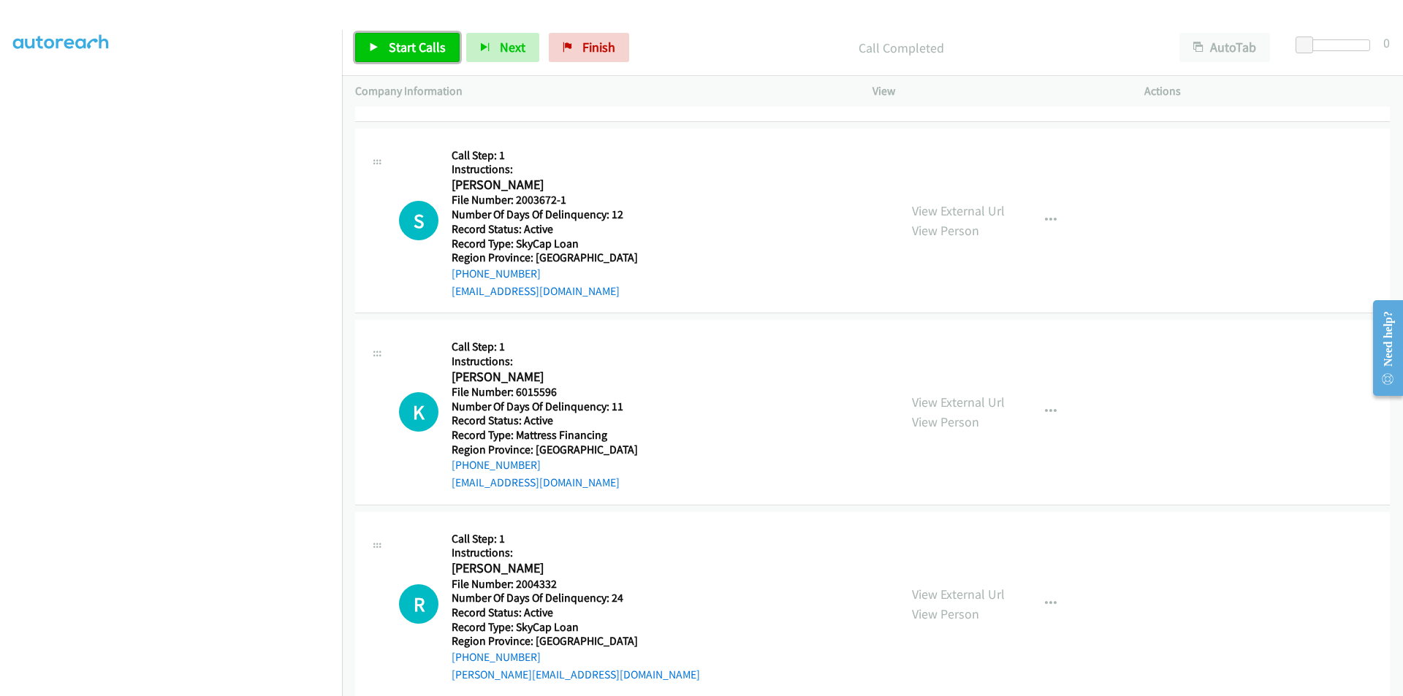
click at [396, 41] on span "Start Calls" at bounding box center [417, 47] width 57 height 17
click at [396, 41] on span "Pause" at bounding box center [405, 47] width 33 height 17
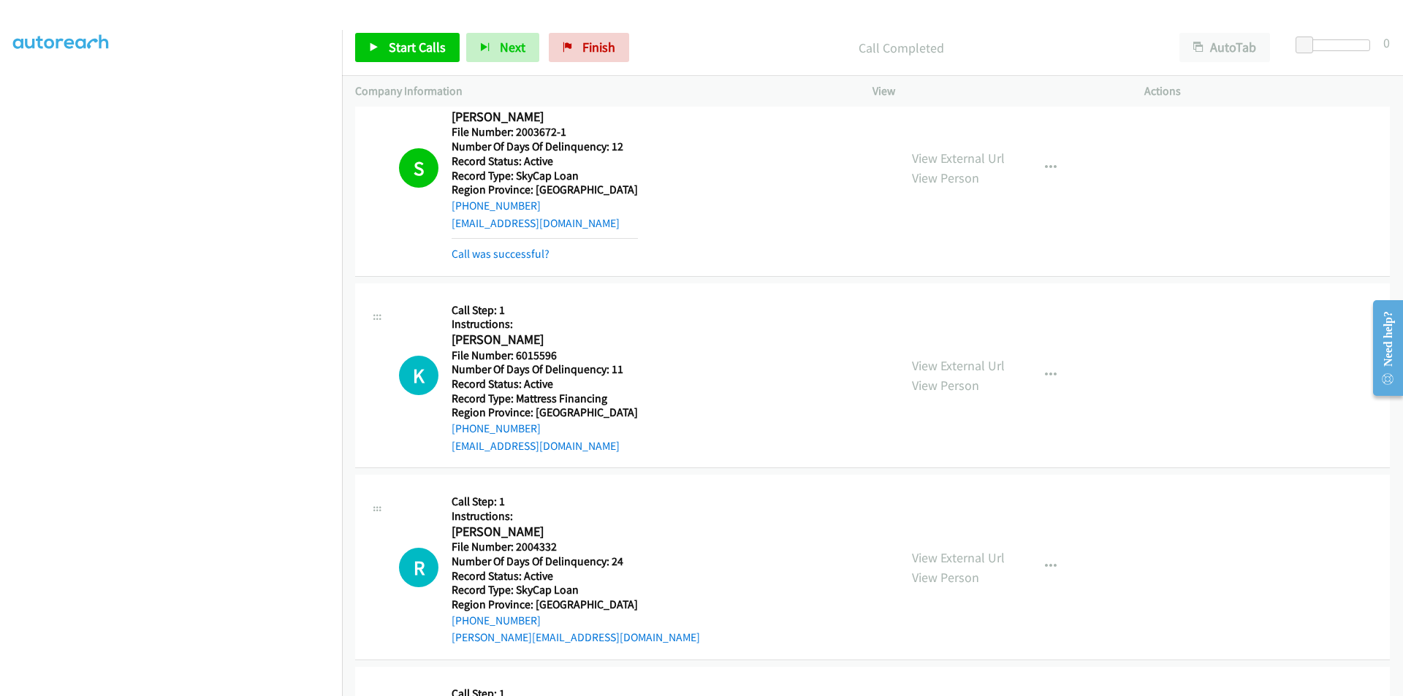
scroll to position [8835, 0]
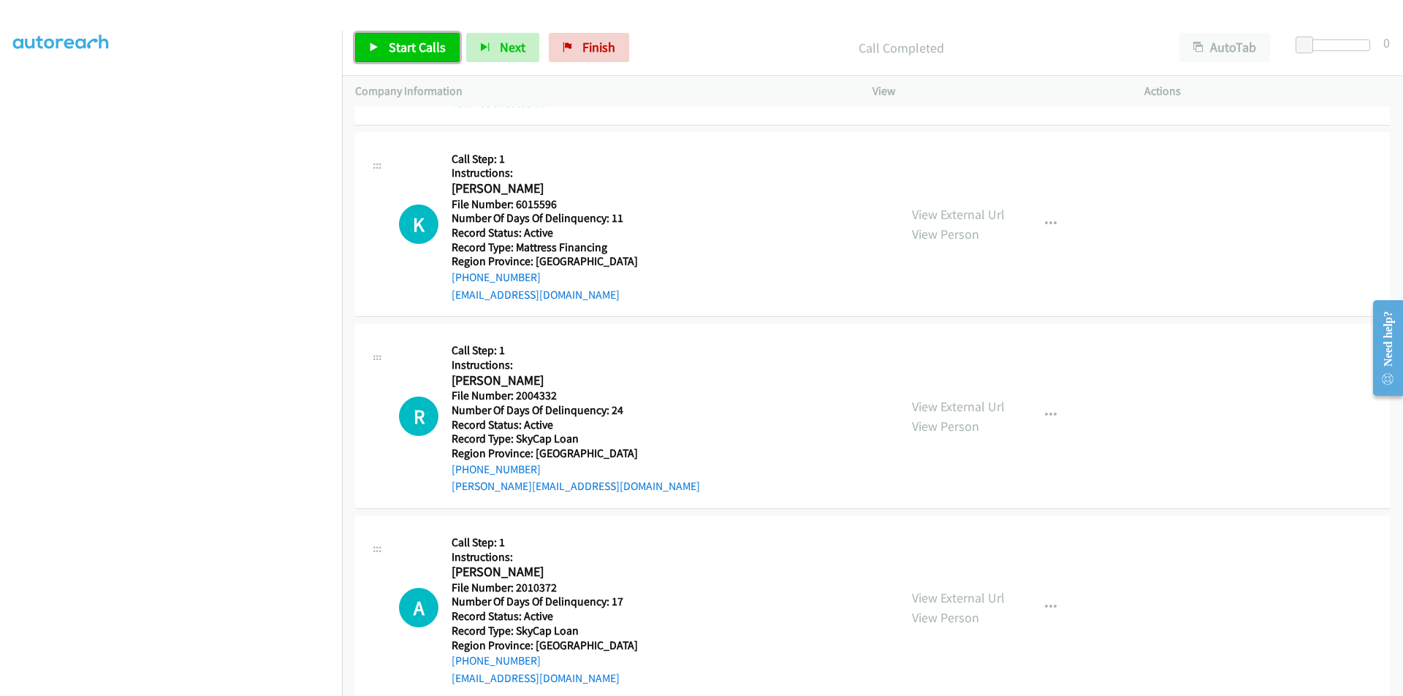
click at [384, 46] on link "Start Calls" at bounding box center [407, 47] width 104 height 29
click at [384, 48] on link "Pause" at bounding box center [395, 47] width 80 height 29
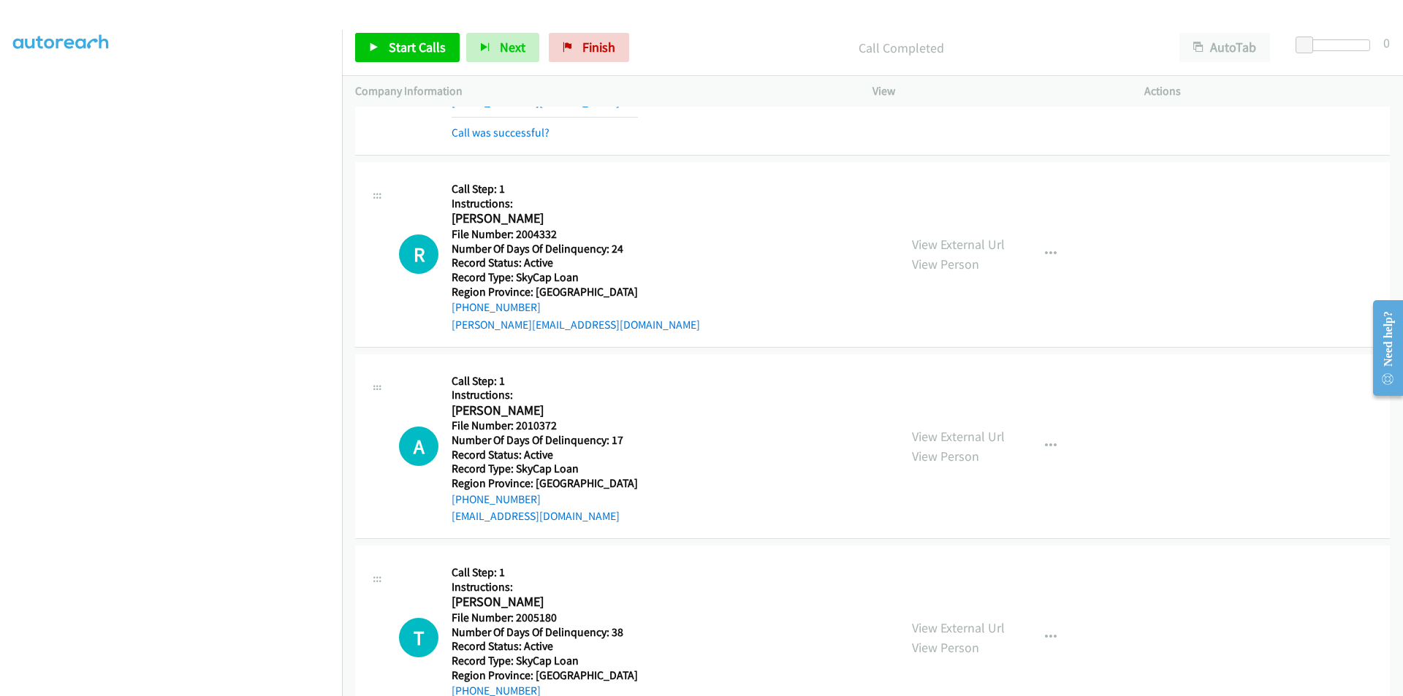
scroll to position [9054, 0]
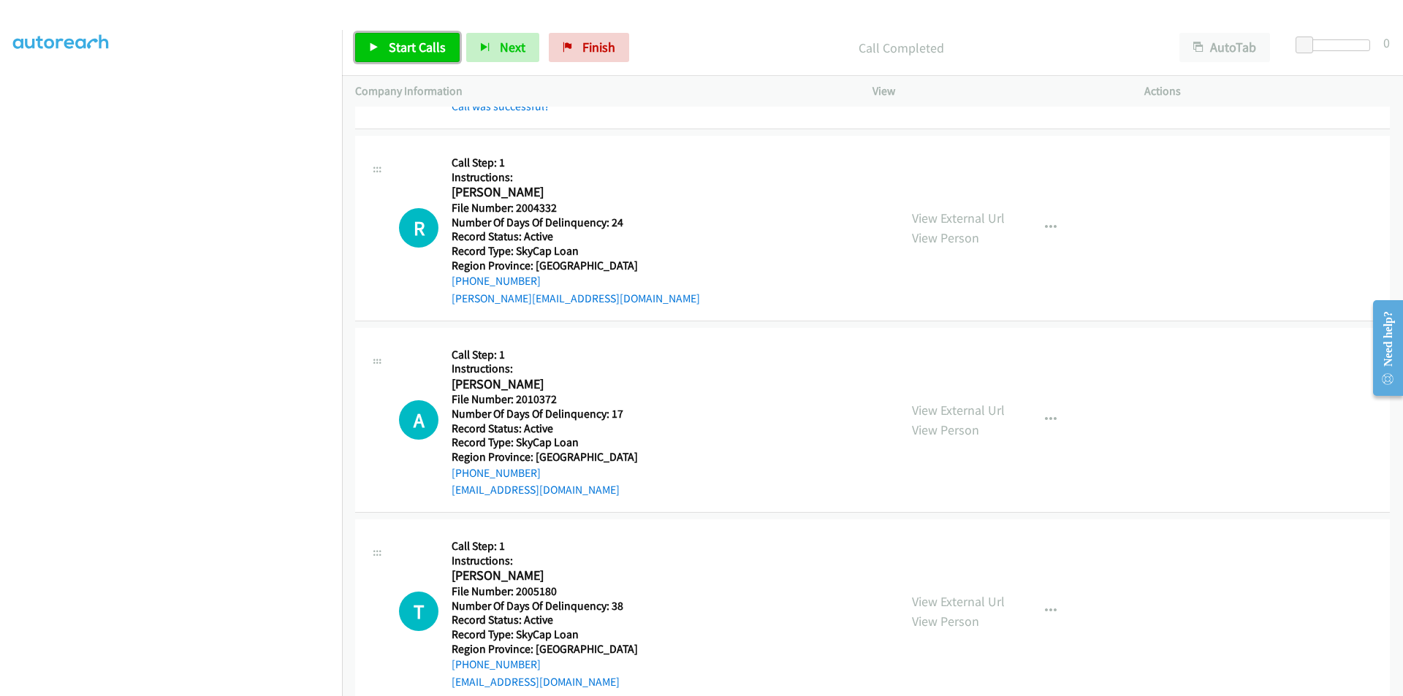
click at [417, 47] on span "Start Calls" at bounding box center [417, 47] width 57 height 17
click at [414, 48] on span "Pause" at bounding box center [405, 47] width 33 height 17
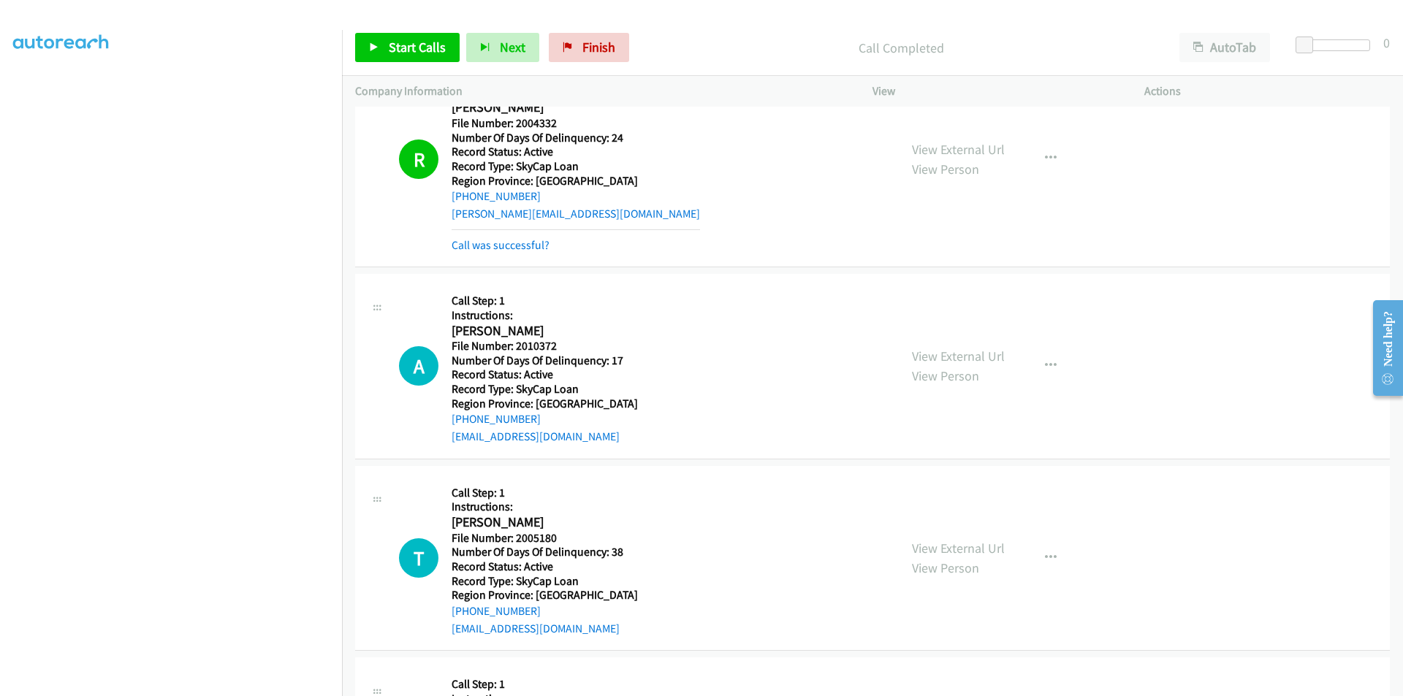
scroll to position [9273, 0]
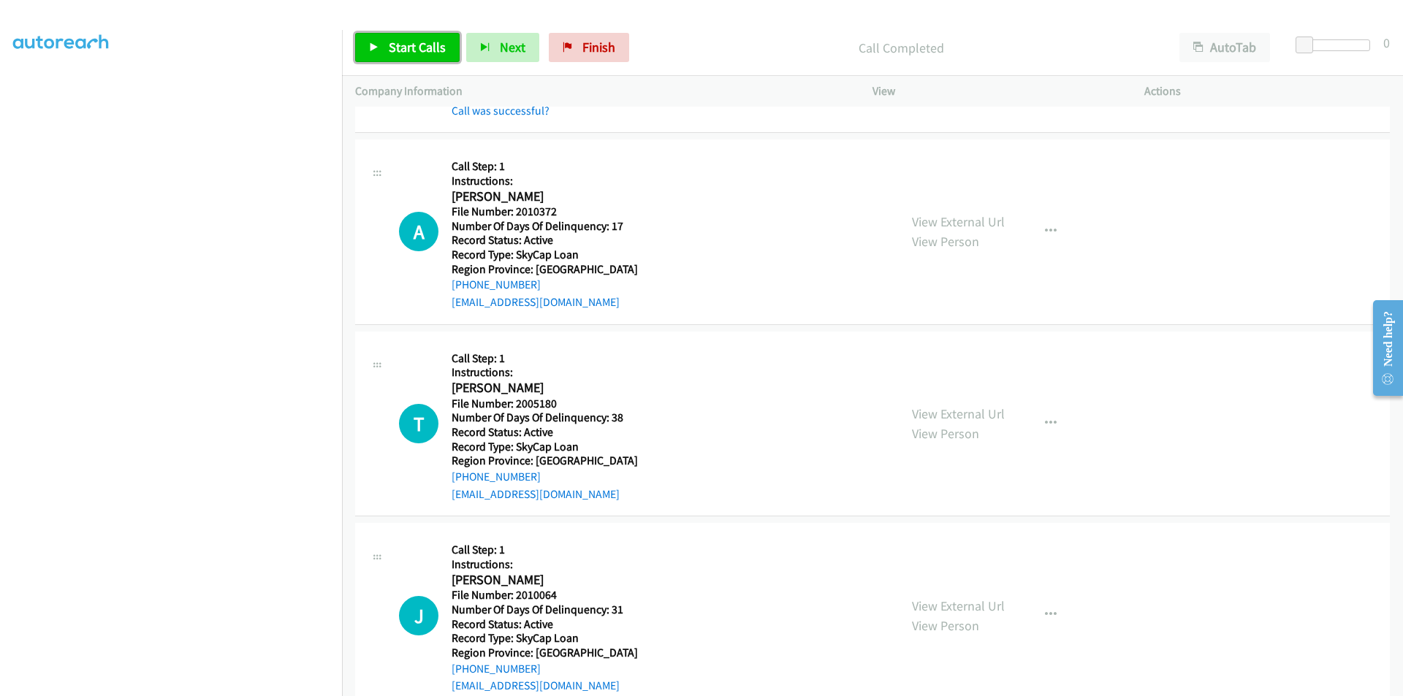
click at [408, 40] on span "Start Calls" at bounding box center [417, 47] width 57 height 17
click at [408, 40] on span "Pause" at bounding box center [405, 47] width 33 height 17
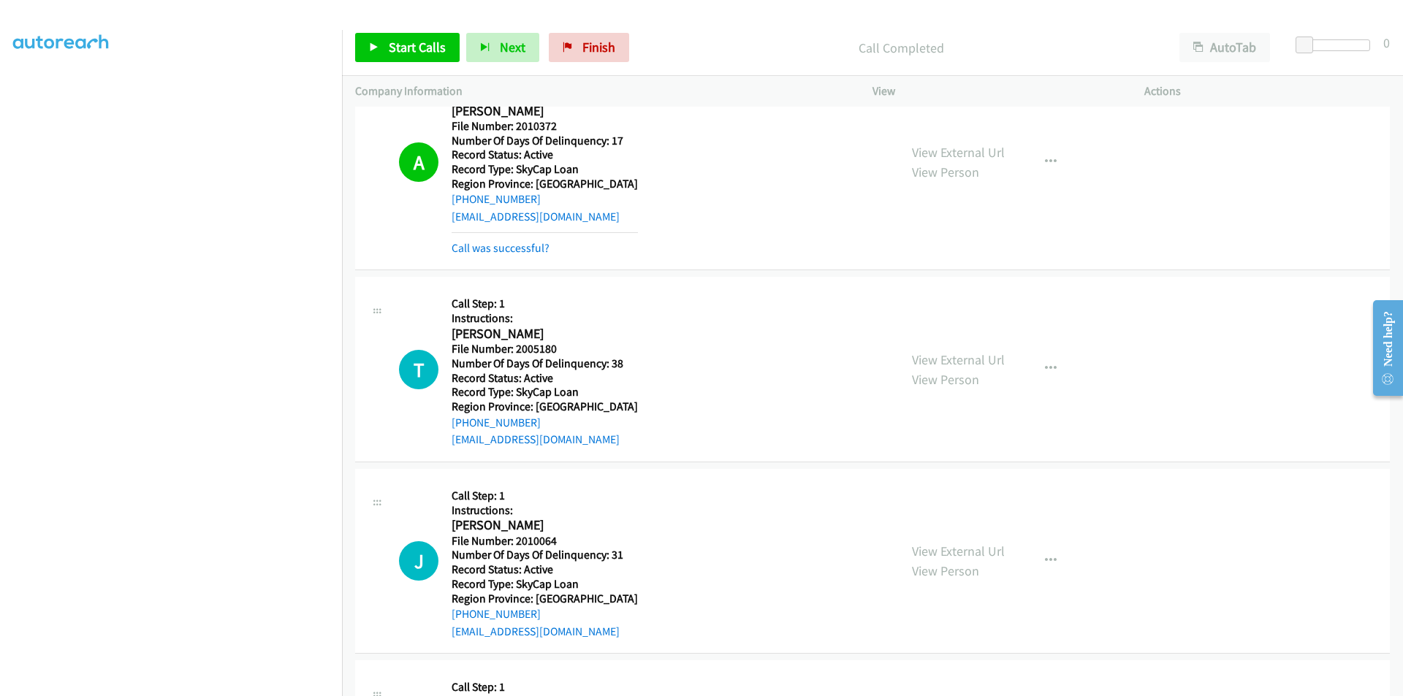
scroll to position [9493, 0]
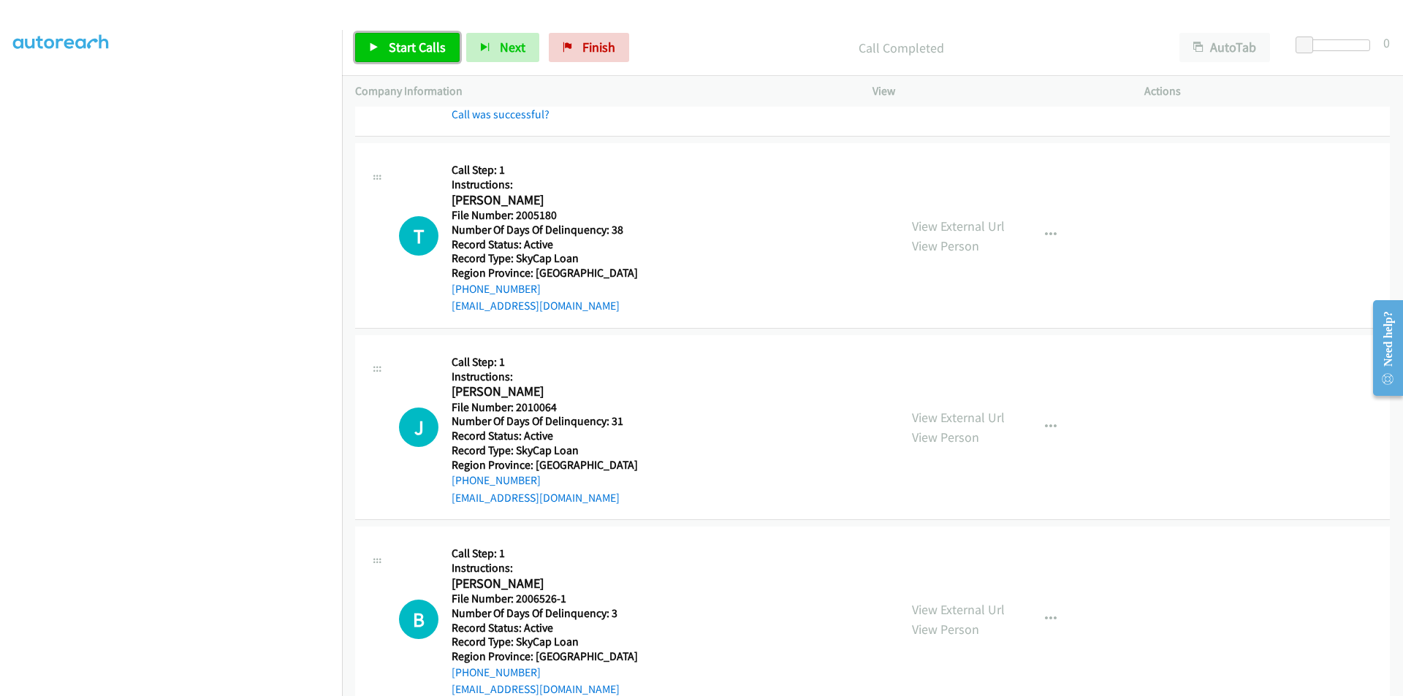
click at [421, 45] on span "Start Calls" at bounding box center [417, 47] width 57 height 17
click at [421, 45] on link "Pause" at bounding box center [395, 47] width 80 height 29
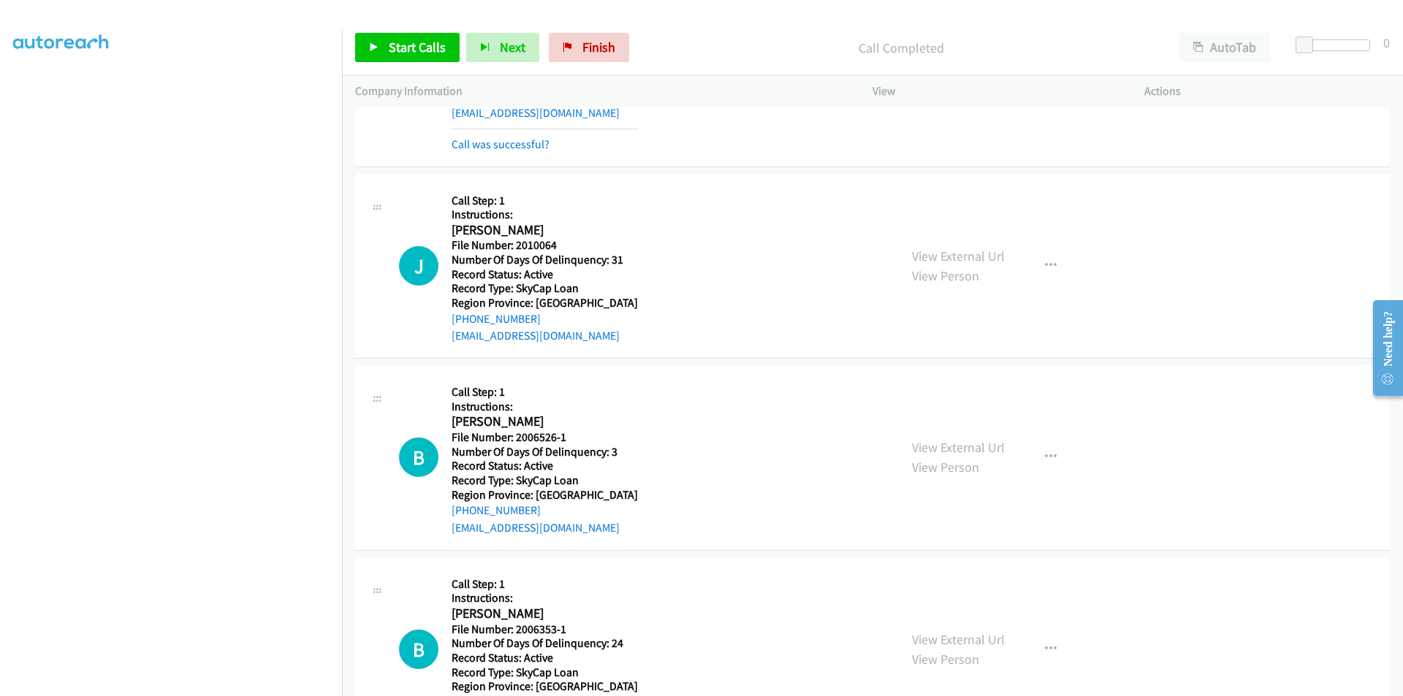
scroll to position [9712, 0]
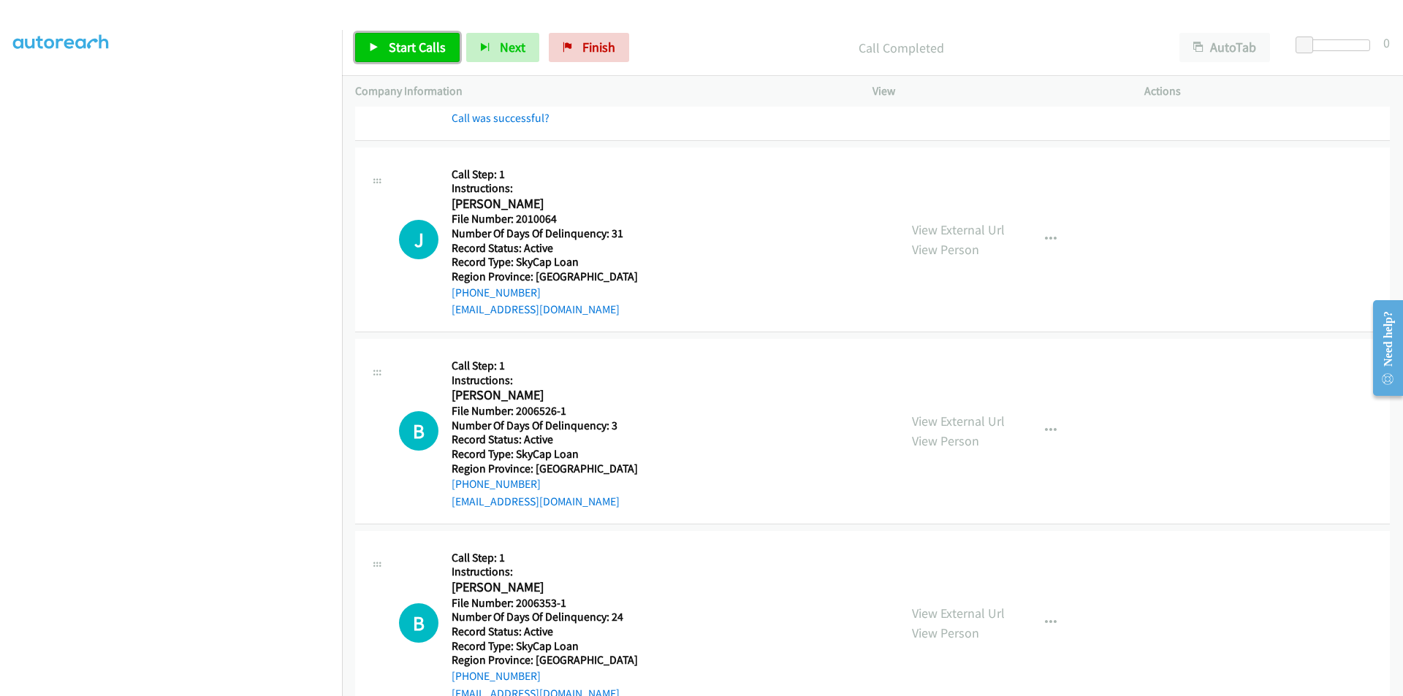
click at [419, 33] on link "Start Calls" at bounding box center [407, 47] width 104 height 29
click at [409, 49] on span "Pause" at bounding box center [405, 47] width 33 height 17
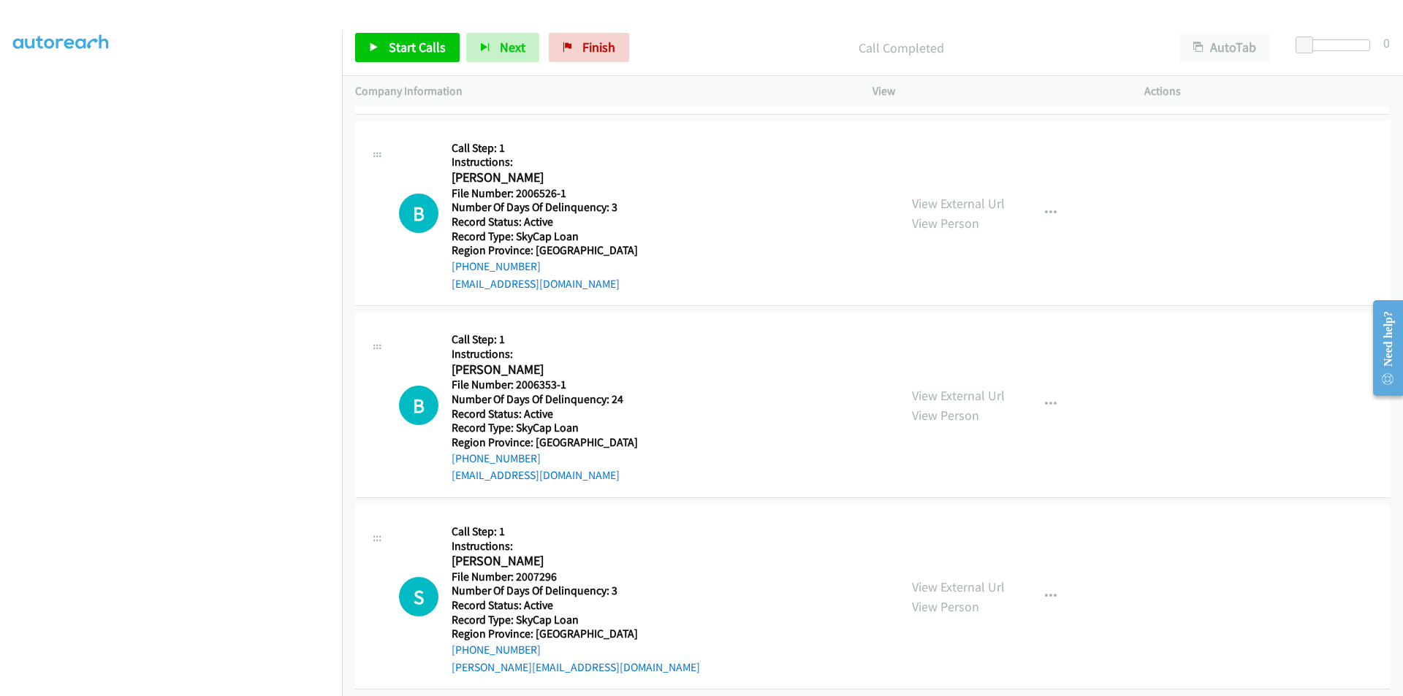
scroll to position [9976, 0]
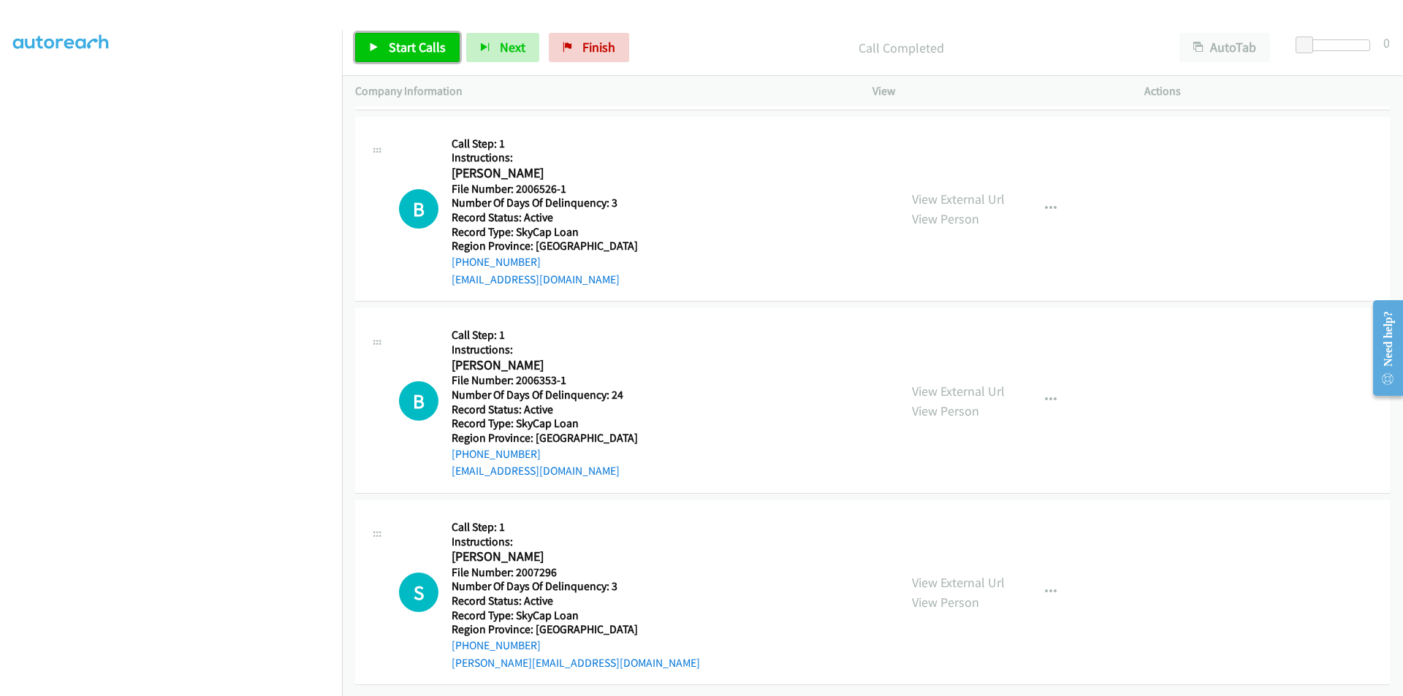
click at [418, 49] on span "Start Calls" at bounding box center [417, 47] width 57 height 17
click at [418, 49] on span "Pause" at bounding box center [405, 47] width 33 height 17
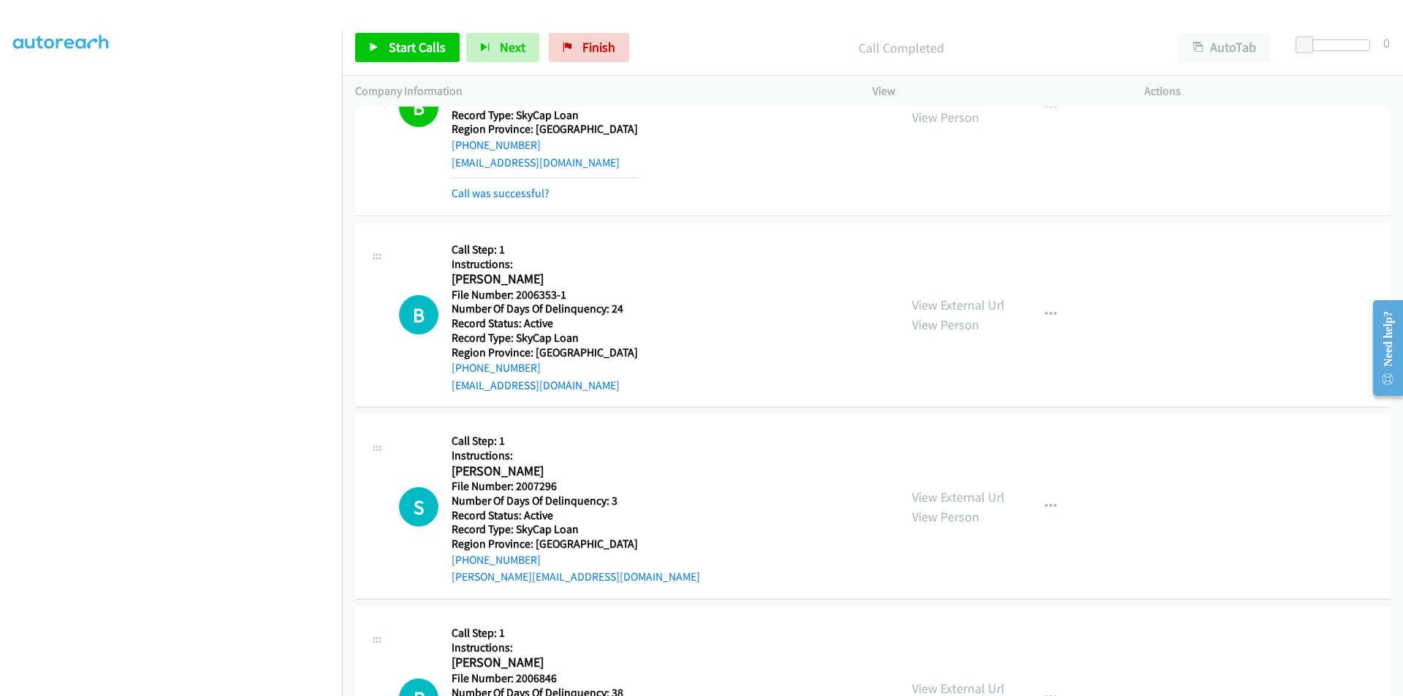
scroll to position [10196, 0]
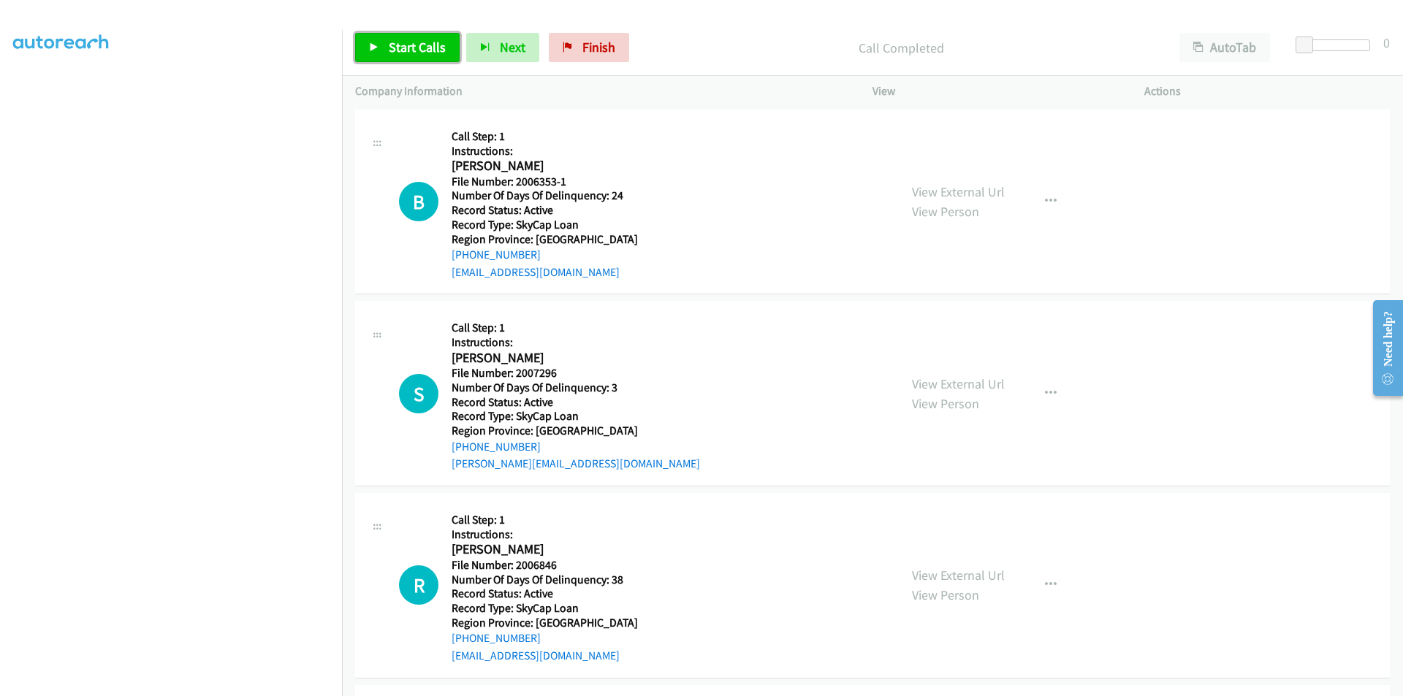
click at [389, 50] on span "Start Calls" at bounding box center [417, 47] width 57 height 17
click at [389, 50] on span "Pause" at bounding box center [405, 47] width 33 height 17
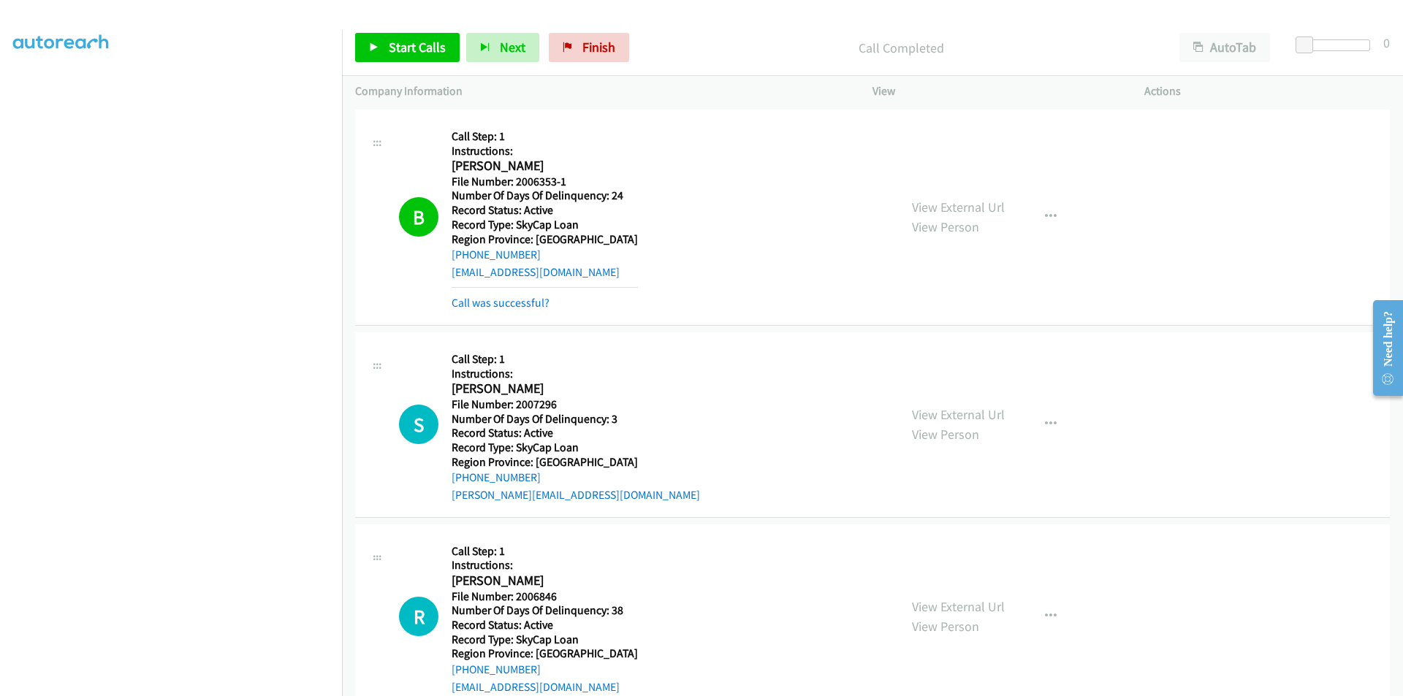
scroll to position [10415, 0]
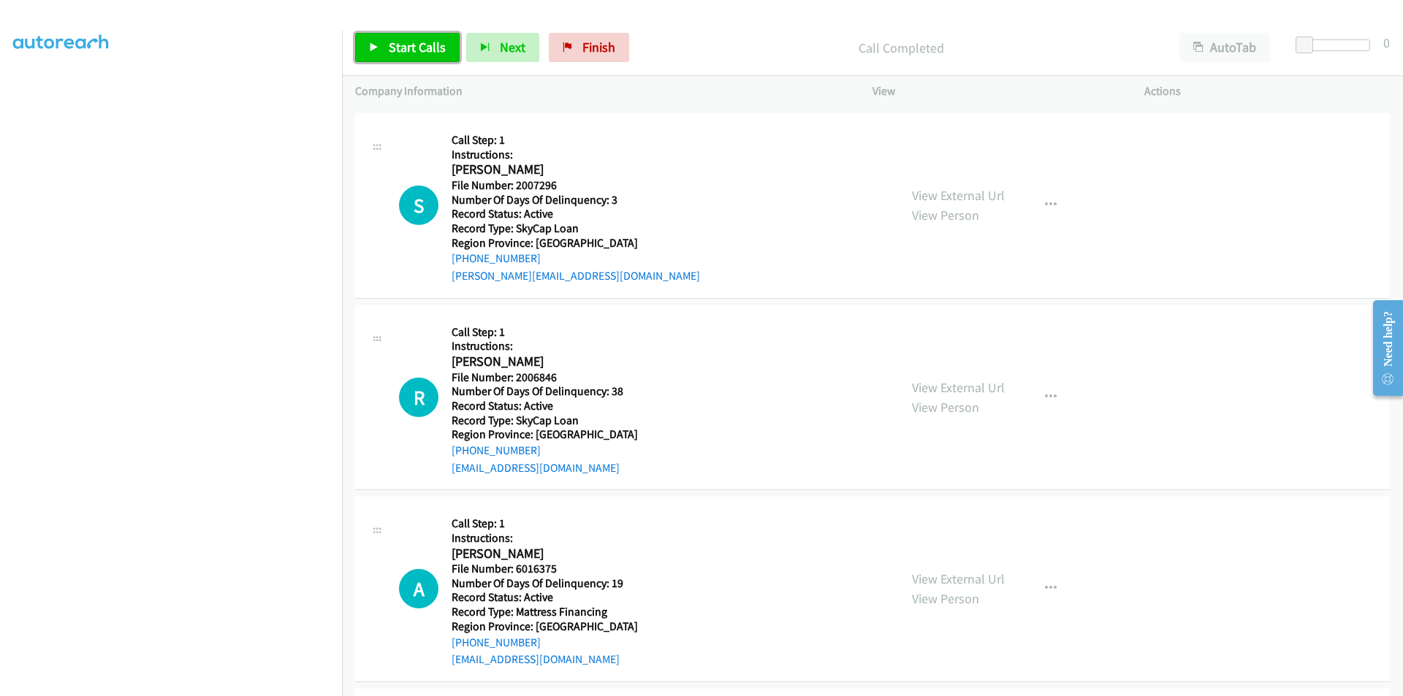
click at [436, 45] on span "Start Calls" at bounding box center [417, 47] width 57 height 17
click at [421, 45] on link "Pause" at bounding box center [395, 47] width 80 height 29
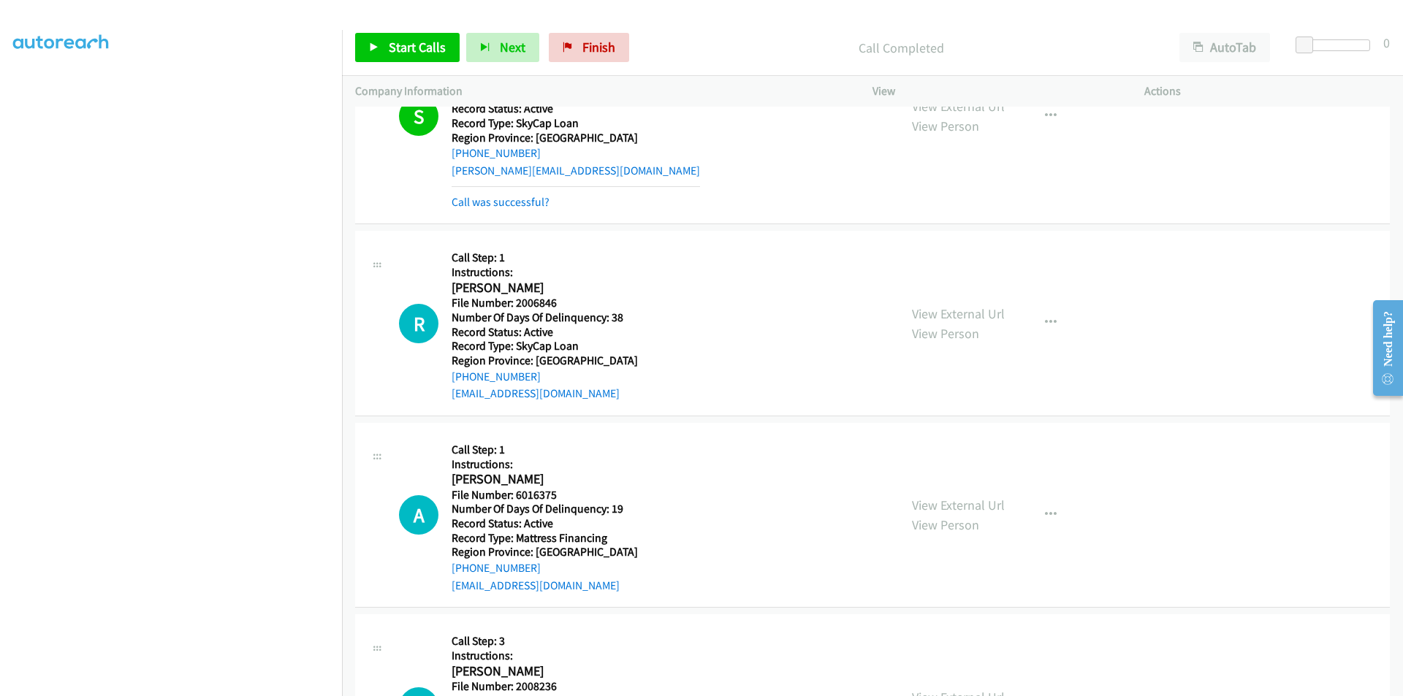
scroll to position [10634, 0]
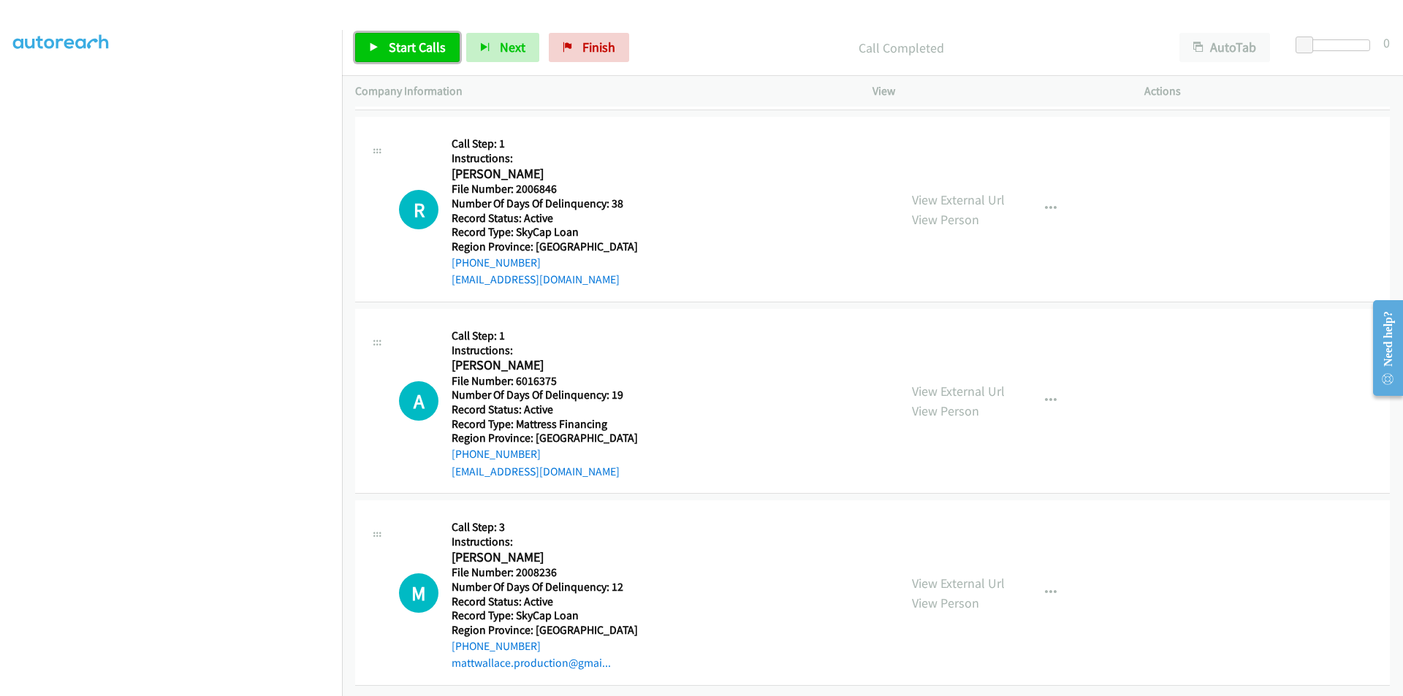
click at [413, 51] on span "Start Calls" at bounding box center [417, 47] width 57 height 17
click at [413, 51] on span "Pause" at bounding box center [405, 47] width 33 height 17
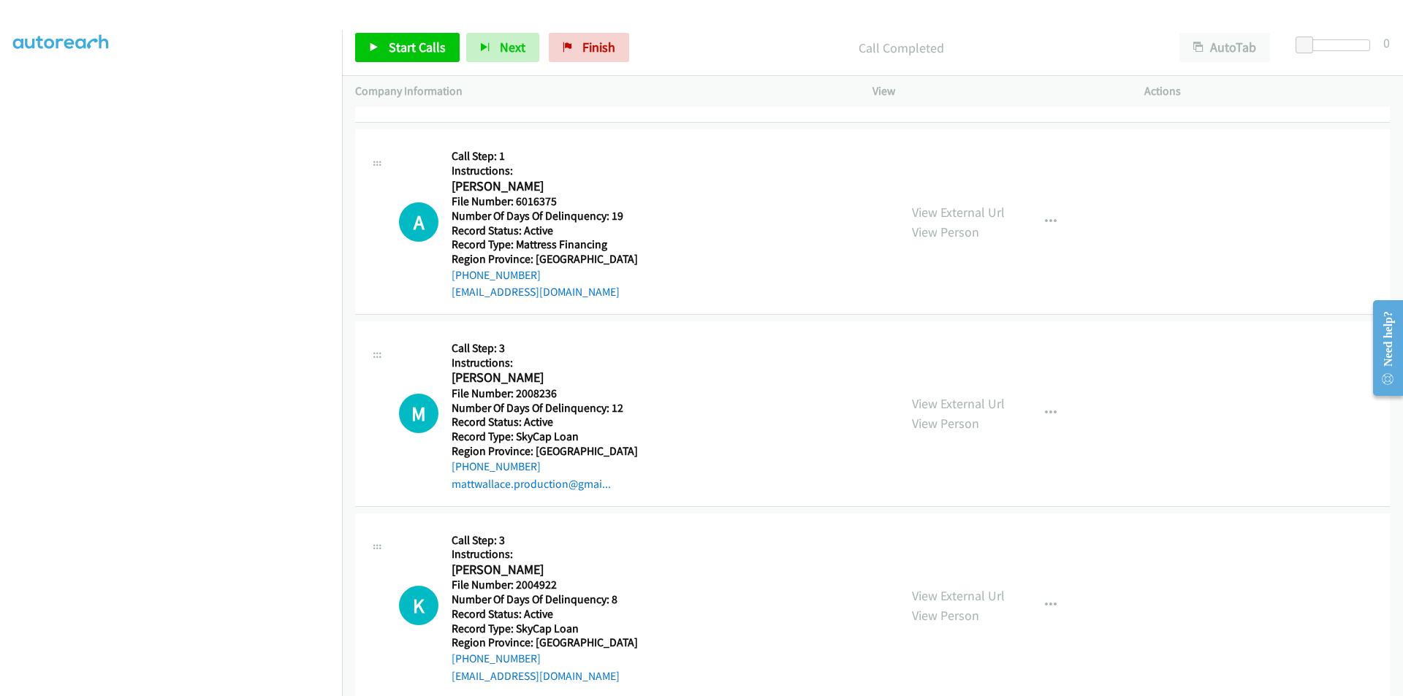
scroll to position [10853, 0]
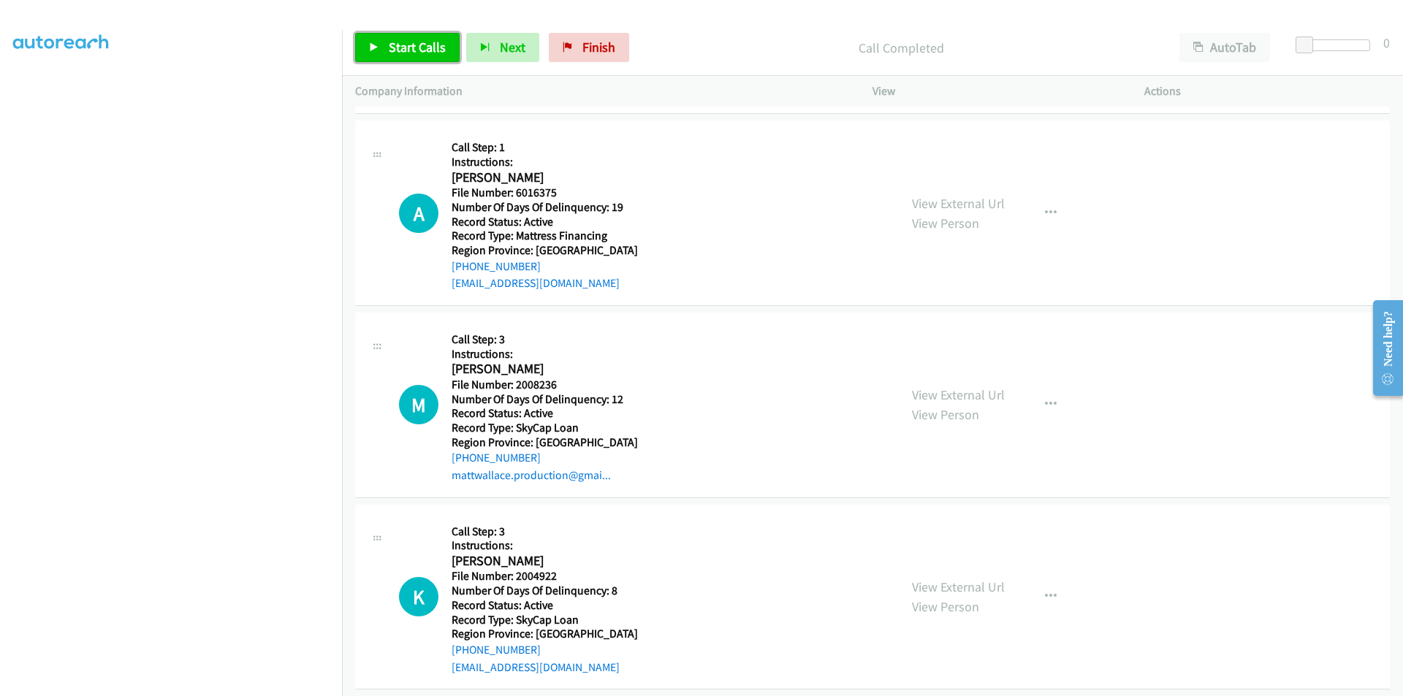
click at [416, 36] on link "Start Calls" at bounding box center [407, 47] width 104 height 29
click at [409, 39] on span "Pause" at bounding box center [405, 47] width 33 height 17
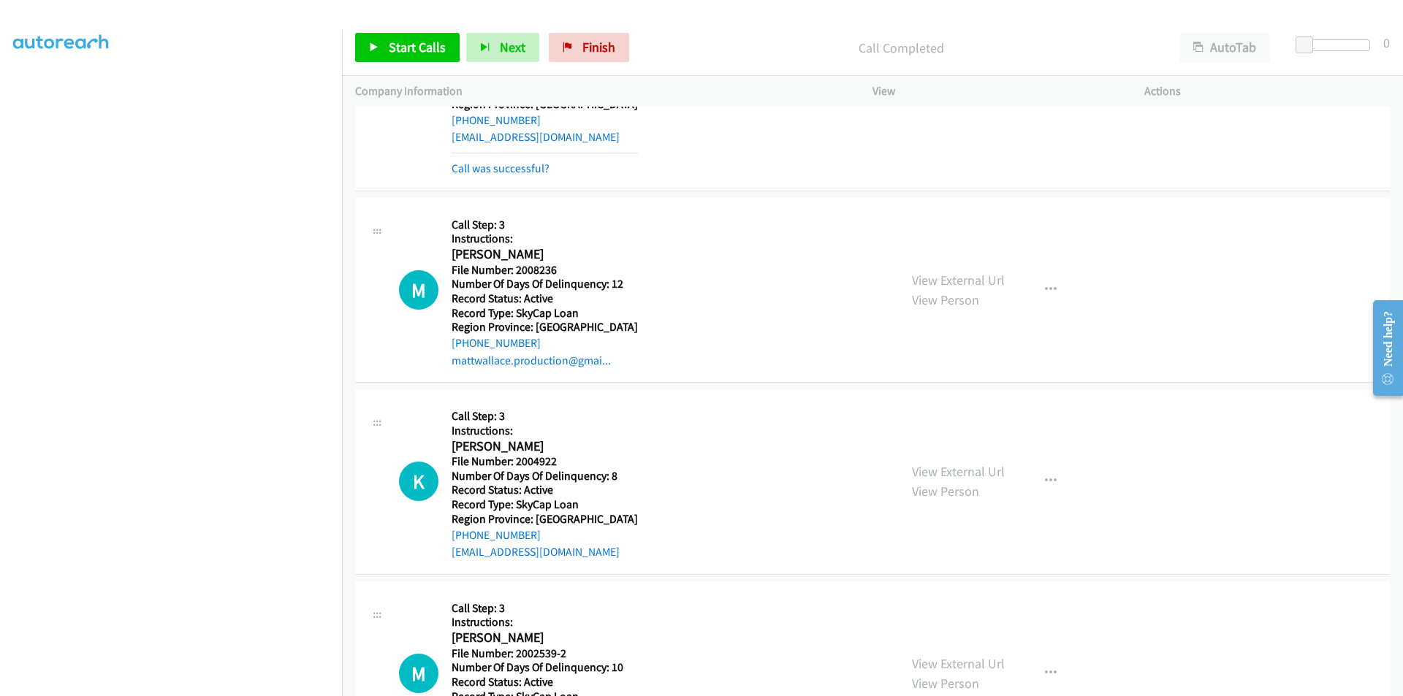
scroll to position [11072, 0]
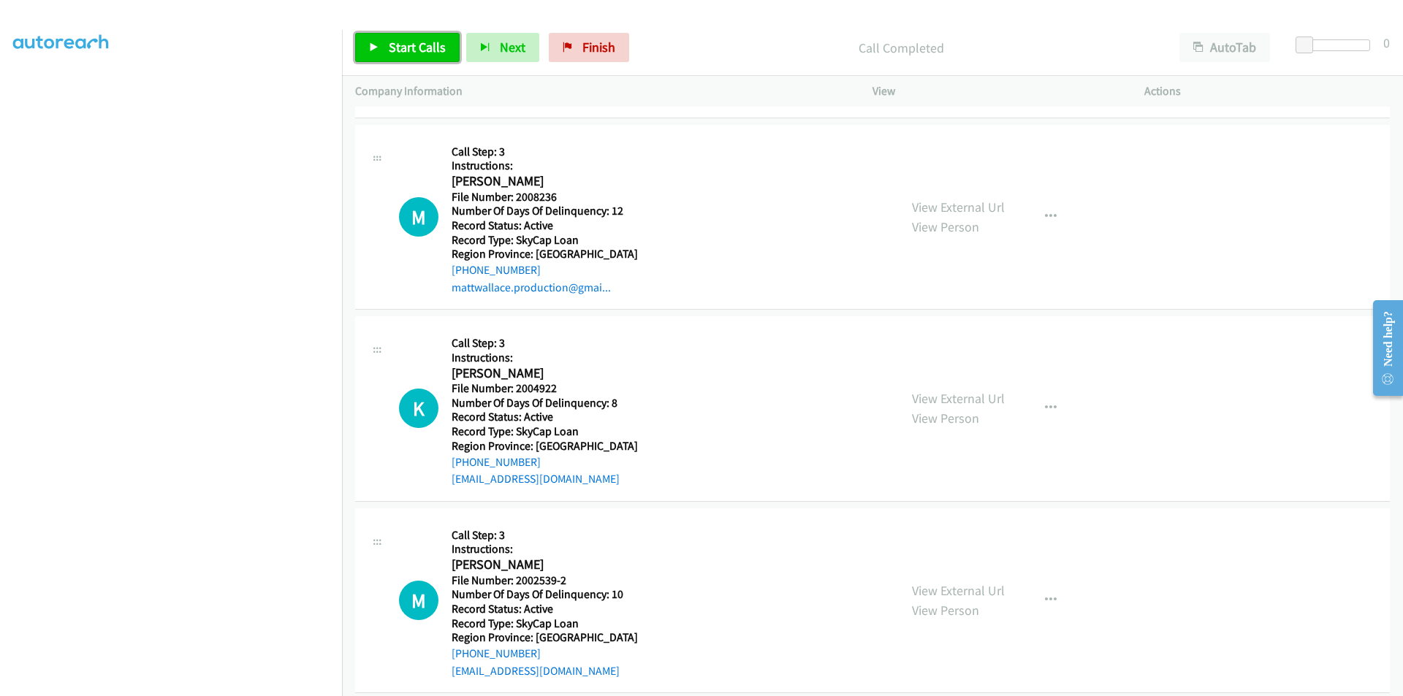
click at [412, 43] on span "Start Calls" at bounding box center [417, 47] width 57 height 17
click at [411, 45] on span "Pause" at bounding box center [405, 47] width 33 height 17
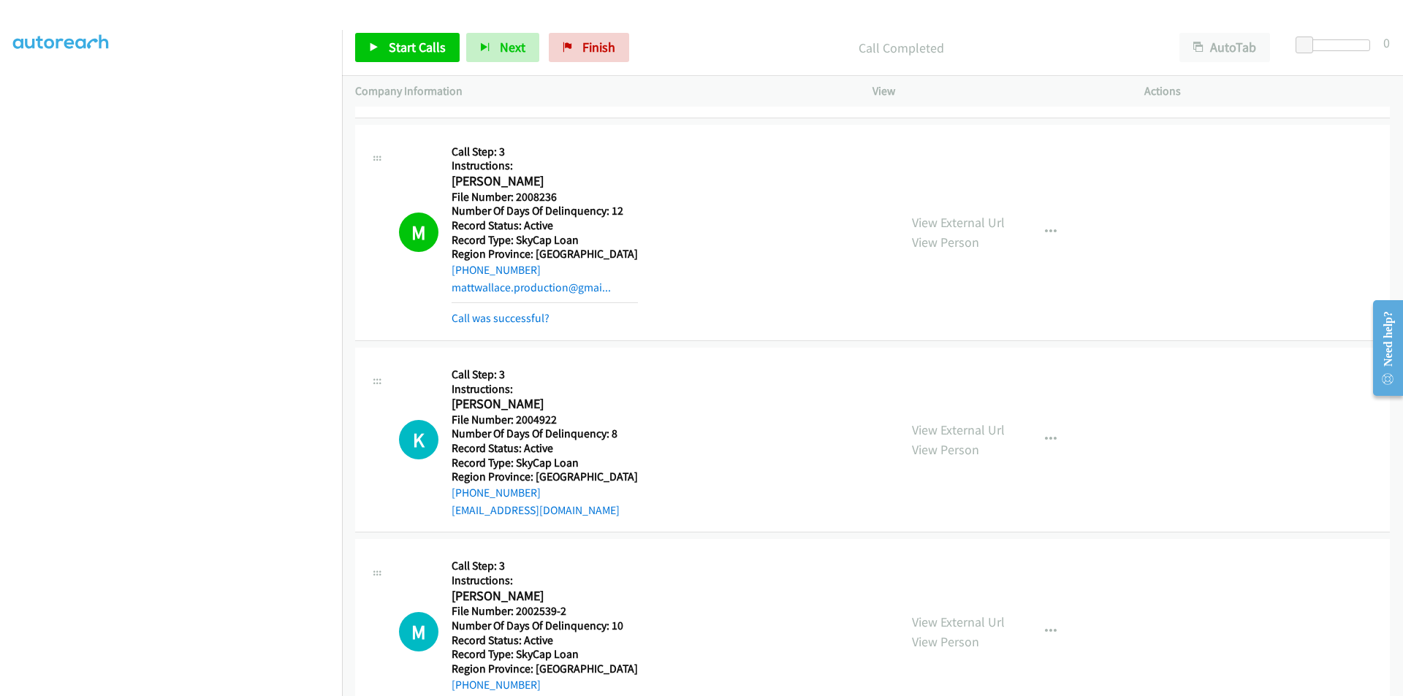
scroll to position [11292, 0]
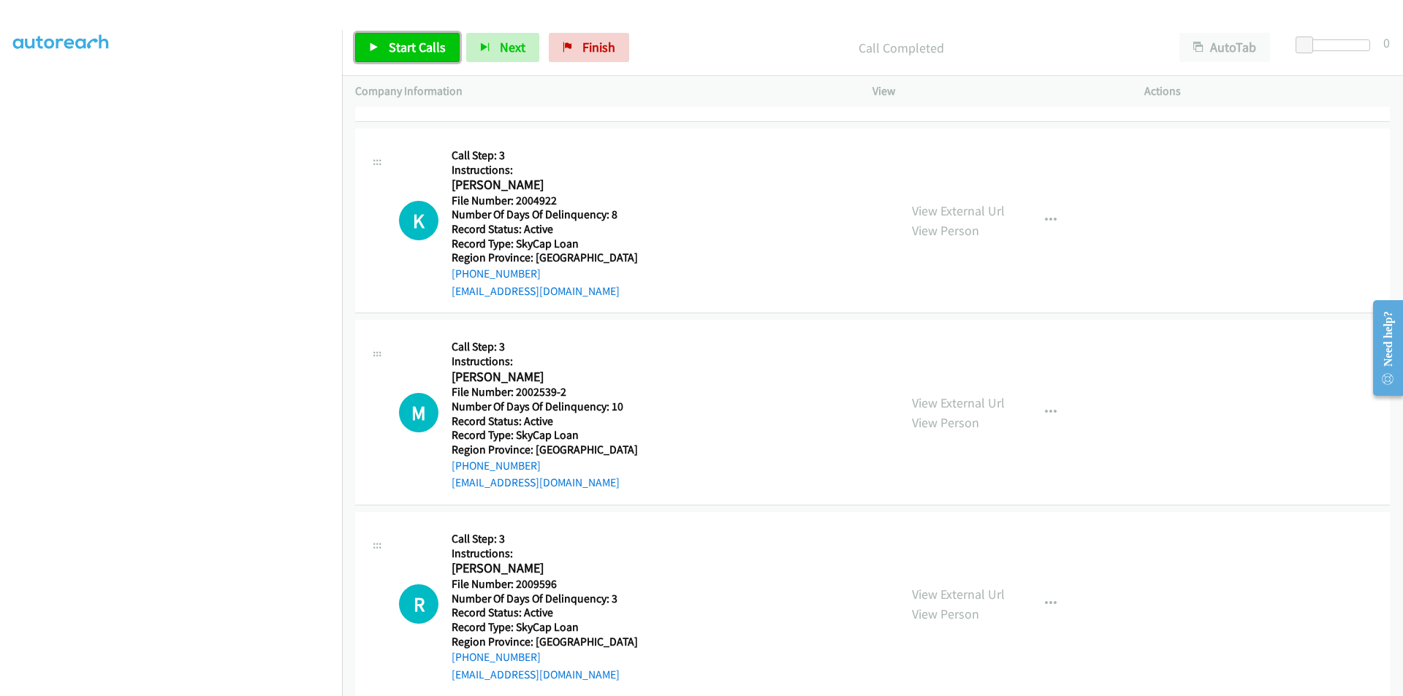
click at [408, 49] on span "Start Calls" at bounding box center [417, 47] width 57 height 17
click at [408, 49] on span "Pause" at bounding box center [405, 47] width 33 height 17
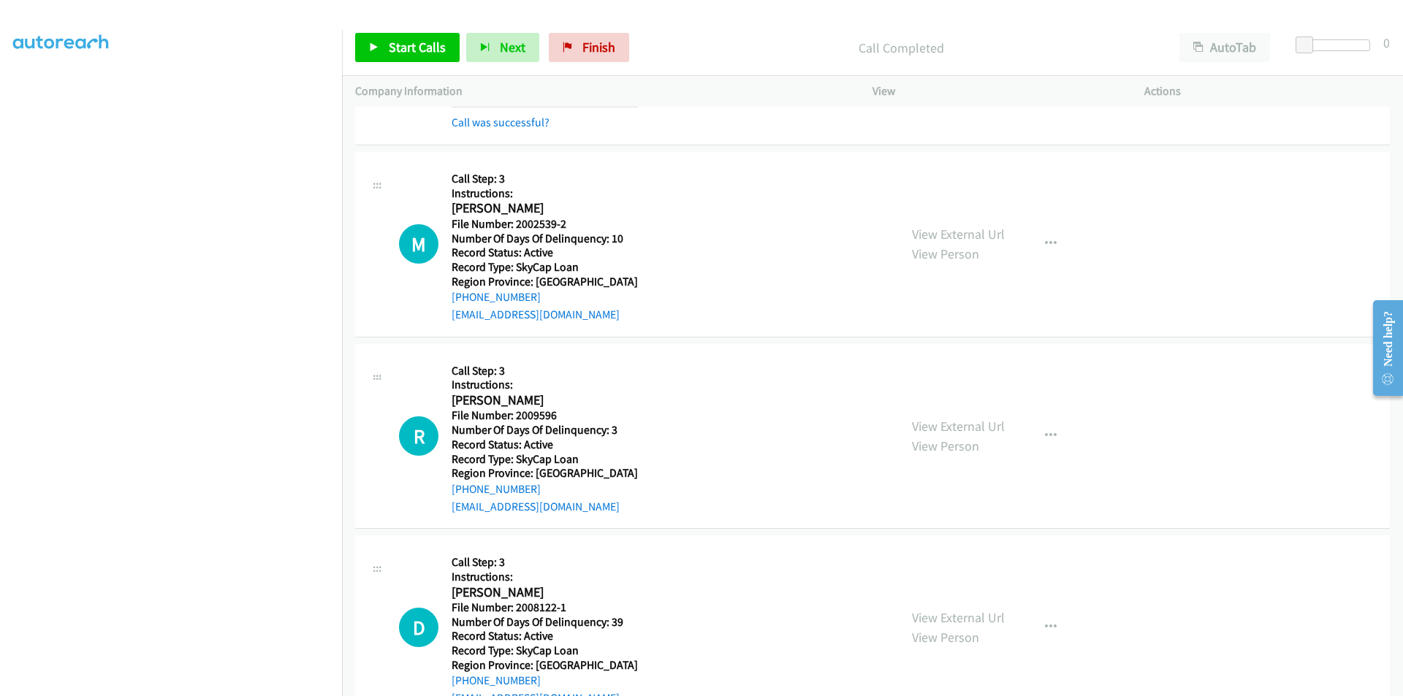
scroll to position [11511, 0]
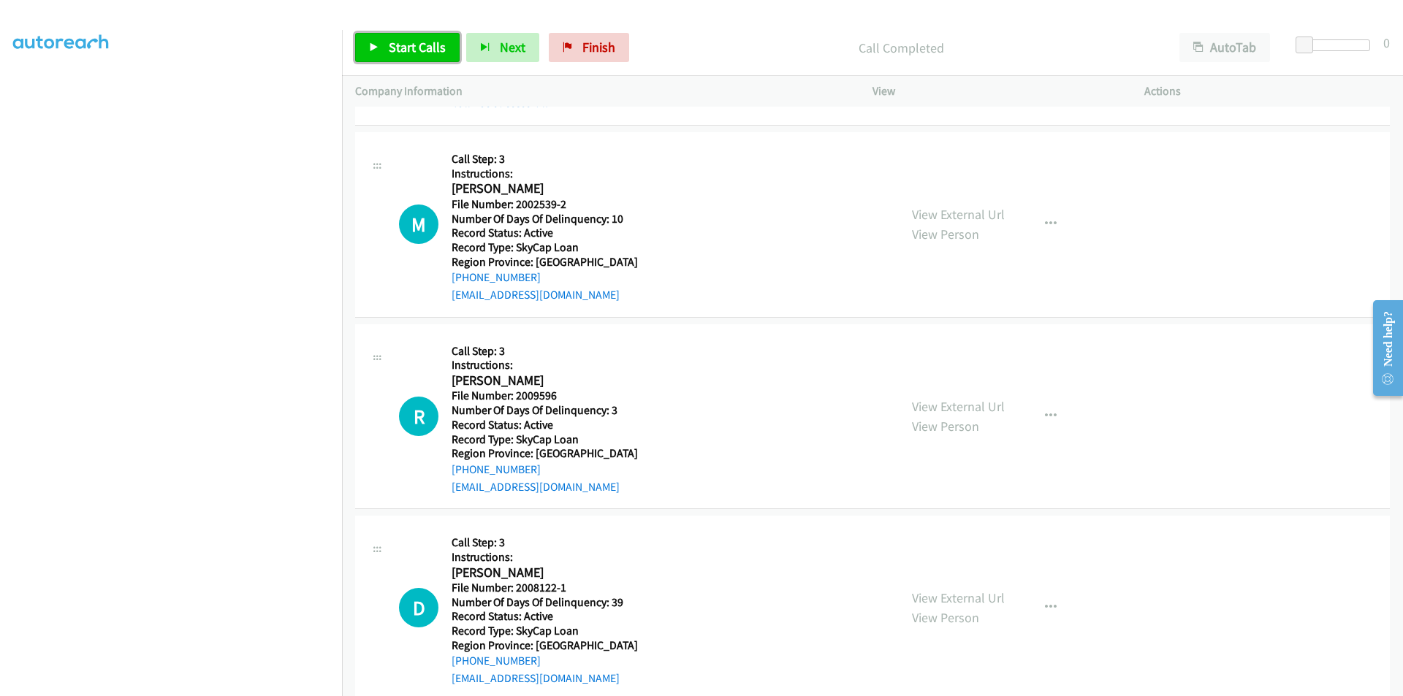
click at [407, 45] on span "Start Calls" at bounding box center [417, 47] width 57 height 17
click at [407, 45] on span "Pause" at bounding box center [405, 47] width 33 height 17
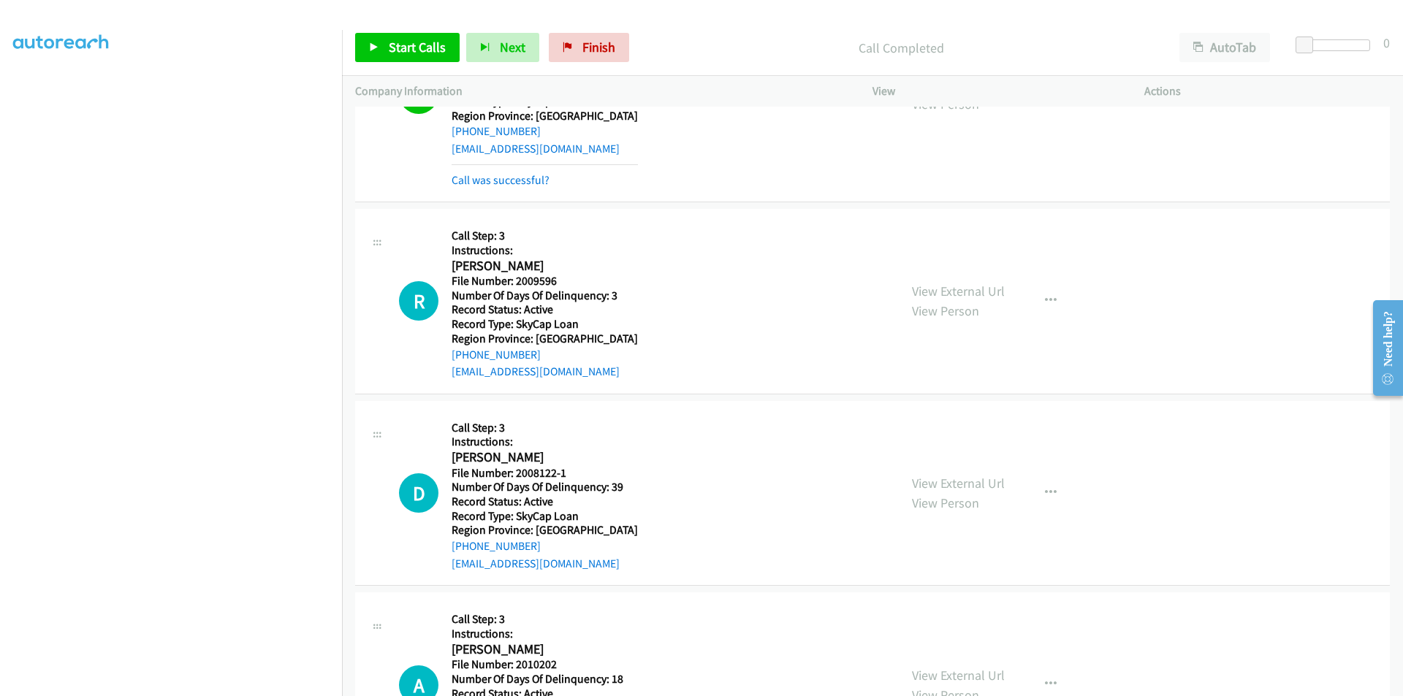
scroll to position [11730, 0]
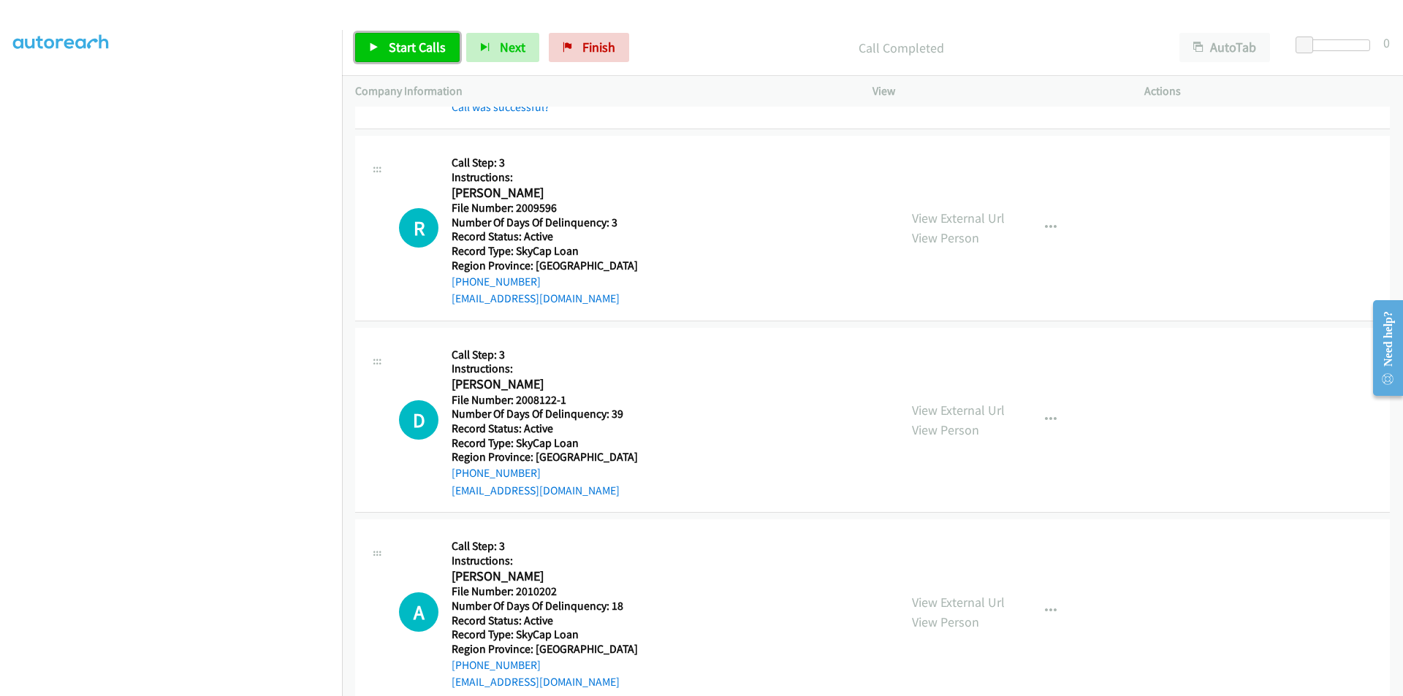
click at [410, 53] on span "Start Calls" at bounding box center [417, 47] width 57 height 17
click at [410, 53] on span "Pause" at bounding box center [405, 47] width 33 height 17
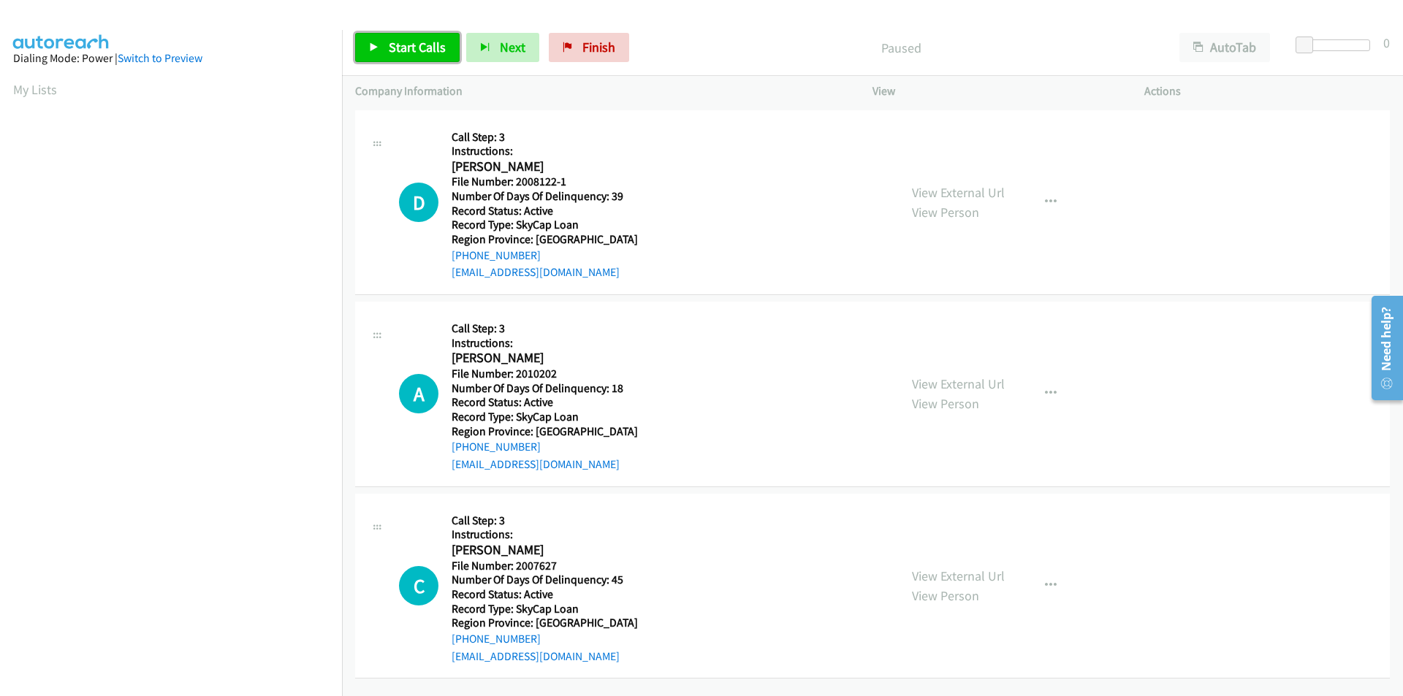
click at [406, 42] on span "Start Calls" at bounding box center [417, 47] width 57 height 17
click at [406, 42] on span "Pause" at bounding box center [405, 47] width 33 height 17
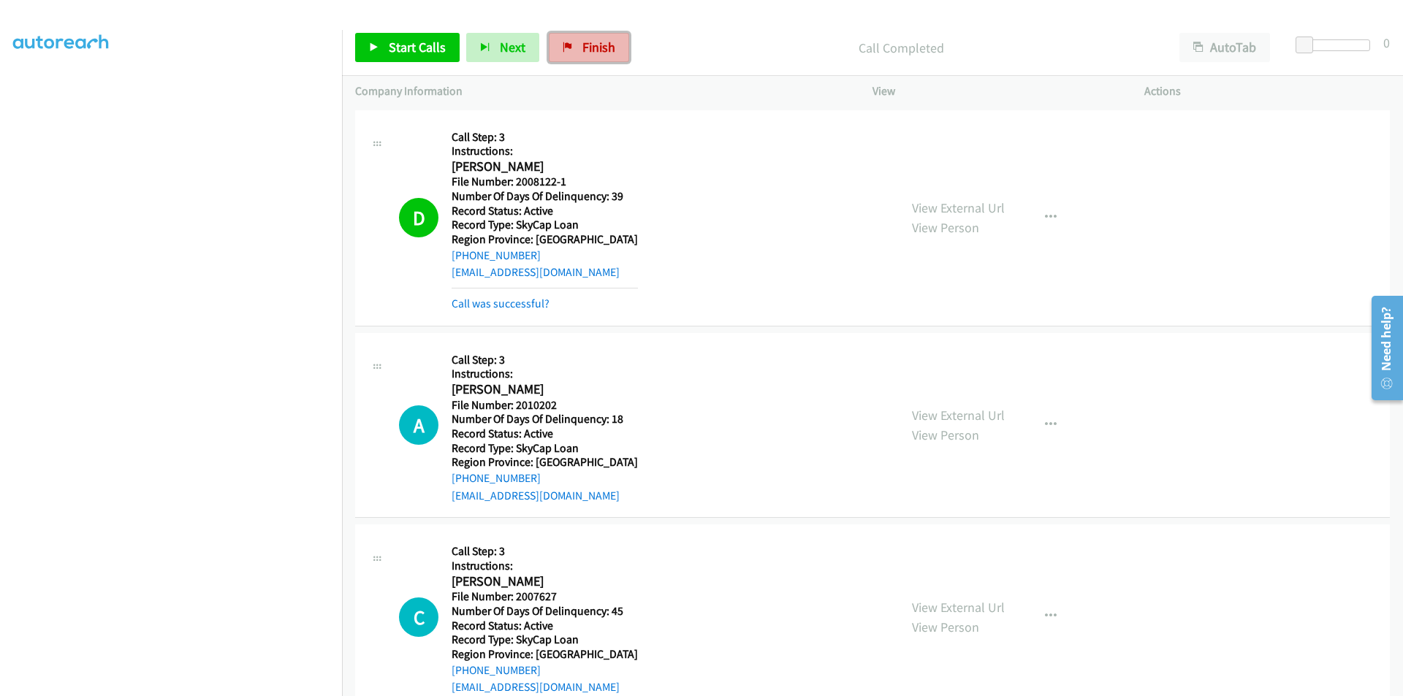
click at [573, 43] on link "Finish" at bounding box center [589, 47] width 80 height 29
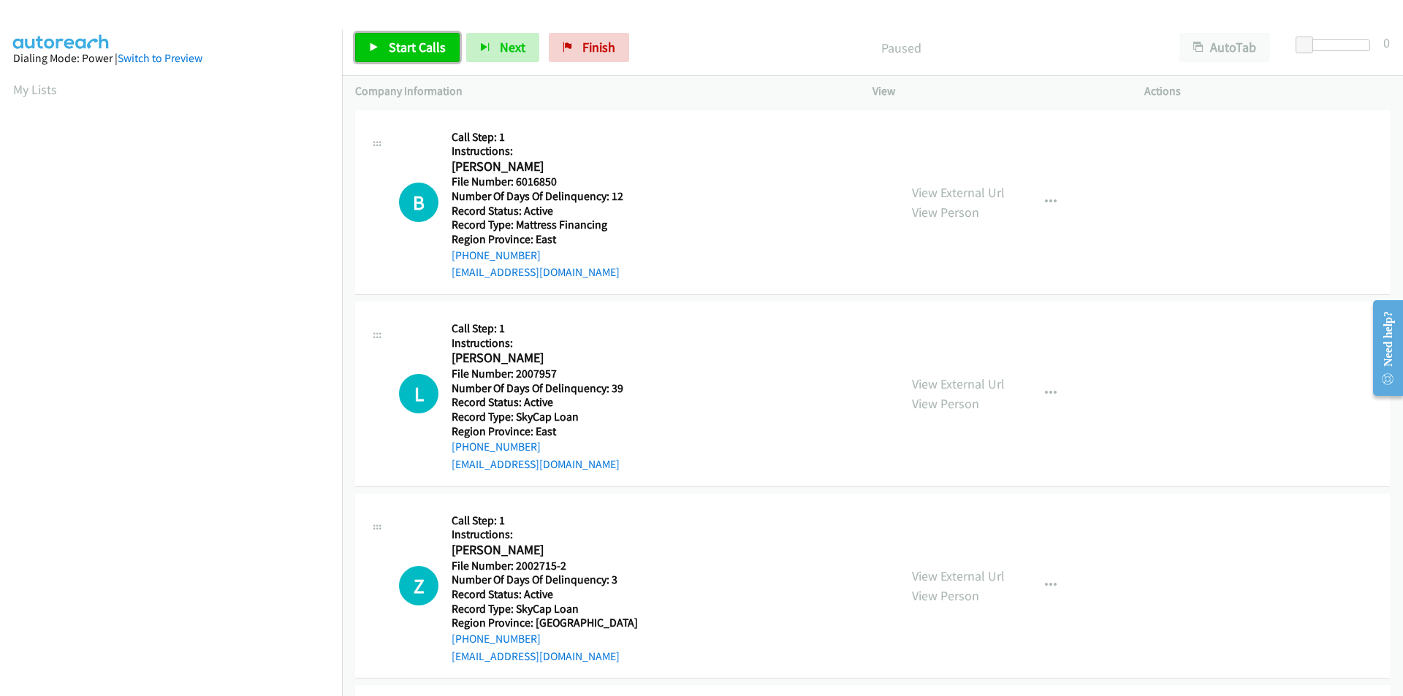
click at [406, 40] on span "Start Calls" at bounding box center [417, 47] width 57 height 17
click at [406, 40] on span "Pause" at bounding box center [405, 47] width 33 height 17
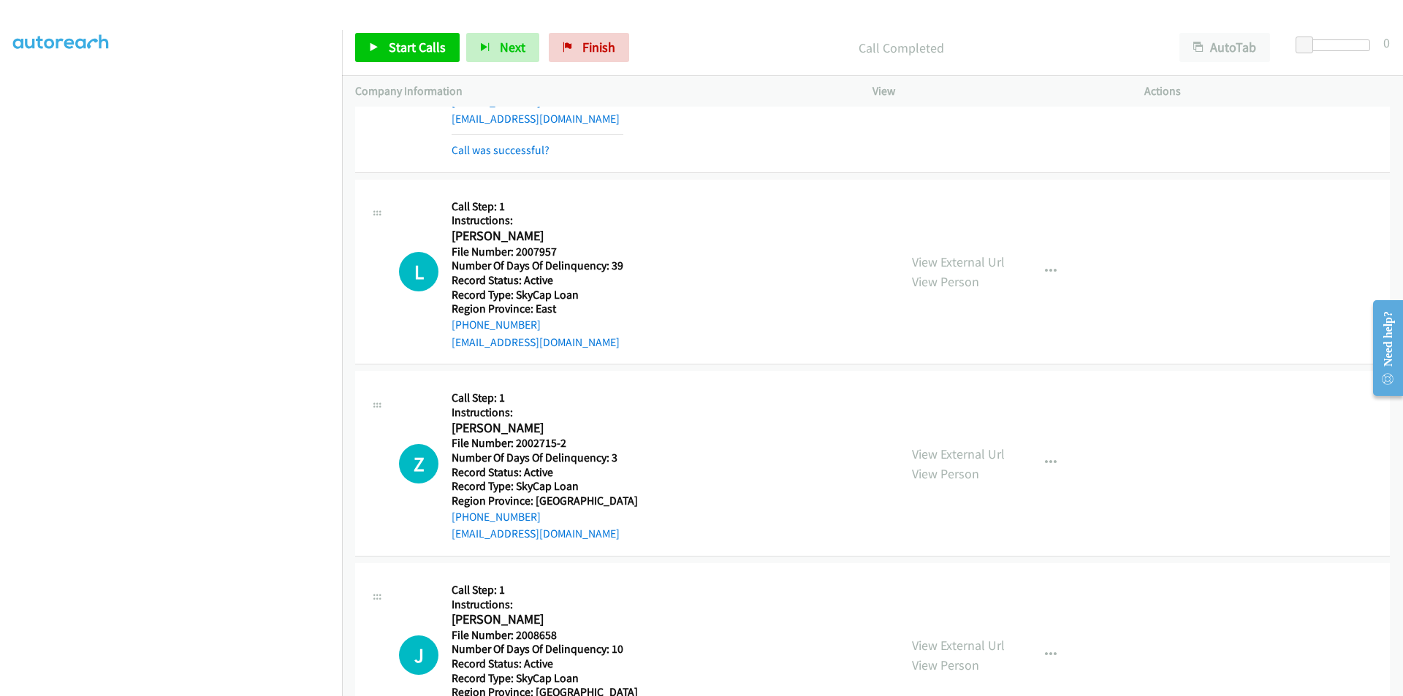
scroll to position [219, 0]
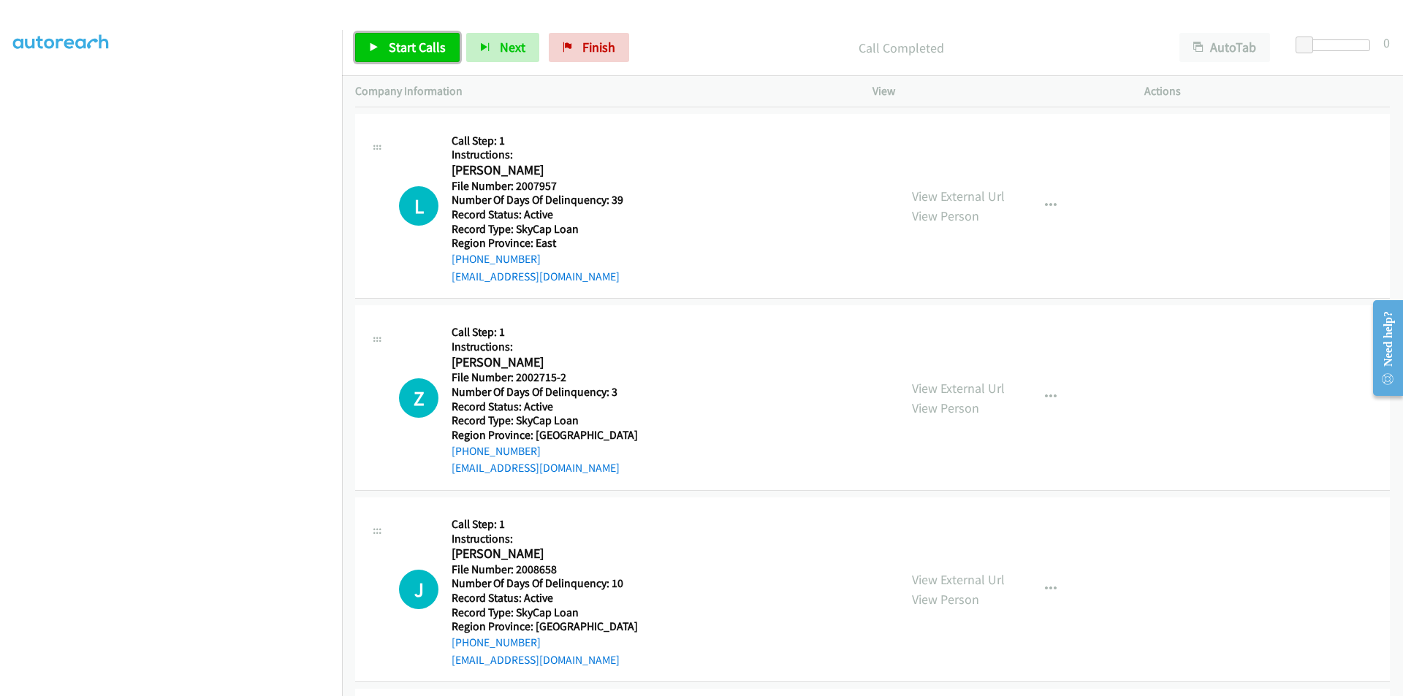
click at [412, 45] on span "Start Calls" at bounding box center [417, 47] width 57 height 17
click at [412, 45] on span "Pause" at bounding box center [405, 47] width 33 height 17
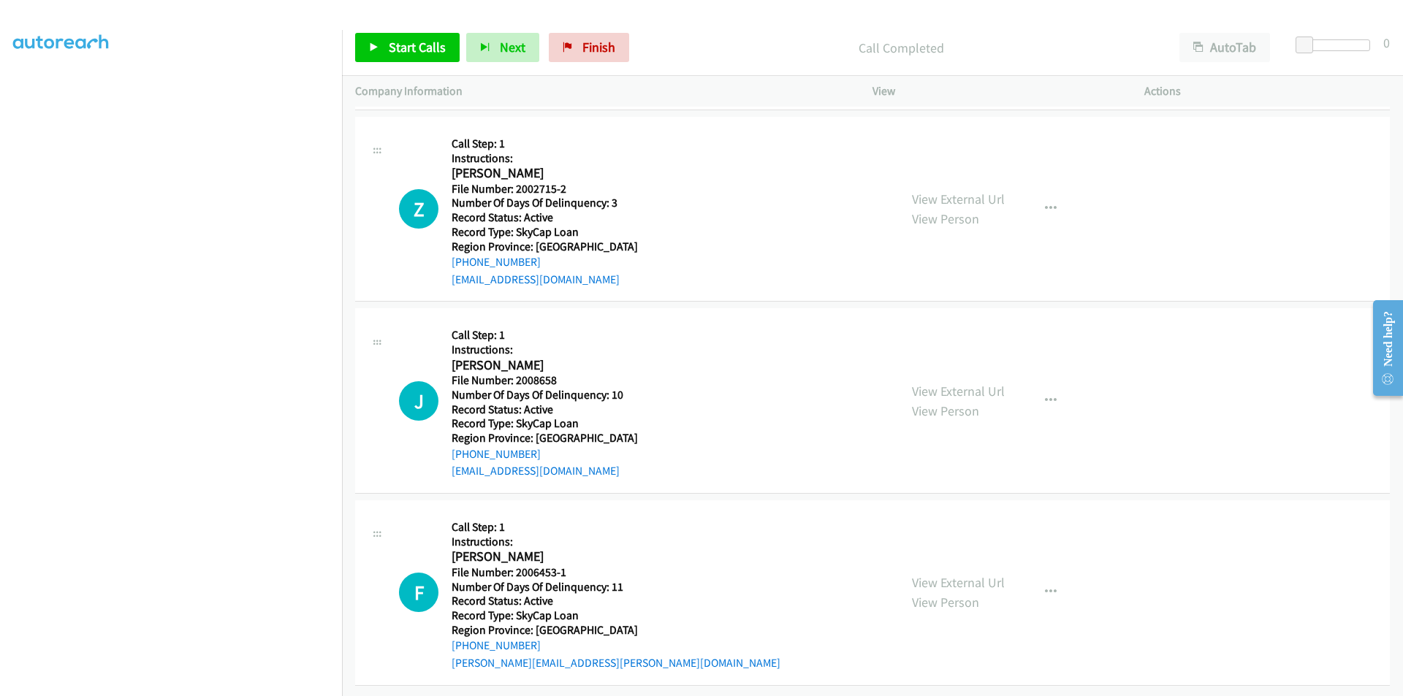
scroll to position [450, 0]
click at [426, 47] on span "Start Calls" at bounding box center [417, 47] width 57 height 17
click at [405, 48] on span "Pause" at bounding box center [405, 47] width 33 height 17
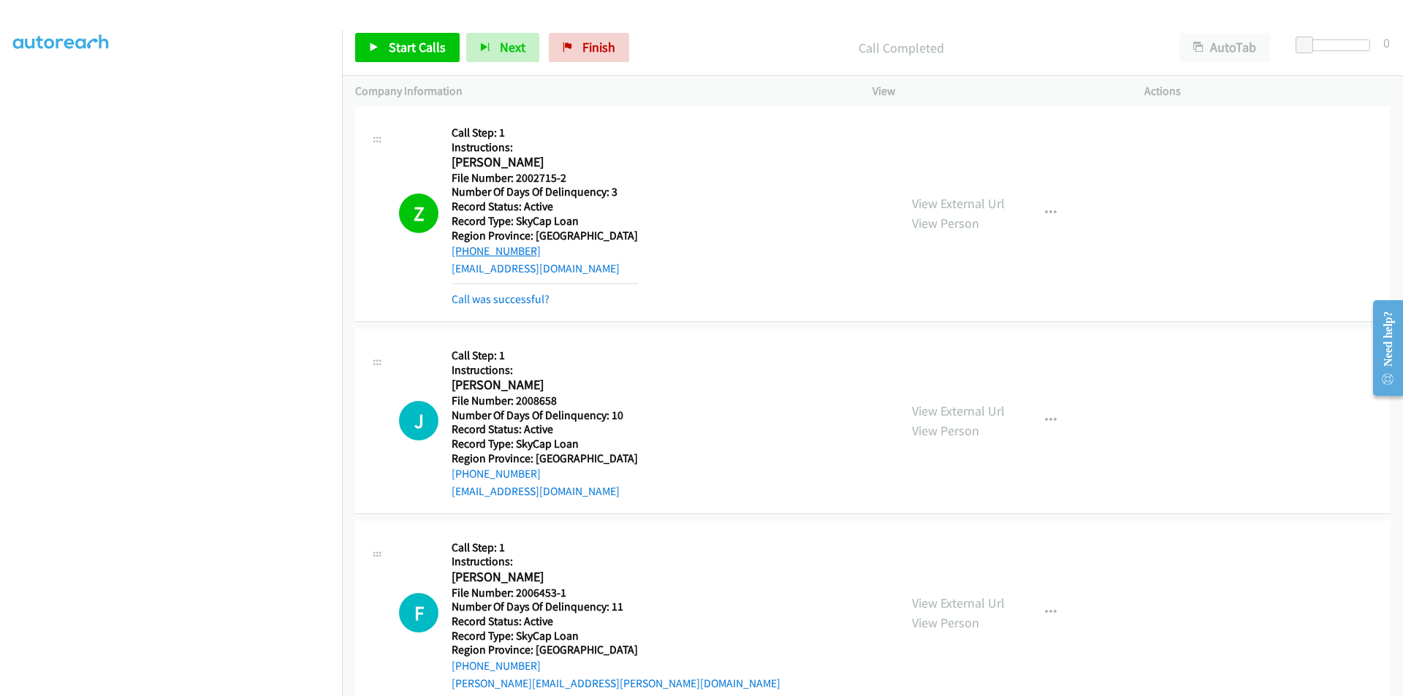
scroll to position [669, 0]
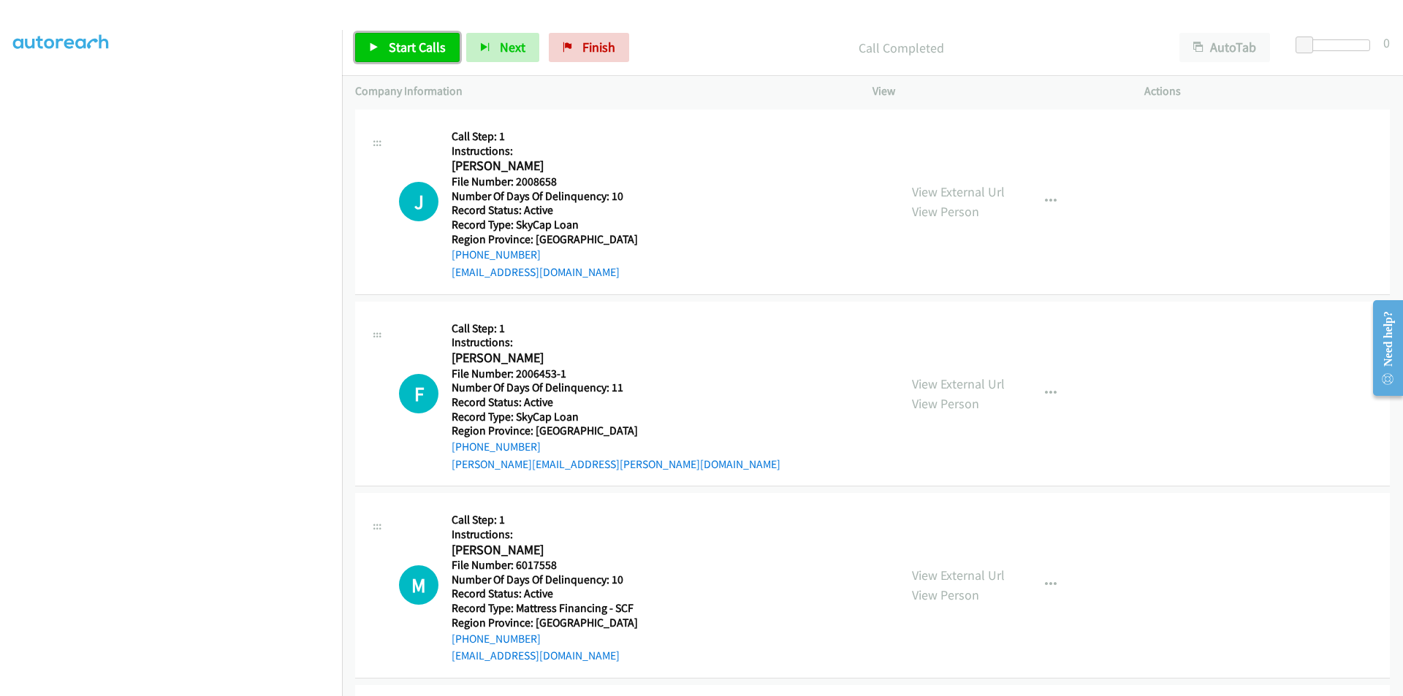
click at [408, 53] on span "Start Calls" at bounding box center [417, 47] width 57 height 17
click at [408, 48] on span "Pause" at bounding box center [405, 47] width 33 height 17
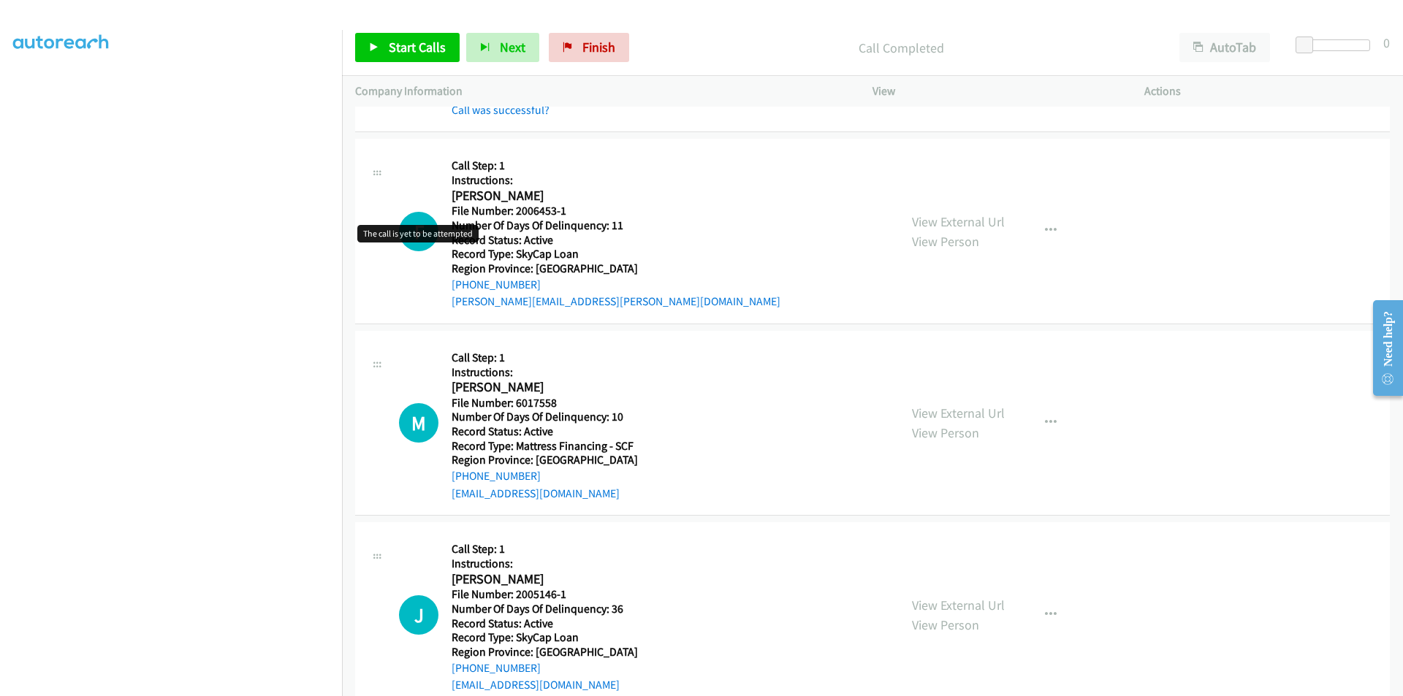
scroll to position [888, 0]
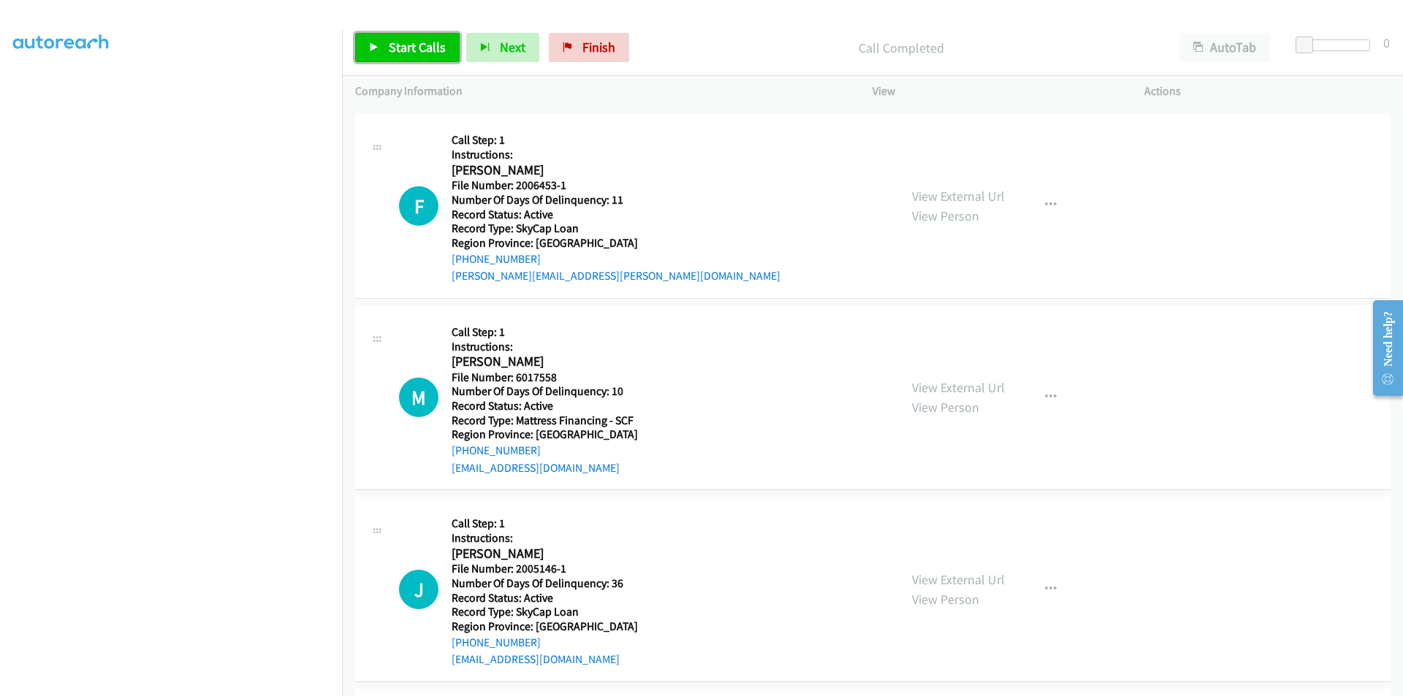
click at [413, 47] on span "Start Calls" at bounding box center [417, 47] width 57 height 17
click at [414, 45] on span "Pause" at bounding box center [405, 47] width 33 height 17
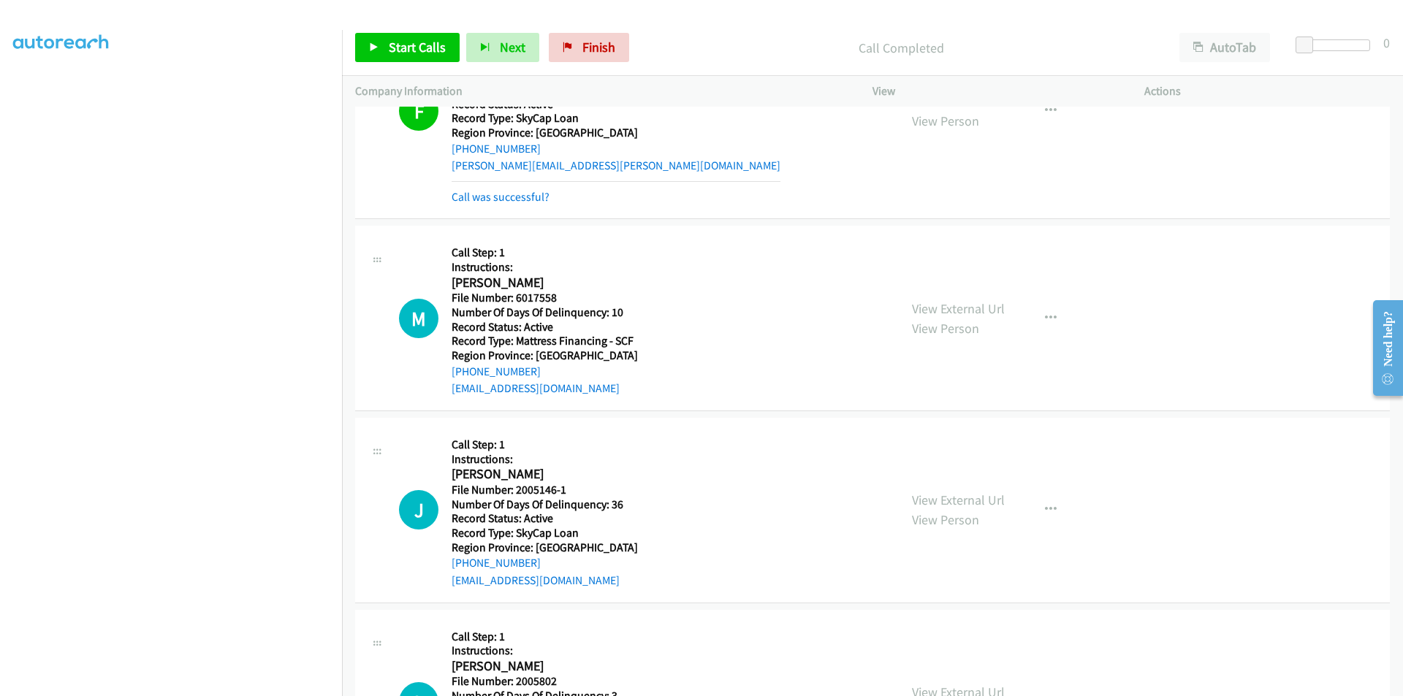
scroll to position [1108, 0]
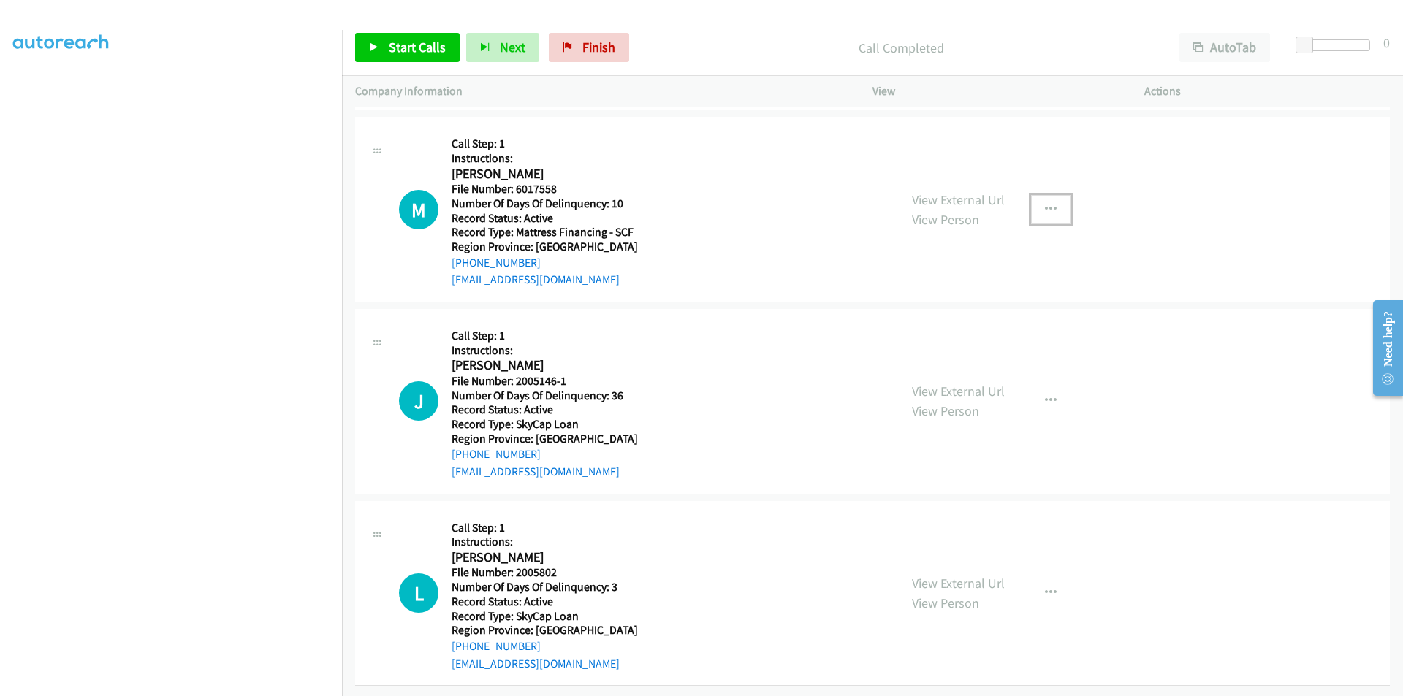
click at [1045, 206] on icon "button" at bounding box center [1051, 210] width 12 height 12
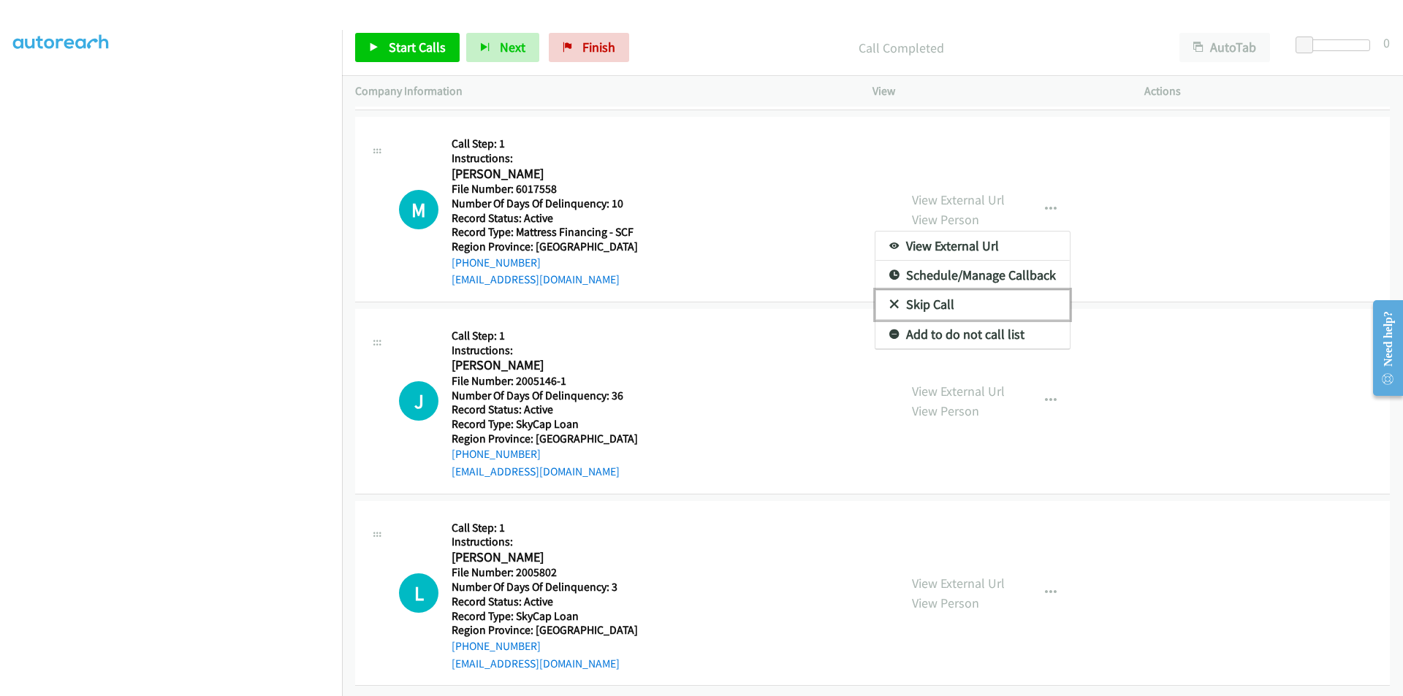
click at [983, 304] on link "Skip Call" at bounding box center [972, 304] width 194 height 29
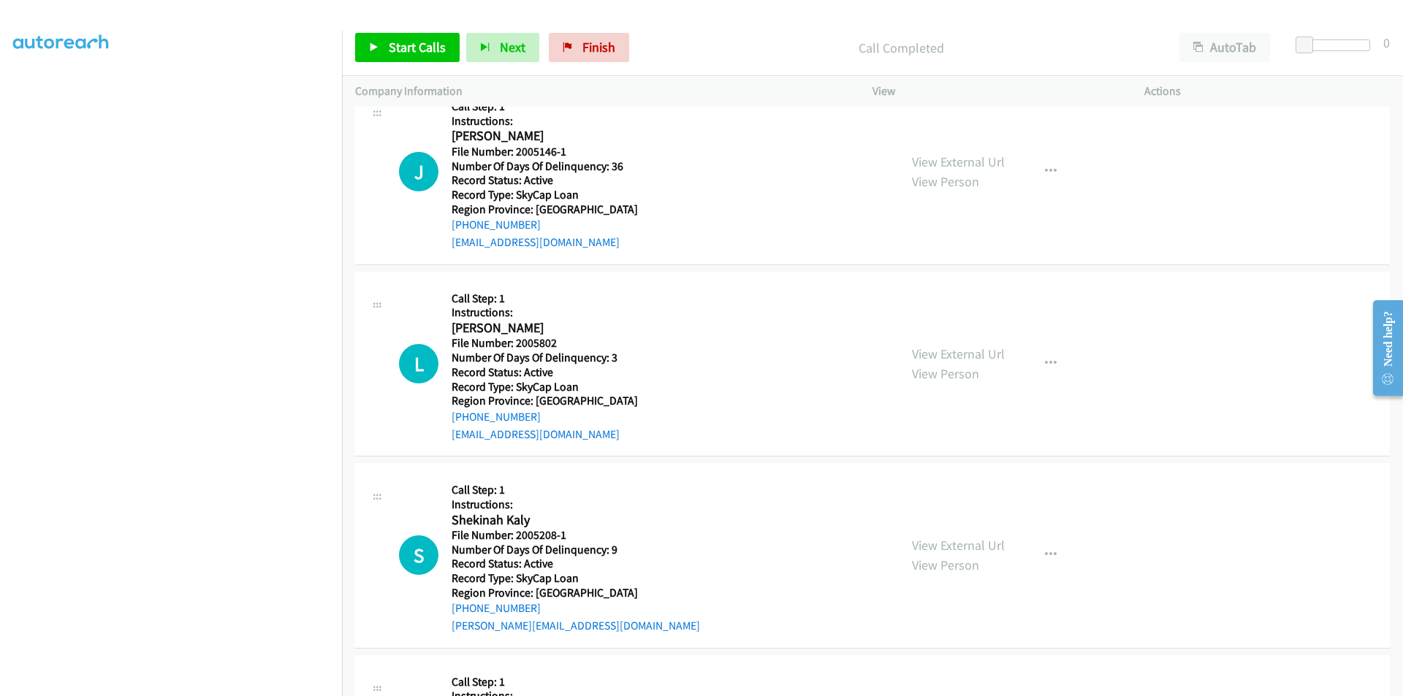
scroll to position [1339, 0]
click at [403, 44] on span "Start Calls" at bounding box center [417, 47] width 57 height 17
click at [401, 41] on span "Pause" at bounding box center [405, 47] width 33 height 17
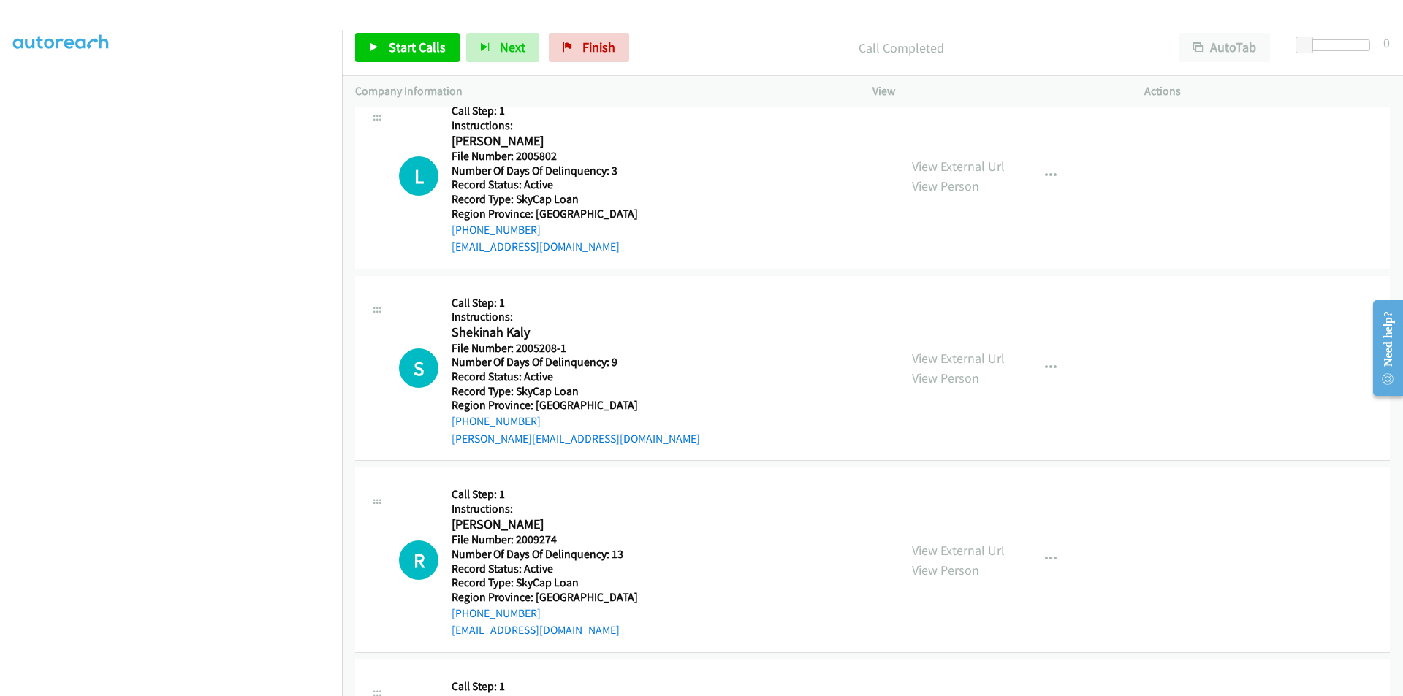
scroll to position [1558, 0]
click at [407, 46] on span "Start Calls" at bounding box center [417, 47] width 57 height 17
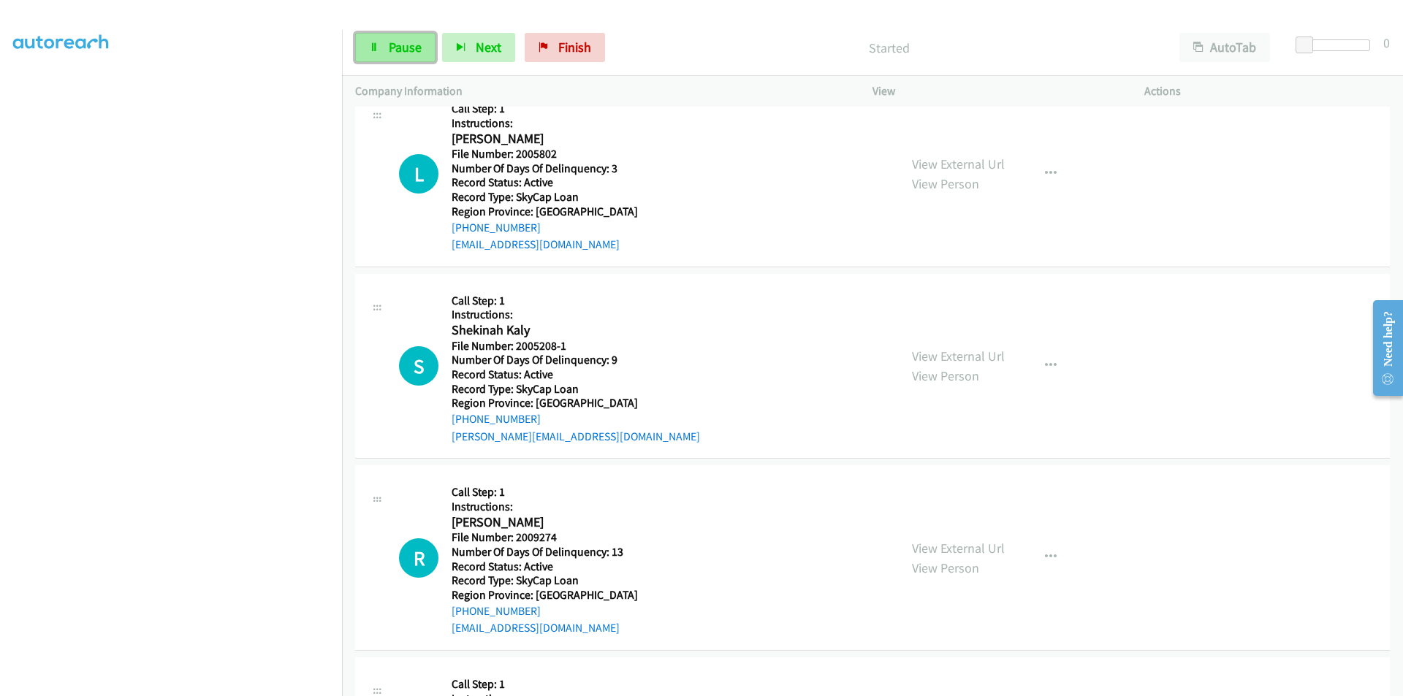
click at [406, 46] on span "Pause" at bounding box center [405, 47] width 33 height 17
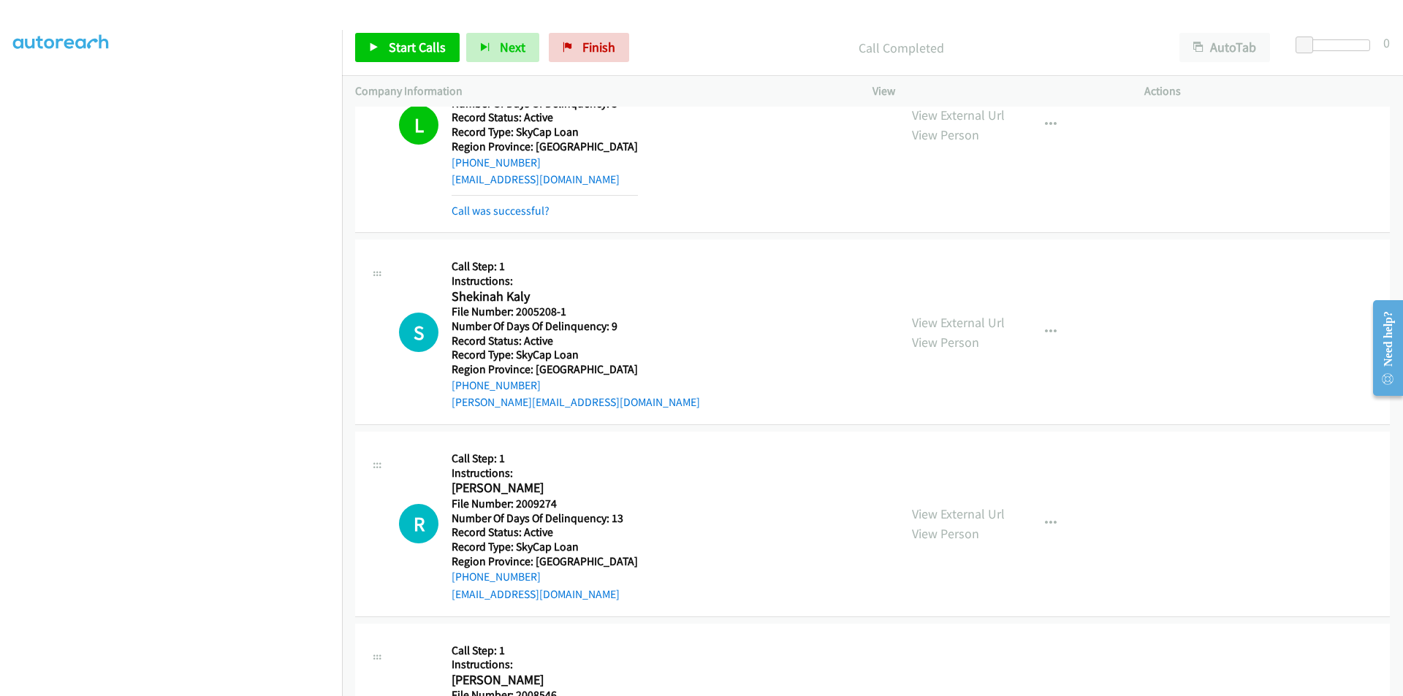
scroll to position [1757, 0]
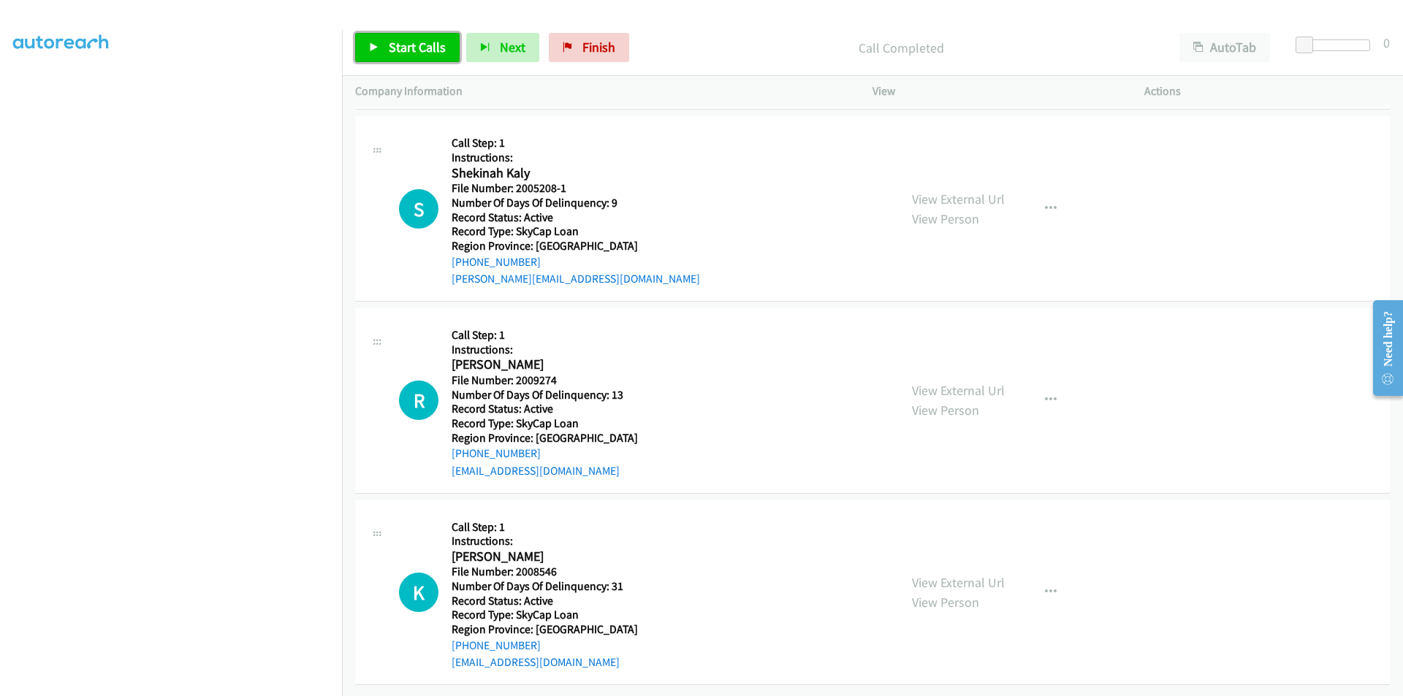
click at [411, 39] on span "Start Calls" at bounding box center [417, 47] width 57 height 17
click at [410, 40] on span "Pause" at bounding box center [405, 47] width 33 height 17
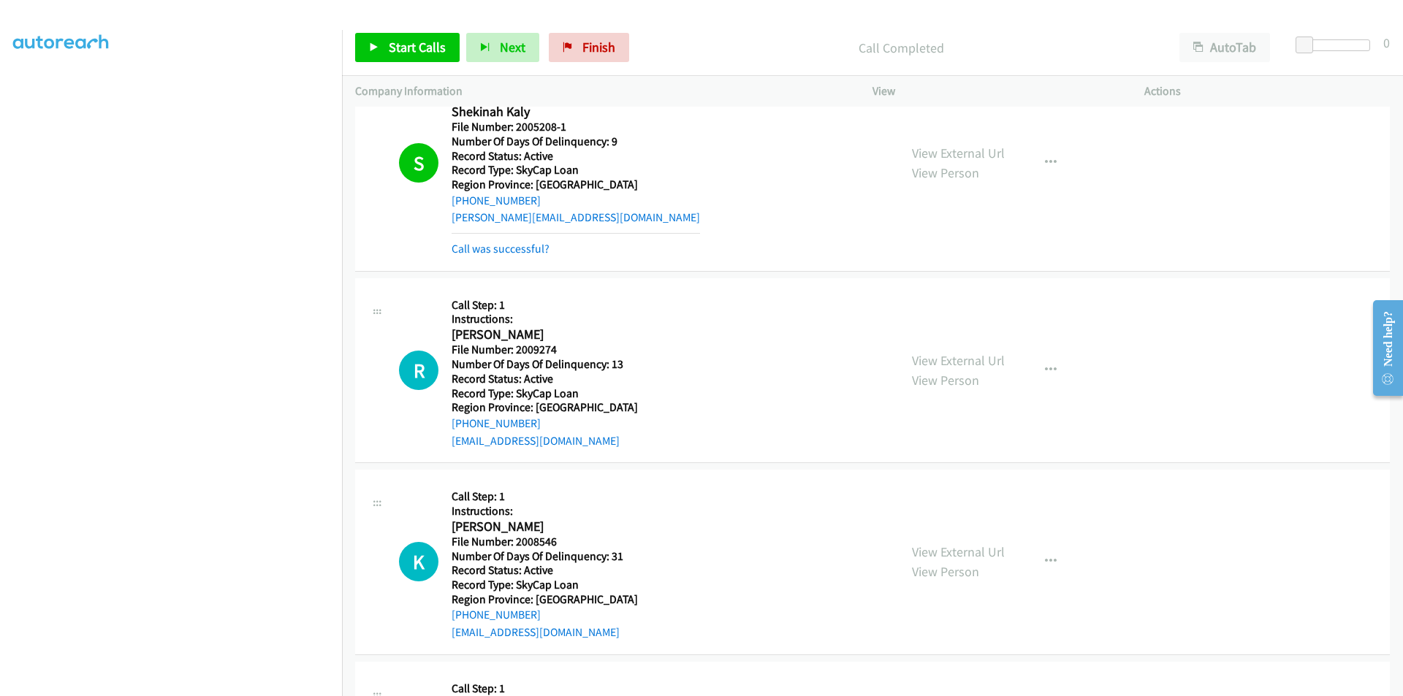
scroll to position [1976, 0]
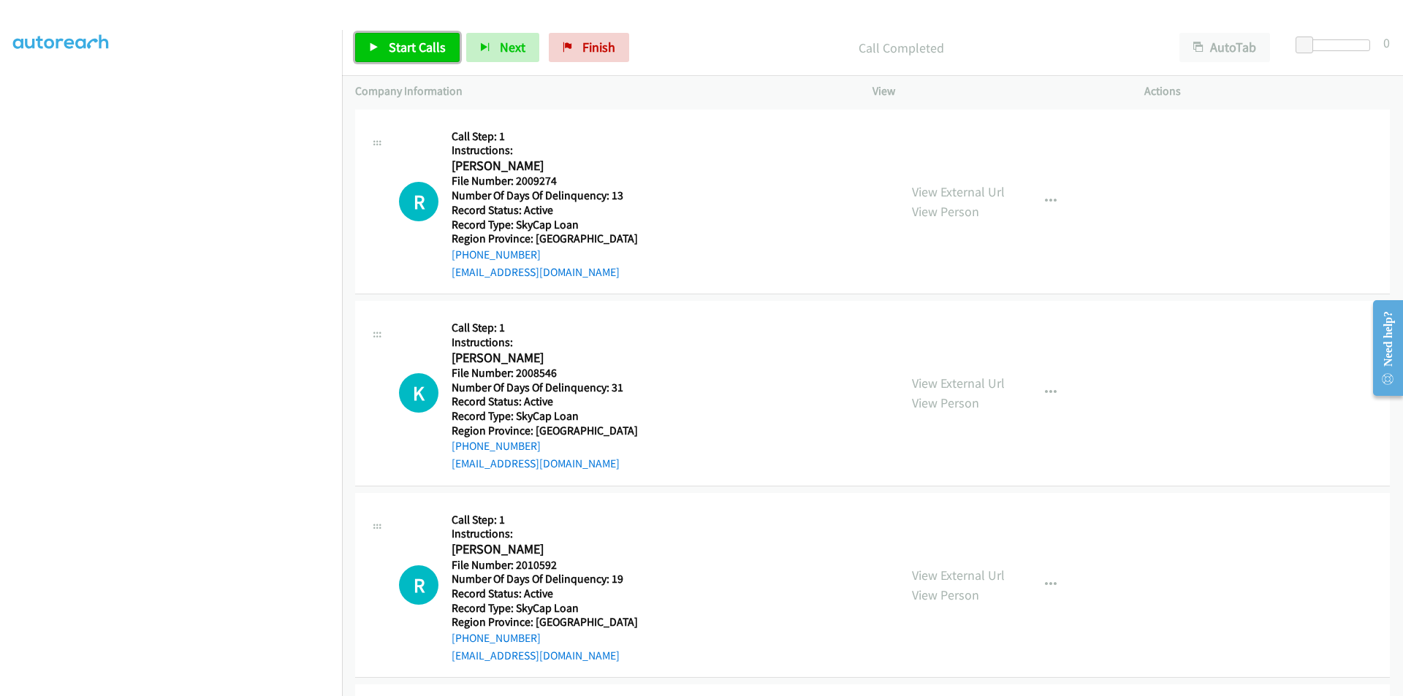
click at [423, 37] on link "Start Calls" at bounding box center [407, 47] width 104 height 29
click at [423, 37] on link "Pause" at bounding box center [395, 47] width 80 height 29
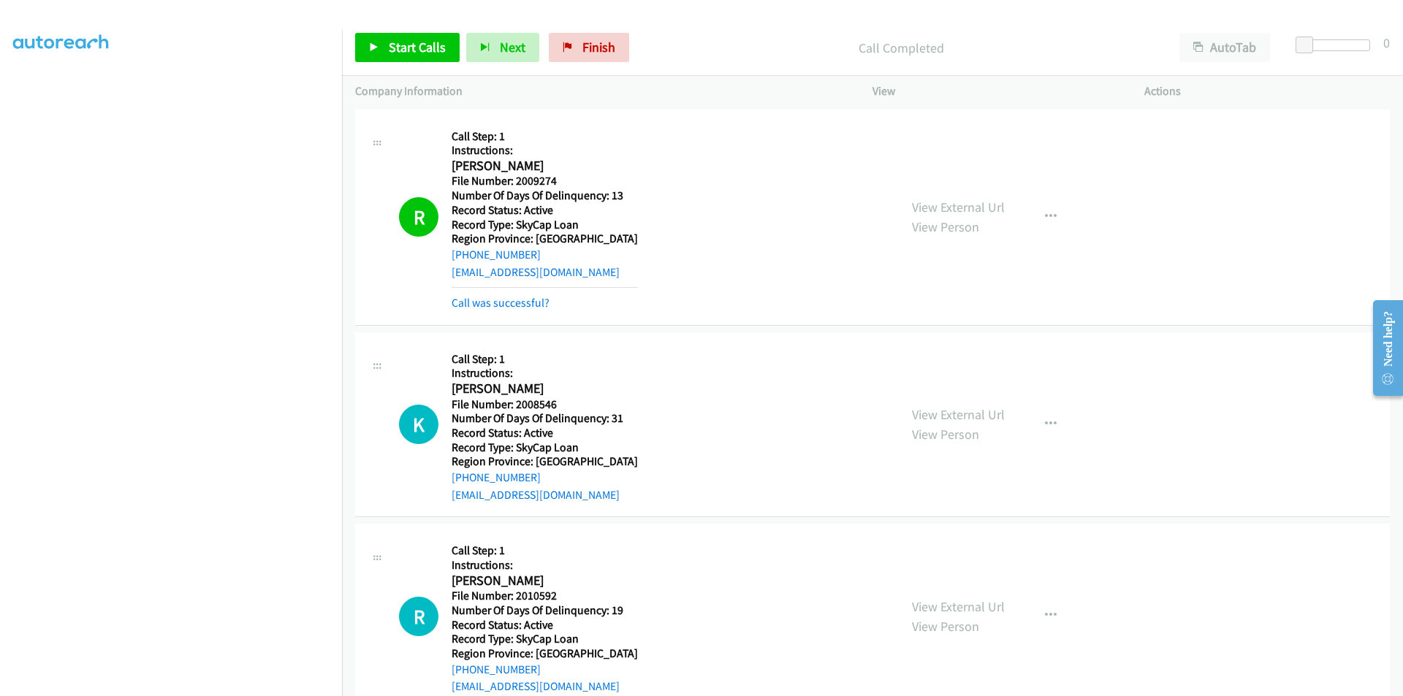
scroll to position [2196, 0]
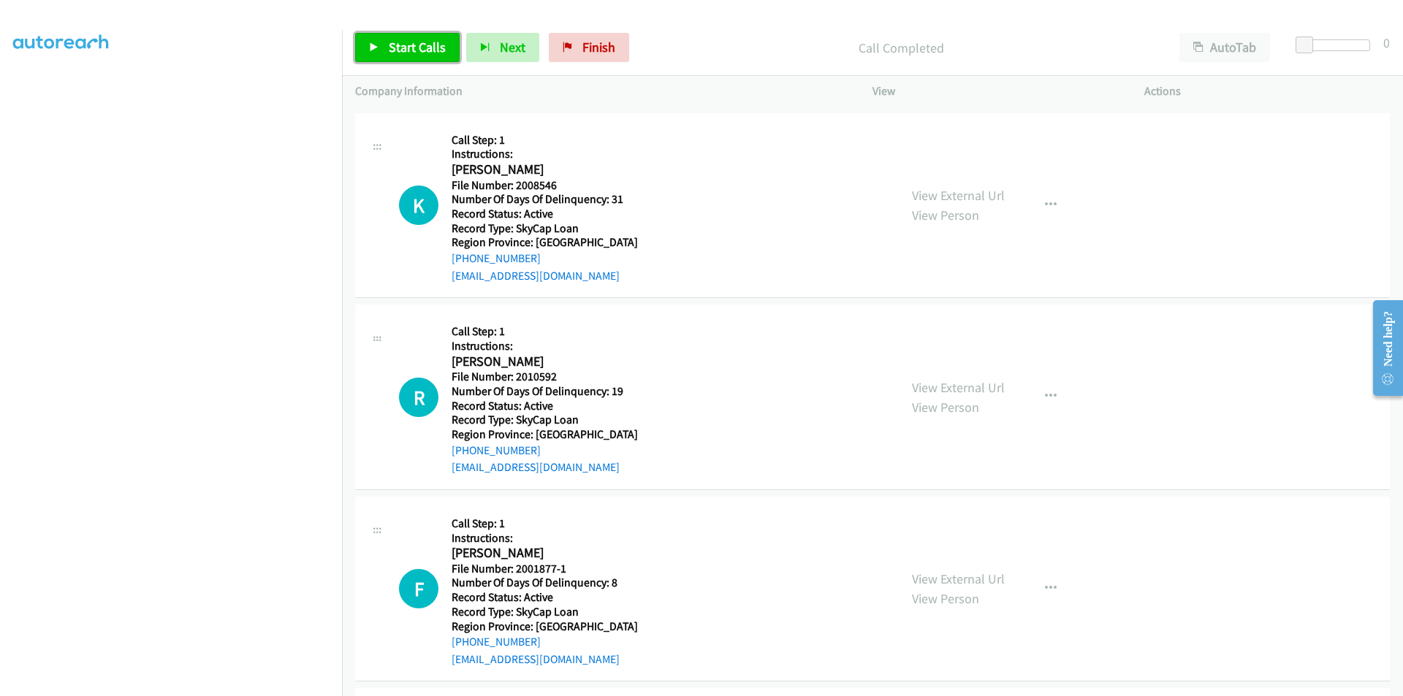
click at [433, 46] on span "Start Calls" at bounding box center [417, 47] width 57 height 17
click at [433, 46] on link "Pause" at bounding box center [395, 47] width 80 height 29
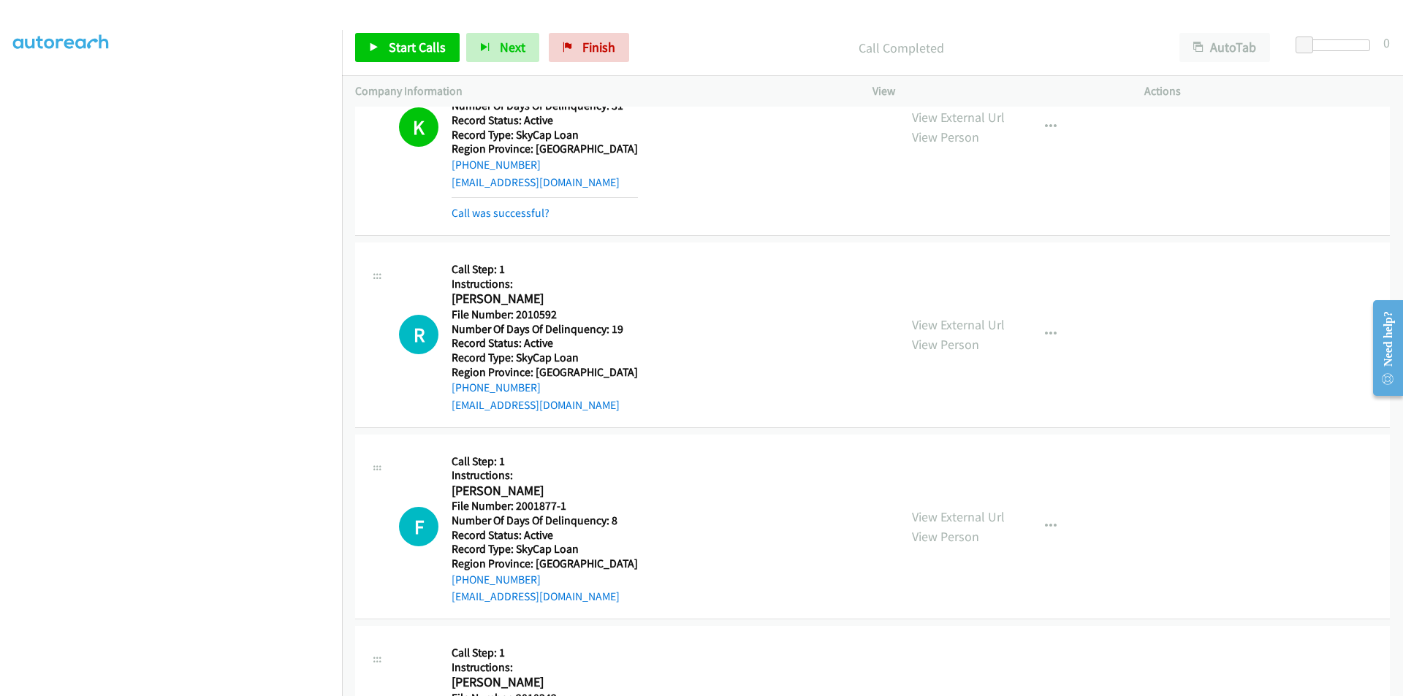
scroll to position [2426, 0]
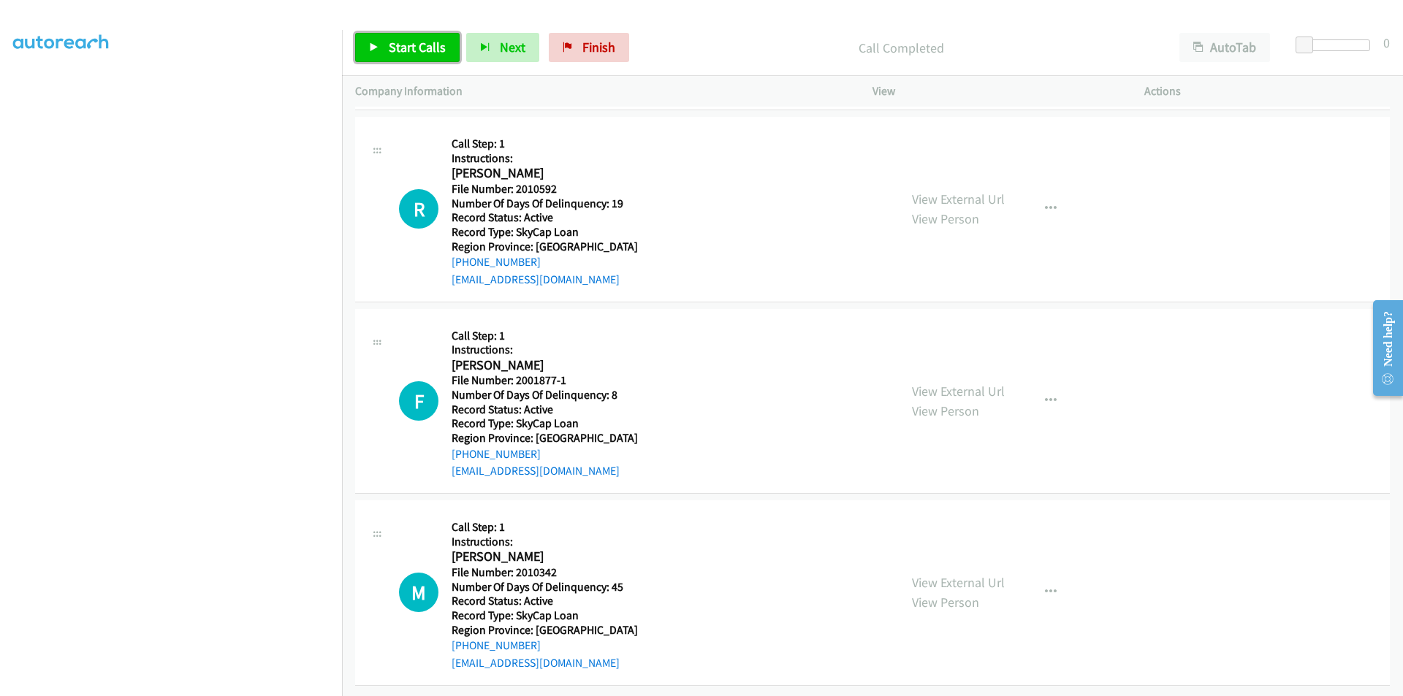
click at [402, 39] on span "Start Calls" at bounding box center [417, 47] width 57 height 17
click at [405, 43] on span "Pause" at bounding box center [405, 47] width 33 height 17
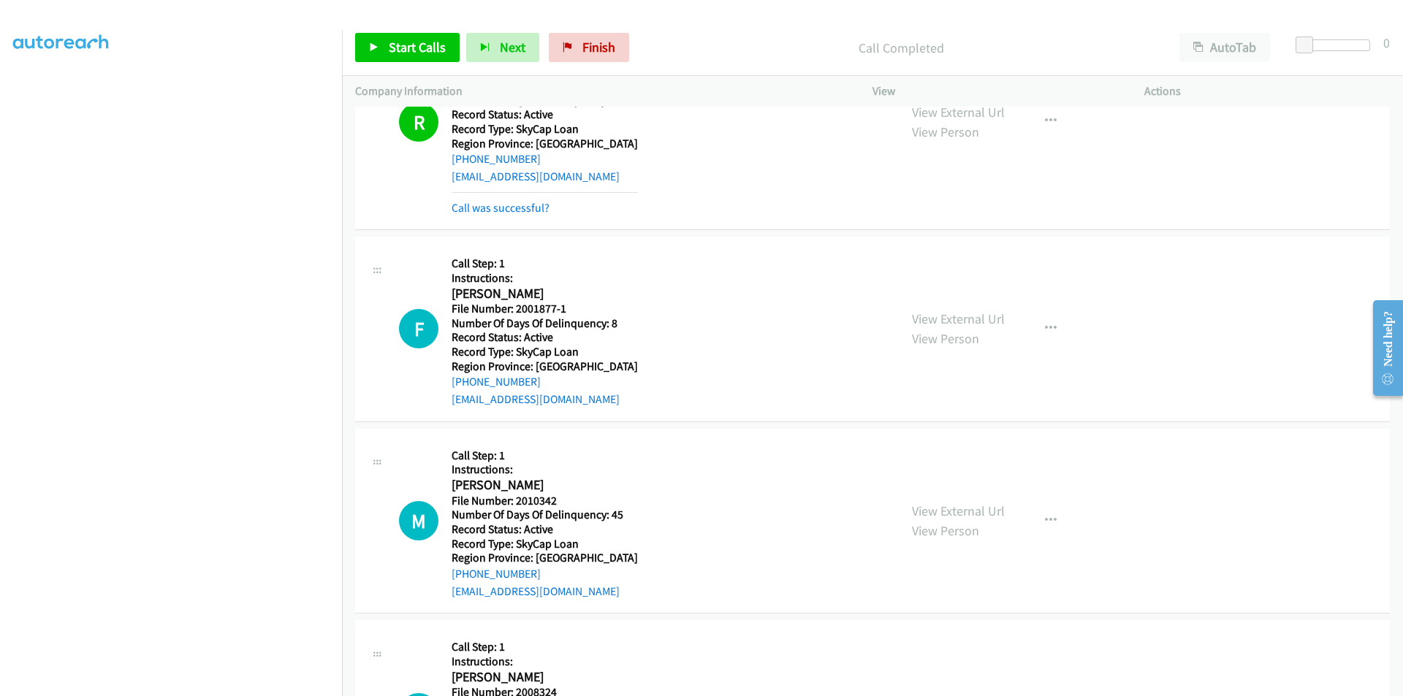
scroll to position [2645, 0]
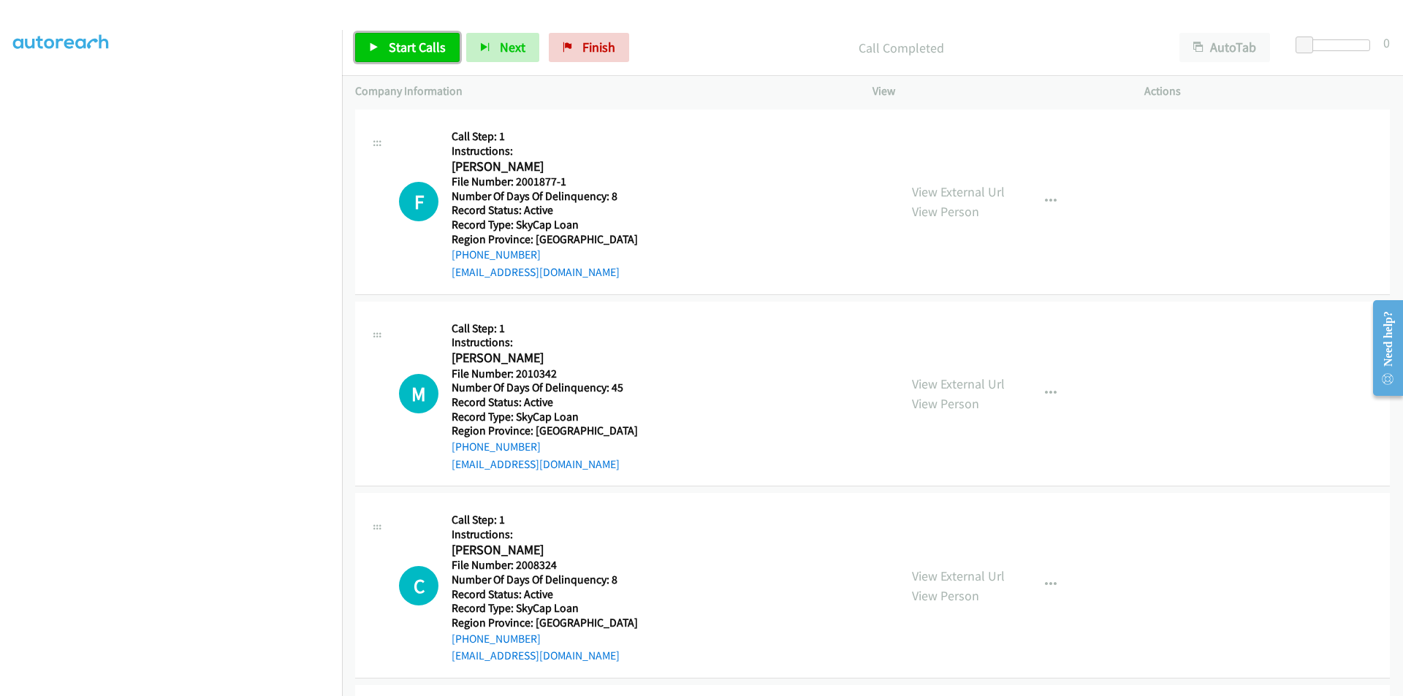
click at [419, 41] on span "Start Calls" at bounding box center [417, 47] width 57 height 17
click at [419, 41] on span "Pause" at bounding box center [405, 47] width 33 height 17
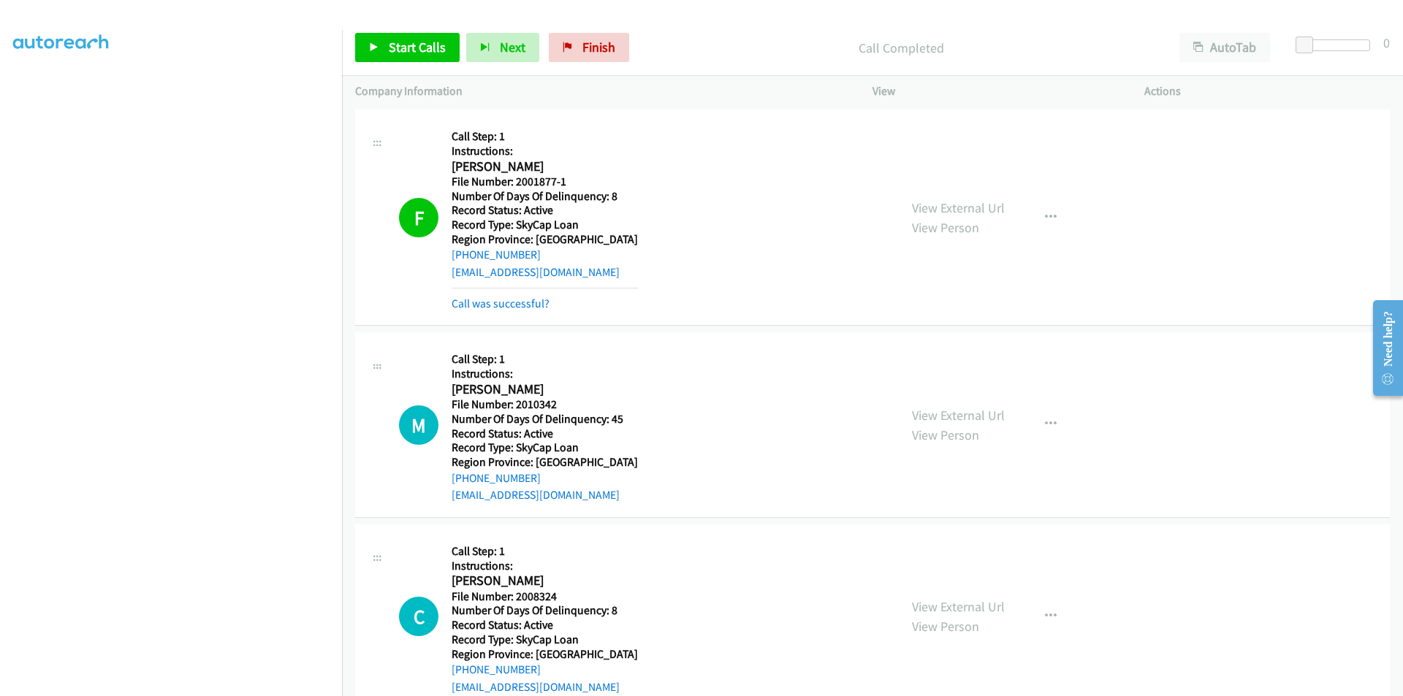
scroll to position [2864, 0]
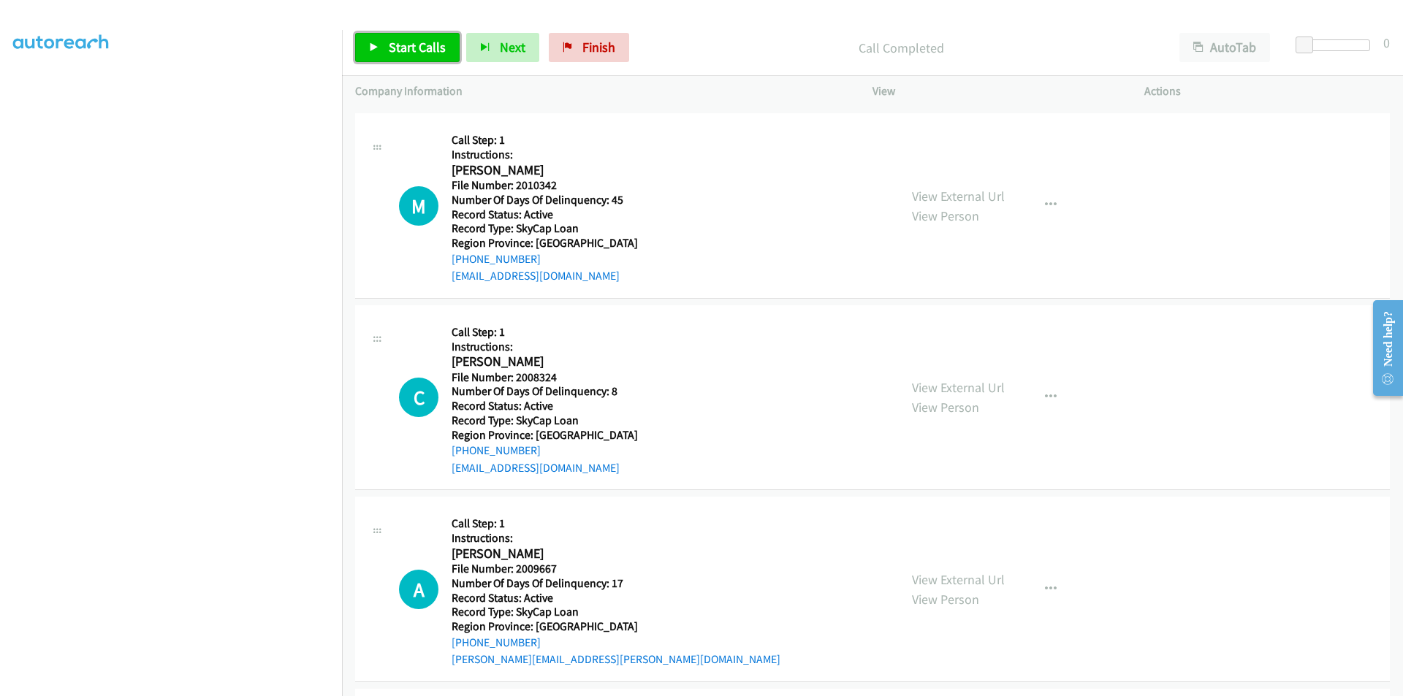
click at [414, 45] on span "Start Calls" at bounding box center [417, 47] width 57 height 17
click at [414, 45] on span "Pause" at bounding box center [405, 47] width 33 height 17
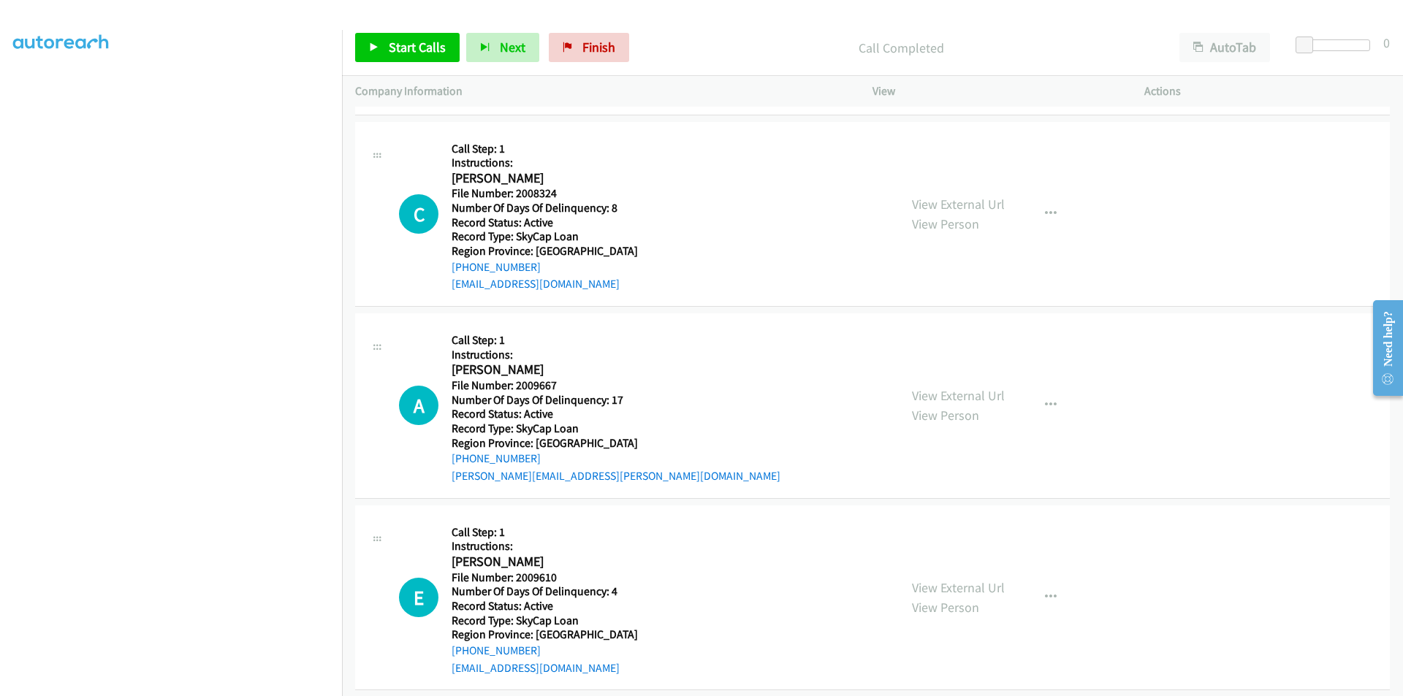
scroll to position [3083, 0]
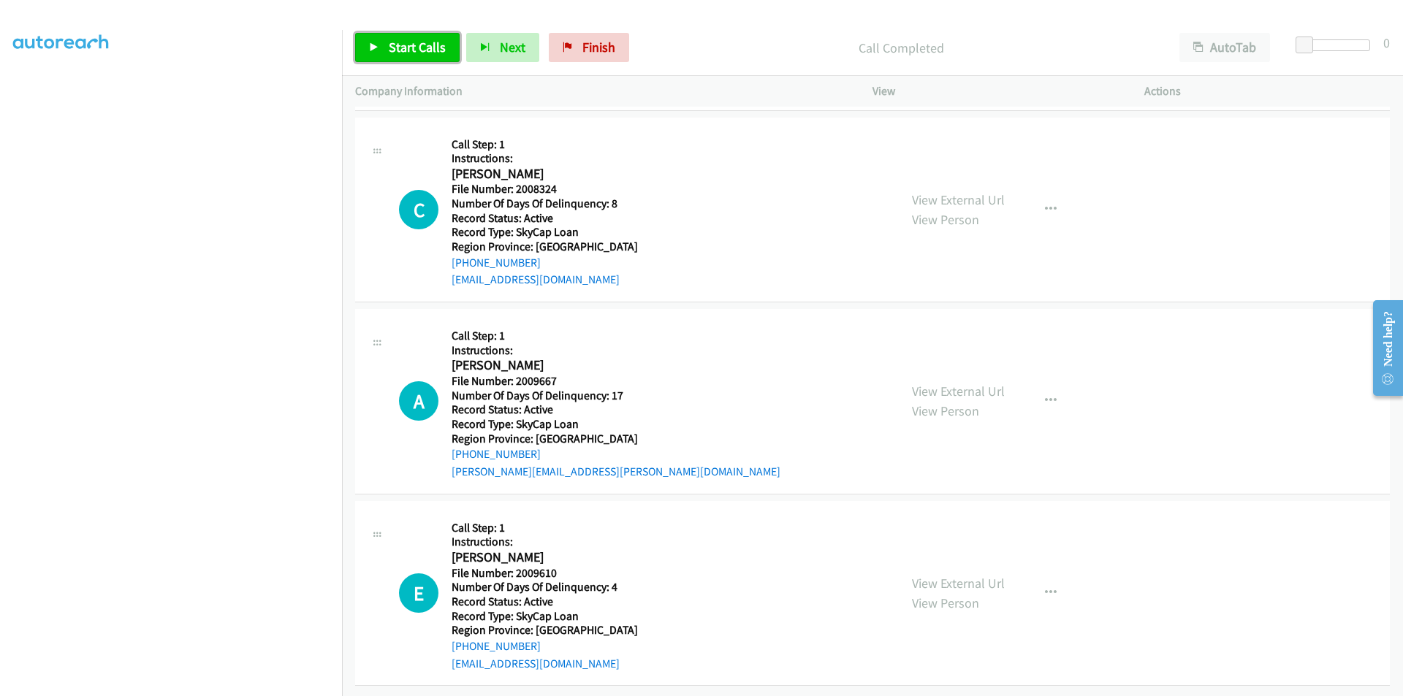
click at [398, 43] on span "Start Calls" at bounding box center [417, 47] width 57 height 17
click at [398, 43] on span "Pause" at bounding box center [405, 47] width 33 height 17
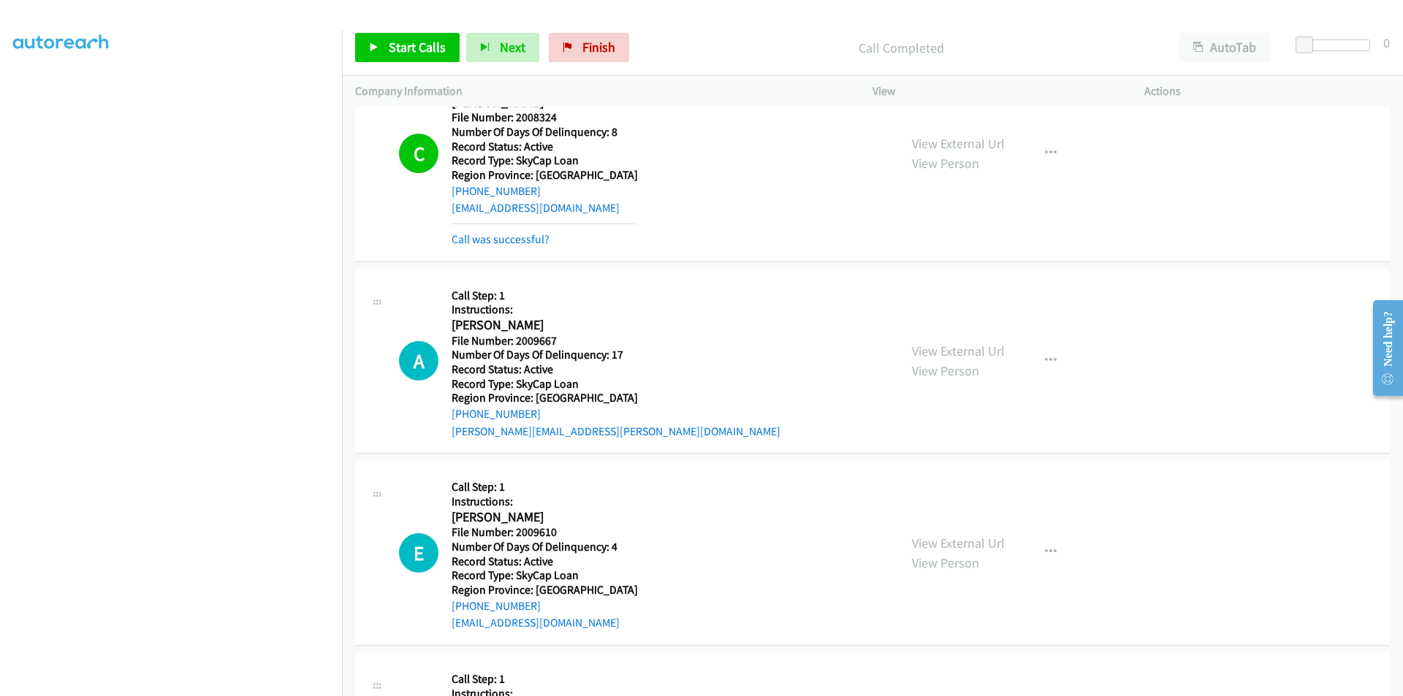
scroll to position [3303, 0]
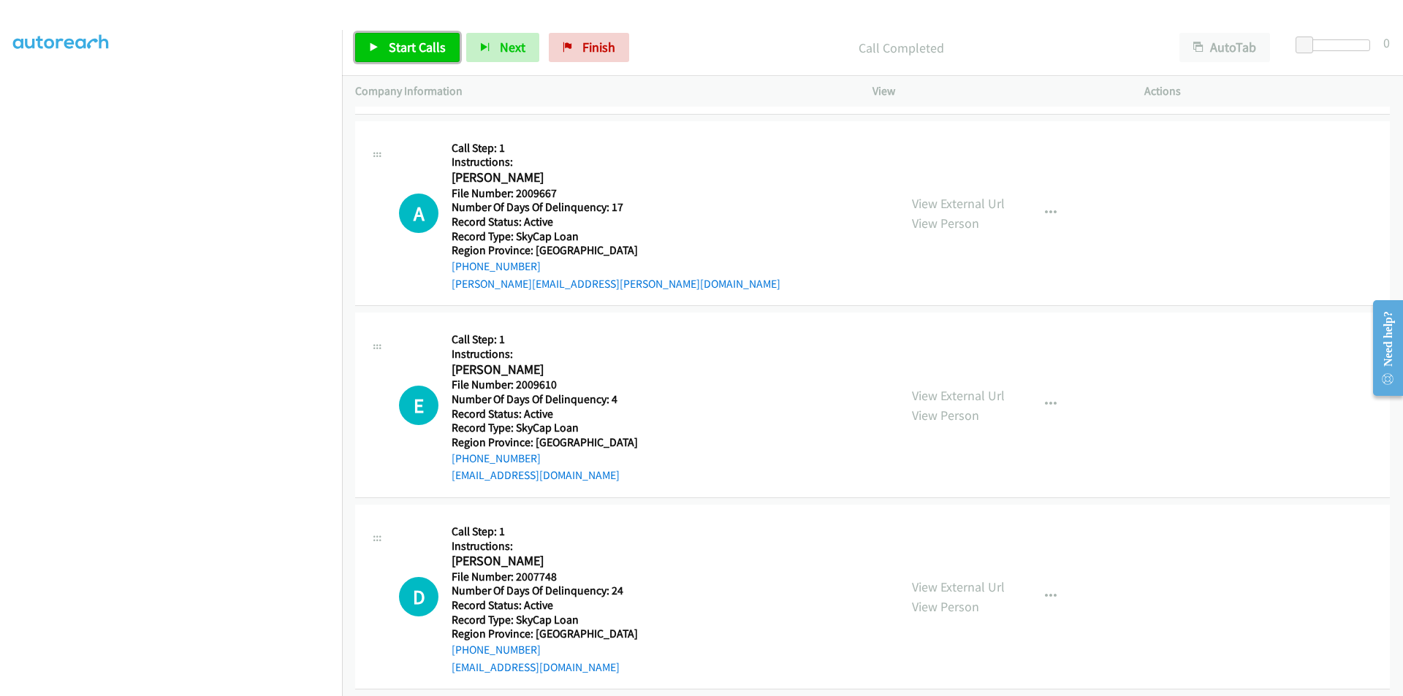
click at [403, 44] on span "Start Calls" at bounding box center [417, 47] width 57 height 17
click at [403, 44] on span "Pause" at bounding box center [405, 47] width 33 height 17
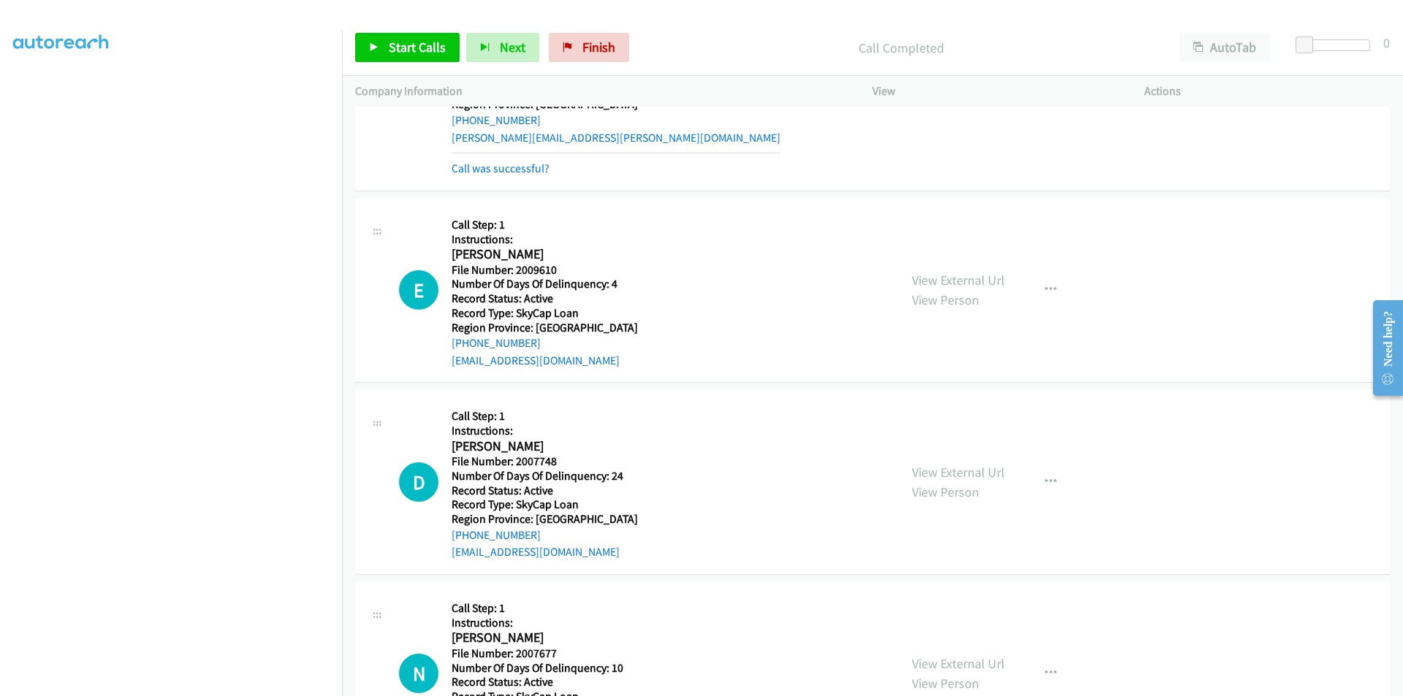
scroll to position [3522, 0]
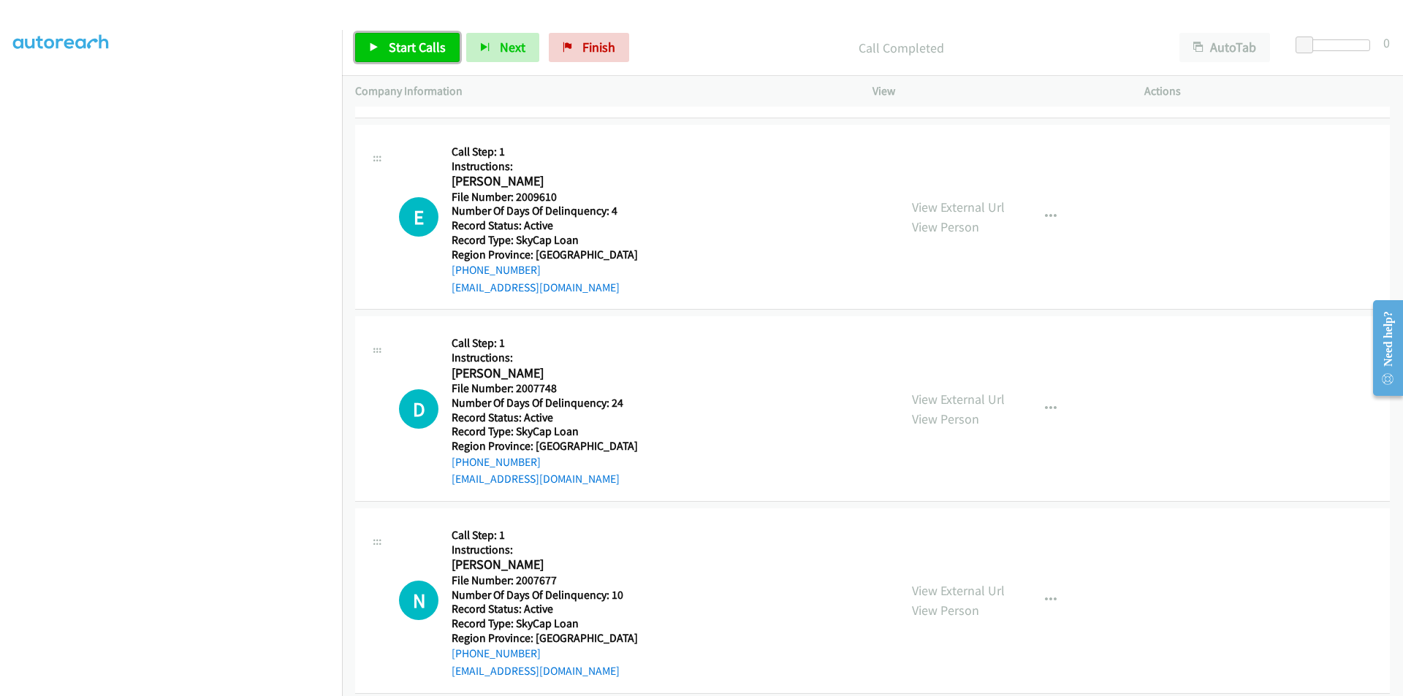
click at [397, 35] on link "Start Calls" at bounding box center [407, 47] width 104 height 29
click at [393, 47] on span "Pause" at bounding box center [405, 47] width 33 height 17
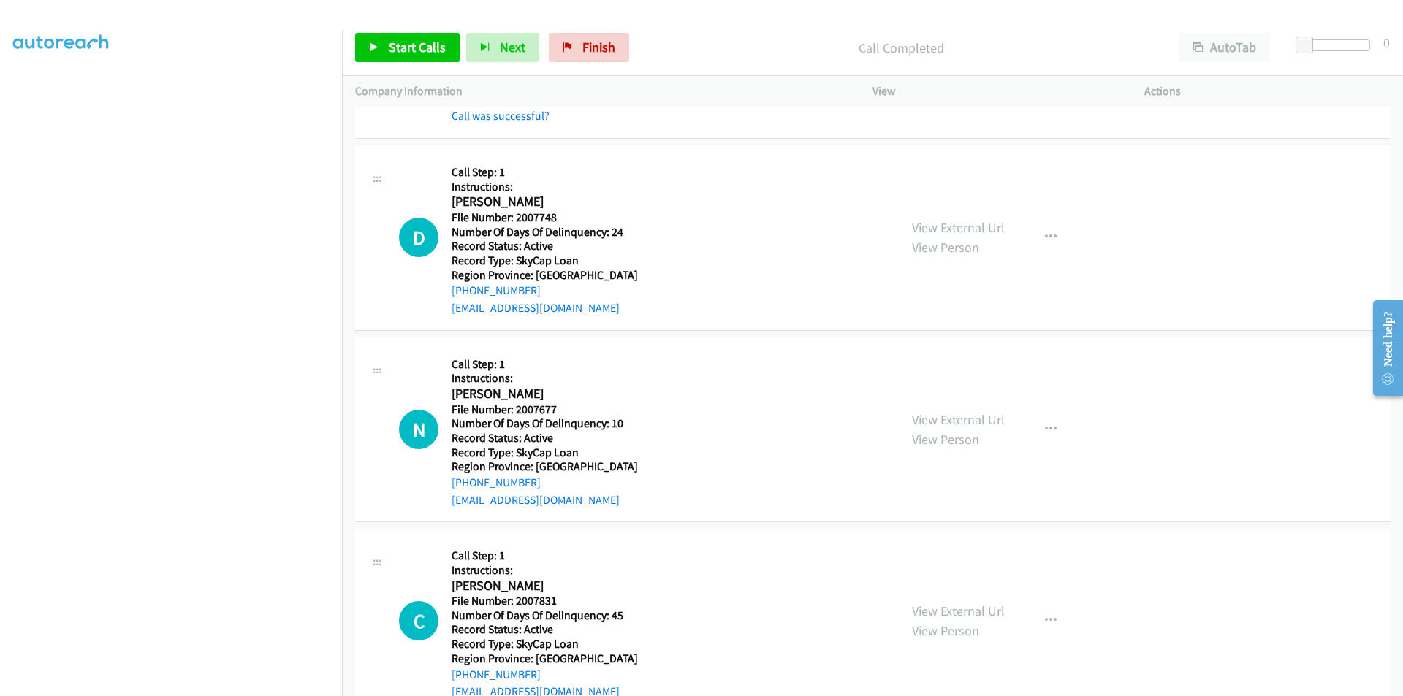
scroll to position [3764, 0]
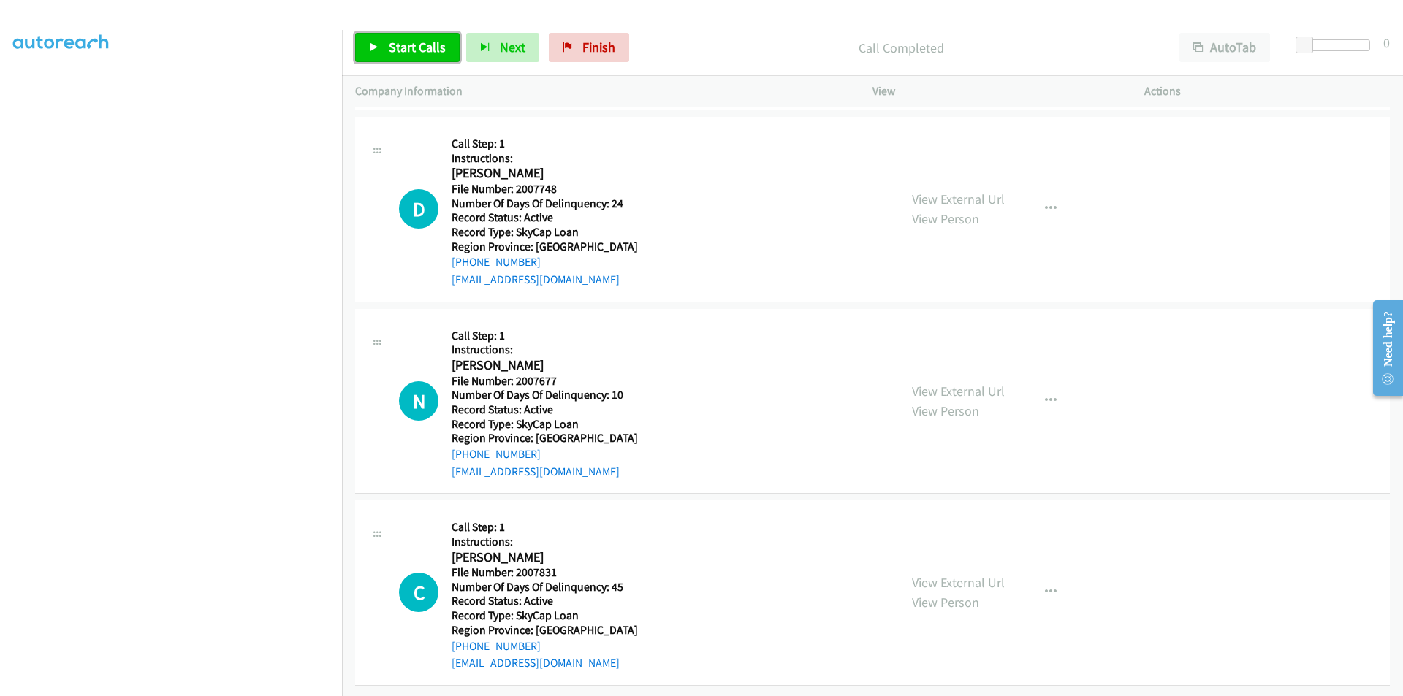
click at [411, 41] on span "Start Calls" at bounding box center [417, 47] width 57 height 17
click at [411, 41] on span "Pause" at bounding box center [405, 47] width 33 height 17
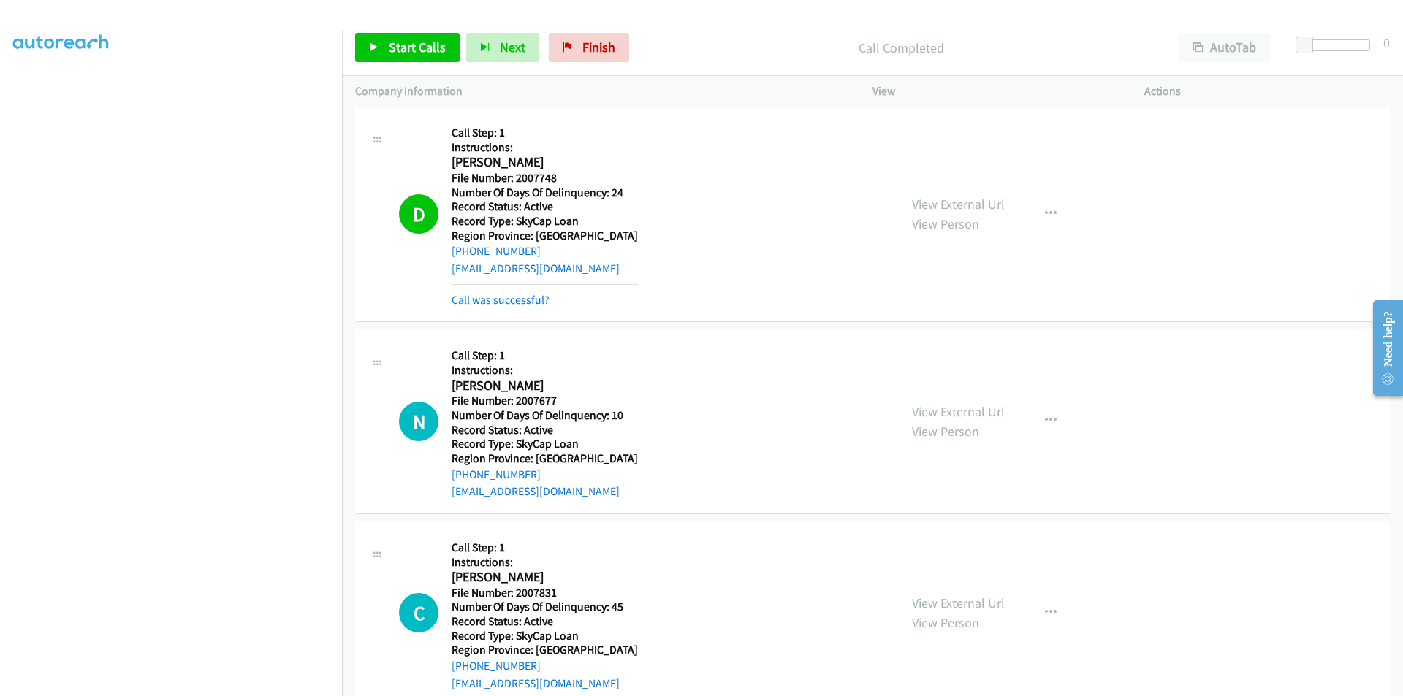
scroll to position [3983, 0]
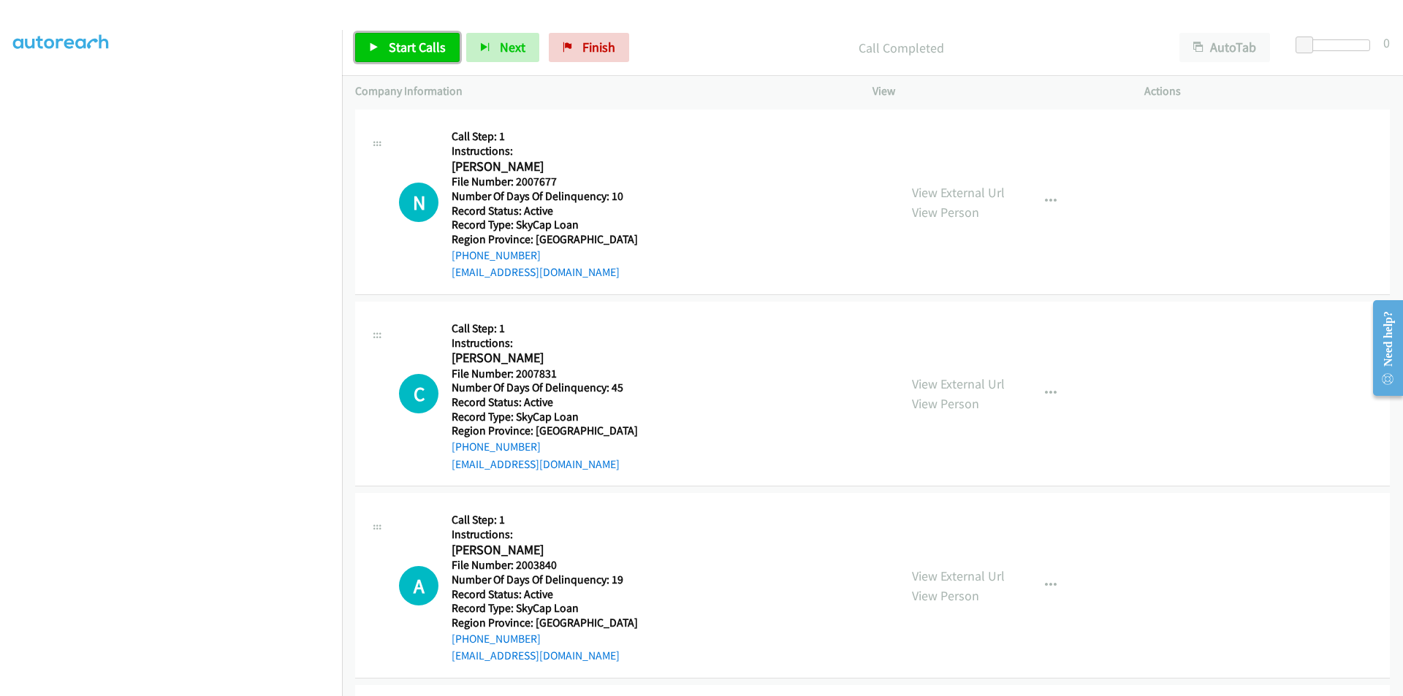
click at [430, 54] on span "Start Calls" at bounding box center [417, 47] width 57 height 17
click at [404, 45] on span "Pause" at bounding box center [405, 47] width 33 height 17
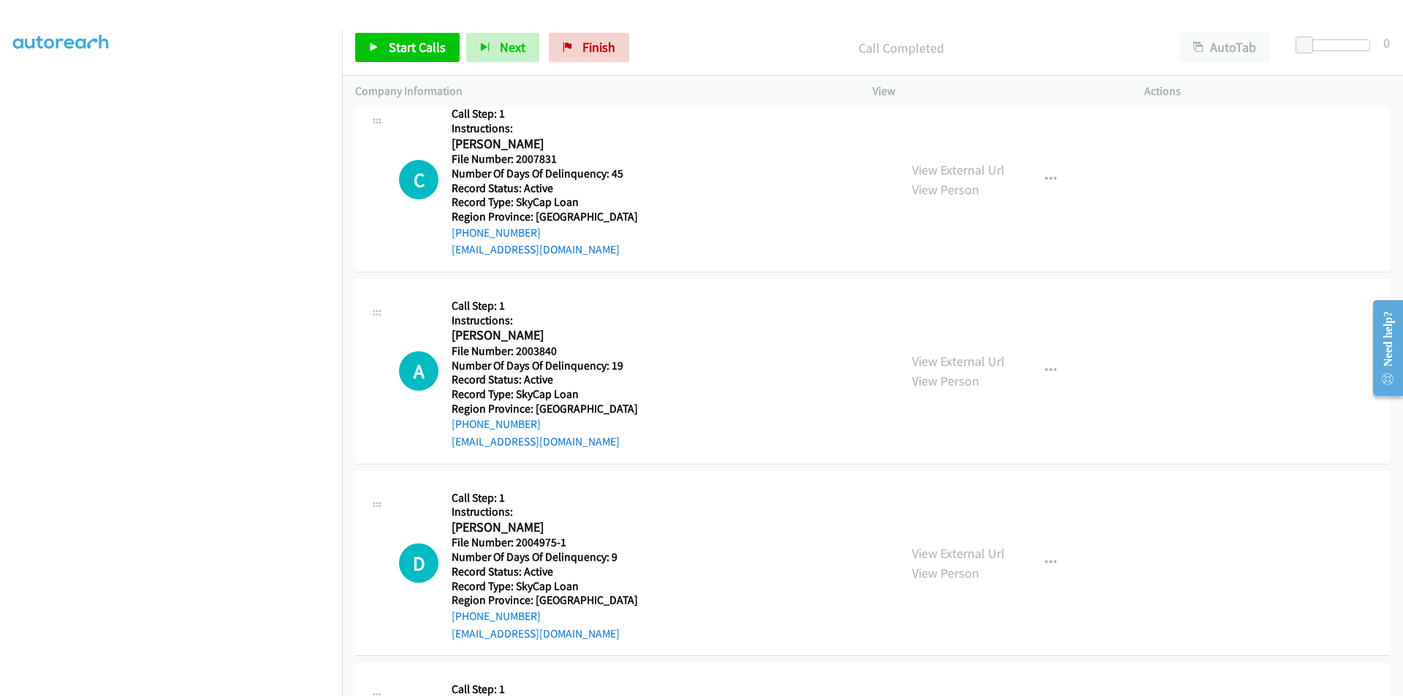
scroll to position [4202, 0]
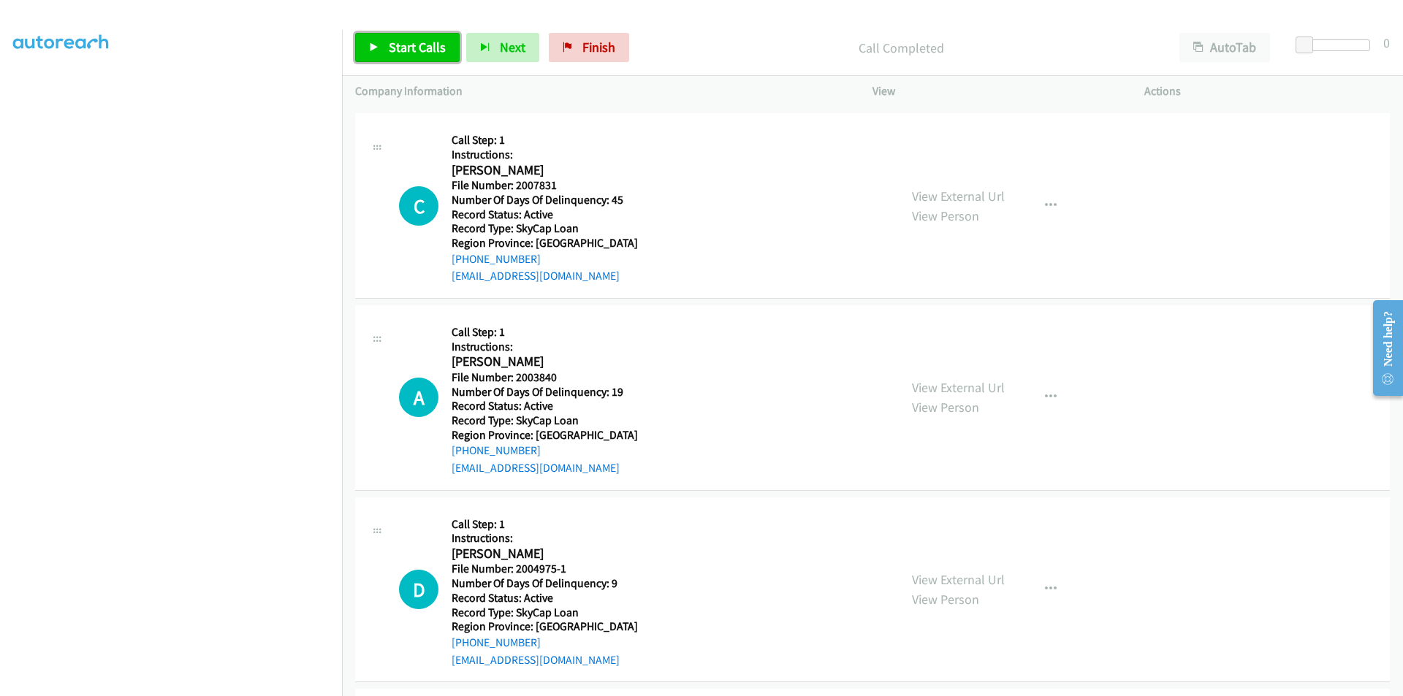
click at [417, 43] on span "Start Calls" at bounding box center [417, 47] width 57 height 17
click at [417, 43] on span "Pause" at bounding box center [405, 47] width 33 height 17
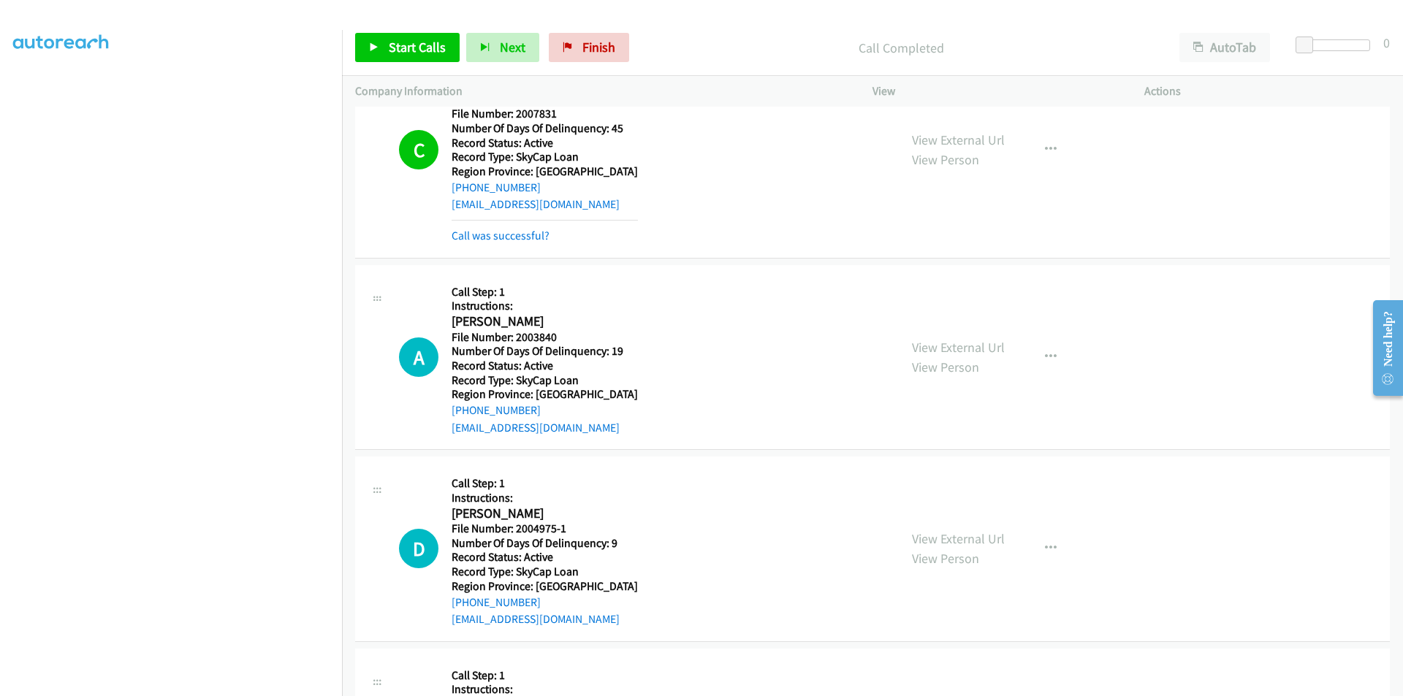
scroll to position [4421, 0]
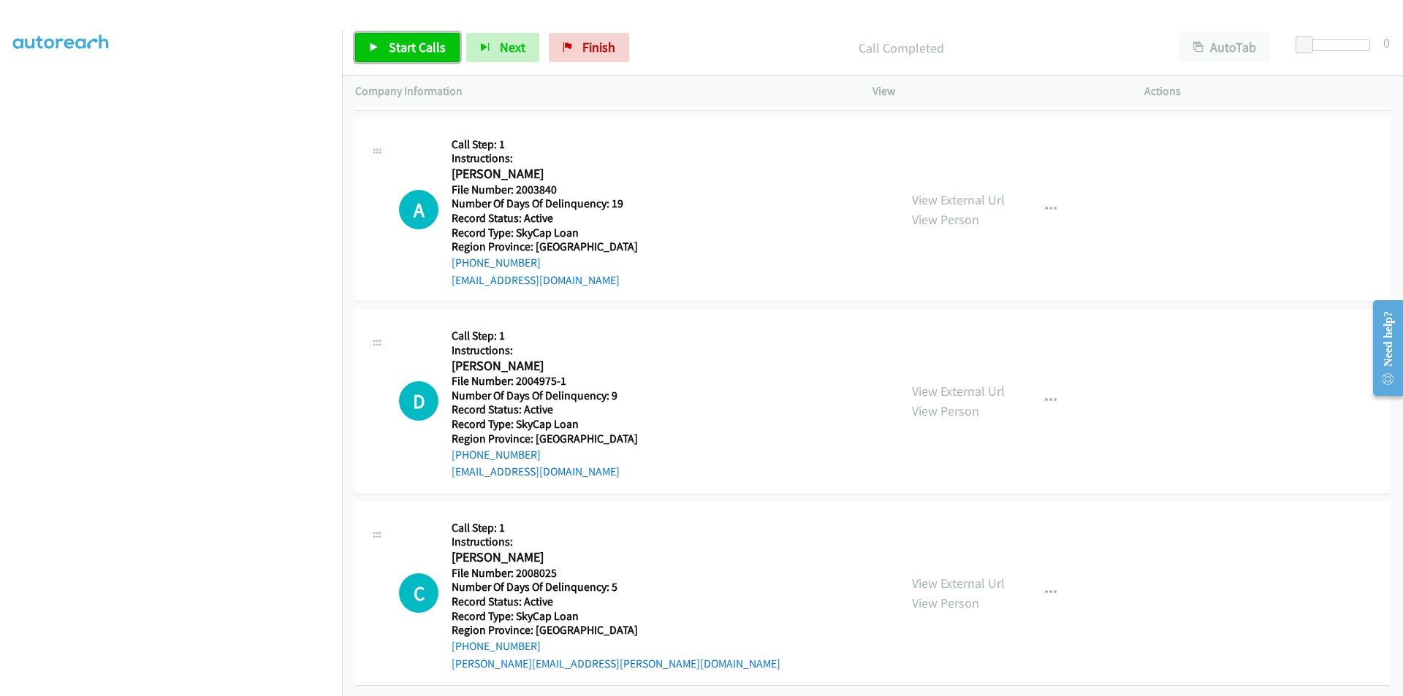
click at [402, 46] on span "Start Calls" at bounding box center [417, 47] width 57 height 17
click at [402, 46] on span "Pause" at bounding box center [405, 47] width 33 height 17
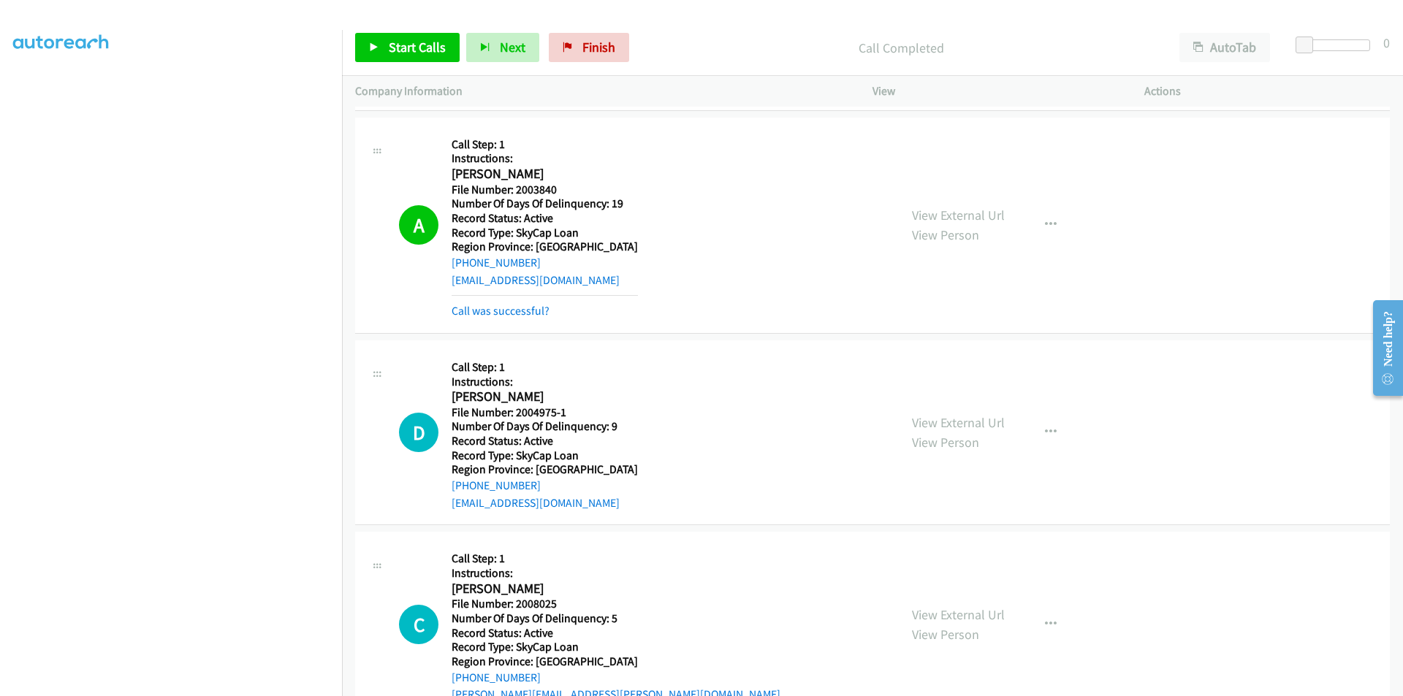
scroll to position [4640, 0]
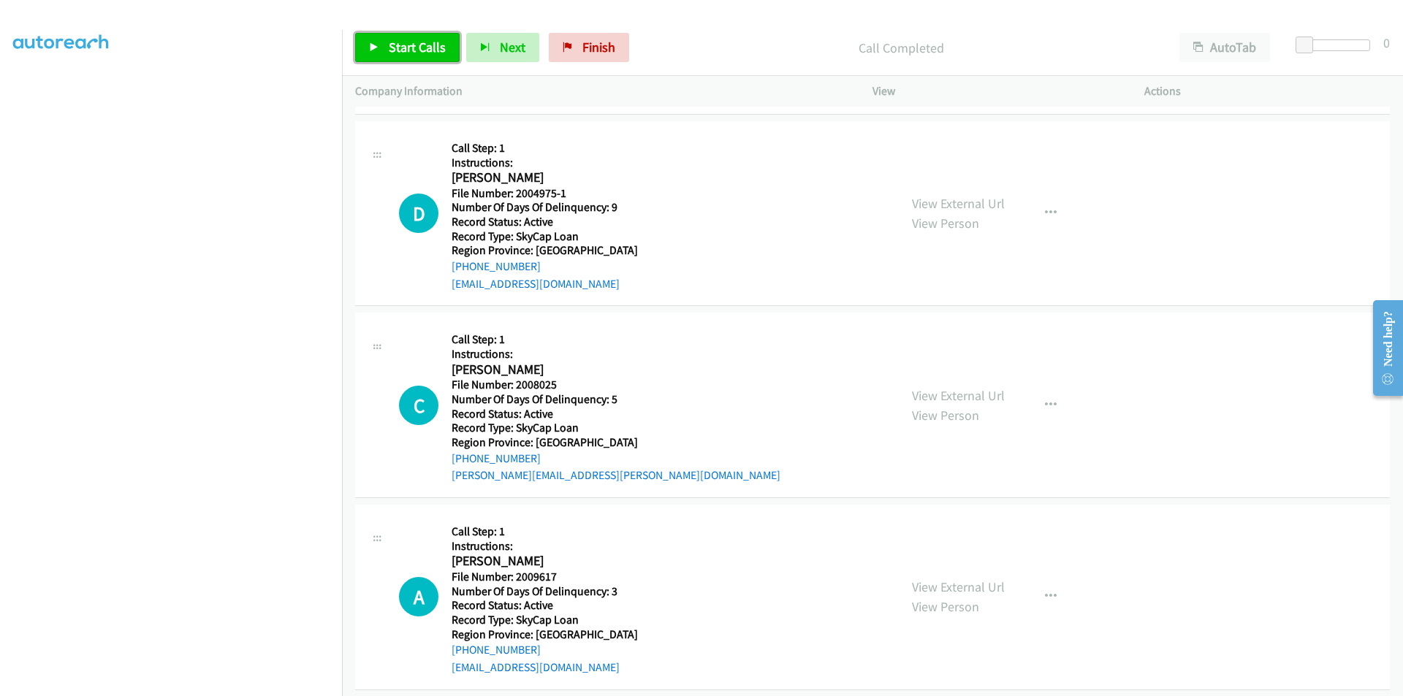
click at [393, 41] on span "Start Calls" at bounding box center [417, 47] width 57 height 17
click at [396, 49] on span "Pause" at bounding box center [405, 47] width 33 height 17
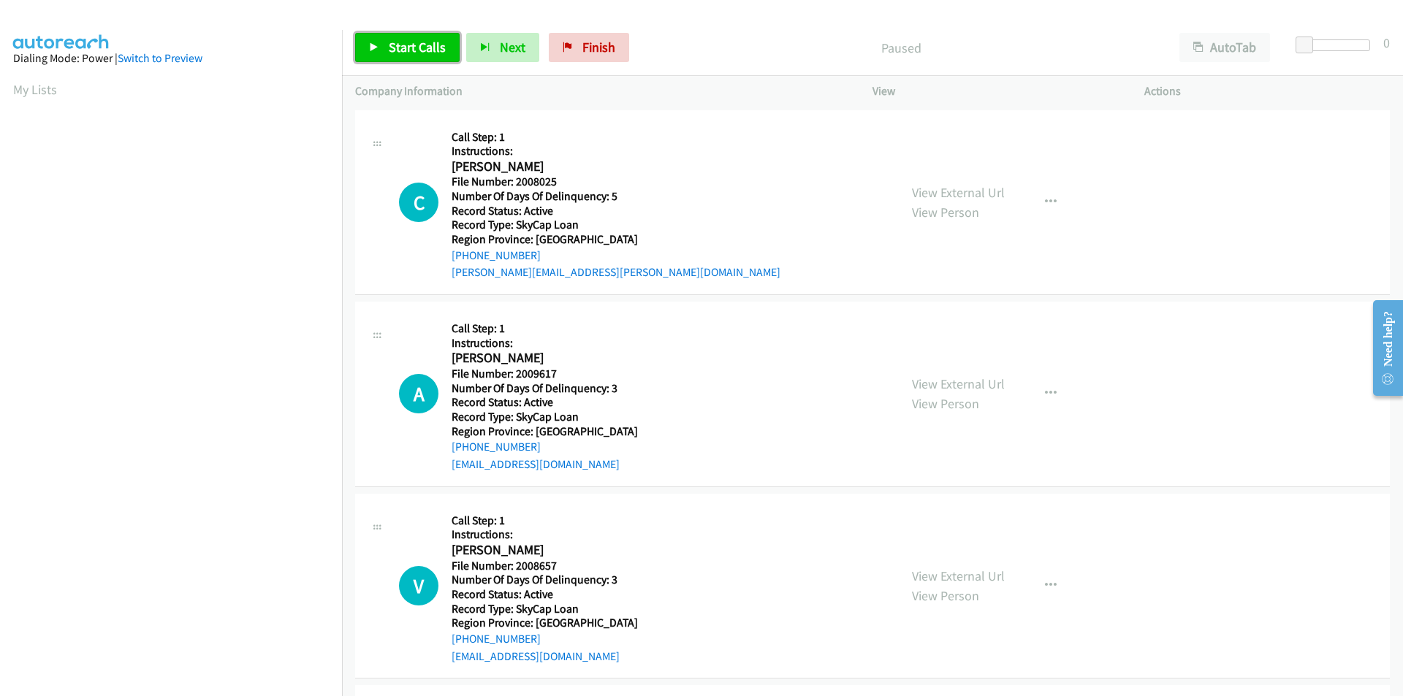
click at [410, 47] on span "Start Calls" at bounding box center [417, 47] width 57 height 17
click at [411, 47] on span "Pause" at bounding box center [405, 47] width 33 height 17
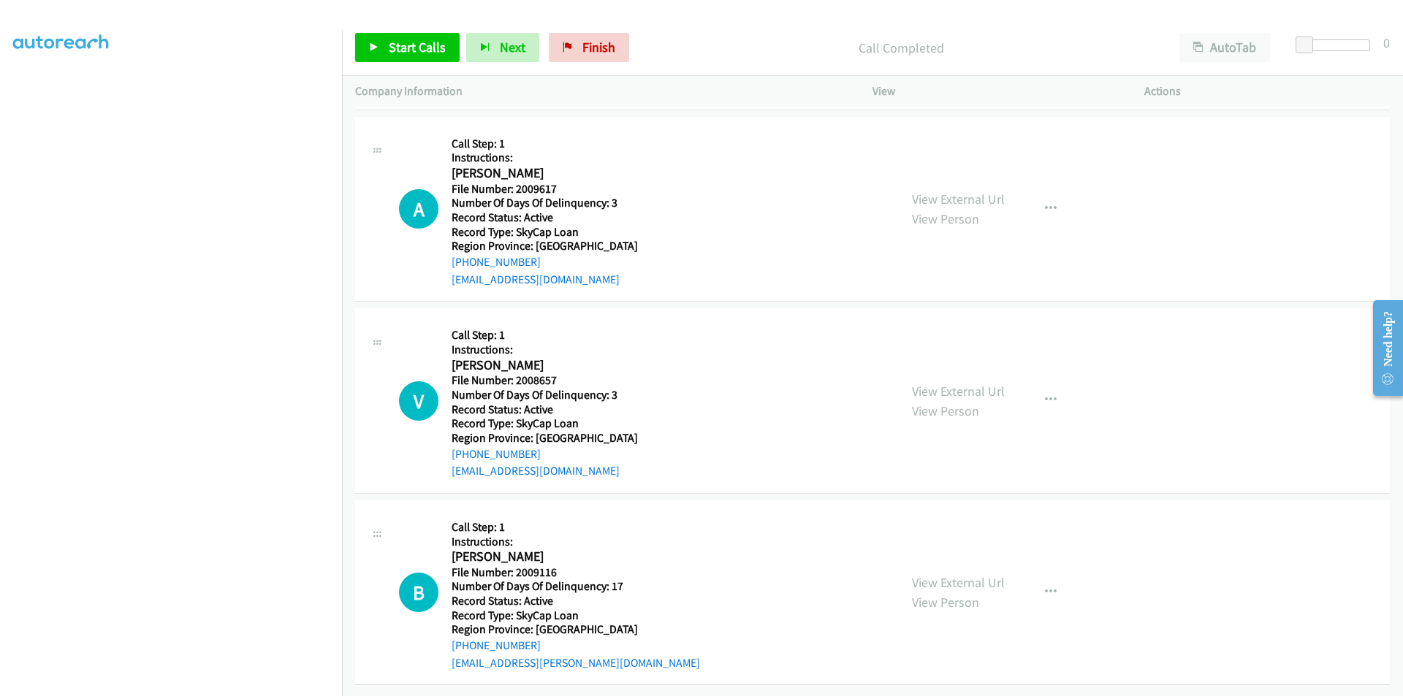
scroll to position [219, 0]
click at [395, 42] on span "Start Calls" at bounding box center [417, 47] width 57 height 17
click at [395, 42] on span "Pause" at bounding box center [405, 47] width 33 height 17
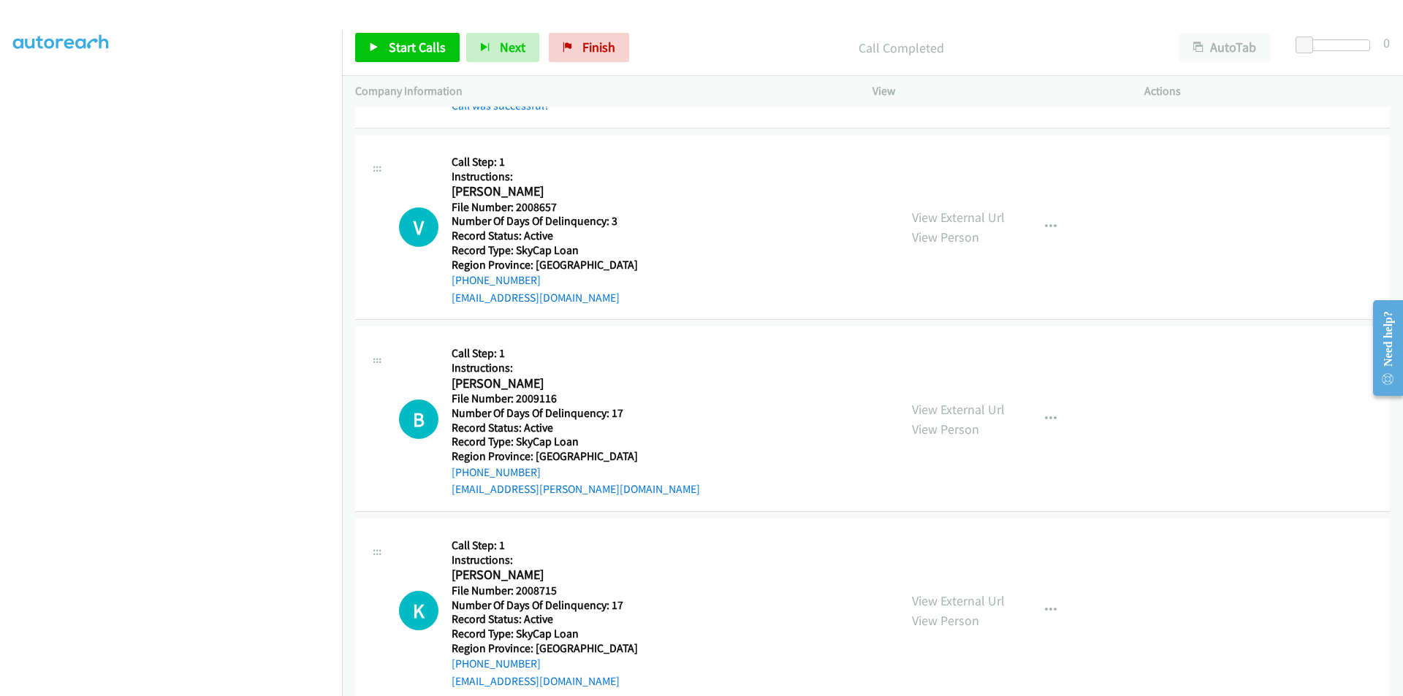
scroll to position [438, 0]
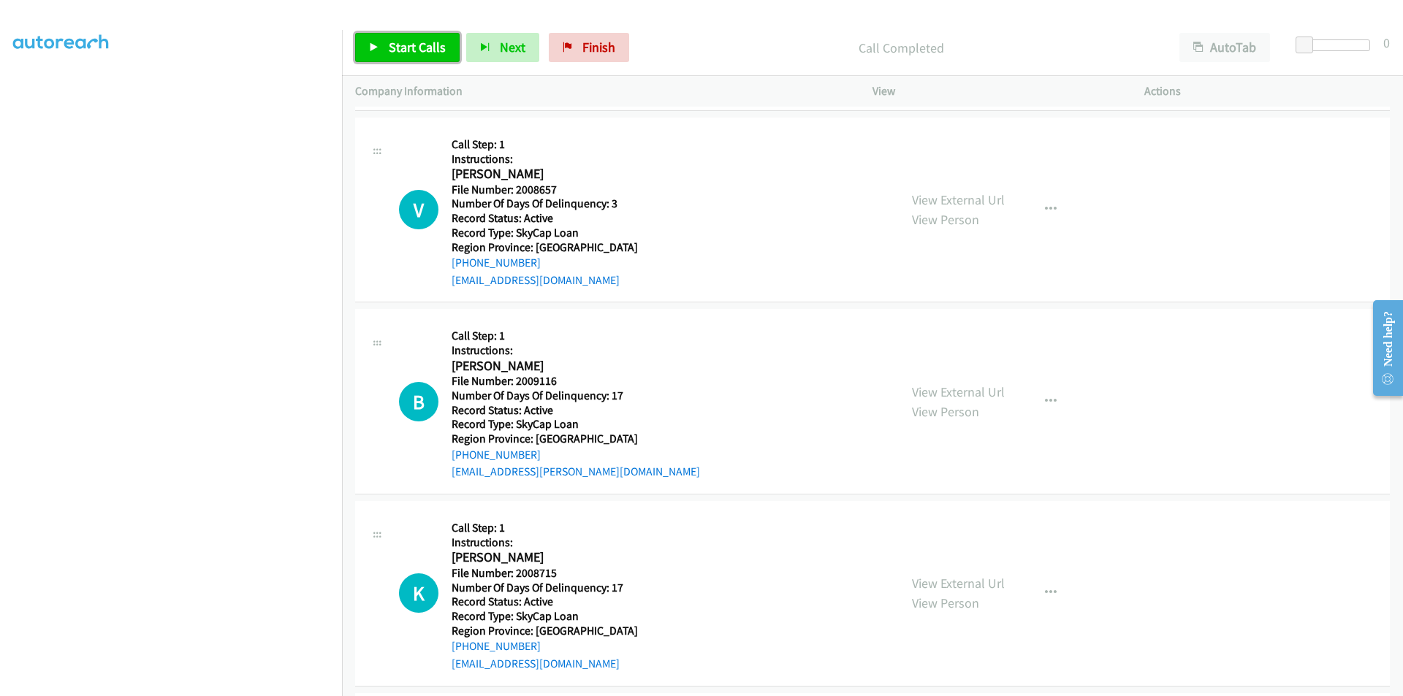
click at [386, 42] on link "Start Calls" at bounding box center [407, 47] width 104 height 29
click at [386, 42] on link "Pause" at bounding box center [395, 47] width 80 height 29
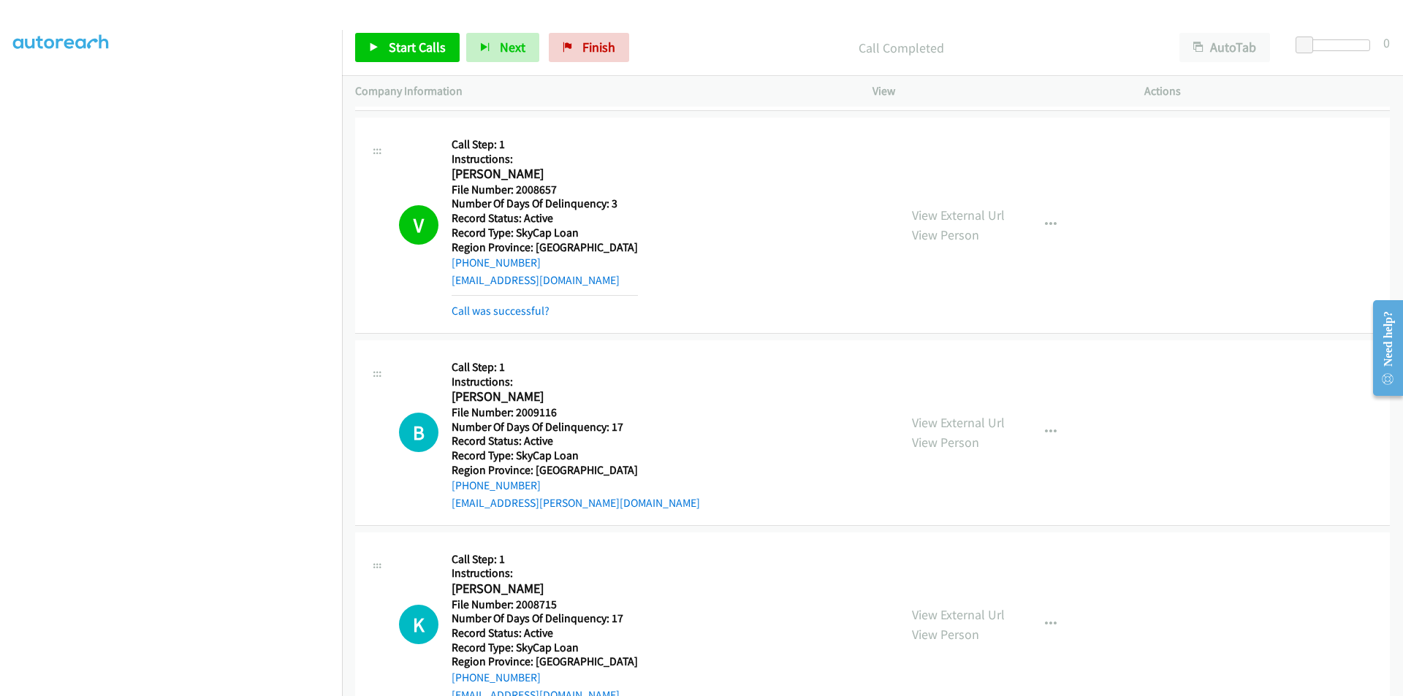
scroll to position [658, 0]
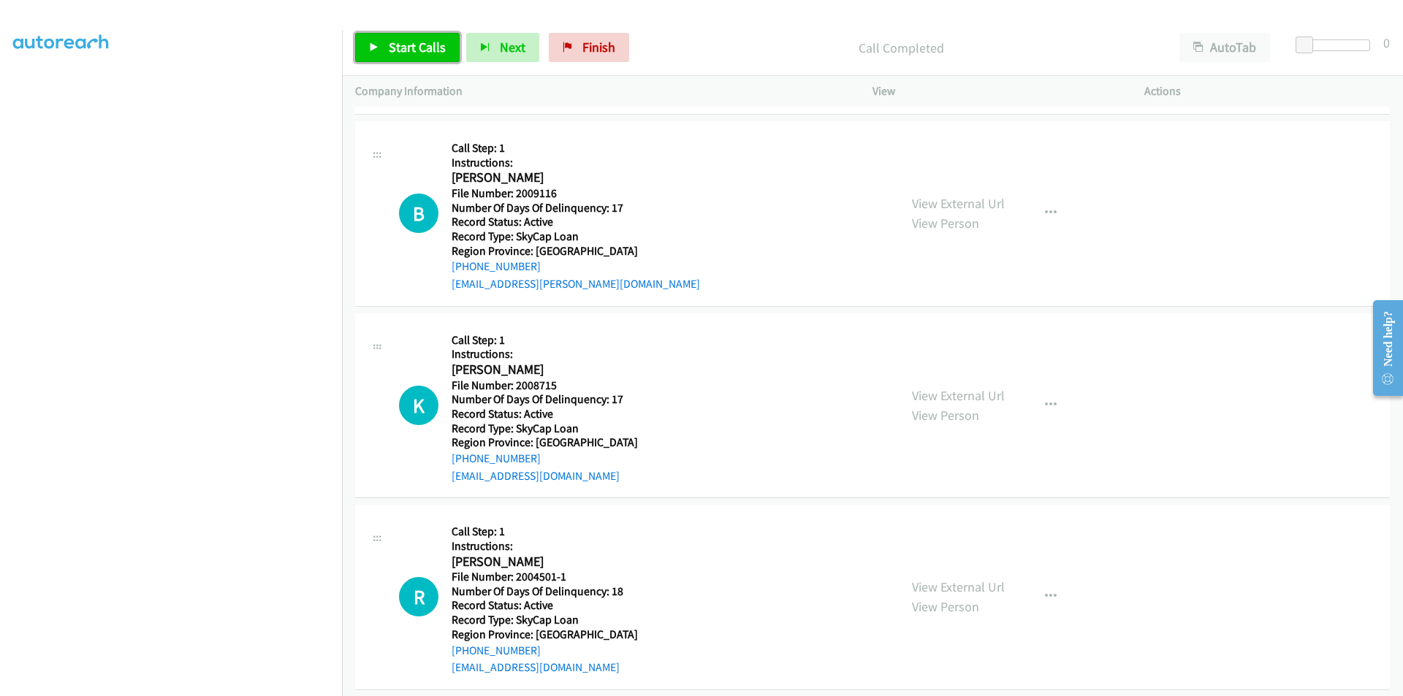
click at [401, 40] on span "Start Calls" at bounding box center [417, 47] width 57 height 17
click at [401, 40] on span "Pause" at bounding box center [405, 47] width 33 height 17
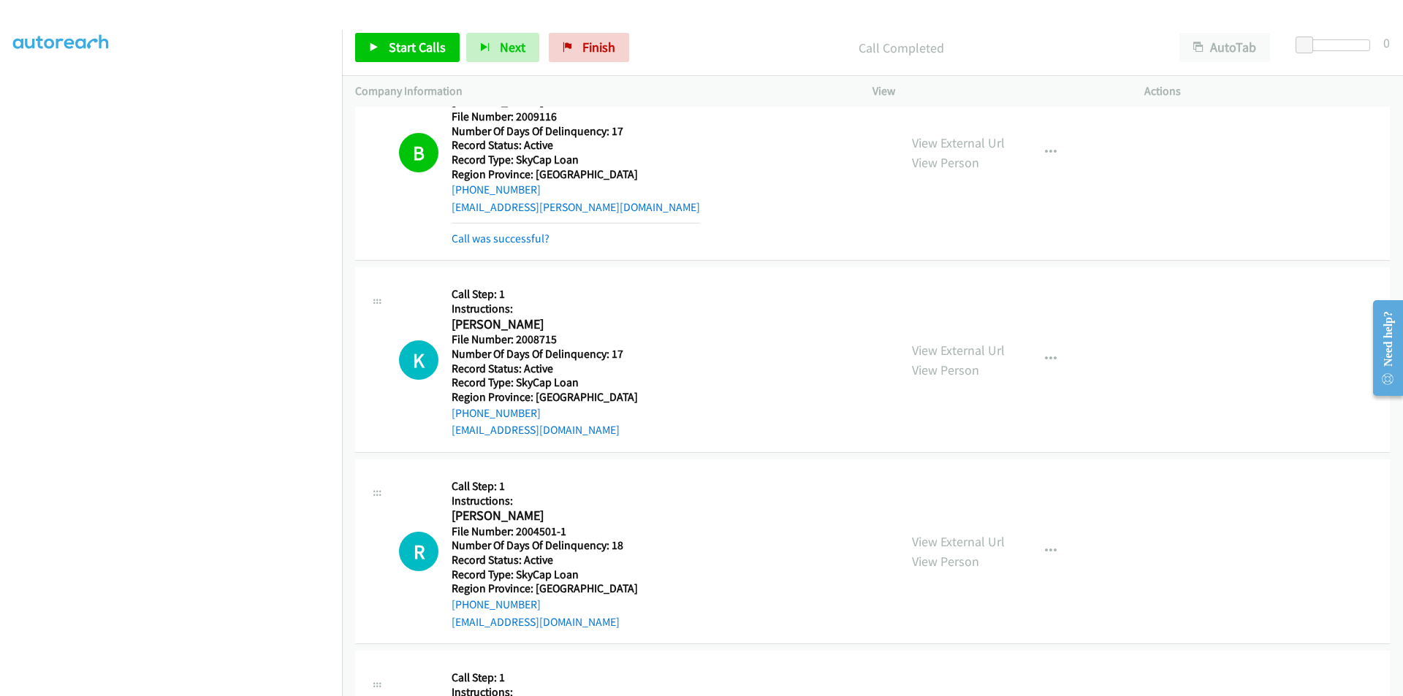
scroll to position [896, 0]
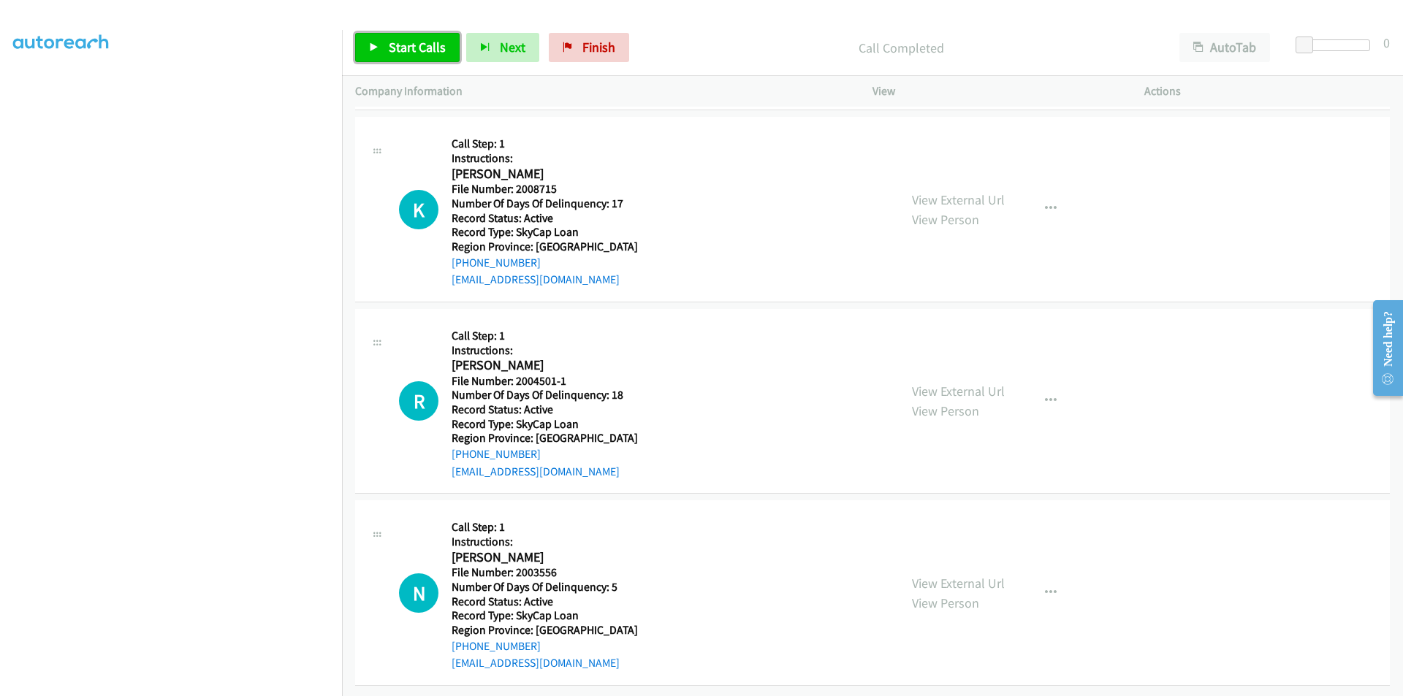
click at [433, 40] on span "Start Calls" at bounding box center [417, 47] width 57 height 17
click at [400, 40] on span "Pause" at bounding box center [405, 47] width 33 height 17
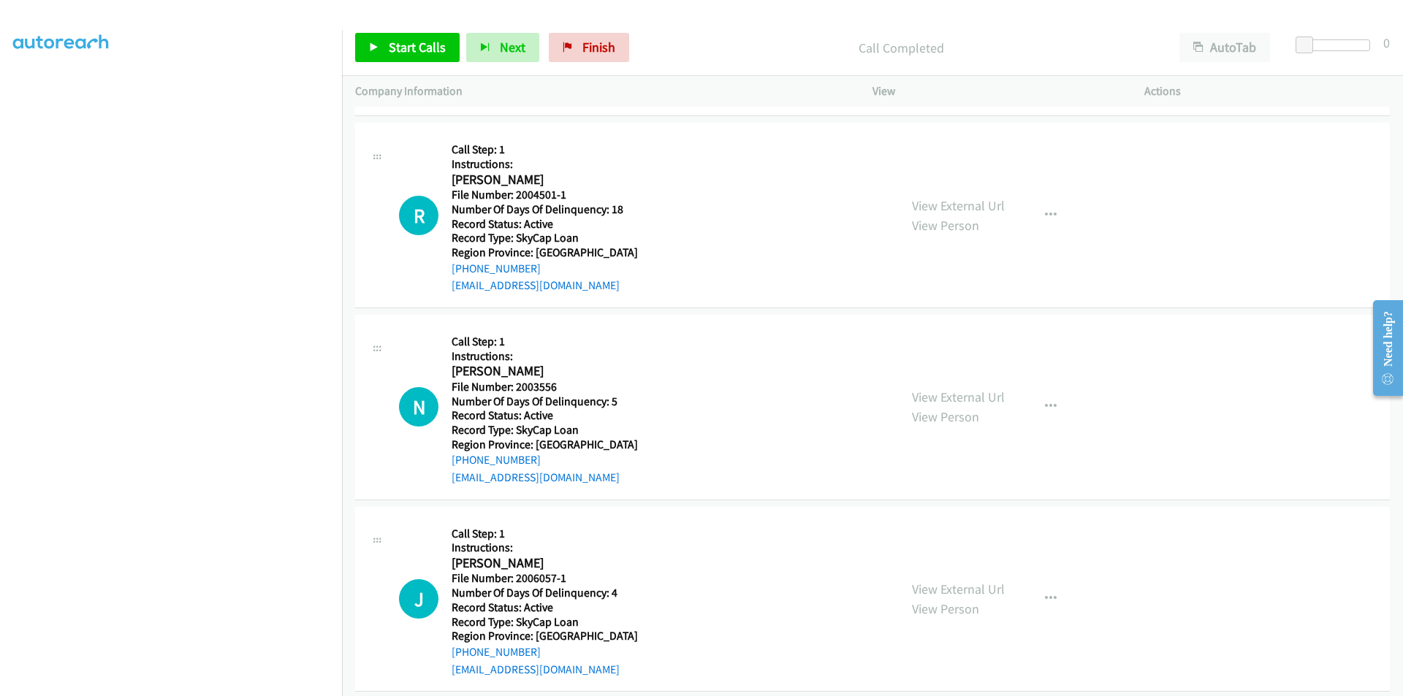
scroll to position [1115, 0]
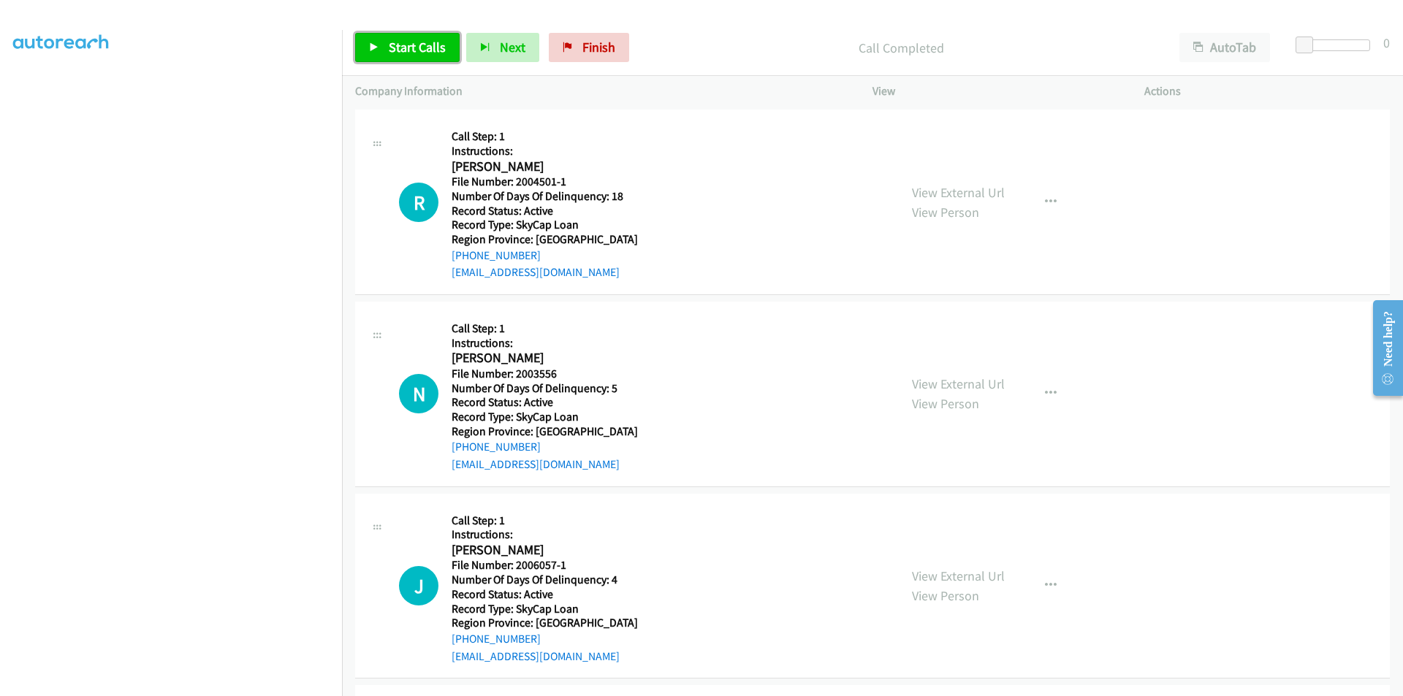
click at [406, 55] on link "Start Calls" at bounding box center [407, 47] width 104 height 29
click at [410, 45] on span "Pause" at bounding box center [405, 47] width 33 height 17
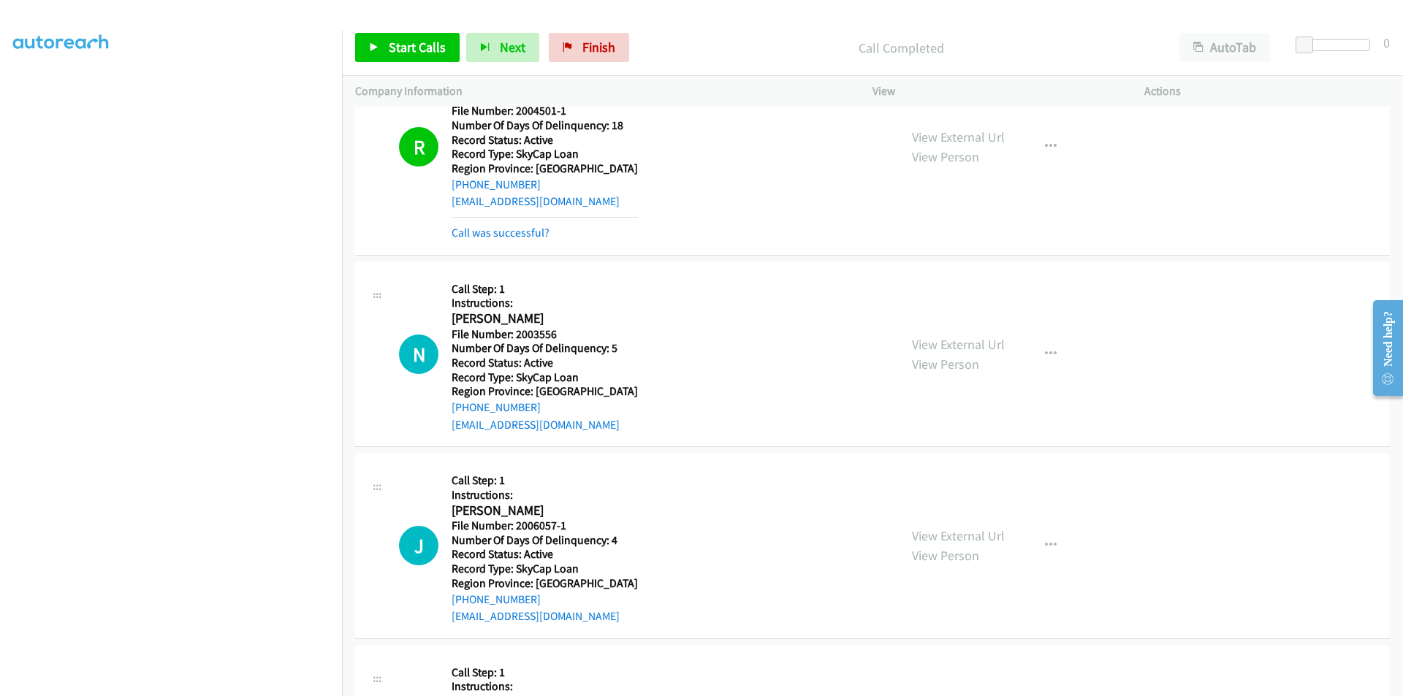
scroll to position [1334, 0]
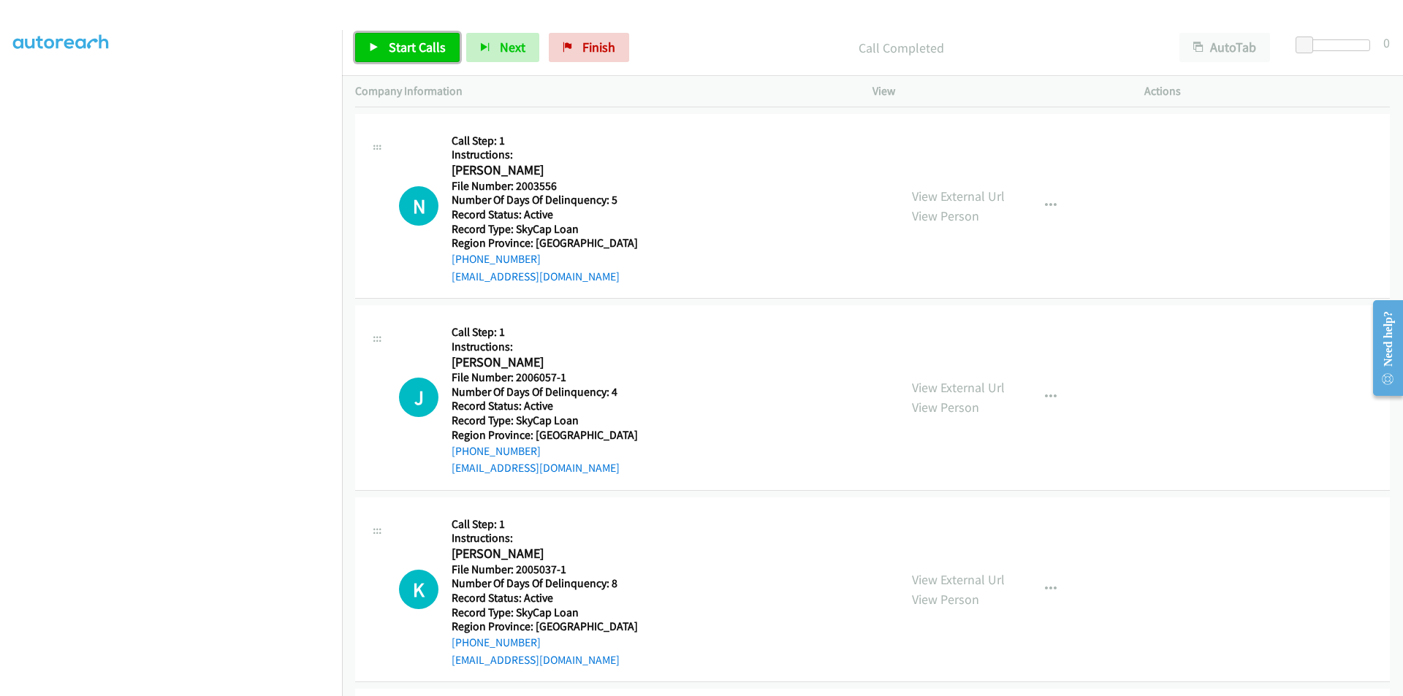
click at [422, 46] on span "Start Calls" at bounding box center [417, 47] width 57 height 17
click at [422, 46] on link "Pause" at bounding box center [395, 47] width 80 height 29
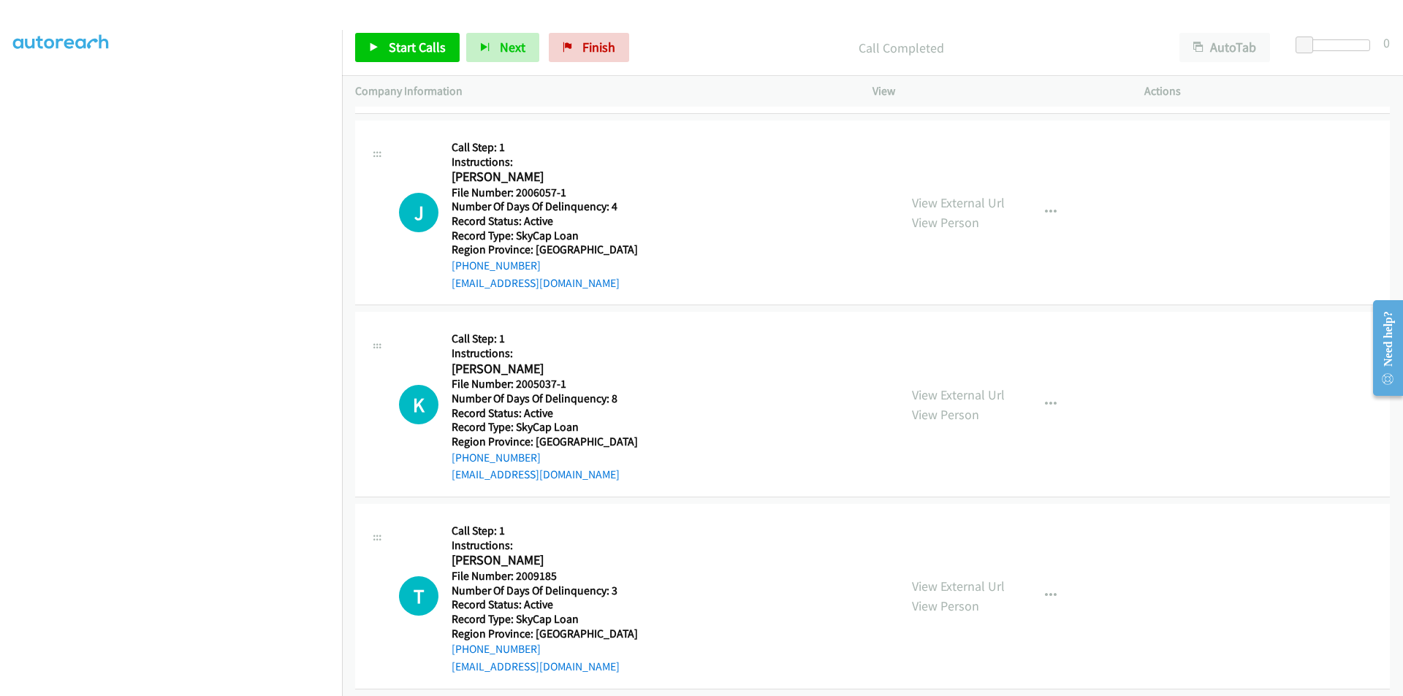
scroll to position [1553, 0]
click at [413, 59] on link "Start Calls" at bounding box center [407, 47] width 104 height 29
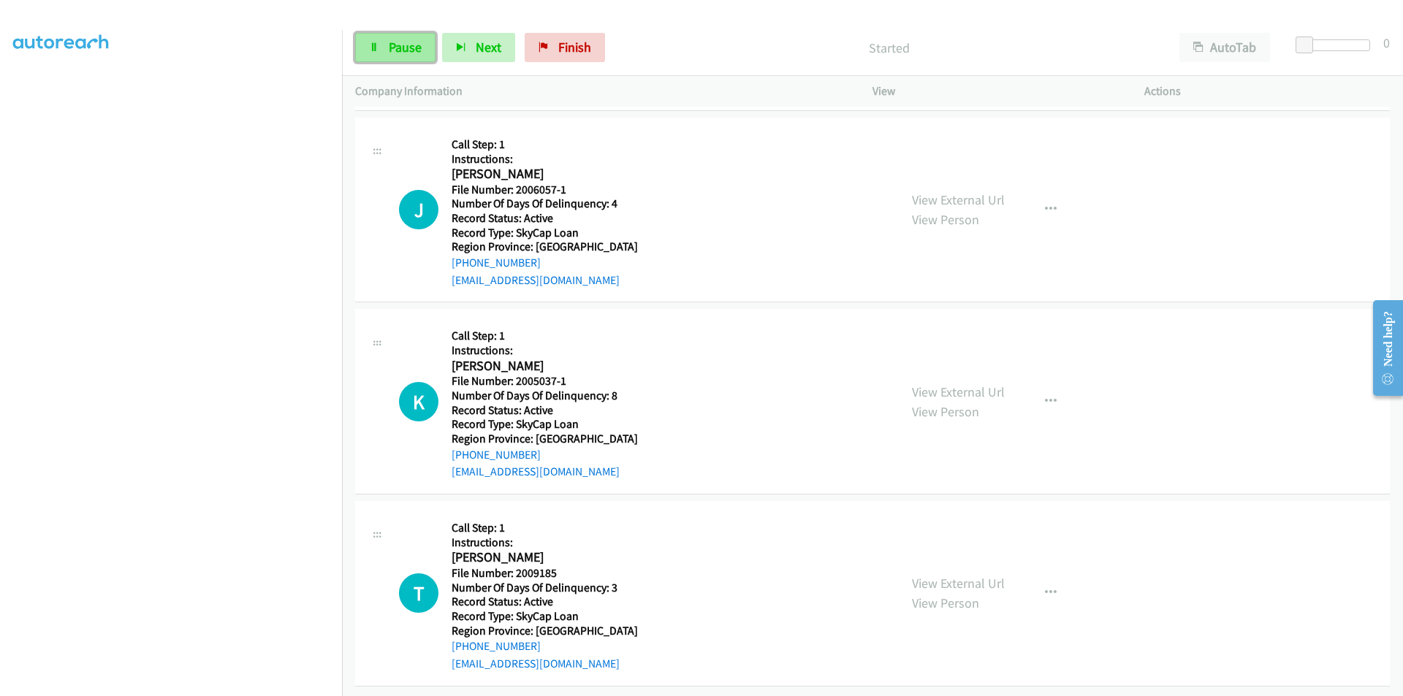
click at [405, 47] on span "Pause" at bounding box center [405, 47] width 33 height 17
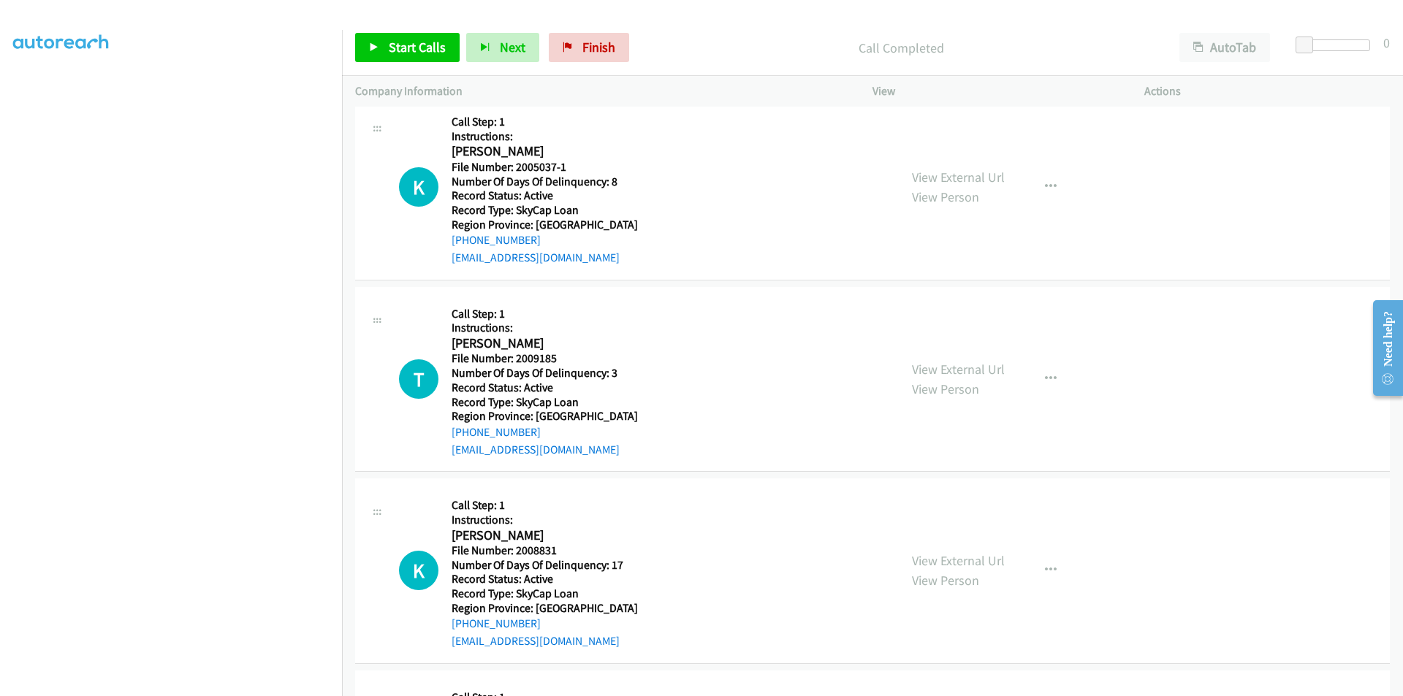
scroll to position [1773, 0]
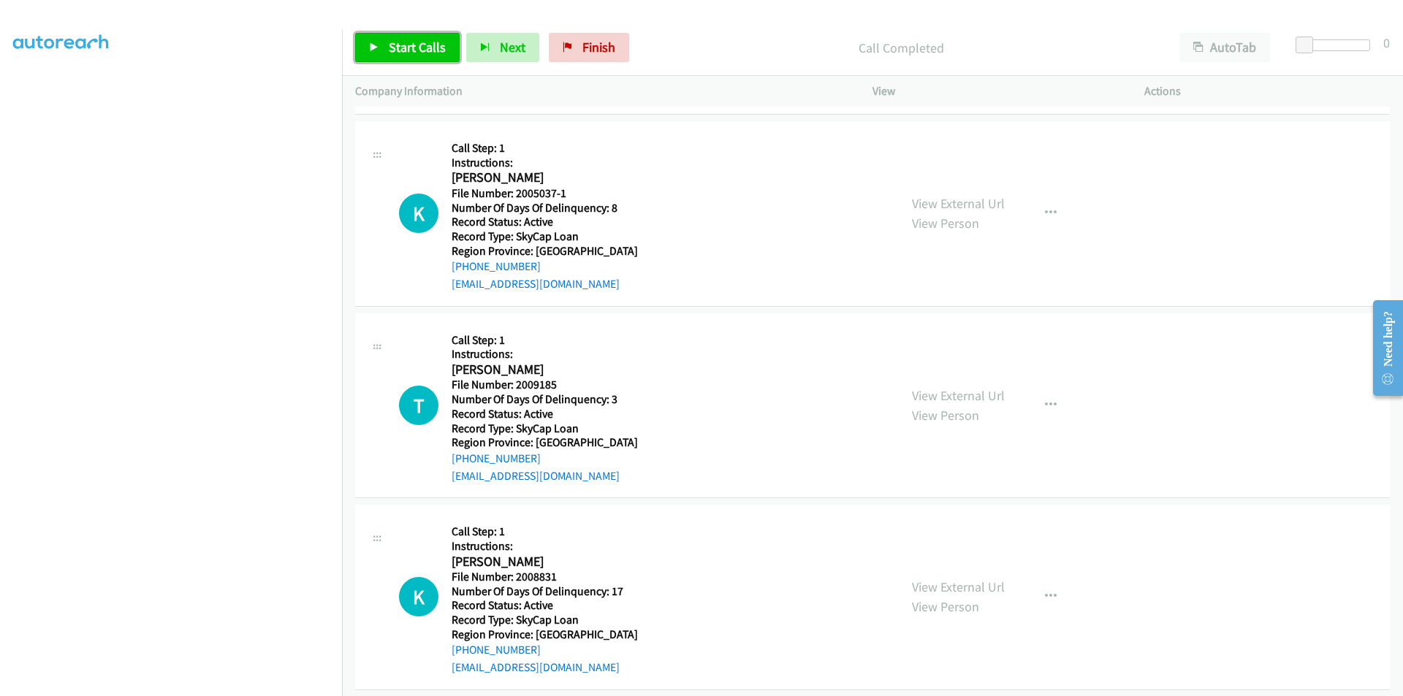
click at [427, 53] on span "Start Calls" at bounding box center [417, 47] width 57 height 17
click at [411, 53] on span "Pause" at bounding box center [405, 47] width 33 height 17
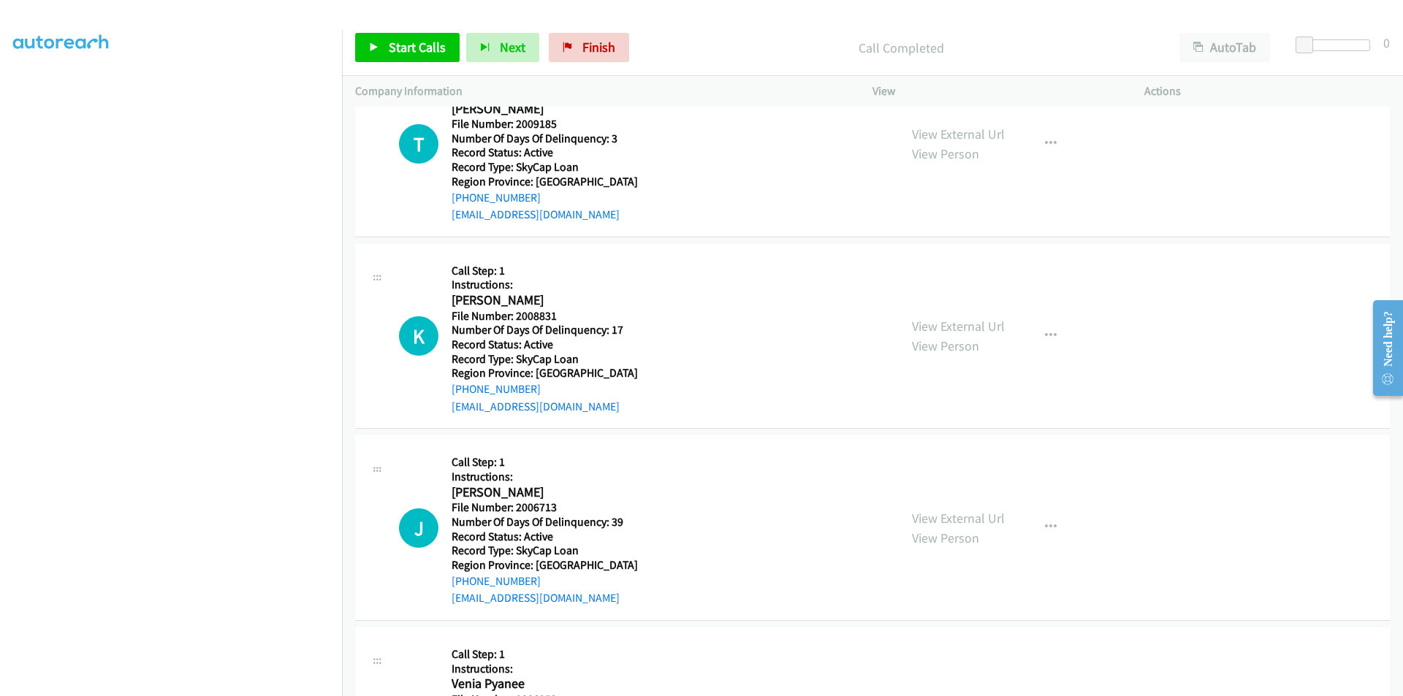
scroll to position [1992, 0]
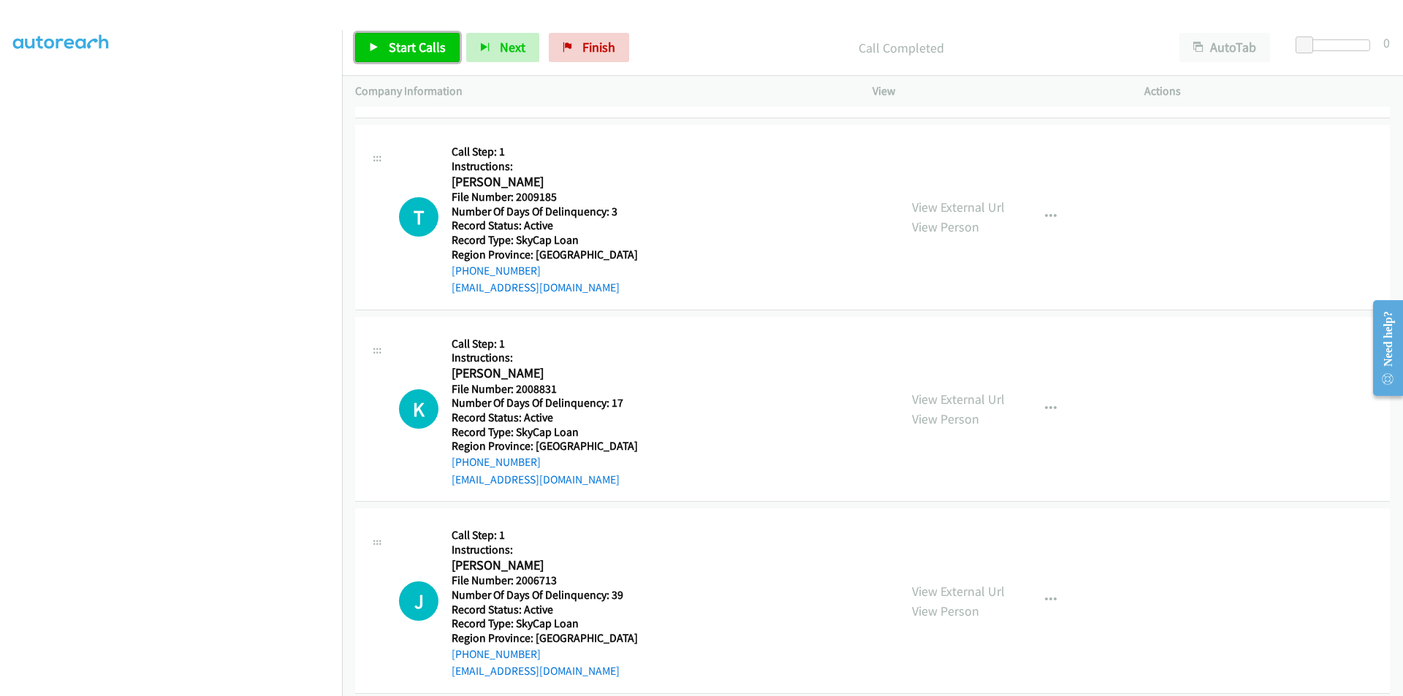
click at [390, 48] on span "Start Calls" at bounding box center [417, 47] width 57 height 17
click at [389, 48] on span "Pause" at bounding box center [405, 47] width 33 height 17
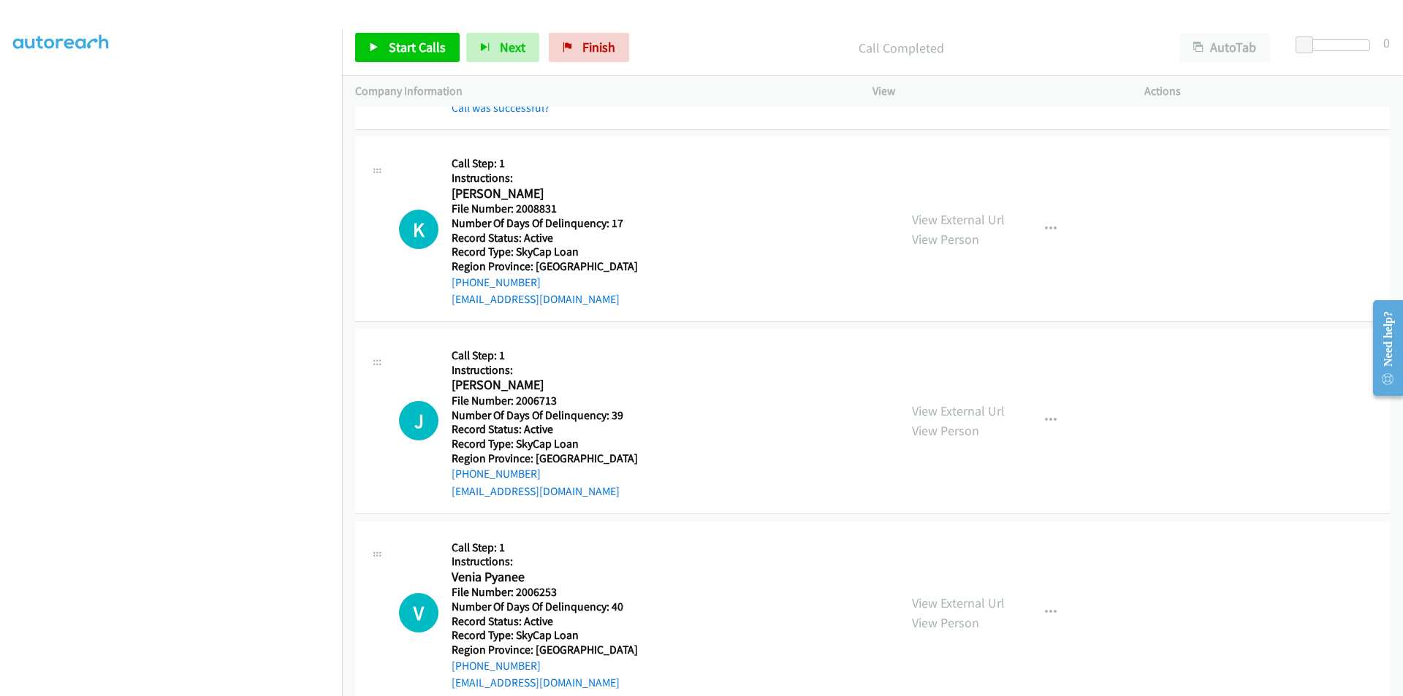
scroll to position [2211, 0]
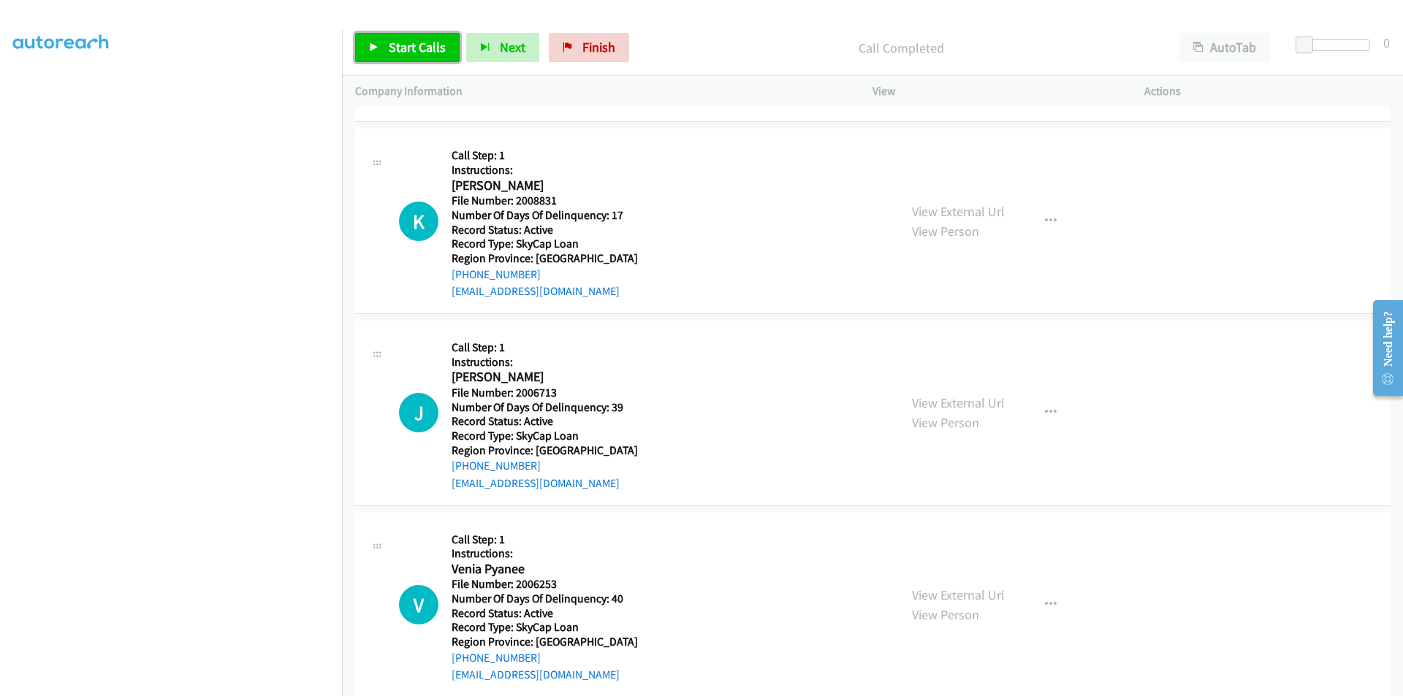
click at [450, 42] on link "Start Calls" at bounding box center [407, 47] width 104 height 29
click at [419, 42] on span "Pause" at bounding box center [405, 47] width 33 height 17
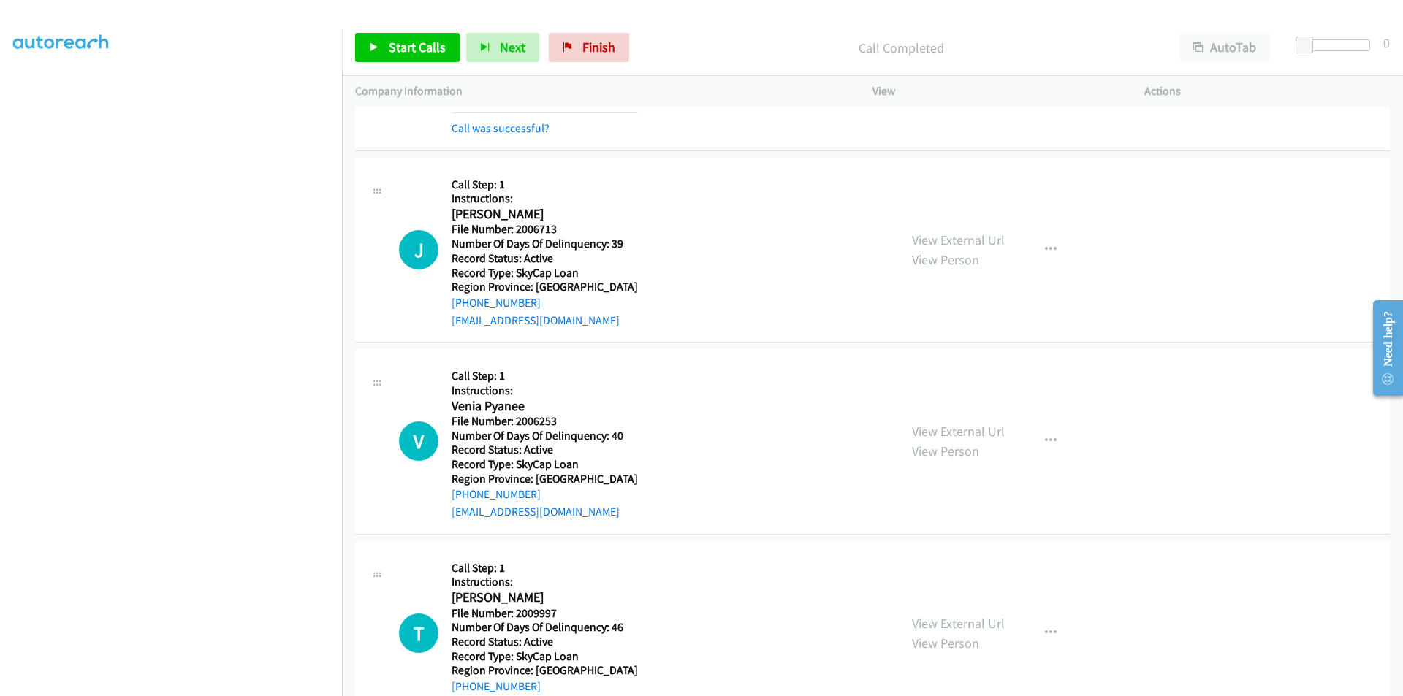
scroll to position [2430, 0]
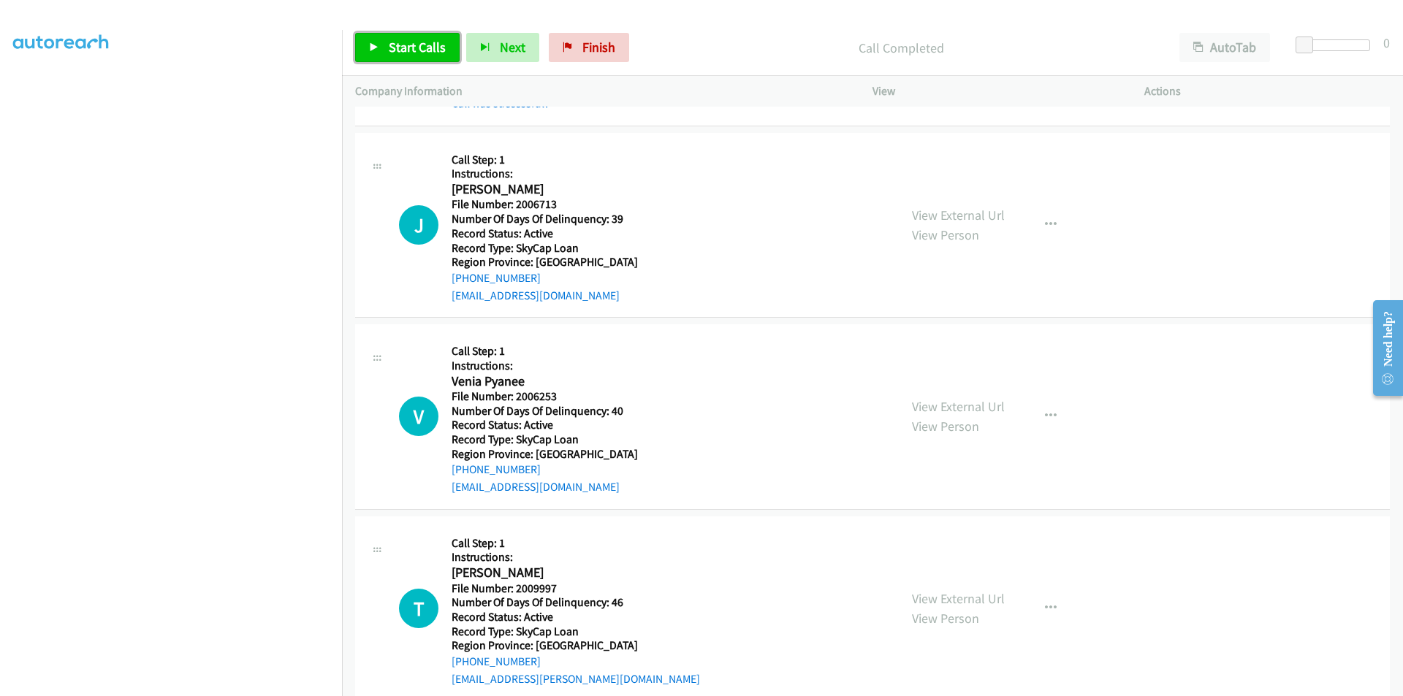
click at [424, 42] on span "Start Calls" at bounding box center [417, 47] width 57 height 17
click at [416, 39] on span "Pause" at bounding box center [405, 47] width 33 height 17
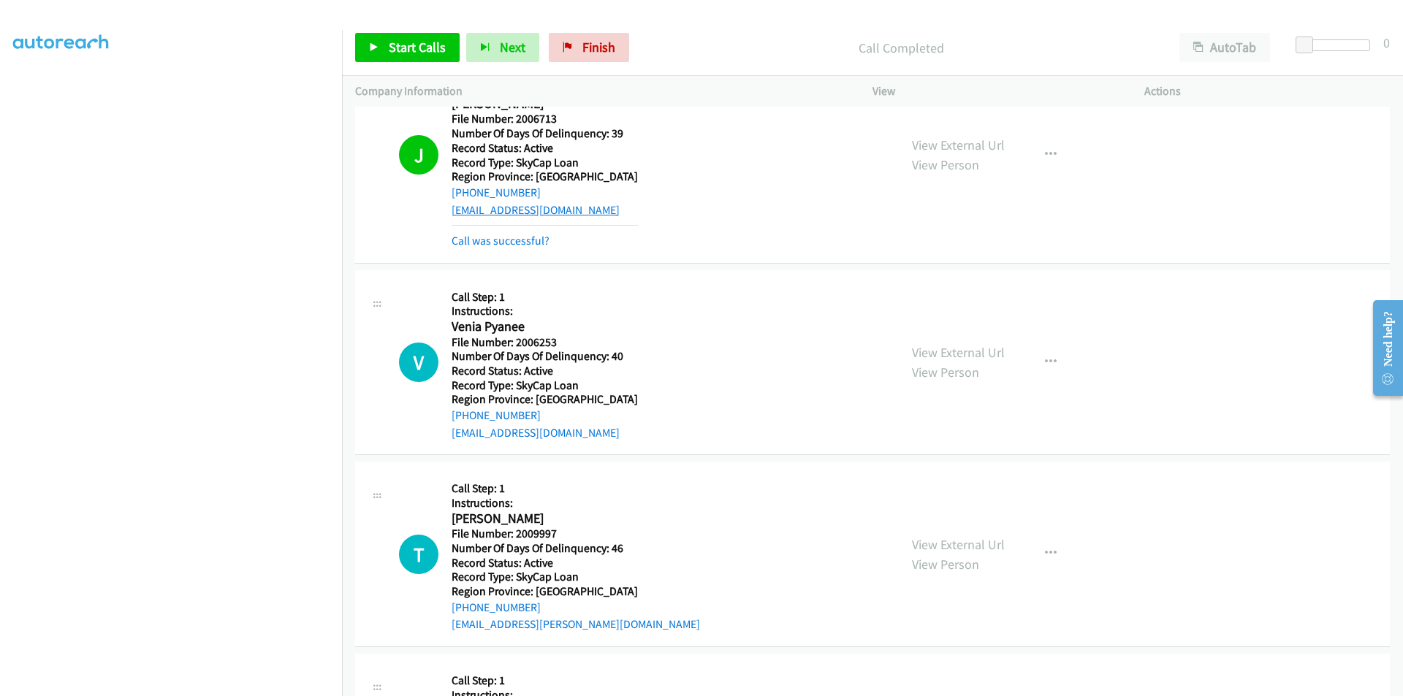
scroll to position [2649, 0]
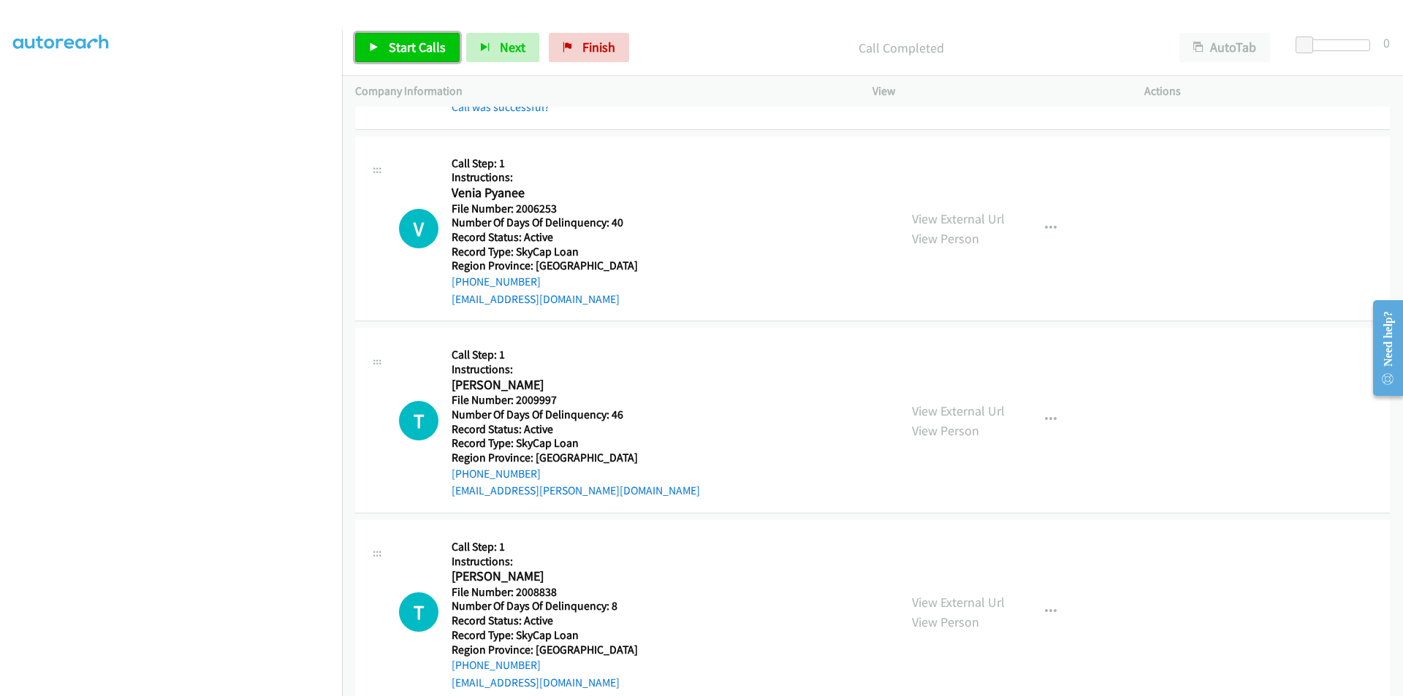
click at [392, 56] on link "Start Calls" at bounding box center [407, 47] width 104 height 29
click at [400, 49] on span "Pause" at bounding box center [405, 47] width 33 height 17
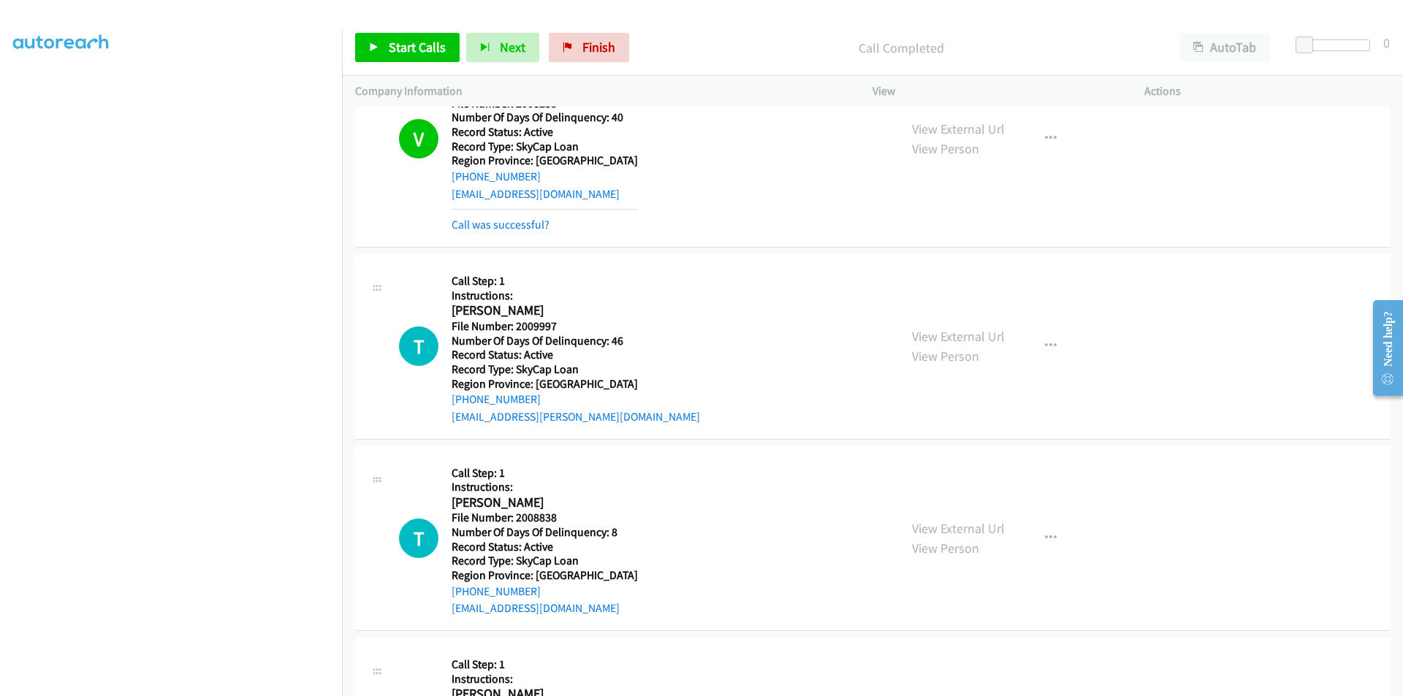
scroll to position [2869, 0]
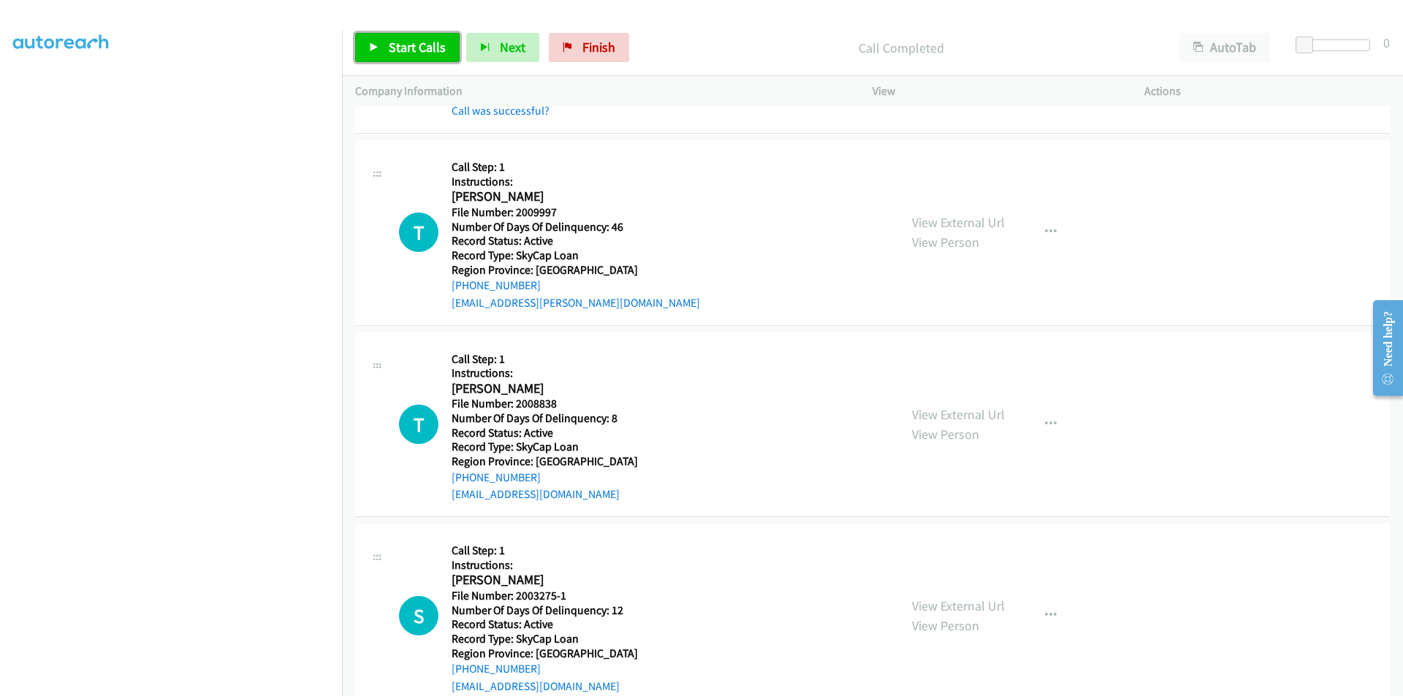
click at [413, 38] on link "Start Calls" at bounding box center [407, 47] width 104 height 29
click at [412, 39] on span "Pause" at bounding box center [405, 47] width 33 height 17
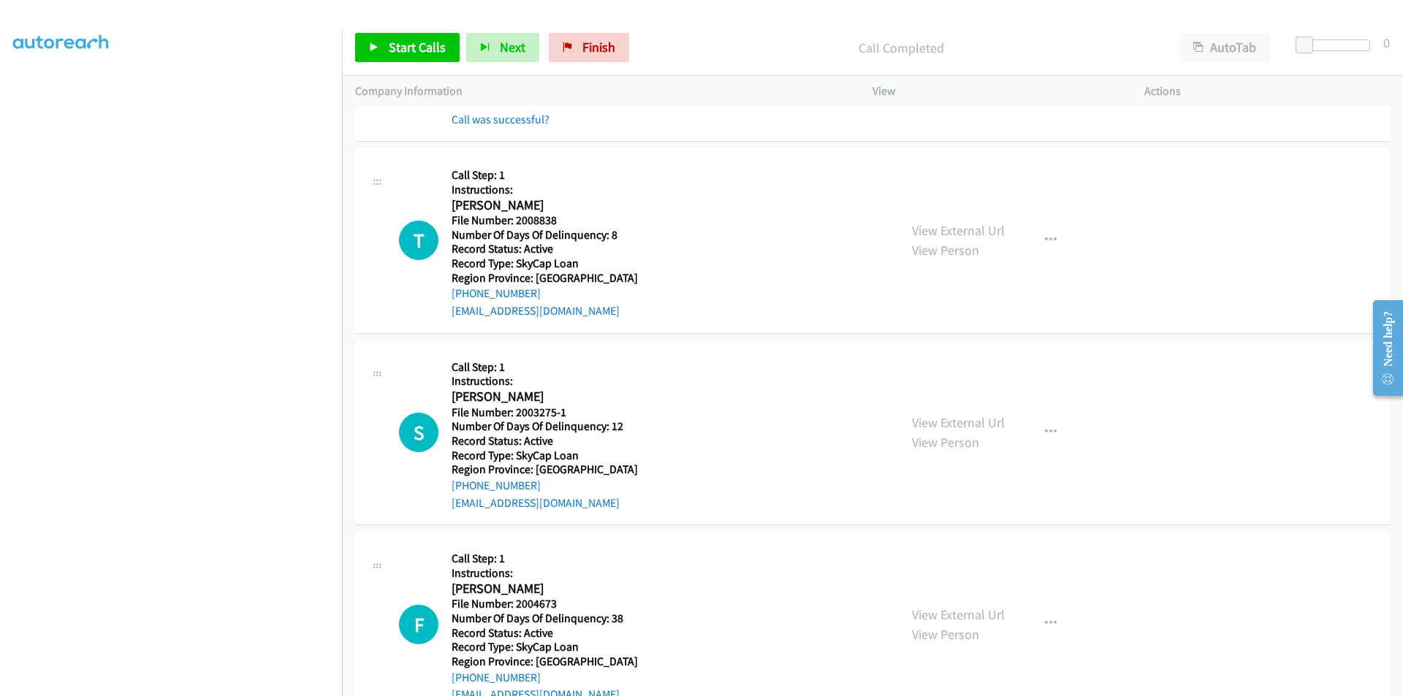
scroll to position [3088, 0]
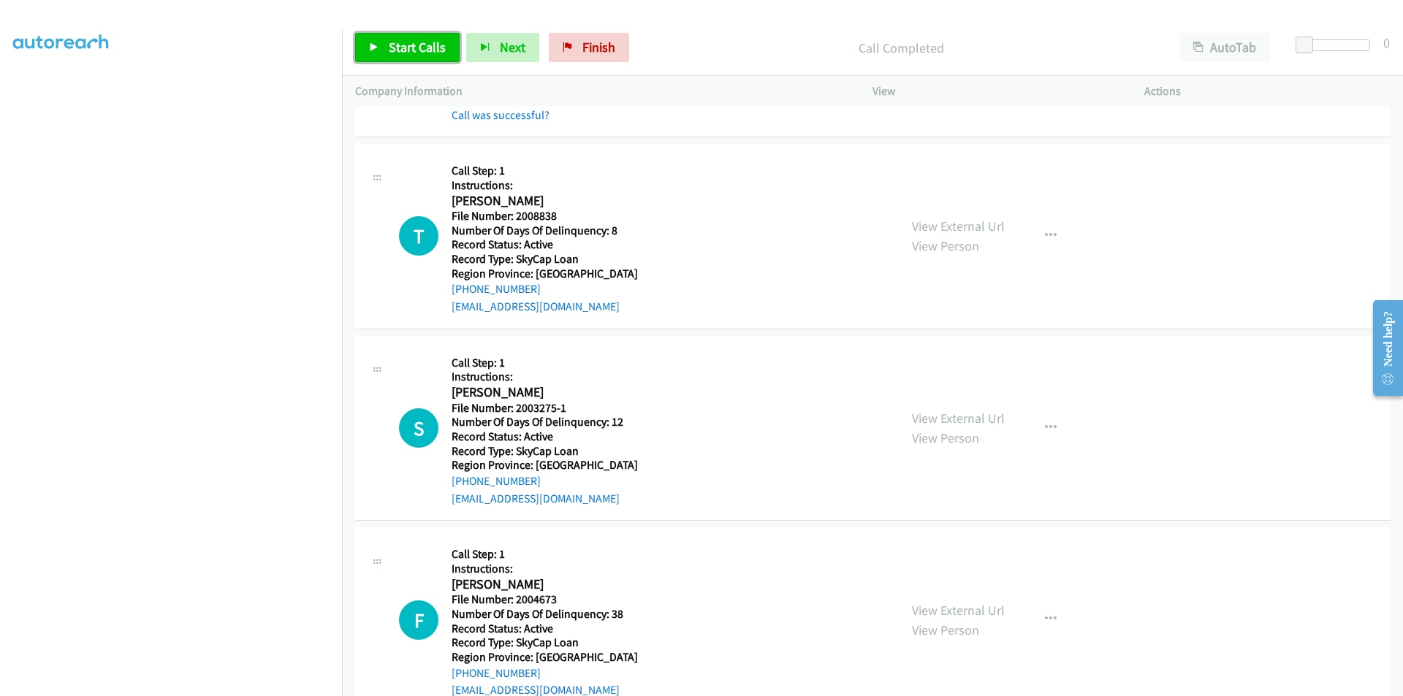
click at [393, 35] on link "Start Calls" at bounding box center [407, 47] width 104 height 29
click at [403, 47] on span "Pause" at bounding box center [405, 47] width 33 height 17
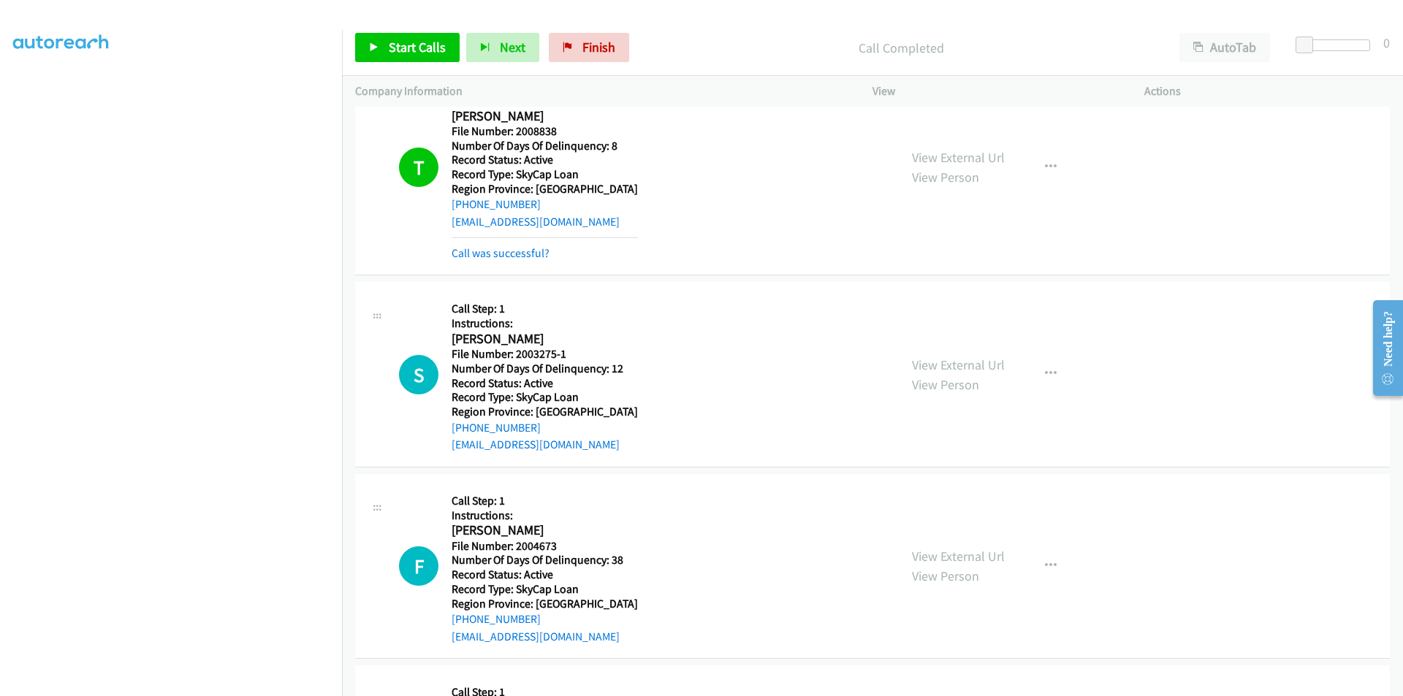
scroll to position [3307, 0]
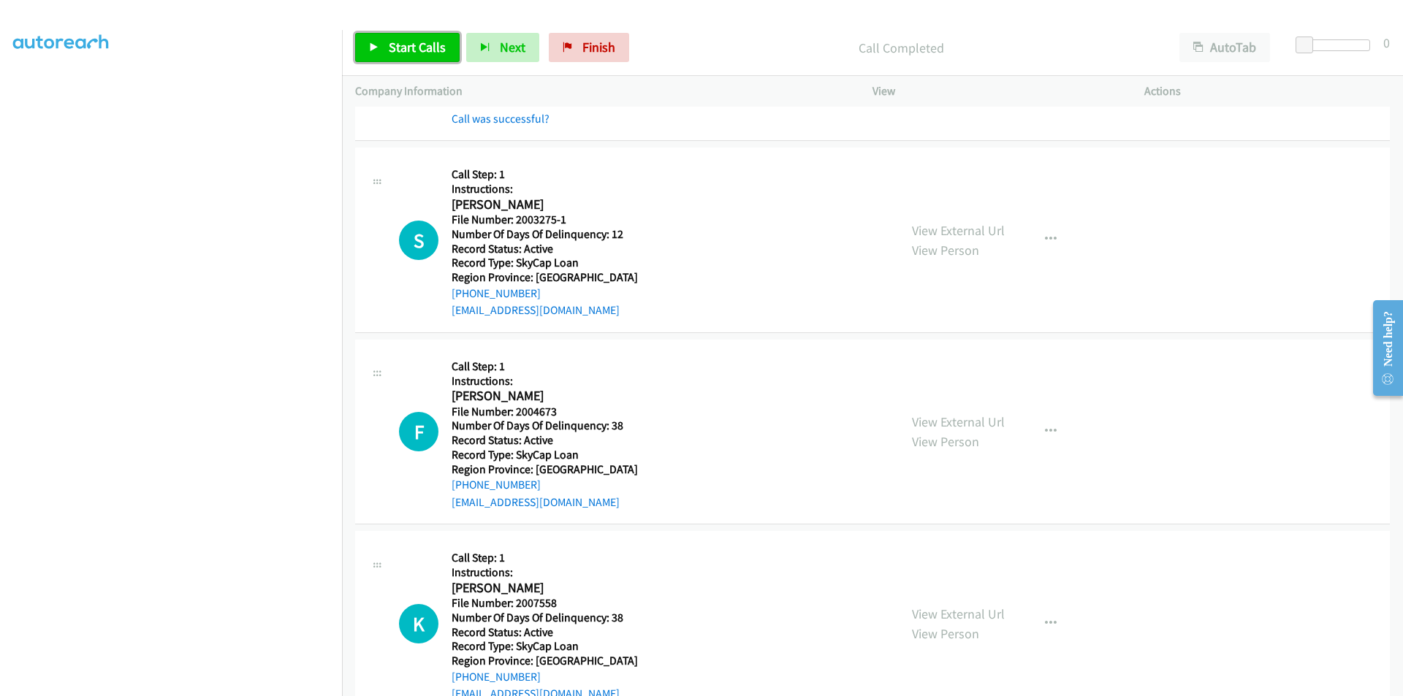
click at [434, 41] on span "Start Calls" at bounding box center [417, 47] width 57 height 17
click at [408, 52] on span "Pause" at bounding box center [405, 47] width 33 height 17
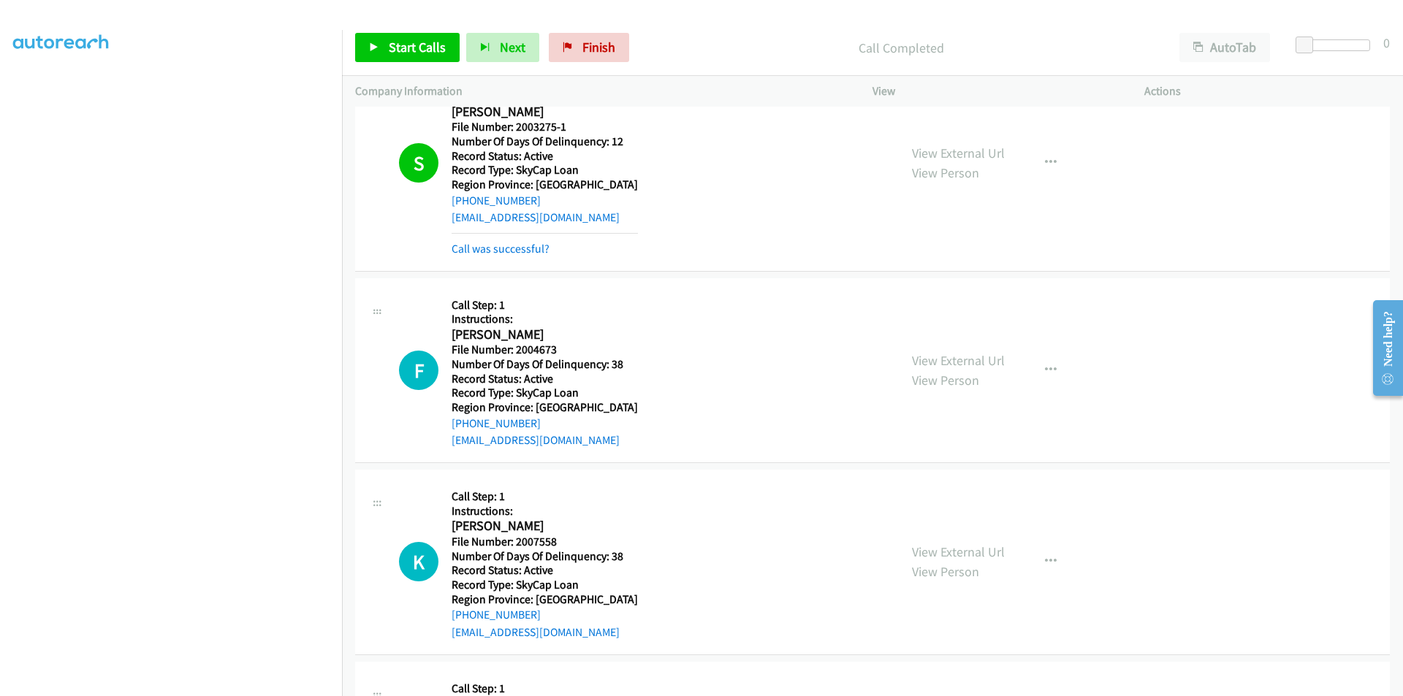
scroll to position [3526, 0]
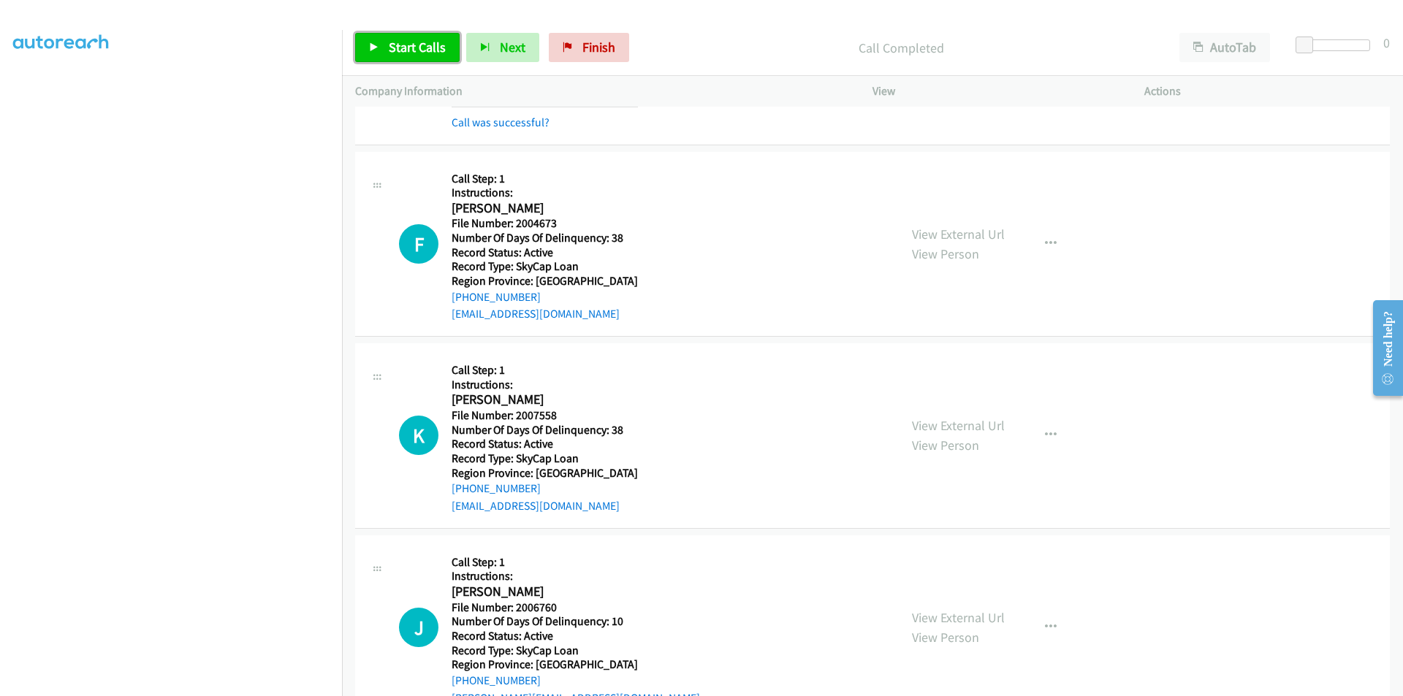
click at [389, 50] on span "Start Calls" at bounding box center [417, 47] width 57 height 17
click at [389, 50] on span "Pause" at bounding box center [405, 47] width 33 height 17
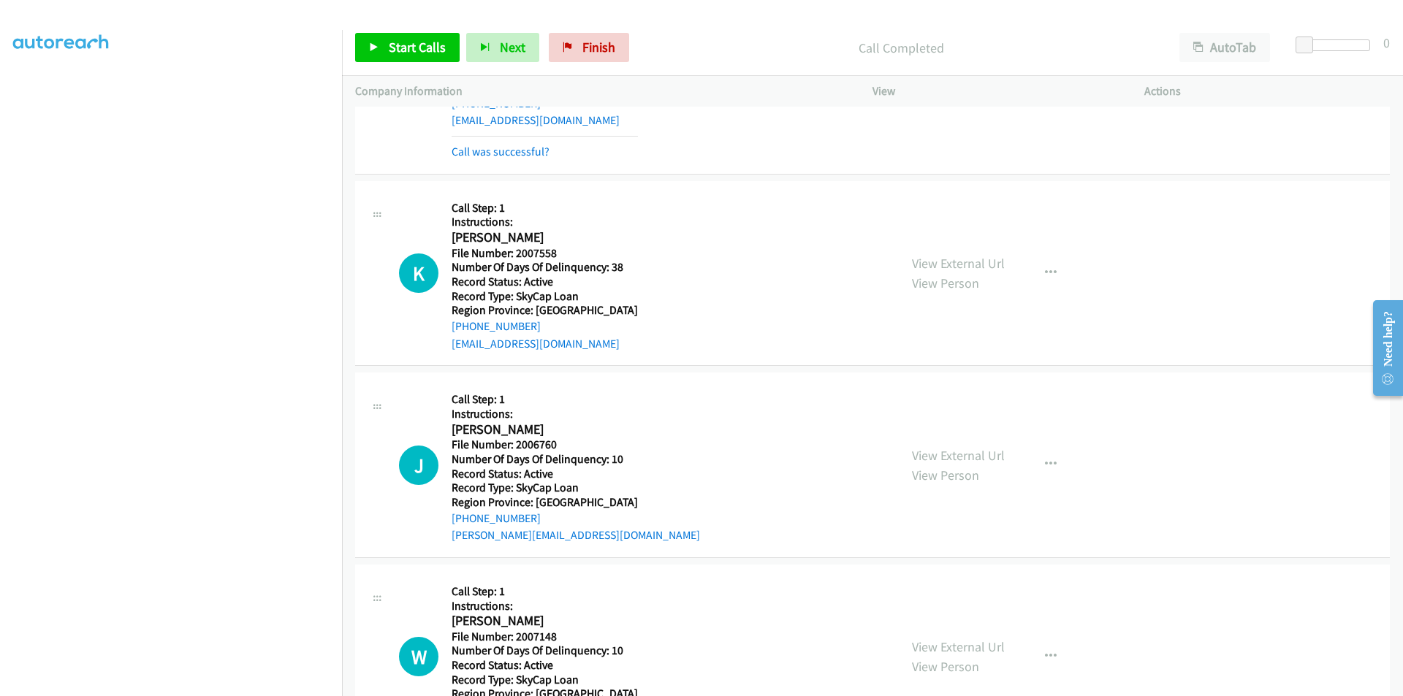
scroll to position [3745, 0]
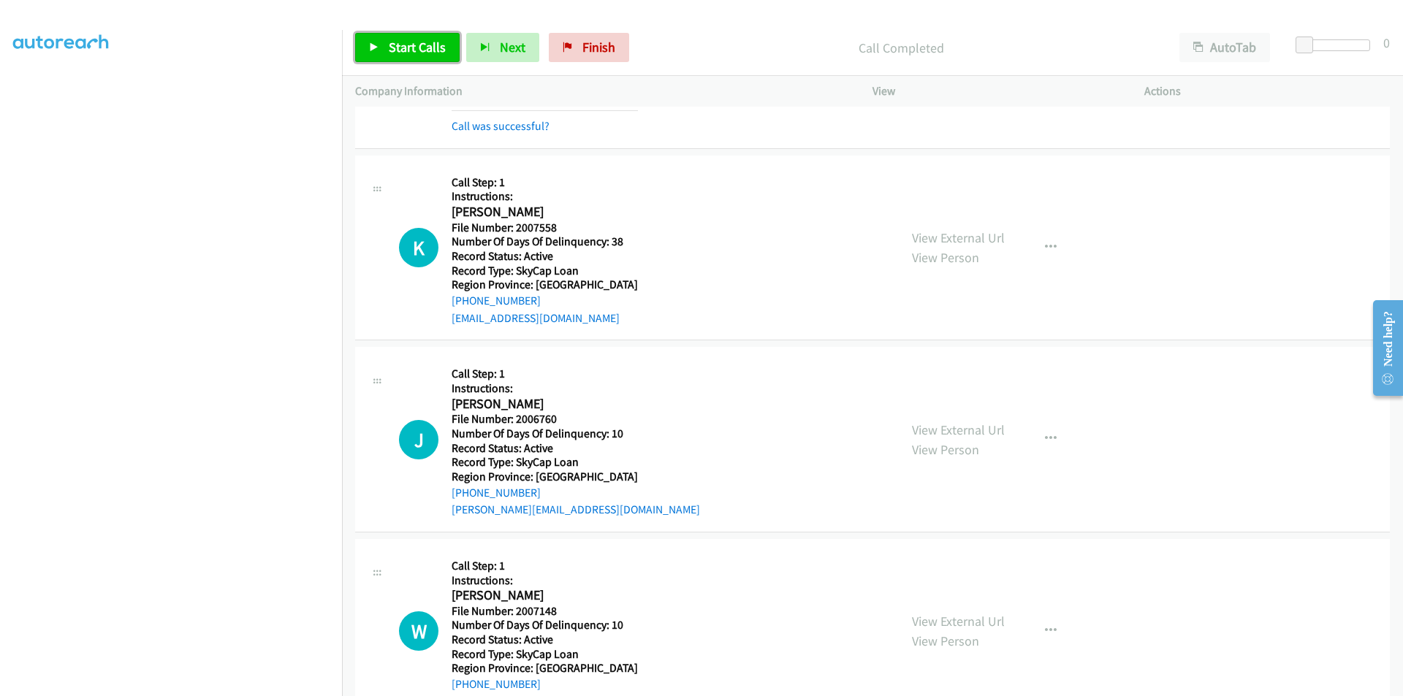
click at [407, 37] on link "Start Calls" at bounding box center [407, 47] width 104 height 29
click at [408, 37] on link "Pause" at bounding box center [395, 47] width 80 height 29
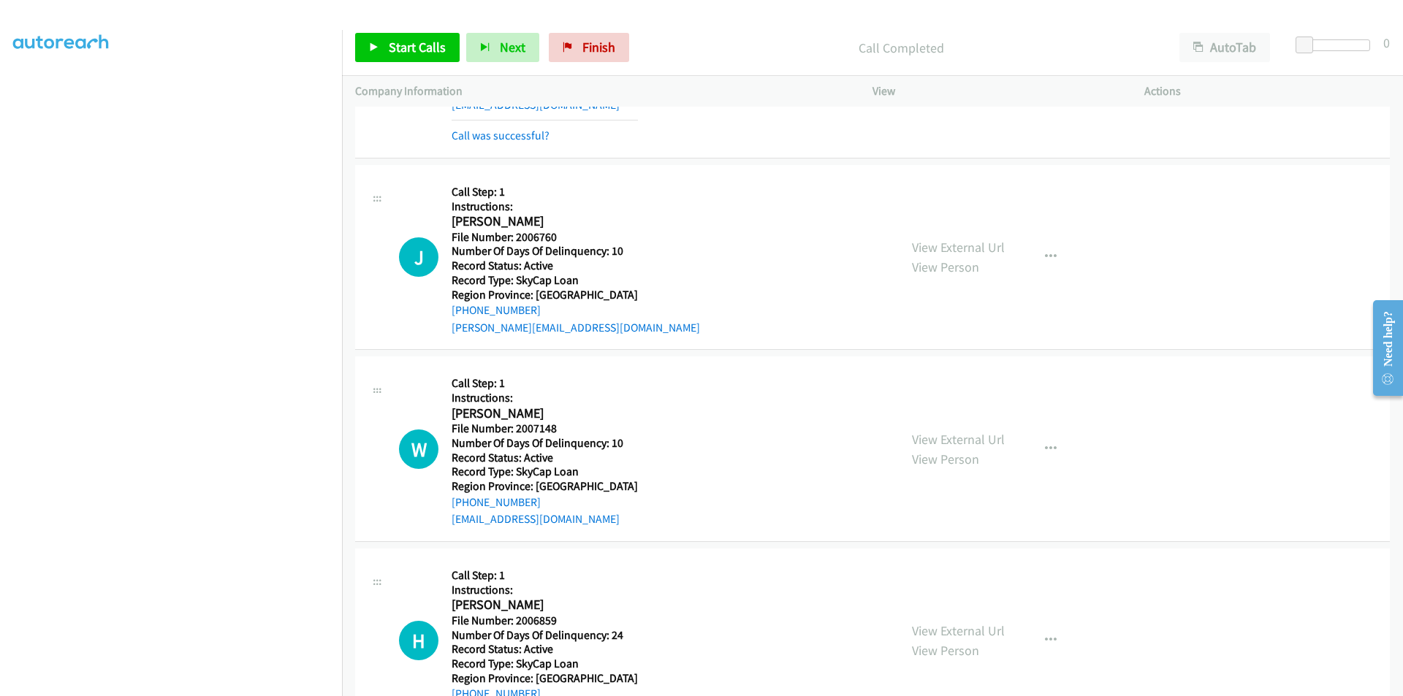
scroll to position [3965, 0]
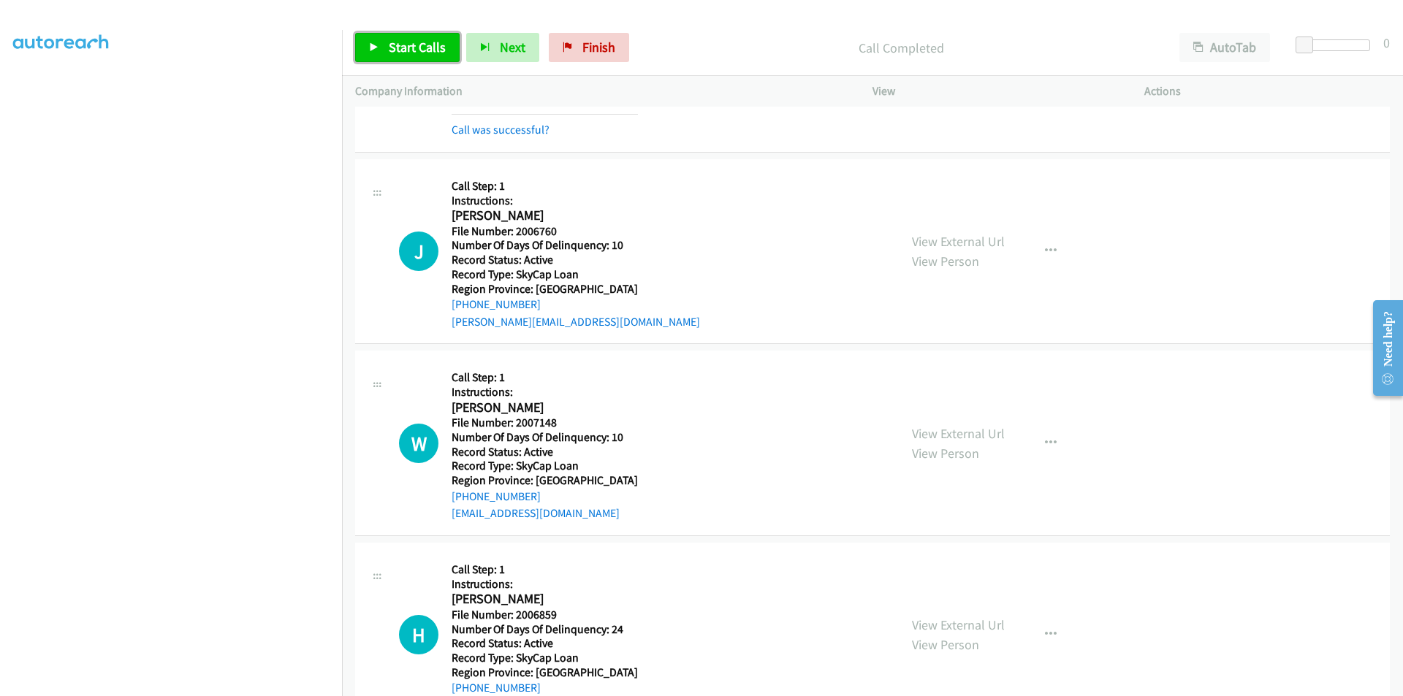
click at [415, 42] on span "Start Calls" at bounding box center [417, 47] width 57 height 17
click at [415, 42] on span "Pause" at bounding box center [405, 47] width 33 height 17
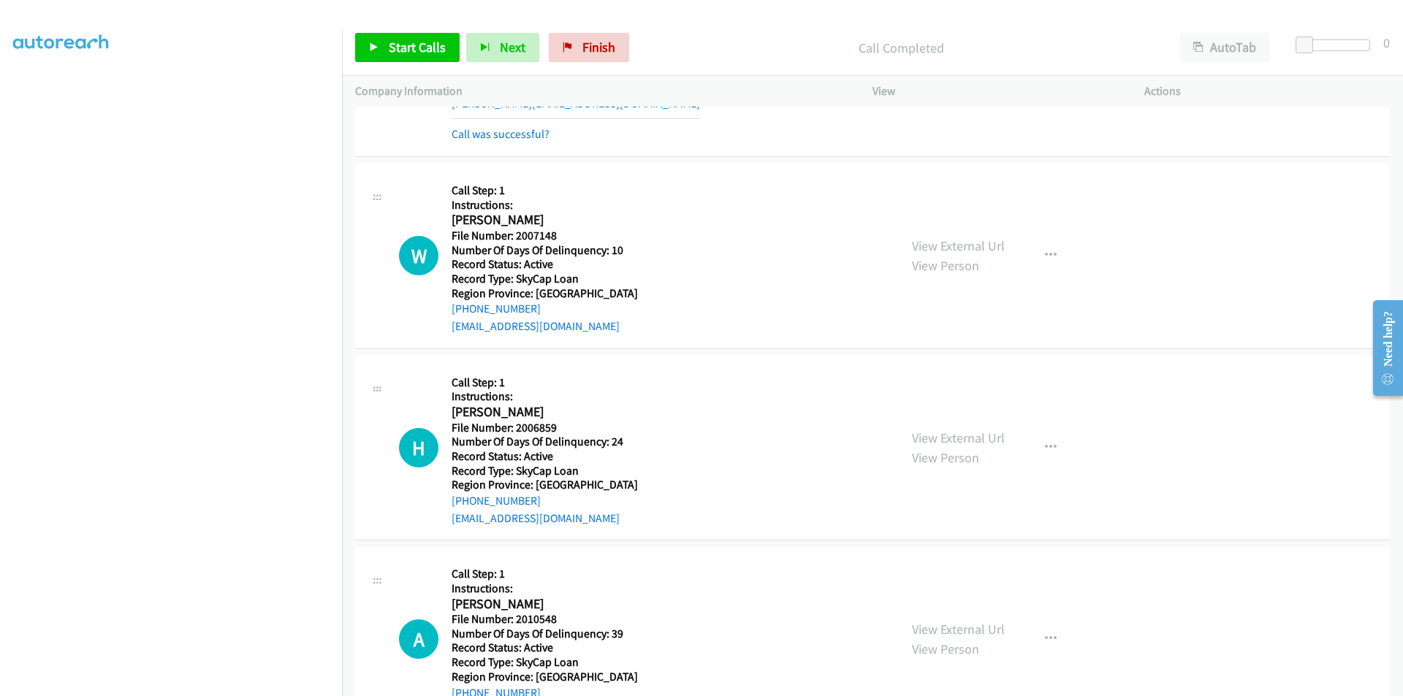
scroll to position [4184, 0]
click at [415, 47] on span "Start Calls" at bounding box center [417, 47] width 57 height 17
click at [413, 47] on span "Pause" at bounding box center [405, 47] width 33 height 17
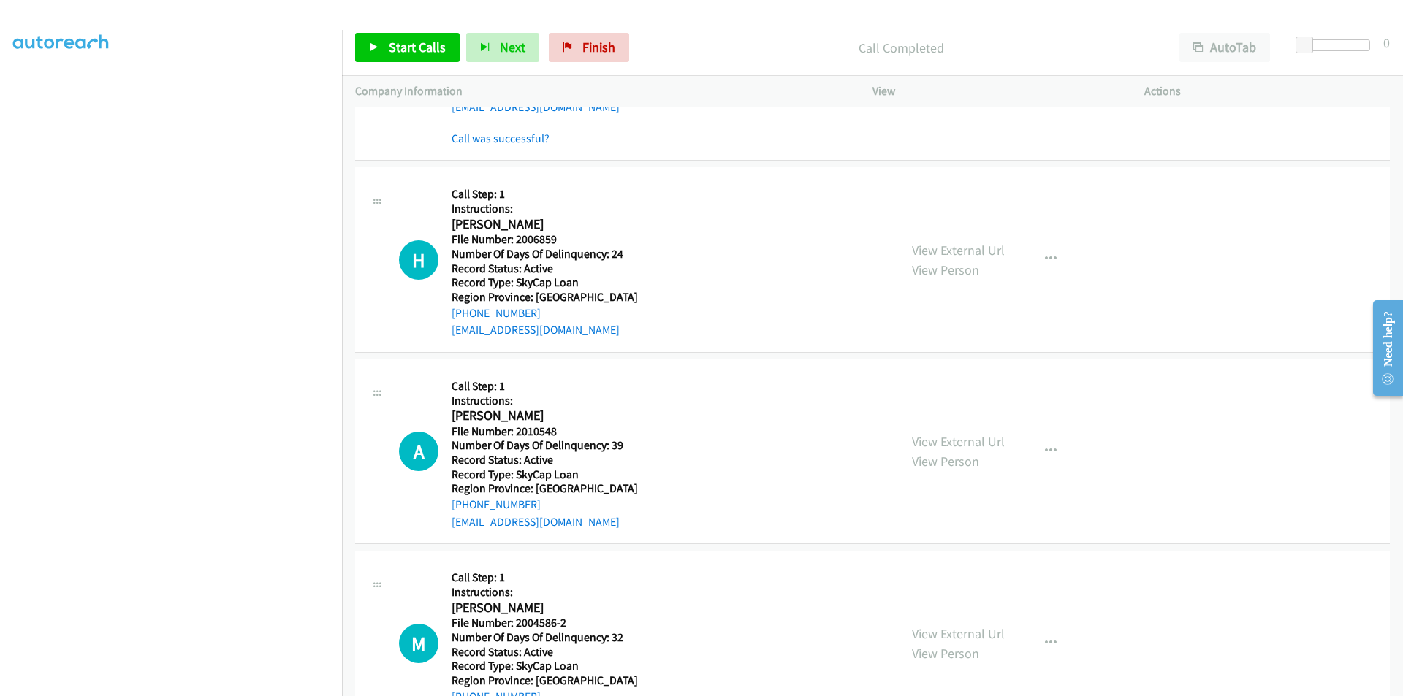
scroll to position [4403, 0]
click at [429, 38] on link "Start Calls" at bounding box center [407, 47] width 104 height 29
click at [411, 43] on span "Pause" at bounding box center [405, 47] width 33 height 17
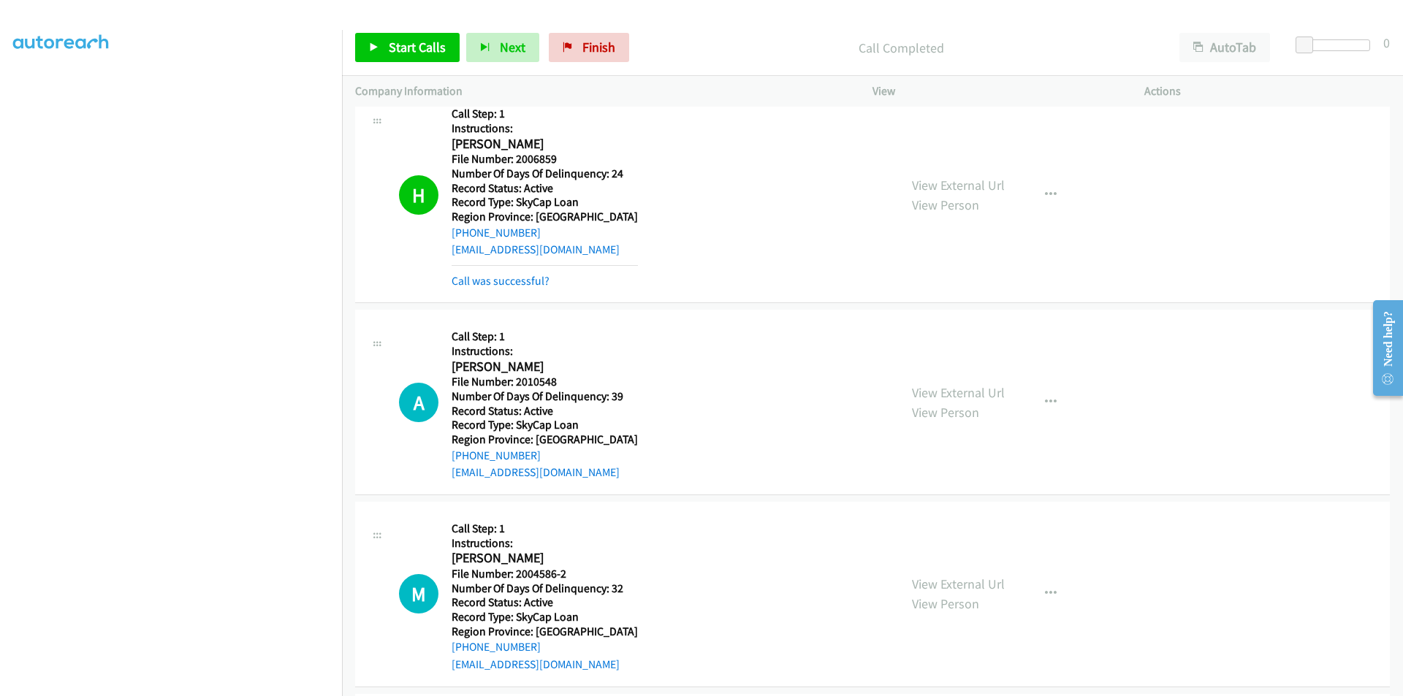
scroll to position [4622, 0]
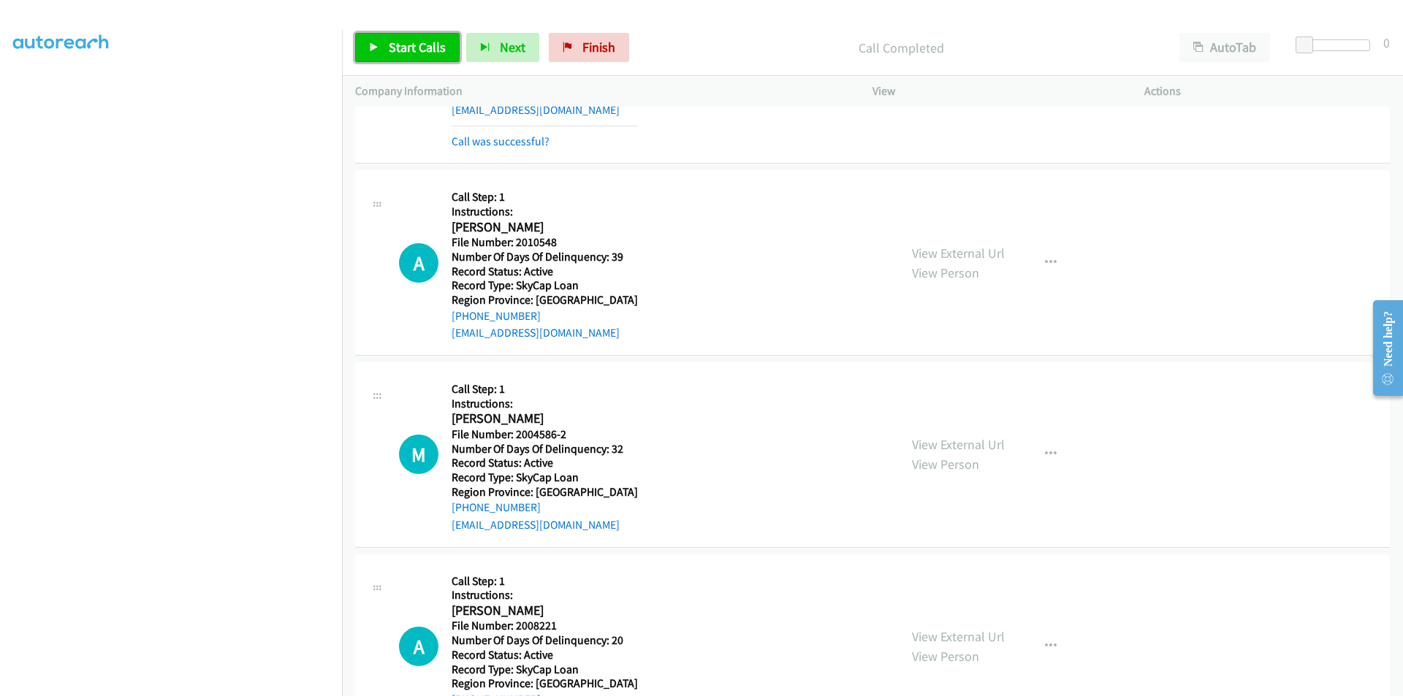
click at [406, 45] on span "Start Calls" at bounding box center [417, 47] width 57 height 17
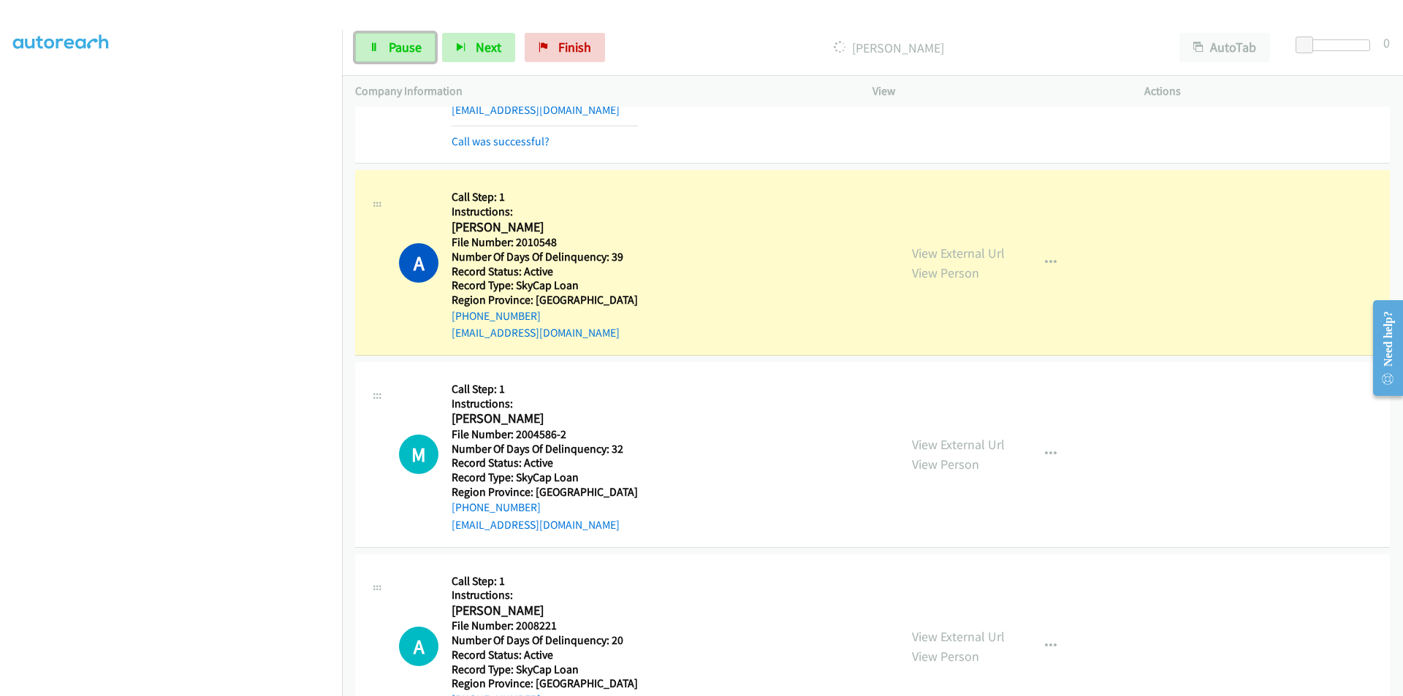
click at [406, 45] on span "Pause" at bounding box center [405, 47] width 33 height 17
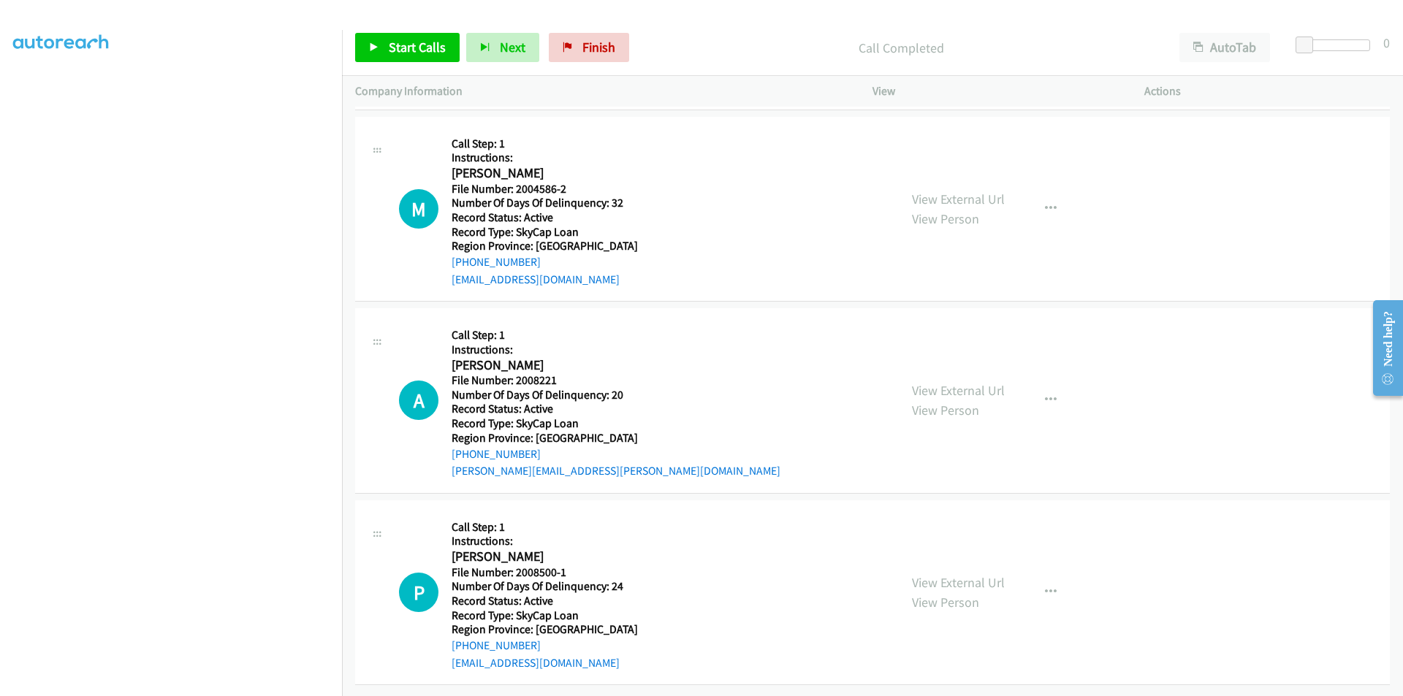
scroll to position [4910, 0]
